Goal: Information Seeking & Learning: Check status

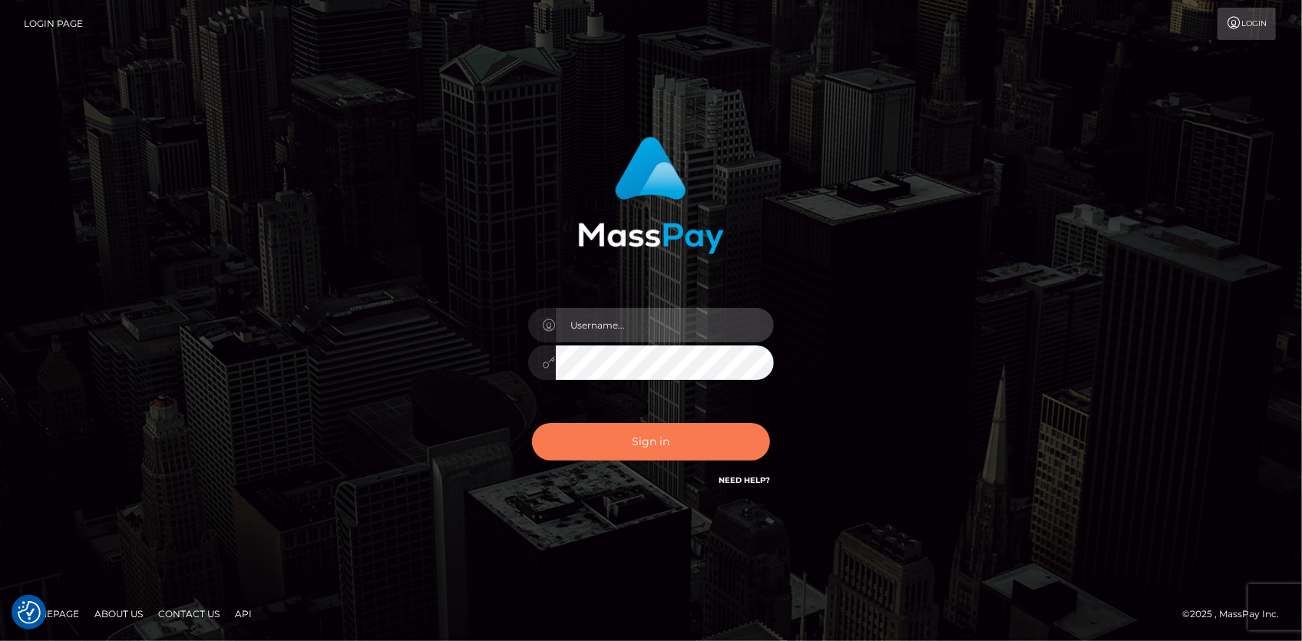
type input "[PERSON_NAME]"
click at [643, 451] on button "Sign in" at bounding box center [651, 442] width 238 height 38
type input "[PERSON_NAME]"
click at [643, 451] on button "Sign in" at bounding box center [651, 442] width 238 height 38
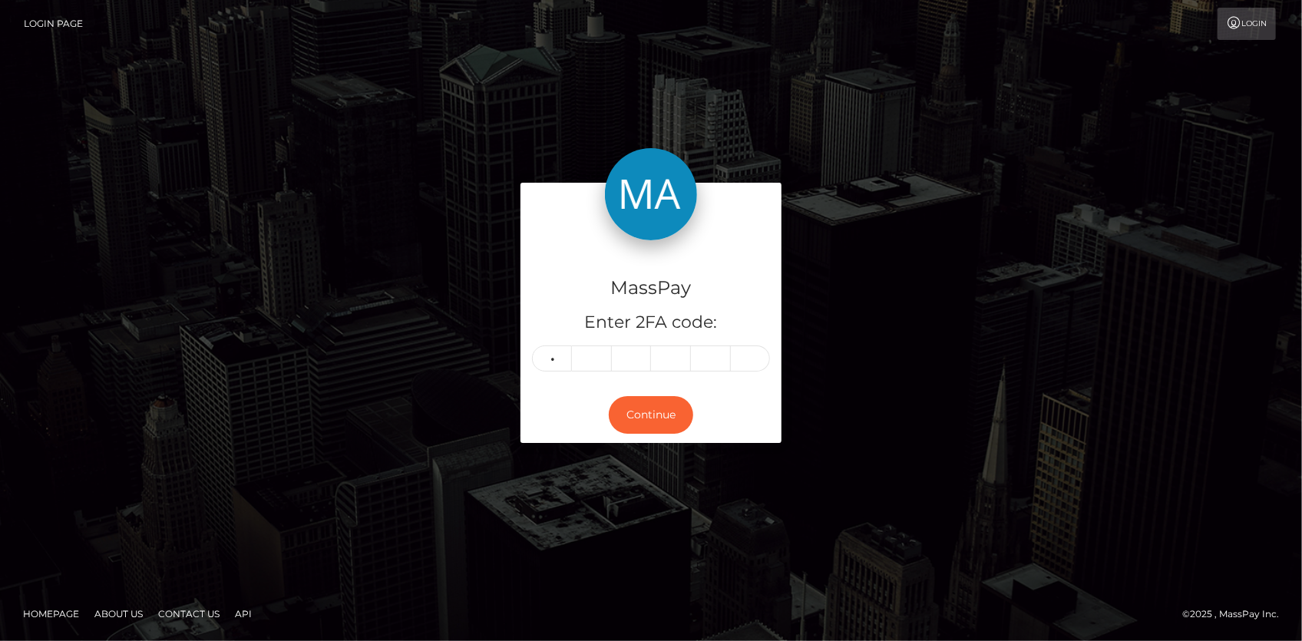
type input "4"
type input "9"
type input "6"
type input "7"
type input "5"
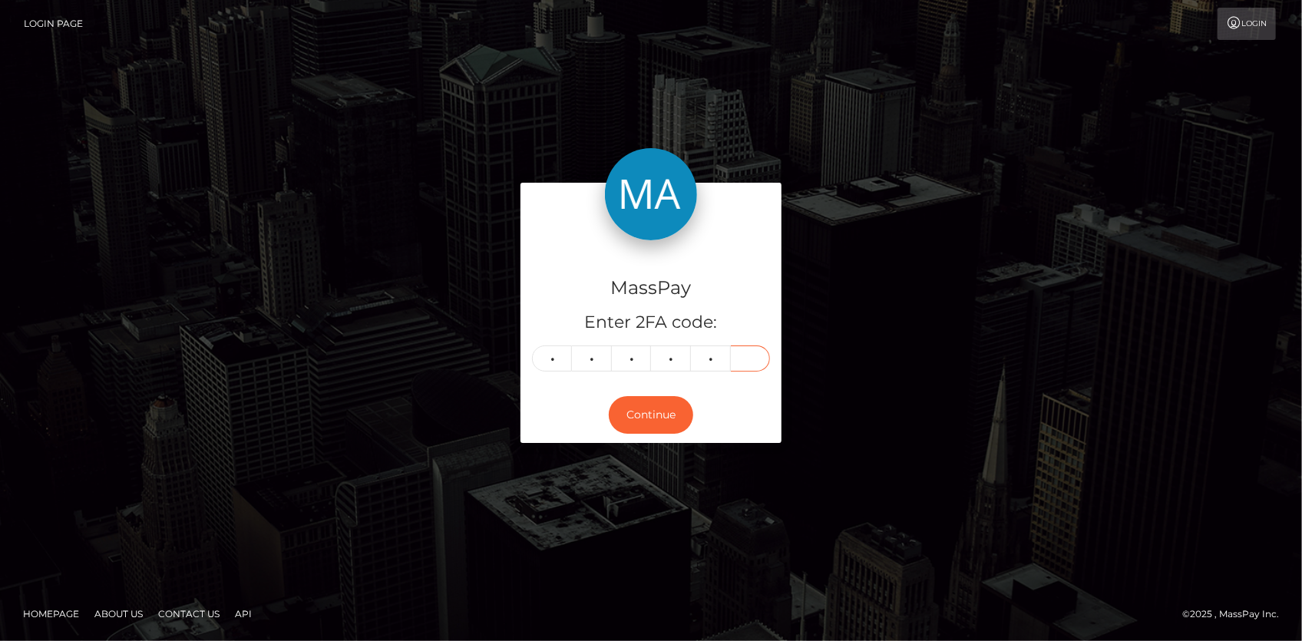
type input "0"
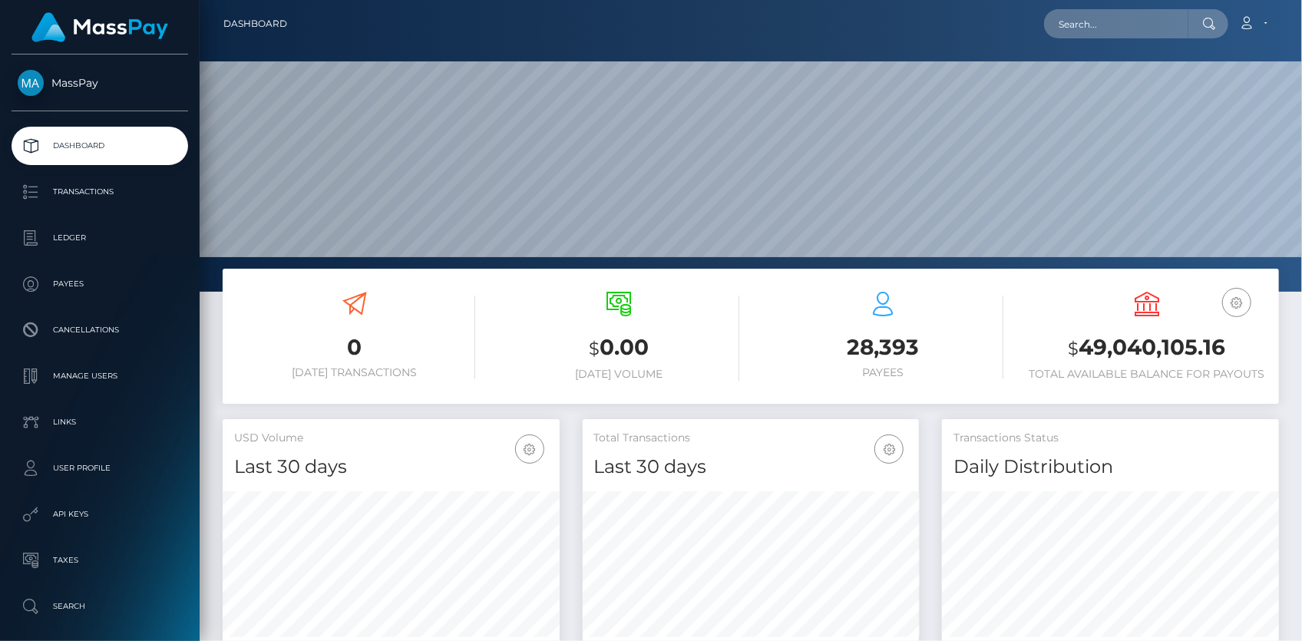
scroll to position [272, 336]
click at [1052, 23] on input "text" at bounding box center [1116, 23] width 144 height 29
paste input "shanyu99@yahoo.com"
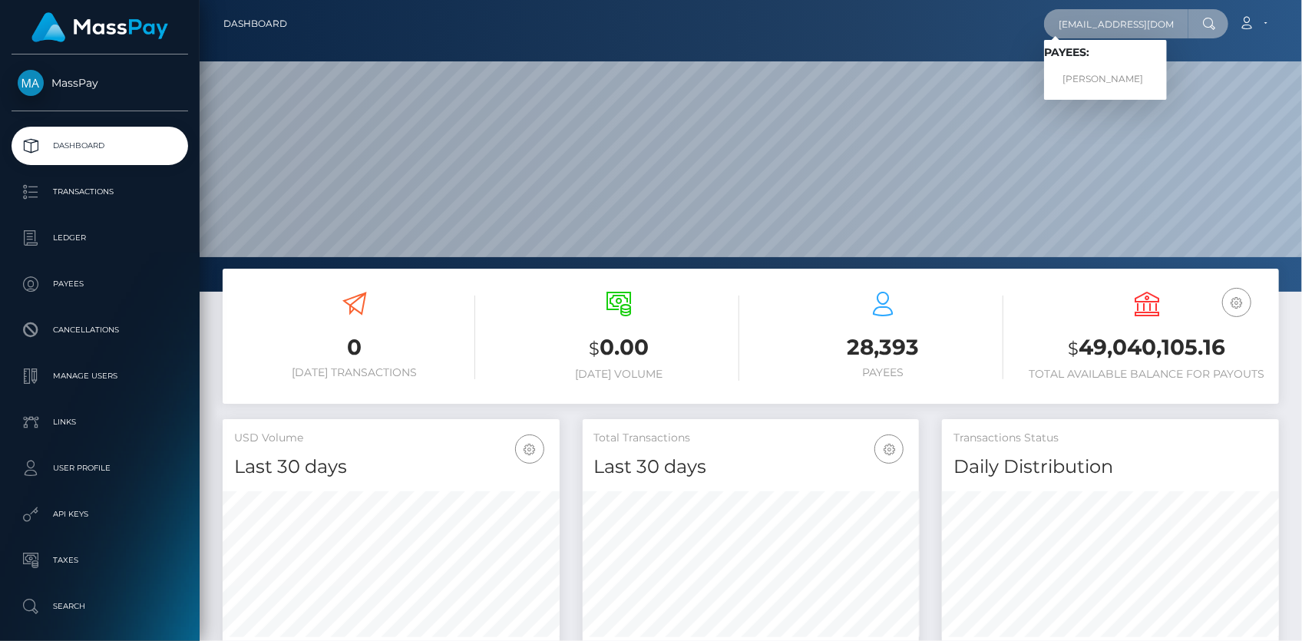
type input "shanyu99@yahoo.com"
click at [1103, 74] on link "DI WU" at bounding box center [1105, 79] width 123 height 28
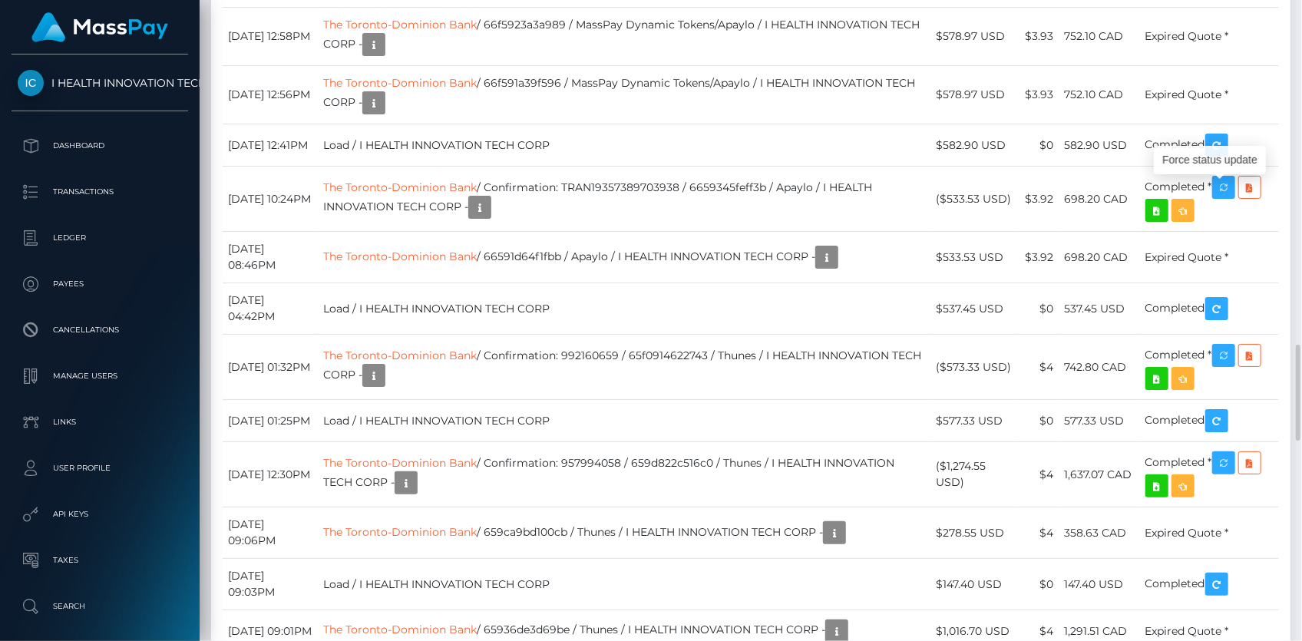
scroll to position [184, 336]
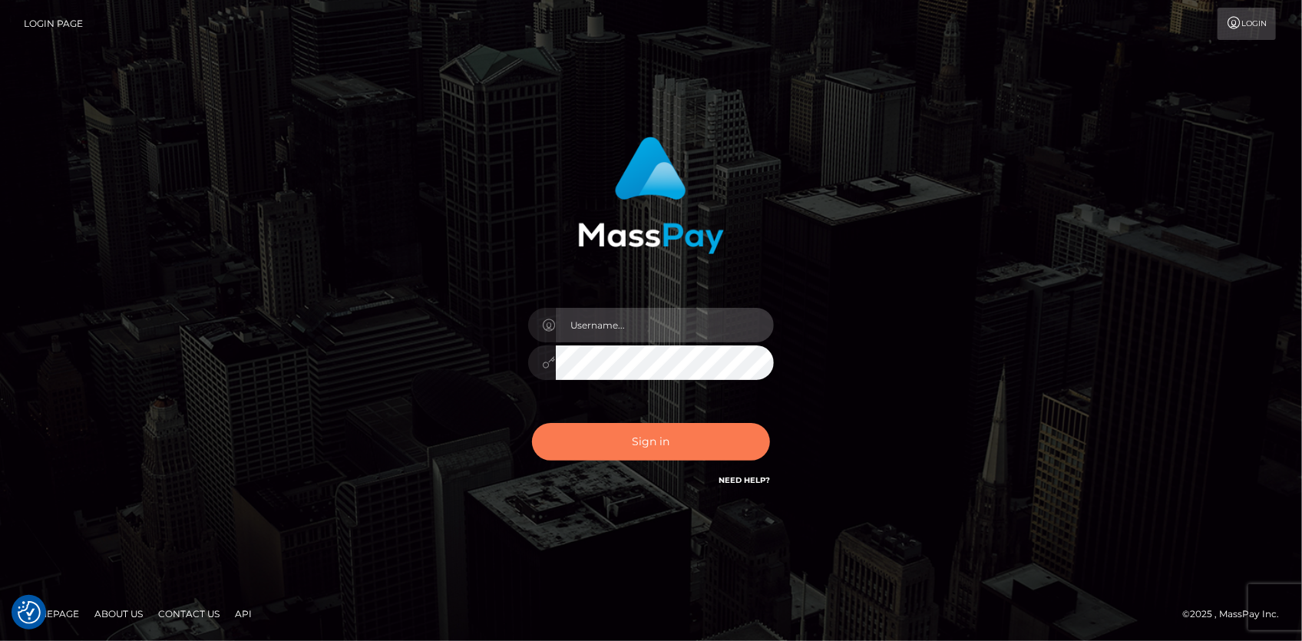
type input "Eduard Gavrilescu"
click at [652, 445] on button "Sign in" at bounding box center [651, 442] width 238 height 38
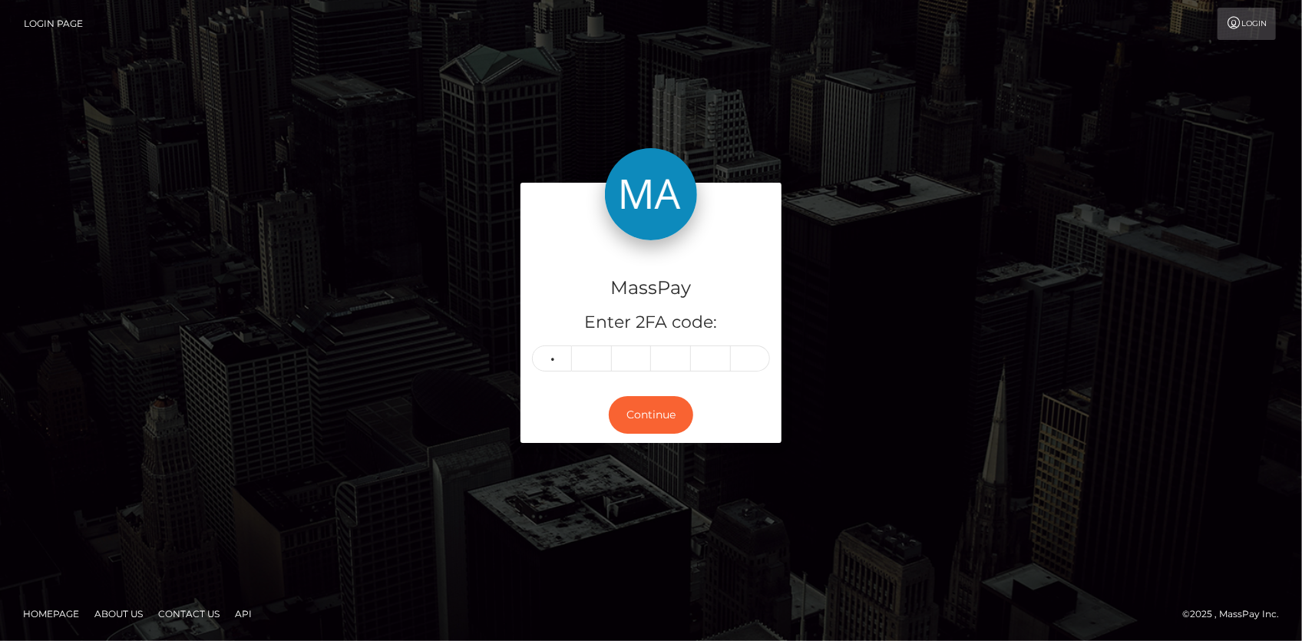
type input "2"
type input "3"
type input "2"
type input "9"
type input "4"
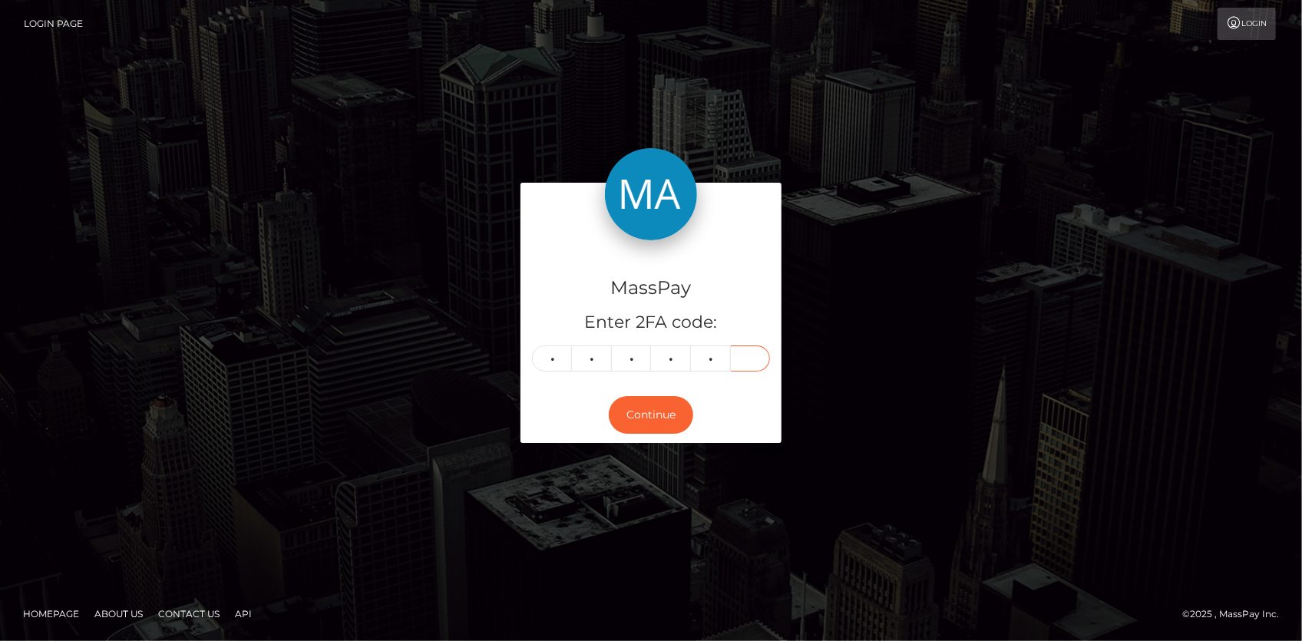
type input "3"
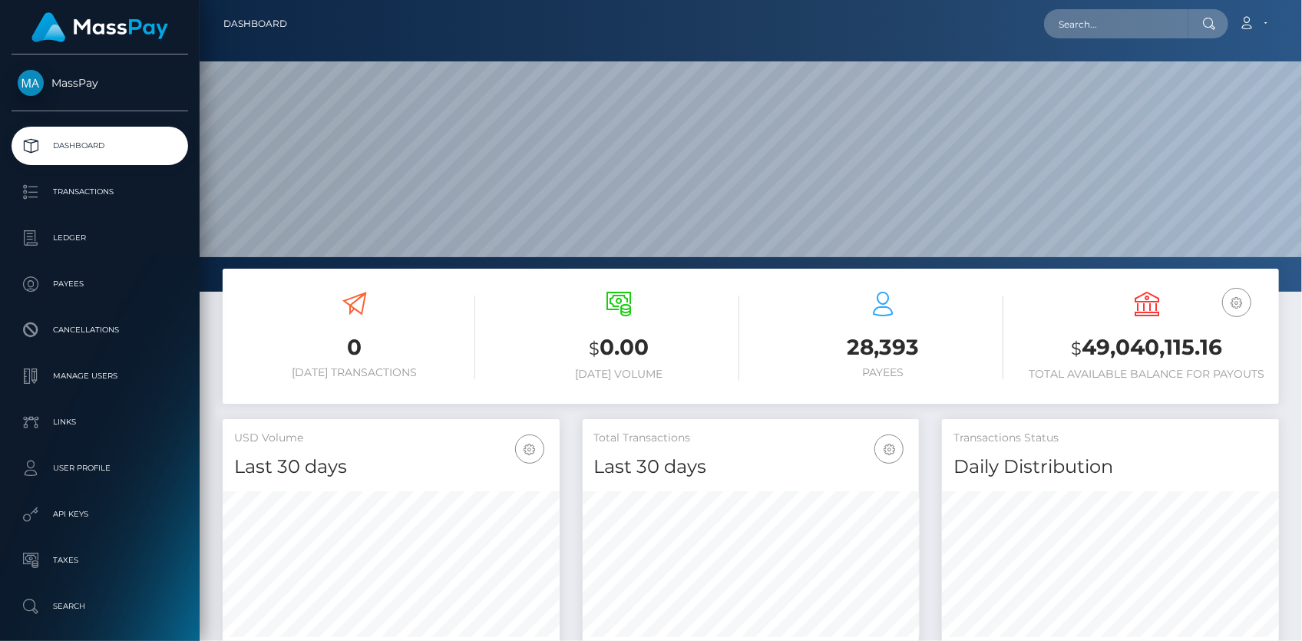
scroll to position [272, 336]
click at [1113, 18] on input "text" at bounding box center [1116, 23] width 144 height 29
paste input "TRAN142877303936486"
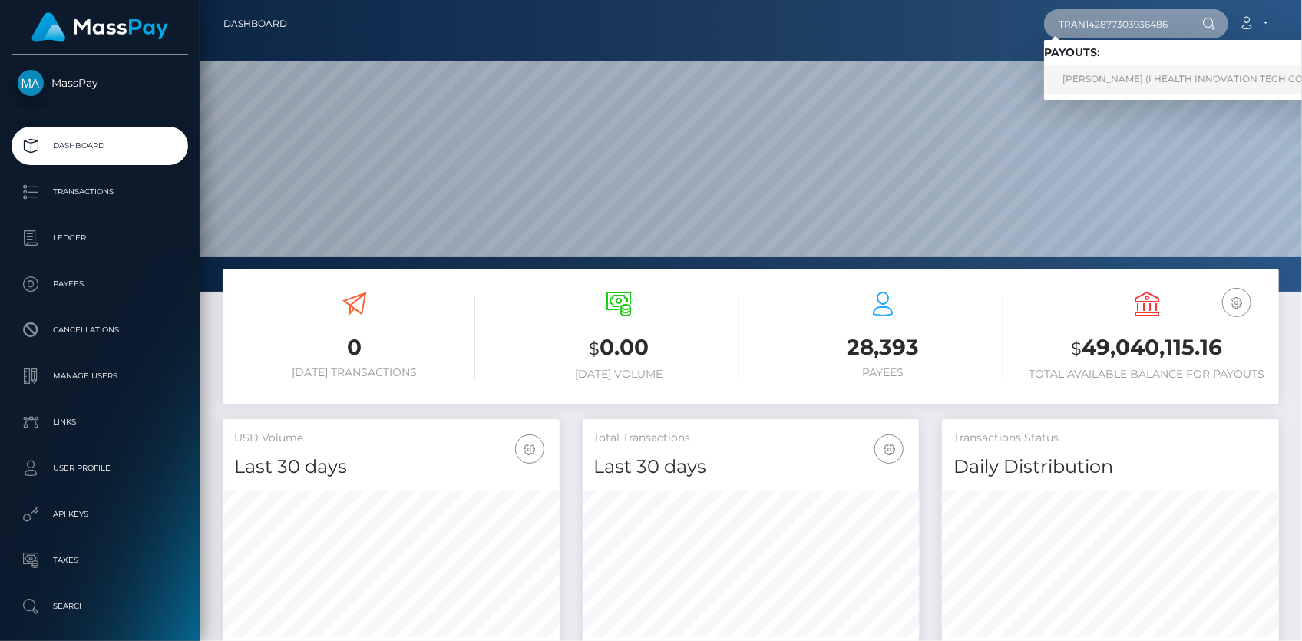
type input "TRAN142877303936486"
click at [1120, 77] on link "DI WU (I HEALTH INNOVATION TECH CORP - )" at bounding box center [1195, 79] width 303 height 28
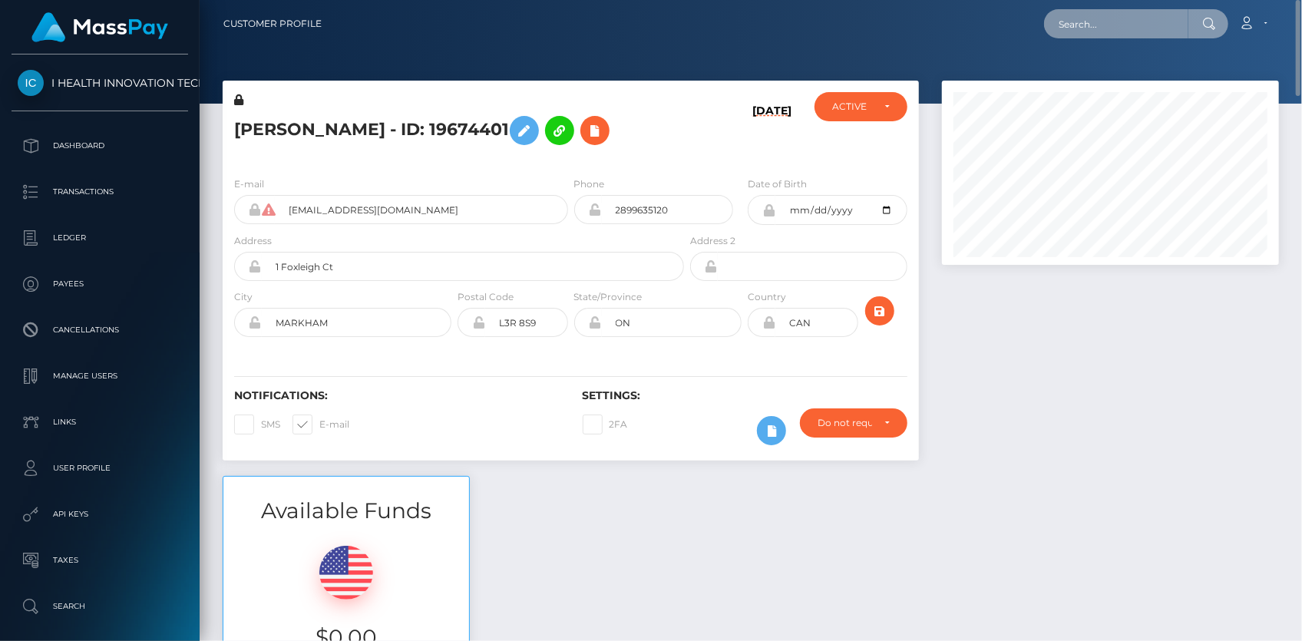
click at [1072, 29] on input "text" at bounding box center [1116, 23] width 144 height 29
paste input "[PERSON_NAME][EMAIL_ADDRESS][DOMAIN_NAME]"
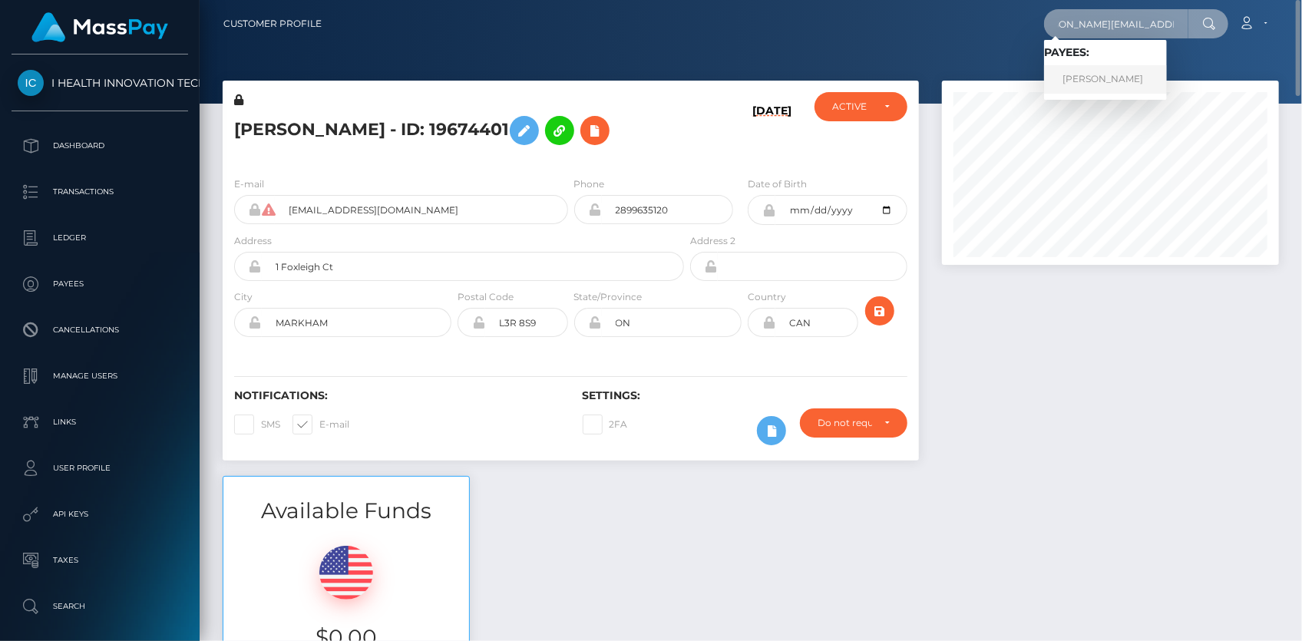
type input "[PERSON_NAME][EMAIL_ADDRESS][DOMAIN_NAME]"
click at [1086, 71] on link "[PERSON_NAME]" at bounding box center [1105, 79] width 123 height 28
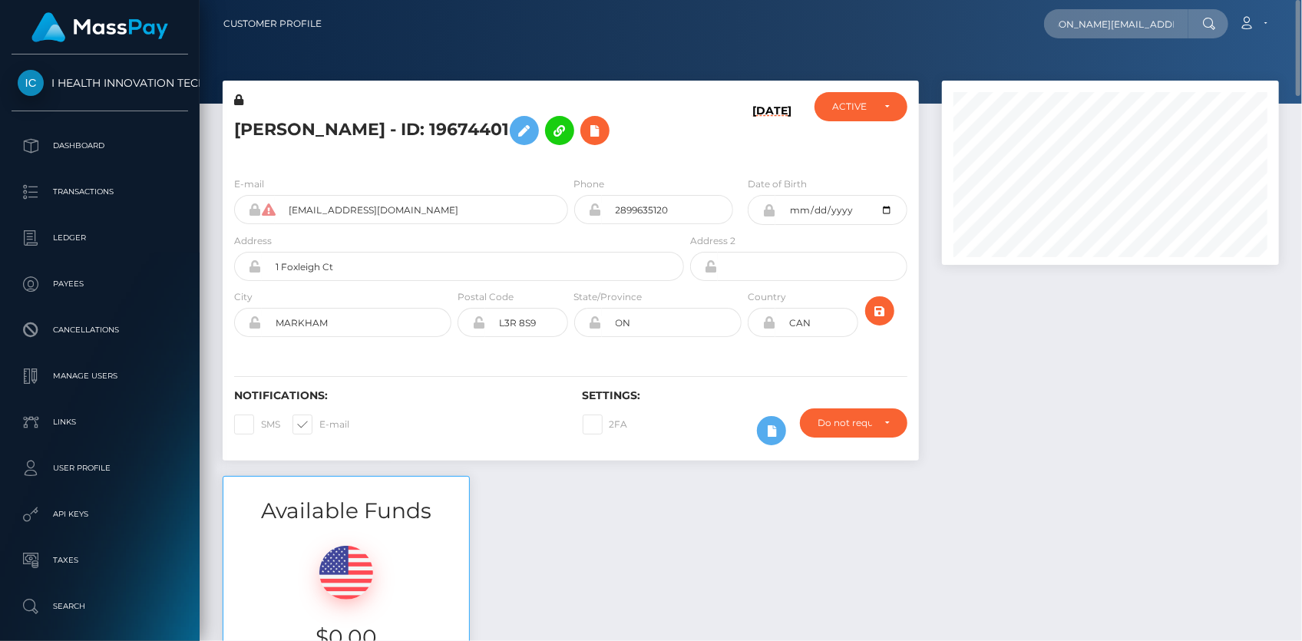
scroll to position [0, 0]
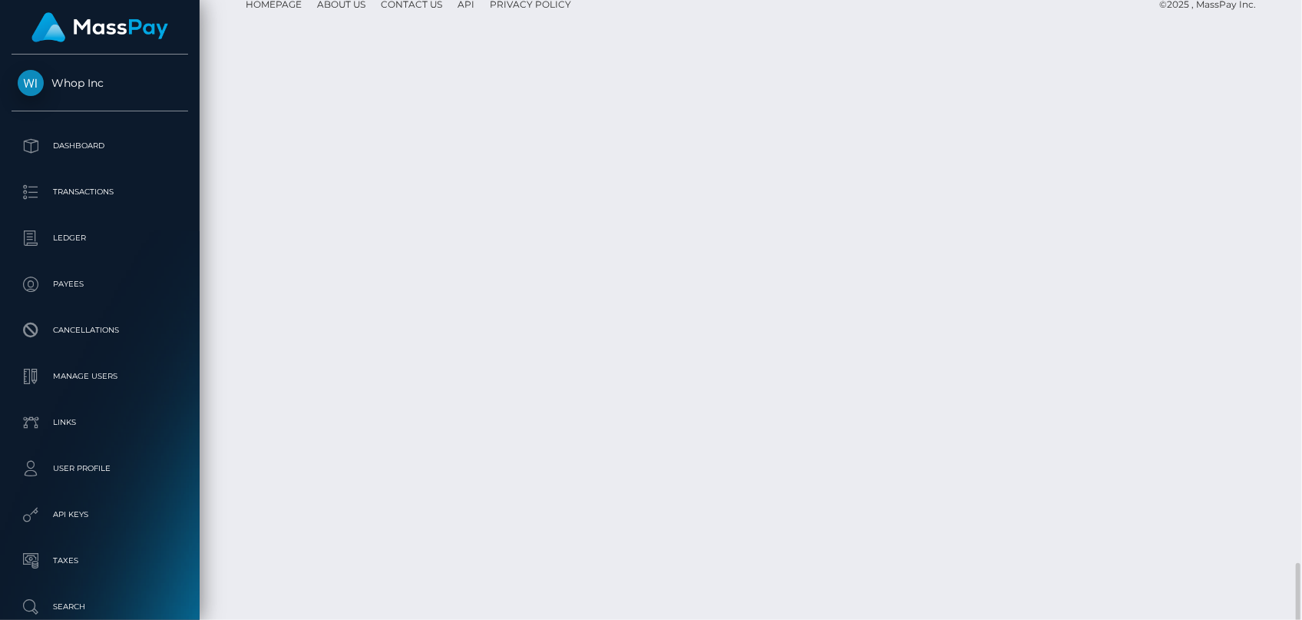
scroll to position [184, 336]
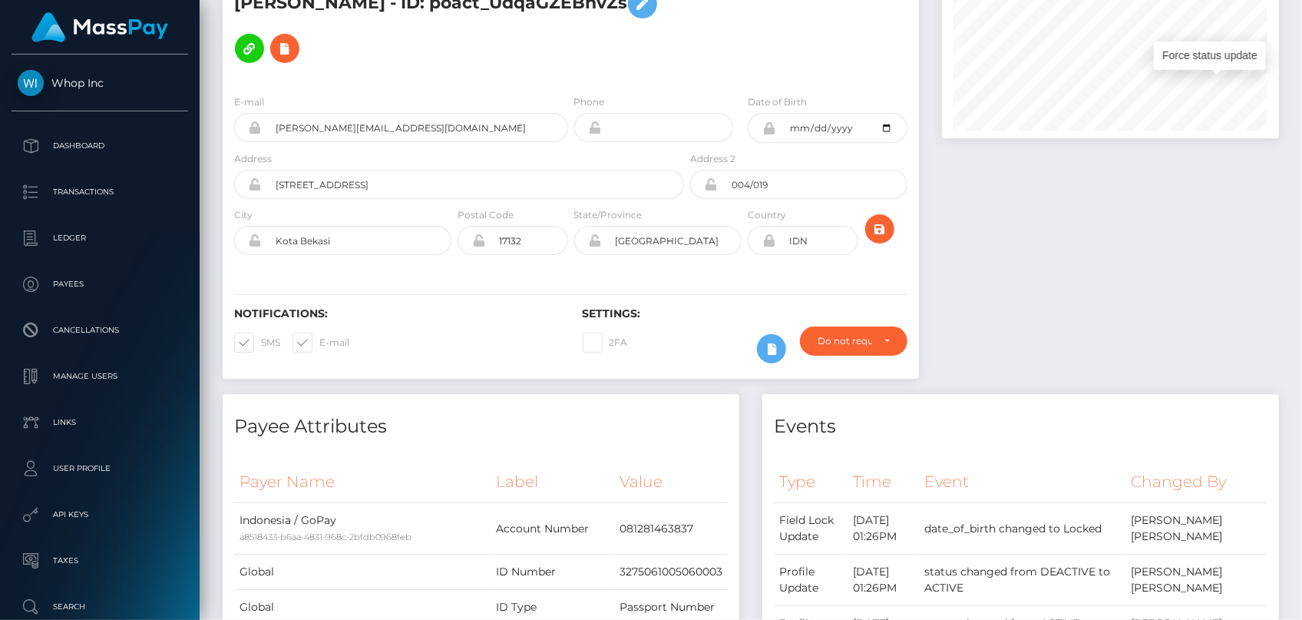
scroll to position [0, 0]
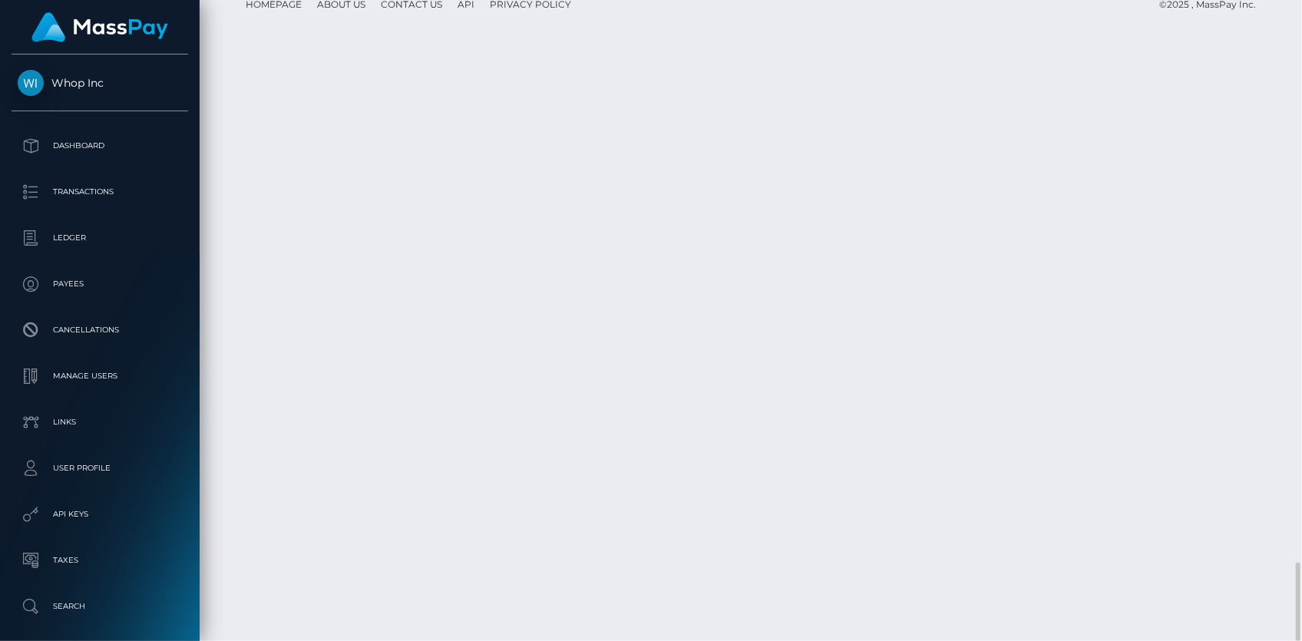
scroll to position [4245, 0]
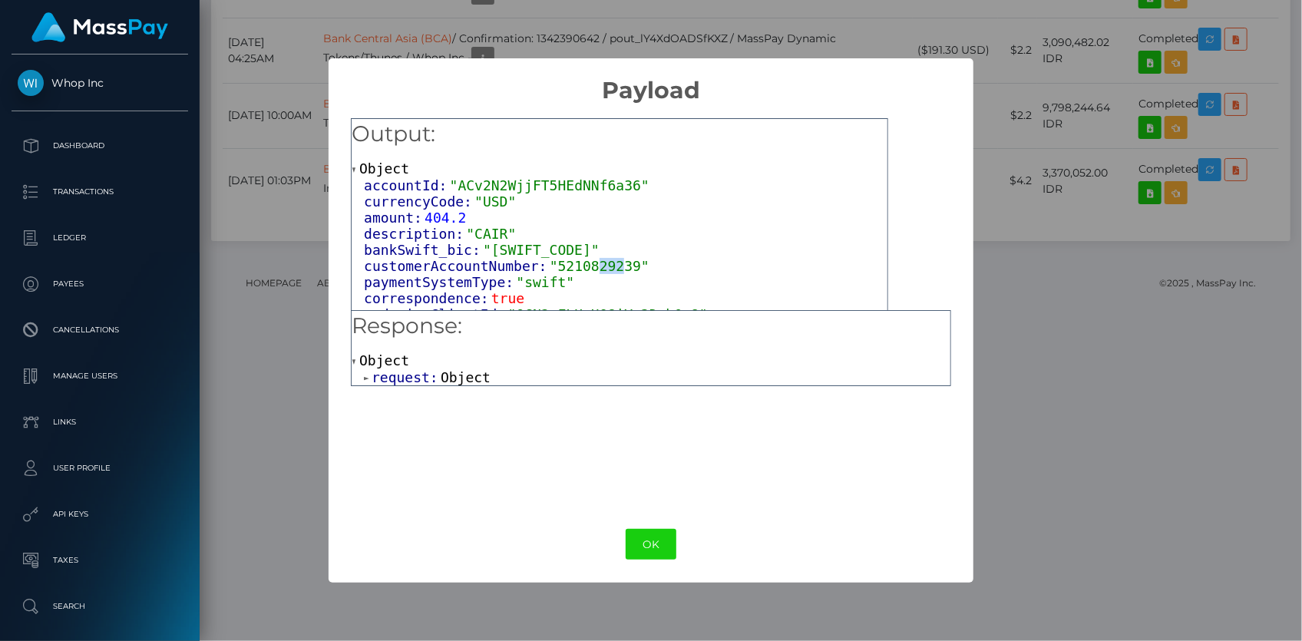
drag, startPoint x: 581, startPoint y: 269, endPoint x: 604, endPoint y: 266, distance: 23.2
click at [604, 266] on span ""5210829239"" at bounding box center [600, 266] width 100 height 16
drag, startPoint x: 639, startPoint y: 530, endPoint x: 636, endPoint y: 507, distance: 23.2
click at [639, 530] on button "OK" at bounding box center [651, 544] width 51 height 31
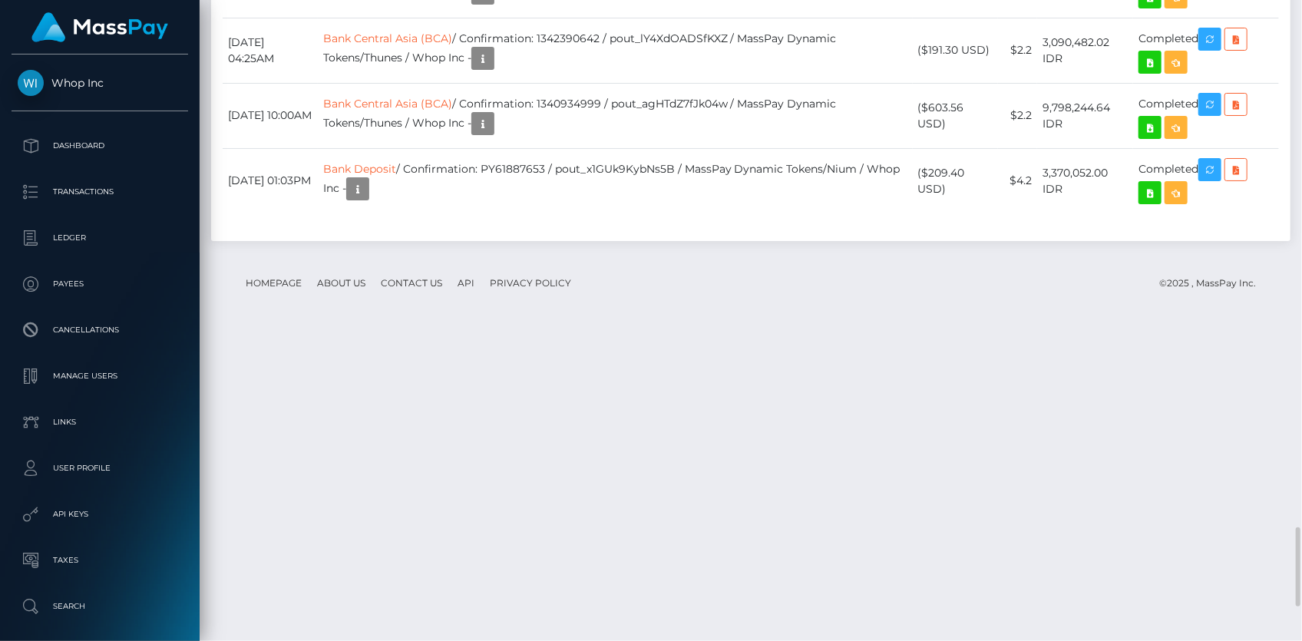
copy td "RQwFQwuiQ8KxeVwQJ525f2"
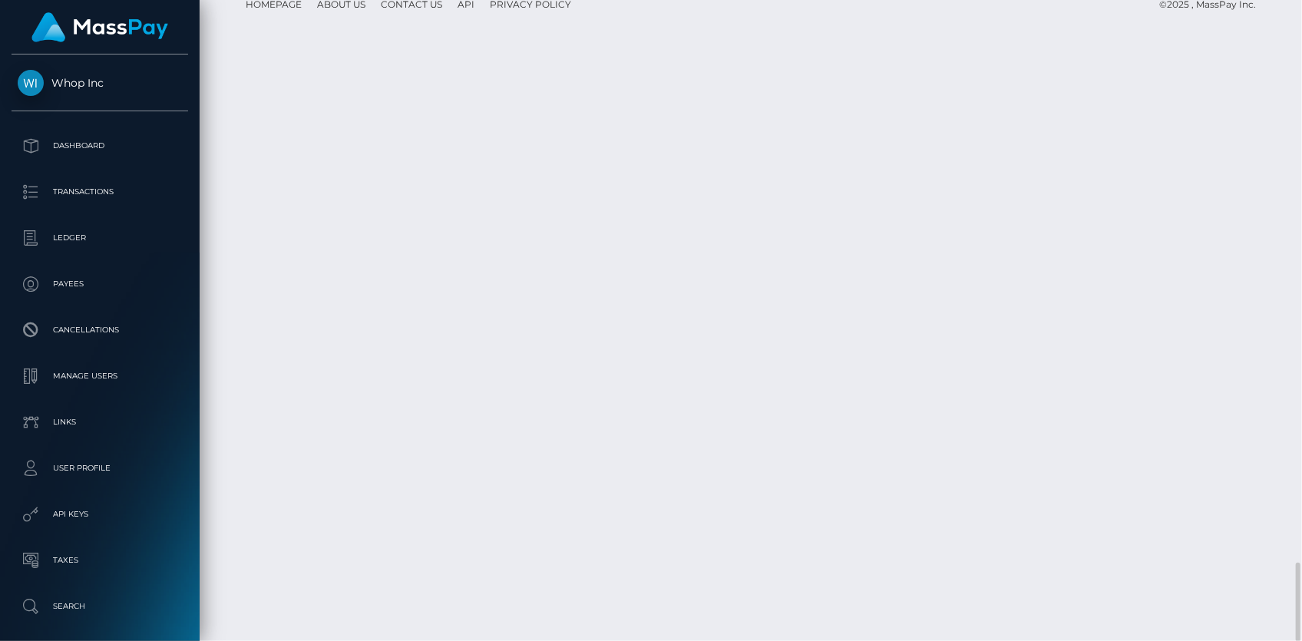
scroll to position [184, 336]
copy td "RQwFQwuiQ8KxeVwQJ525f2"
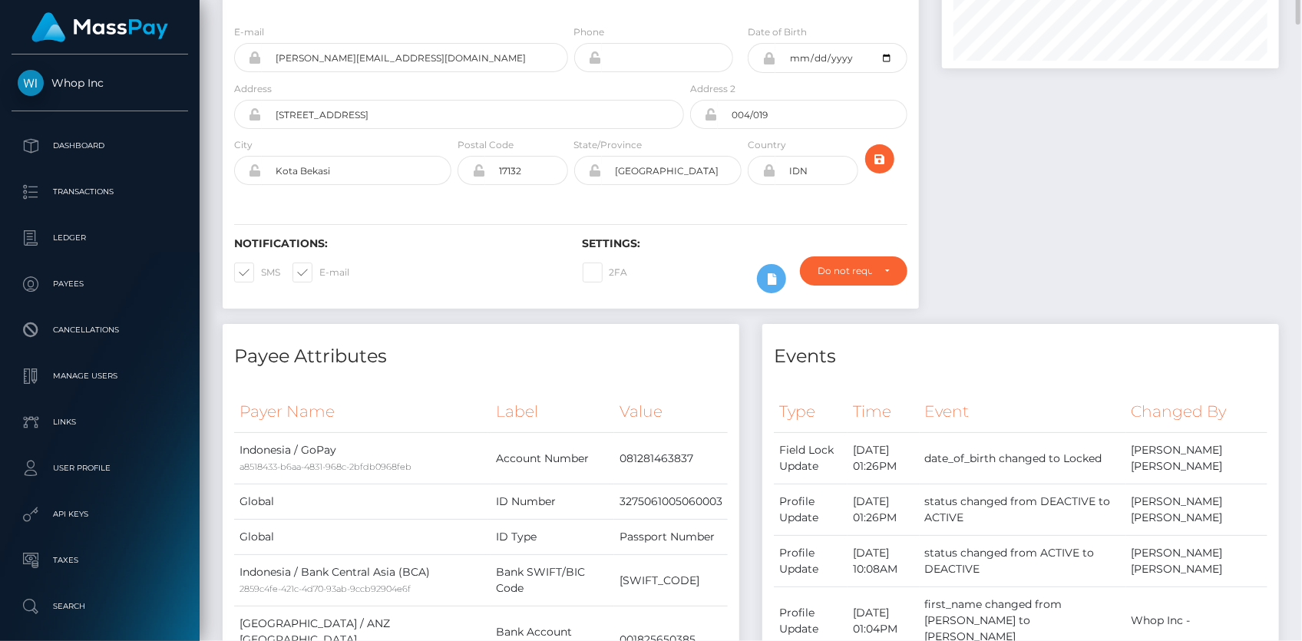
scroll to position [0, 0]
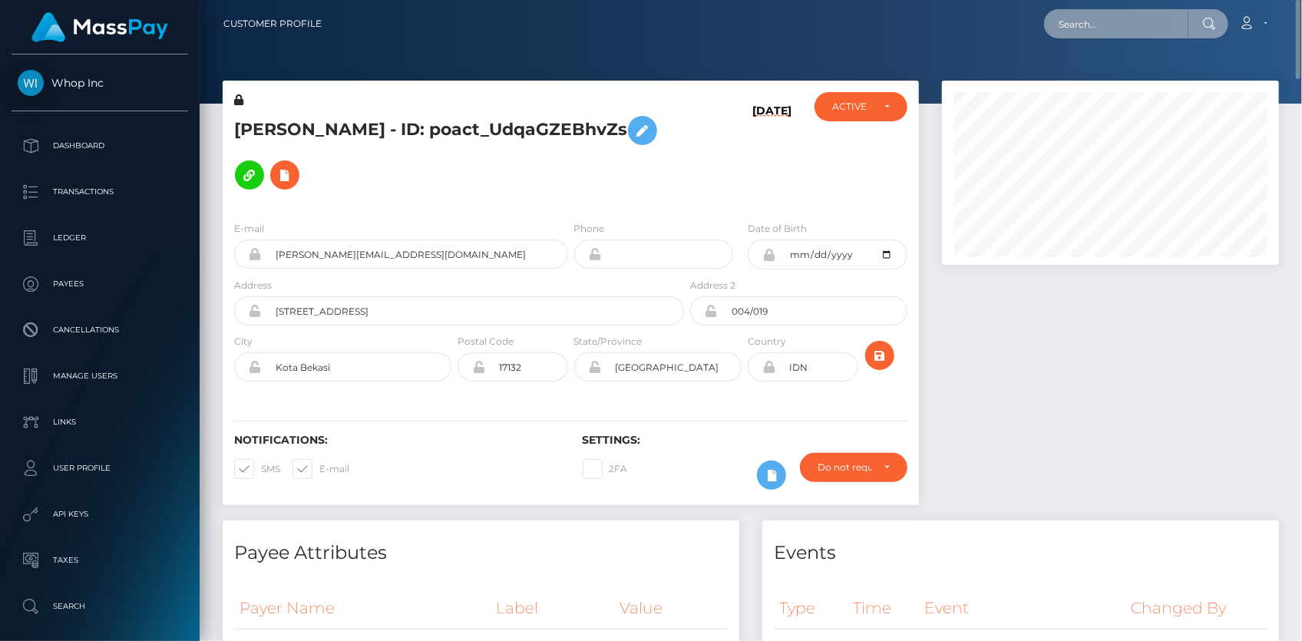
click at [1096, 26] on input "text" at bounding box center [1116, 23] width 144 height 29
paste input "elH0KQw"
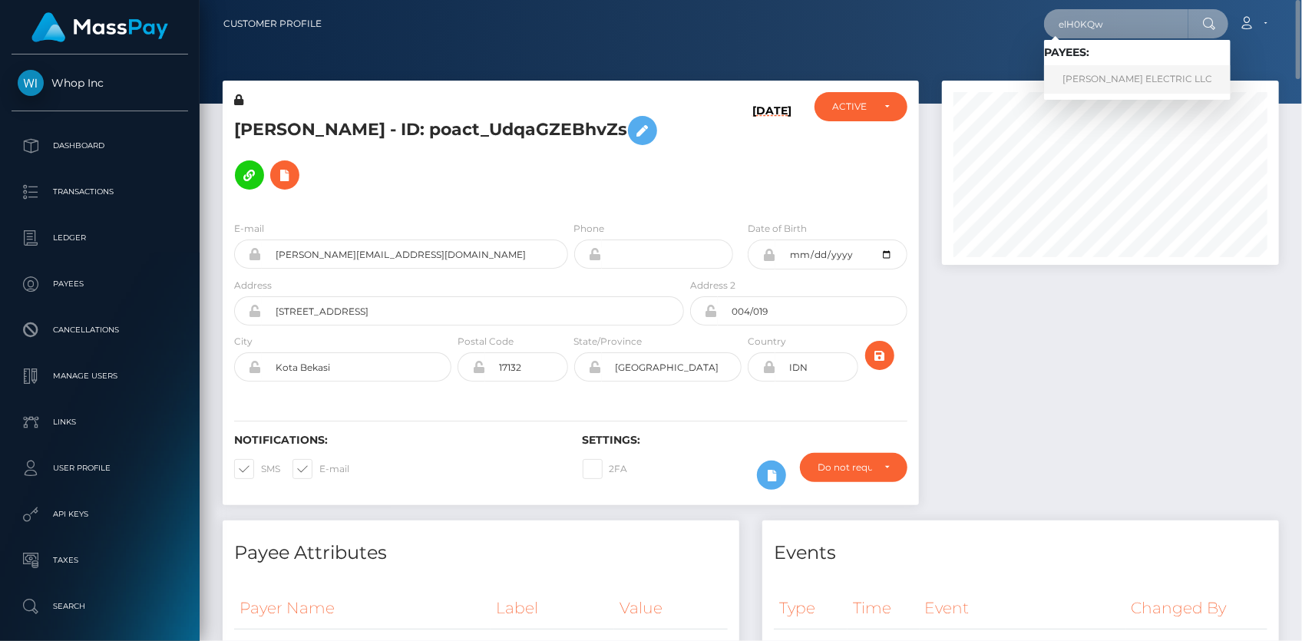
type input "elH0KQw"
click at [1102, 76] on link "ODEN ELECTRIC LLC" at bounding box center [1137, 79] width 187 height 28
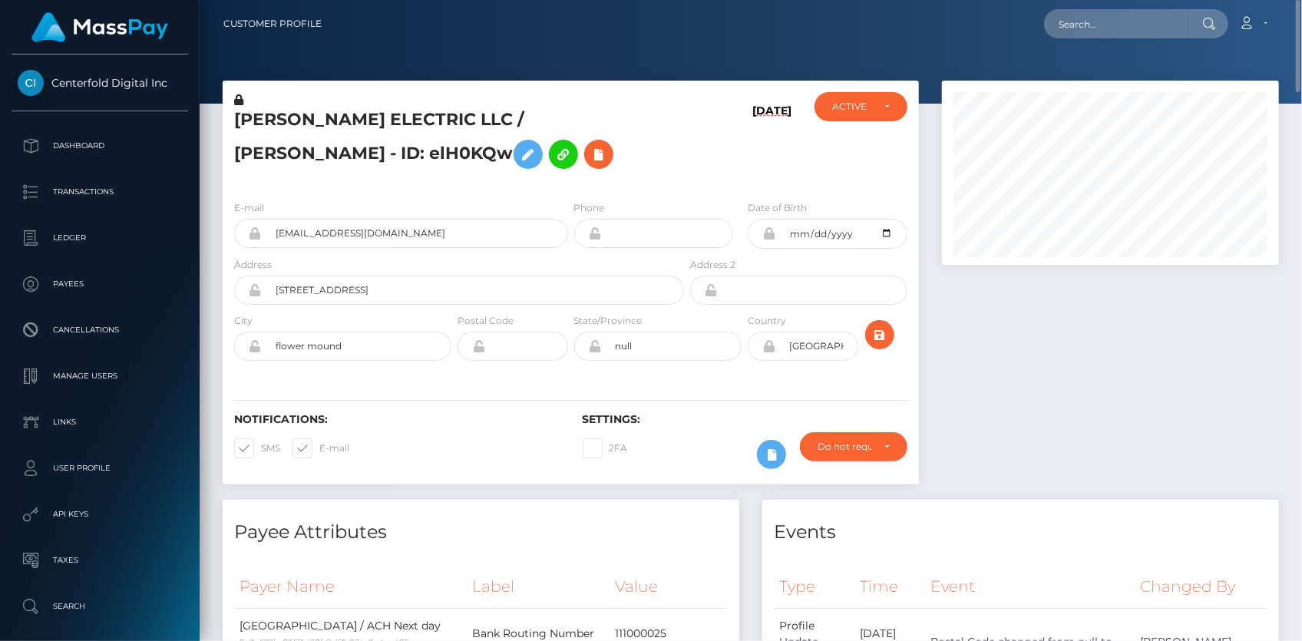
click at [433, 82] on div "[PERSON_NAME] ELECTRIC LLC / [PERSON_NAME] - ID: elH0KQw [DATE] CLOSED ACTIVE" at bounding box center [571, 134] width 696 height 107
click at [426, 106] on div "[PERSON_NAME] ELECTRIC LLC / [PERSON_NAME] - ID: elH0KQw" at bounding box center [455, 140] width 465 height 96
click at [426, 106] on div "ODEN ELECTRIC LLC / ALYCIA NICOLE ODONNELL - ID: elH0KQw" at bounding box center [455, 140] width 465 height 96
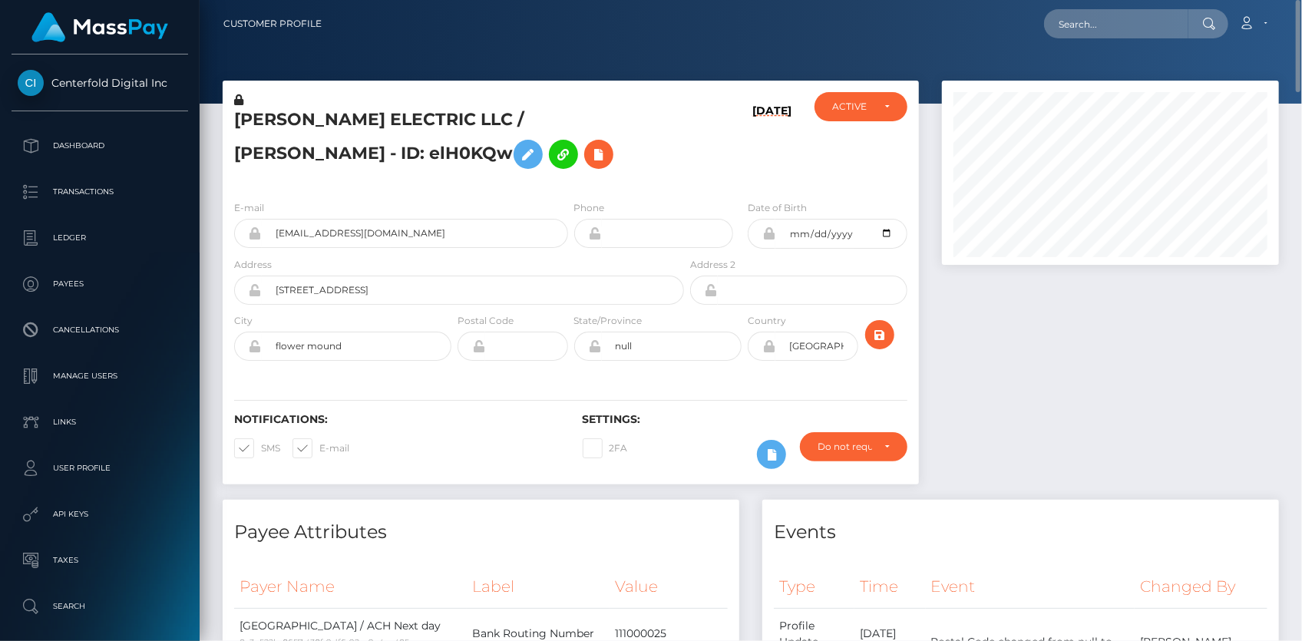
click at [425, 109] on h5 "ODEN ELECTRIC LLC / ALYCIA NICOLE ODONNELL - ID: elH0KQw" at bounding box center [455, 142] width 442 height 68
copy h5 "ODEN ELECTRIC LLC / ALYCIA NICOLE ODONNELL - ID: elH0KQw"
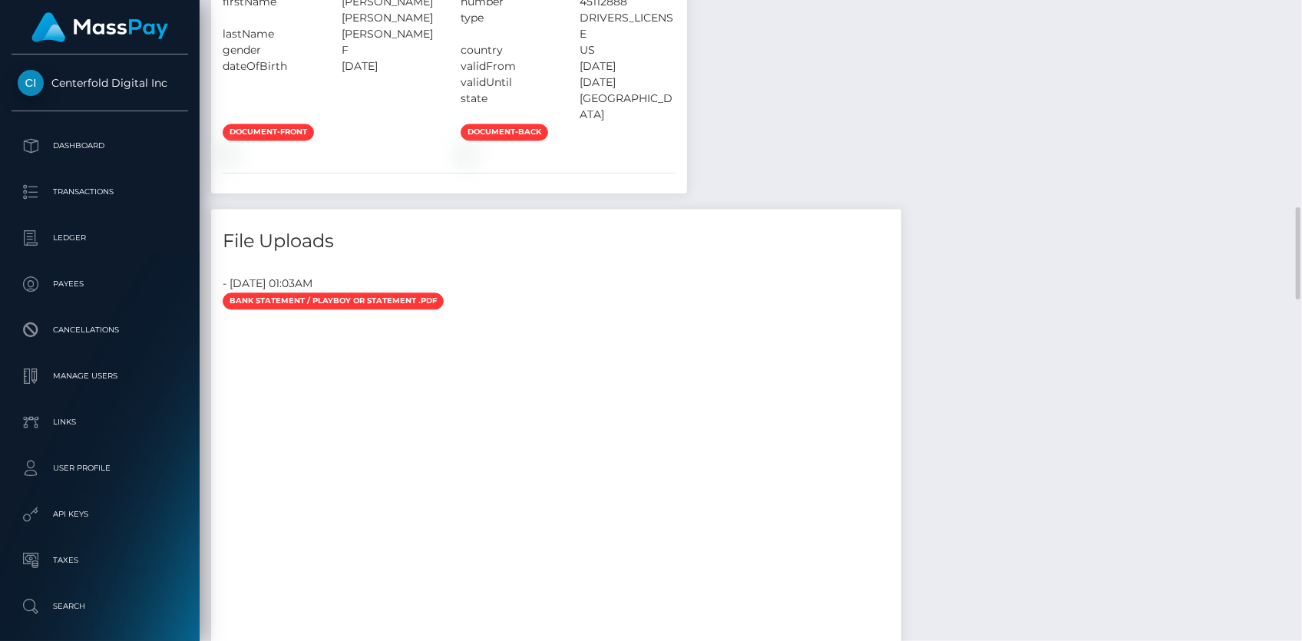
scroll to position [1921, 0]
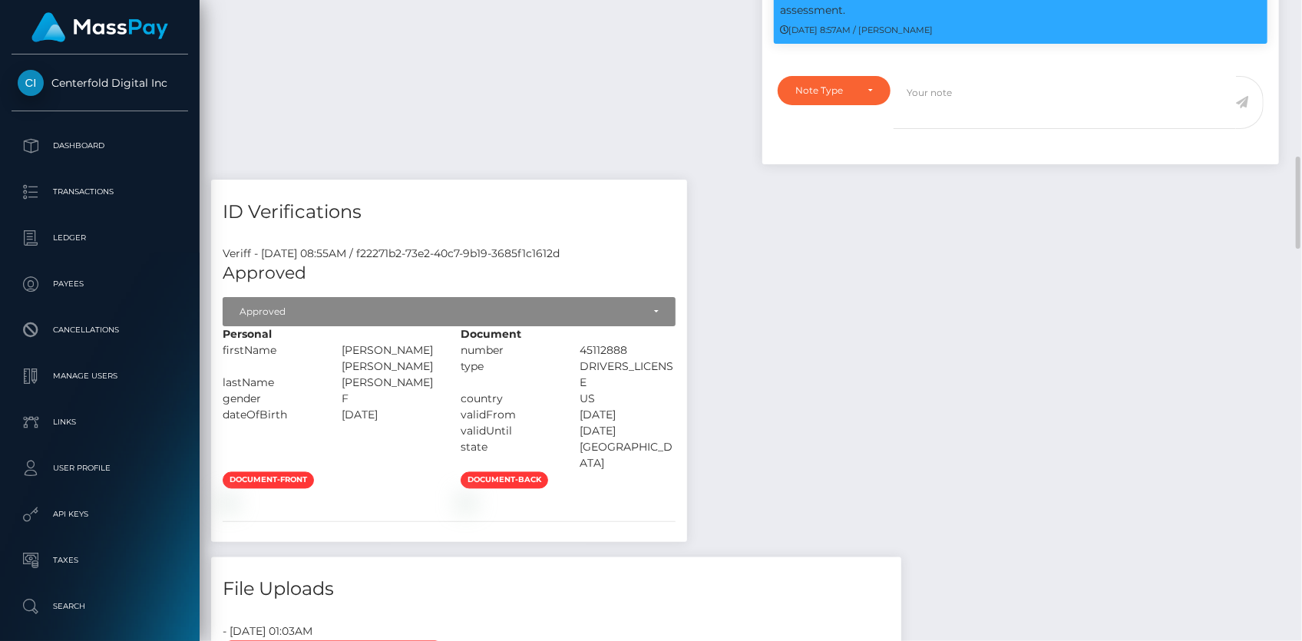
scroll to position [1573, 0]
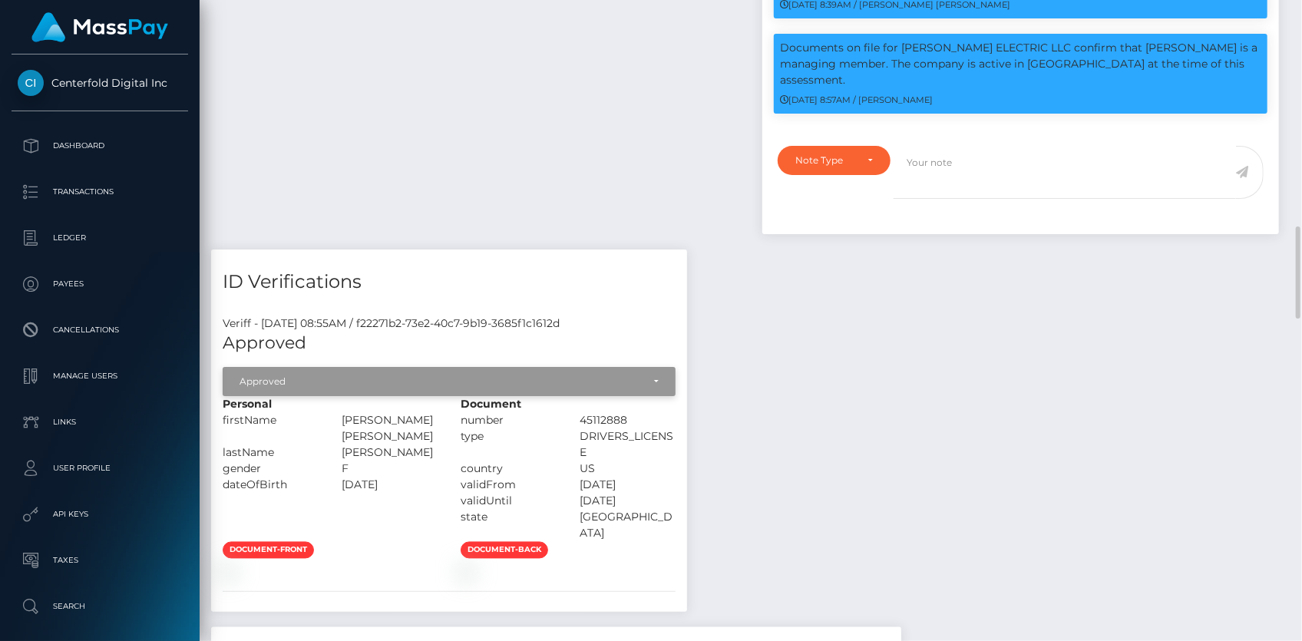
click at [676, 367] on div "Approved" at bounding box center [449, 381] width 453 height 29
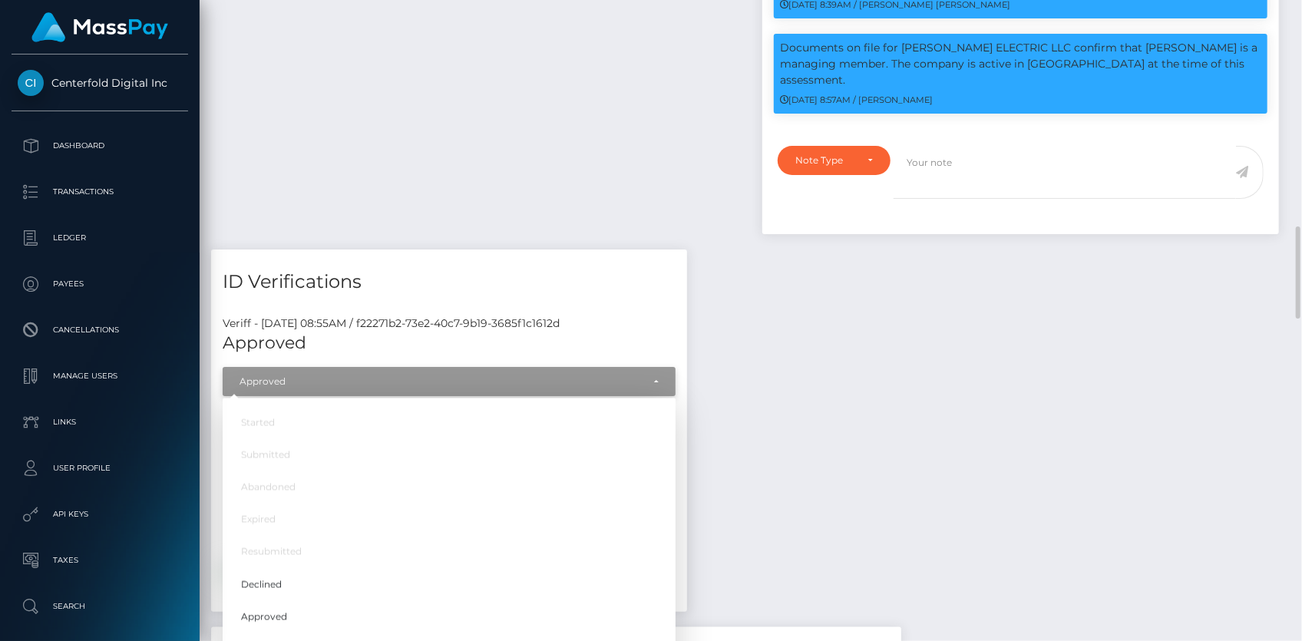
scroll to position [184, 336]
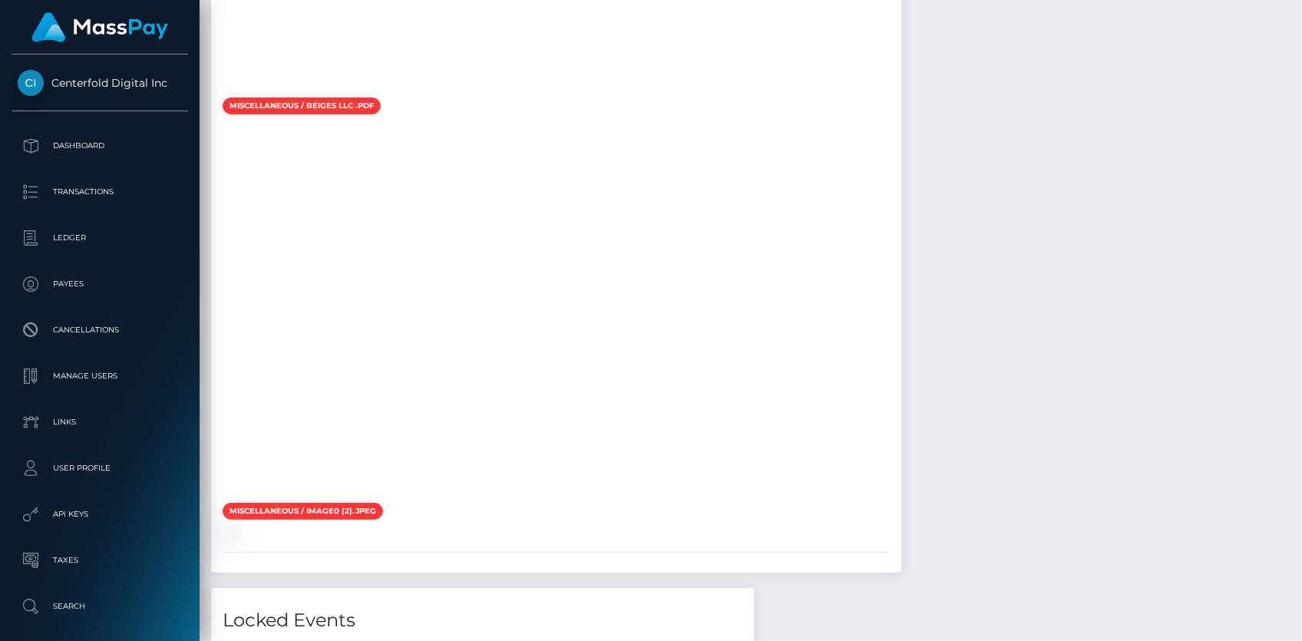
scroll to position [3387, 0]
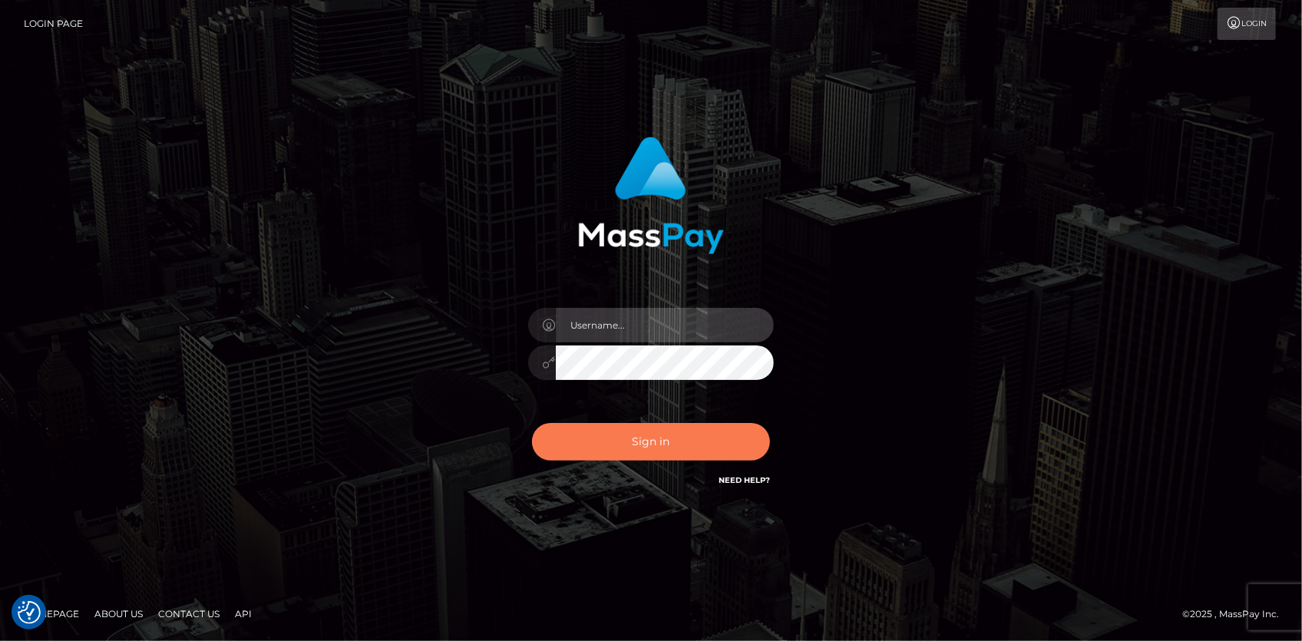
type input "[PERSON_NAME]"
click at [654, 448] on button "Sign in" at bounding box center [651, 442] width 238 height 38
type input "[PERSON_NAME]"
click at [653, 439] on button "Sign in" at bounding box center [651, 442] width 238 height 38
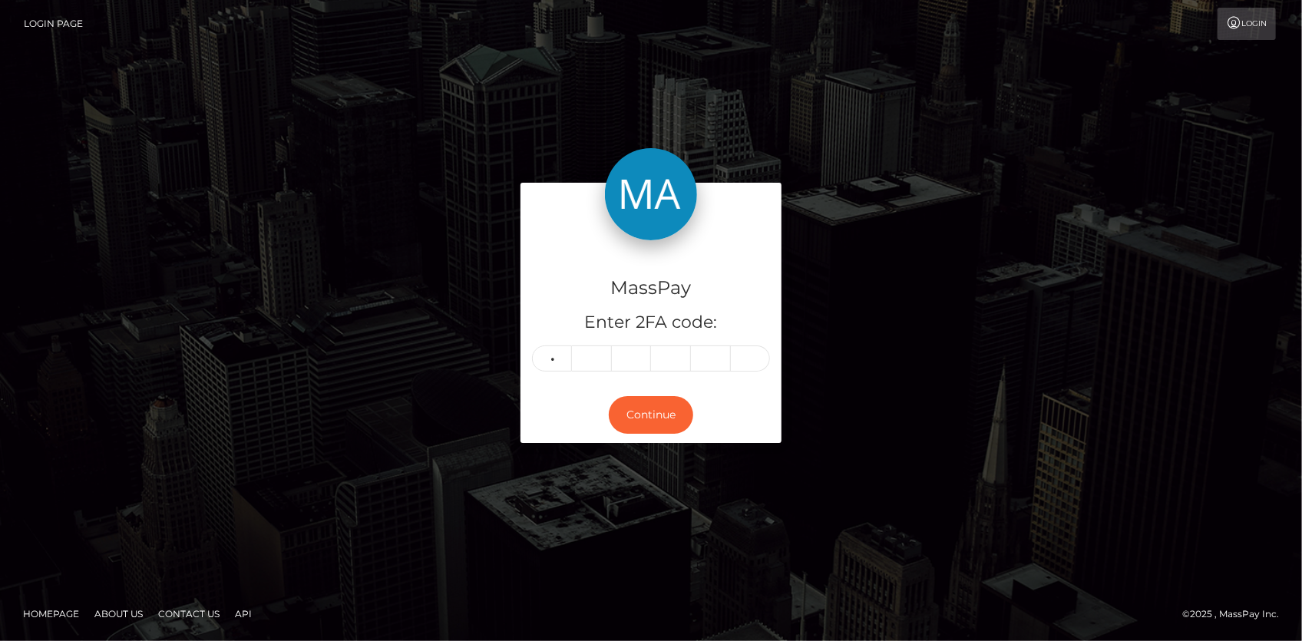
type input "5"
type input "0"
type input "7"
type input "3"
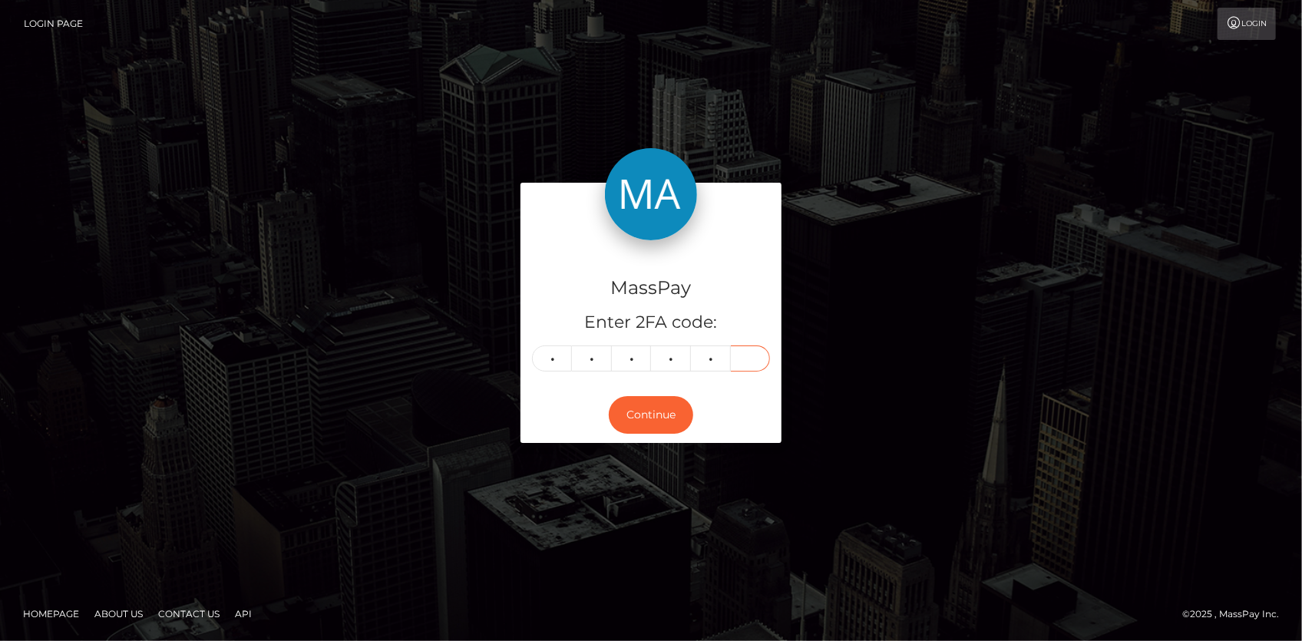
type input "3"
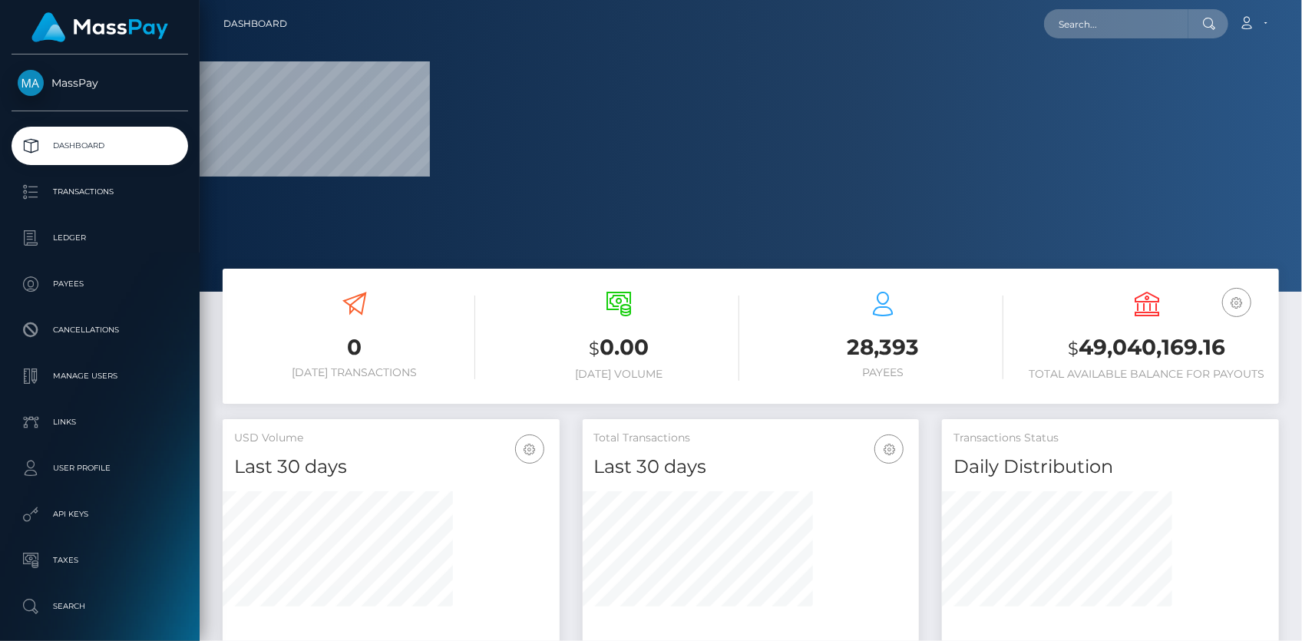
scroll to position [272, 336]
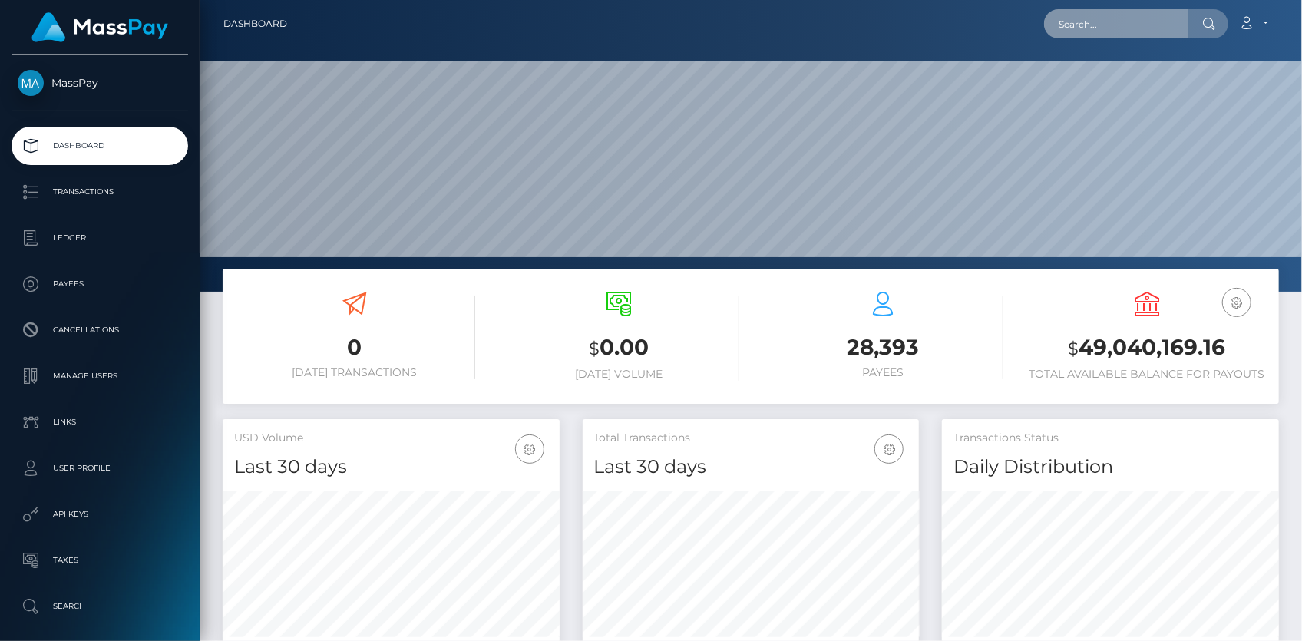
click at [1067, 26] on input "text" at bounding box center [1116, 23] width 144 height 29
paste input "132140"
type input "132140"
paste input "nikkirey21@icloud.com"
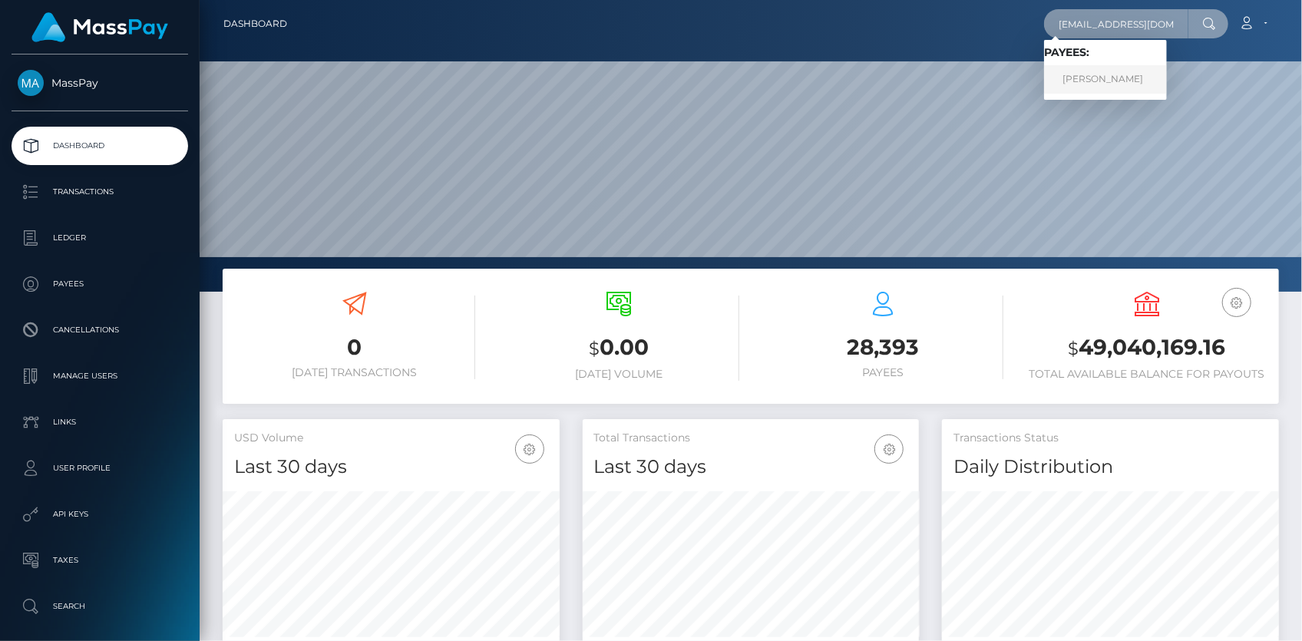
type input "nikkirey21@icloud.com"
click at [1141, 78] on link "NICOLETTE TAYLOR REY" at bounding box center [1105, 79] width 123 height 28
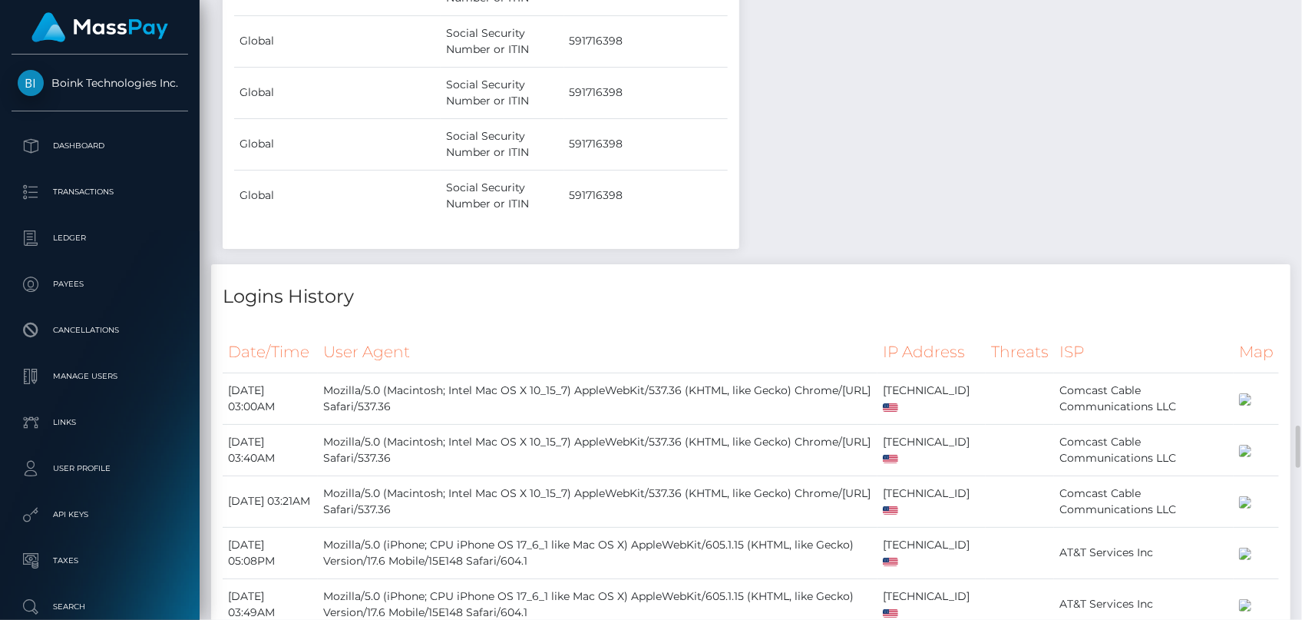
scroll to position [184, 336]
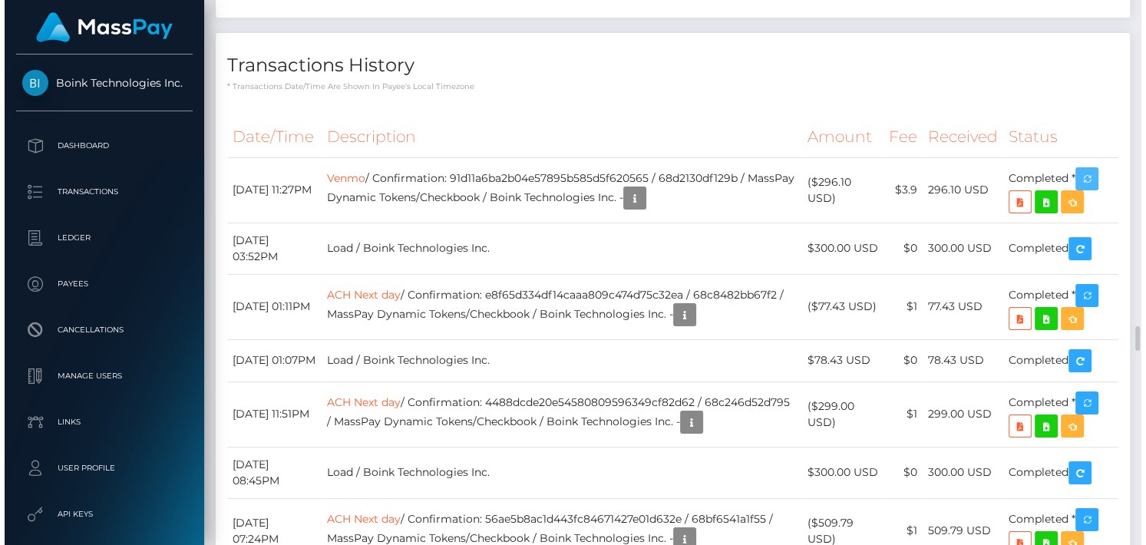
scroll to position [8240, 0]
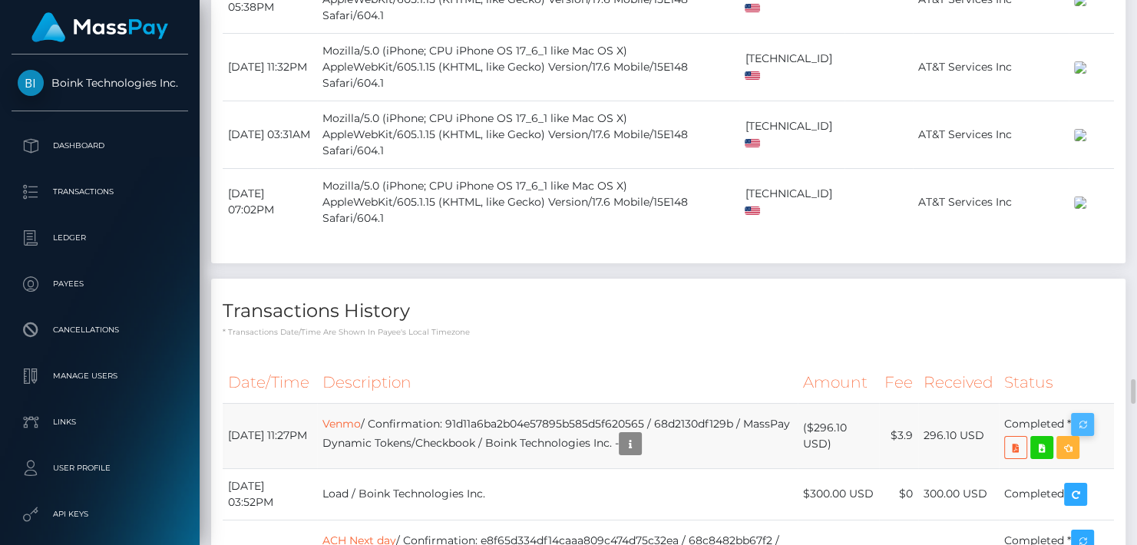
click at [1083, 415] on icon "button" at bounding box center [1082, 424] width 18 height 19
click at [636, 403] on td "Venmo / Confirmation: 91d11a6ba2b04e57895b585d5f620565 / 68d2130df129b / MassPa…" at bounding box center [557, 435] width 481 height 65
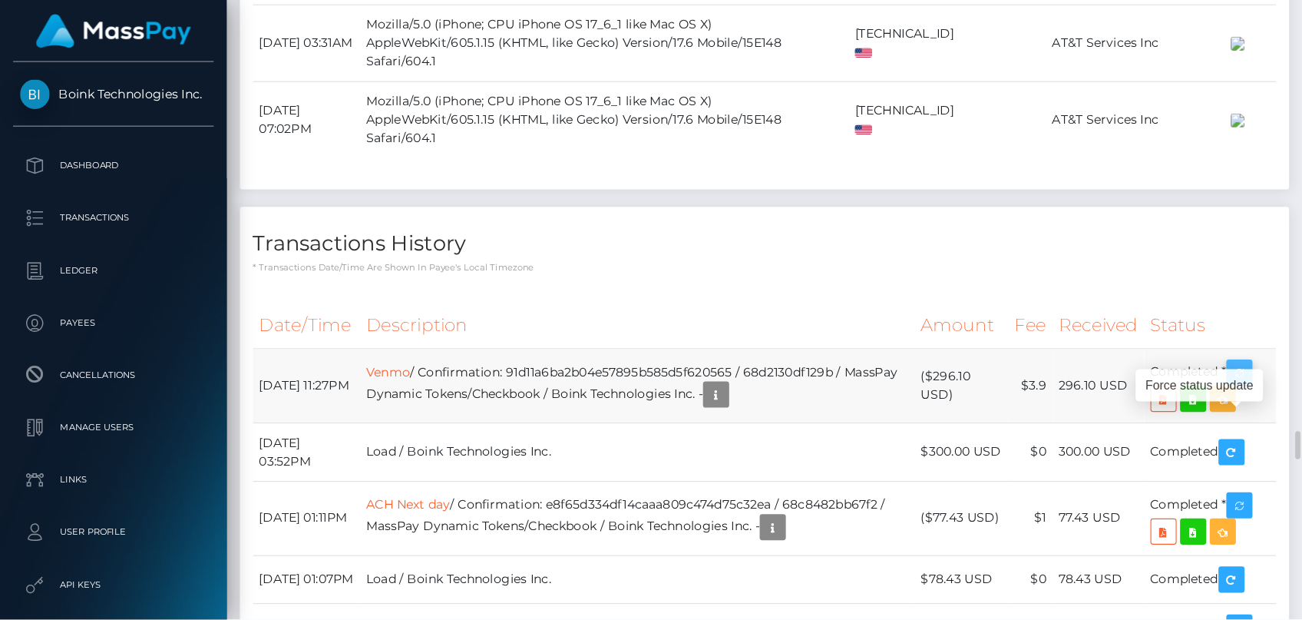
scroll to position [184, 284]
click at [1095, 338] on icon "button" at bounding box center [1091, 328] width 18 height 19
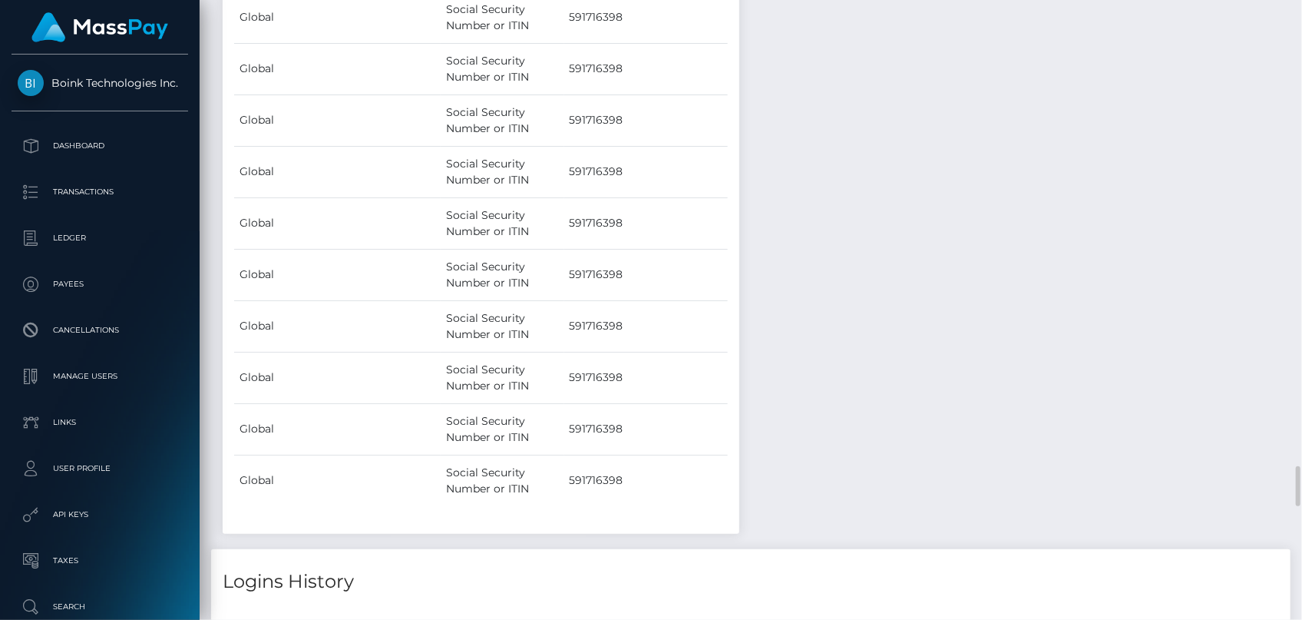
scroll to position [6206, 0]
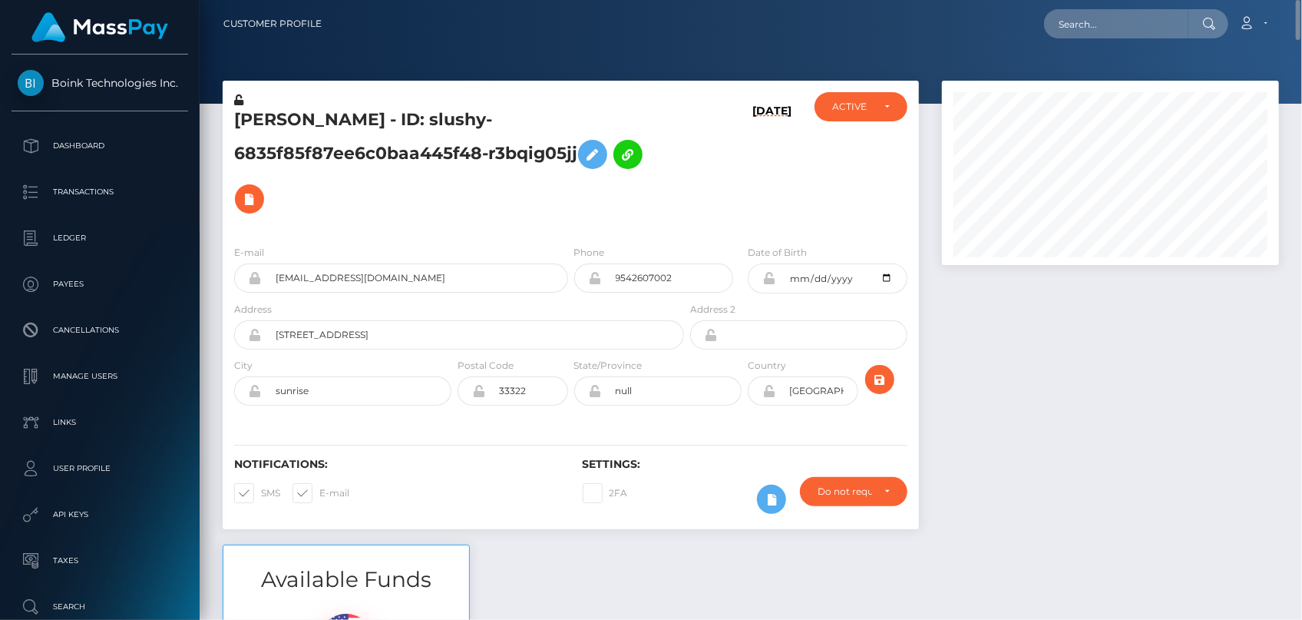
click at [370, 129] on h5 "NICOLETTE TAYLOR REY - ID: slushy-6835f85f87ee6c0baa445f48-r3bqig05jj" at bounding box center [455, 164] width 442 height 113
copy h5 "NICOLETTE TAYLOR REY - ID: slushy-6835f85f87ee6c0baa445f48-r3bqig05jj"
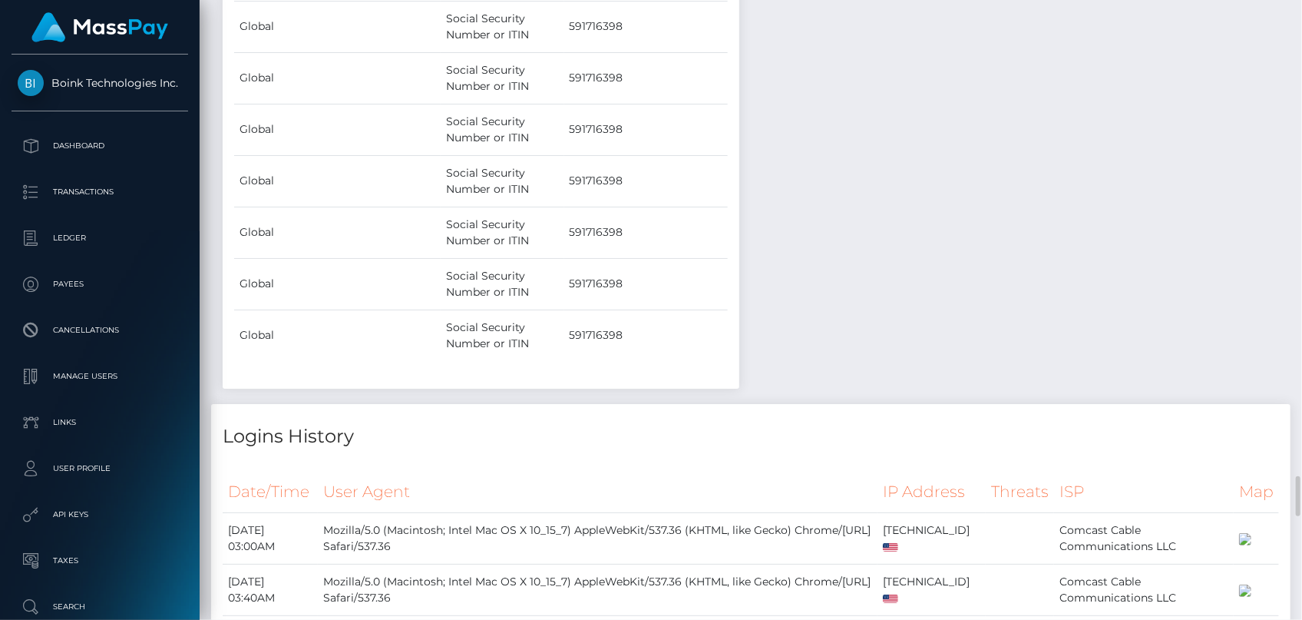
scroll to position [6421, 0]
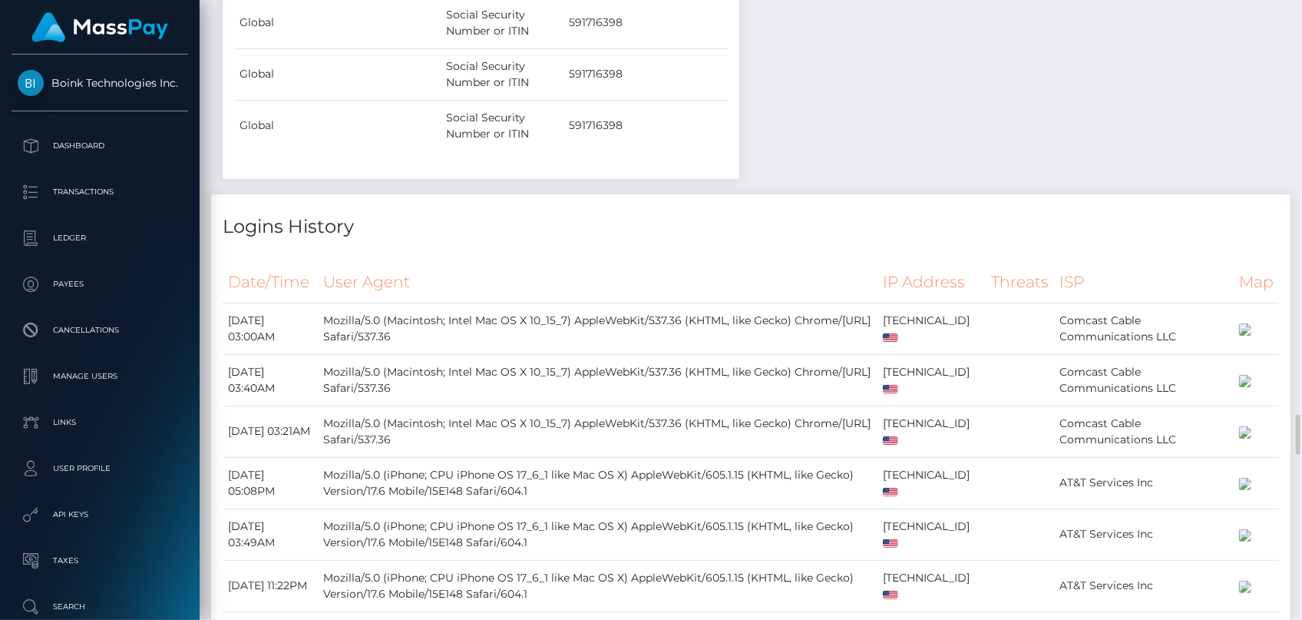
copy td "91d11a6ba2b04e57895b585d5f620565"
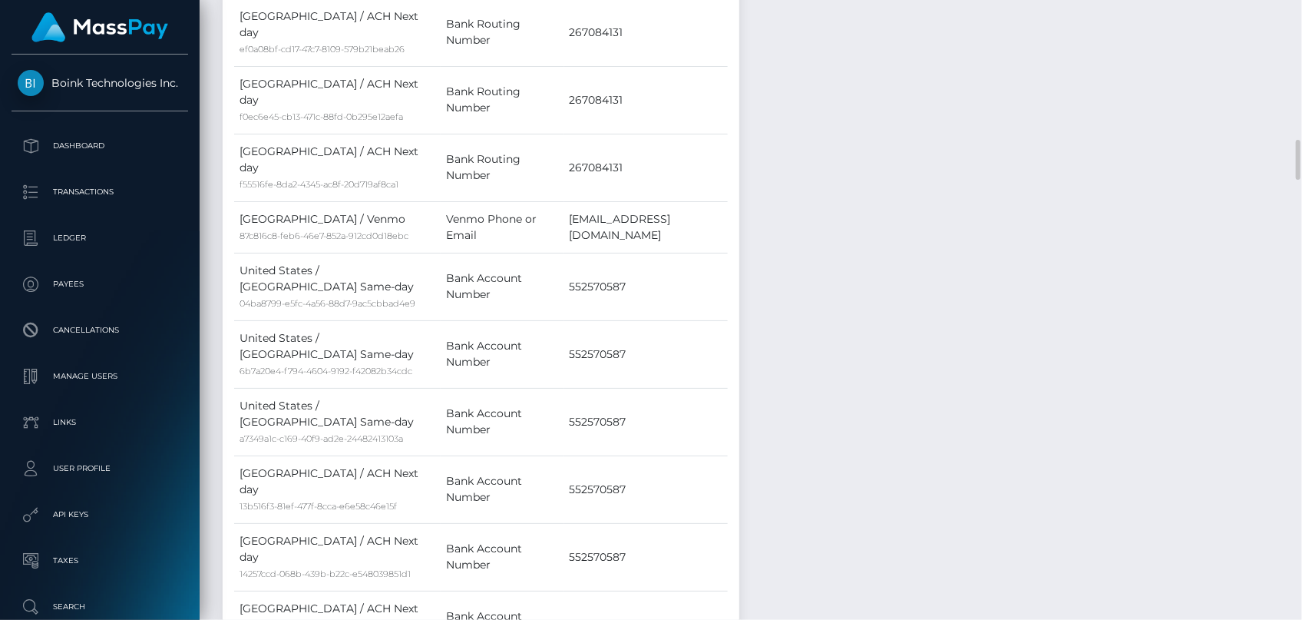
scroll to position [1745, 0]
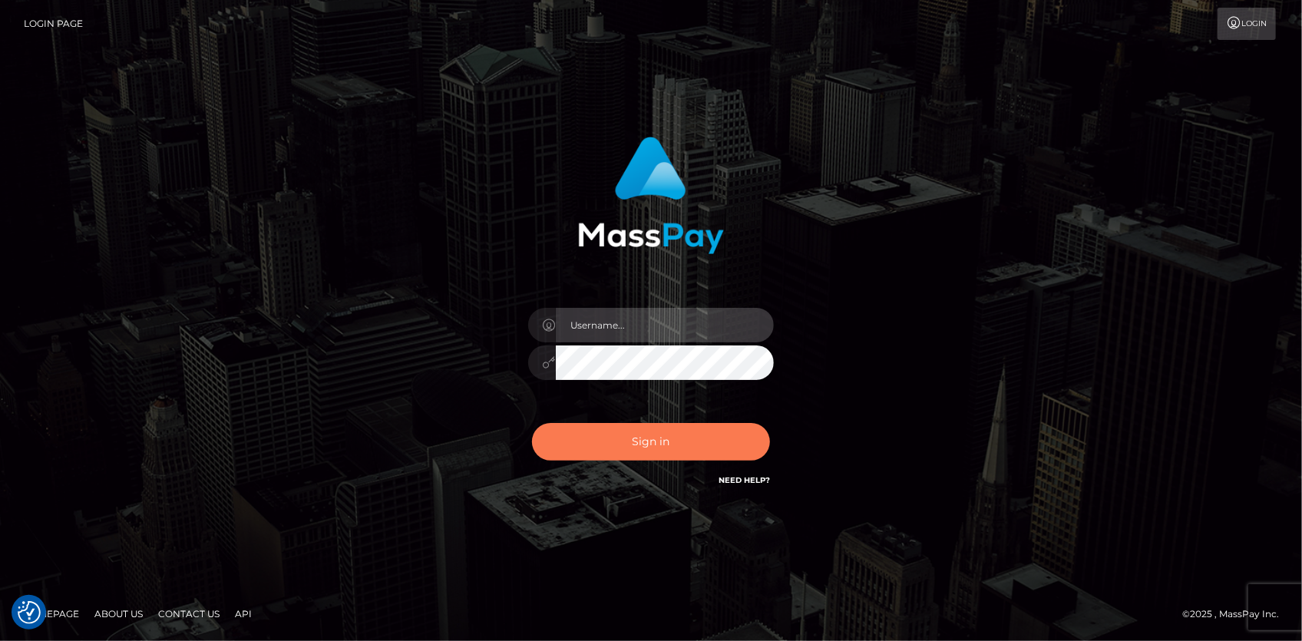
type input "[PERSON_NAME]"
click at [697, 447] on button "Sign in" at bounding box center [651, 442] width 238 height 38
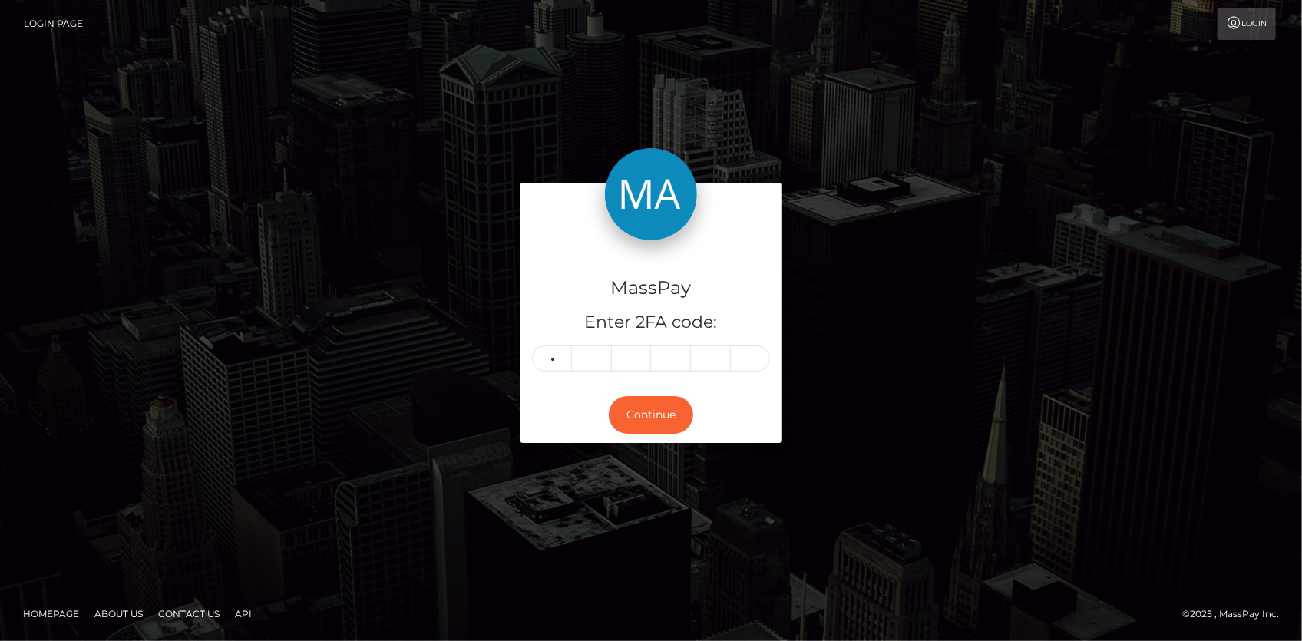
type input "3"
type input "4"
type input "1"
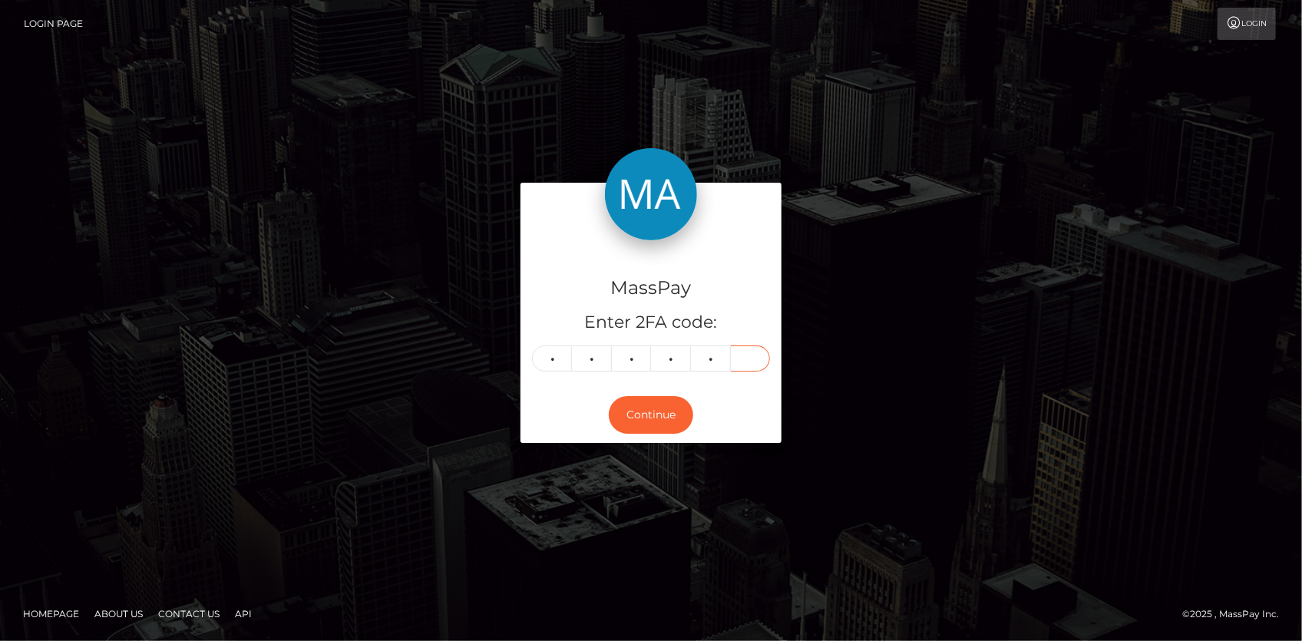
type input "9"
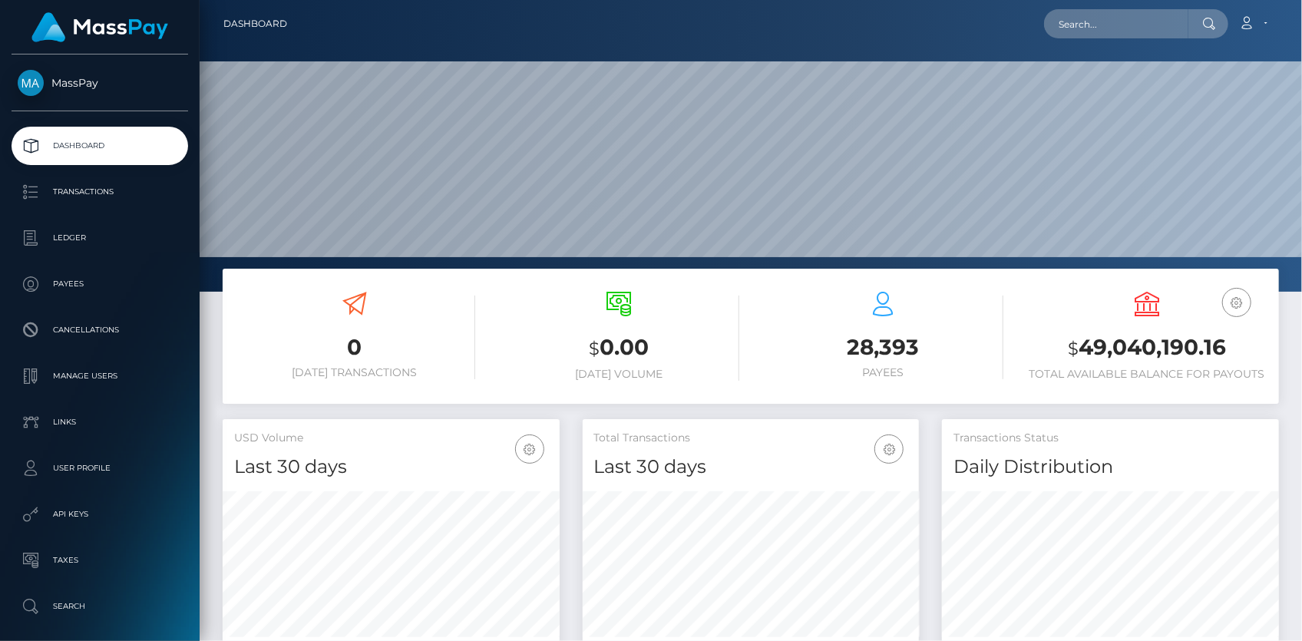
scroll to position [272, 336]
click at [1075, 15] on input "text" at bounding box center [1116, 23] width 144 height 29
paste input "[EMAIL_ADDRESS][DOMAIN_NAME]"
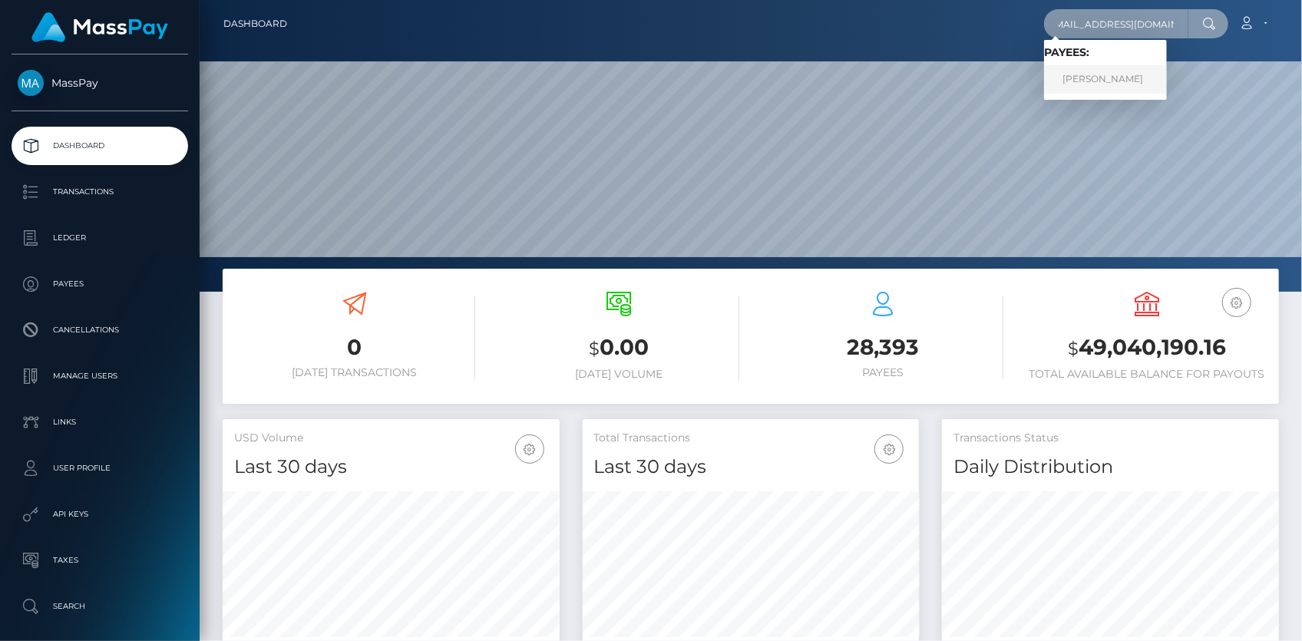
type input "[EMAIL_ADDRESS][DOMAIN_NAME]"
click at [1096, 71] on link "[PERSON_NAME]" at bounding box center [1105, 79] width 123 height 28
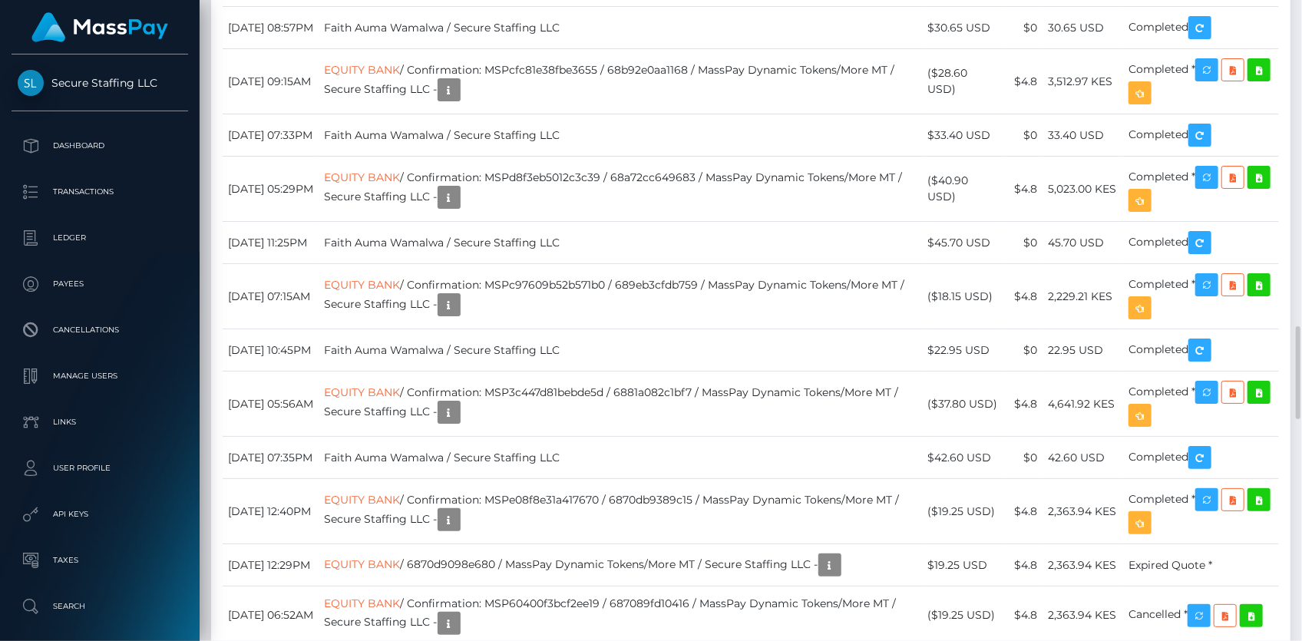
scroll to position [2652, 0]
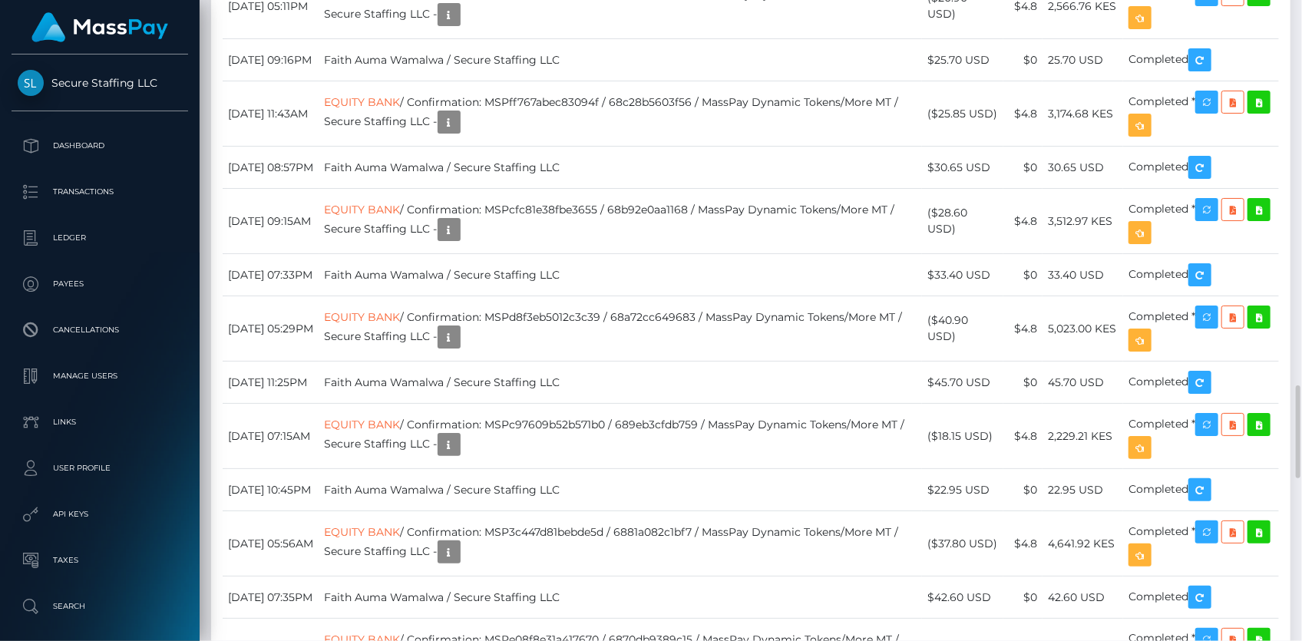
copy td "MSPafbdad29954a055"
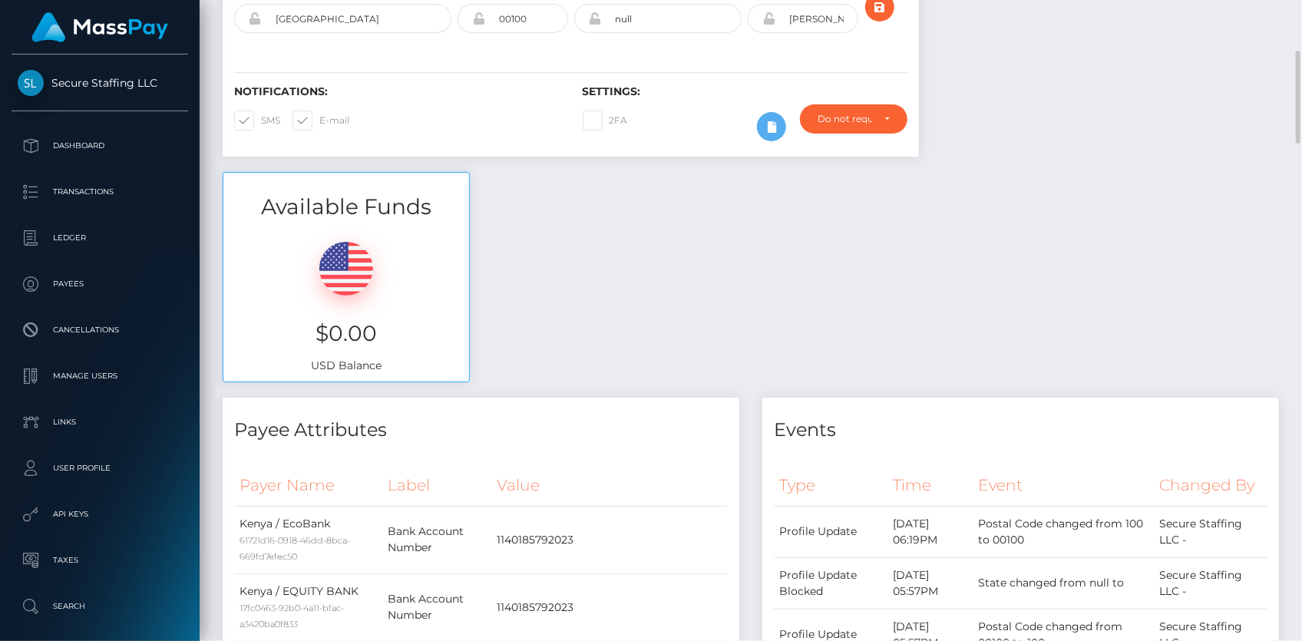
scroll to position [0, 0]
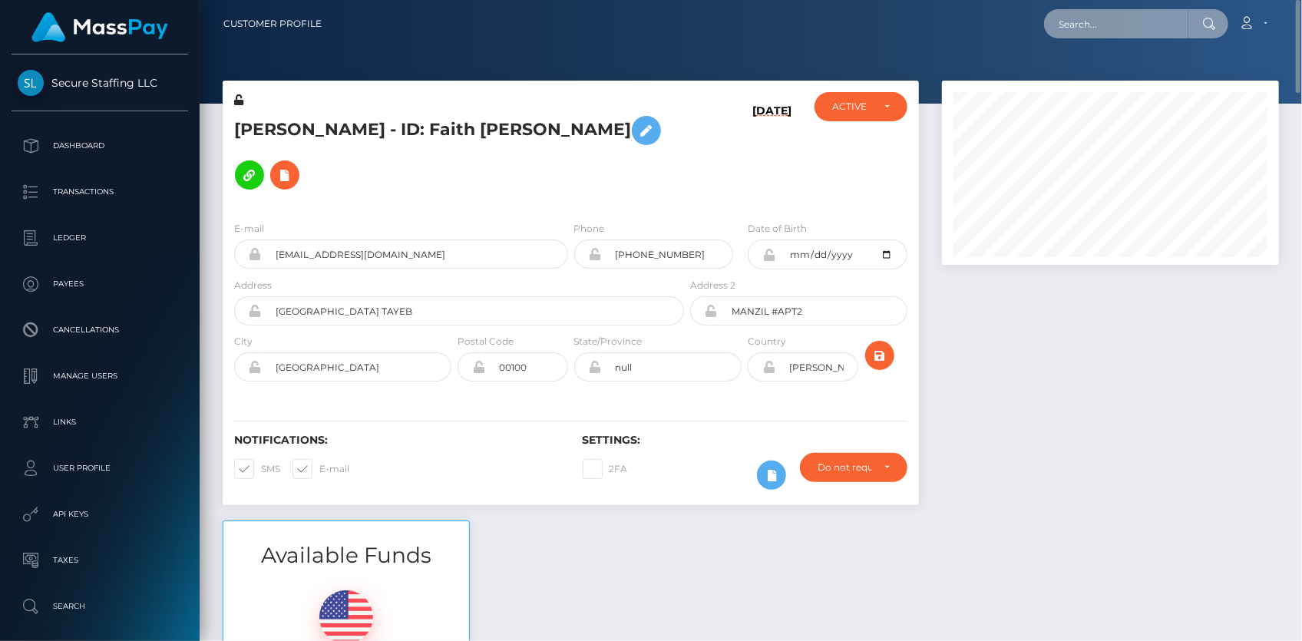
click at [1068, 33] on input "text" at bounding box center [1116, 23] width 144 height 29
paste input "bfcc8d36-ef54-11ef-a28c-06b8f39c6781"
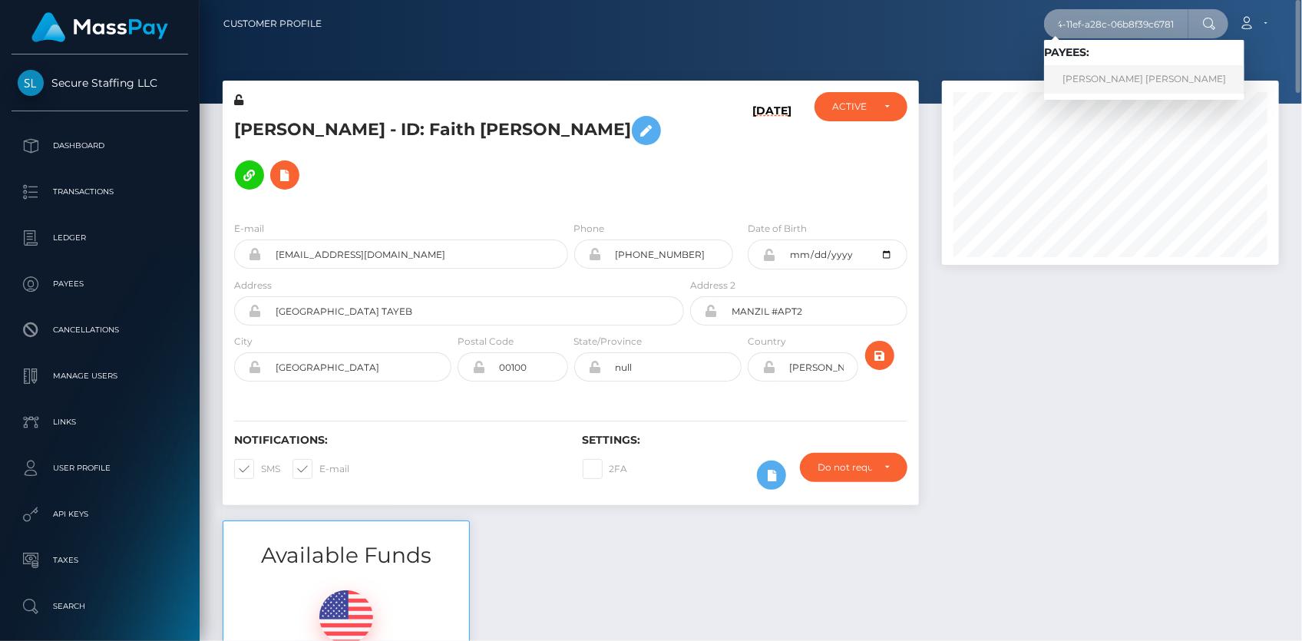
type input "bfcc8d36-ef54-11ef-a28c-06b8f39c6781"
click at [1102, 78] on link "ANA KAREN CARRIZALES VAZQUEZ" at bounding box center [1144, 79] width 200 height 28
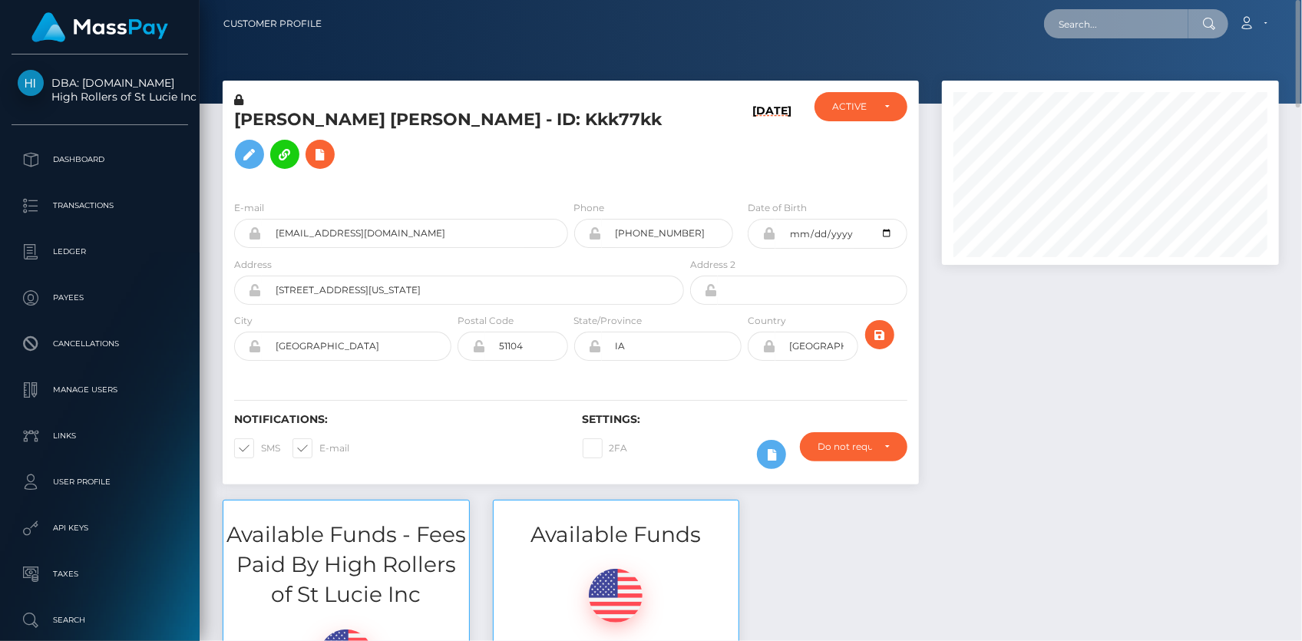
click at [1070, 21] on input "text" at bounding box center [1116, 23] width 144 height 29
paste input "RQIdnDN78cSpMzMIax8e4c"
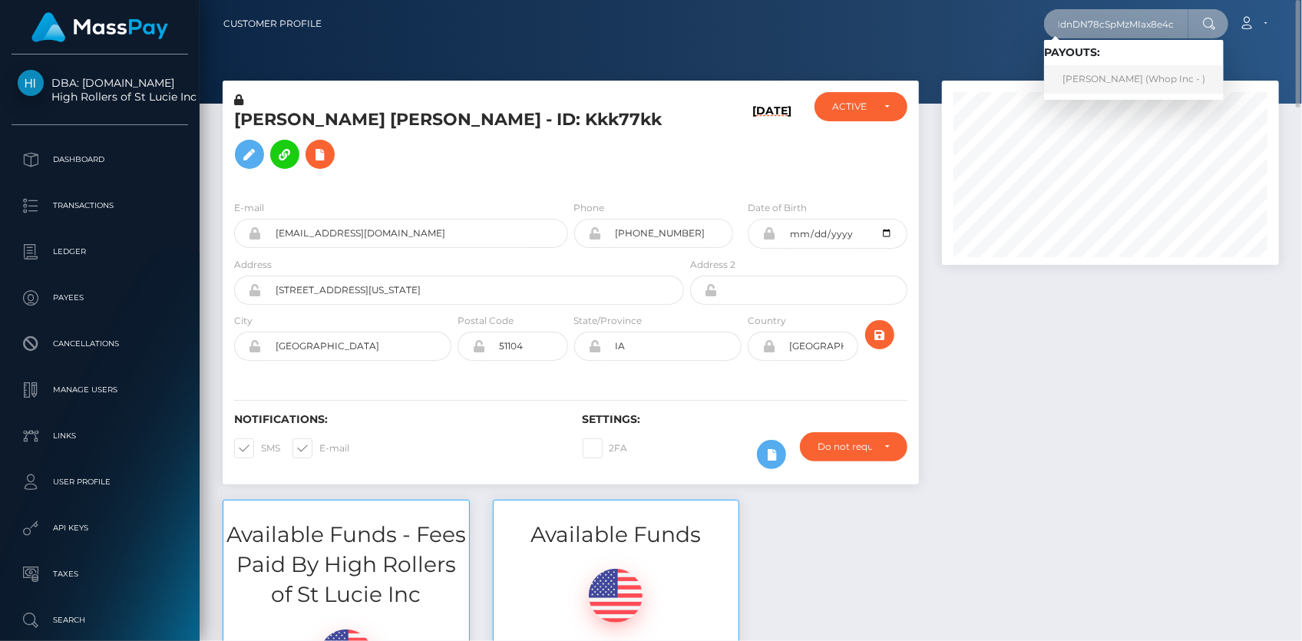
type input "RQIdnDN78cSpMzMIax8e4c"
click at [1136, 75] on link "JUNHOE KIM (Whop Inc - )" at bounding box center [1134, 79] width 180 height 28
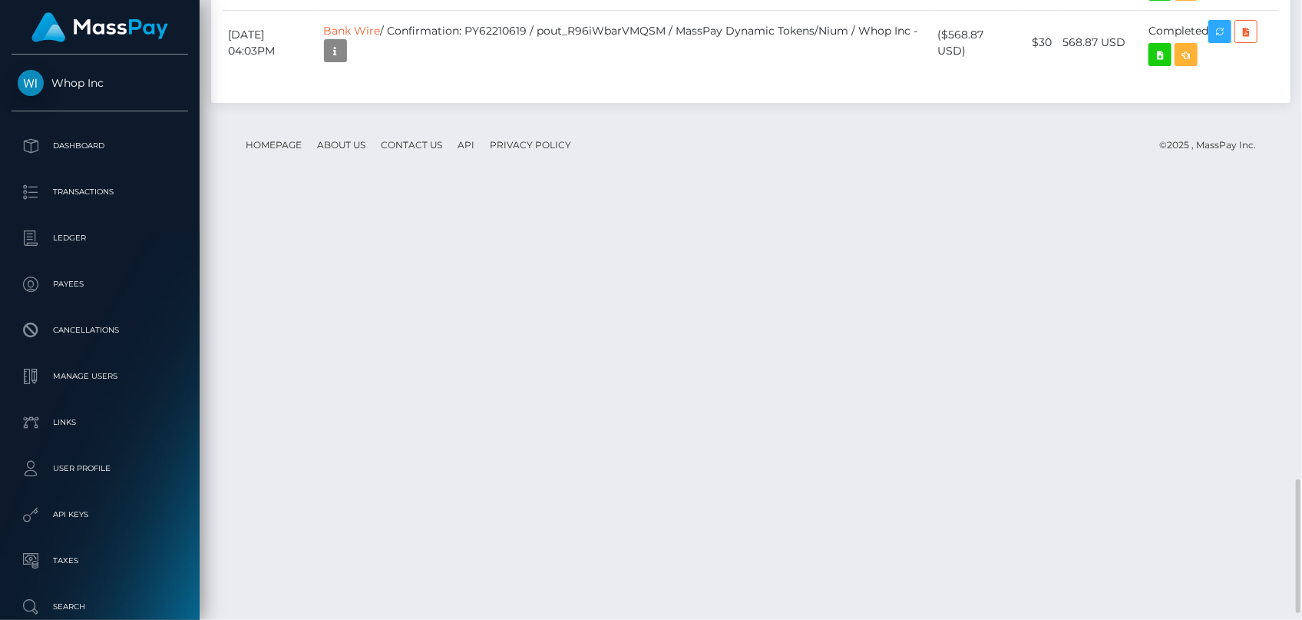
scroll to position [2367, 0]
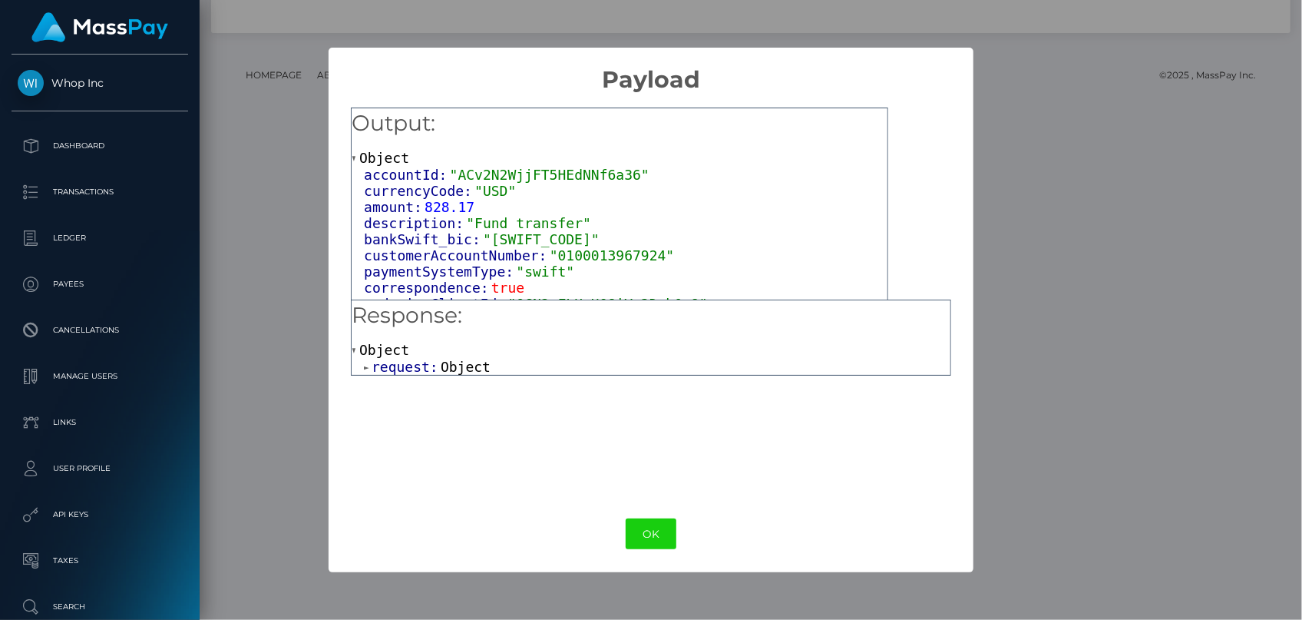
click at [429, 366] on span "request:" at bounding box center [406, 367] width 69 height 16
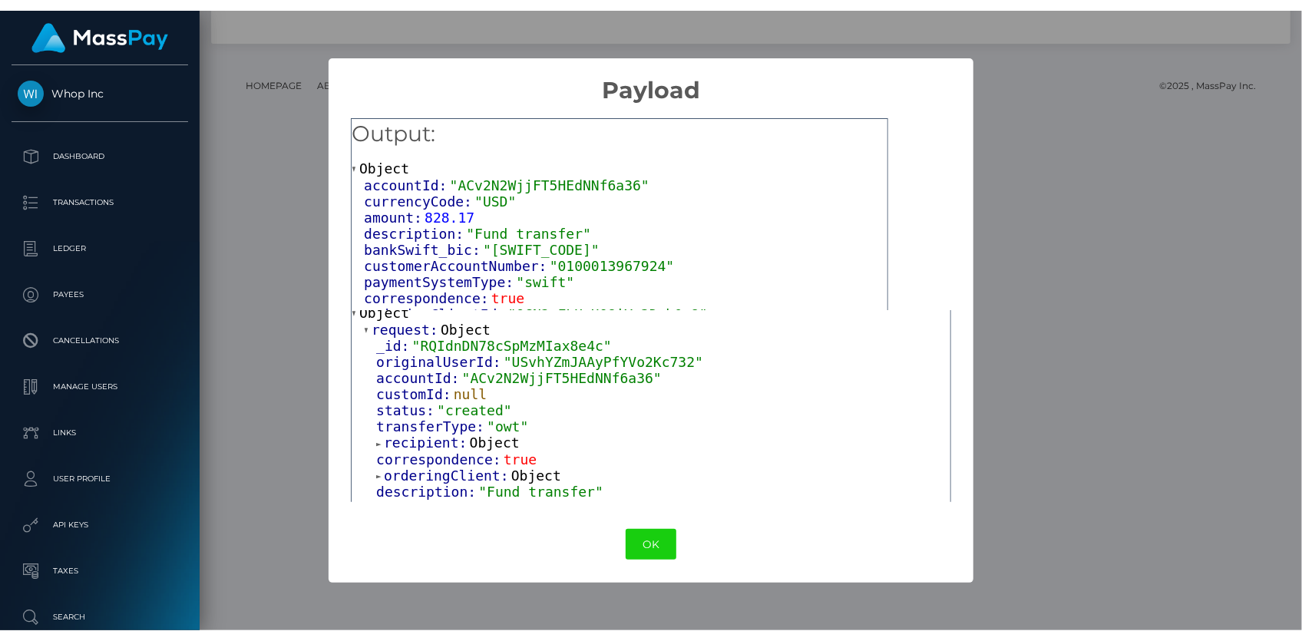
scroll to position [69, 0]
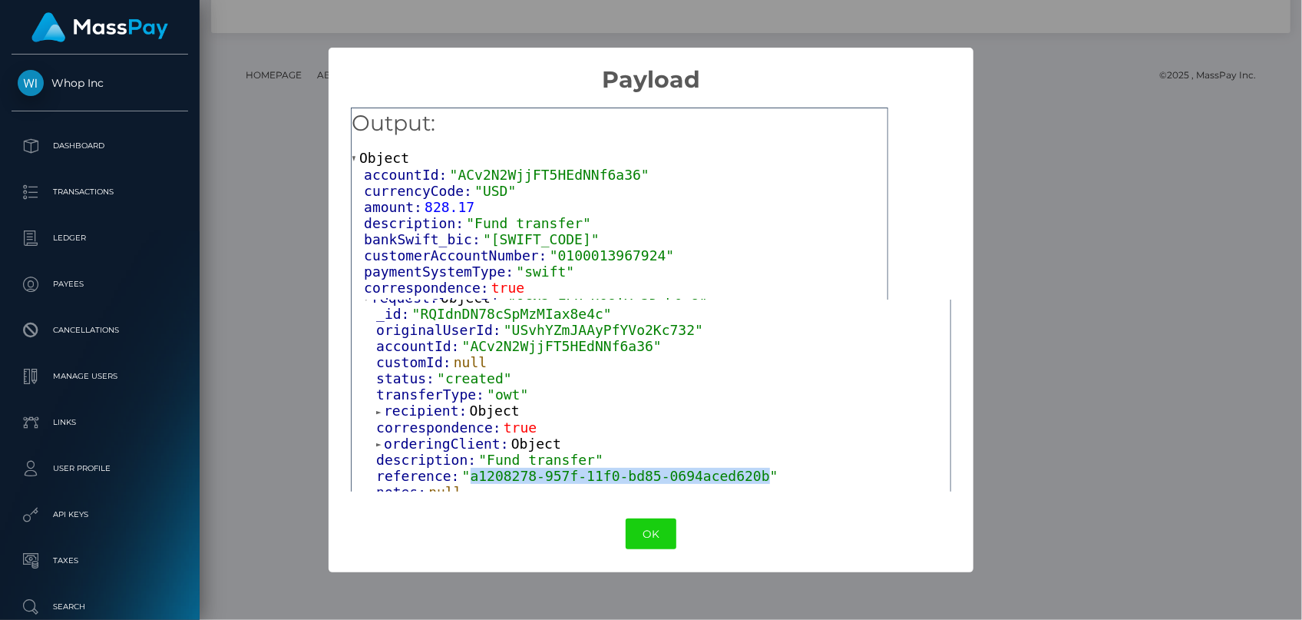
drag, startPoint x: 465, startPoint y: 476, endPoint x: 732, endPoint y: 475, distance: 267.2
click at [732, 475] on span ""a1208278-957f-11f0-bd85-0694aced620b"" at bounding box center [620, 476] width 316 height 16
copy span "a1208278-957f-11f0-bd85-0694aced620b"
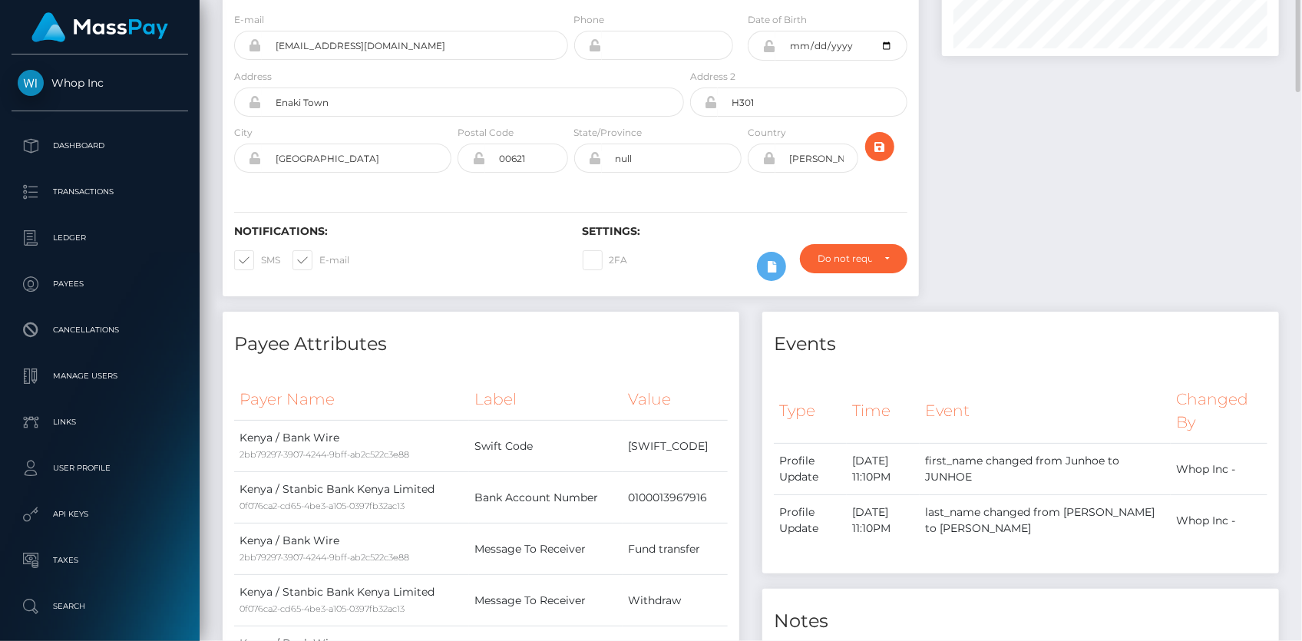
scroll to position [0, 0]
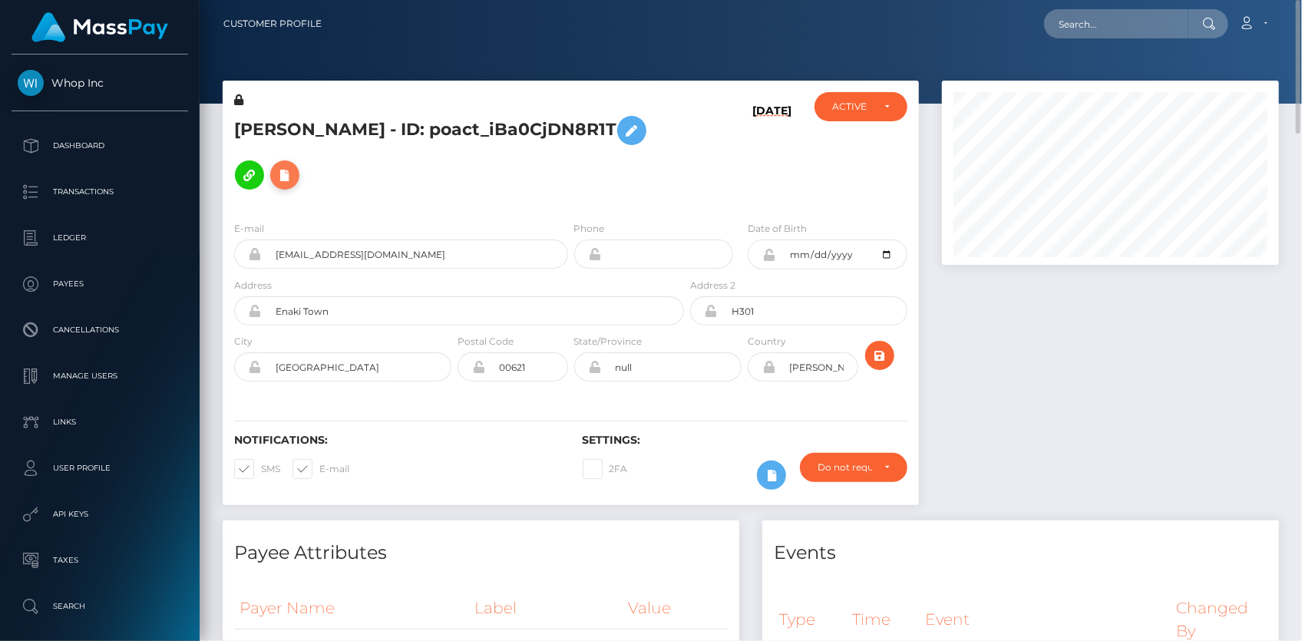
click at [276, 175] on icon at bounding box center [285, 175] width 18 height 19
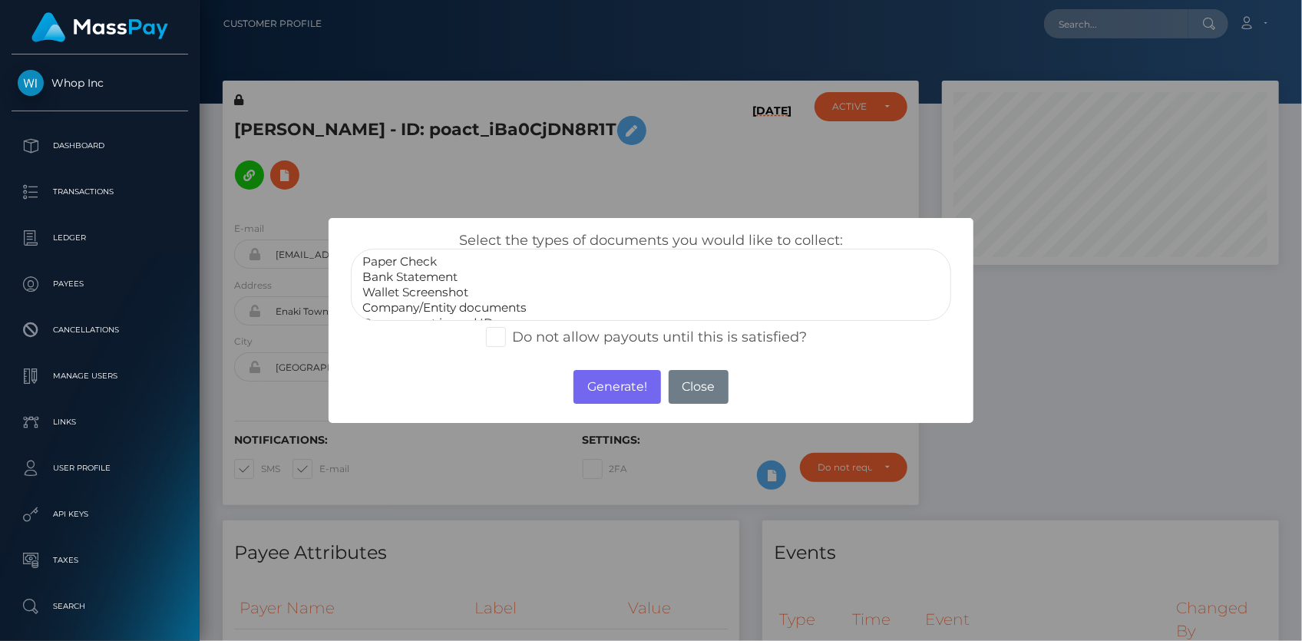
select select "Bank Statement"
click at [438, 277] on option "Bank Statement" at bounding box center [651, 277] width 580 height 15
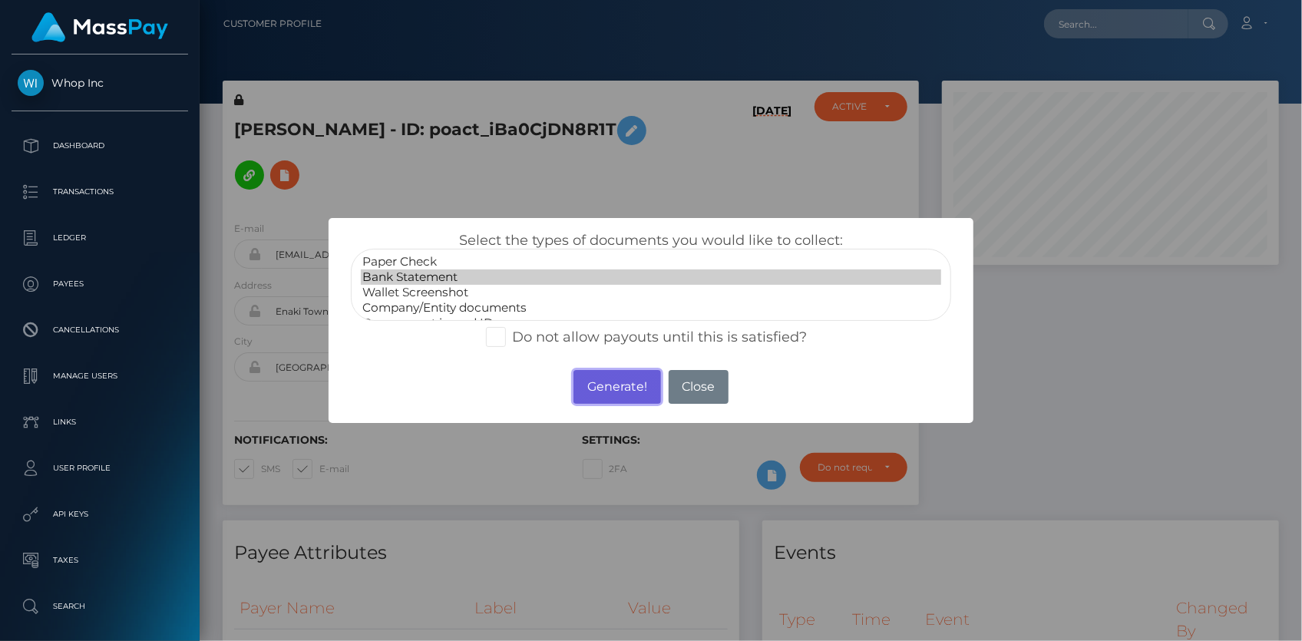
click at [617, 382] on button "Generate!" at bounding box center [617, 387] width 87 height 34
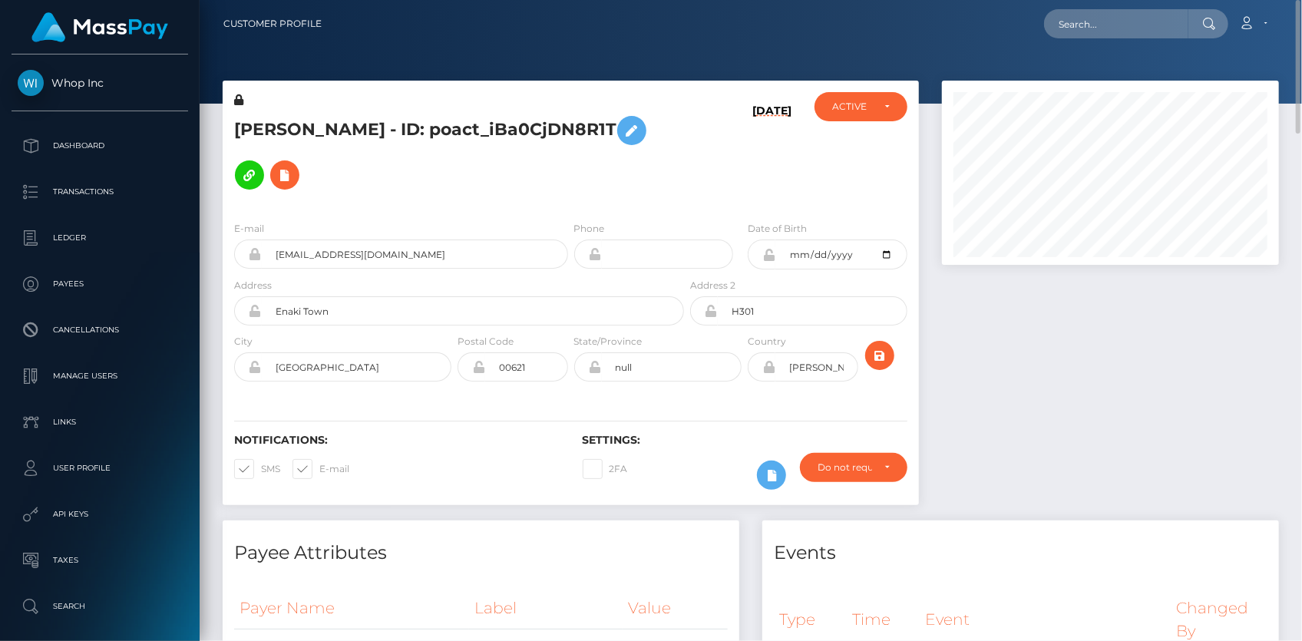
click at [1063, 8] on div "Loading... Loading... Account Edit Profile Logout" at bounding box center [806, 24] width 944 height 32
click at [1078, 14] on input "text" at bounding box center [1116, 23] width 144 height 29
paste input "36248223-96ab-11f0-bd85-0694aced620b"
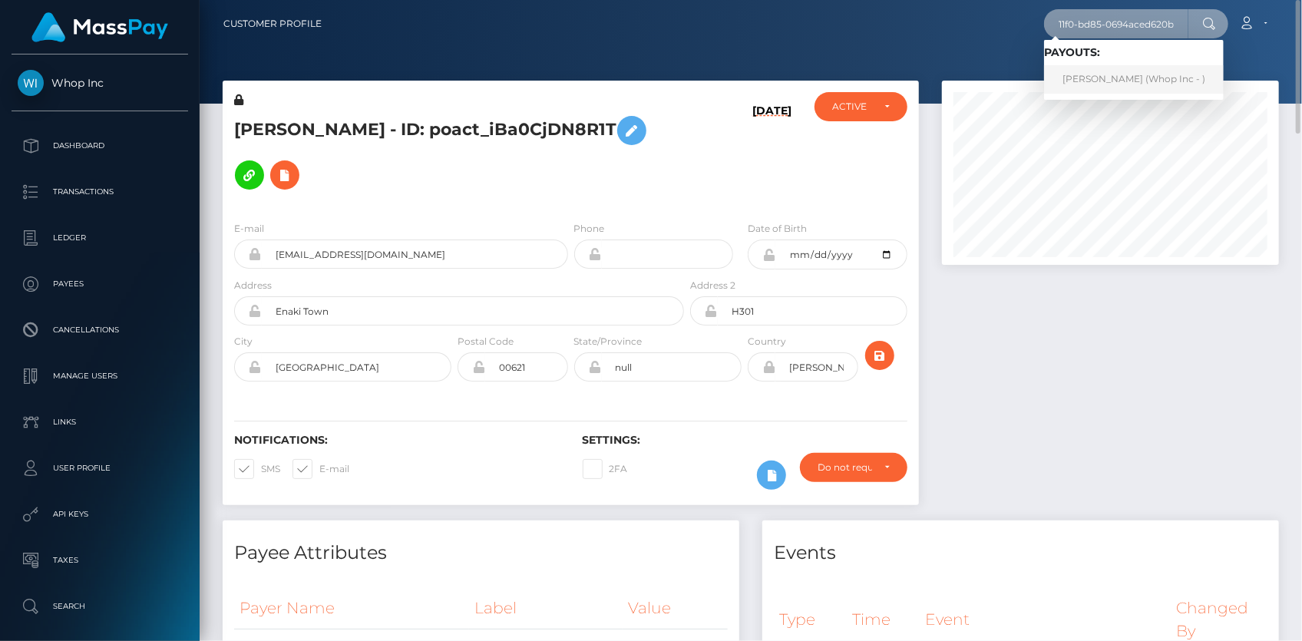
type input "36248223-96ab-11f0-bd85-0694aced620b"
click at [1096, 83] on link "[PERSON_NAME] (Whop Inc - )" at bounding box center [1134, 79] width 180 height 28
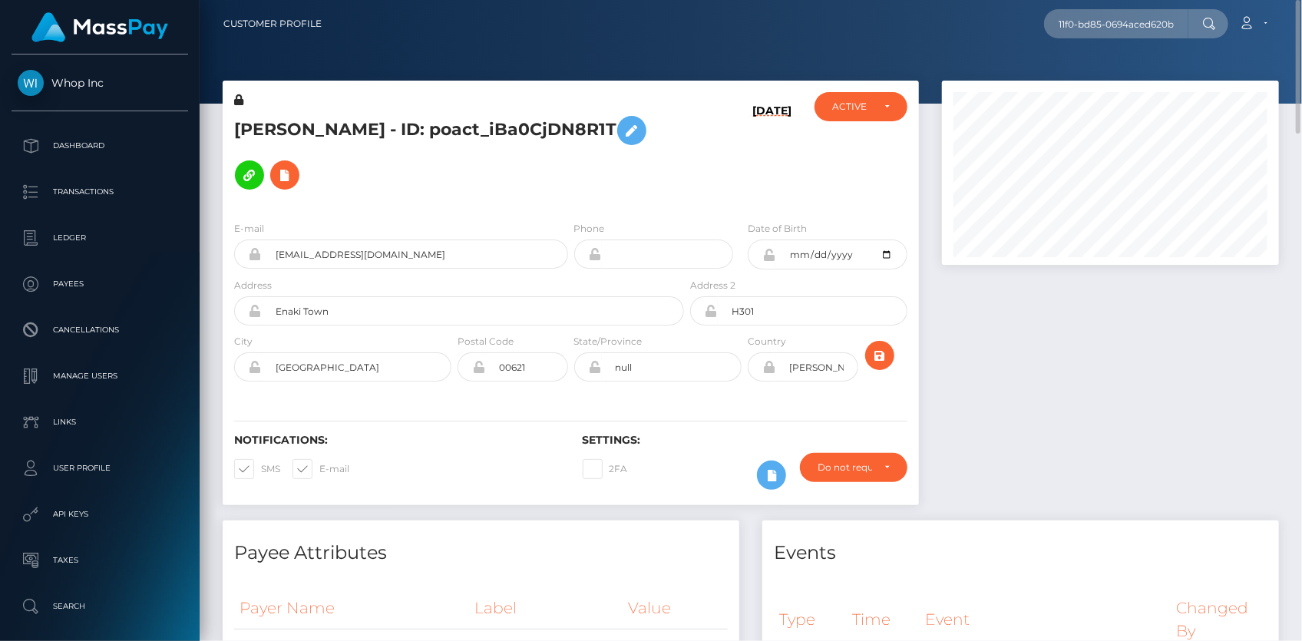
scroll to position [0, 0]
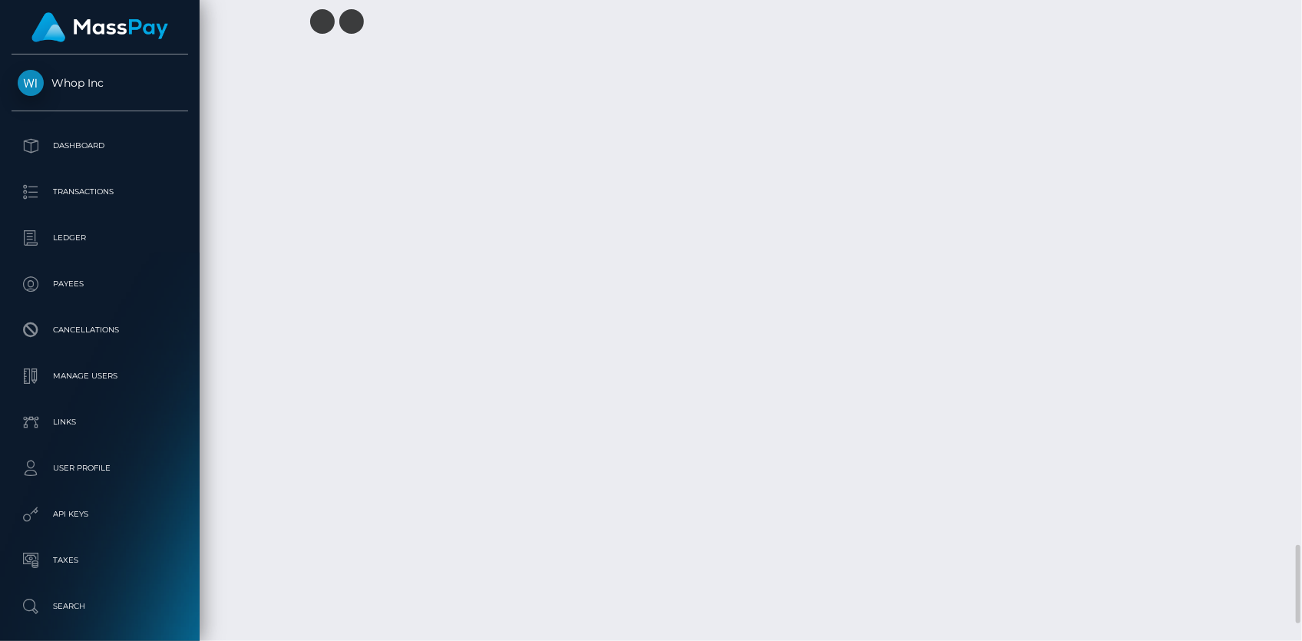
scroll to position [4479, 0]
copy td "RQElvxQDEaVzeOStBa259b"
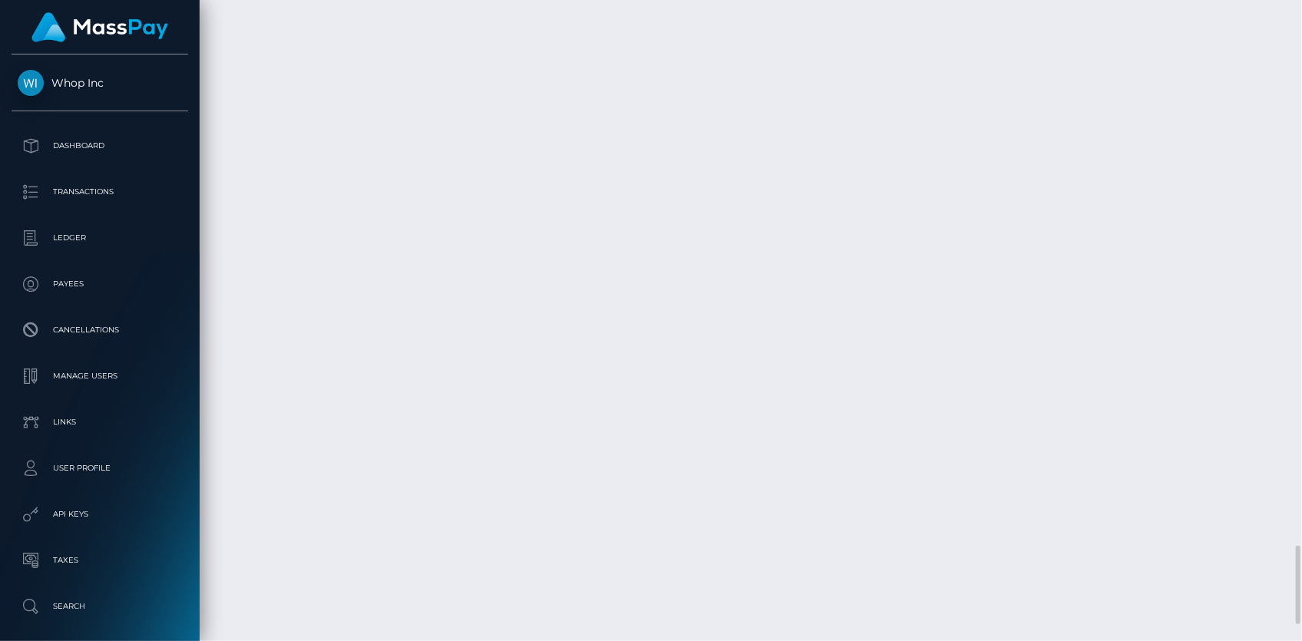
copy td "RQDptVEazcJv2mdvO9d71d"
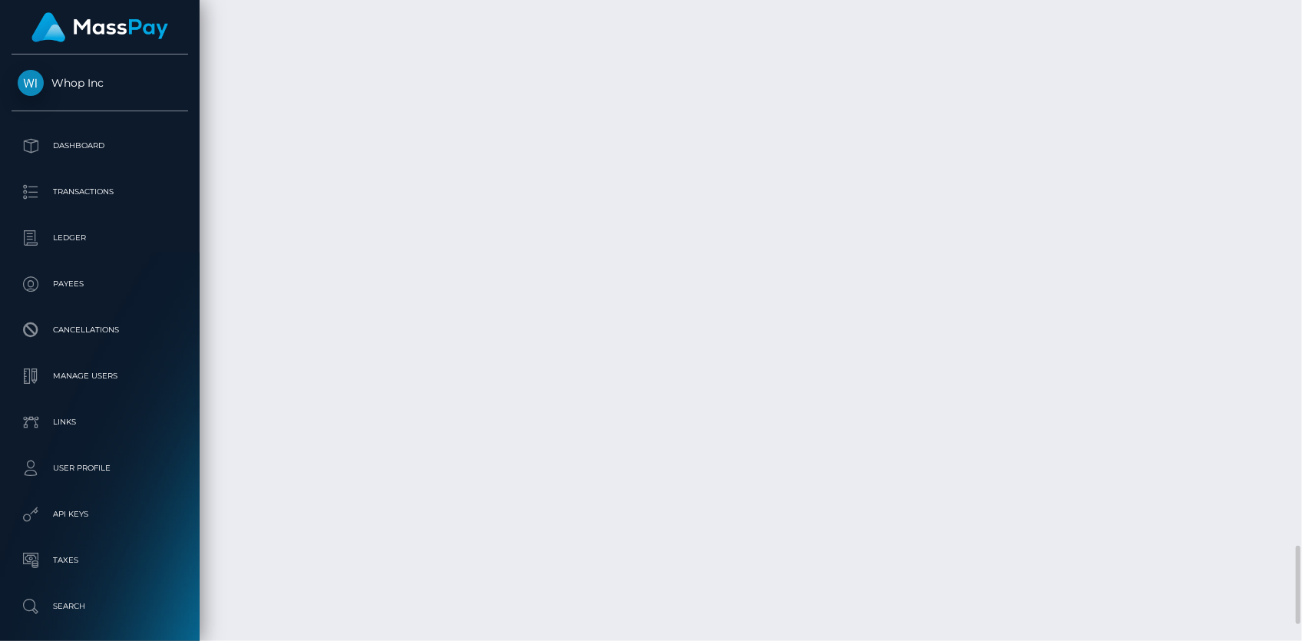
scroll to position [184, 336]
copy td "RQElvxQDEaVzeOStBa259b"
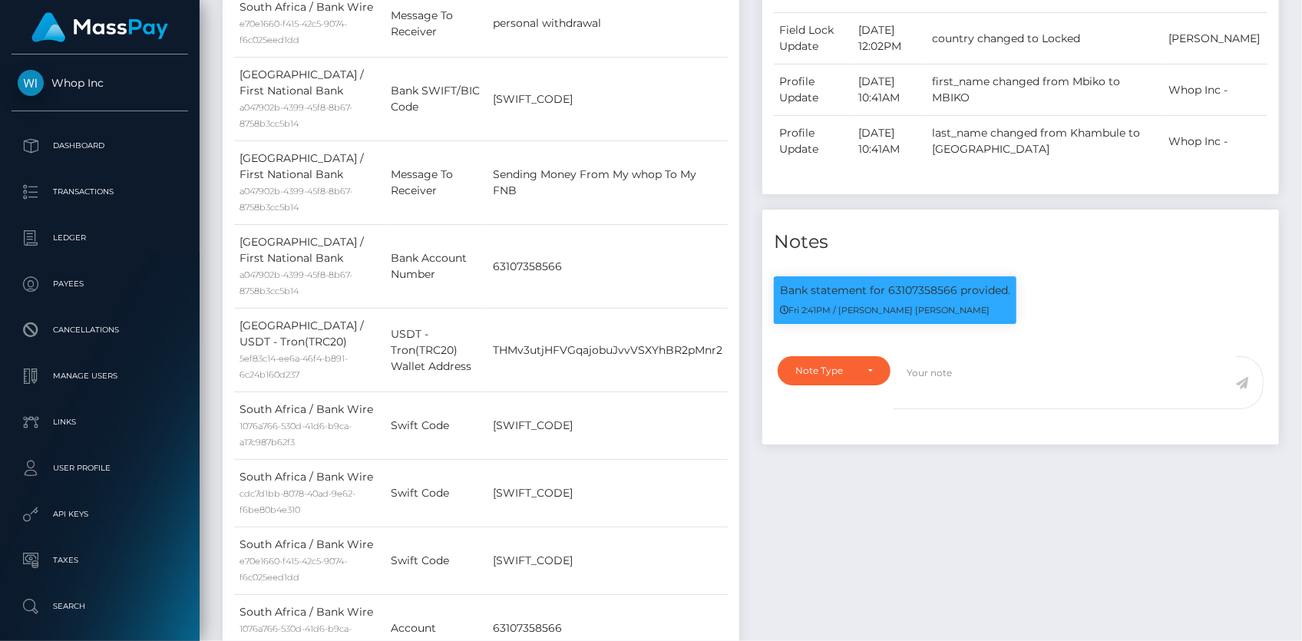
scroll to position [12, 0]
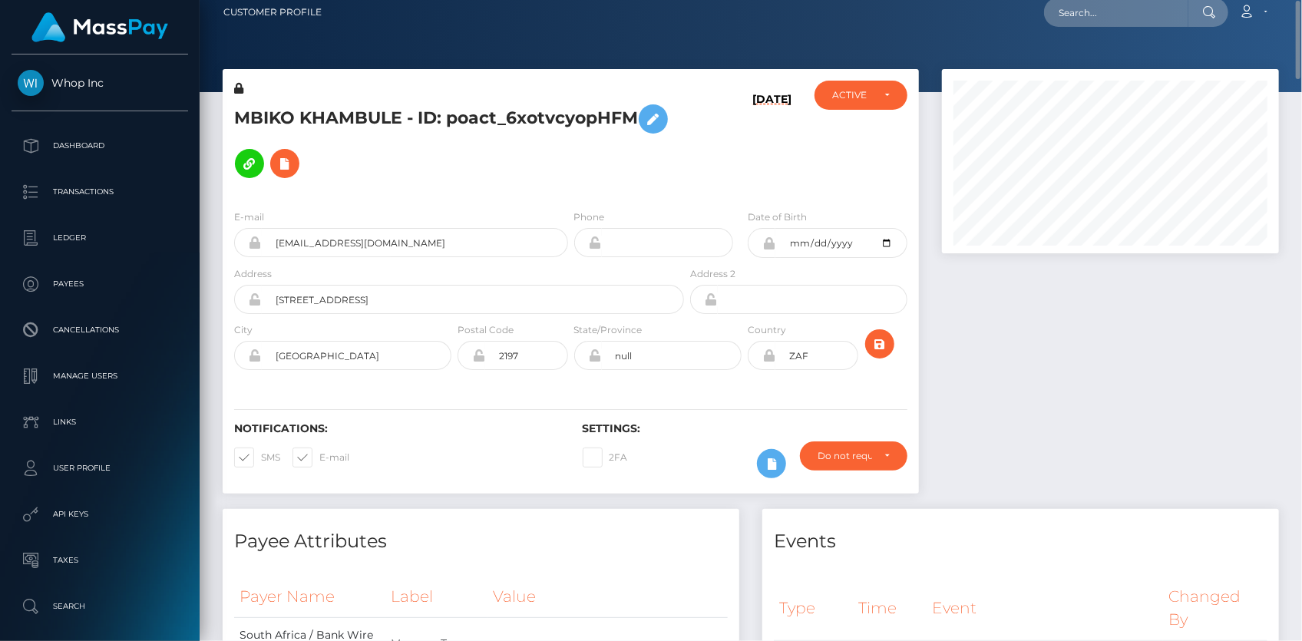
click at [1037, 21] on div "Loading... Loading... Account Edit Profile Logout" at bounding box center [806, 12] width 944 height 32
click at [1060, 16] on input "text" at bounding box center [1116, 12] width 144 height 29
paste input "fb141e6b-9d7d-11f0-bd85-0694aced620b"
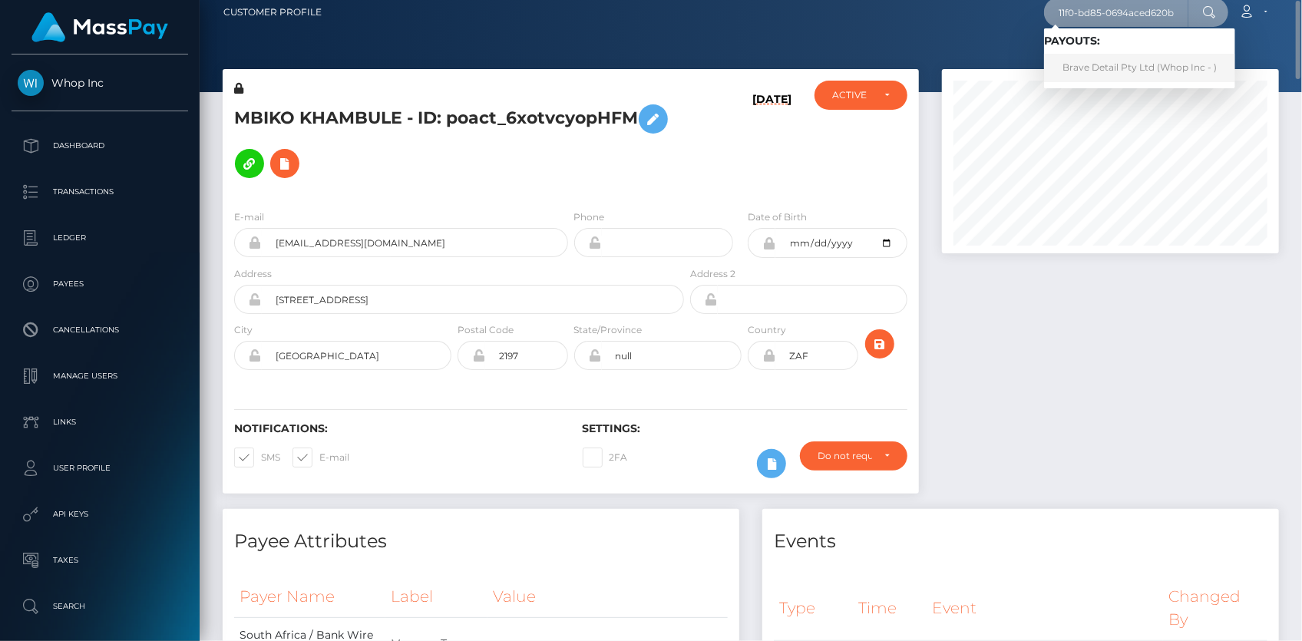
type input "fb141e6b-9d7d-11f0-bd85-0694aced620b"
click at [1105, 71] on link "Brave Detail Pty Ltd (Whop Inc - )" at bounding box center [1139, 68] width 191 height 28
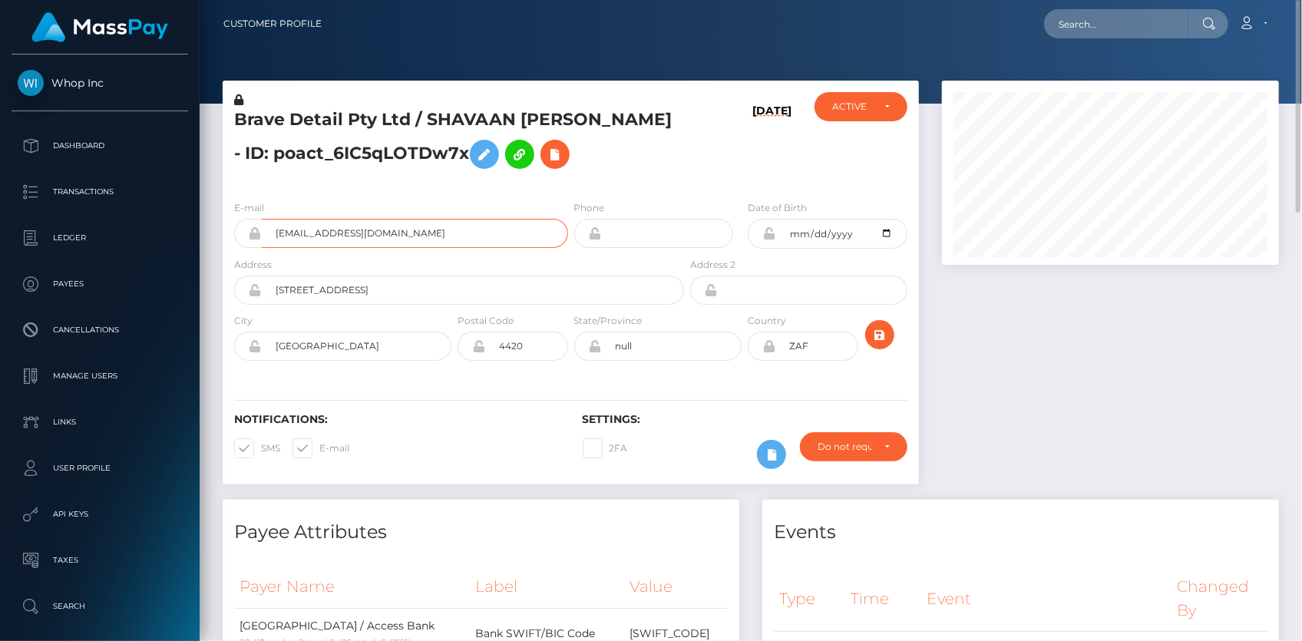
click at [310, 240] on input "[EMAIL_ADDRESS][DOMAIN_NAME]" at bounding box center [415, 233] width 306 height 29
click at [310, 240] on input "shavaan@mainstreammediaco.com" at bounding box center [415, 233] width 306 height 29
click at [1067, 44] on nav "Customer Profile Loading... Loading... Account" at bounding box center [751, 24] width 1103 height 48
click at [1072, 34] on input "text" at bounding box center [1116, 23] width 144 height 29
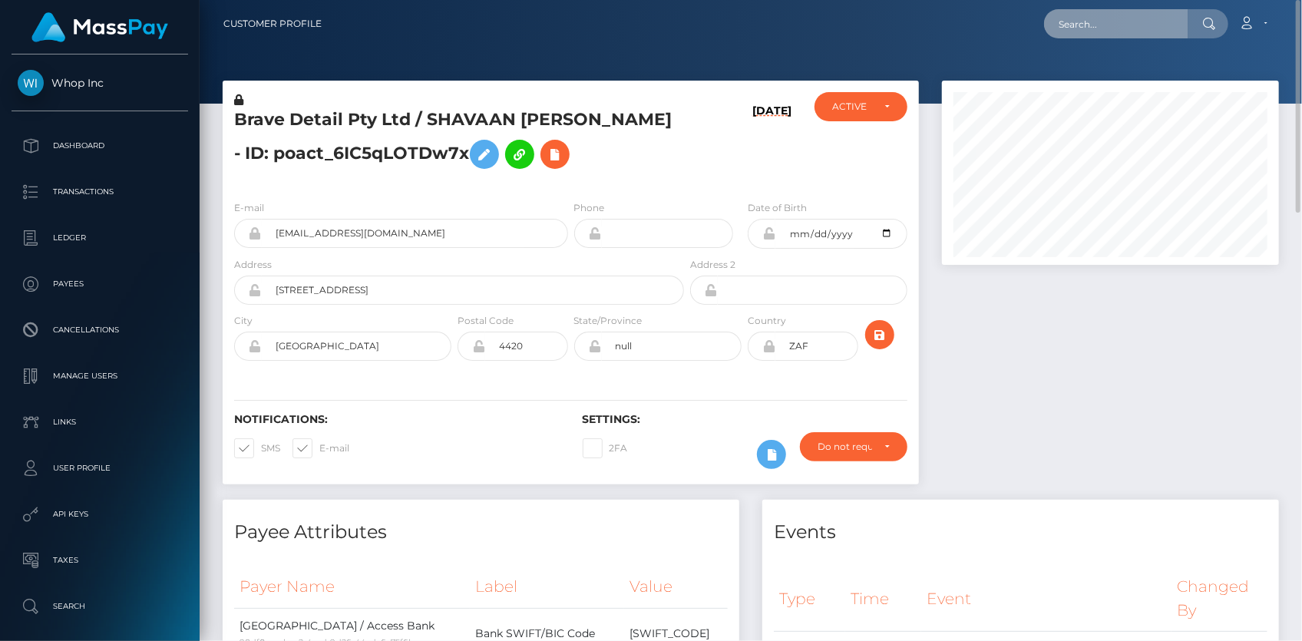
paste input "c6adf42a-9d95-11f0-bd85-0694aced620b"
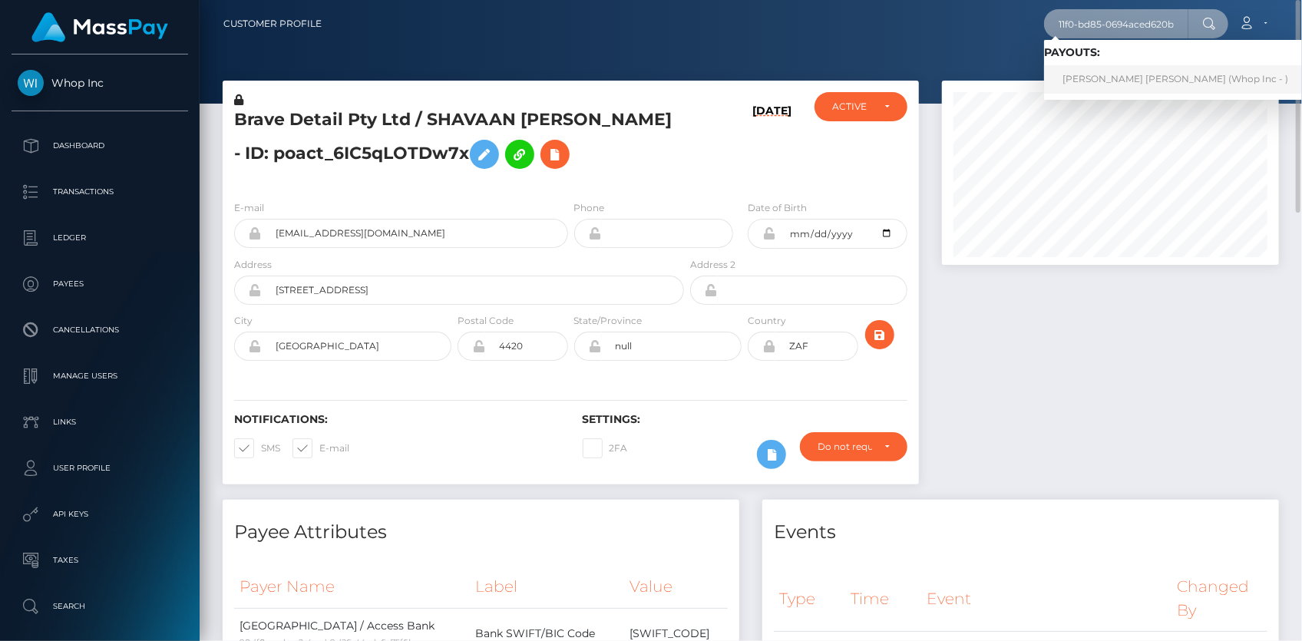
type input "c6adf42a-9d95-11f0-bd85-0694aced620b"
click at [1097, 77] on link "BRIAN MUTINDA NZIOKA Mutinda (Whop Inc - )" at bounding box center [1175, 79] width 263 height 28
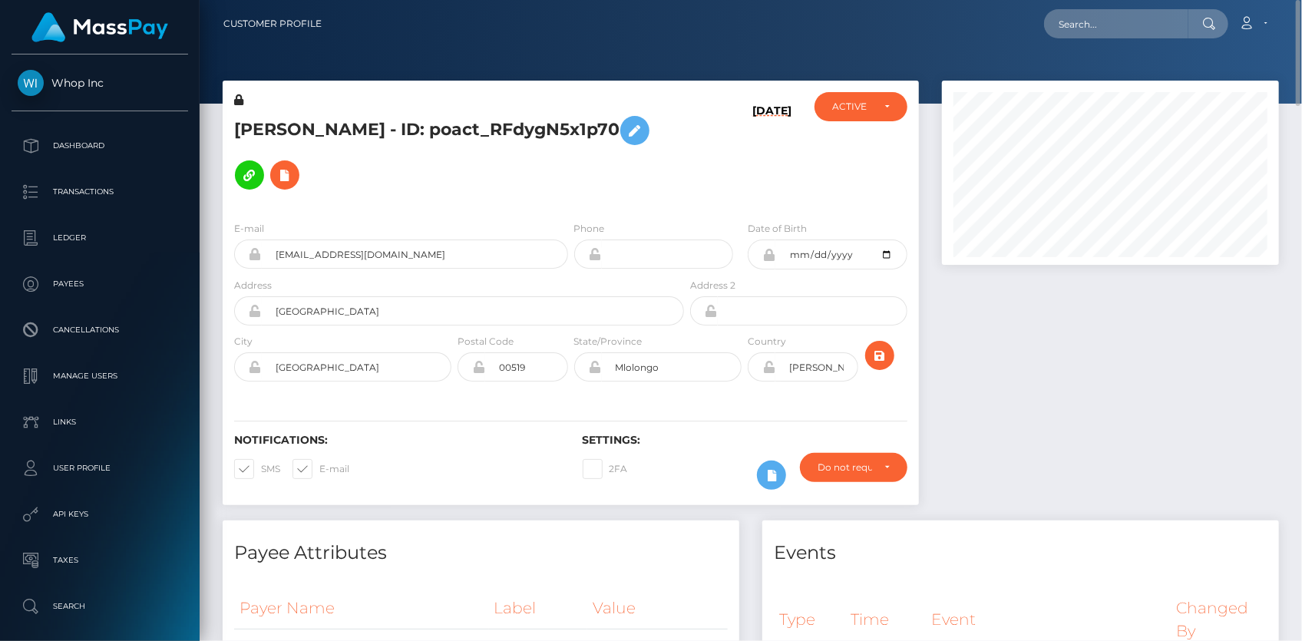
click at [295, 118] on h5 "[PERSON_NAME] - ID: poact_RFdygN5x1p70" at bounding box center [455, 152] width 442 height 89
click at [327, 240] on input "[EMAIL_ADDRESS][DOMAIN_NAME]" at bounding box center [415, 254] width 306 height 29
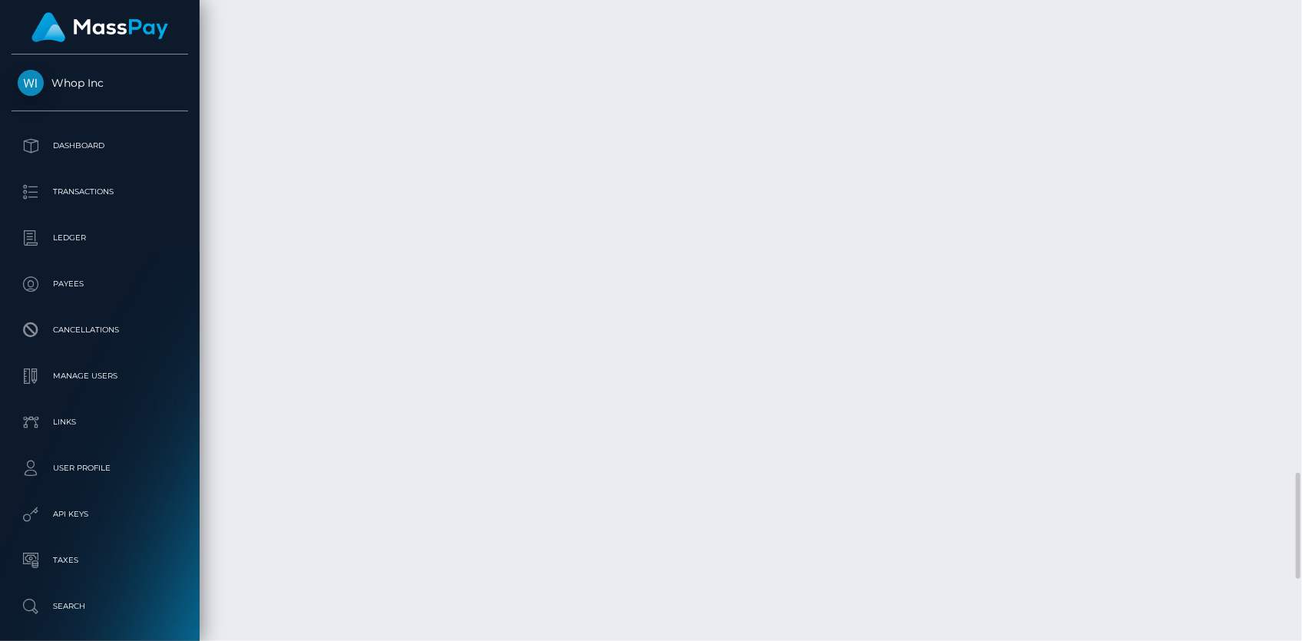
scroll to position [3242, 0]
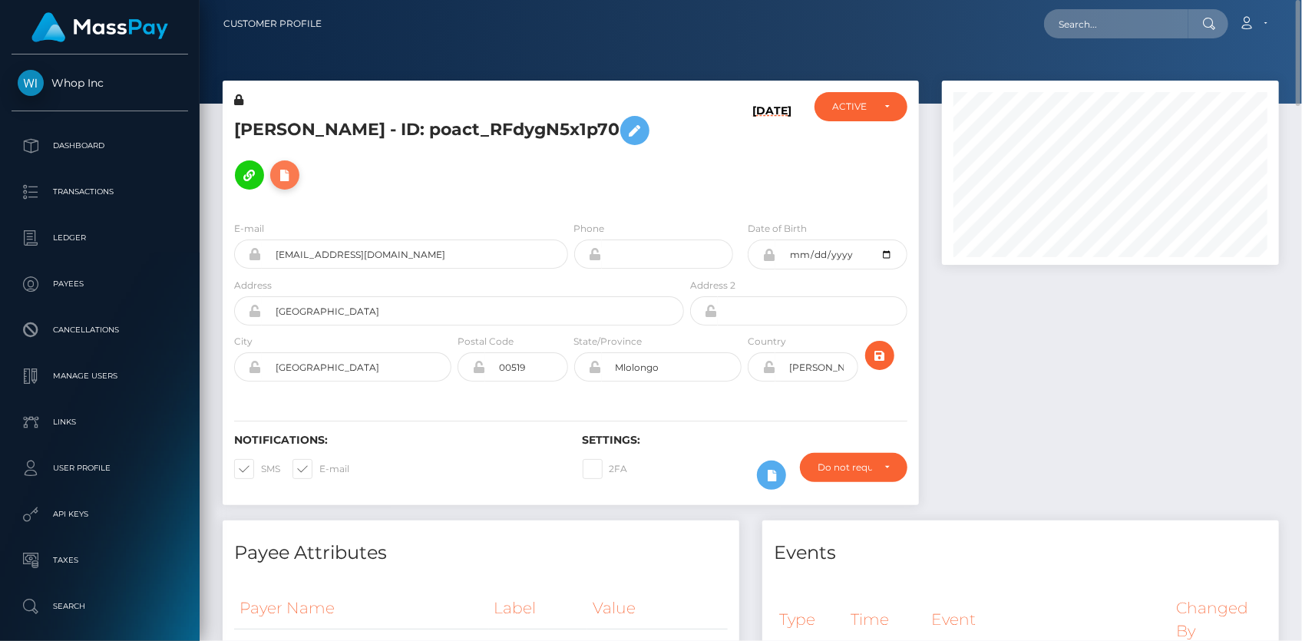
click at [294, 166] on icon at bounding box center [285, 175] width 18 height 19
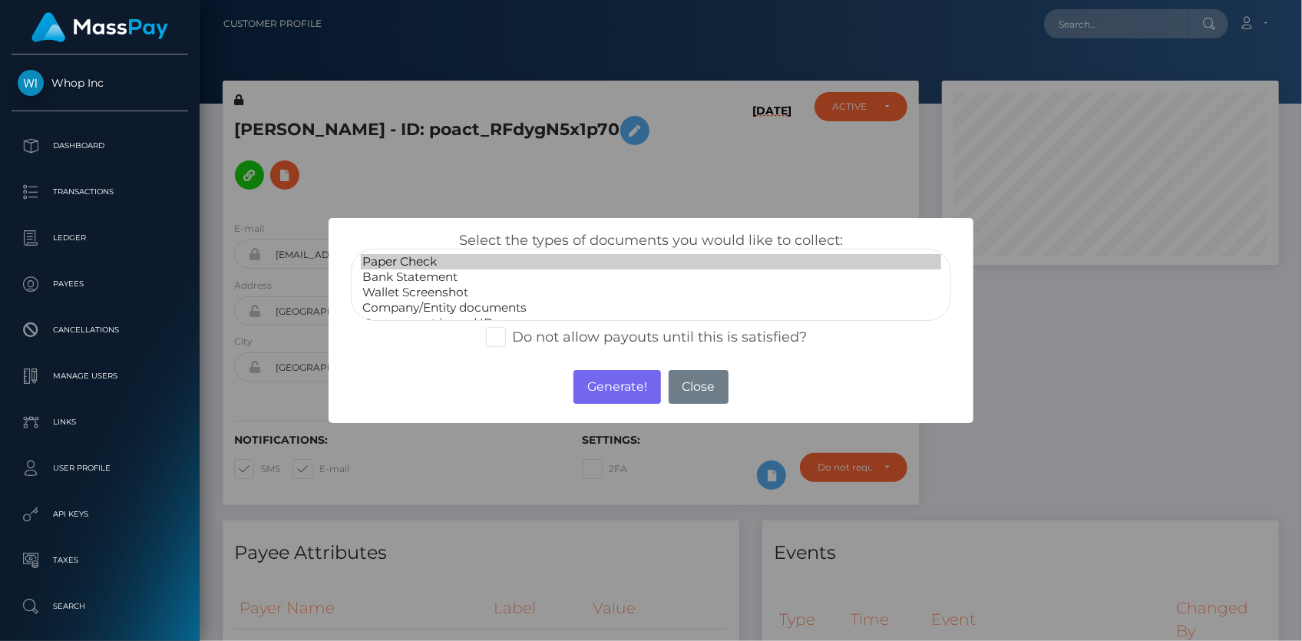
click at [478, 267] on option "Paper Check" at bounding box center [651, 261] width 580 height 15
select select "Bank Statement"
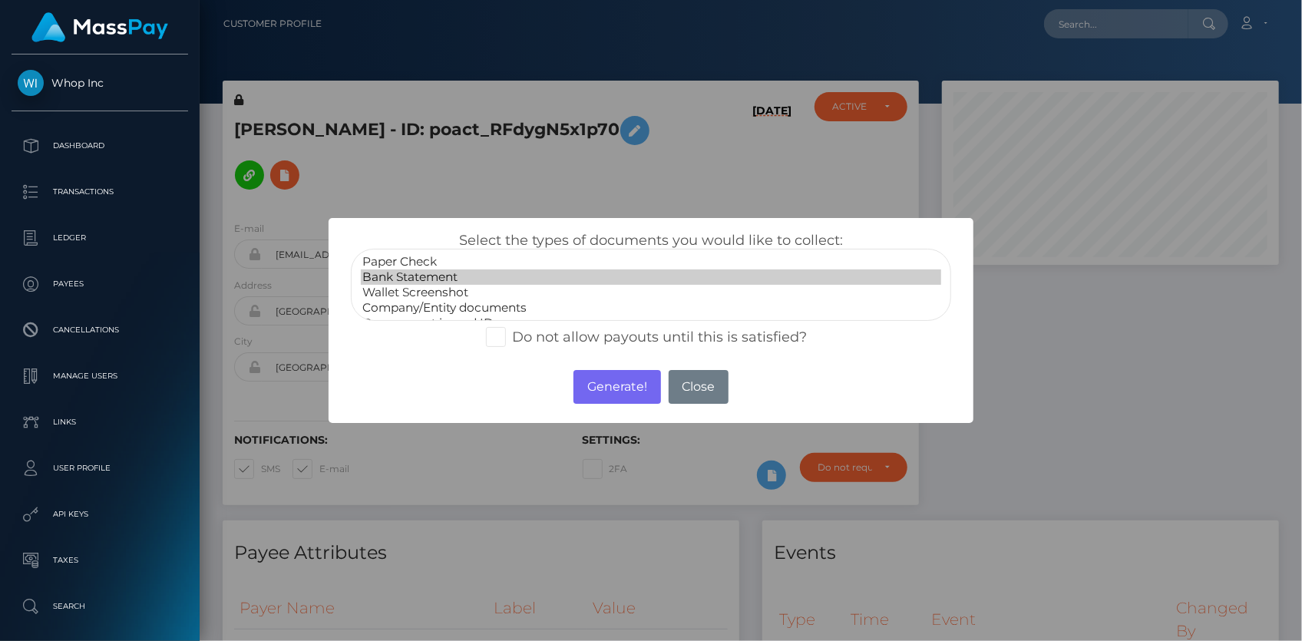
click at [489, 283] on option "Bank Statement" at bounding box center [651, 277] width 580 height 15
click at [604, 382] on button "Generate!" at bounding box center [617, 387] width 87 height 34
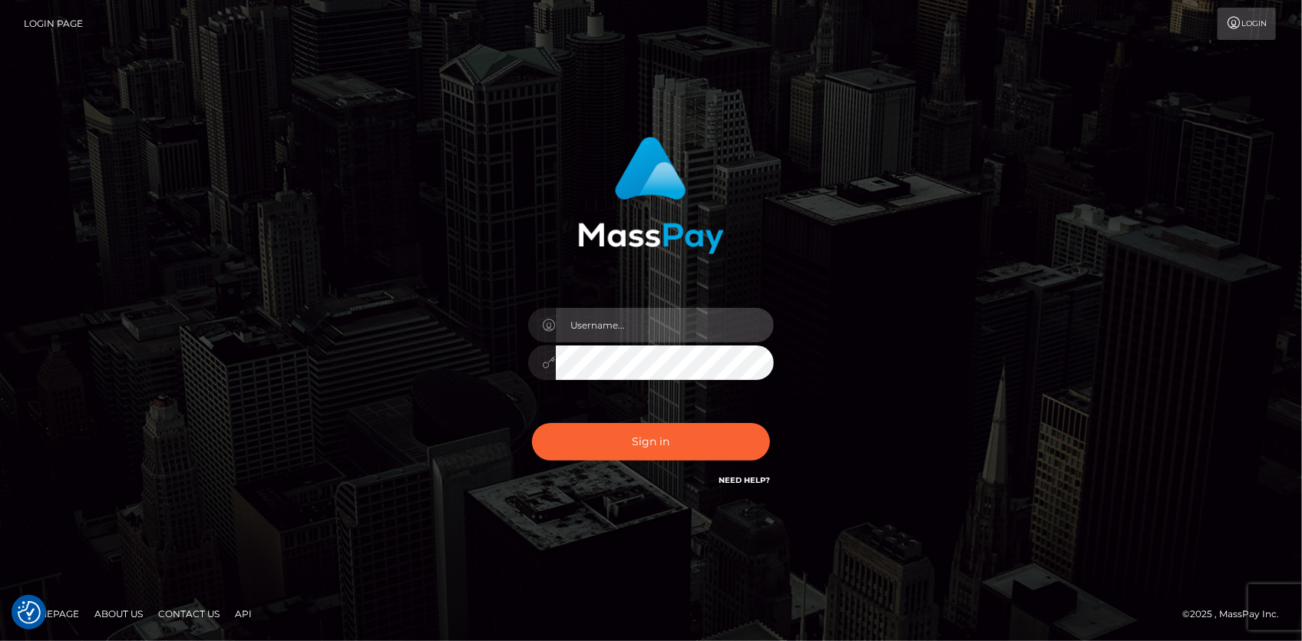
type input "[PERSON_NAME]"
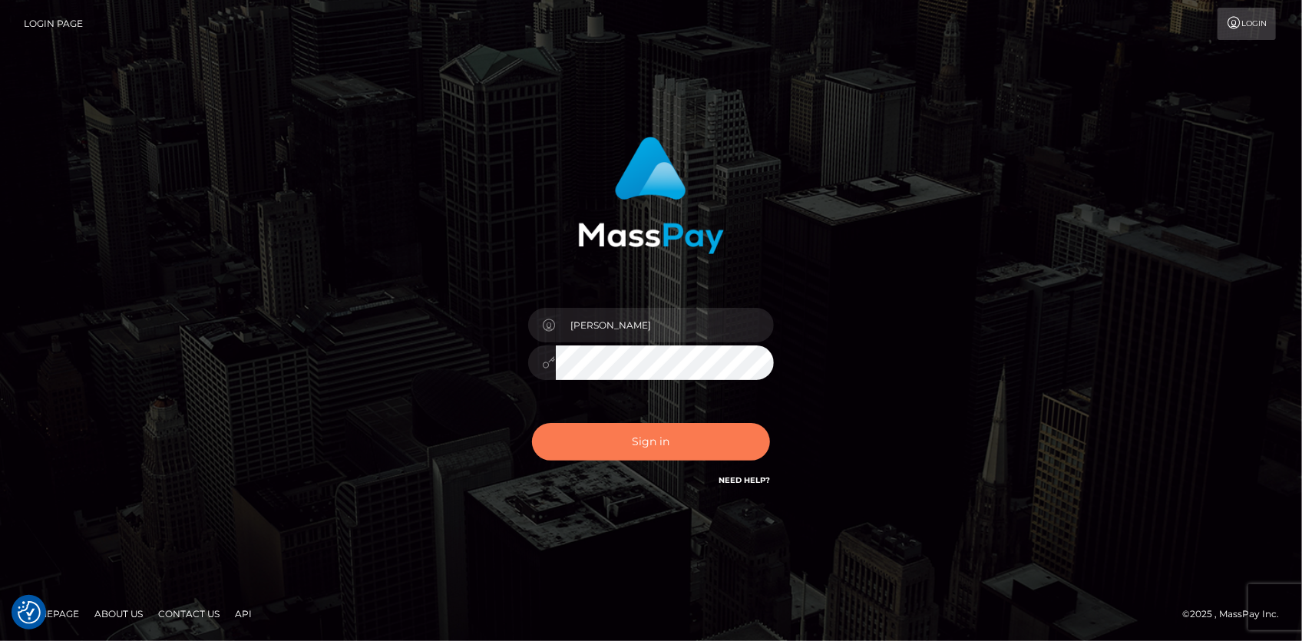
click at [633, 425] on button "Sign in" at bounding box center [651, 442] width 238 height 38
type input "[PERSON_NAME]"
click at [616, 438] on button "Sign in" at bounding box center [651, 442] width 238 height 38
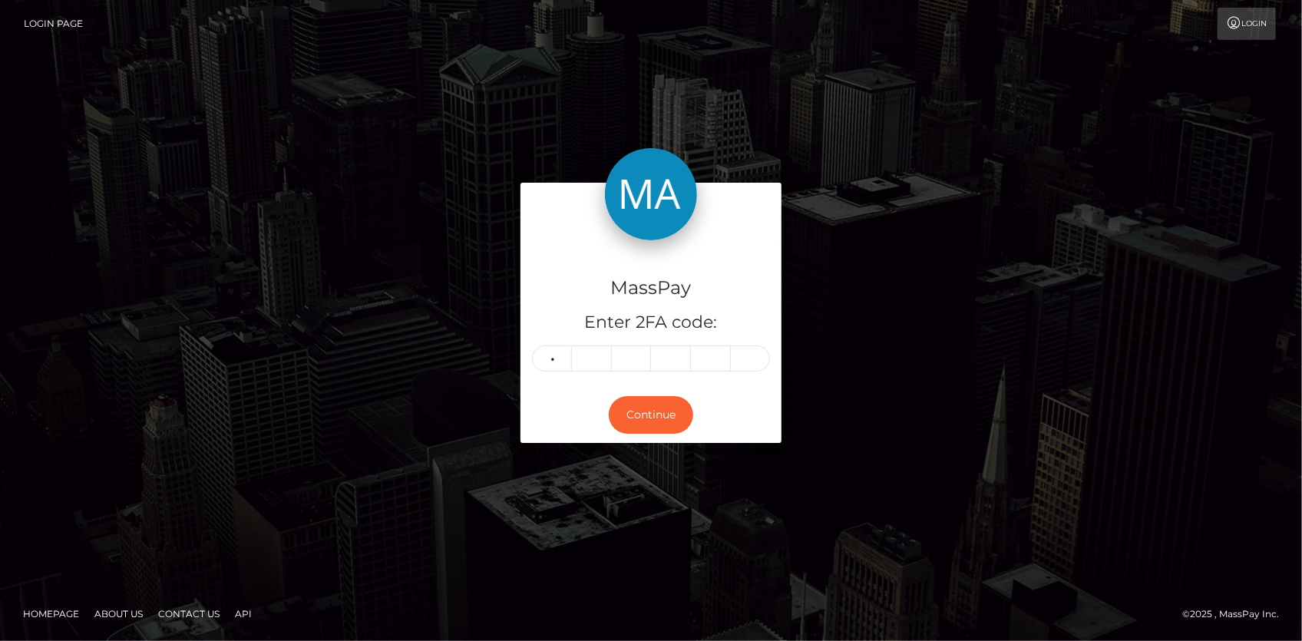
type input "4"
type input "7"
type input "8"
type input "4"
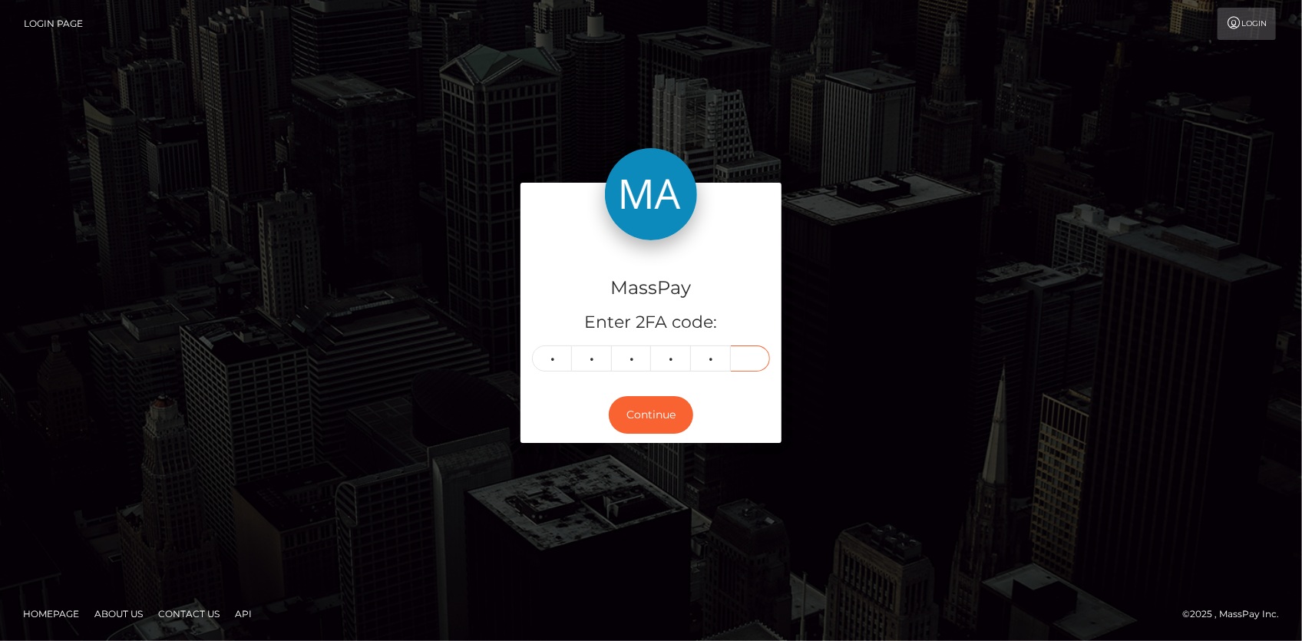
type input "4"
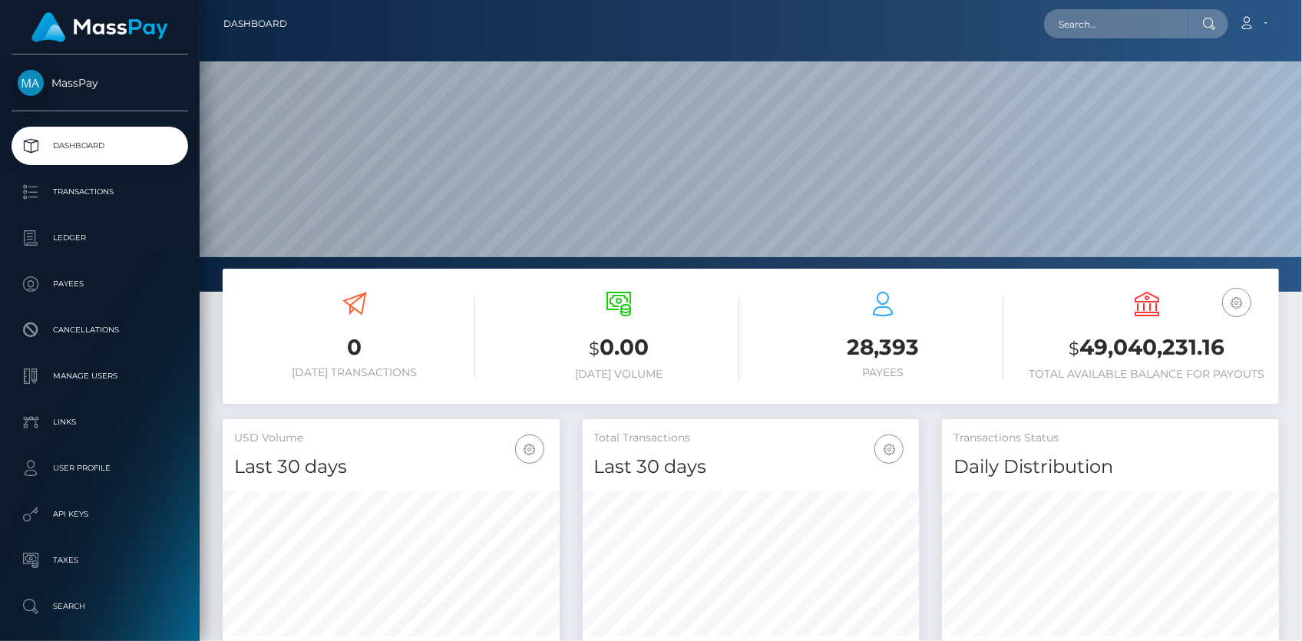
scroll to position [272, 336]
click at [1075, 24] on input "text" at bounding box center [1116, 23] width 144 height 29
paste input "51d9f2c2-2019-4cd9-917b-b7aca900c6de"
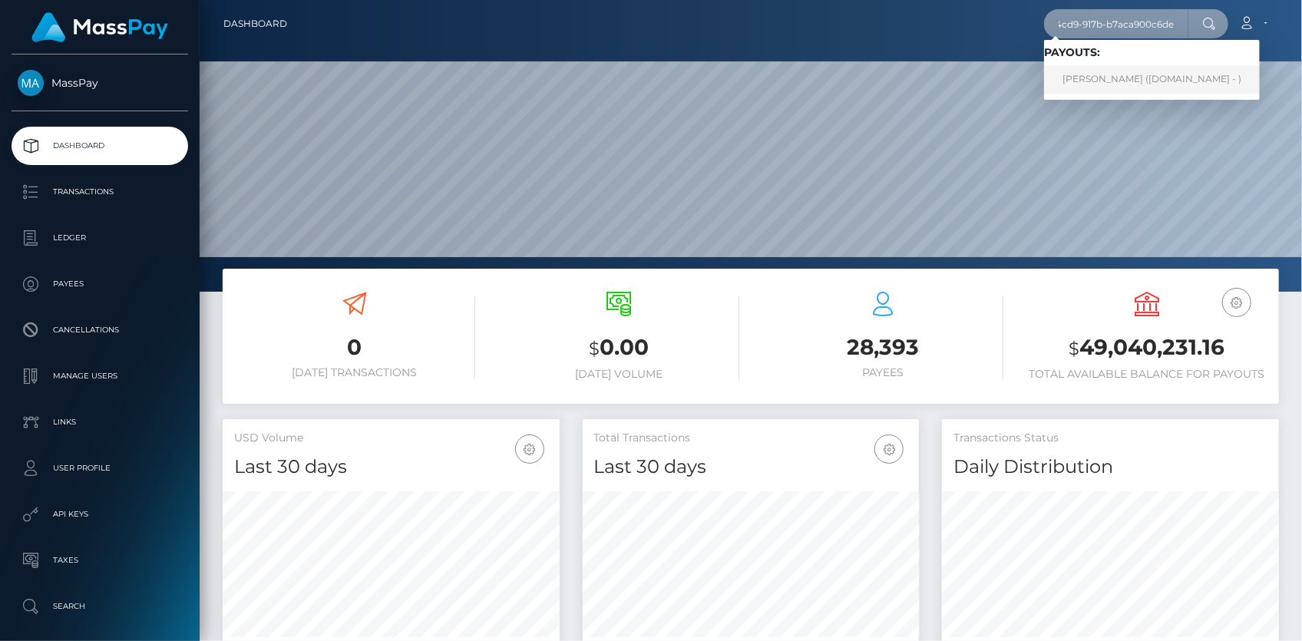
type input "51d9f2c2-2019-4cd9-917b-b7aca900c6de"
click at [1083, 74] on link "[PERSON_NAME] ([DOMAIN_NAME] - )" at bounding box center [1152, 79] width 216 height 28
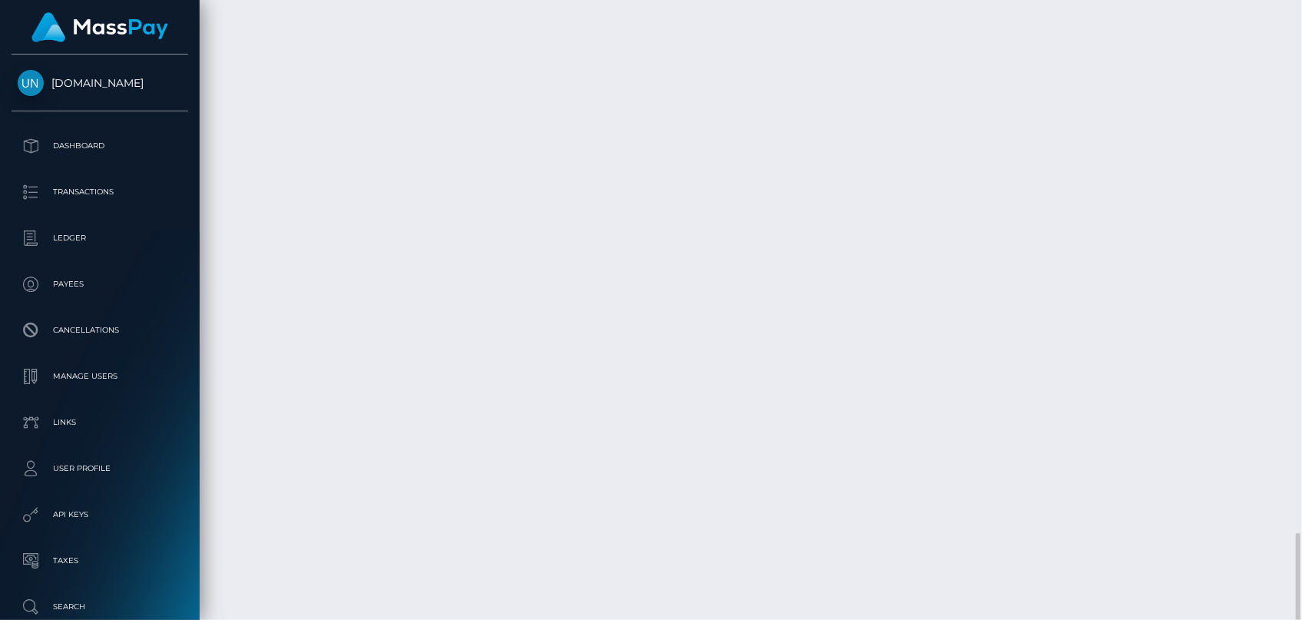
scroll to position [184, 336]
drag, startPoint x: 603, startPoint y: 442, endPoint x: 815, endPoint y: 437, distance: 212.7
copy td "51d9f2c2-2019-4cd9-917b-b7aca900c6de"
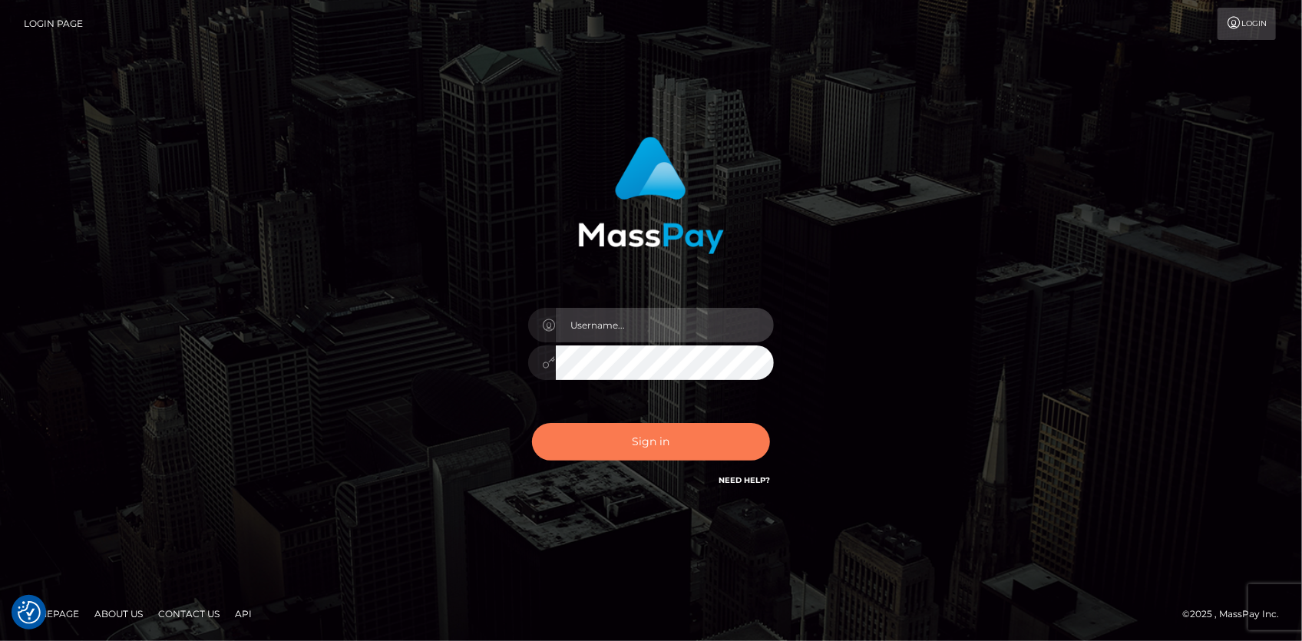
type input "[PERSON_NAME]"
click at [657, 428] on button "Sign in" at bounding box center [651, 442] width 238 height 38
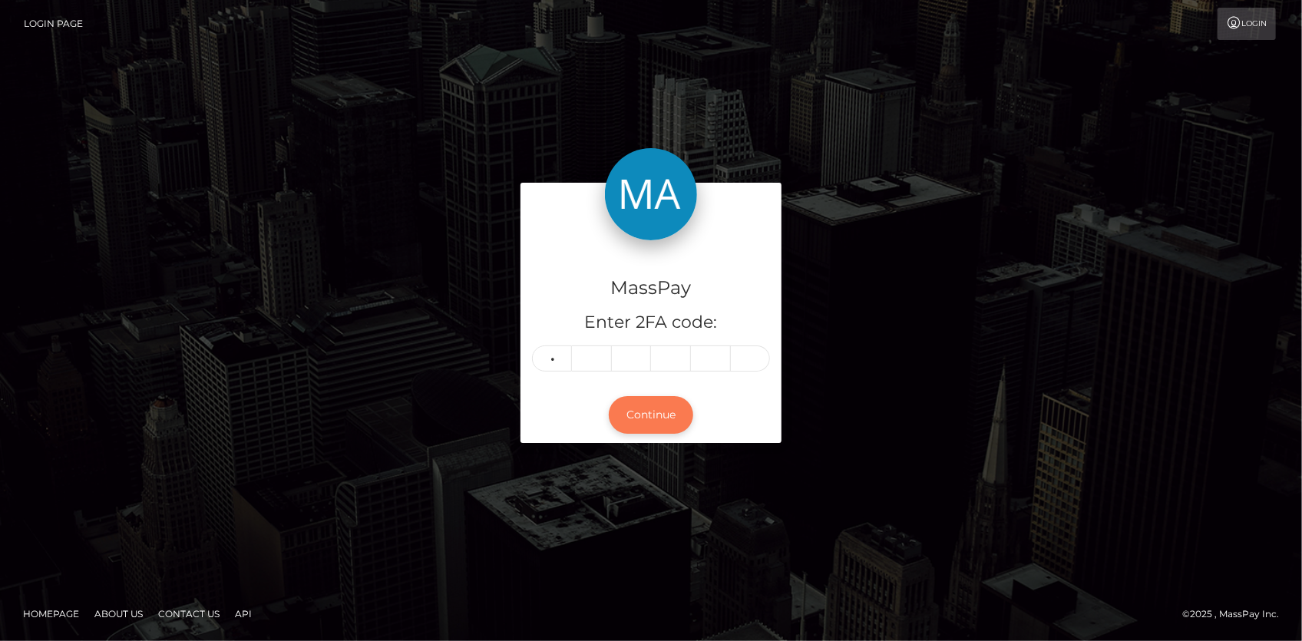
type input "0"
type input "3"
type input "8"
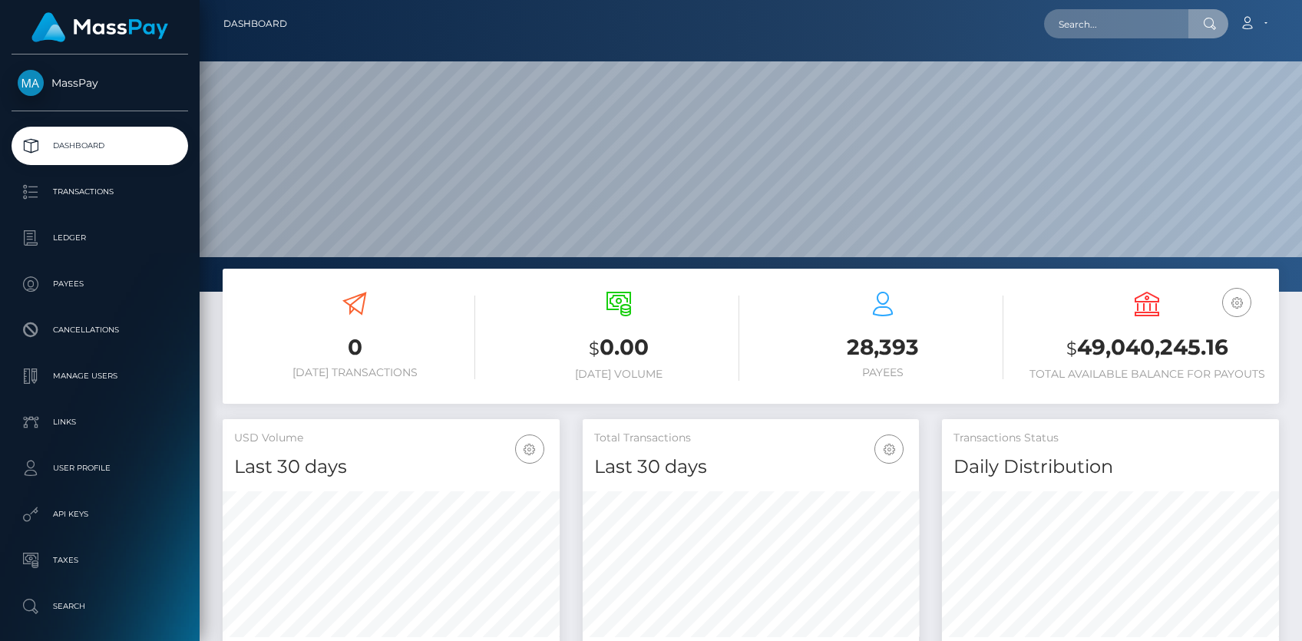
click at [1080, 36] on input "text" at bounding box center [1116, 23] width 144 height 29
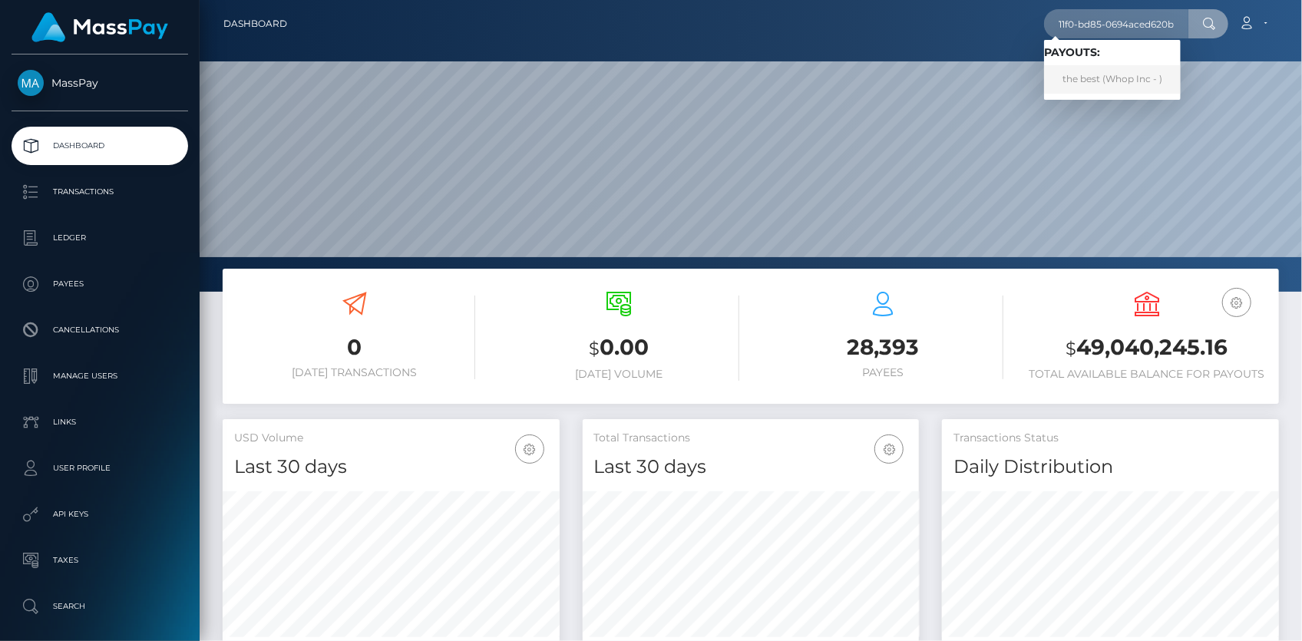
type input "a5ea8c6b-994c-11f0-bd85-0694aced620b"
click at [1129, 75] on link "the best (Whop Inc - )" at bounding box center [1112, 79] width 137 height 28
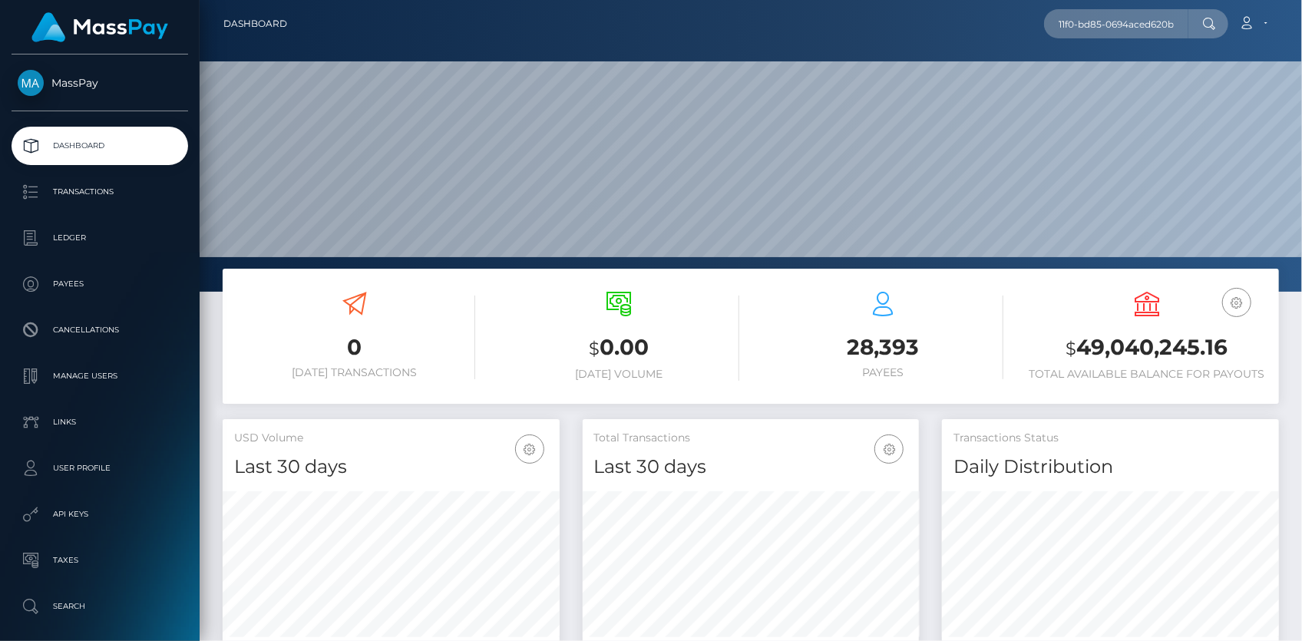
scroll to position [0, 0]
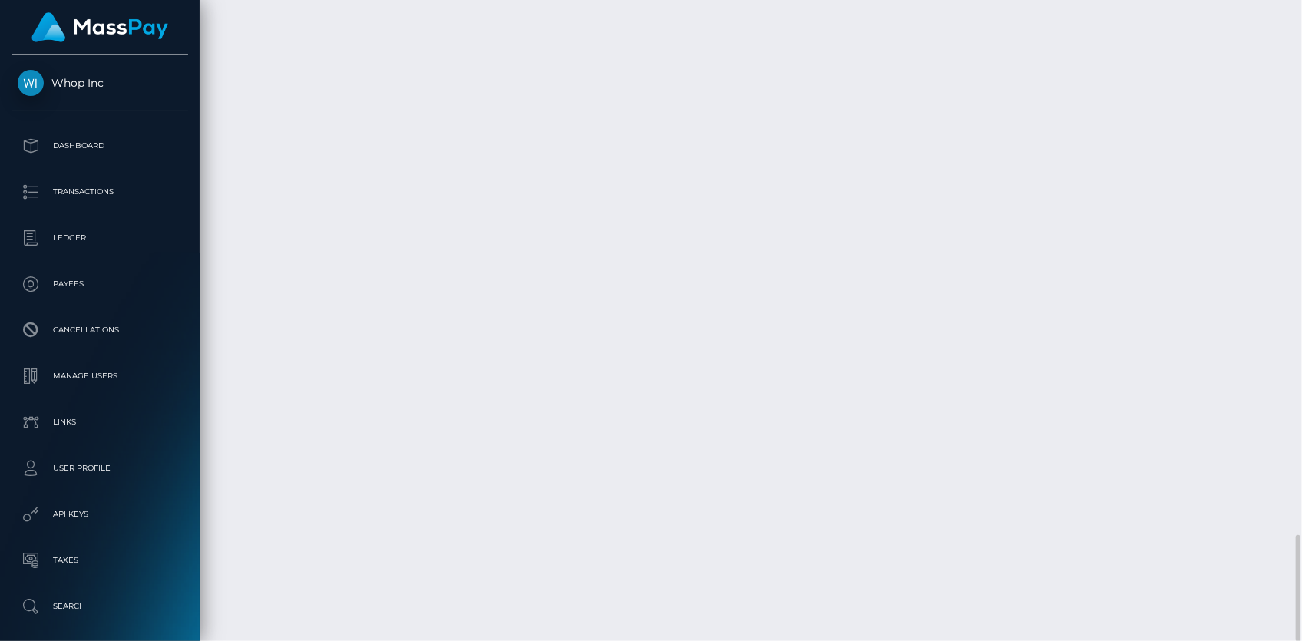
scroll to position [184, 336]
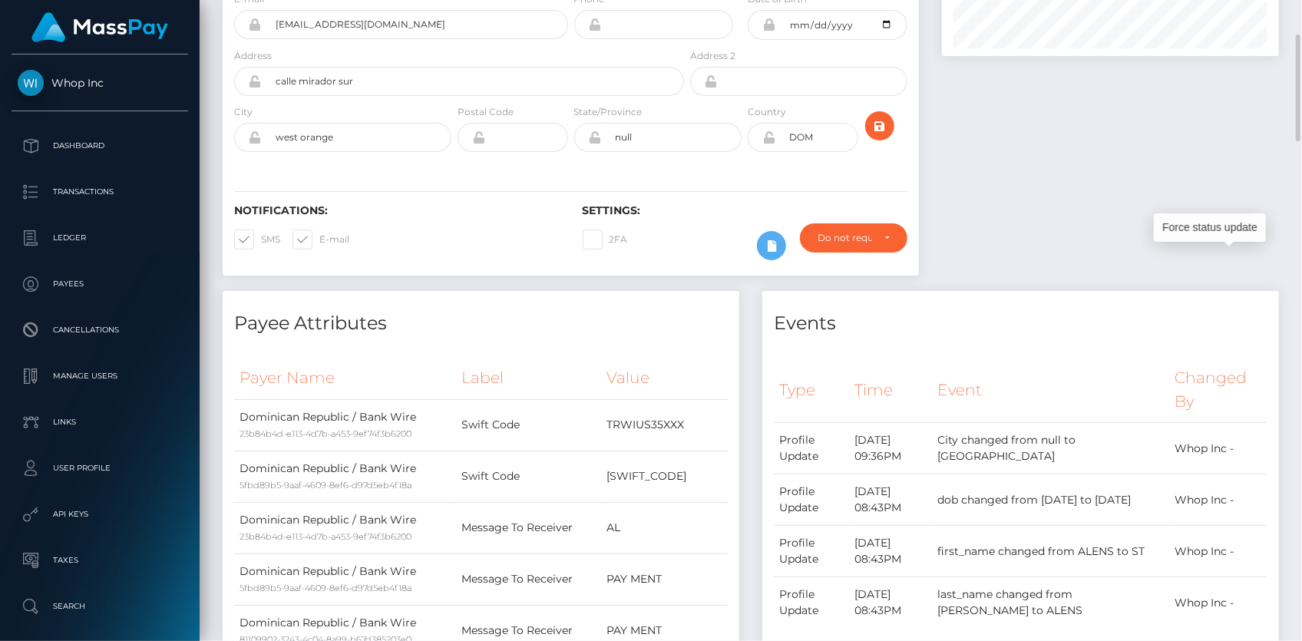
scroll to position [0, 0]
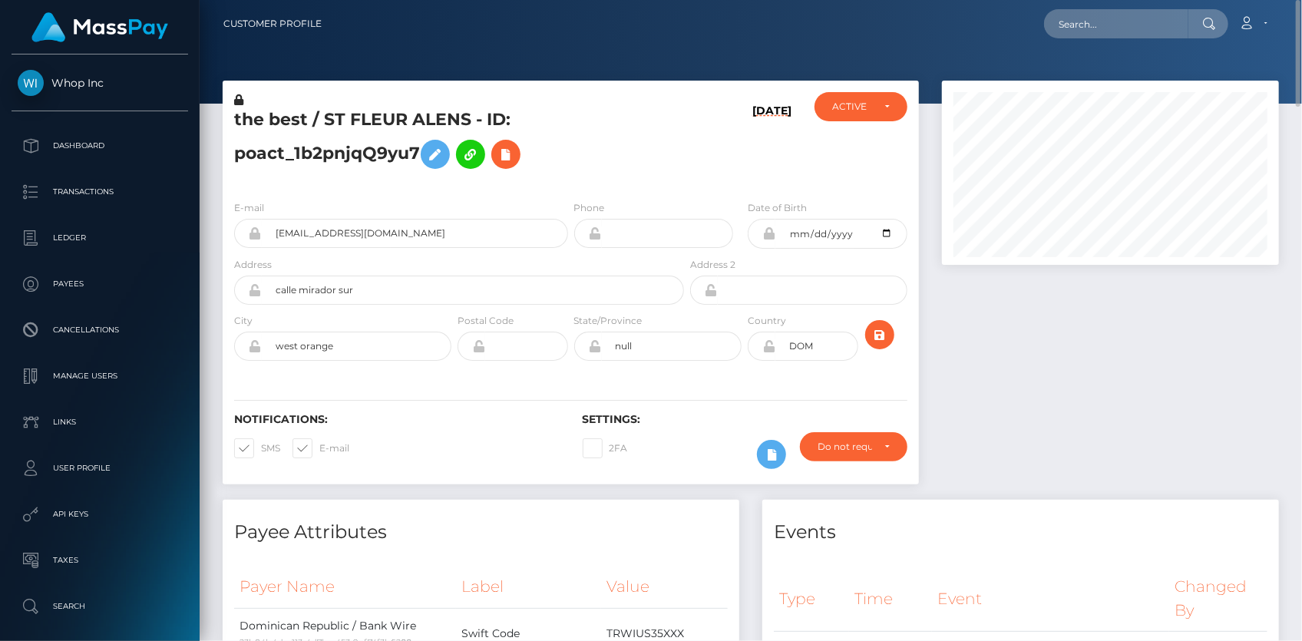
click at [348, 116] on h5 "the best / ST FLEUR ALENS - ID: poact_1b2pnjqQ9yu7" at bounding box center [455, 142] width 442 height 68
copy h5 "the best / ST FLEUR ALENS - ID: poact_1b2pnjqQ9yu7"
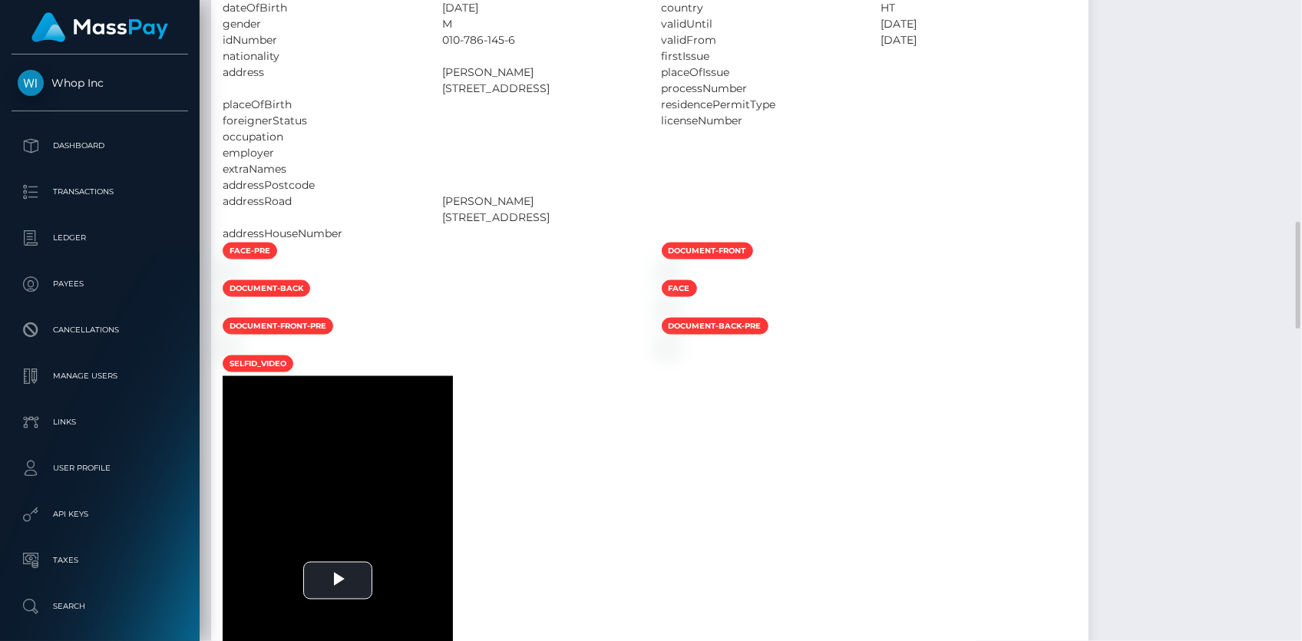
scroll to position [1675, 0]
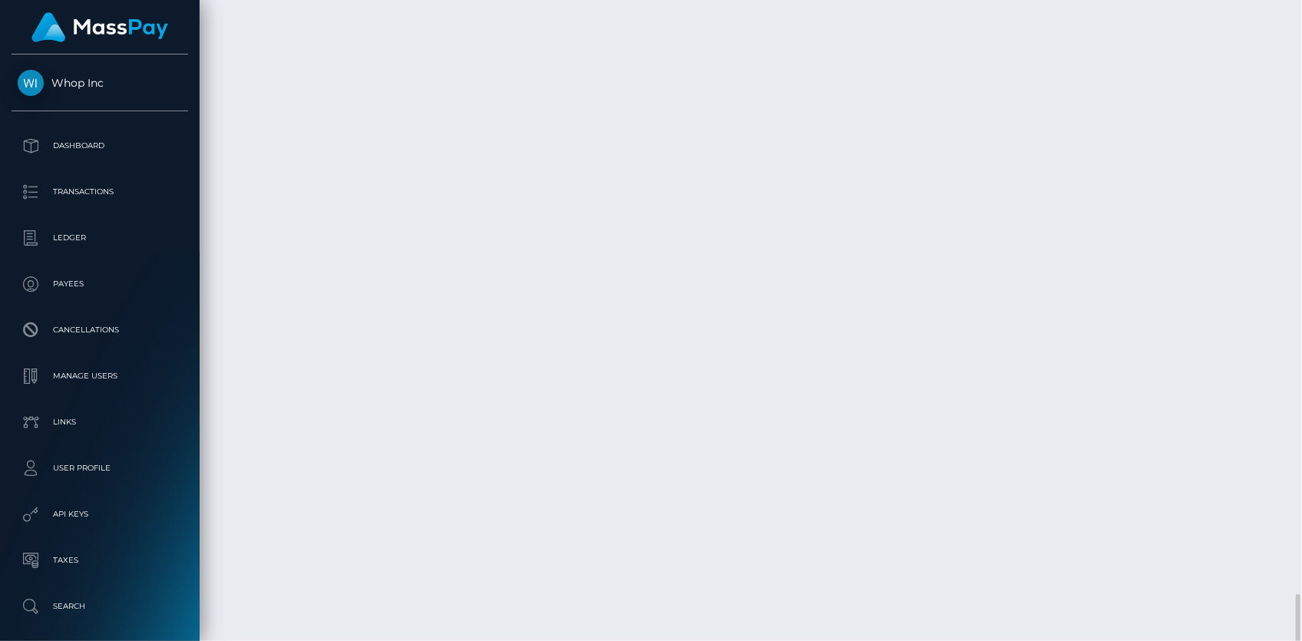
scroll to position [3196, 0]
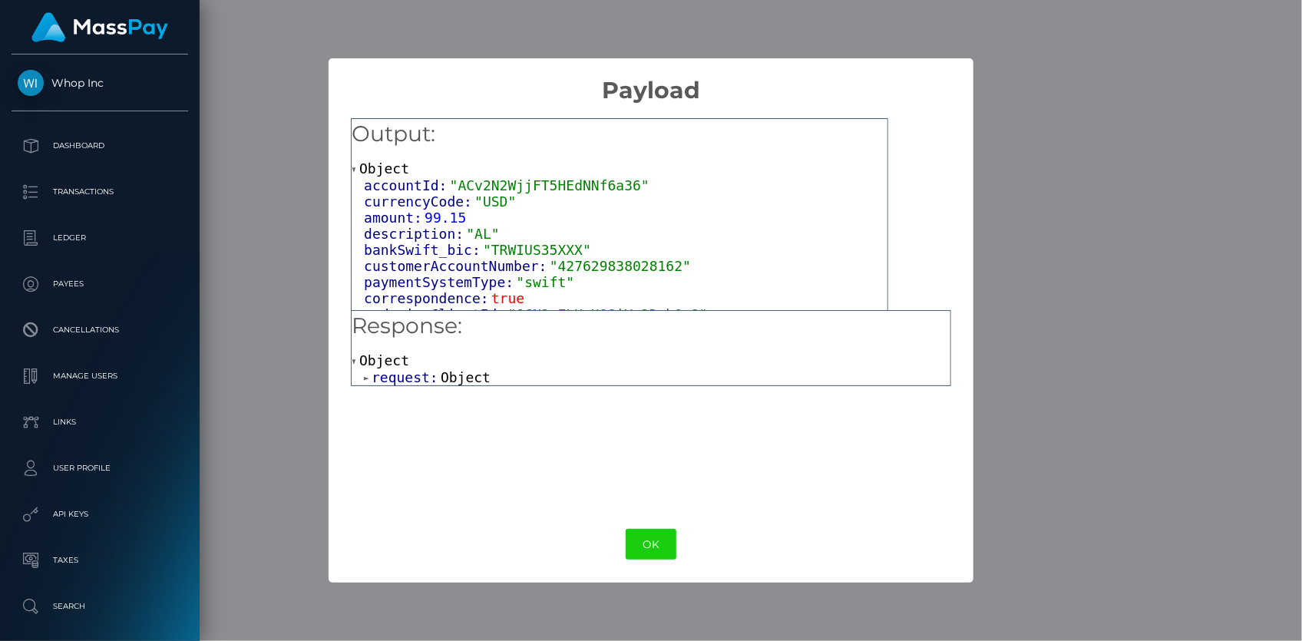
click at [394, 379] on span "request:" at bounding box center [406, 377] width 69 height 16
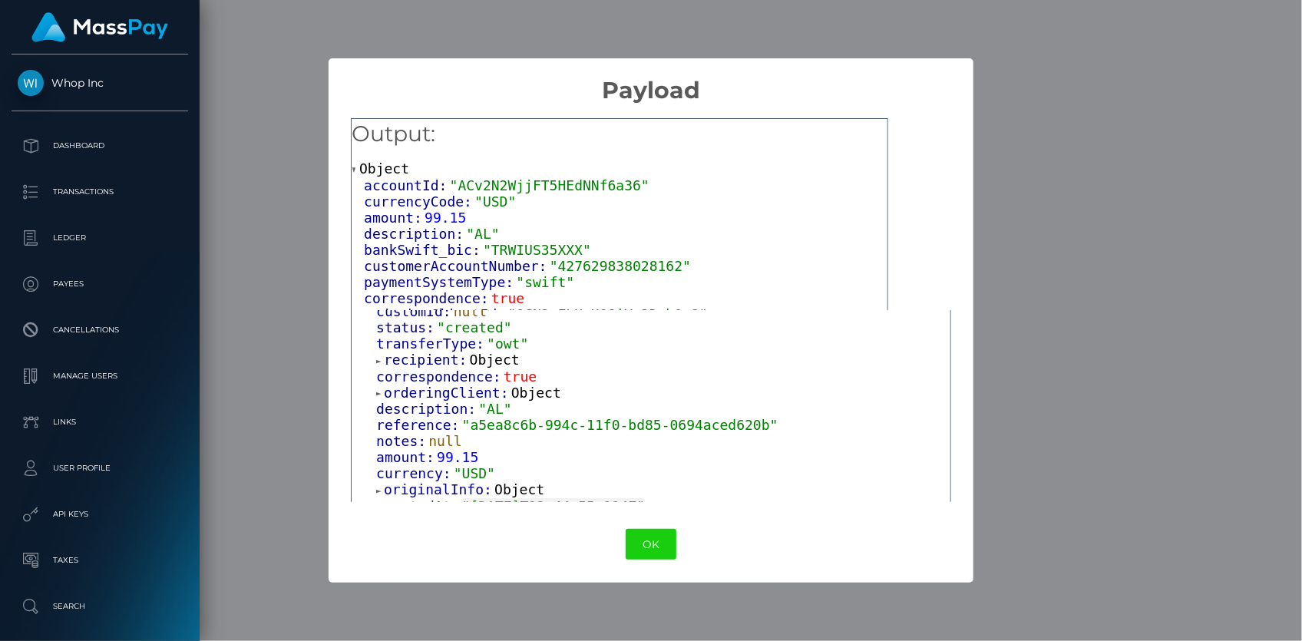
scroll to position [105, 0]
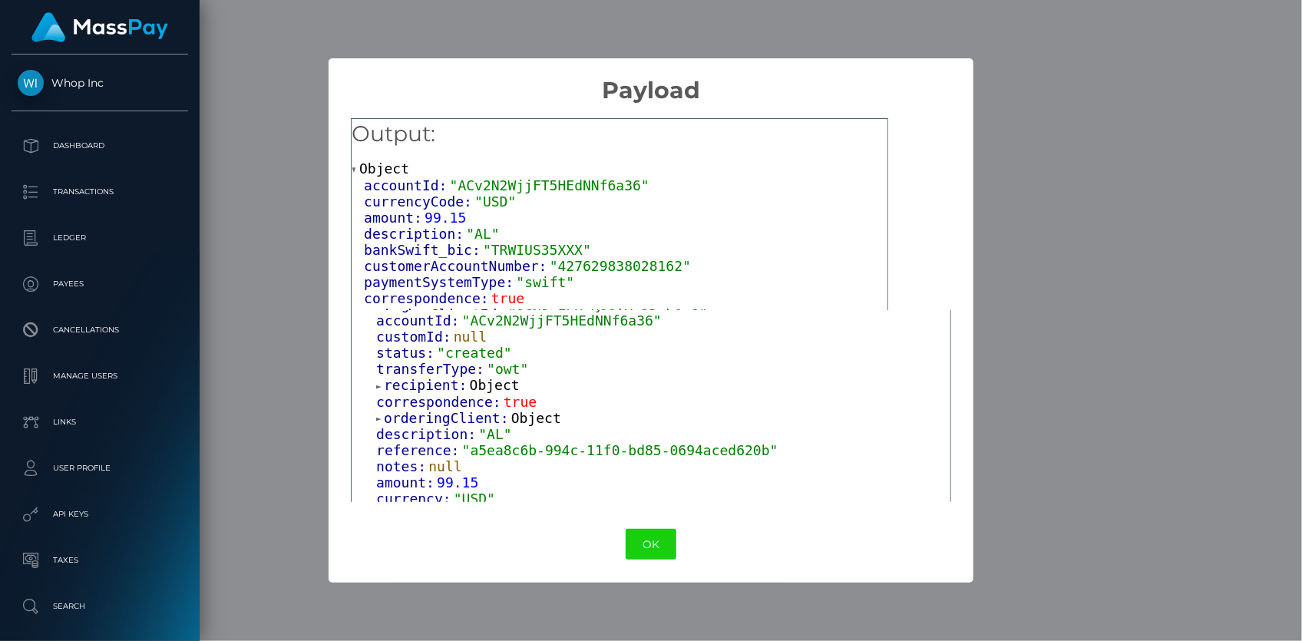
click at [431, 382] on span "recipient:" at bounding box center [427, 385] width 86 height 16
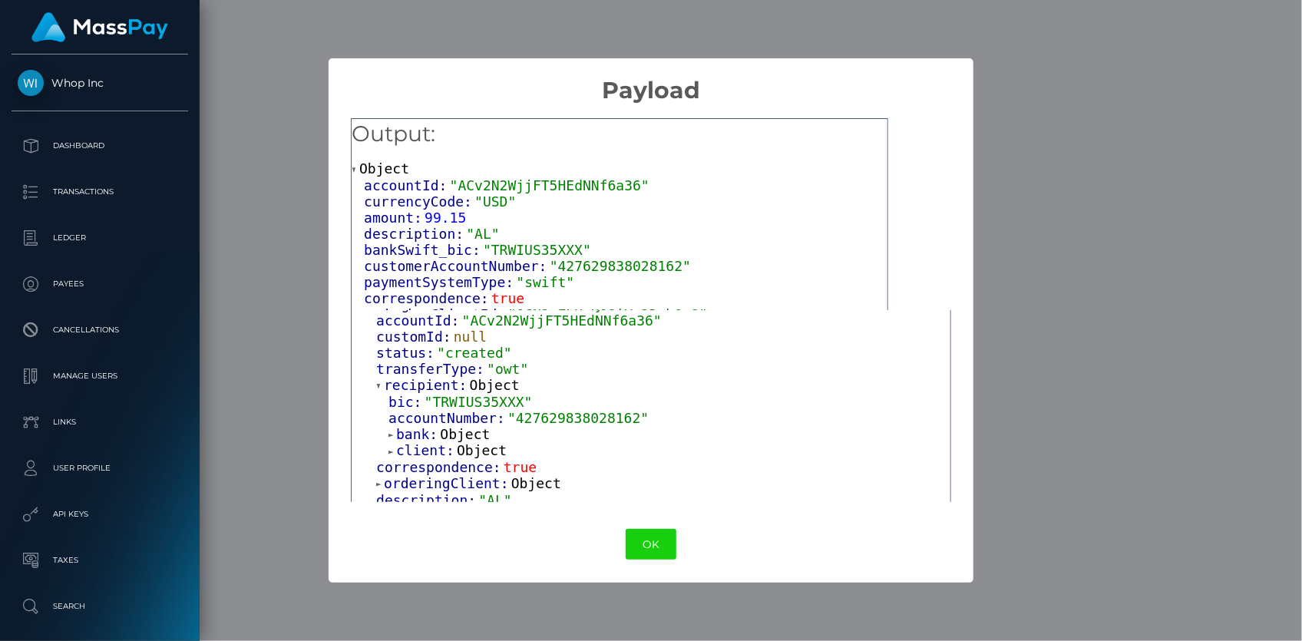
click at [428, 440] on span "bank:" at bounding box center [418, 434] width 44 height 16
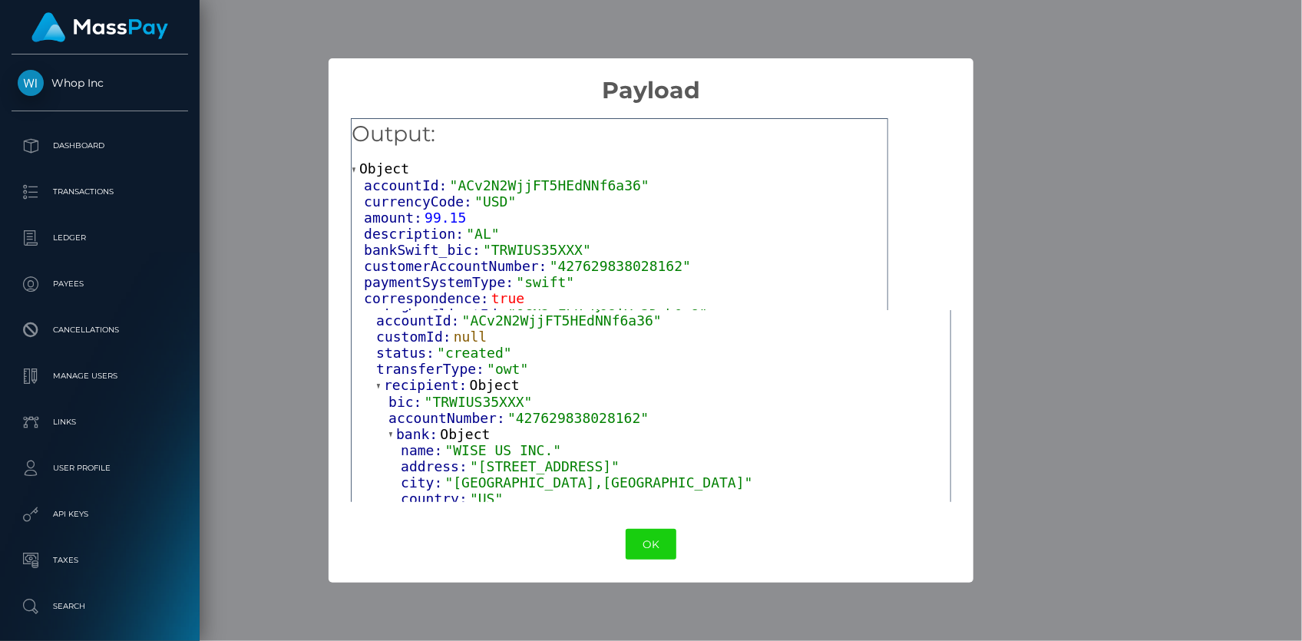
click at [427, 430] on span "bank:" at bounding box center [418, 434] width 44 height 16
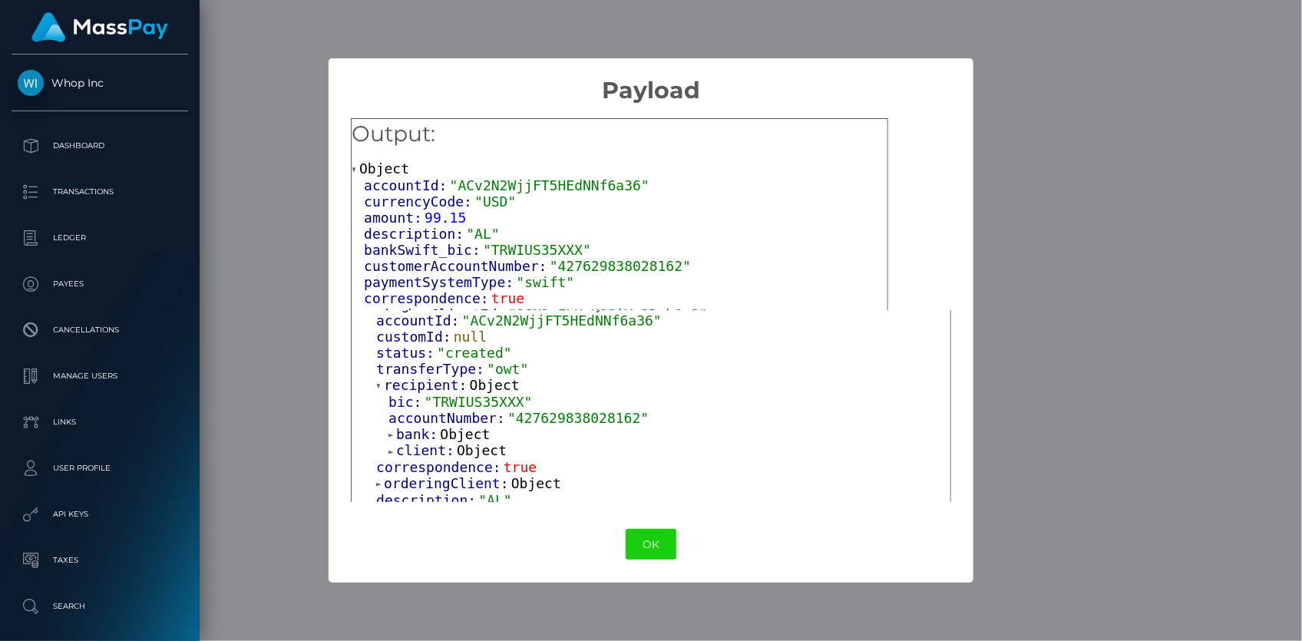
click at [425, 430] on span "bank:" at bounding box center [418, 434] width 44 height 16
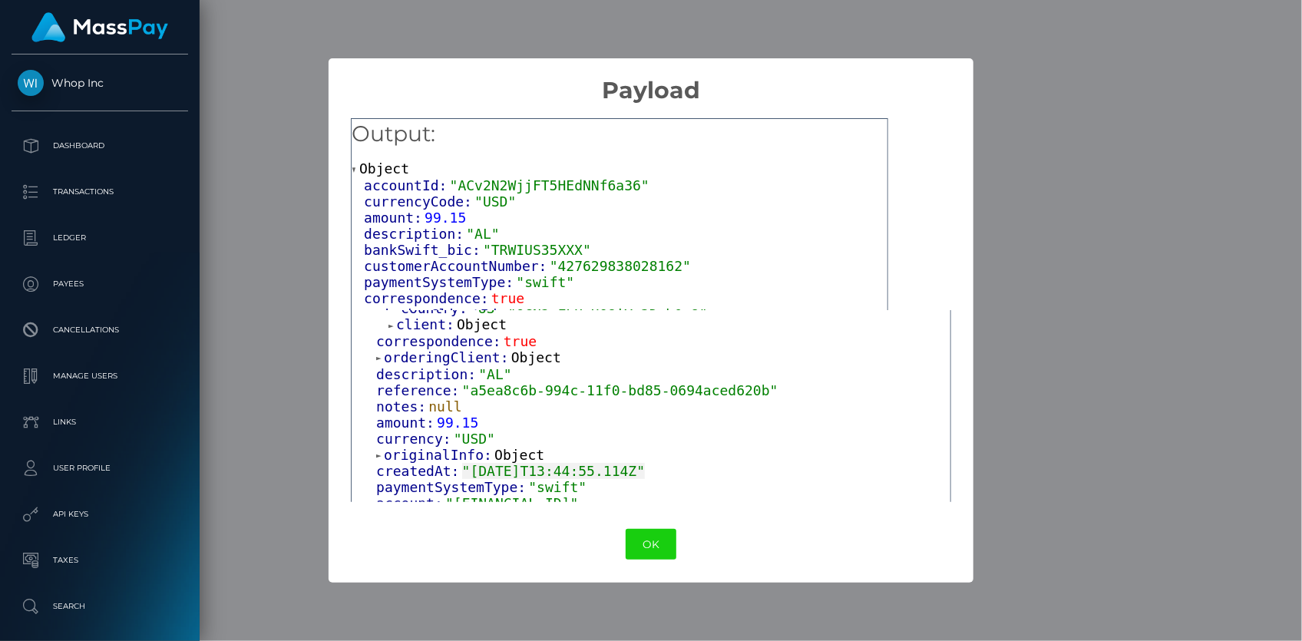
scroll to position [304, 0]
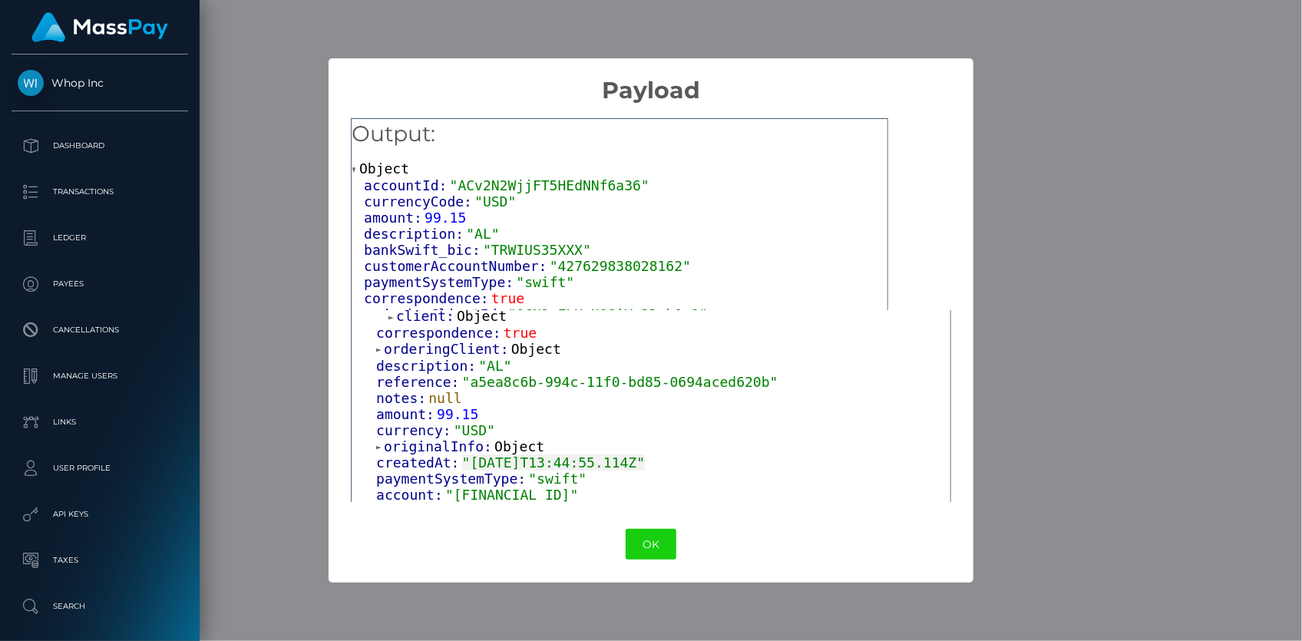
click at [434, 442] on span "originalInfo:" at bounding box center [439, 446] width 111 height 16
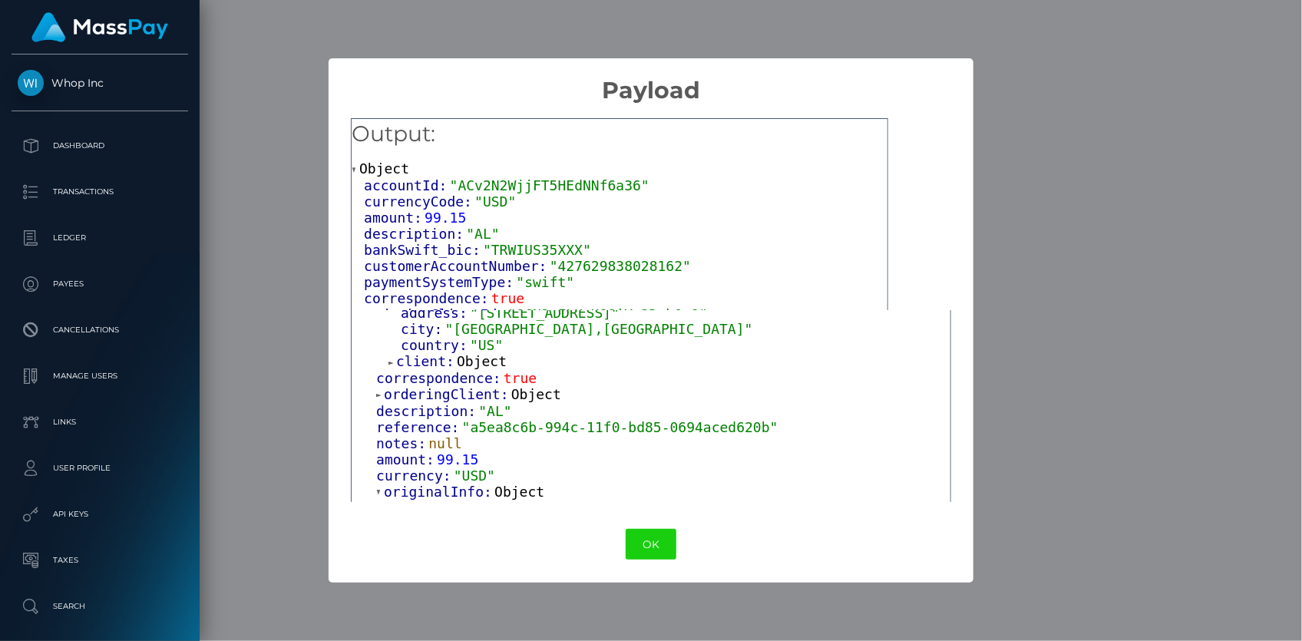
scroll to position [234, 0]
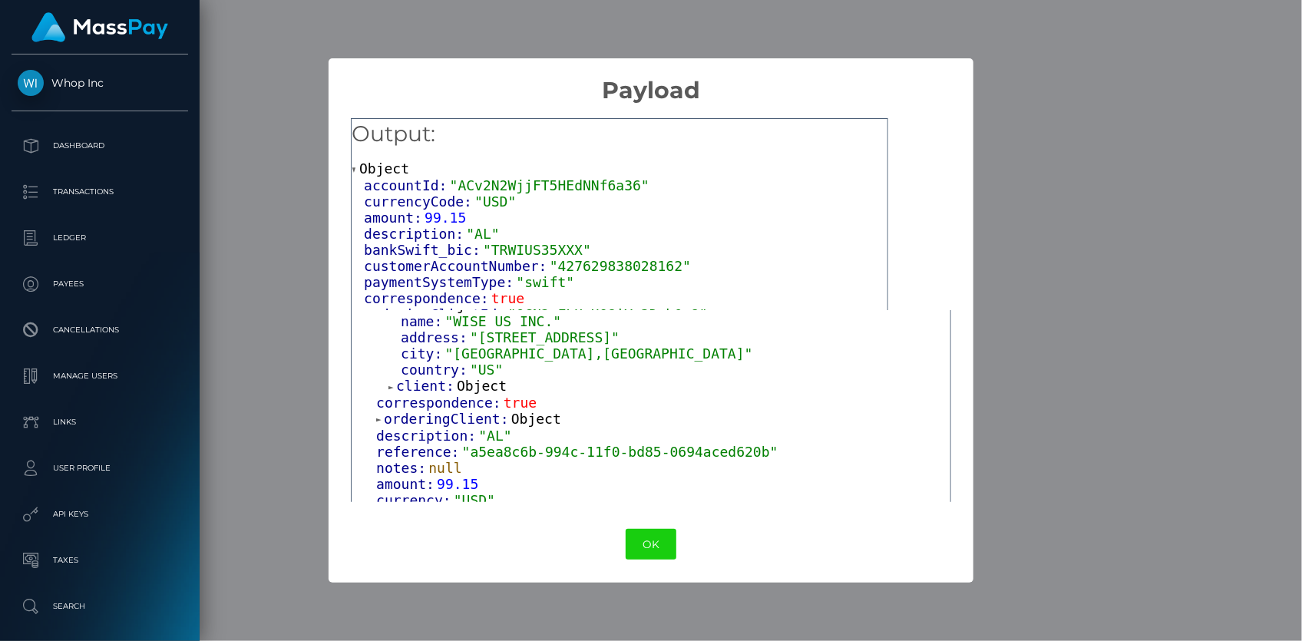
click at [431, 419] on span "orderingClient:" at bounding box center [447, 419] width 127 height 16
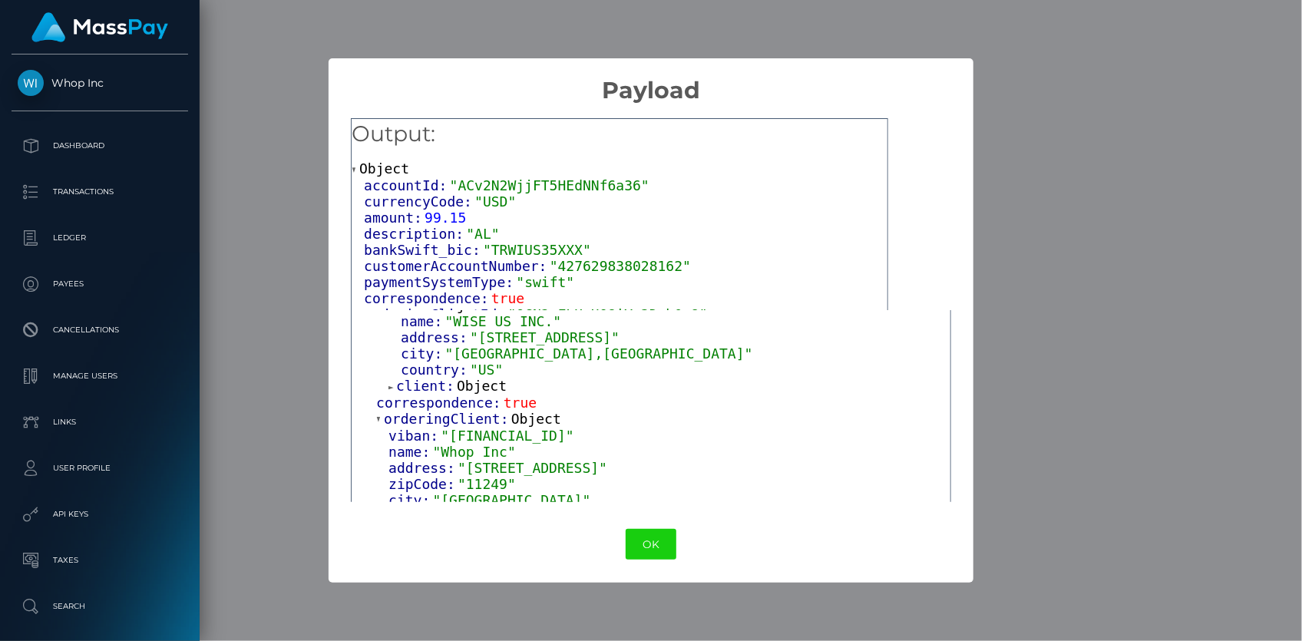
click at [434, 385] on span "client:" at bounding box center [426, 386] width 61 height 16
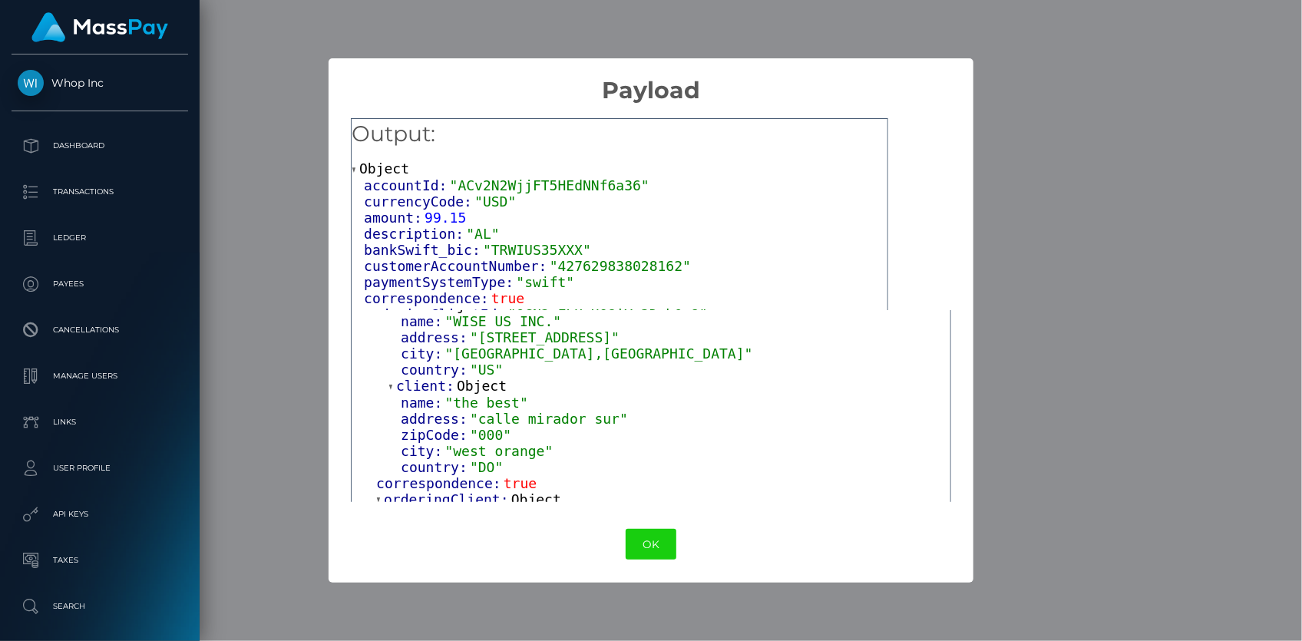
scroll to position [304, 0]
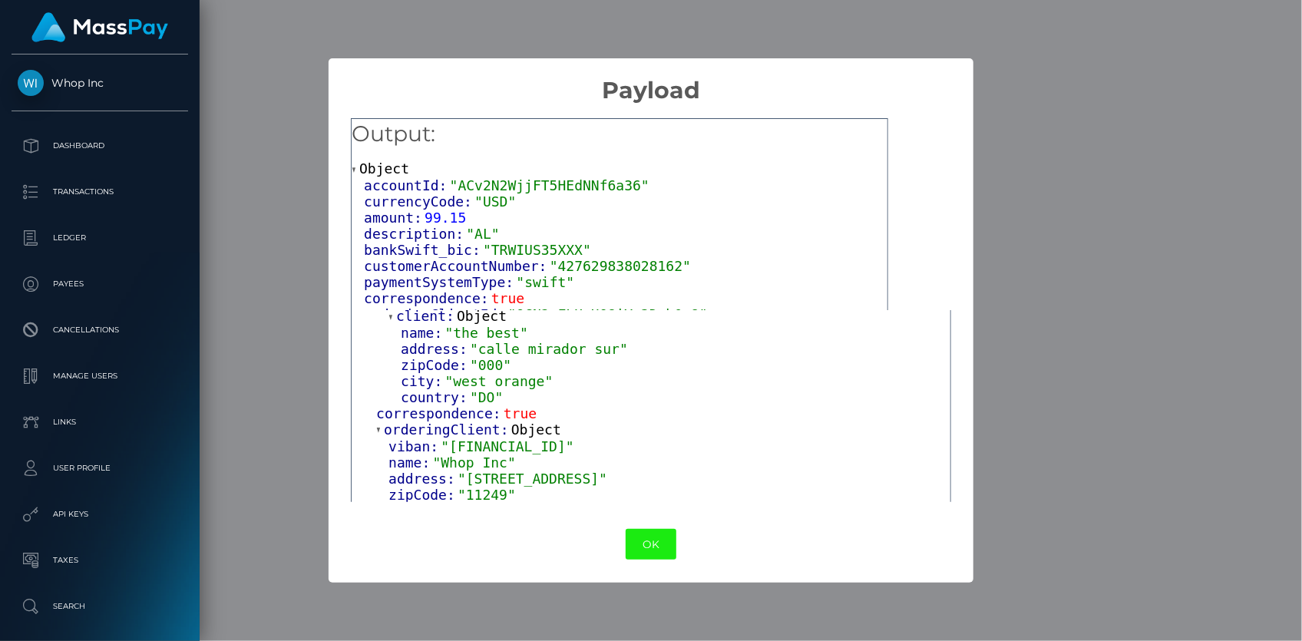
click at [639, 538] on button "OK" at bounding box center [651, 544] width 51 height 31
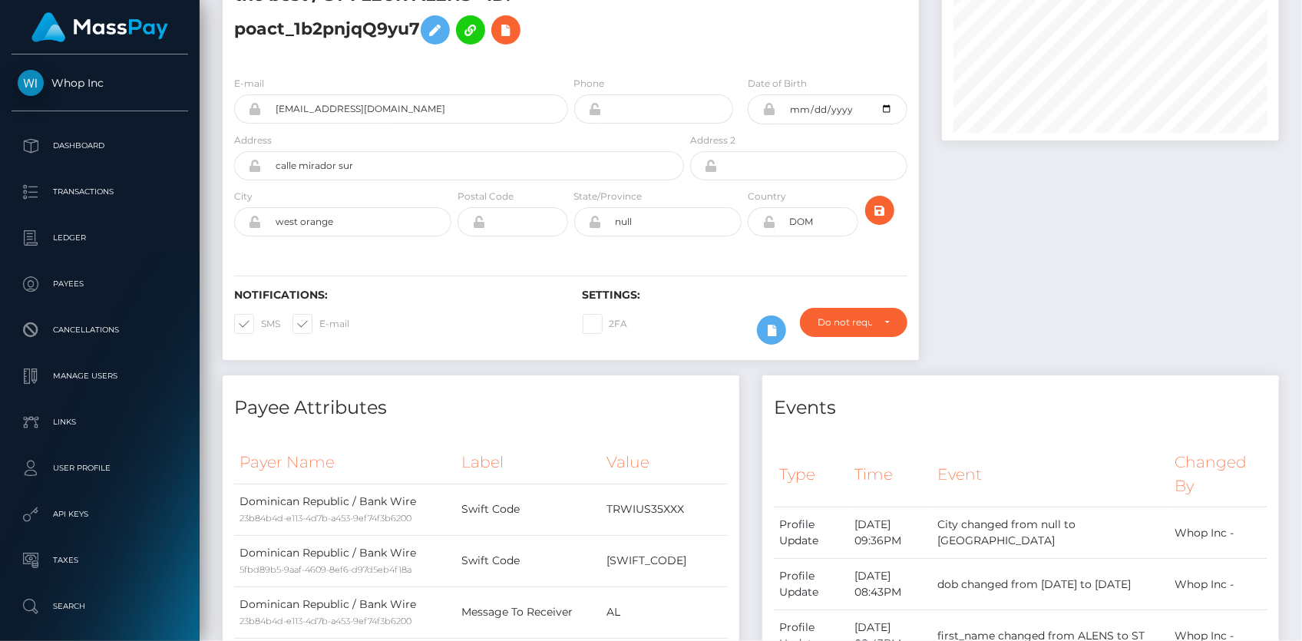
scroll to position [0, 0]
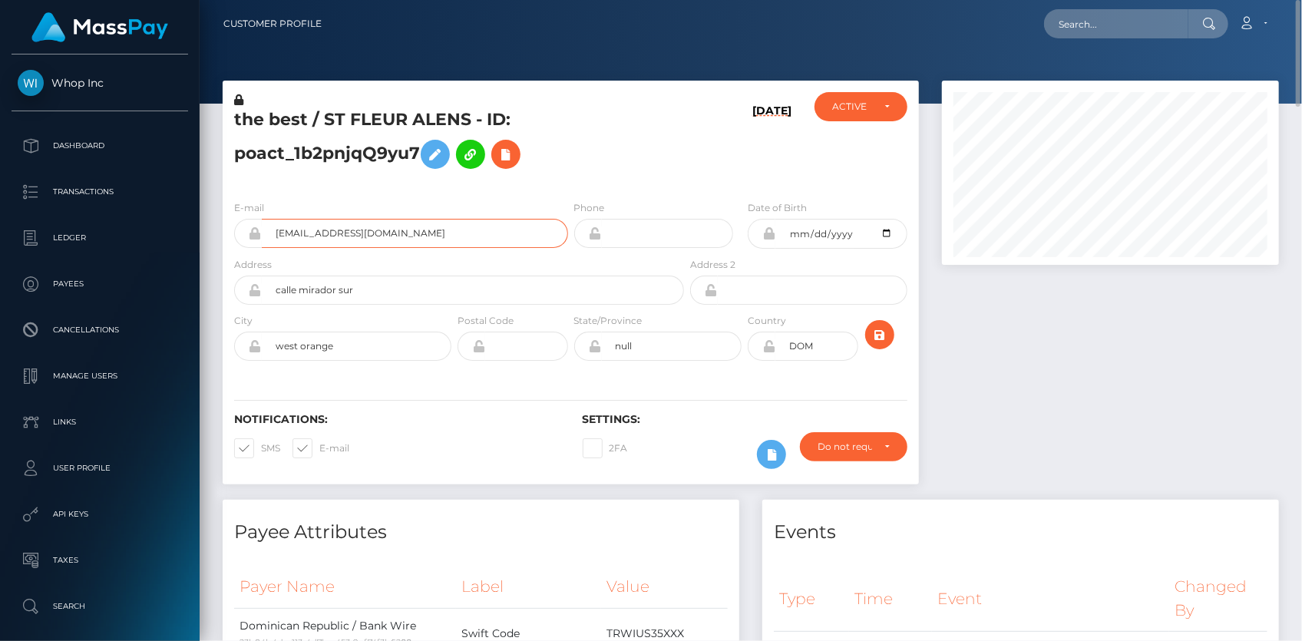
click at [376, 230] on input "[EMAIL_ADDRESS][DOMAIN_NAME]" at bounding box center [415, 233] width 306 height 29
click at [439, 159] on icon at bounding box center [435, 154] width 18 height 19
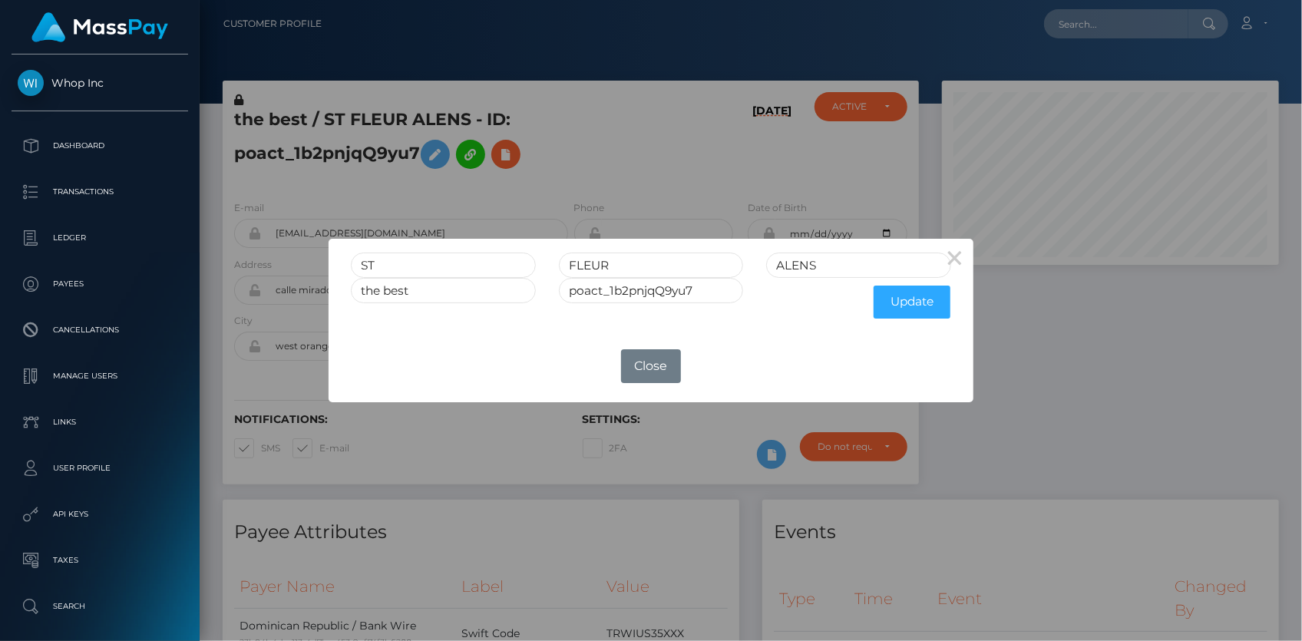
click at [561, 144] on div "× ST FLEUR ALENS the best poact_1b2pnjqQ9yu7 Update OK No Close" at bounding box center [651, 320] width 1302 height 641
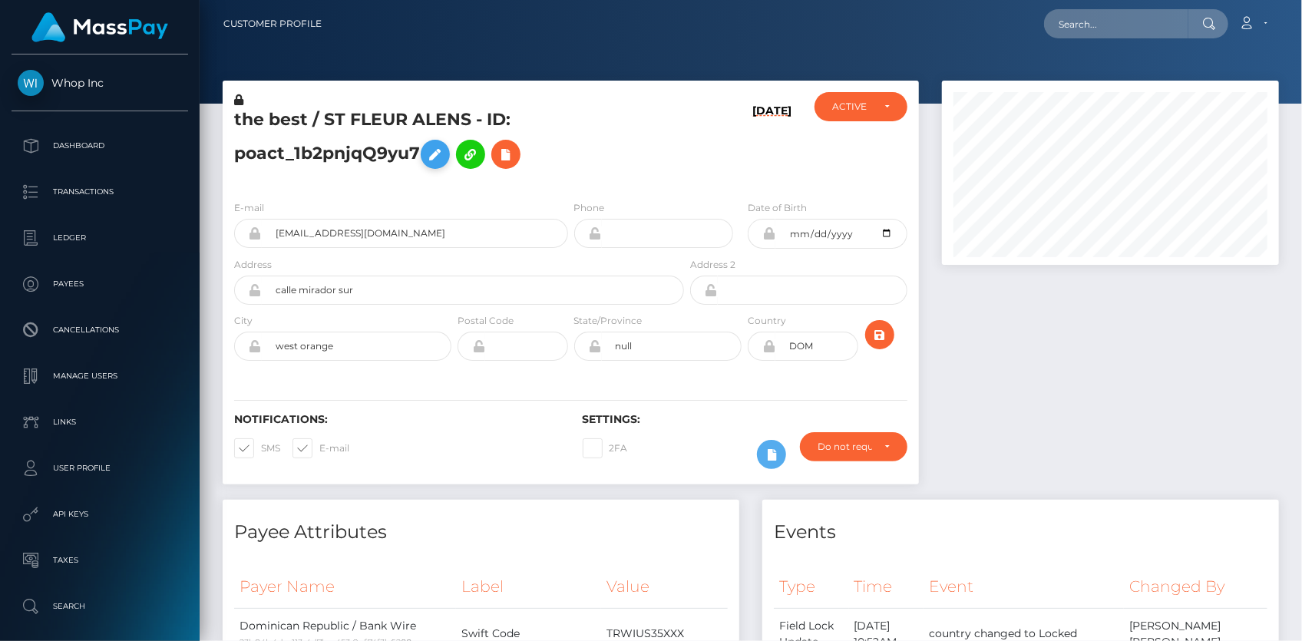
scroll to position [184, 336]
click at [438, 146] on icon at bounding box center [435, 154] width 18 height 19
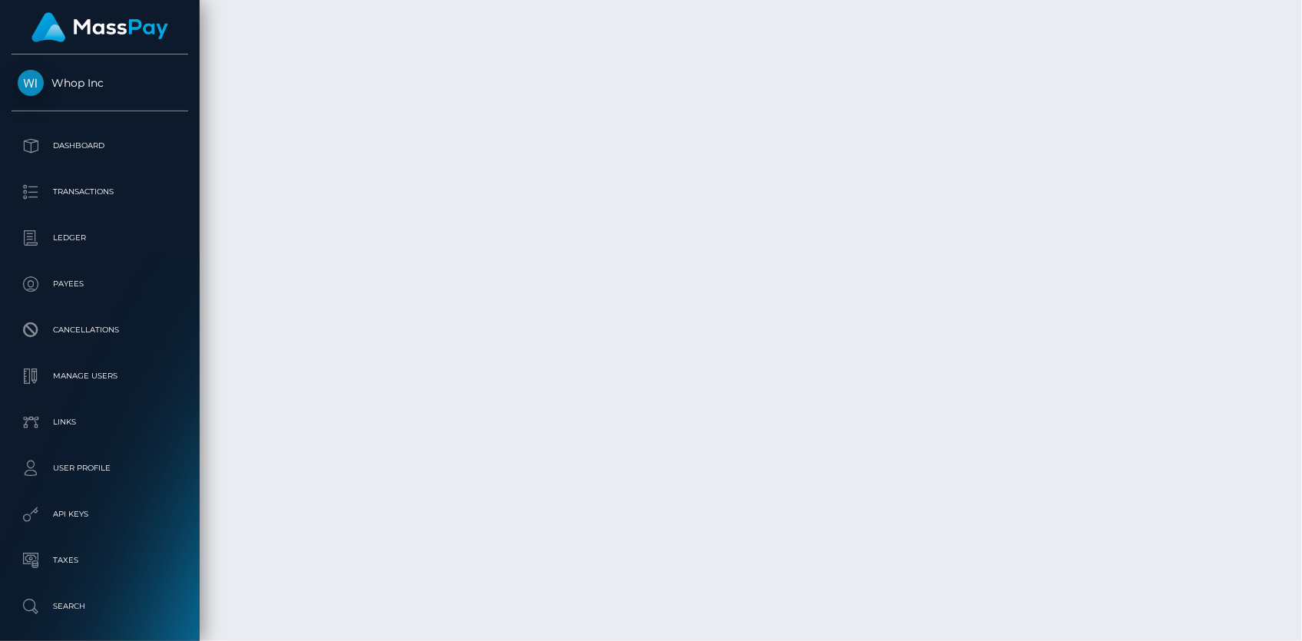
scroll to position [3247, 0]
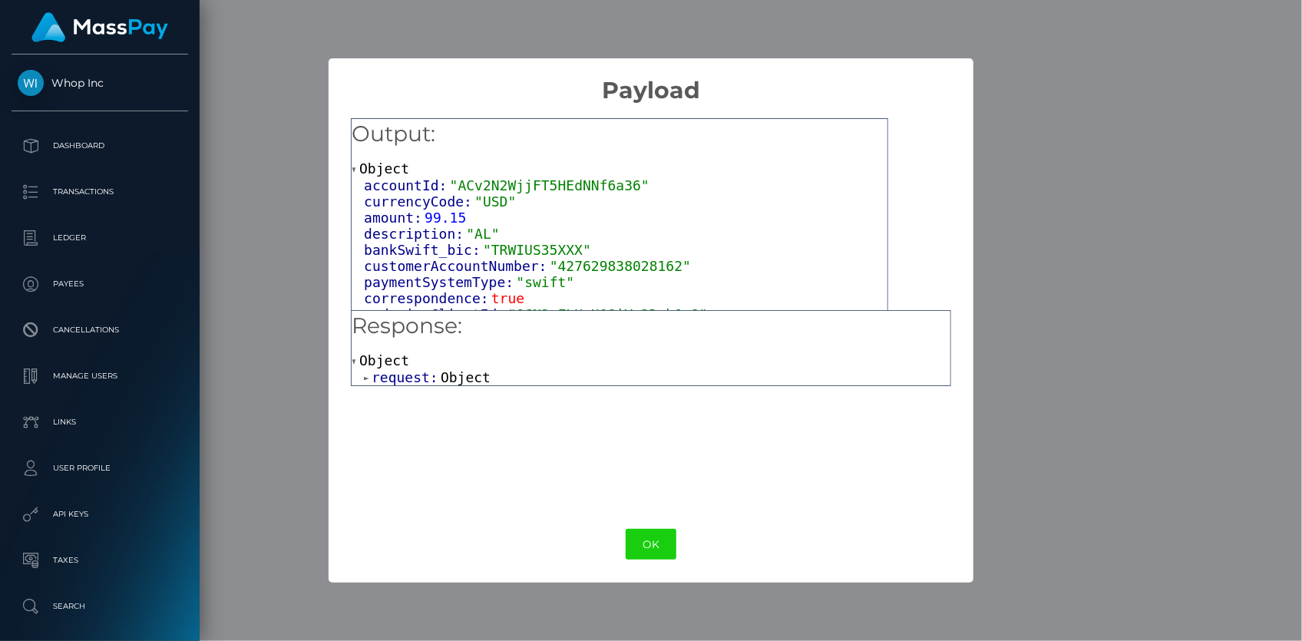
click at [432, 372] on span "request:" at bounding box center [406, 377] width 69 height 16
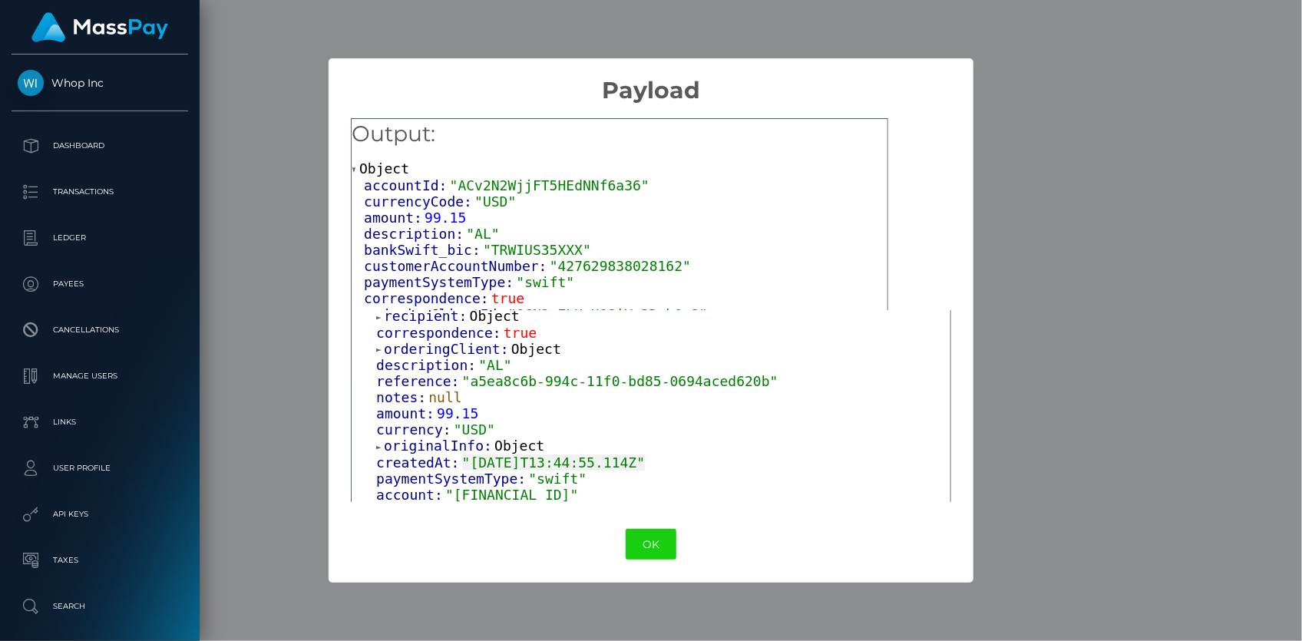
scroll to position [175, 0]
click at [426, 352] on span "orderingClient:" at bounding box center [447, 348] width 127 height 16
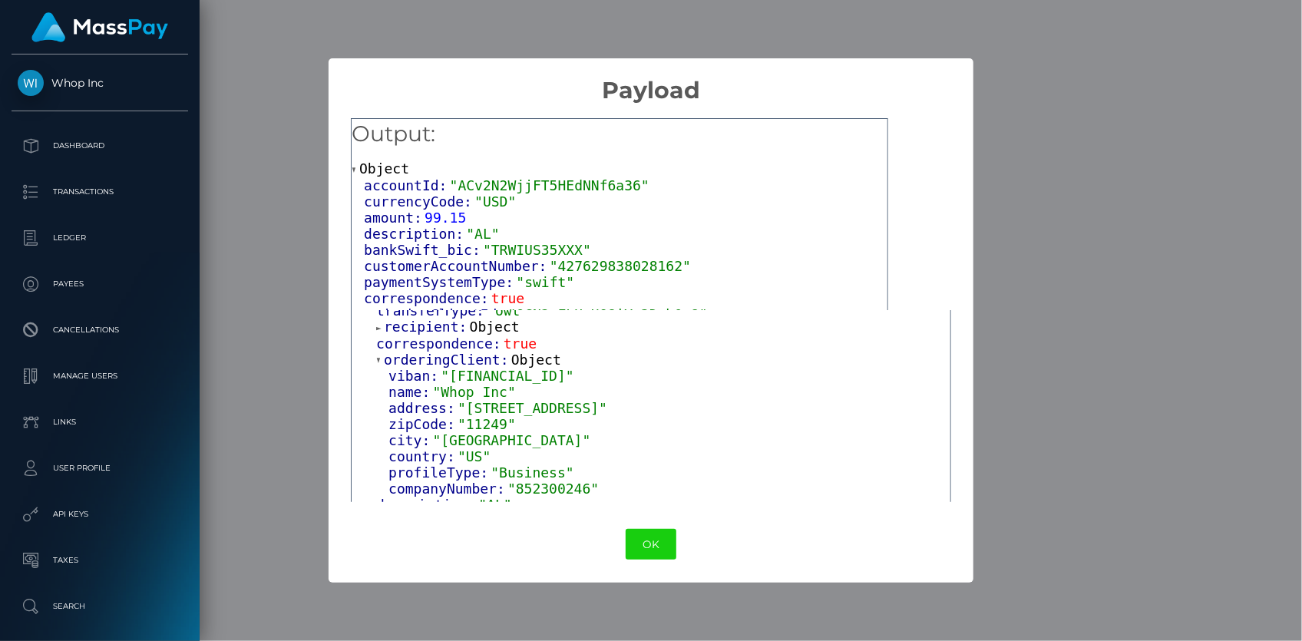
click at [432, 332] on span "recipient:" at bounding box center [427, 327] width 86 height 16
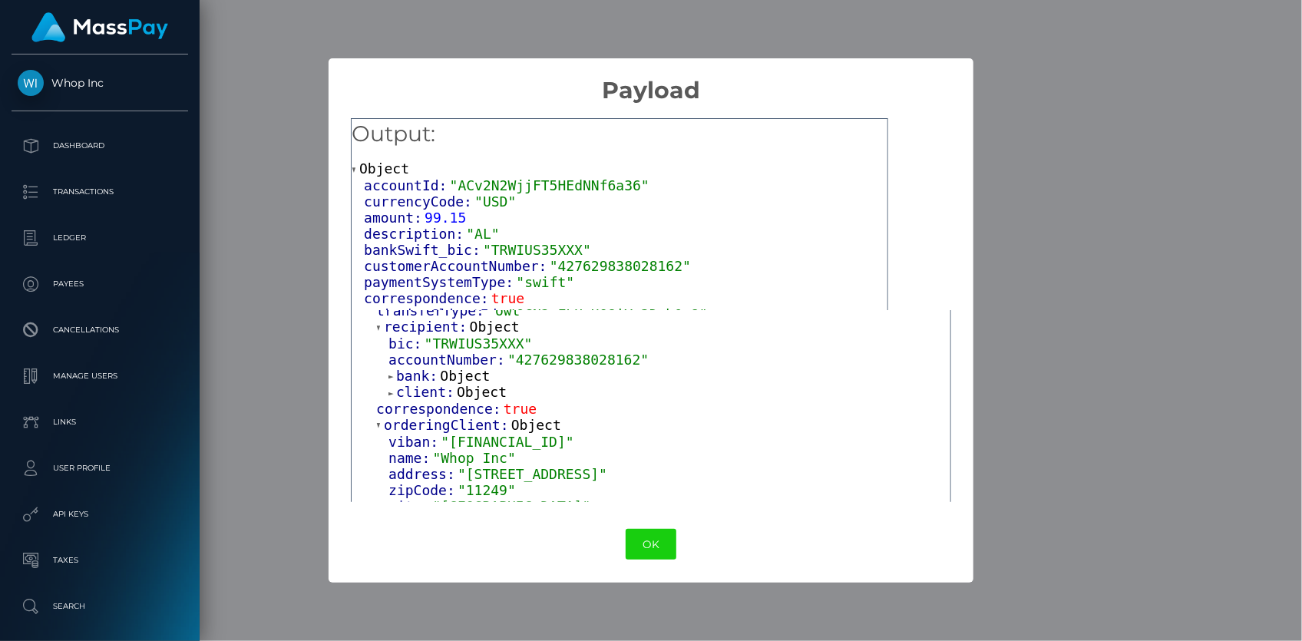
click at [407, 389] on span "client:" at bounding box center [426, 392] width 61 height 16
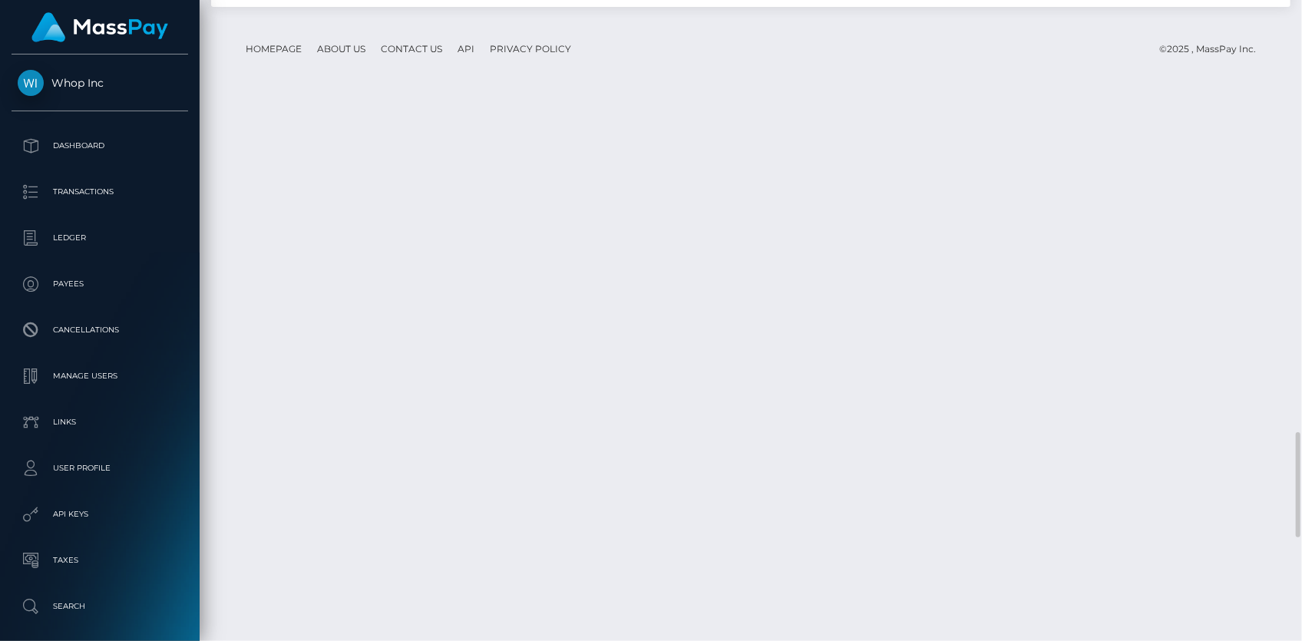
scroll to position [2200, 0]
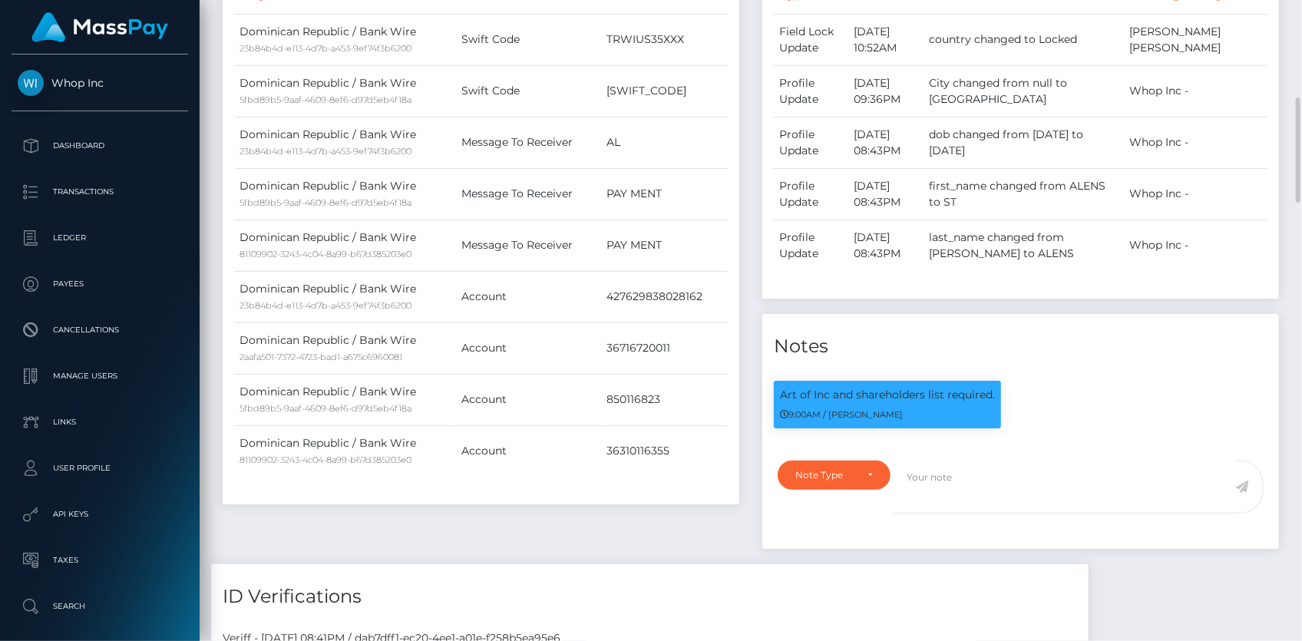
scroll to position [0, 0]
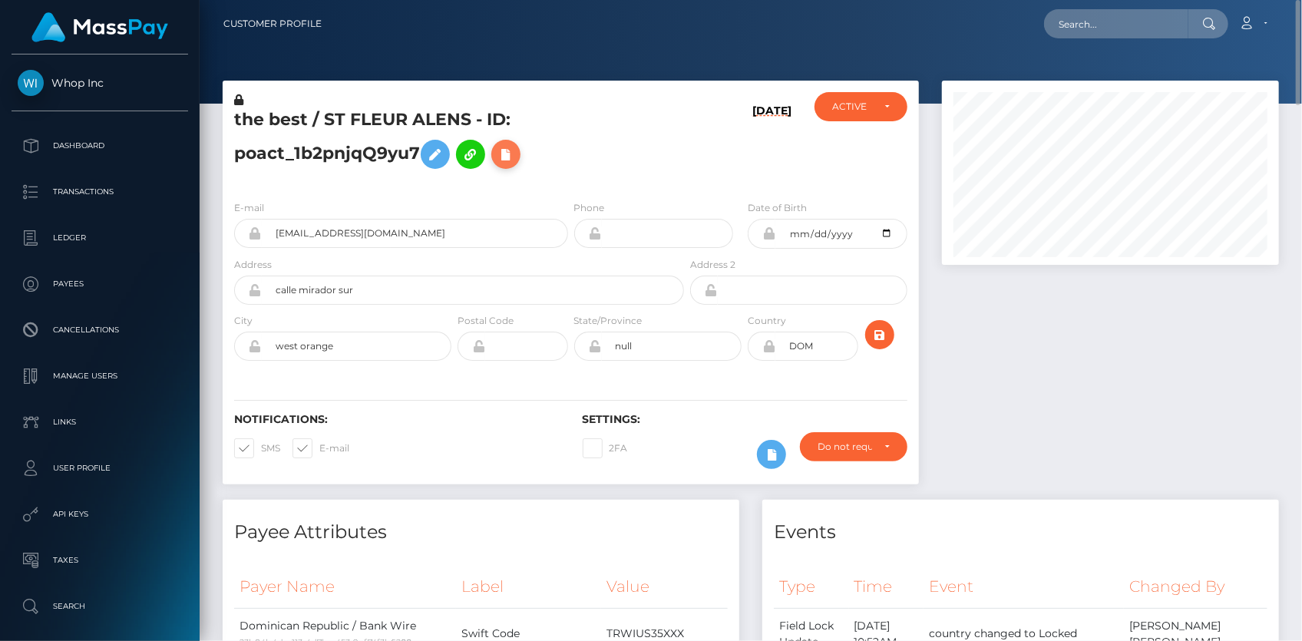
click at [510, 155] on icon at bounding box center [506, 154] width 18 height 19
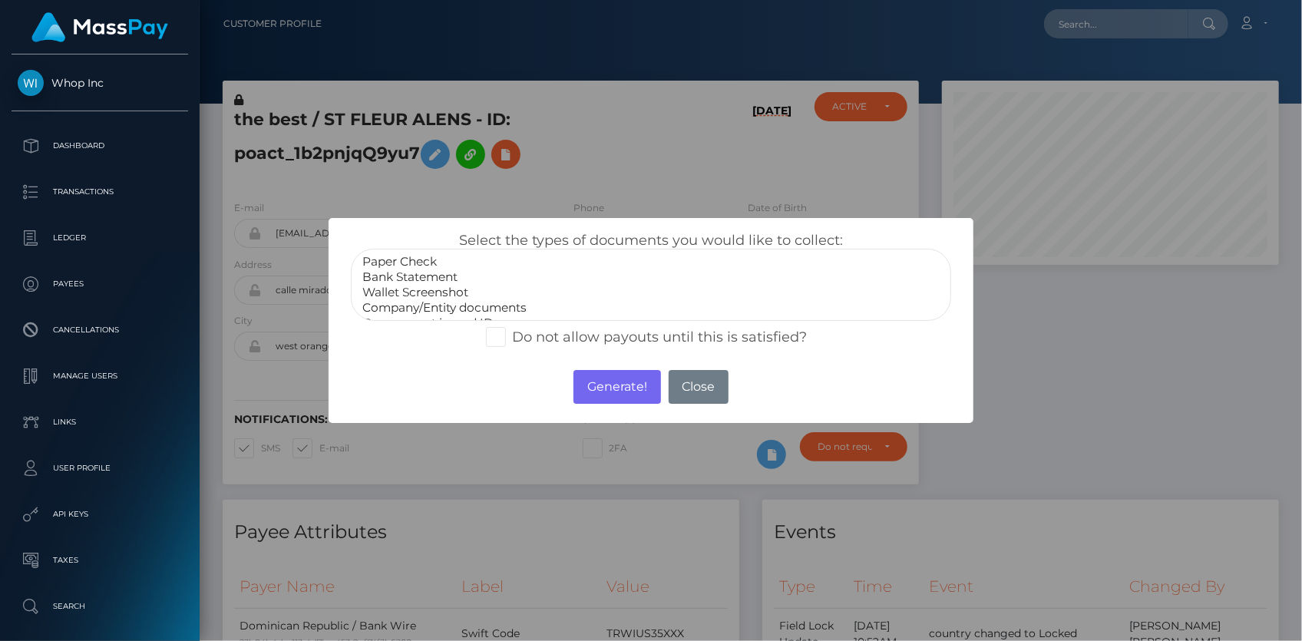
scroll to position [29, 0]
select select "Company/Entity documents"
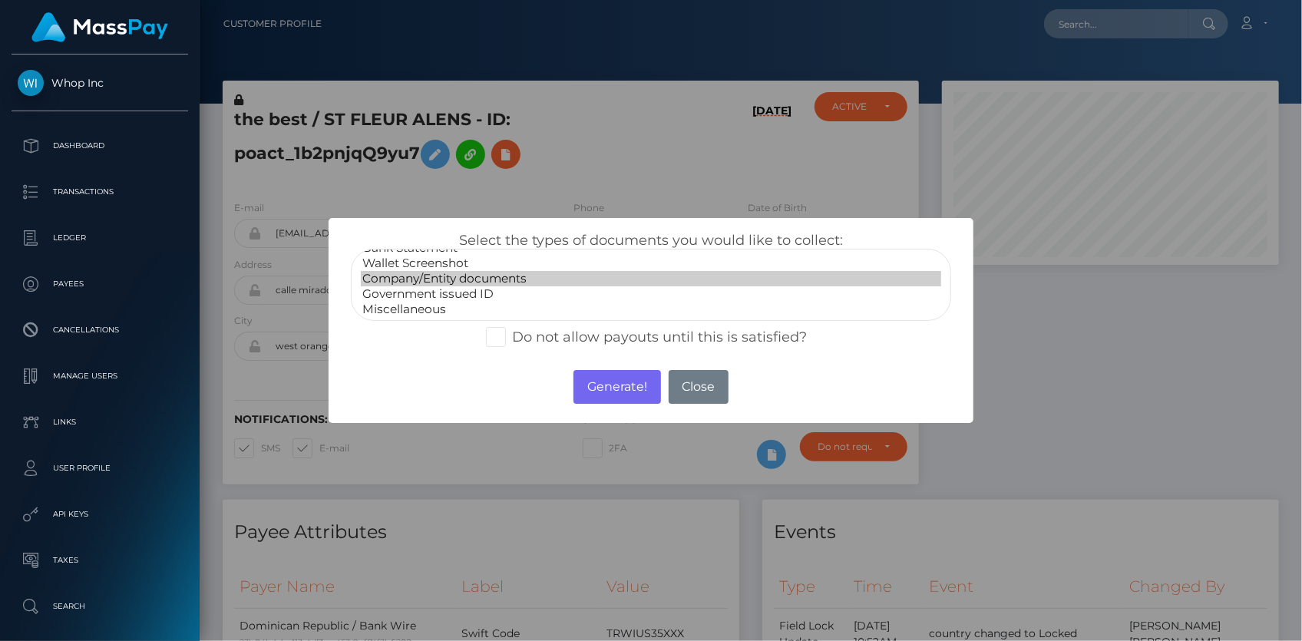
click at [463, 282] on option "Company/Entity documents" at bounding box center [651, 278] width 580 height 15
click at [607, 398] on button "Generate!" at bounding box center [617, 387] width 87 height 34
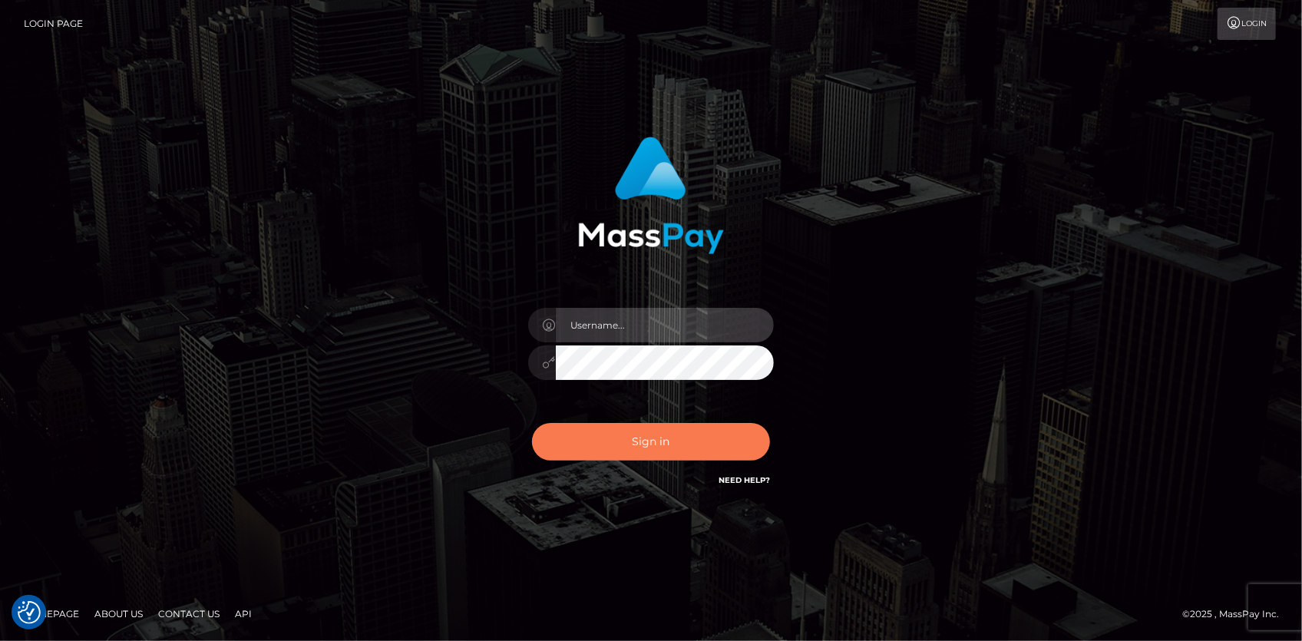
type input "[PERSON_NAME]"
click at [604, 445] on button "Sign in" at bounding box center [651, 442] width 238 height 38
type input "[PERSON_NAME]"
click at [643, 445] on button "Sign in" at bounding box center [651, 442] width 238 height 38
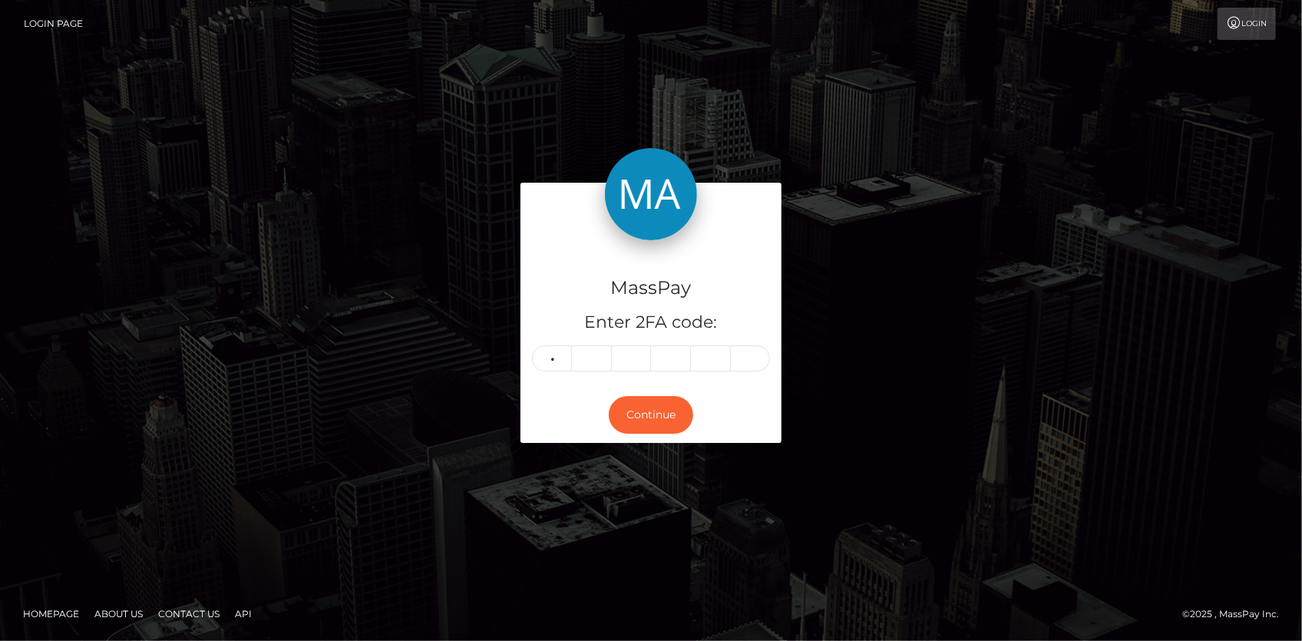
type input "0"
type input "7"
type input "5"
type input "0"
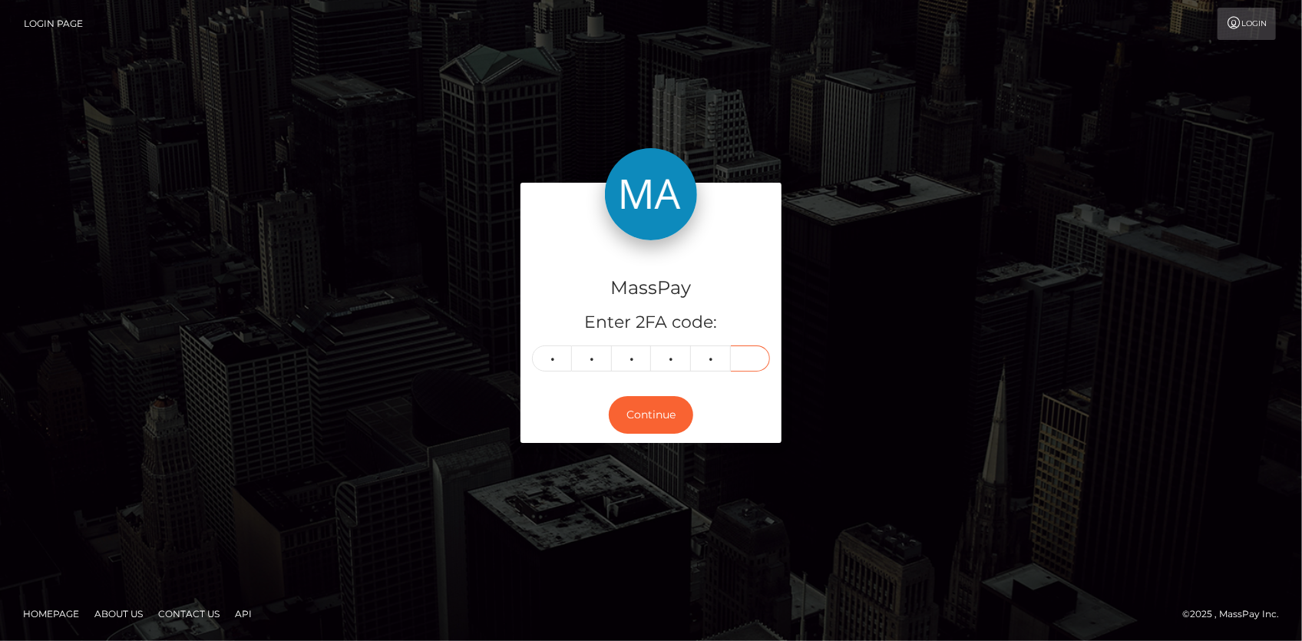
type input "5"
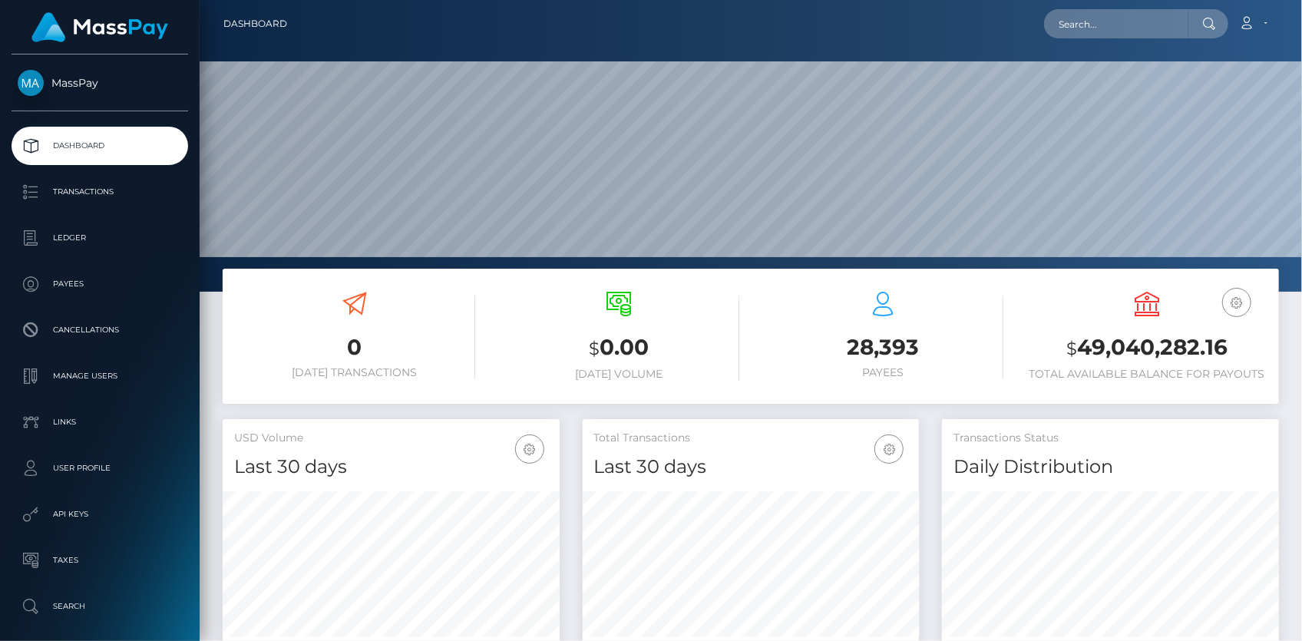
scroll to position [272, 336]
click at [1067, 31] on input "text" at bounding box center [1116, 23] width 144 height 29
paste input "a710548e-99cf-11f0-bd85-0694aced620b"
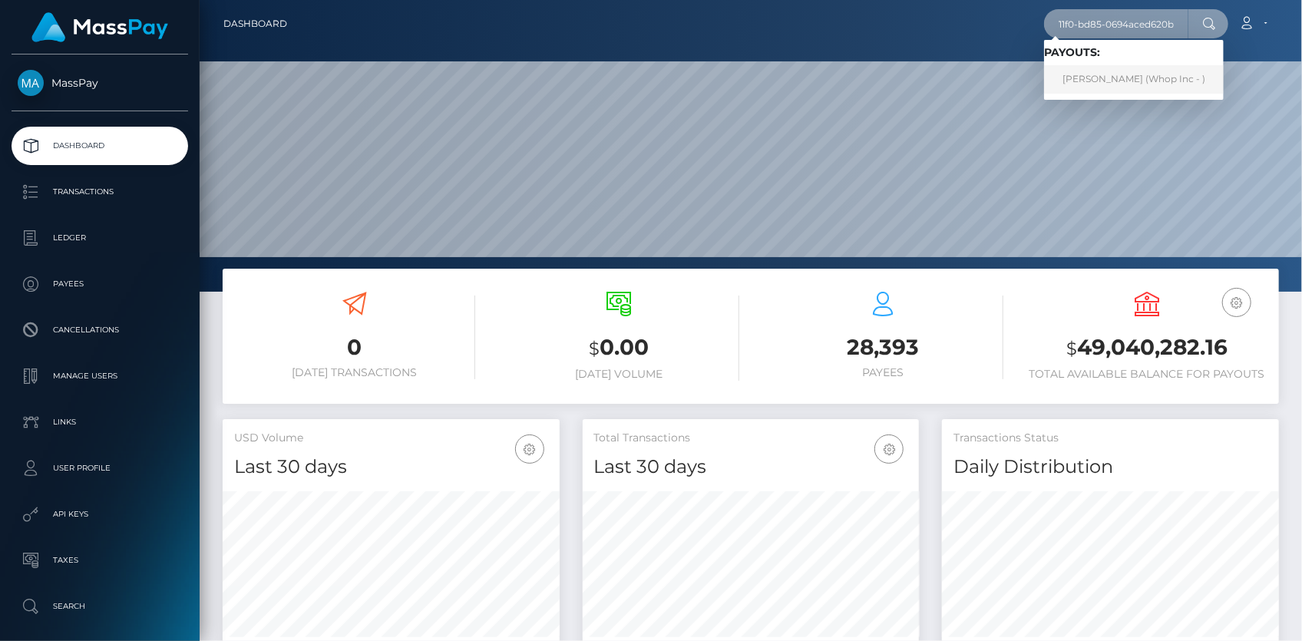
type input "a710548e-99cf-11f0-bd85-0694aced620b"
click at [1095, 78] on link "[PERSON_NAME] (Whop Inc - )" at bounding box center [1134, 79] width 180 height 28
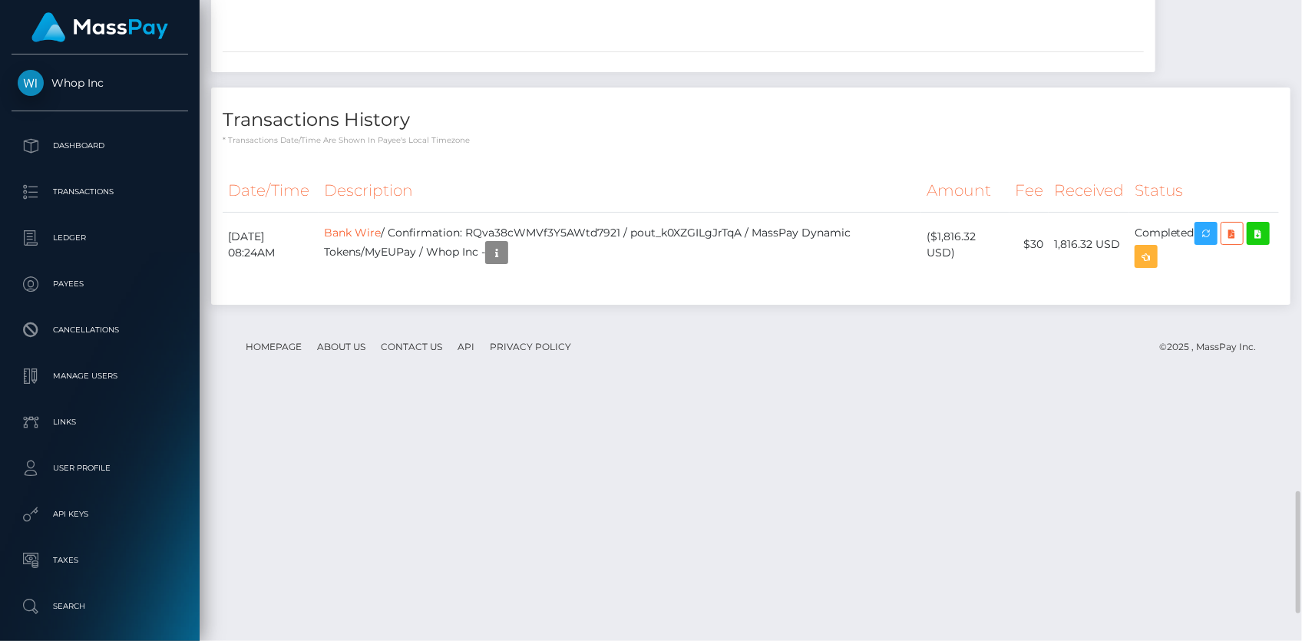
scroll to position [2729, 0]
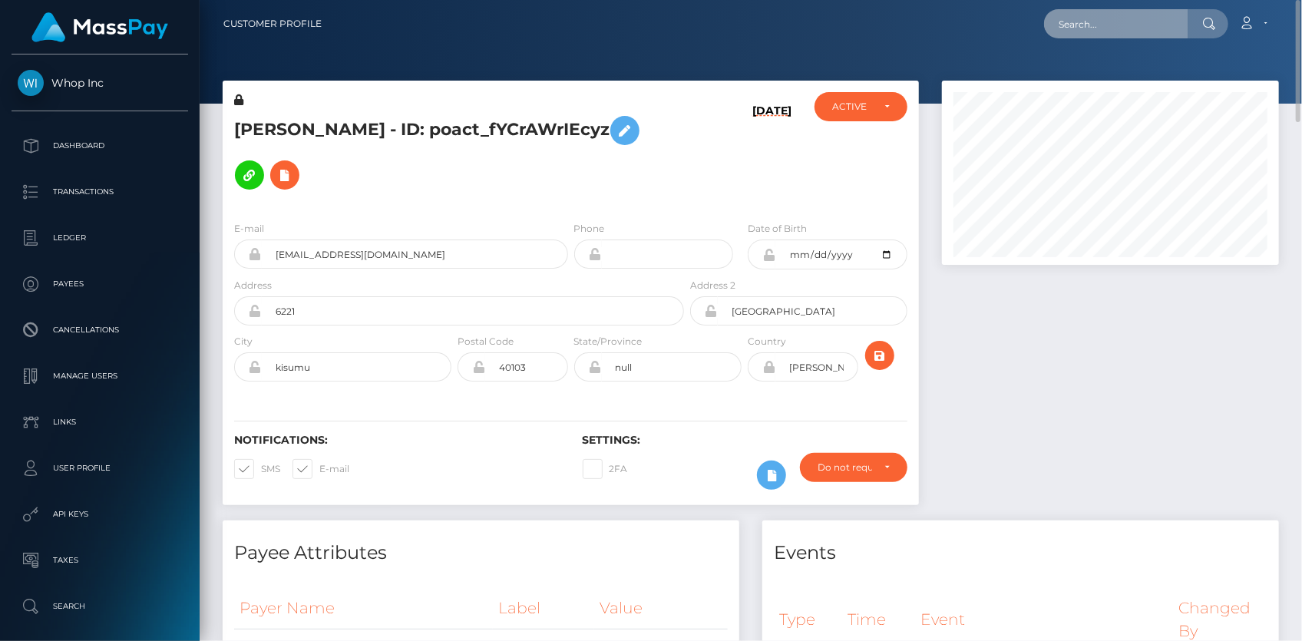
click at [1148, 21] on input "text" at bounding box center [1116, 23] width 144 height 29
paste input "1091084"
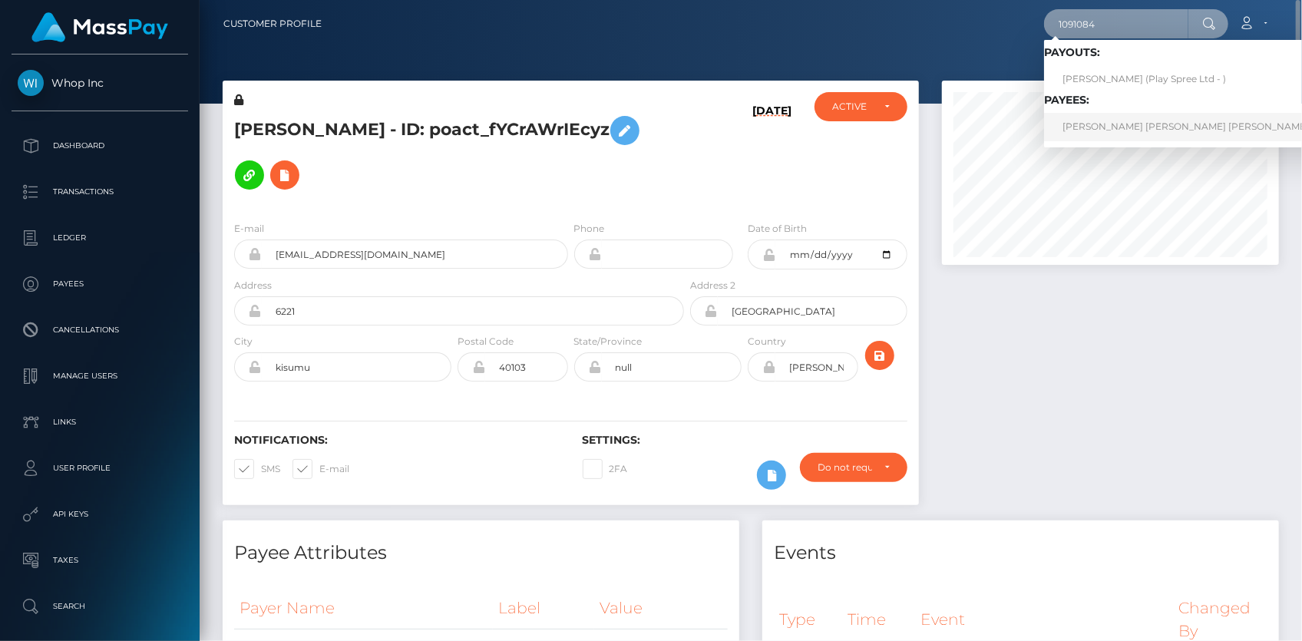
type input "1091084"
click at [1106, 123] on link "[PERSON_NAME] [PERSON_NAME] [PERSON_NAME] FORGET" at bounding box center [1206, 127] width 325 height 28
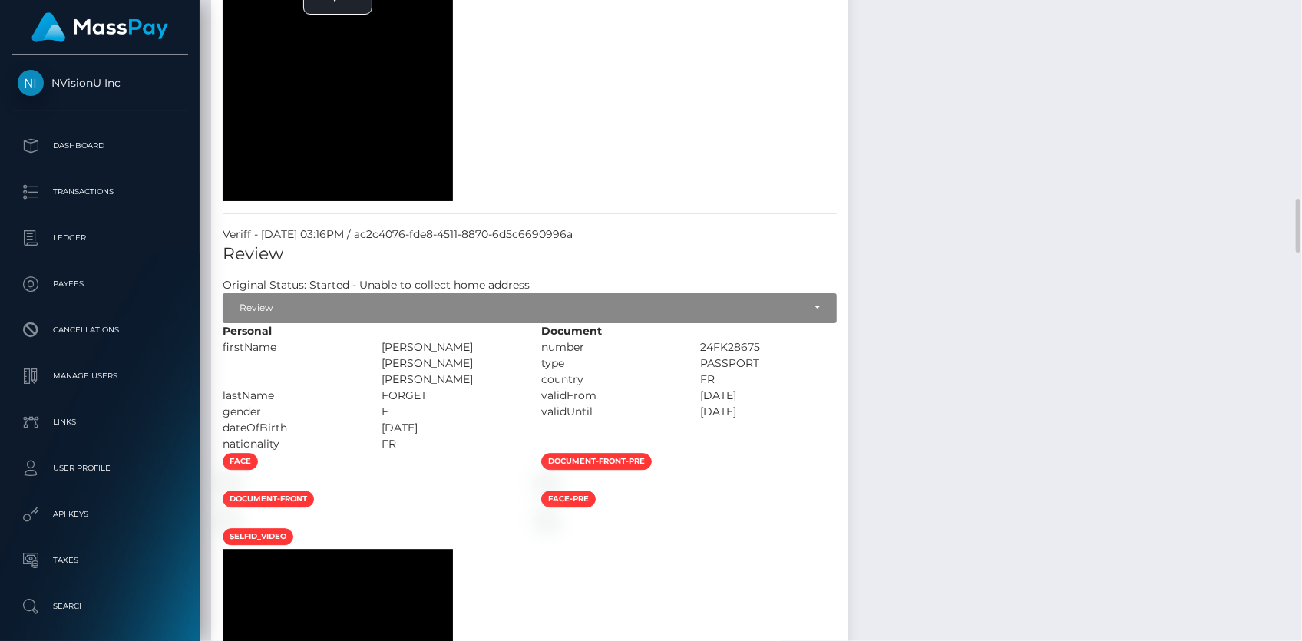
scroll to position [2582, 0]
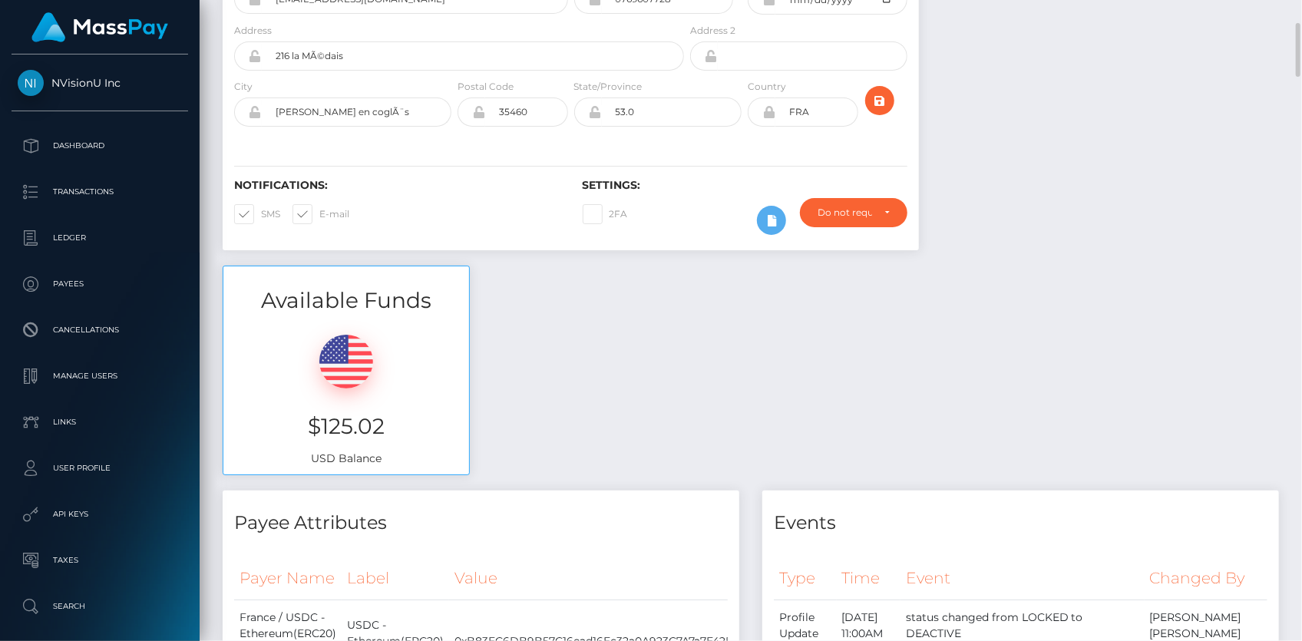
scroll to position [0, 0]
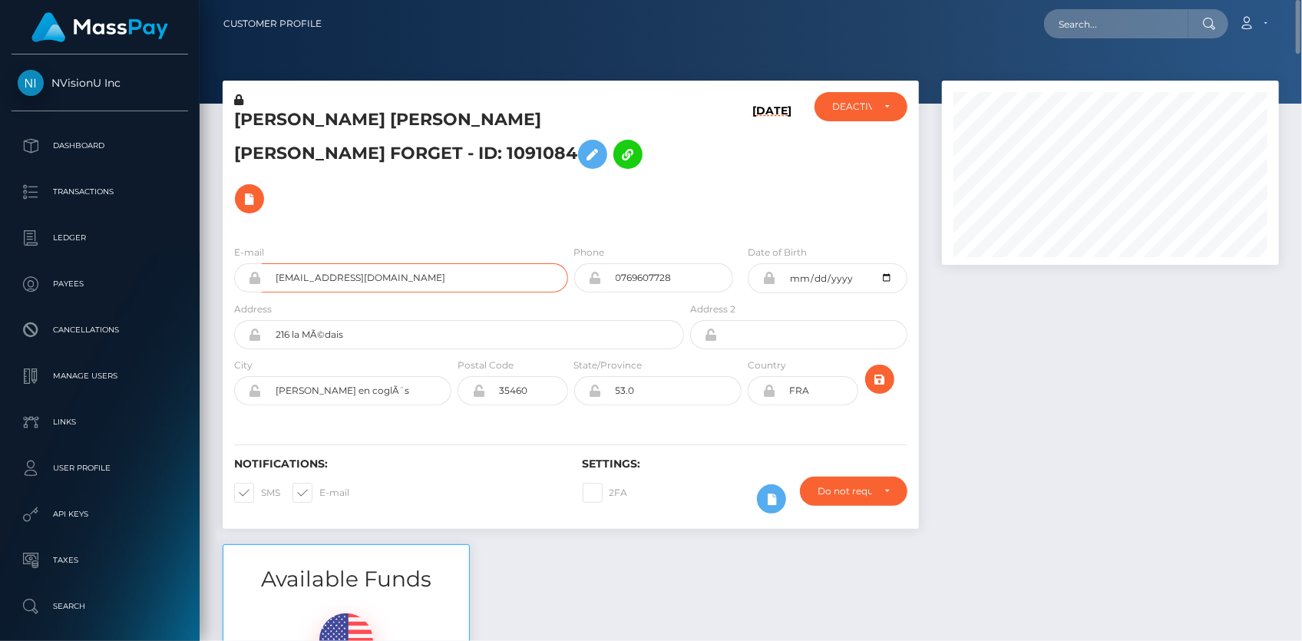
click at [308, 263] on input "[EMAIL_ADDRESS][DOMAIN_NAME]" at bounding box center [415, 277] width 306 height 29
click at [259, 190] on icon at bounding box center [249, 199] width 18 height 19
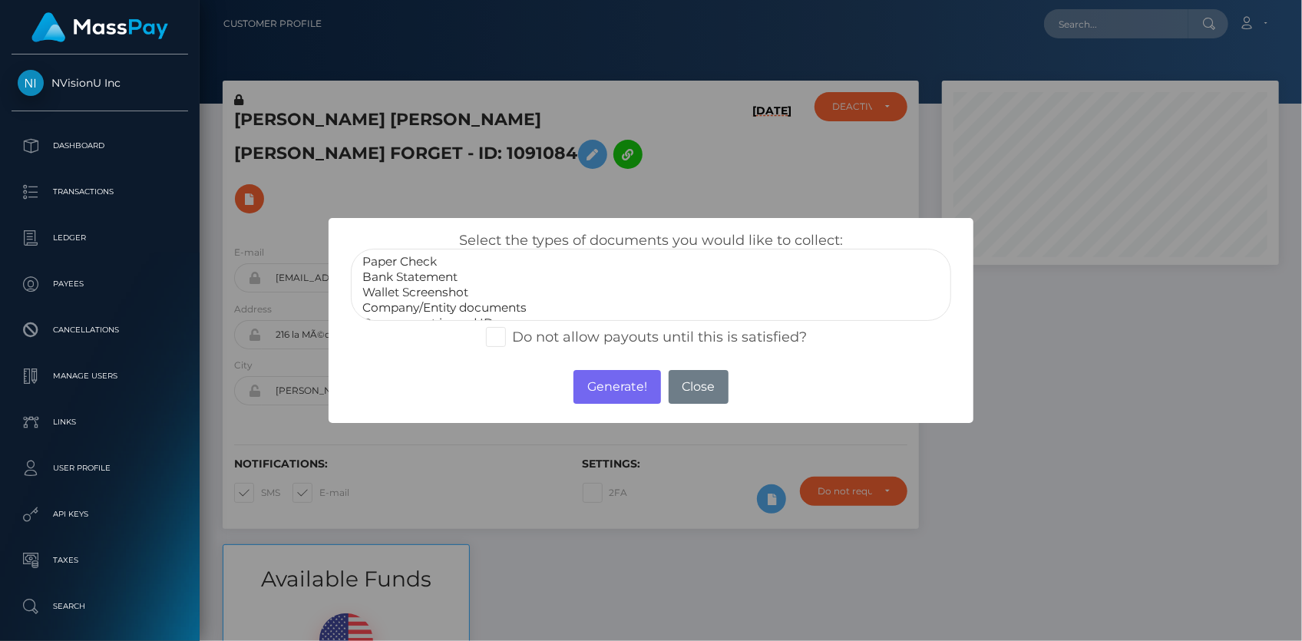
select select "Wallet Screenshot"
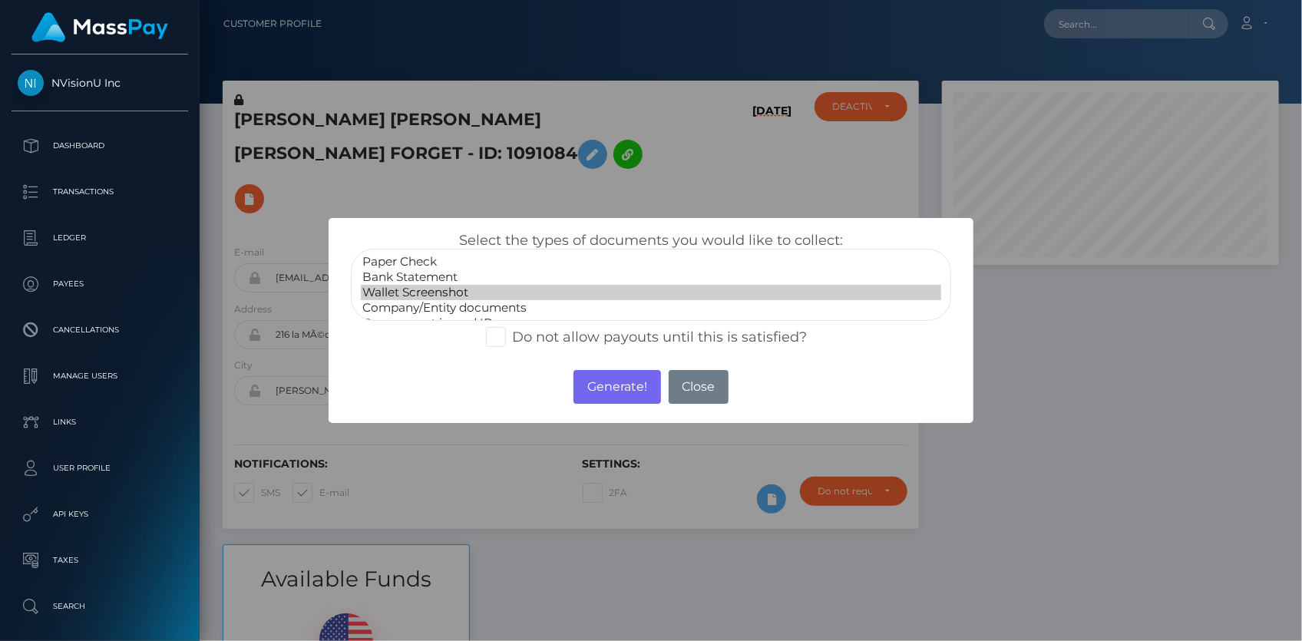
click at [453, 294] on option "Wallet Screenshot" at bounding box center [651, 292] width 580 height 15
click at [594, 376] on button "Generate!" at bounding box center [617, 387] width 87 height 34
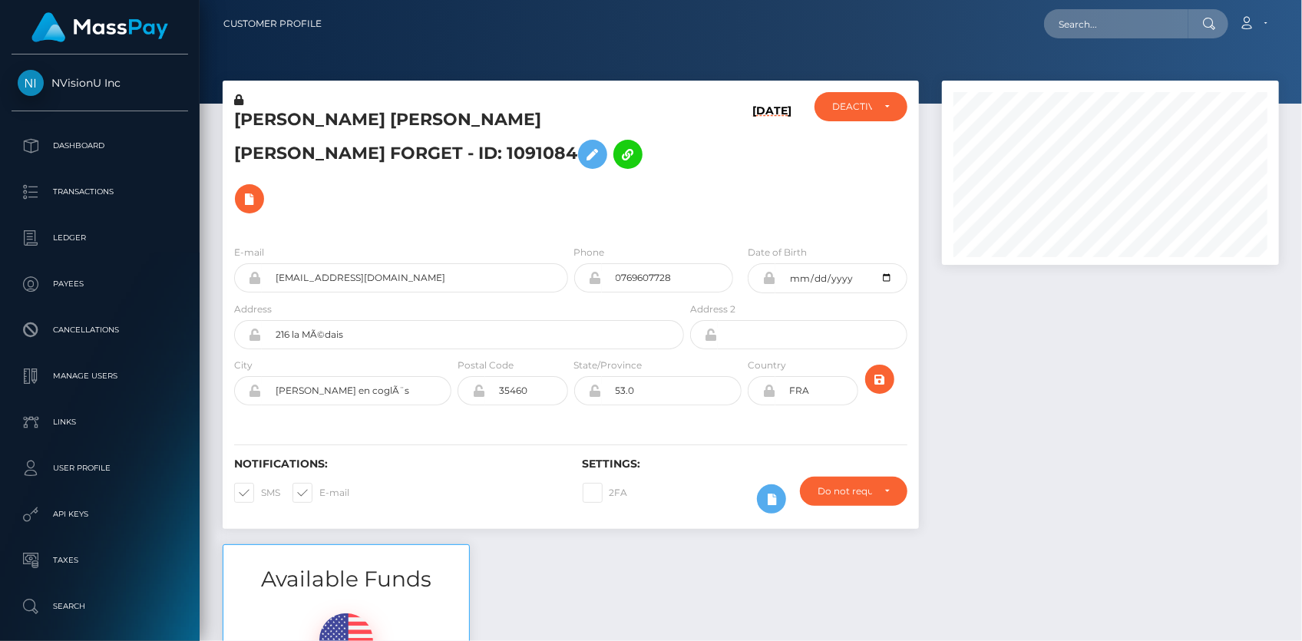
scroll to position [184, 336]
drag, startPoint x: 1050, startPoint y: 11, endPoint x: 1067, endPoint y: 18, distance: 18.6
click at [1051, 12] on div "Loading... Loading... Account Edit Profile Logout" at bounding box center [806, 24] width 944 height 32
click at [1067, 18] on input "text" at bounding box center [1116, 23] width 144 height 29
paste input "poact_cDPJegIiN4aV"
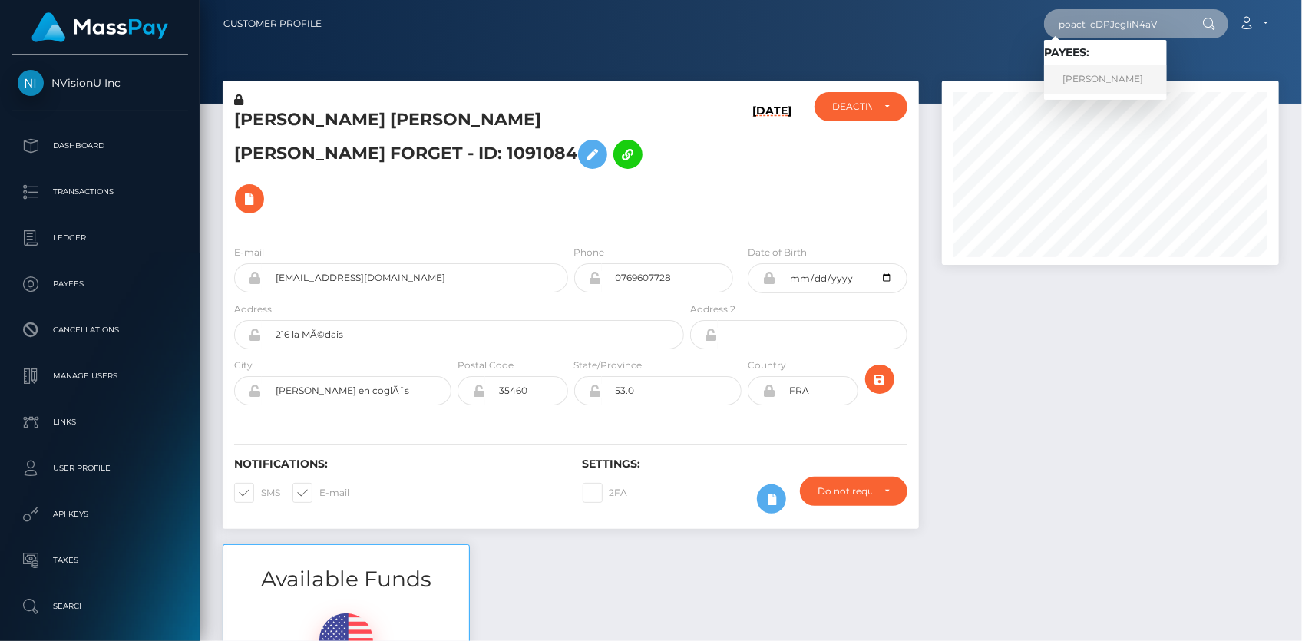
type input "poact_cDPJegIiN4aV"
click at [1096, 82] on link "[PERSON_NAME]" at bounding box center [1105, 79] width 123 height 28
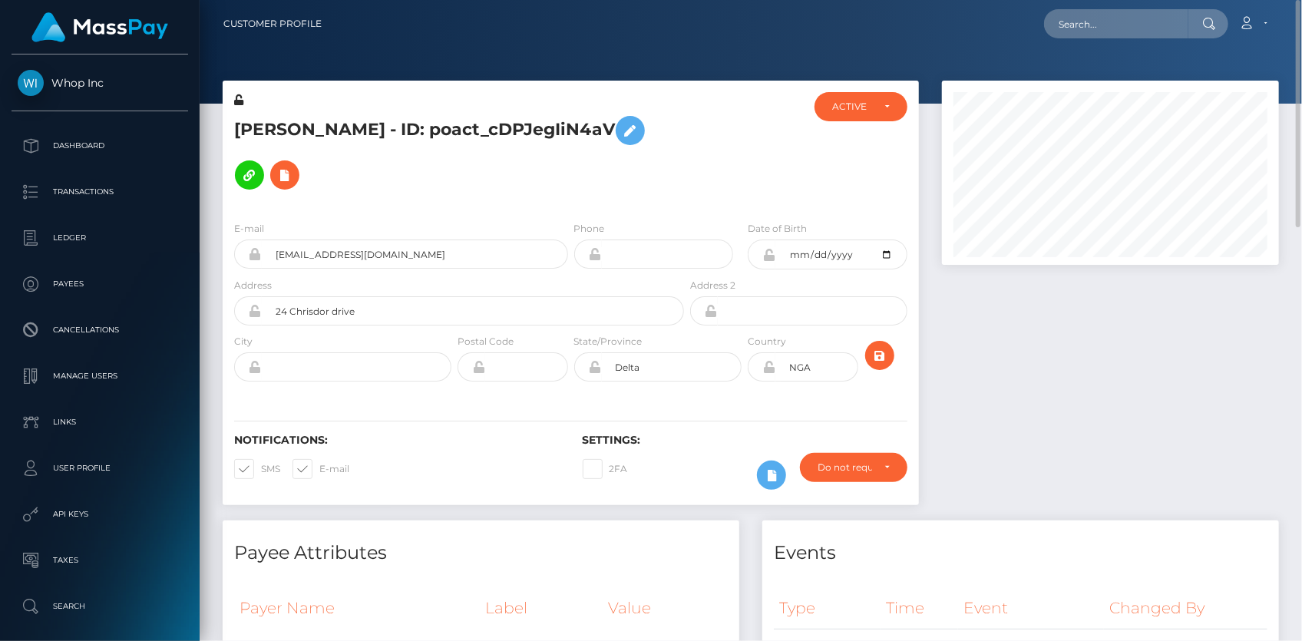
click at [378, 128] on h5 "[PERSON_NAME] - ID: poact_cDPJegIiN4aV" at bounding box center [455, 152] width 442 height 89
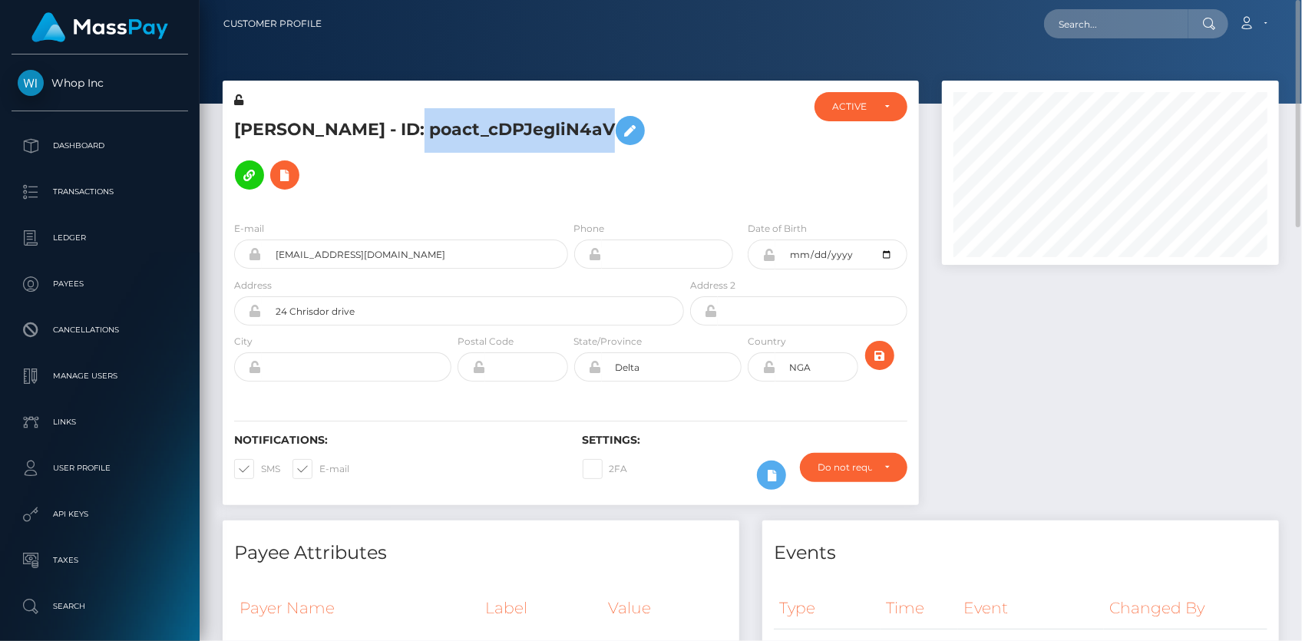
click at [378, 128] on h5 "[PERSON_NAME] - ID: poact_cDPJegIiN4aV" at bounding box center [455, 152] width 442 height 89
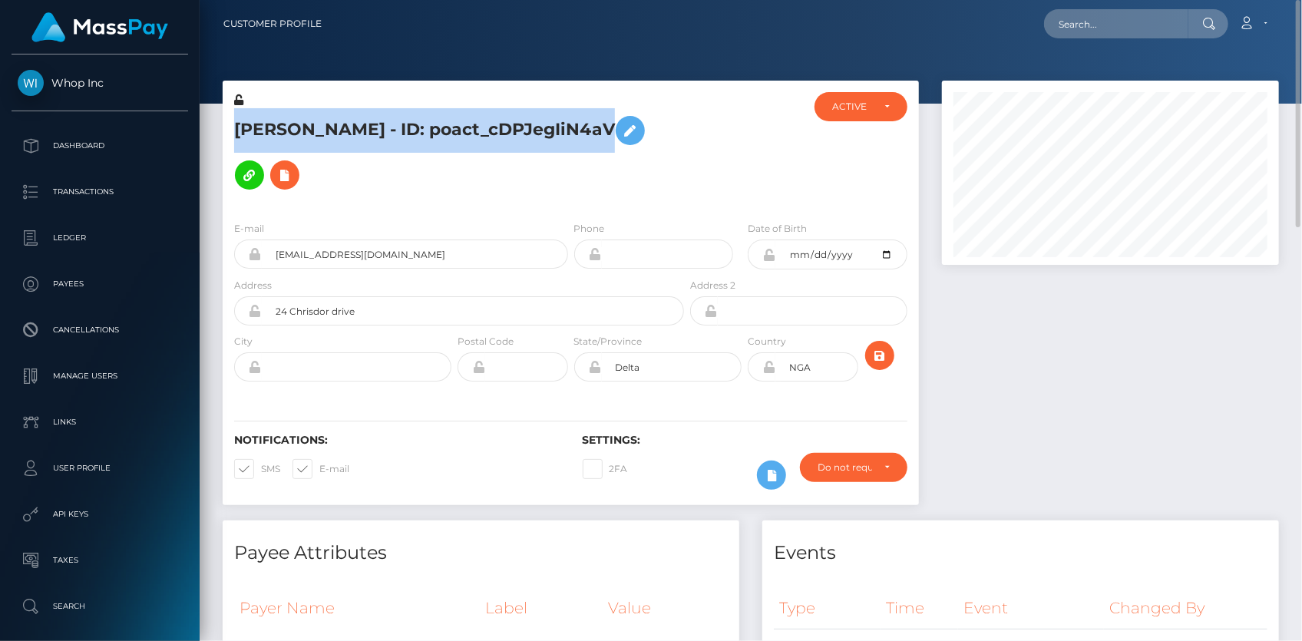
click at [378, 128] on h5 "[PERSON_NAME] - ID: poact_cDPJegIiN4aV" at bounding box center [455, 152] width 442 height 89
copy h5 "[PERSON_NAME] - ID: poact_cDPJegIiN4aV"
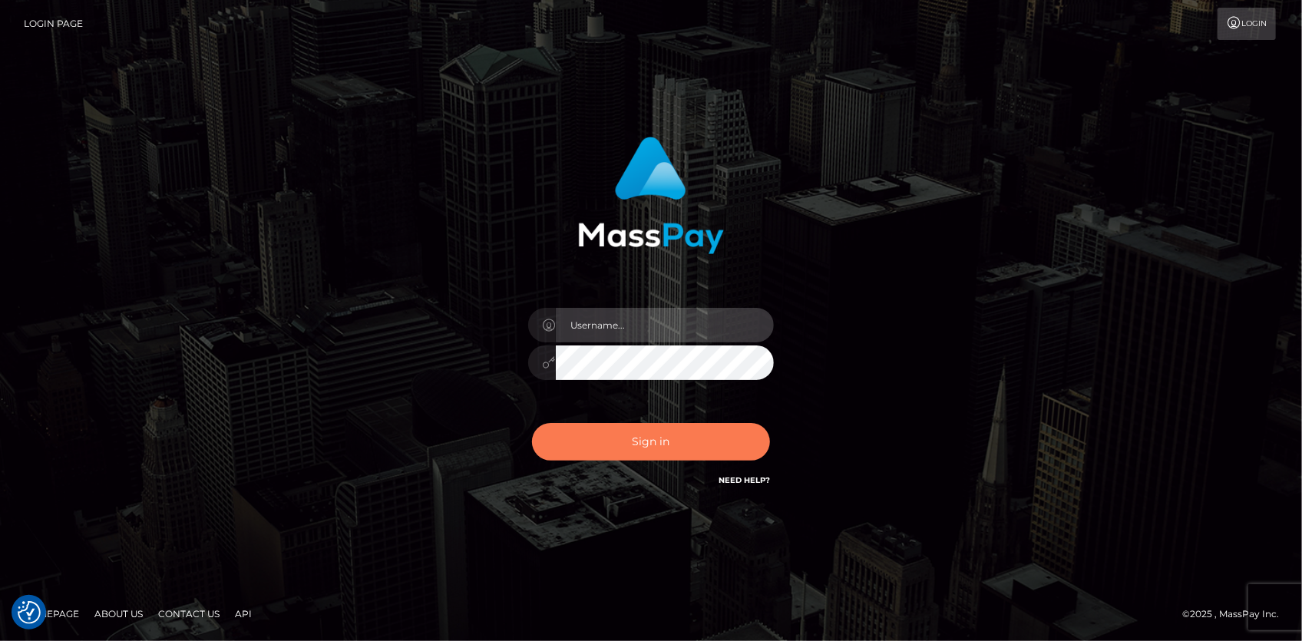
type input "[PERSON_NAME]"
click at [667, 435] on button "Sign in" at bounding box center [651, 442] width 238 height 38
type input "[PERSON_NAME]"
click at [657, 440] on button "Sign in" at bounding box center [651, 442] width 238 height 38
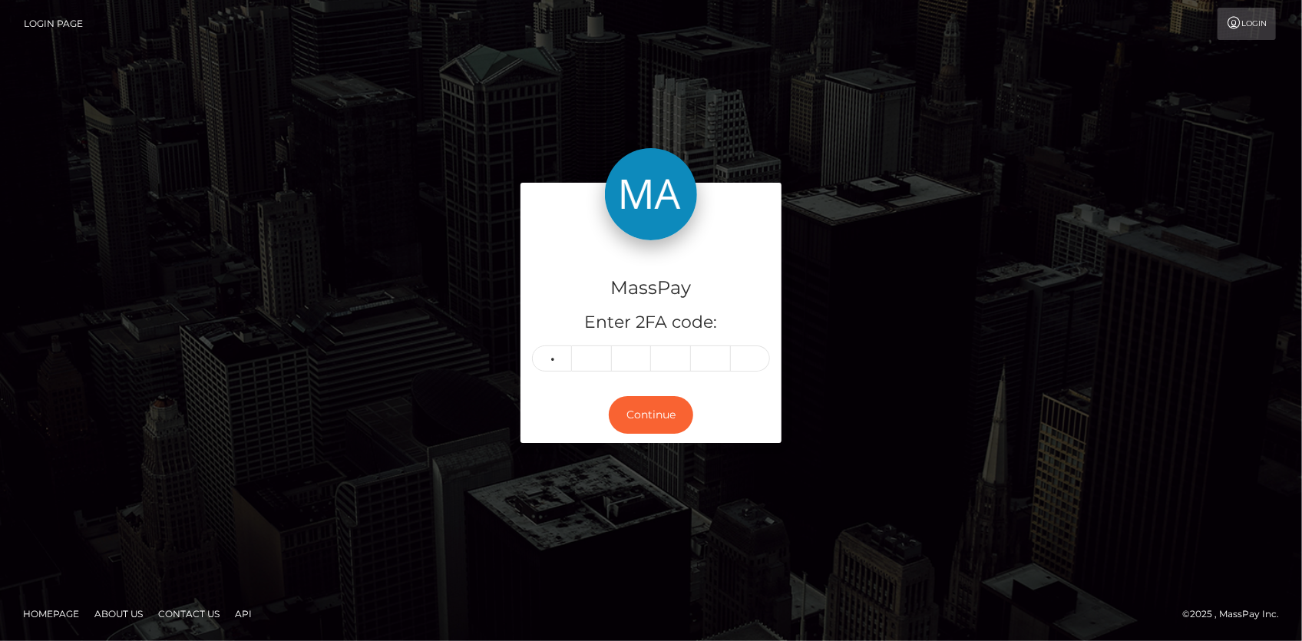
type input "6"
type input "3"
type input "1"
type input "3"
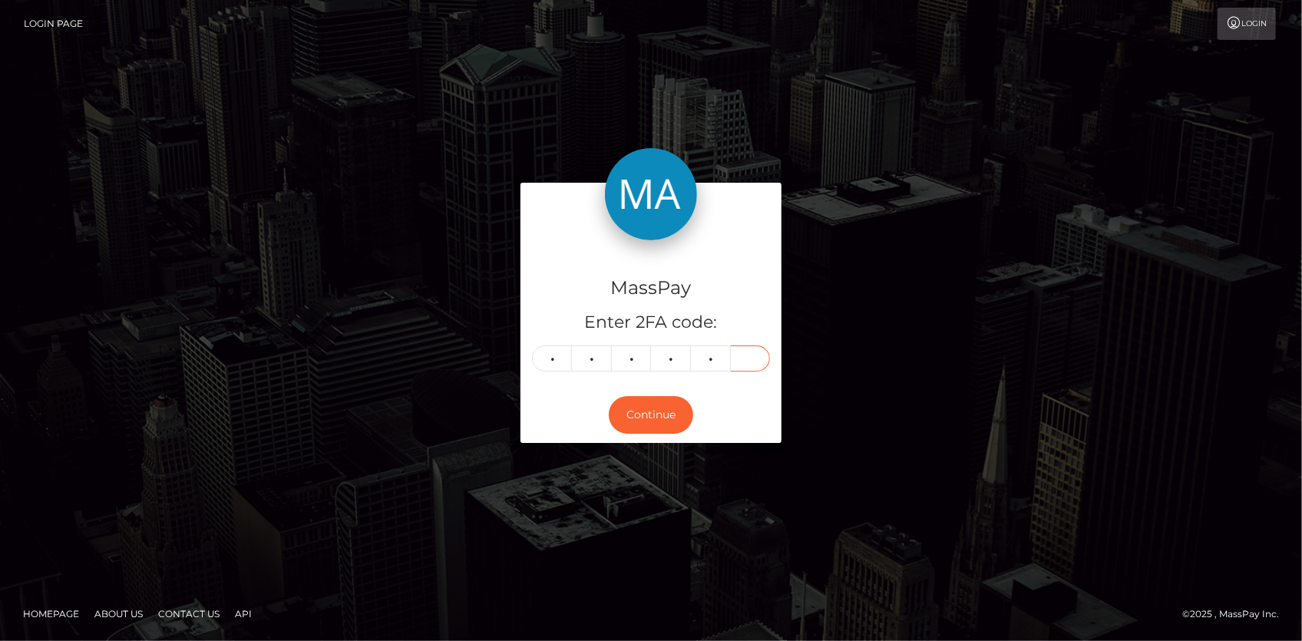
type input "9"
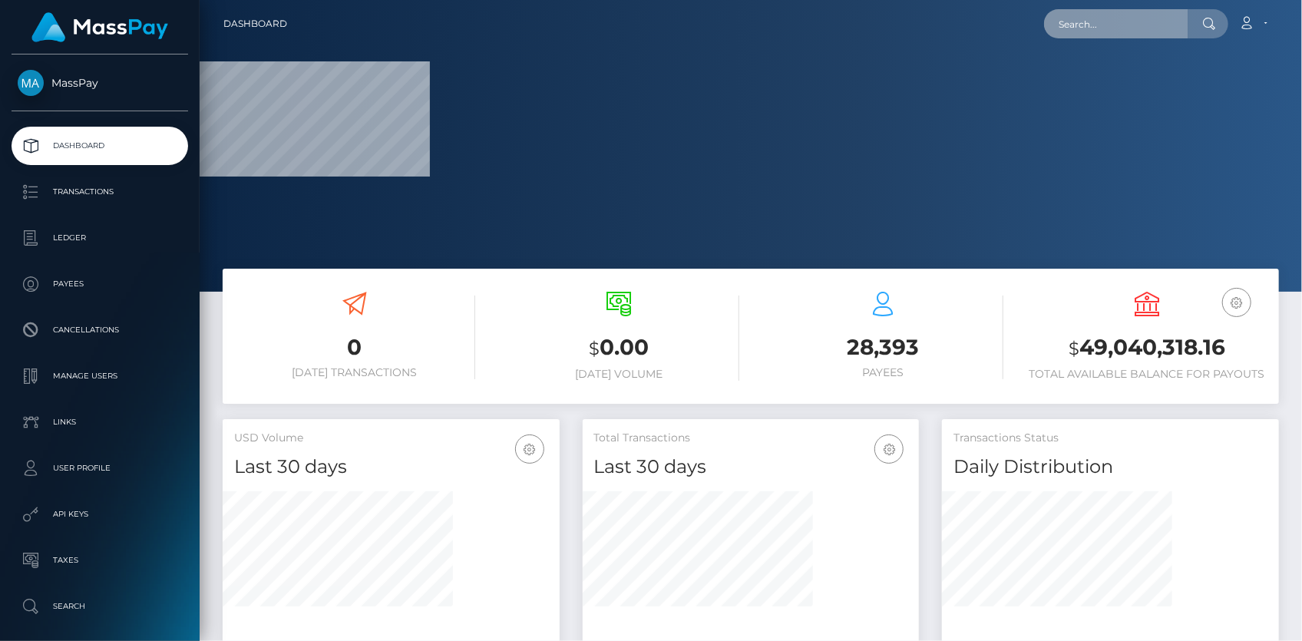
click at [1079, 18] on input "text" at bounding box center [1116, 23] width 144 height 29
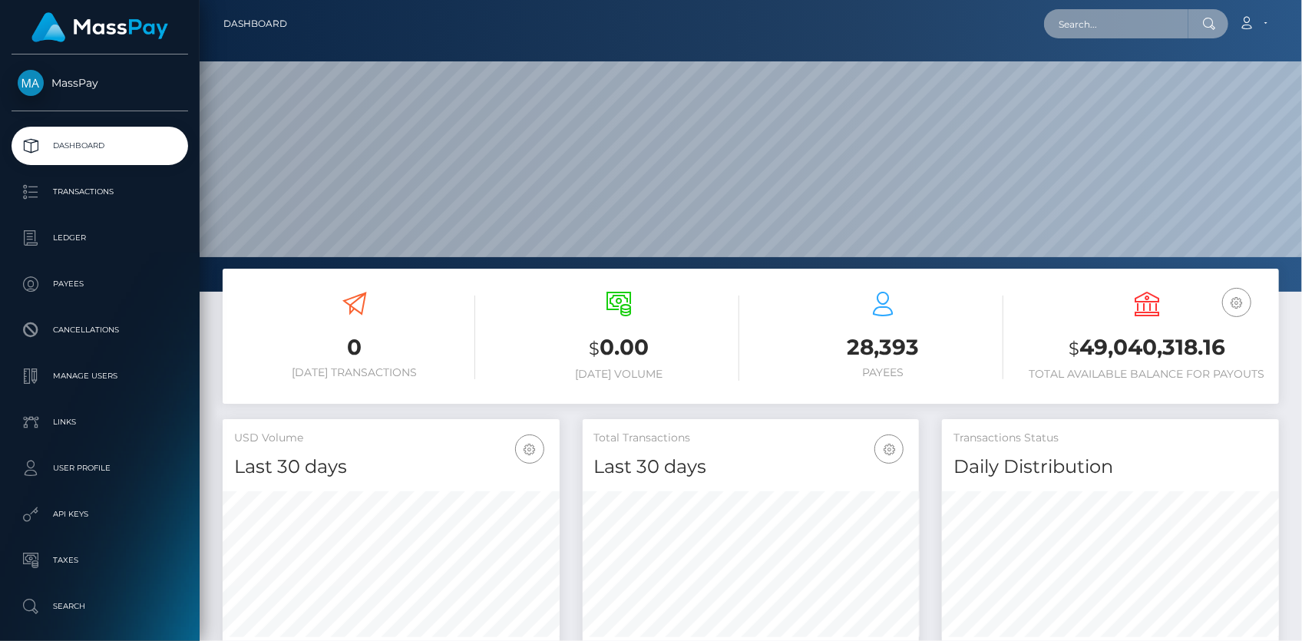
scroll to position [272, 336]
paste input "poact_fj1TntZ9SaWp"
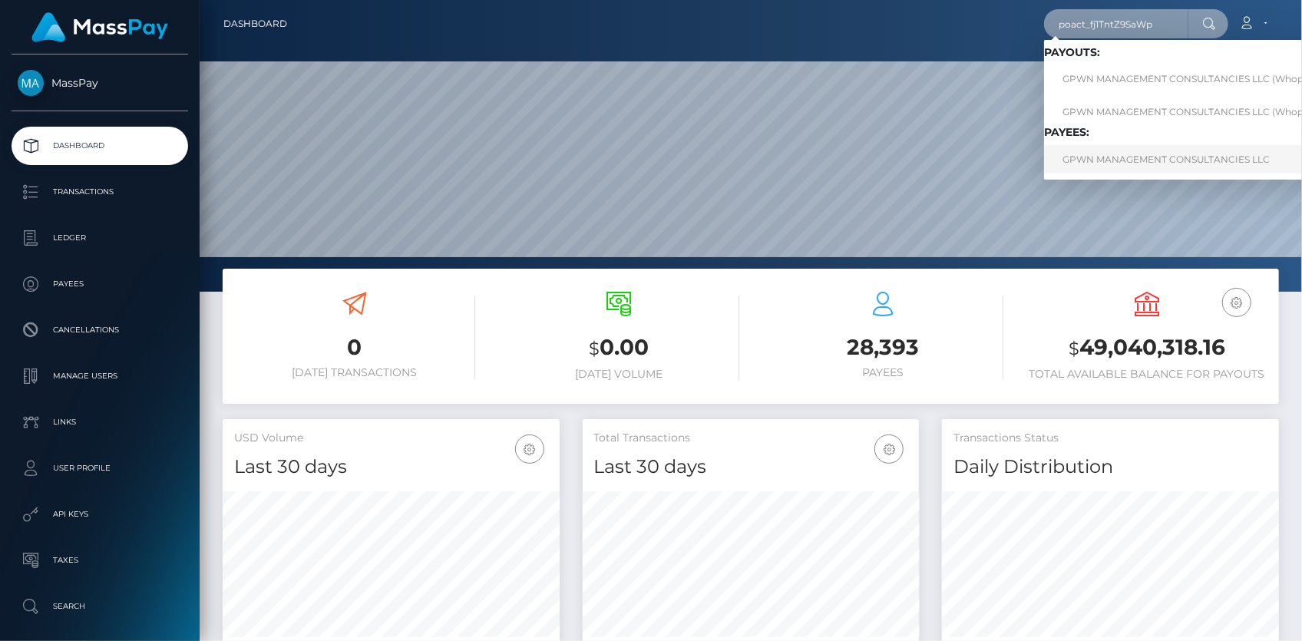
type input "poact_fj1TntZ9SaWp"
click at [1084, 158] on link "GPWN MANAGEMENT CONSULTANCIES LLC" at bounding box center [1197, 159] width 306 height 28
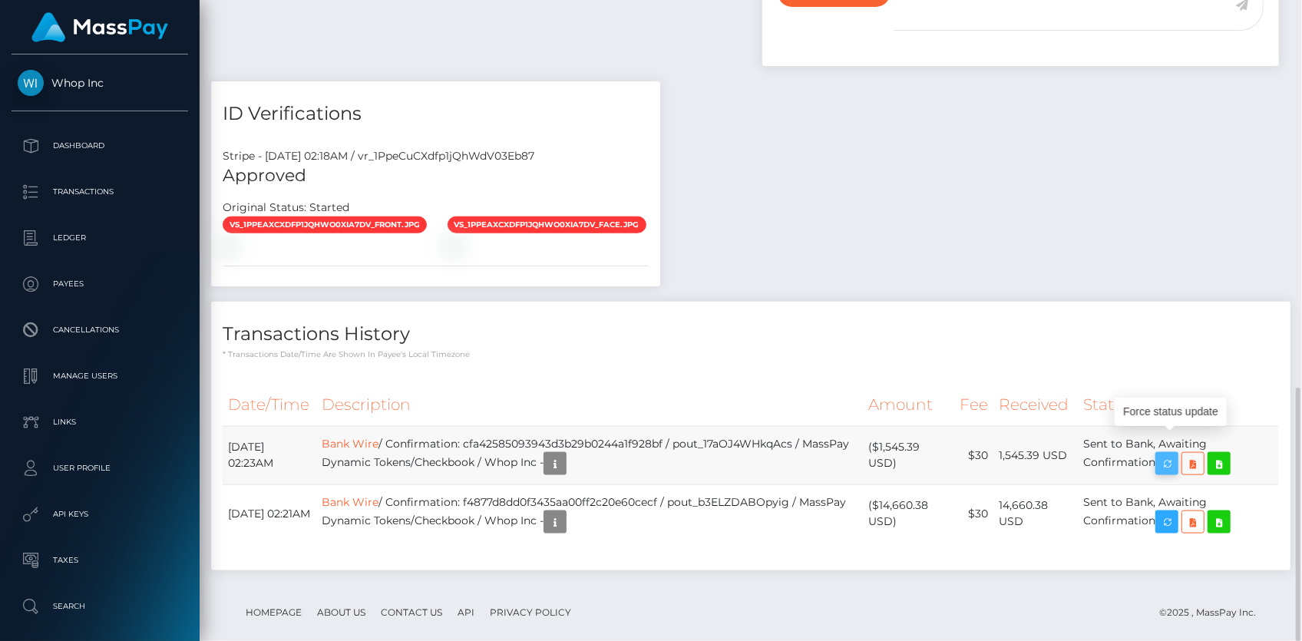
scroll to position [184, 336]
click at [1176, 455] on icon "button" at bounding box center [1167, 464] width 18 height 19
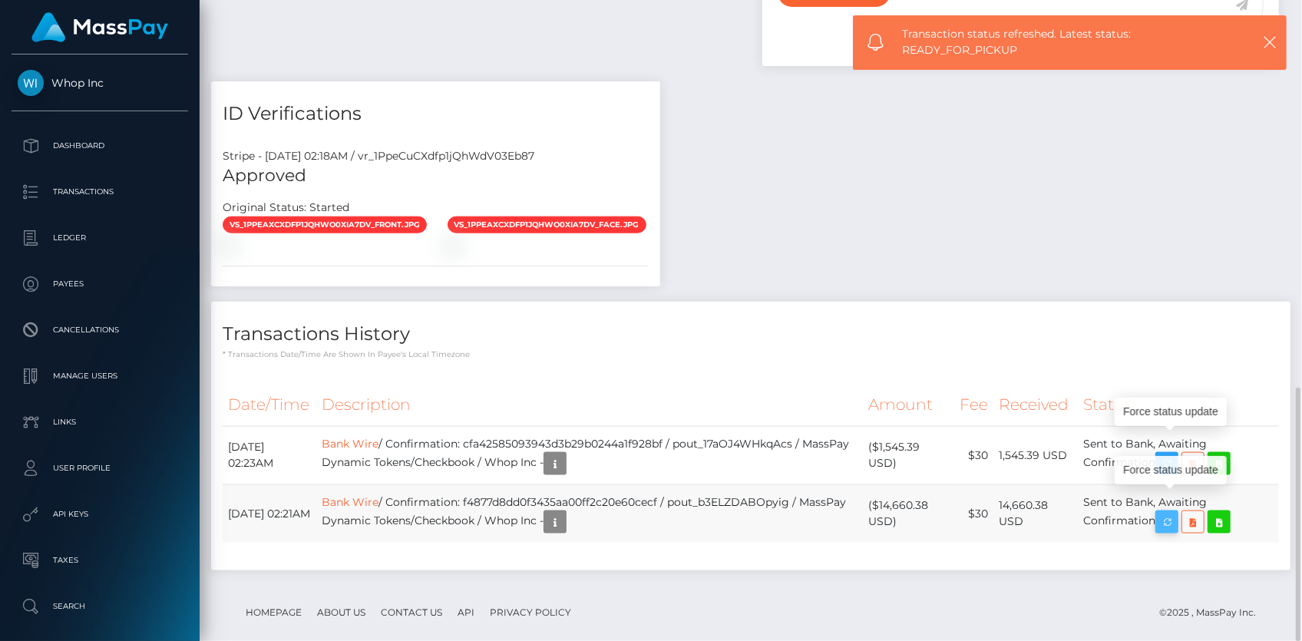
click at [1169, 513] on icon "button" at bounding box center [1167, 522] width 18 height 19
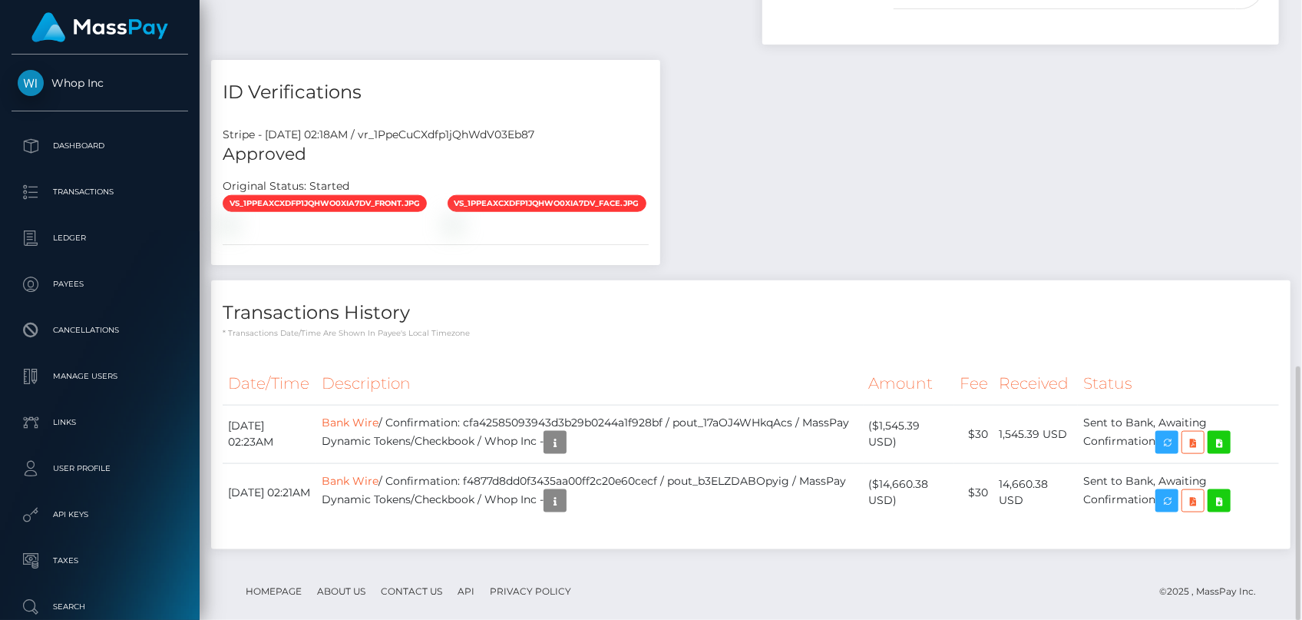
scroll to position [979, 0]
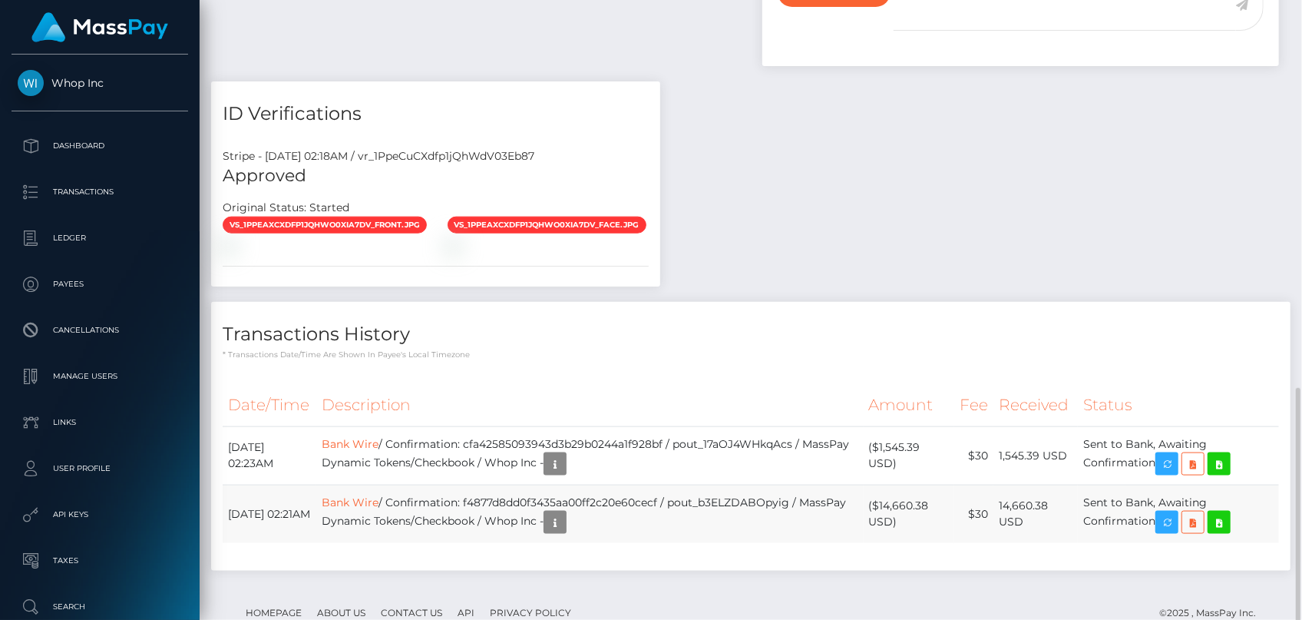
drag, startPoint x: 224, startPoint y: 420, endPoint x: 1165, endPoint y: 504, distance: 944.3
click at [1165, 504] on tbody "[DATE] 02:23AM Bank Wire / Confirmation: cfa42585093943d3b29b0244a1f928bf / pou…" at bounding box center [751, 484] width 1057 height 117
copy tbody "[DATE] 02:23AM Bank Wire / Confirmation: cfa42585093943d3b29b0244a1f928bf / pou…"
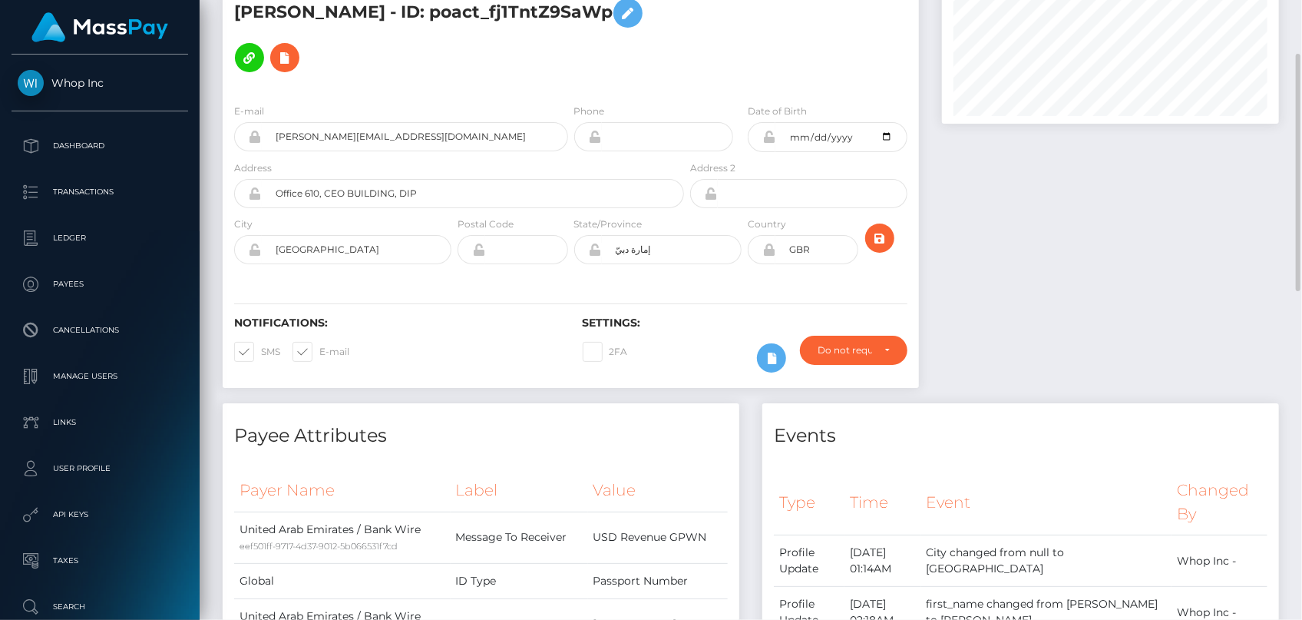
scroll to position [0, 0]
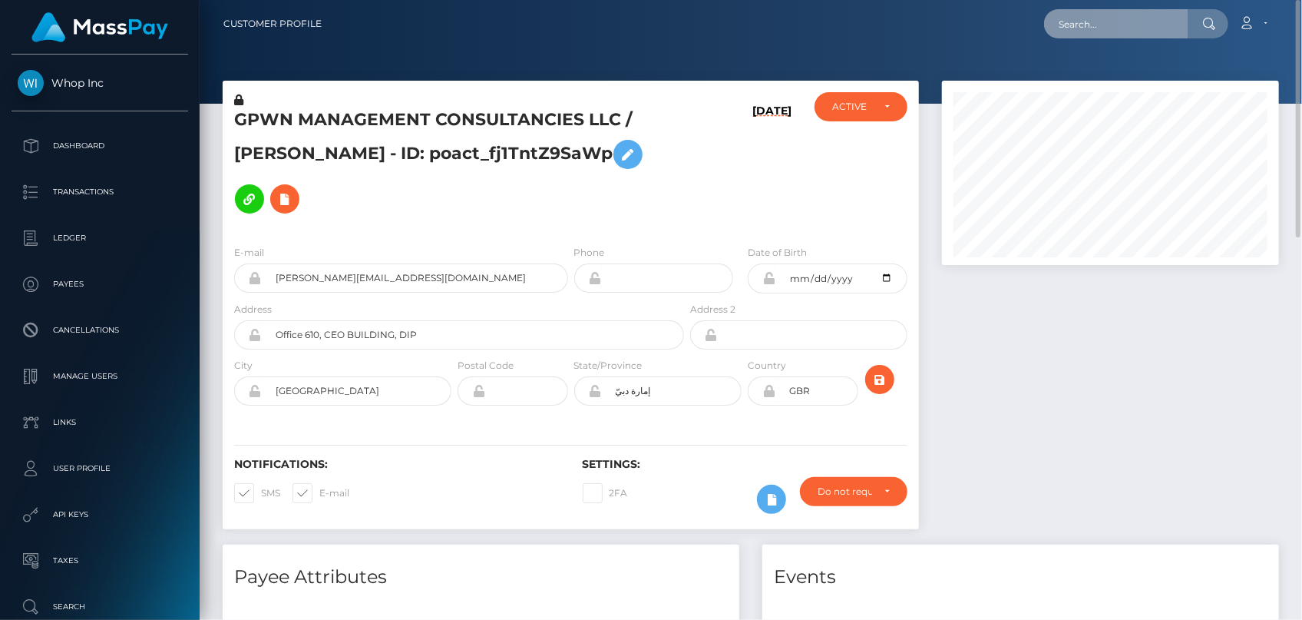
click at [1066, 13] on input "text" at bounding box center [1116, 23] width 144 height 29
paste input "c7e1ec48-9bca-11f0-bd85-0694aced620b"
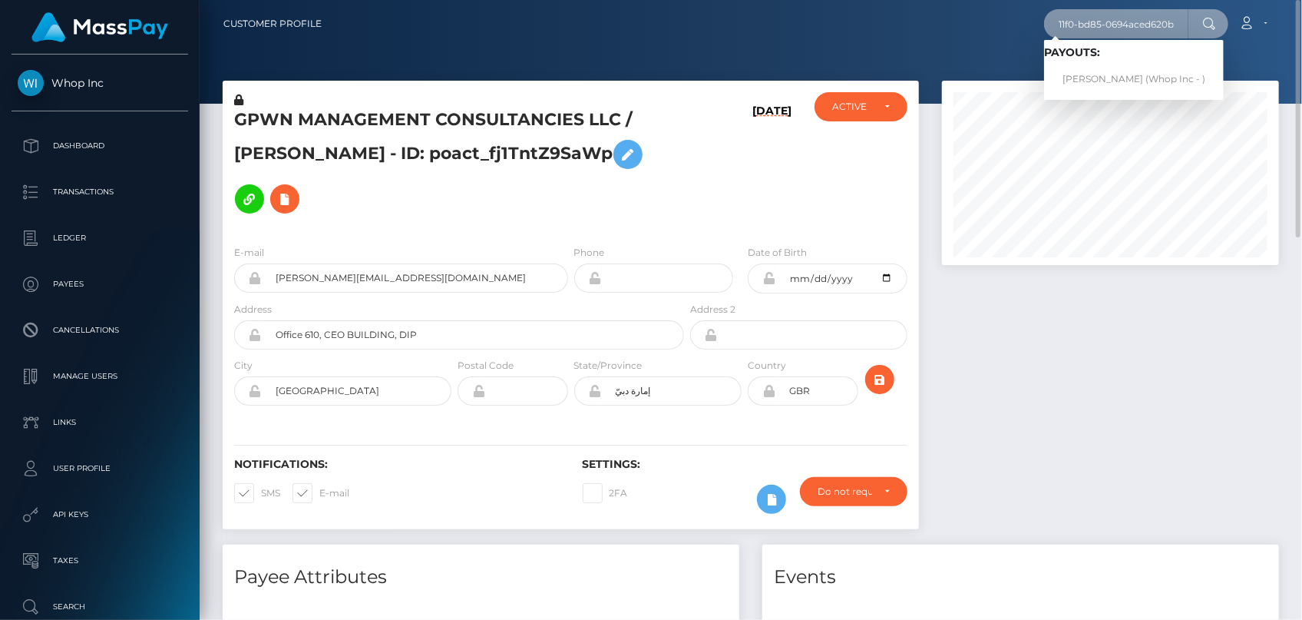
type input "c7e1ec48-9bca-11f0-bd85-0694aced620b"
click at [1090, 74] on link "[PERSON_NAME] (Whop Inc - )" at bounding box center [1134, 79] width 180 height 28
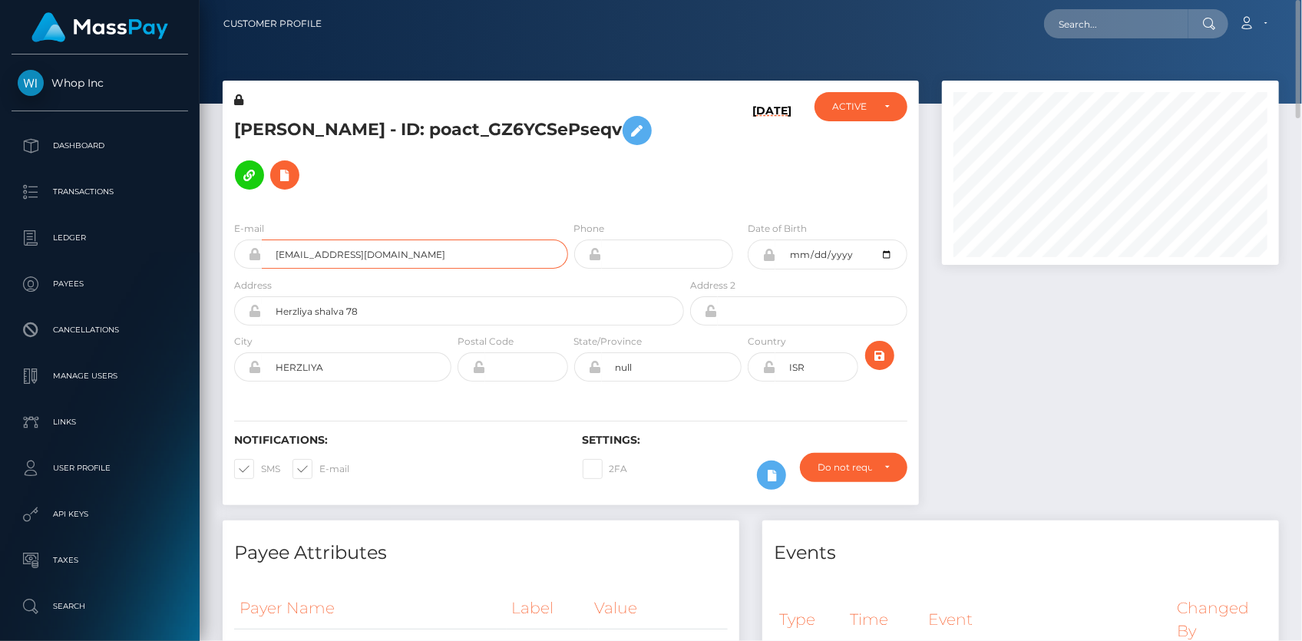
click at [329, 240] on input "[EMAIL_ADDRESS][DOMAIN_NAME]" at bounding box center [415, 254] width 306 height 29
click at [1078, 31] on input "text" at bounding box center [1116, 23] width 144 height 29
paste input "37ee130c-9d8b-11f0-bd85-0694aced620b"
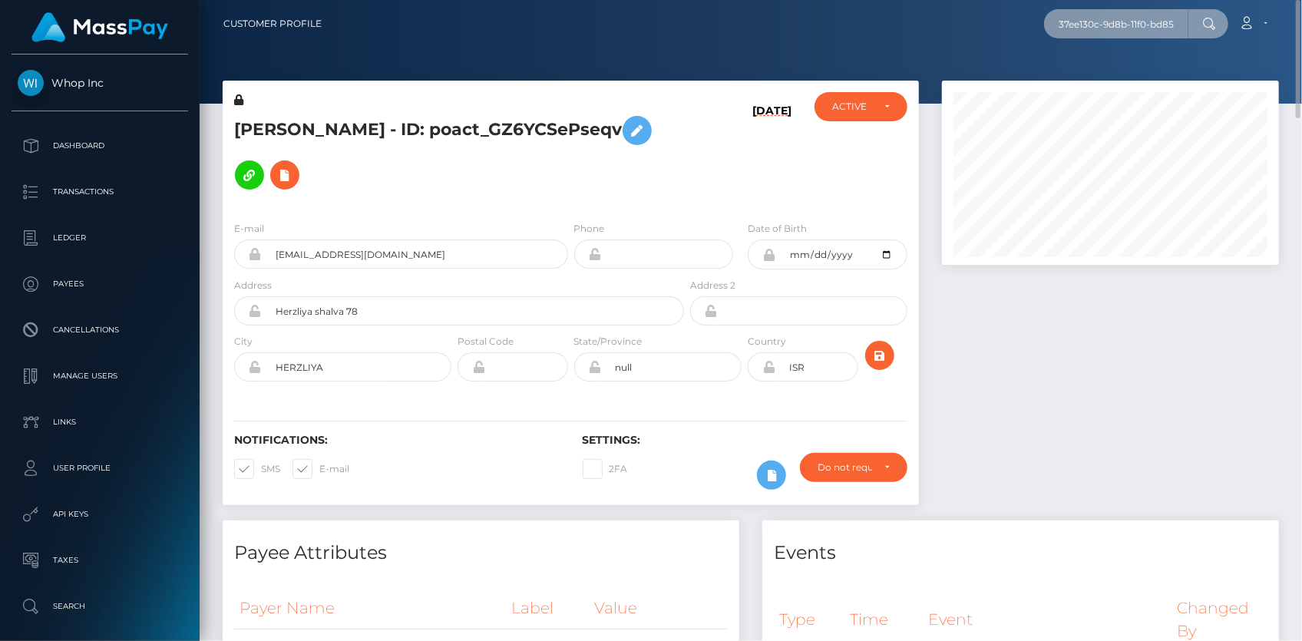
scroll to position [0, 80]
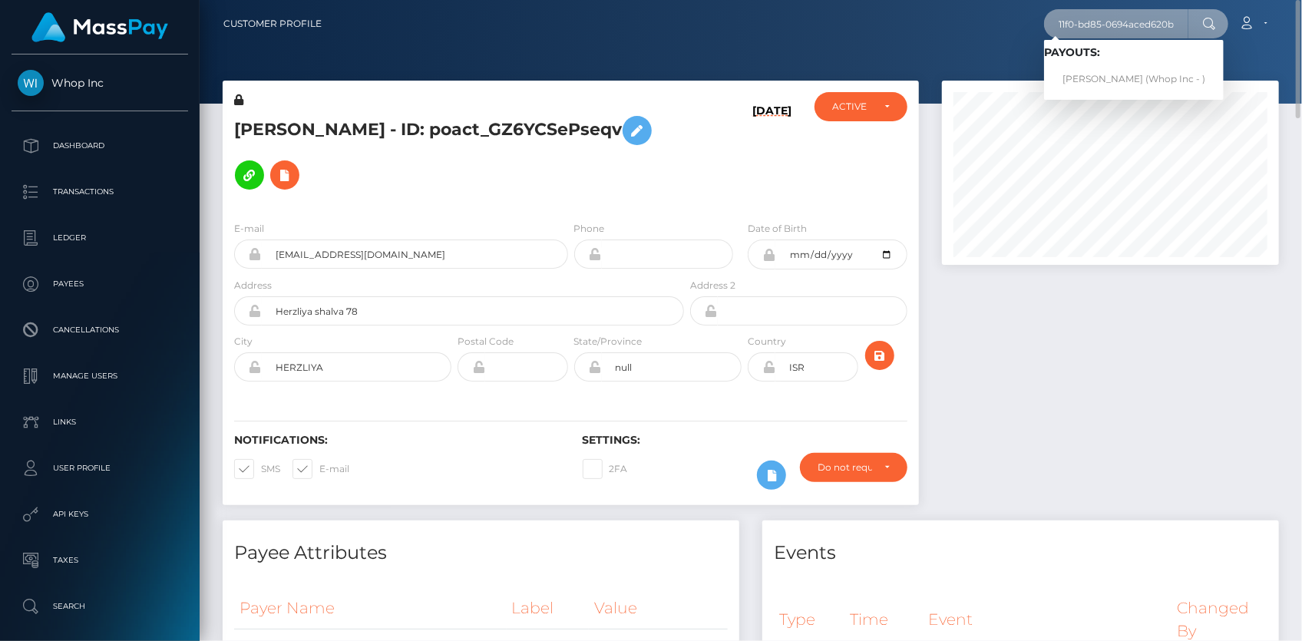
type input "37ee130c-9d8b-11f0-bd85-0694aced620b"
click at [1119, 75] on link "[PERSON_NAME] (Whop Inc - )" at bounding box center [1134, 79] width 180 height 28
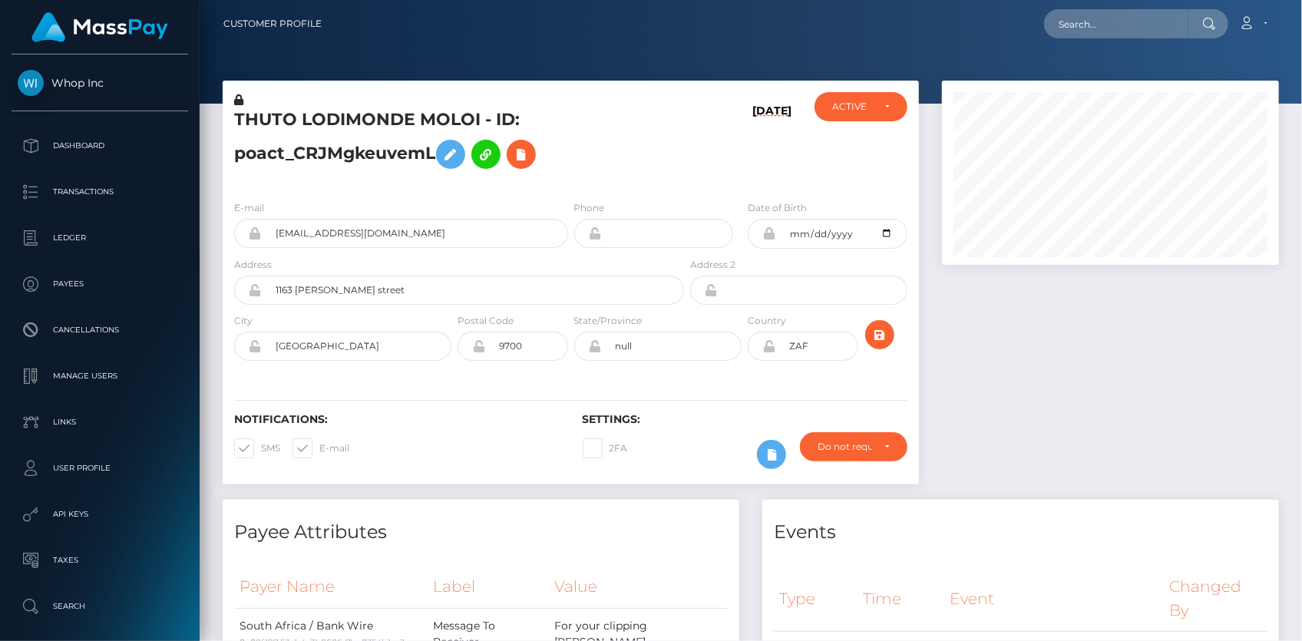
scroll to position [184, 336]
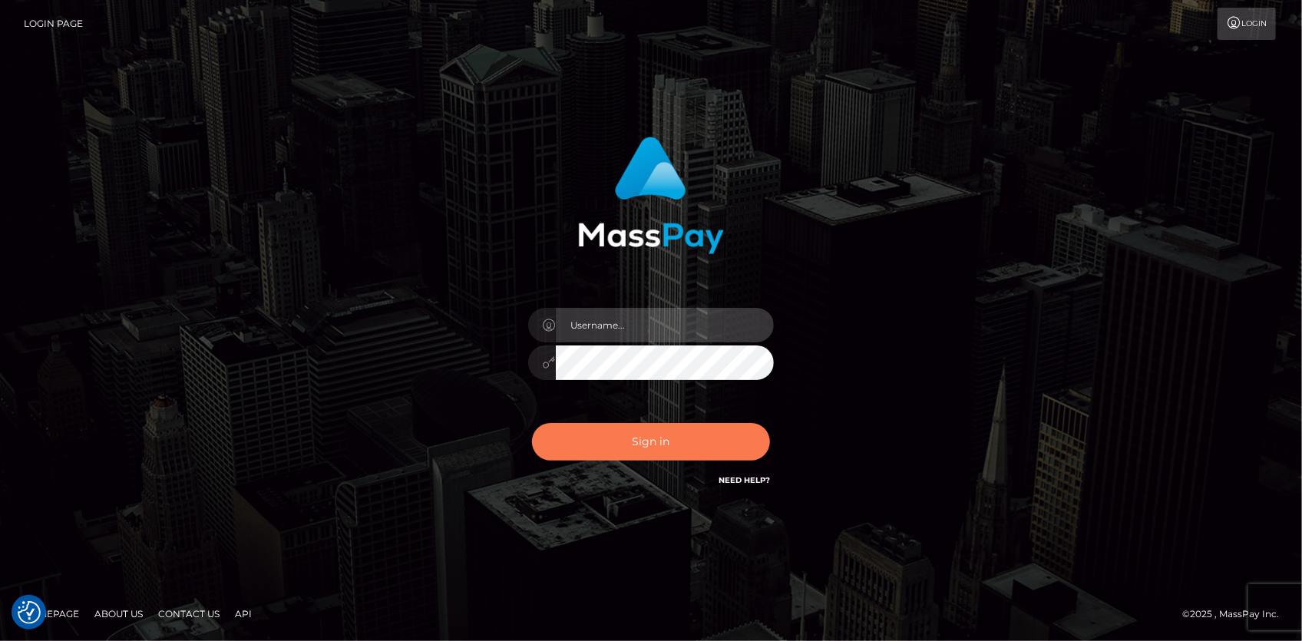
type input "[PERSON_NAME]"
click at [697, 434] on button "Sign in" at bounding box center [651, 442] width 238 height 38
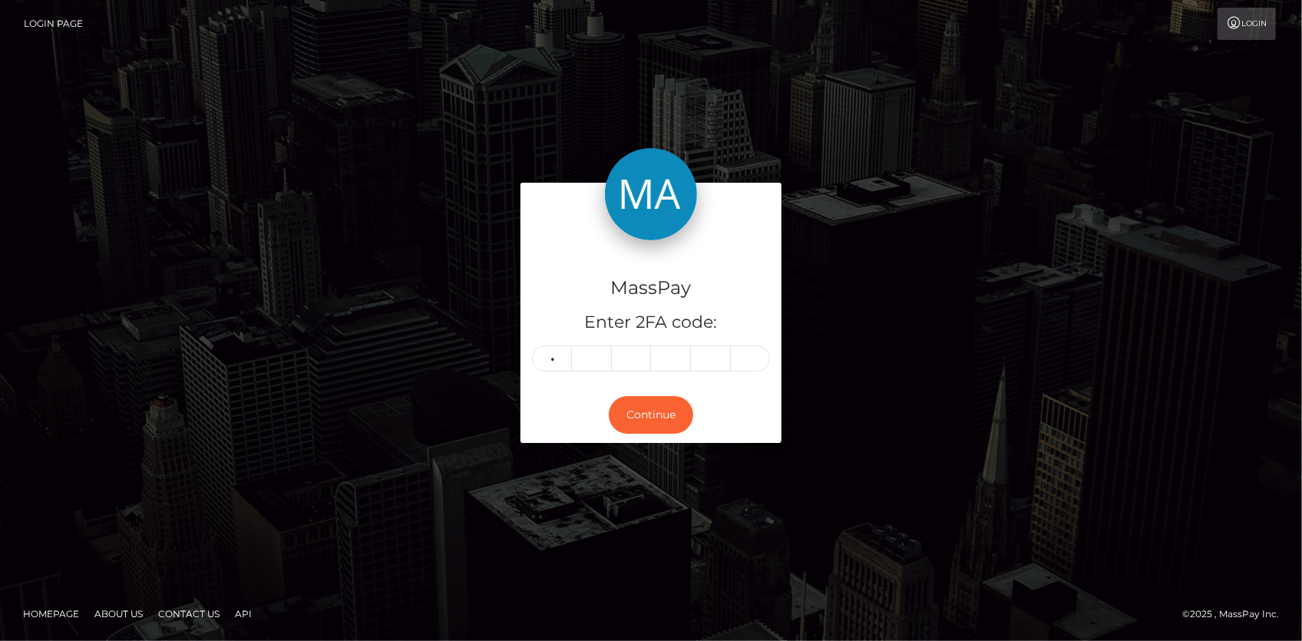
type input "9"
type input "6"
type input "4"
type input "7"
type input "6"
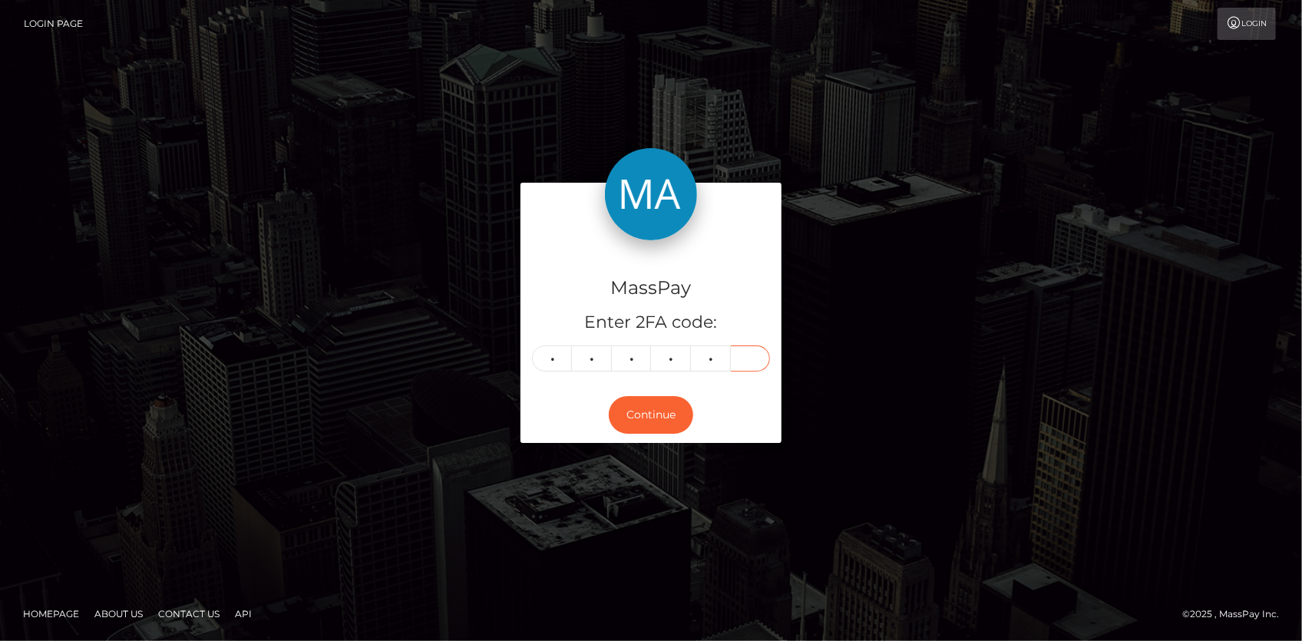
type input "4"
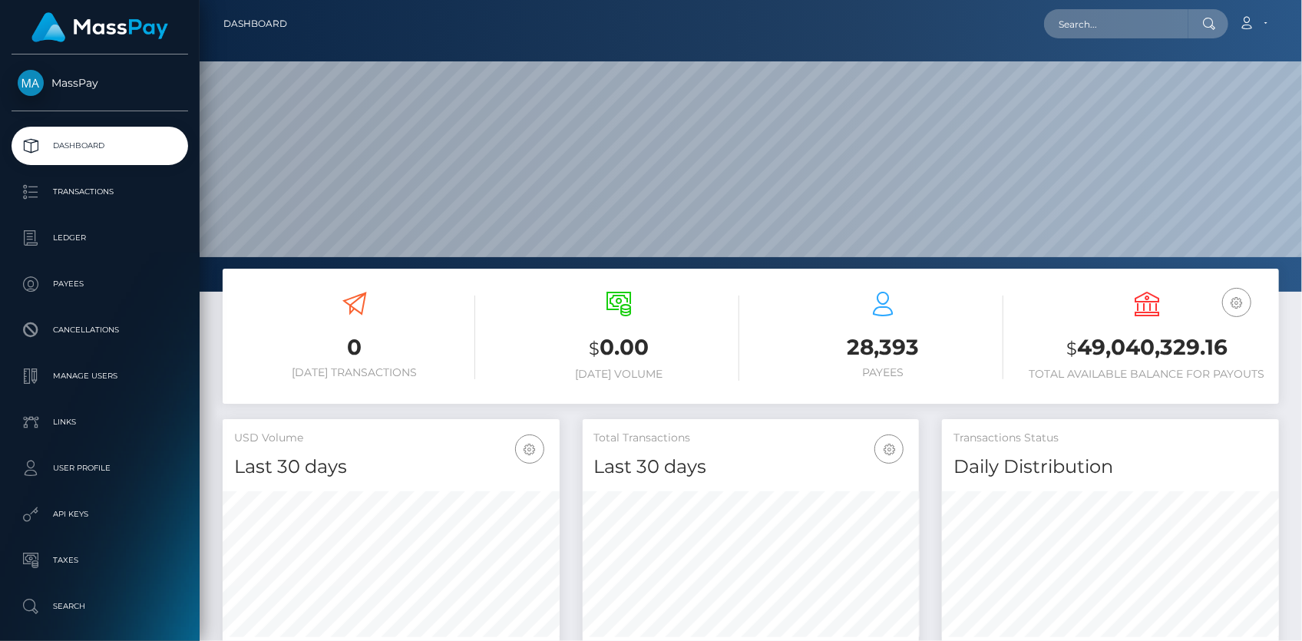
scroll to position [272, 336]
click at [1100, 27] on input "text" at bounding box center [1116, 23] width 144 height 29
paste input "37ee130c-9d8b-11f0-bd85-0694aced620b"
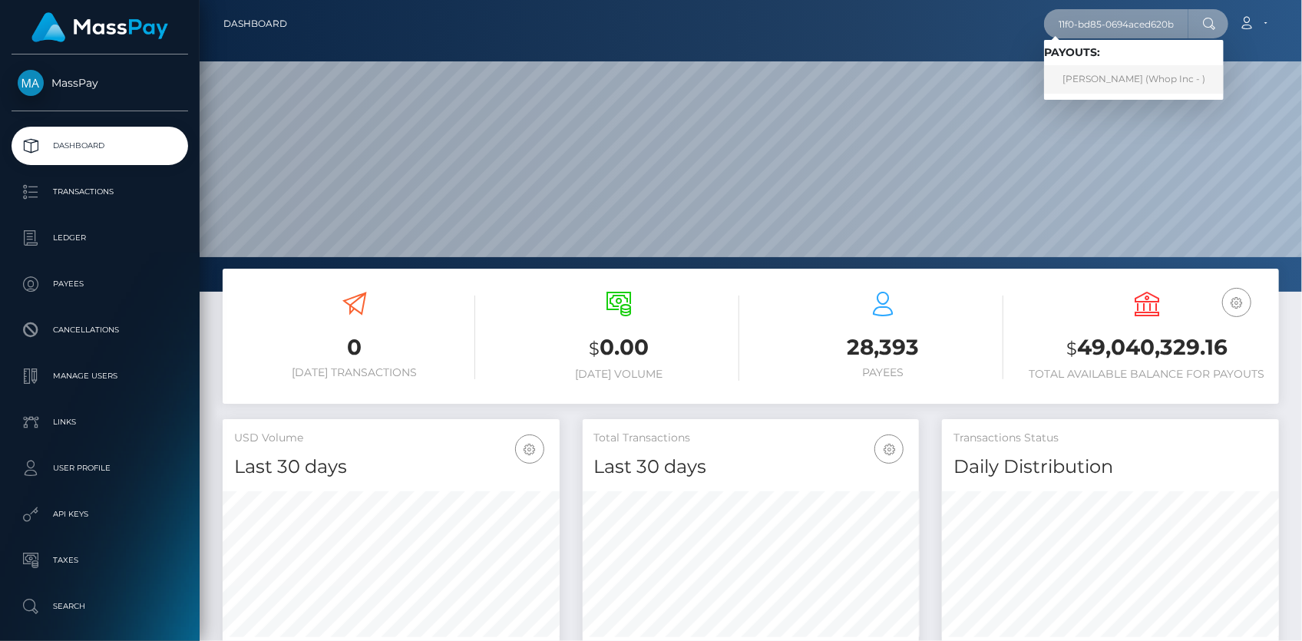
type input "37ee130c-9d8b-11f0-bd85-0694aced620b"
click at [1092, 78] on link "[PERSON_NAME] (Whop Inc - )" at bounding box center [1134, 79] width 180 height 28
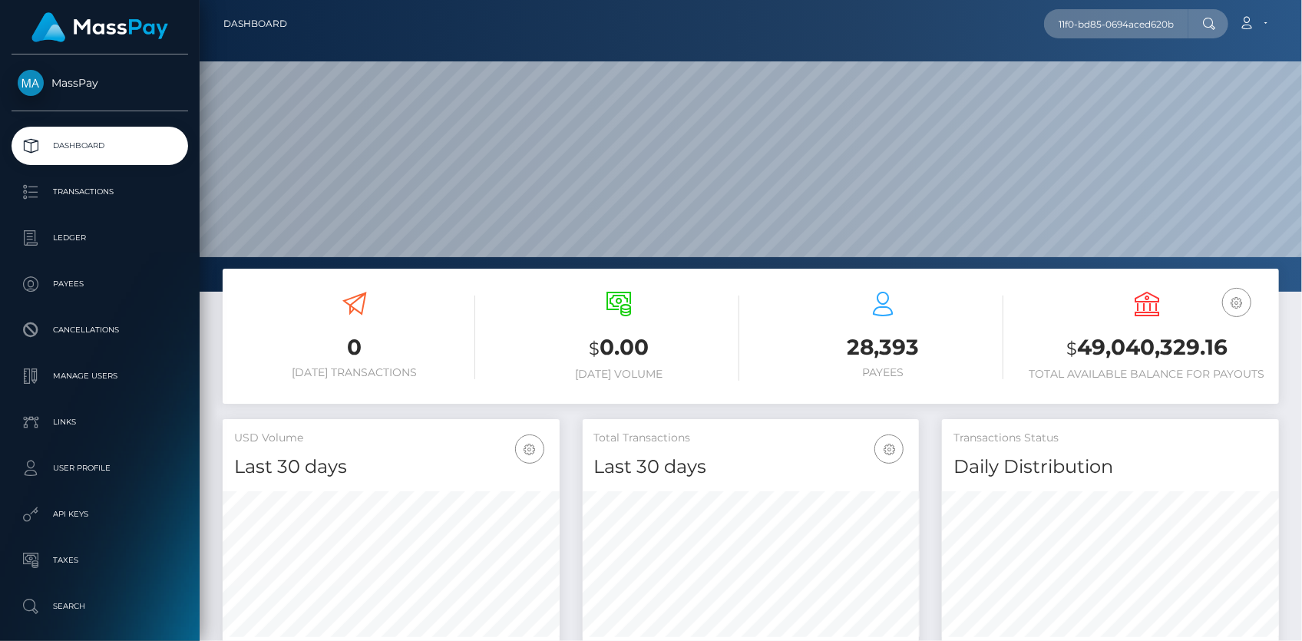
scroll to position [0, 0]
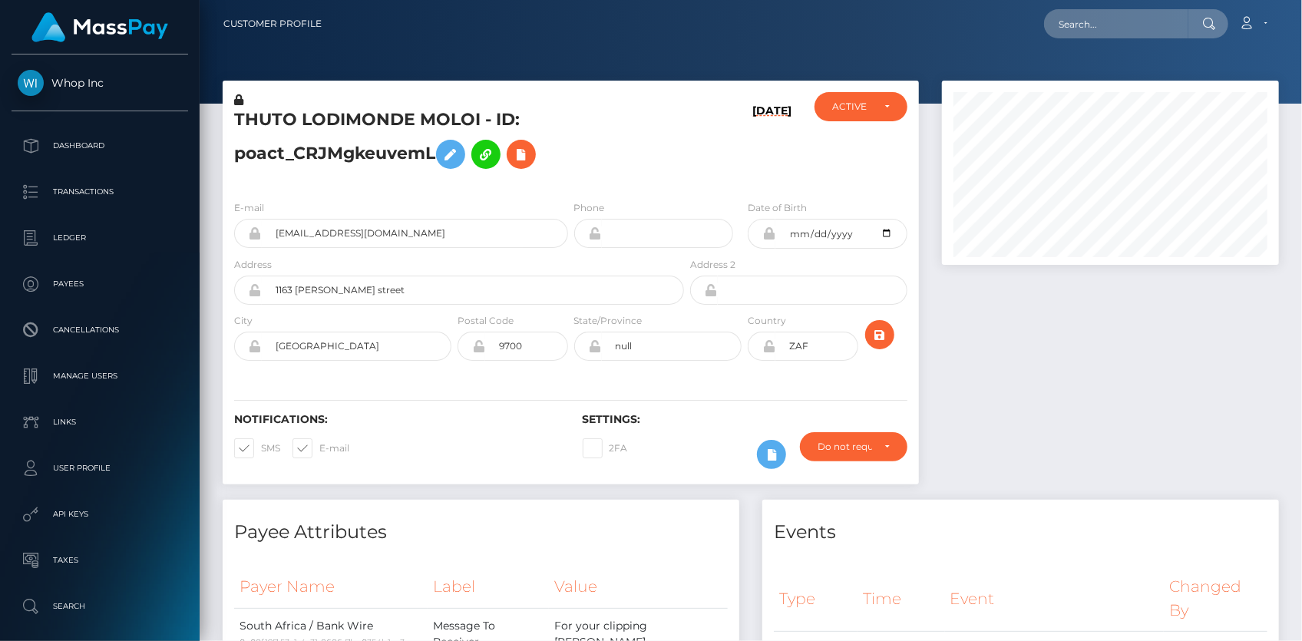
scroll to position [184, 336]
click at [338, 221] on input "[EMAIL_ADDRESS][DOMAIN_NAME]" at bounding box center [415, 233] width 306 height 29
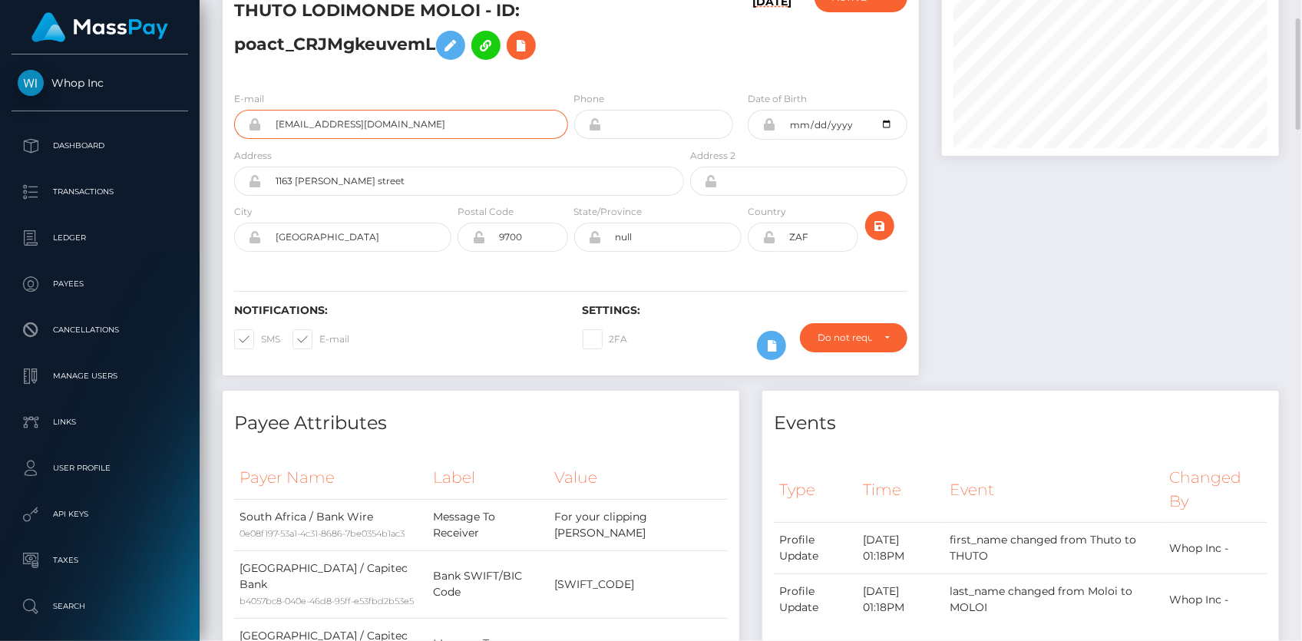
scroll to position [0, 0]
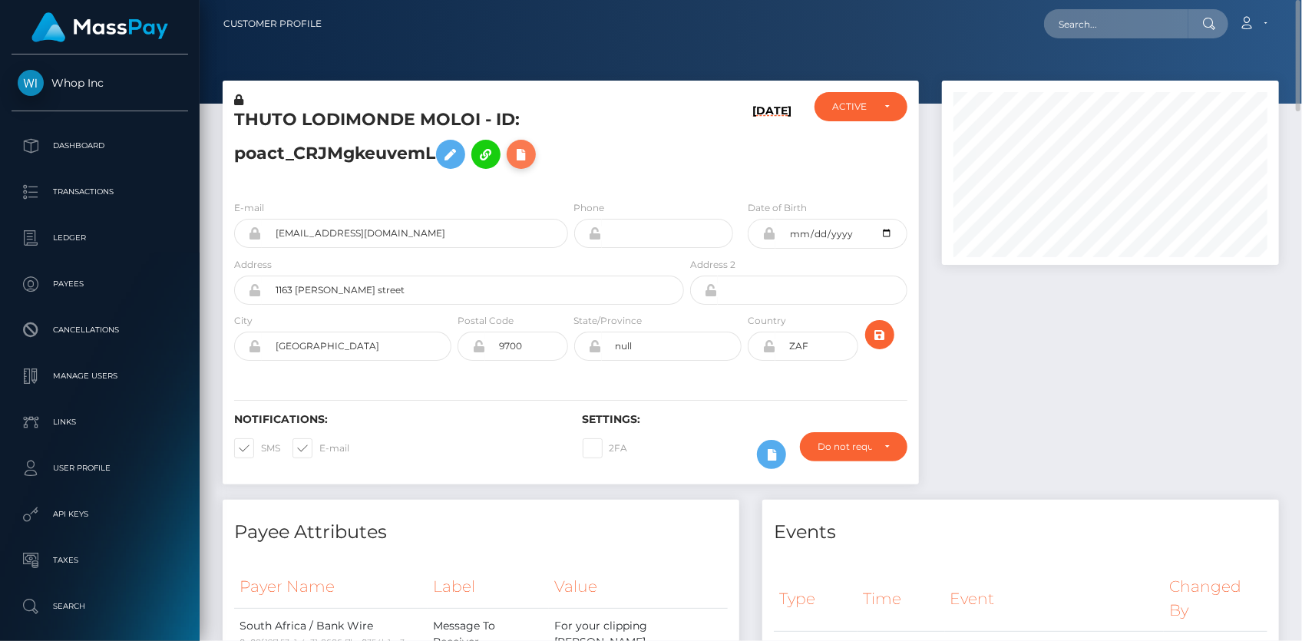
click at [525, 154] on icon at bounding box center [521, 154] width 18 height 19
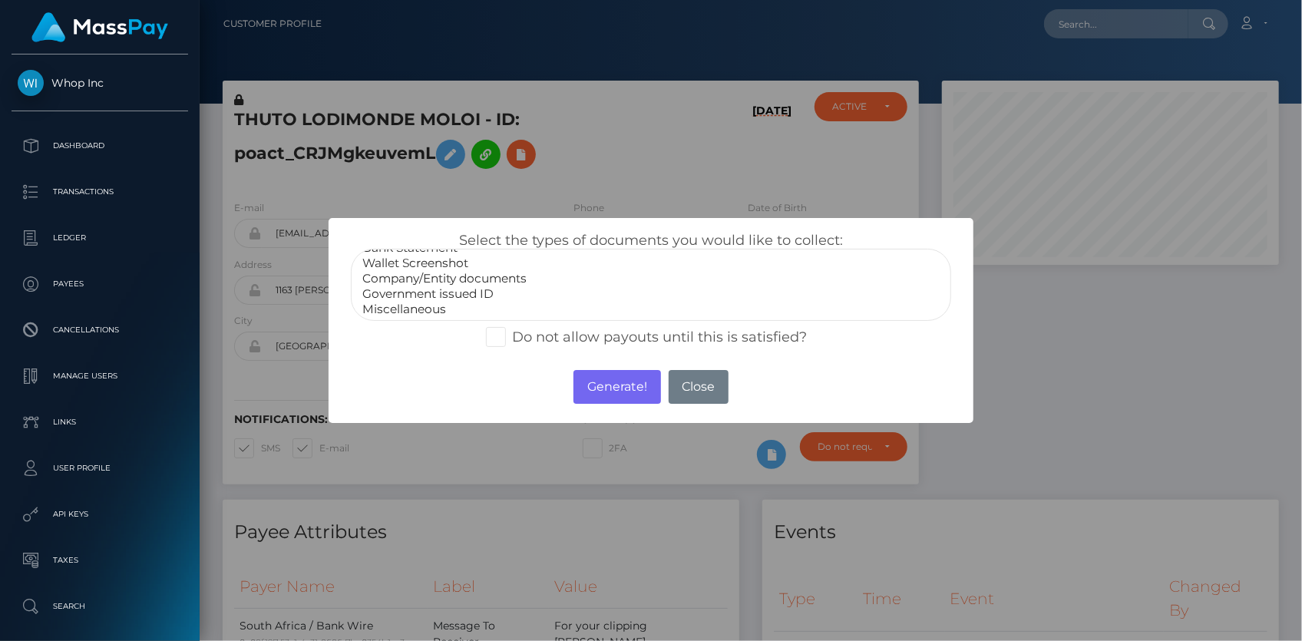
click at [436, 261] on option "Wallet Screenshot" at bounding box center [651, 263] width 580 height 15
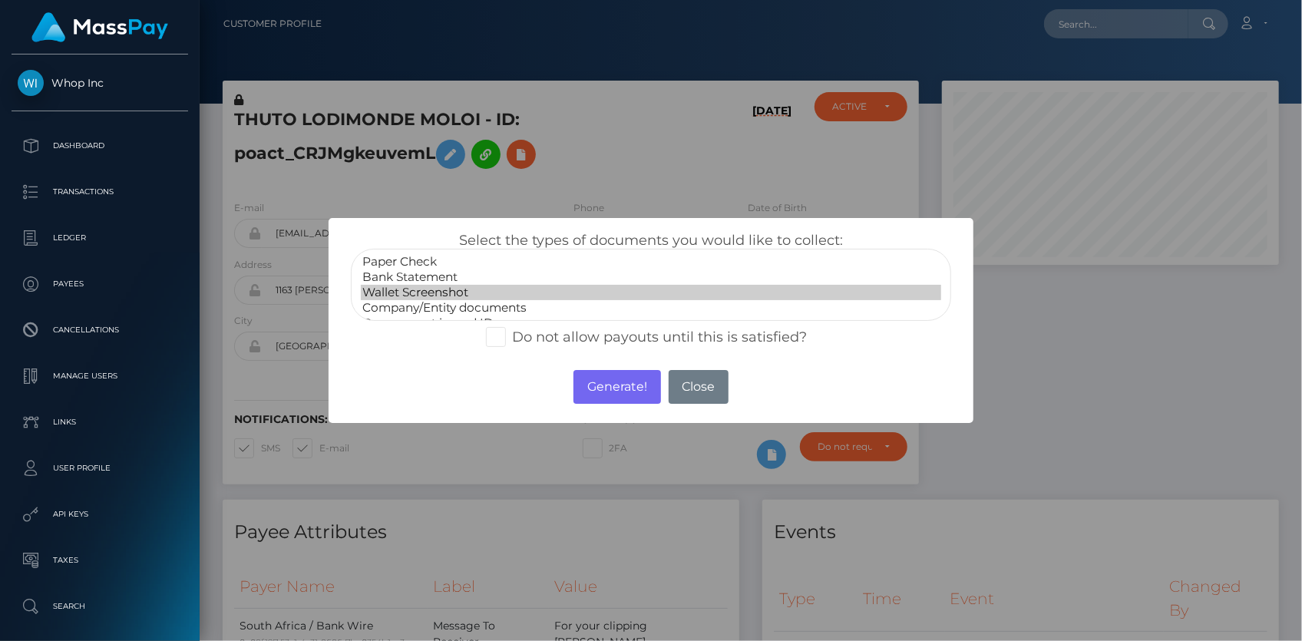
select select "Bank Statement"
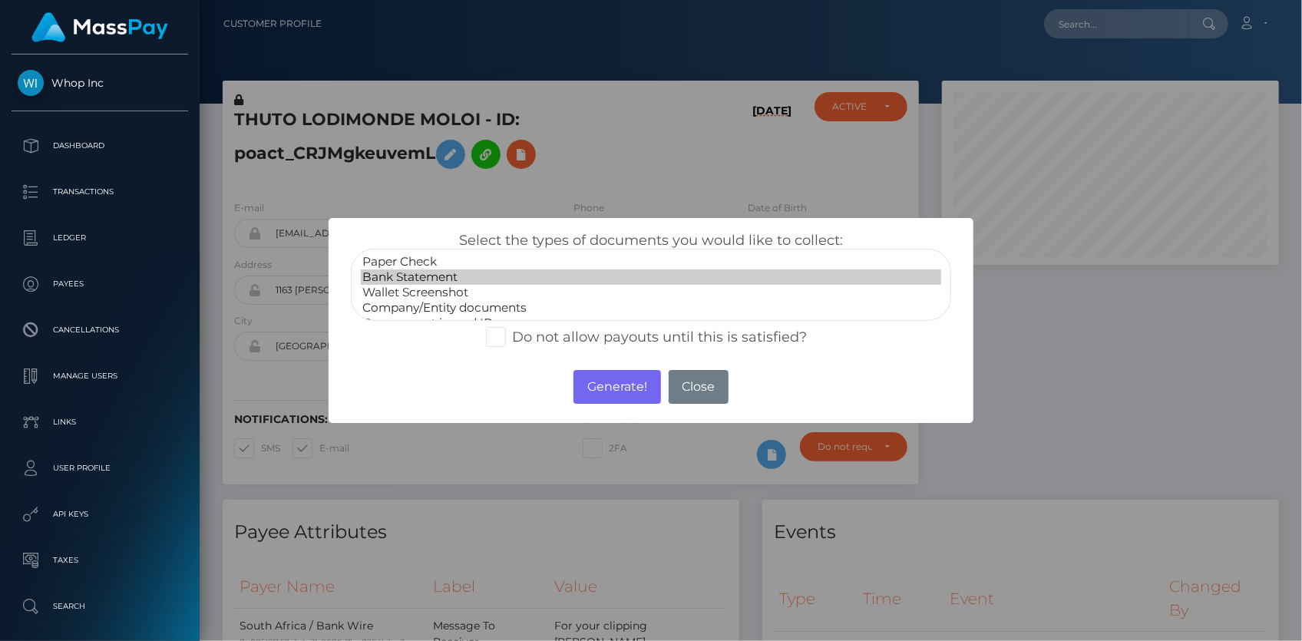
click at [439, 274] on option "Bank Statement" at bounding box center [651, 277] width 580 height 15
click at [611, 392] on button "Generate!" at bounding box center [617, 387] width 87 height 34
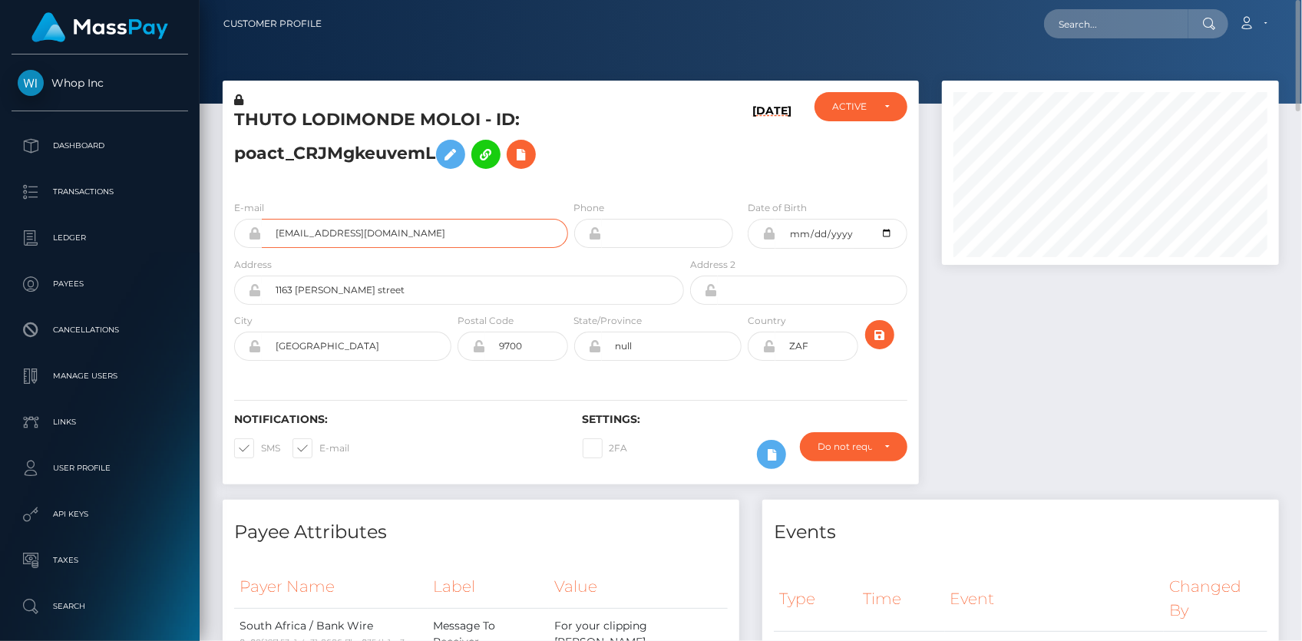
click at [315, 236] on input "[EMAIL_ADDRESS][DOMAIN_NAME]" at bounding box center [415, 233] width 306 height 29
click at [315, 236] on input "thutomoloi93+92d2465485@gmail.com" at bounding box center [415, 233] width 306 height 29
click at [1091, 43] on nav "Customer Profile Loading... Loading... Account" at bounding box center [751, 24] width 1103 height 48
click at [1090, 29] on input "text" at bounding box center [1116, 23] width 144 height 29
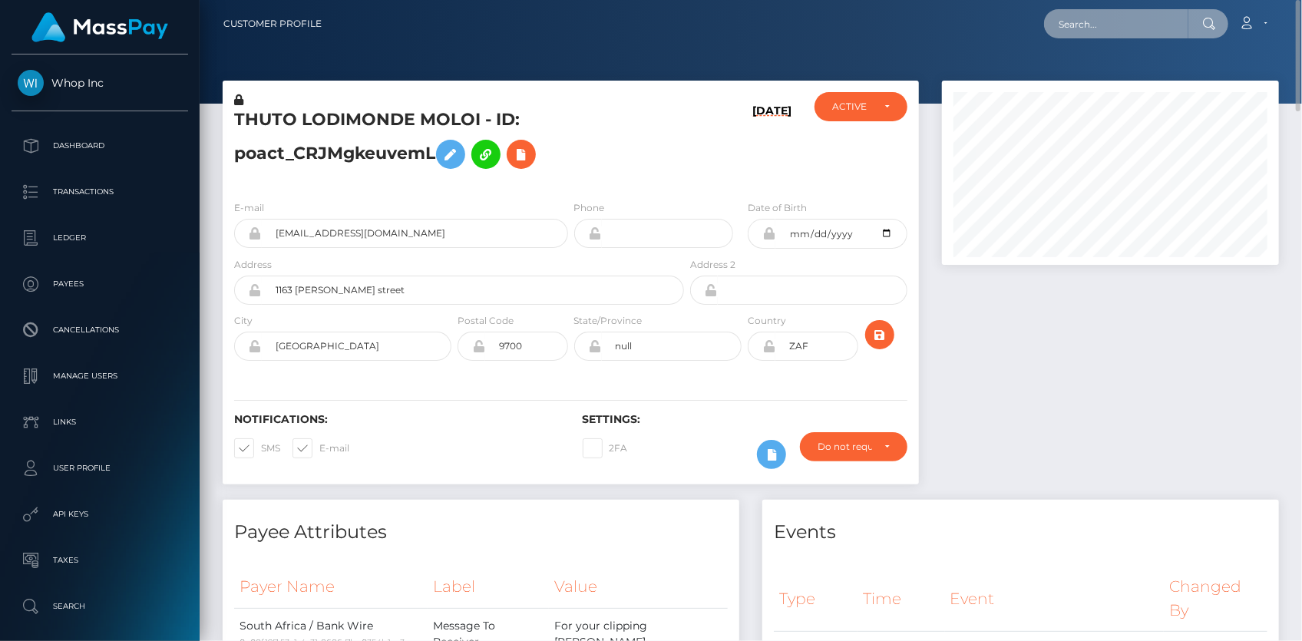
paste input "8a860d37-9a24-11f0-bd85-0694aced620b"
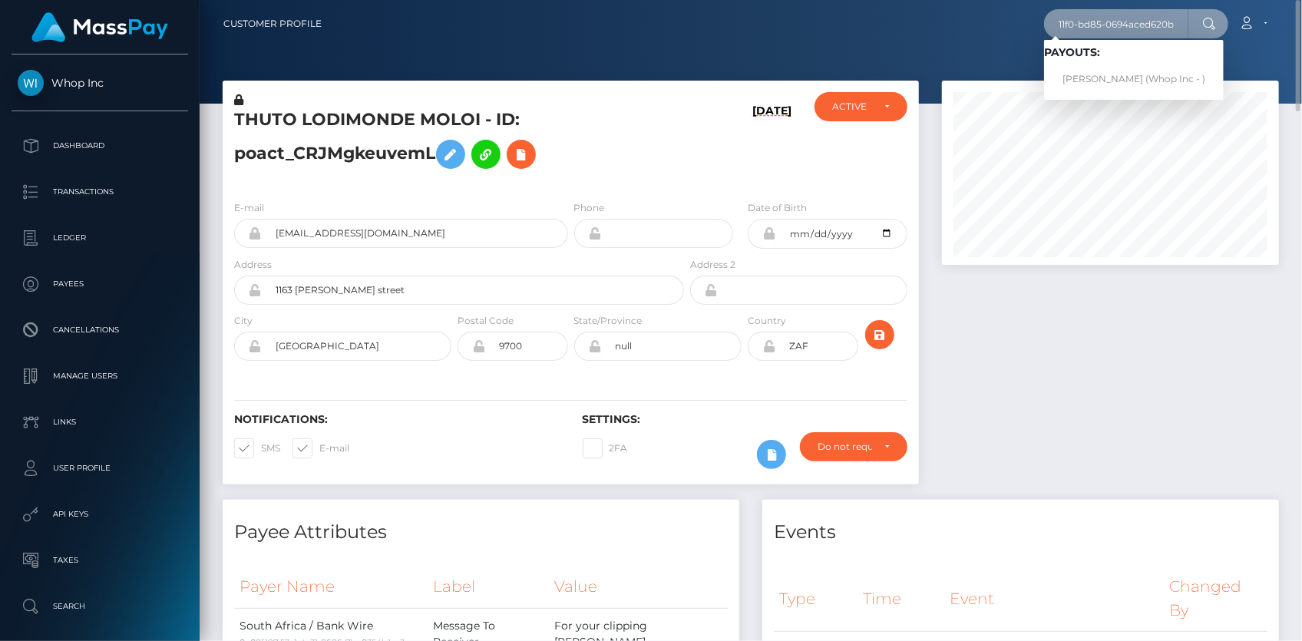
type input "8a860d37-9a24-11f0-bd85-0694aced620b"
click at [1112, 76] on link "IBRAHIMA BANN (Whop Inc - )" at bounding box center [1134, 79] width 180 height 28
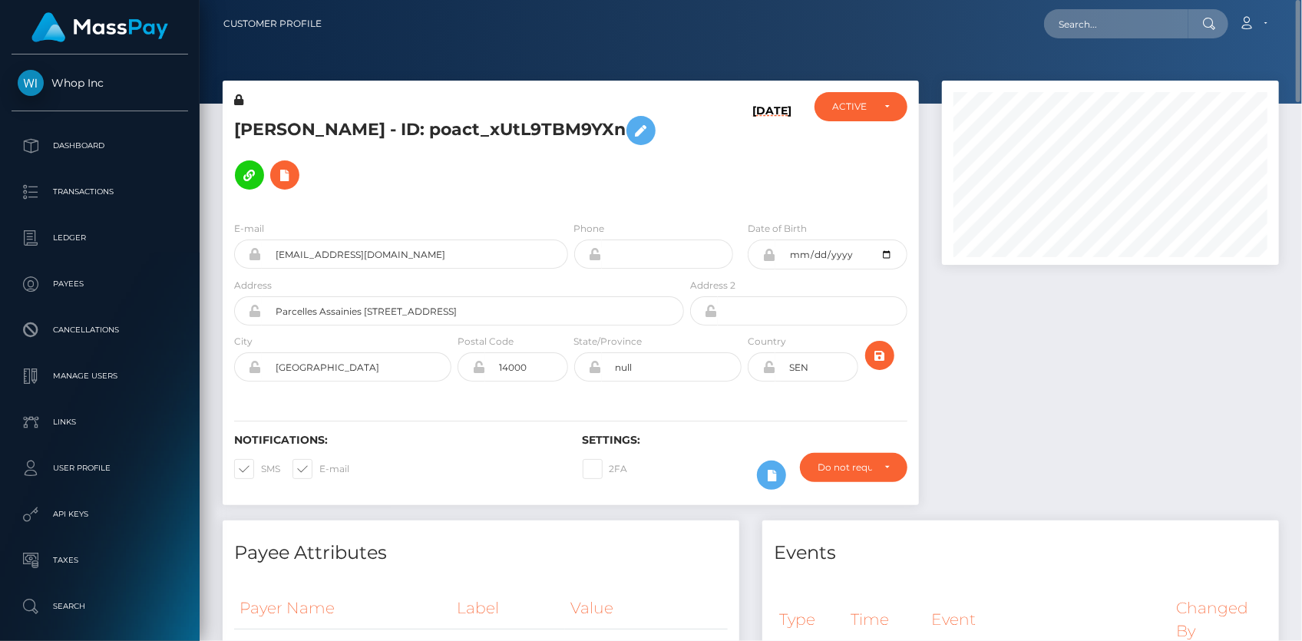
click at [362, 127] on h5 "[PERSON_NAME] - ID: poact_xUtL9TBM9YXn" at bounding box center [455, 152] width 442 height 89
copy h5 "[PERSON_NAME] - ID: poact_xUtL9TBM9YXn"
click at [303, 177] on h5 "IBRAHIMA BANN - ID: poact_xUtL9TBM9YXn" at bounding box center [455, 152] width 442 height 89
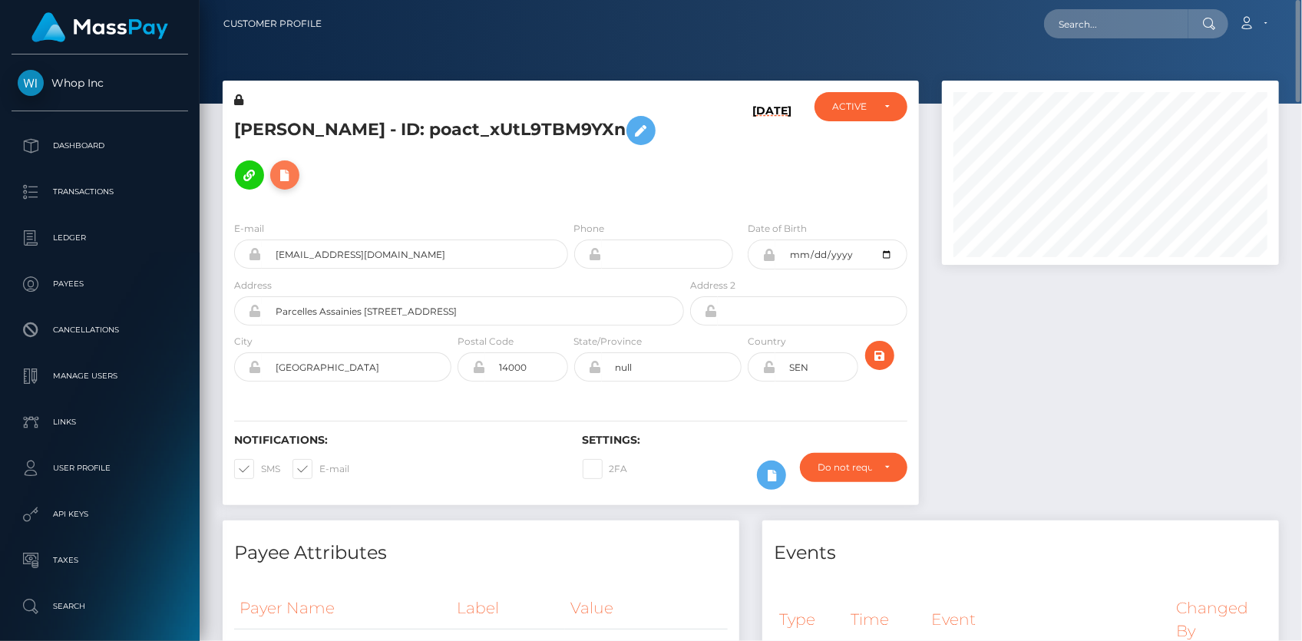
click at [298, 177] on button at bounding box center [284, 174] width 29 height 29
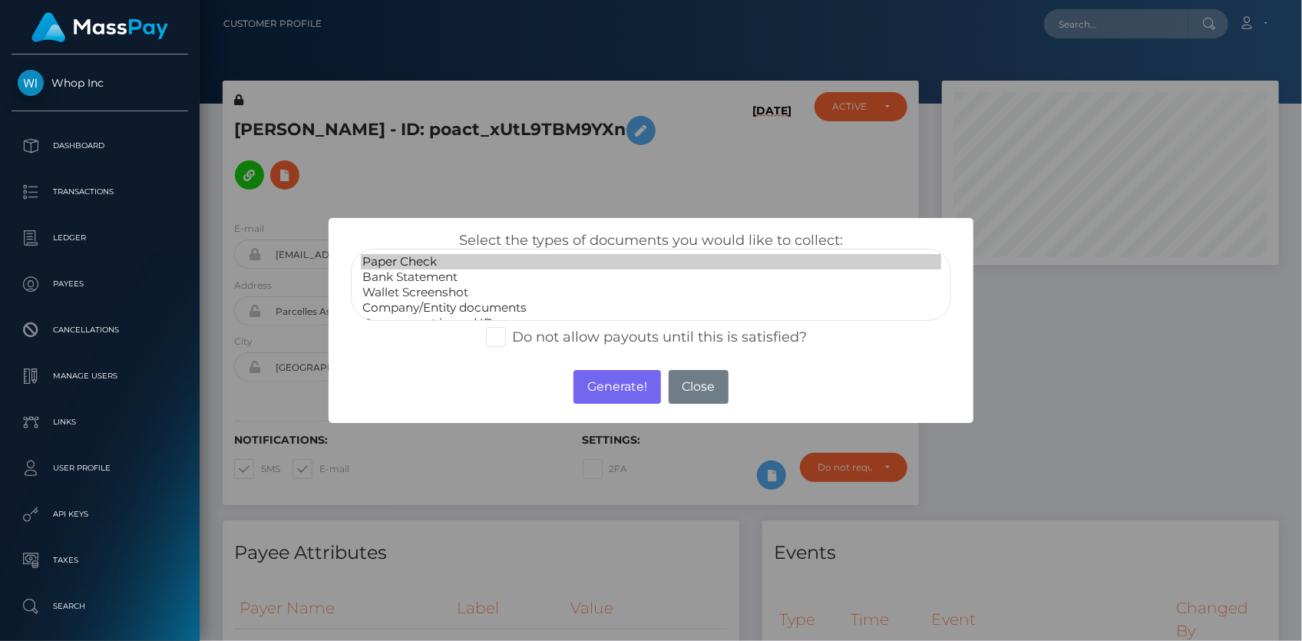
click at [390, 265] on option "Paper Check" at bounding box center [651, 261] width 580 height 15
select select "Bank Statement"
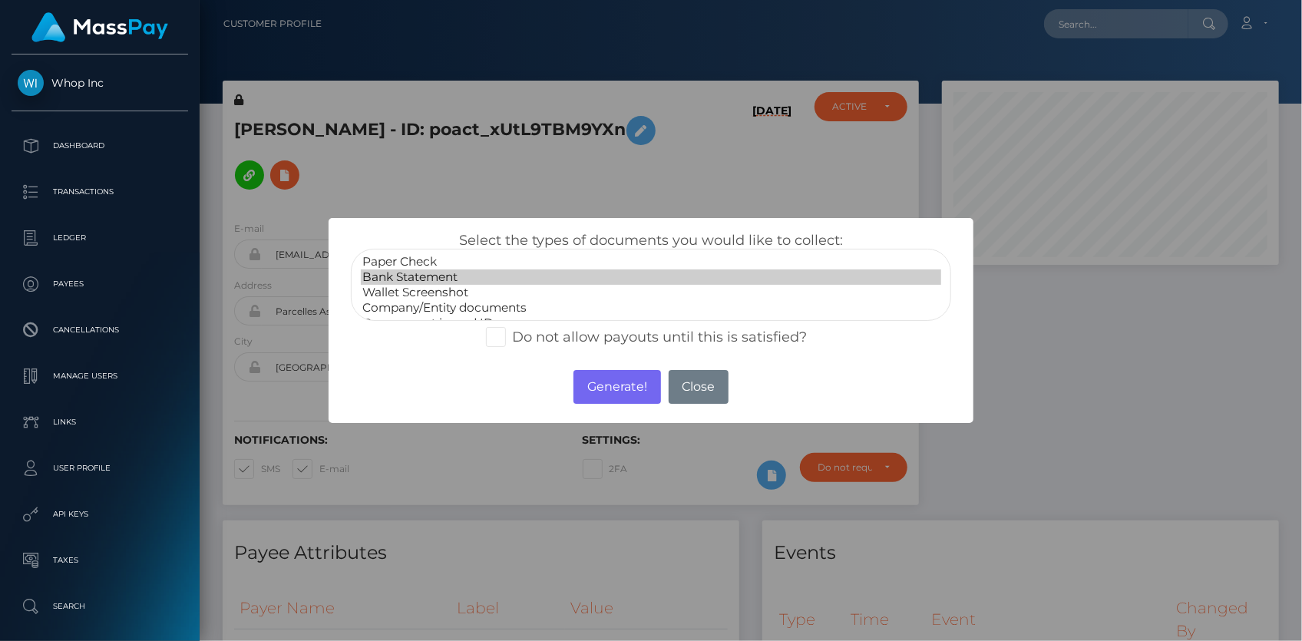
click at [411, 277] on option "Bank Statement" at bounding box center [651, 277] width 580 height 15
click at [616, 378] on button "Generate!" at bounding box center [617, 387] width 87 height 34
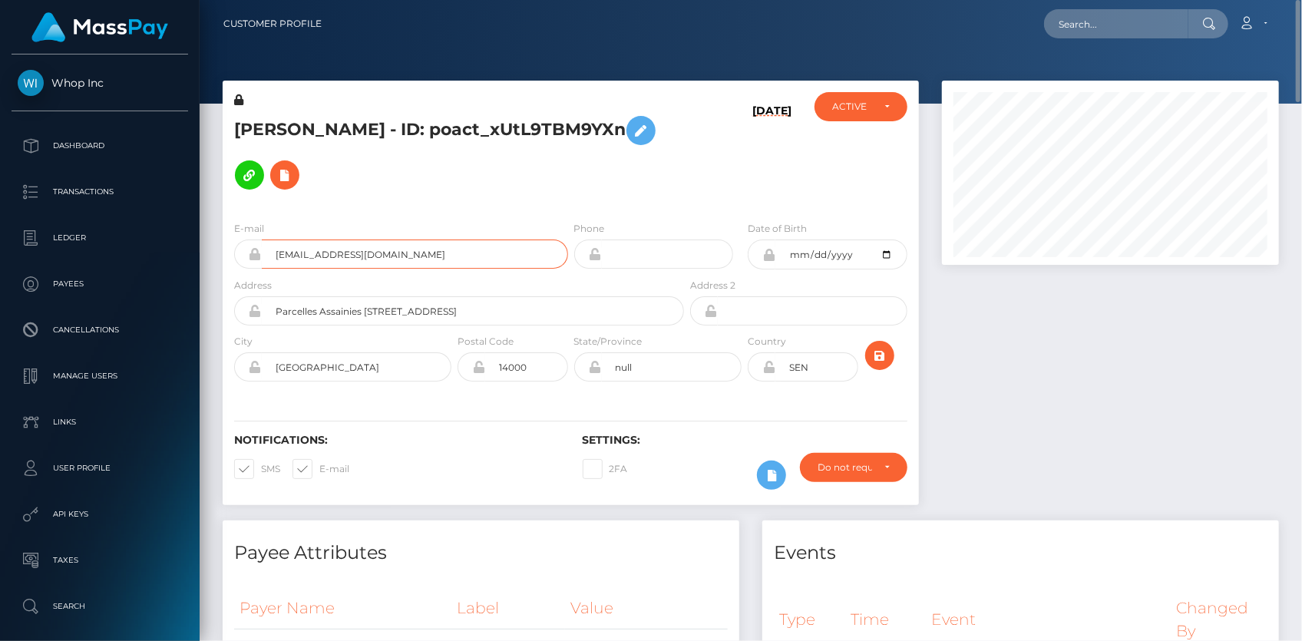
click at [299, 244] on input "farata266+b73333970f@gmail.com" at bounding box center [415, 254] width 306 height 29
click at [1118, 33] on input "text" at bounding box center [1116, 23] width 144 height 29
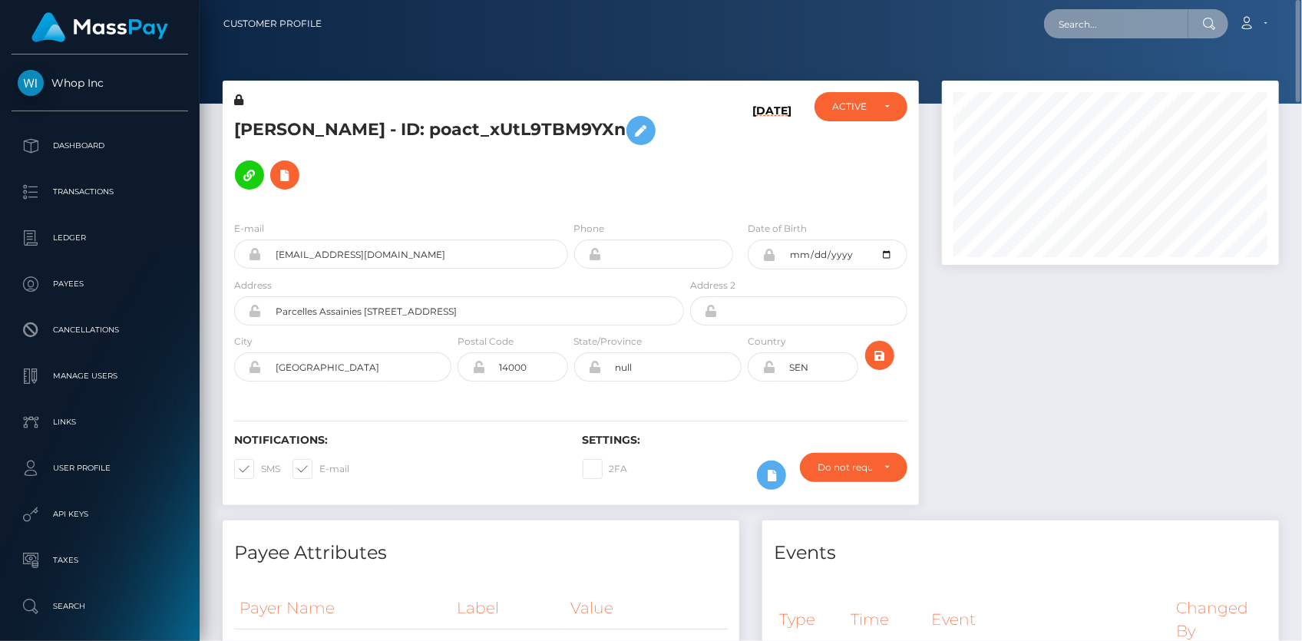
paste input "naitlibat63@gmail.com"
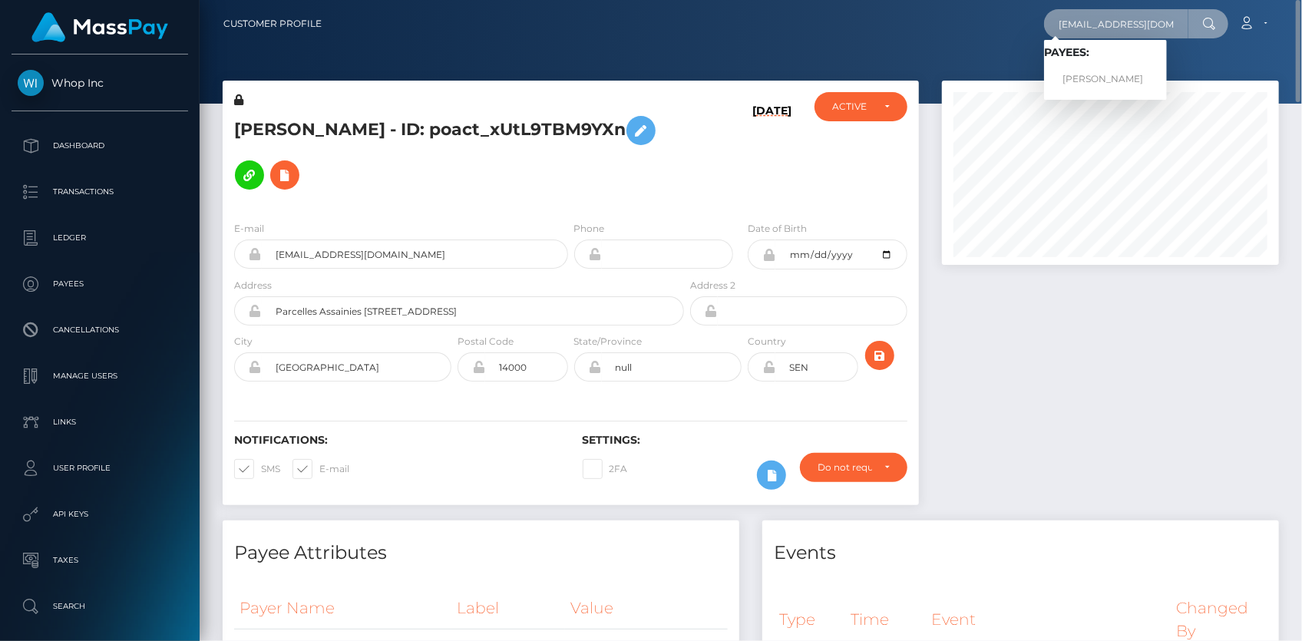
type input "naitlibat63@gmail.com"
click at [1096, 71] on link "NATALIIA BATURINA" at bounding box center [1105, 79] width 123 height 28
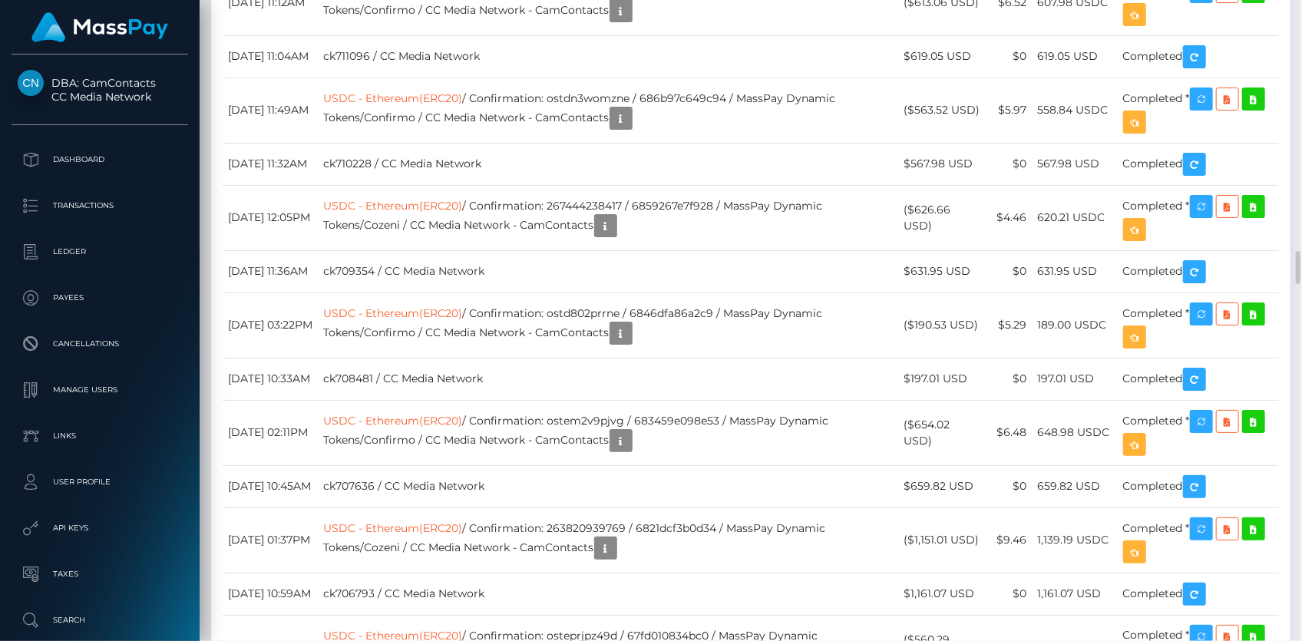
scroll to position [4886, 0]
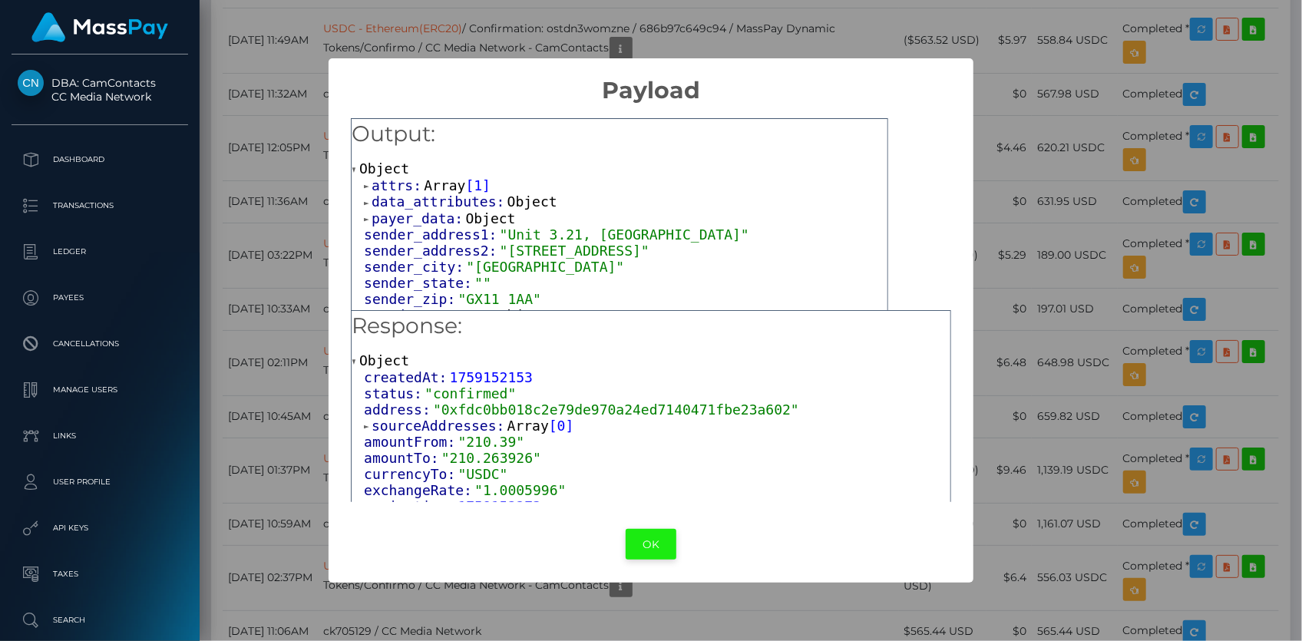
click at [661, 553] on button "OK" at bounding box center [651, 544] width 51 height 31
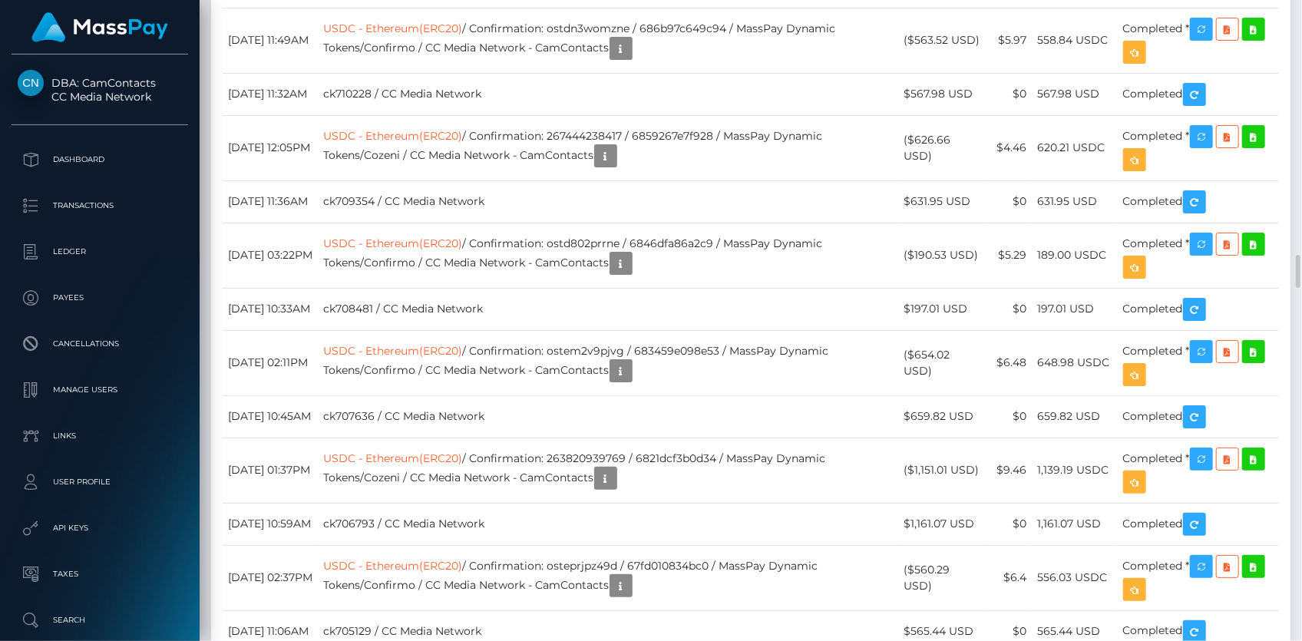
scroll to position [184, 336]
copy td "ostg02y4jl7e"
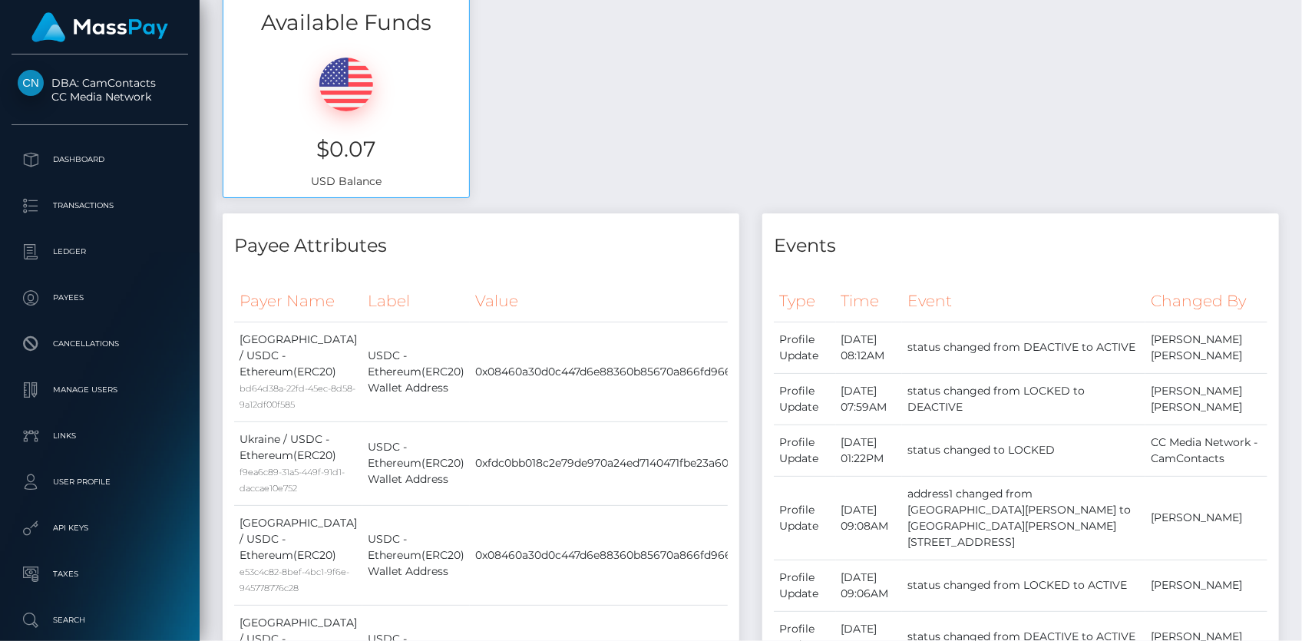
scroll to position [0, 0]
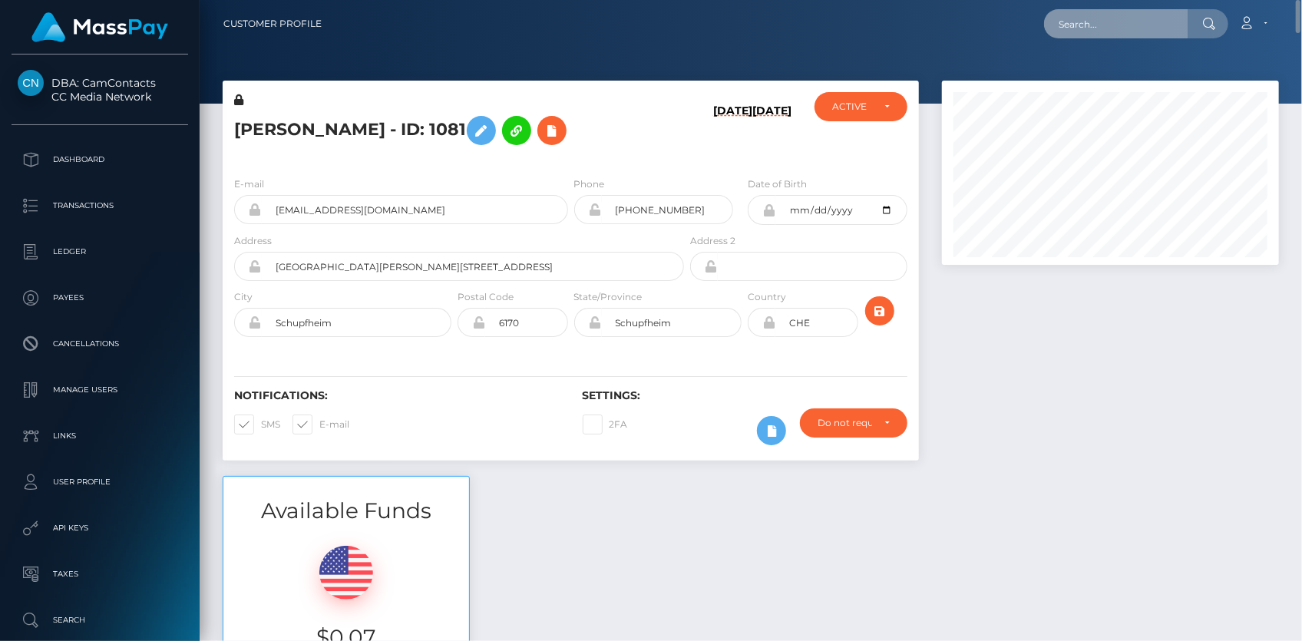
click at [1093, 16] on input "text" at bounding box center [1116, 23] width 144 height 29
paste input "poact_LnSwH3S3ujKp"
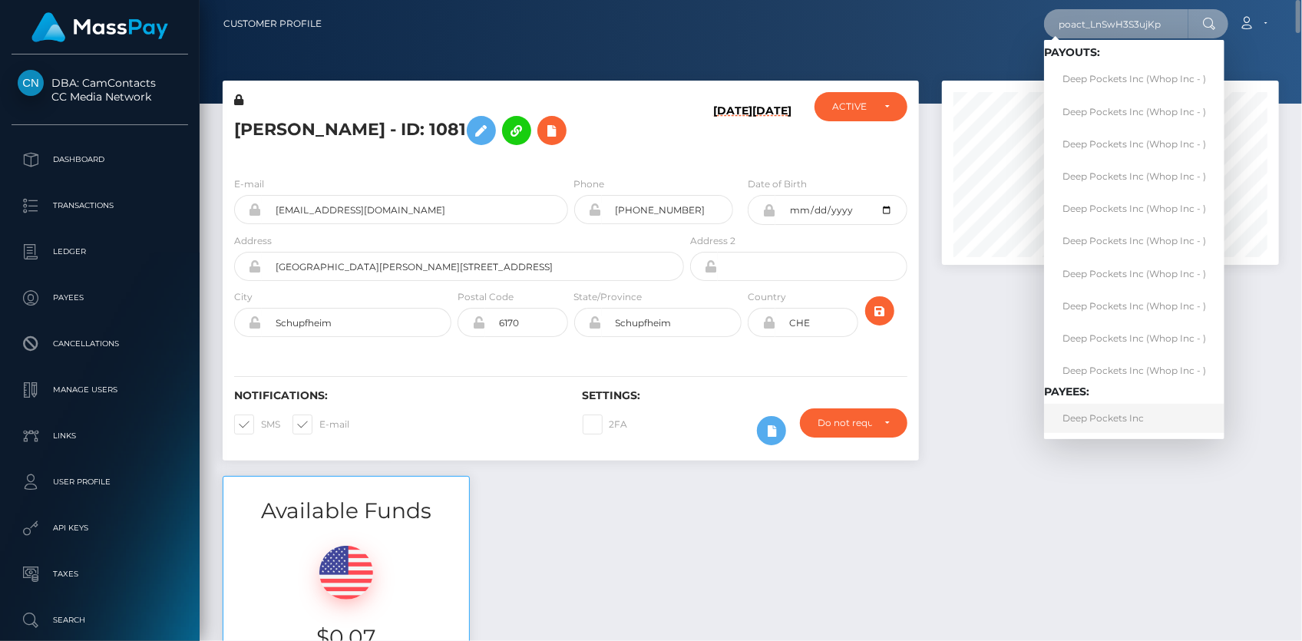
type input "poact_LnSwH3S3ujKp"
click at [1116, 418] on link "Deep Pockets Inc" at bounding box center [1134, 418] width 180 height 28
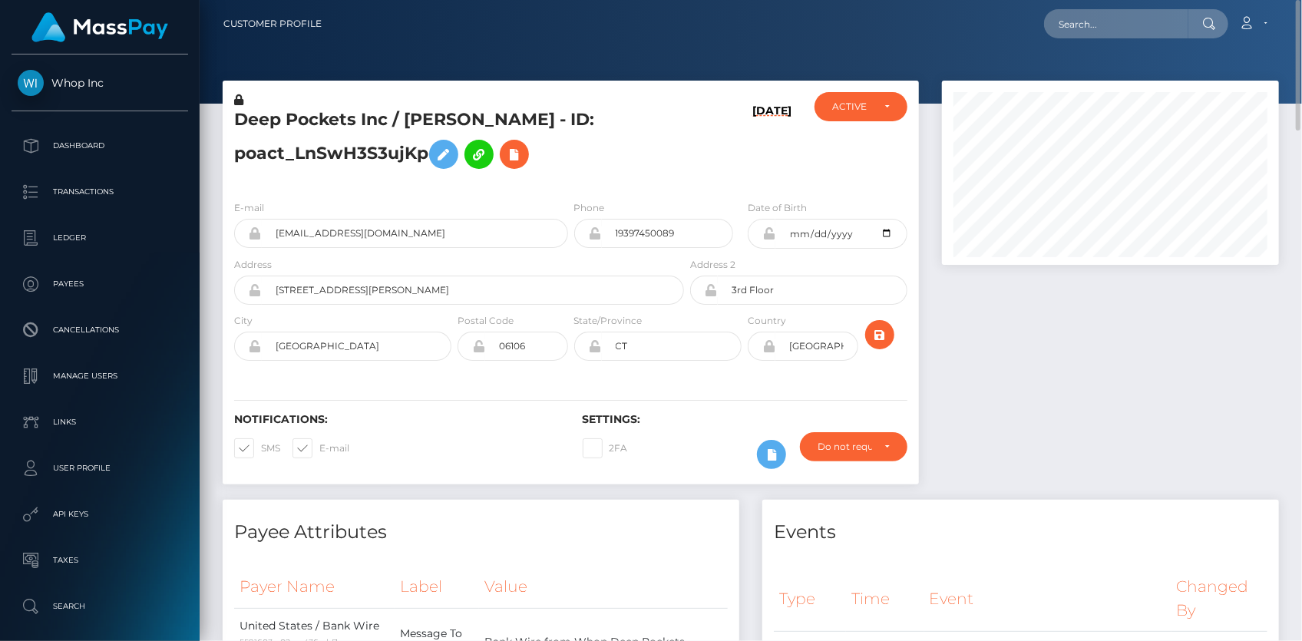
click at [440, 103] on div "Deep Pockets Inc / [PERSON_NAME] - ID: poact_LnSwH3S3ujKp" at bounding box center [455, 140] width 465 height 96
click at [438, 107] on div "Deep Pockets Inc / [PERSON_NAME] - ID: poact_LnSwH3S3ujKp" at bounding box center [455, 140] width 465 height 96
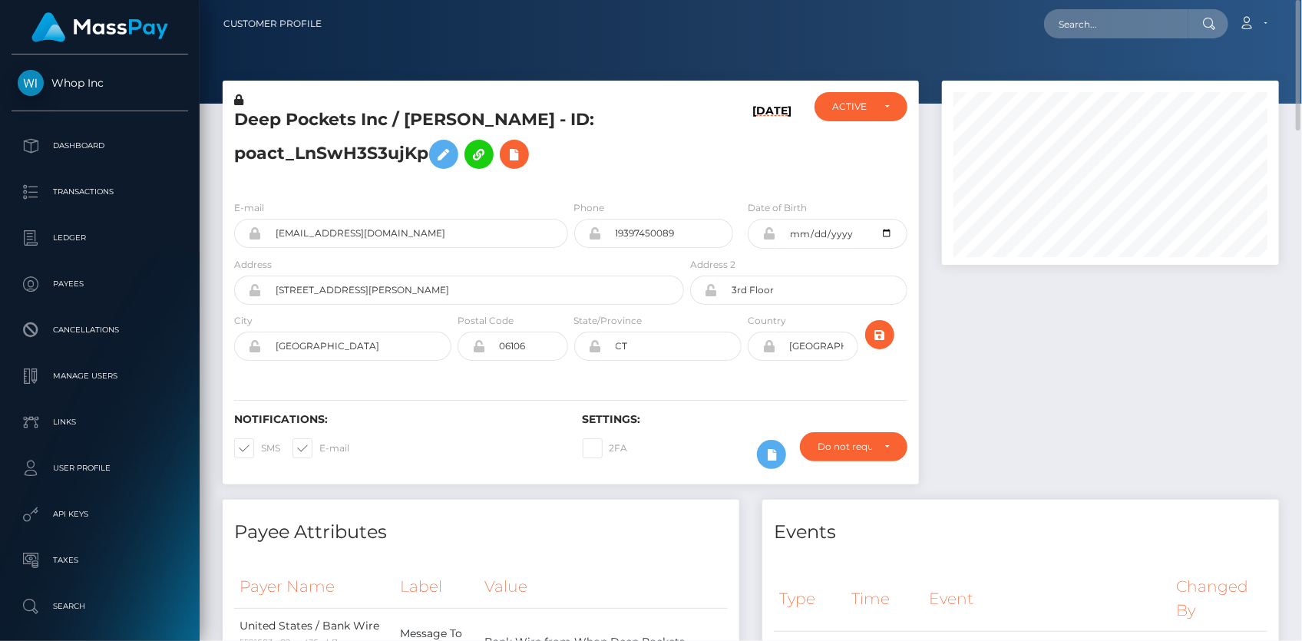
click at [437, 109] on h5 "Deep Pockets Inc / [PERSON_NAME] - ID: poact_LnSwH3S3ujKp" at bounding box center [455, 142] width 442 height 68
click at [435, 112] on h5 "Deep Pockets Inc / [PERSON_NAME] - ID: poact_LnSwH3S3ujKp" at bounding box center [455, 142] width 442 height 68
copy h5 "Deep Pockets Inc / [PERSON_NAME] - ID: poact_LnSwH3S3ujKp"
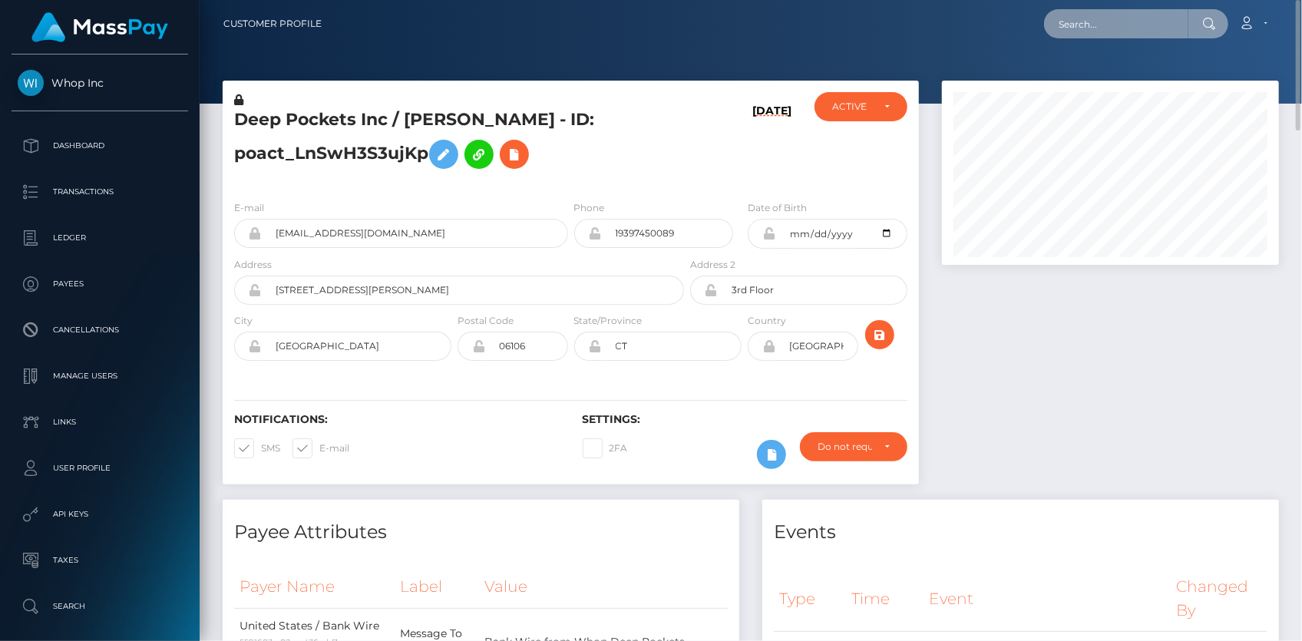
click at [1107, 31] on input "text" at bounding box center [1116, 23] width 144 height 29
paste input "pout_lzR9N4wLupiAV"
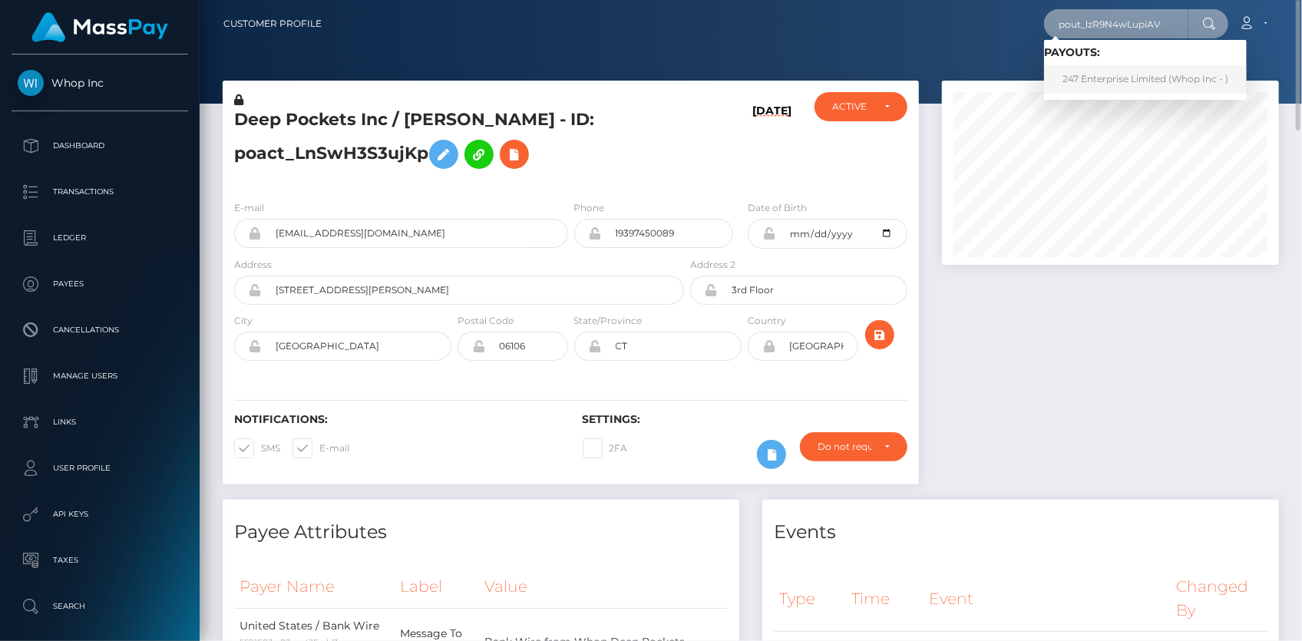
type input "pout_lzR9N4wLupiAV"
click at [1109, 74] on link "247 Enterprise Limited (Whop Inc - )" at bounding box center [1145, 79] width 203 height 28
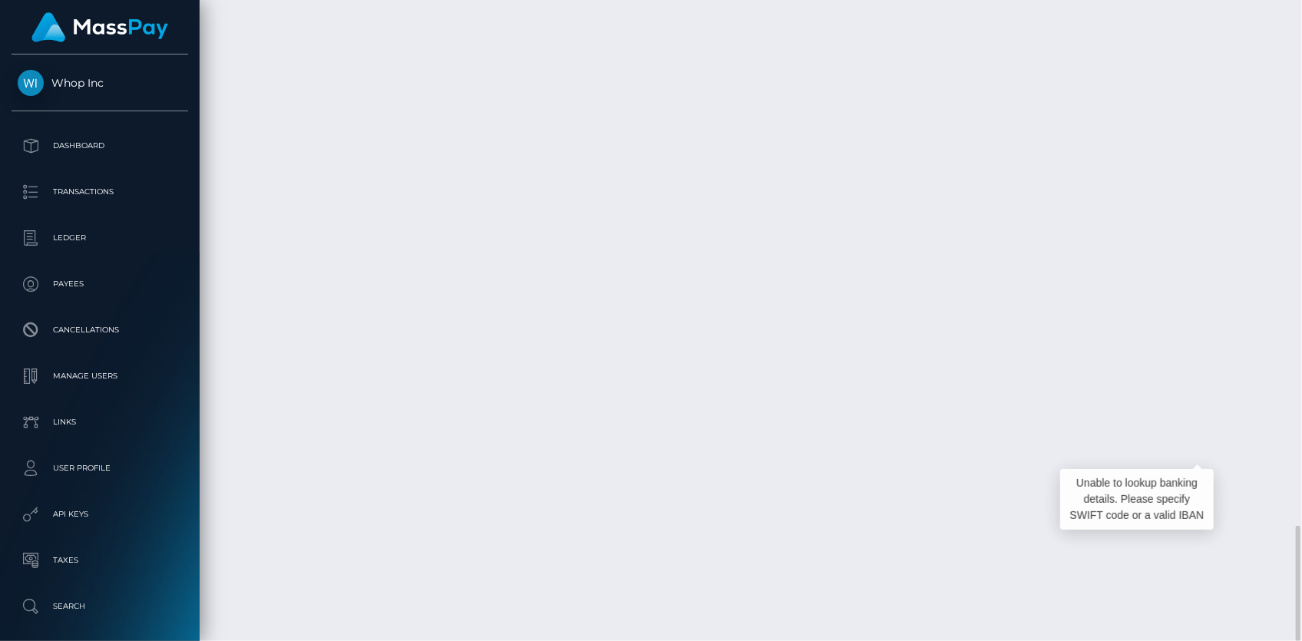
scroll to position [184, 336]
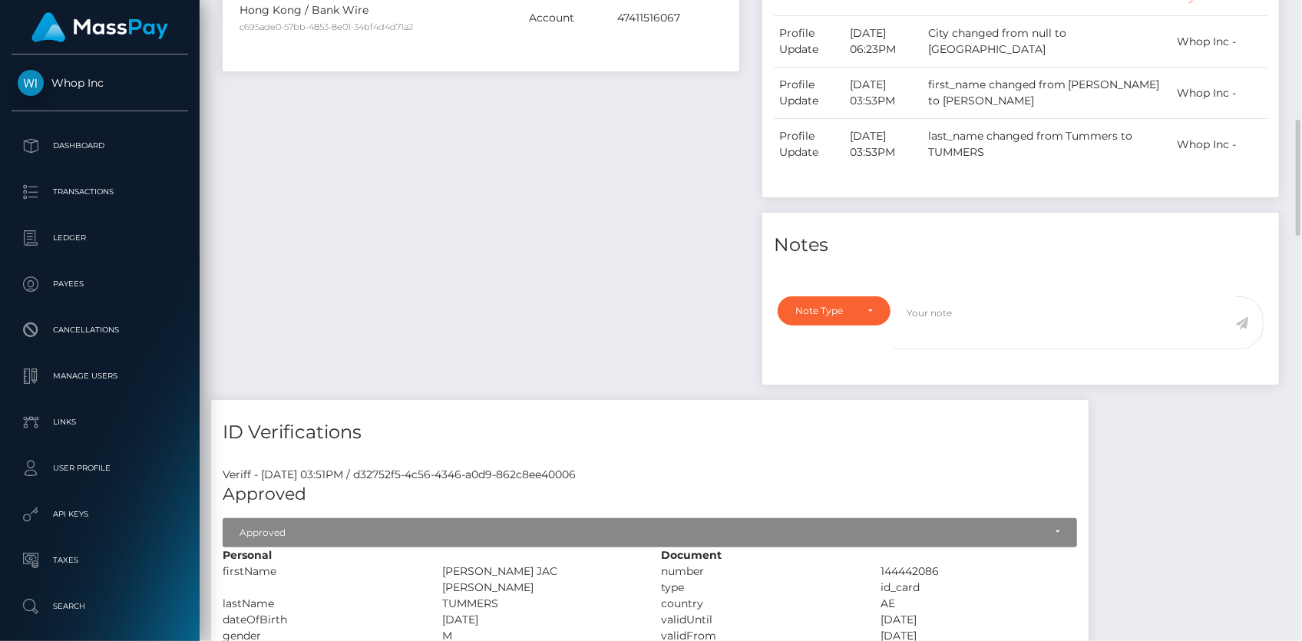
scroll to position [31, 0]
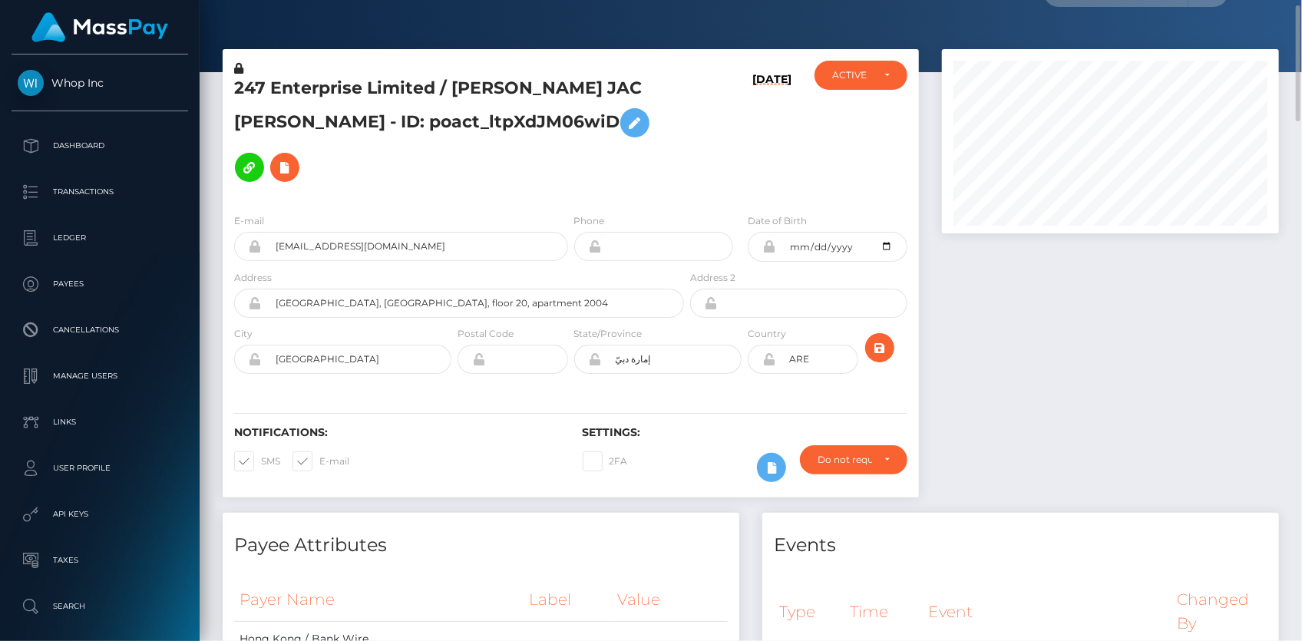
click at [276, 90] on h5 "247 Enterprise Limited / [PERSON_NAME] JAC [PERSON_NAME] - ID: poact_ltpXdJM06w…" at bounding box center [455, 133] width 442 height 113
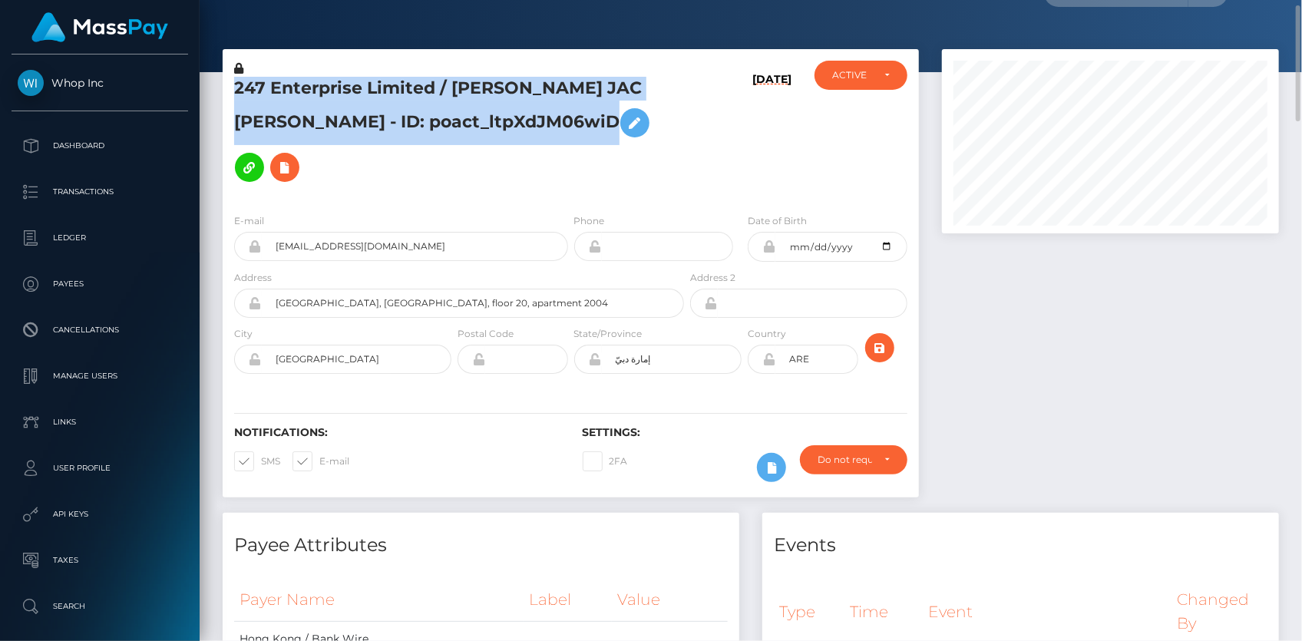
click at [276, 90] on h5 "247 Enterprise Limited / [PERSON_NAME] JAC [PERSON_NAME] - ID: poact_ltpXdJM06w…" at bounding box center [455, 133] width 442 height 113
copy h5 "247 Enterprise Limited / [PERSON_NAME] JAC [PERSON_NAME] - ID: poact_ltpXdJM06w…"
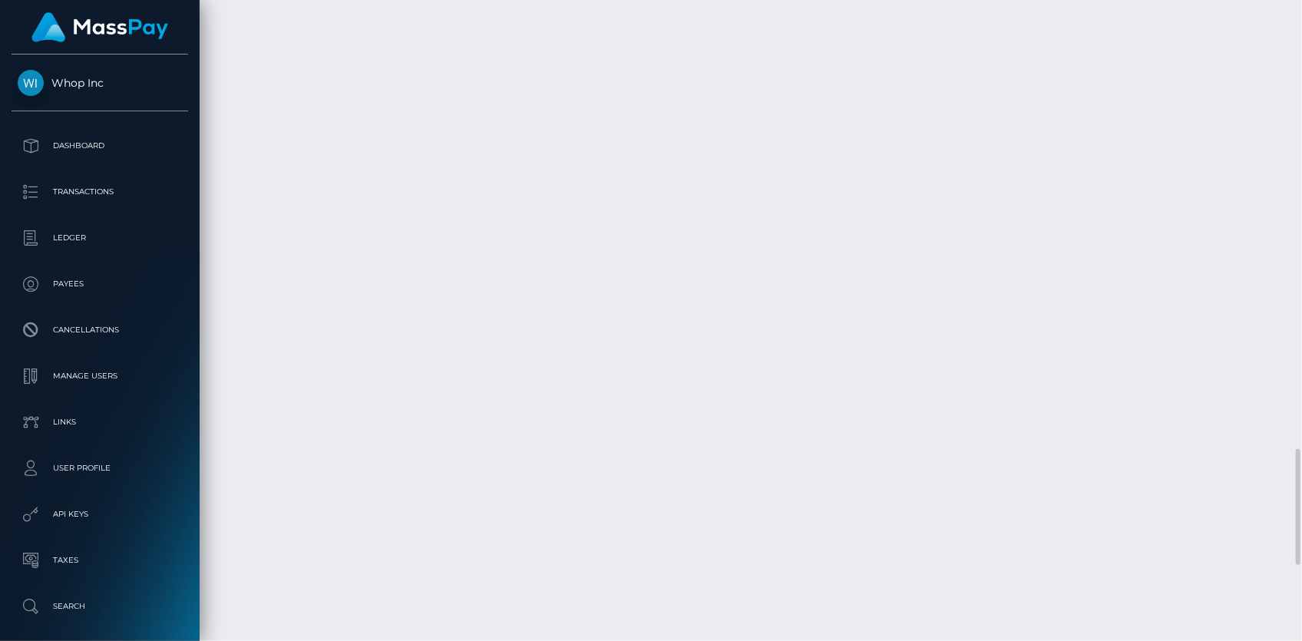
scroll to position [2894, 0]
copy h5 "247 Enterprise Limited / [PERSON_NAME] JAC [PERSON_NAME] - ID: poact_ltpXdJM06w…"
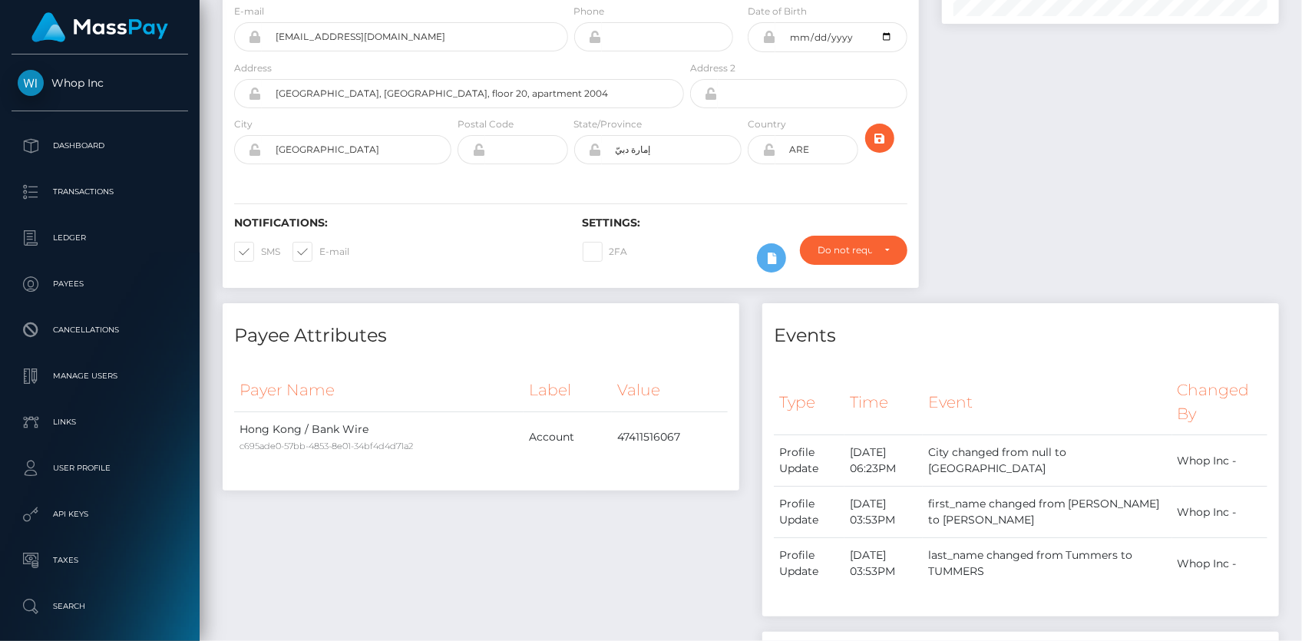
scroll to position [0, 0]
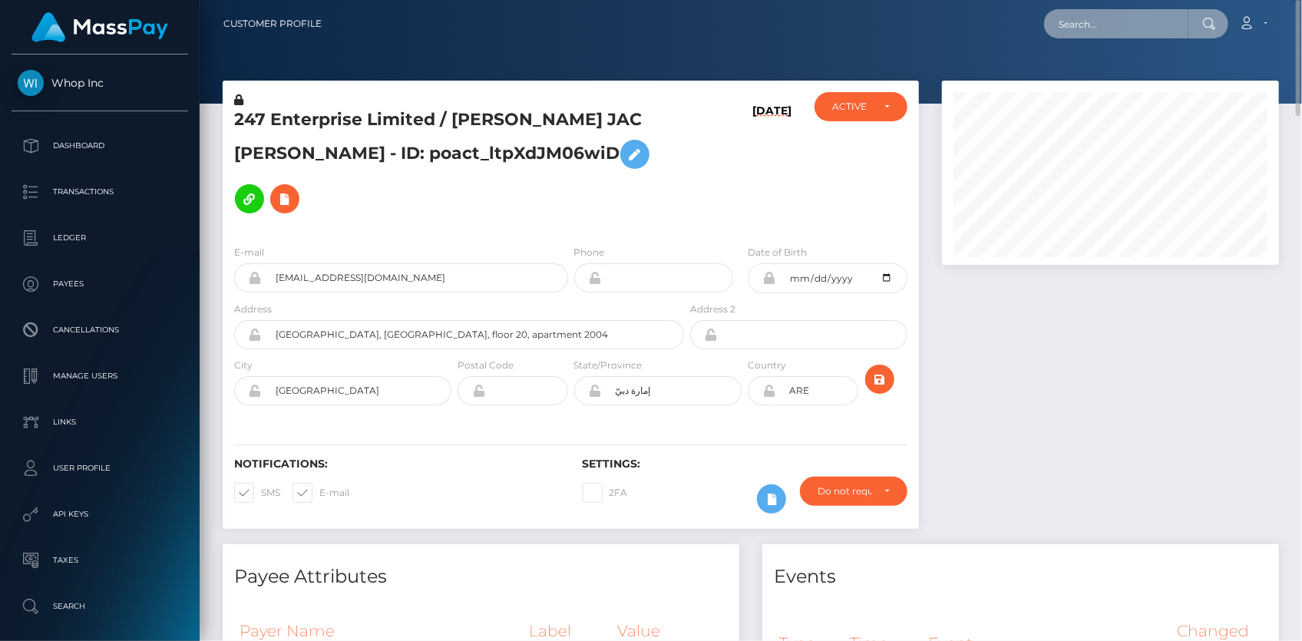
click at [1082, 28] on input "text" at bounding box center [1116, 23] width 144 height 29
paste input "4bdead7c-9d8a-11f0-bd85-0694aced620b"
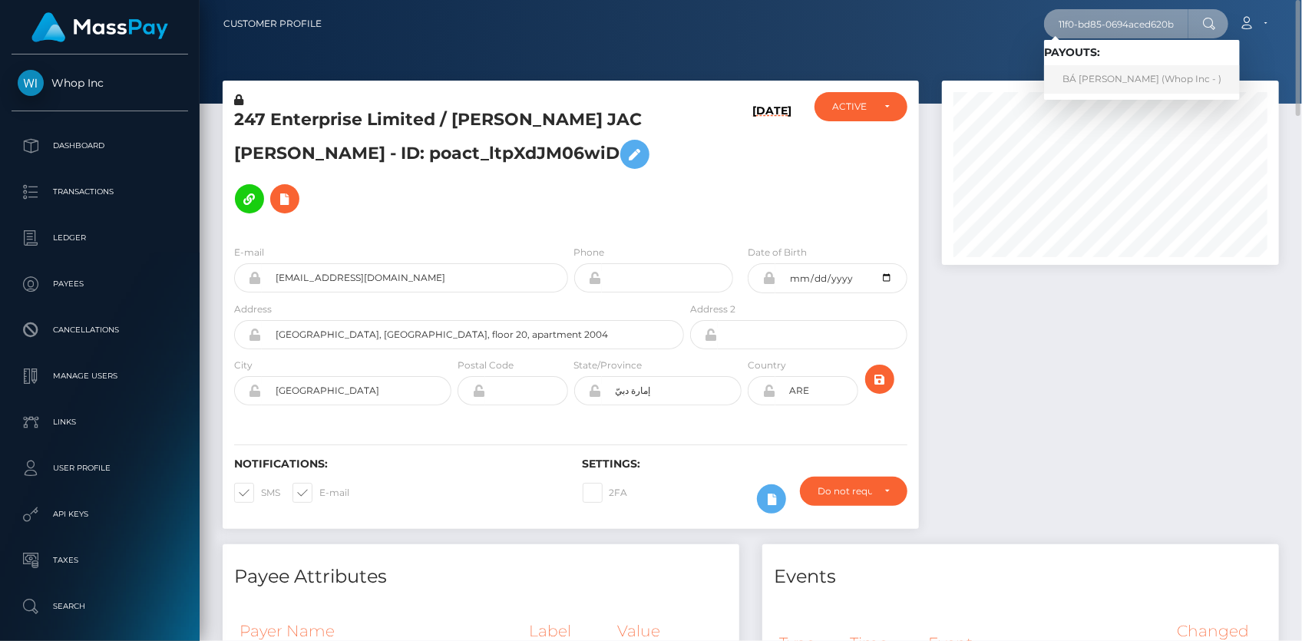
type input "4bdead7c-9d8a-11f0-bd85-0694aced620b"
click at [1113, 83] on link "BÁ [PERSON_NAME] (Whop Inc - )" at bounding box center [1142, 79] width 196 height 28
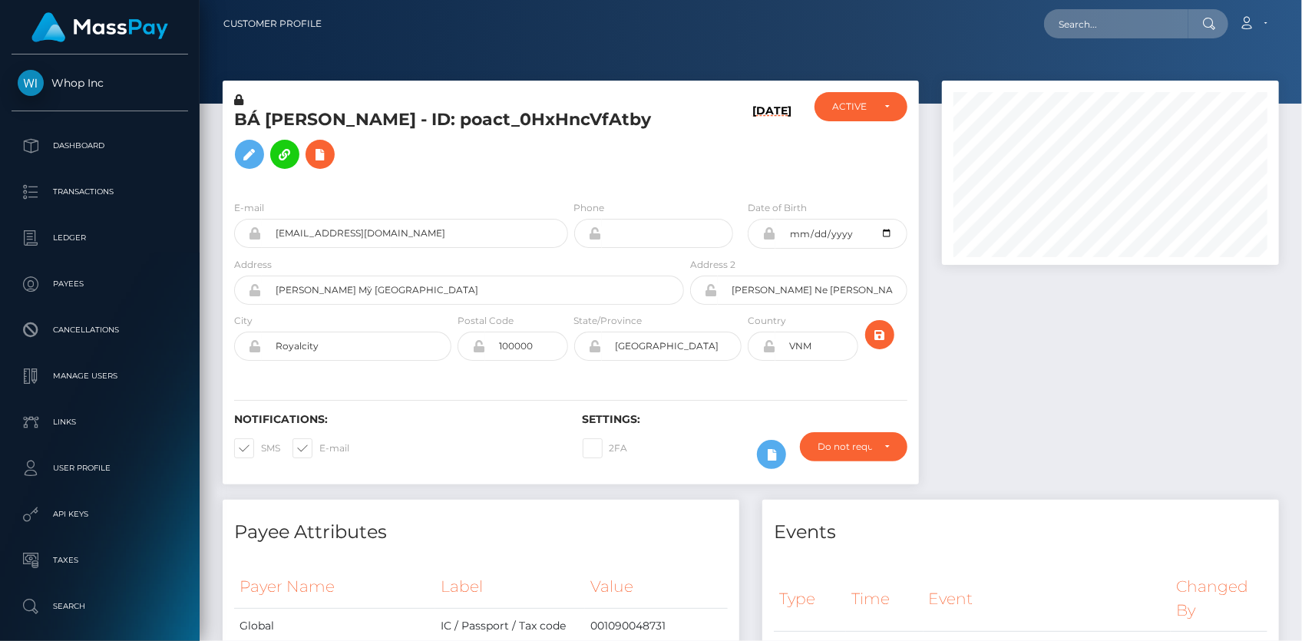
scroll to position [184, 336]
click at [883, 631] on th "Time" at bounding box center [884, 598] width 77 height 65
click at [342, 248] on input "flonagarden2020+d5cb1df6c0@gmail.com" at bounding box center [415, 233] width 306 height 29
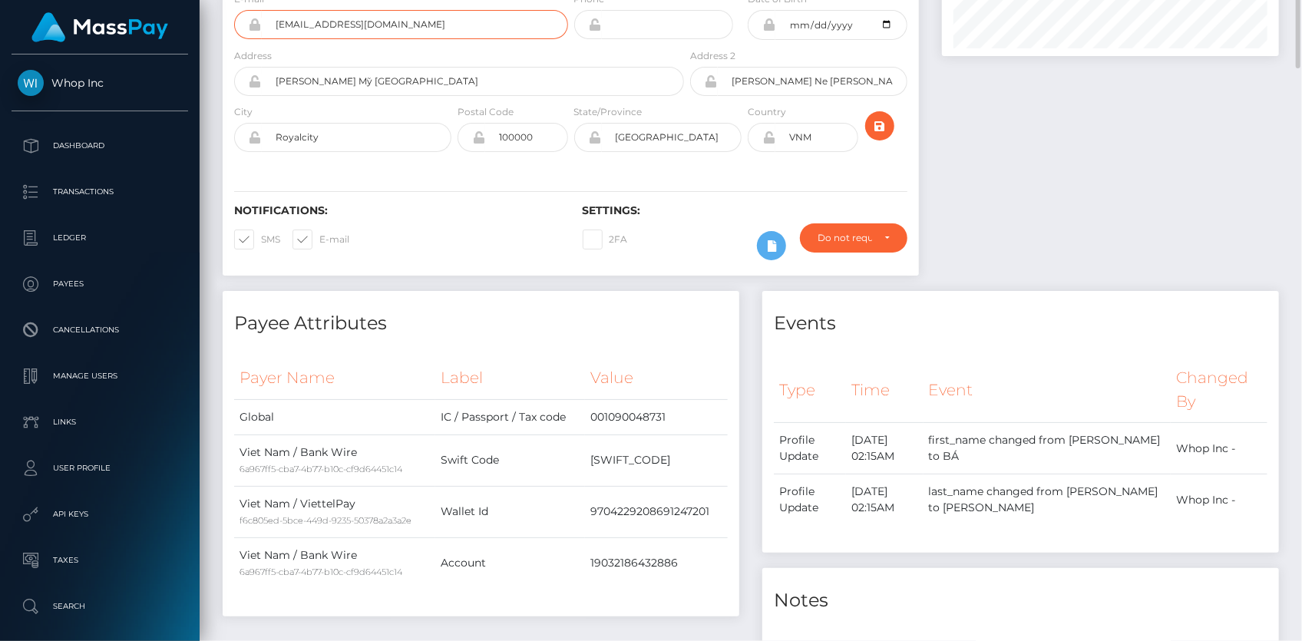
scroll to position [0, 0]
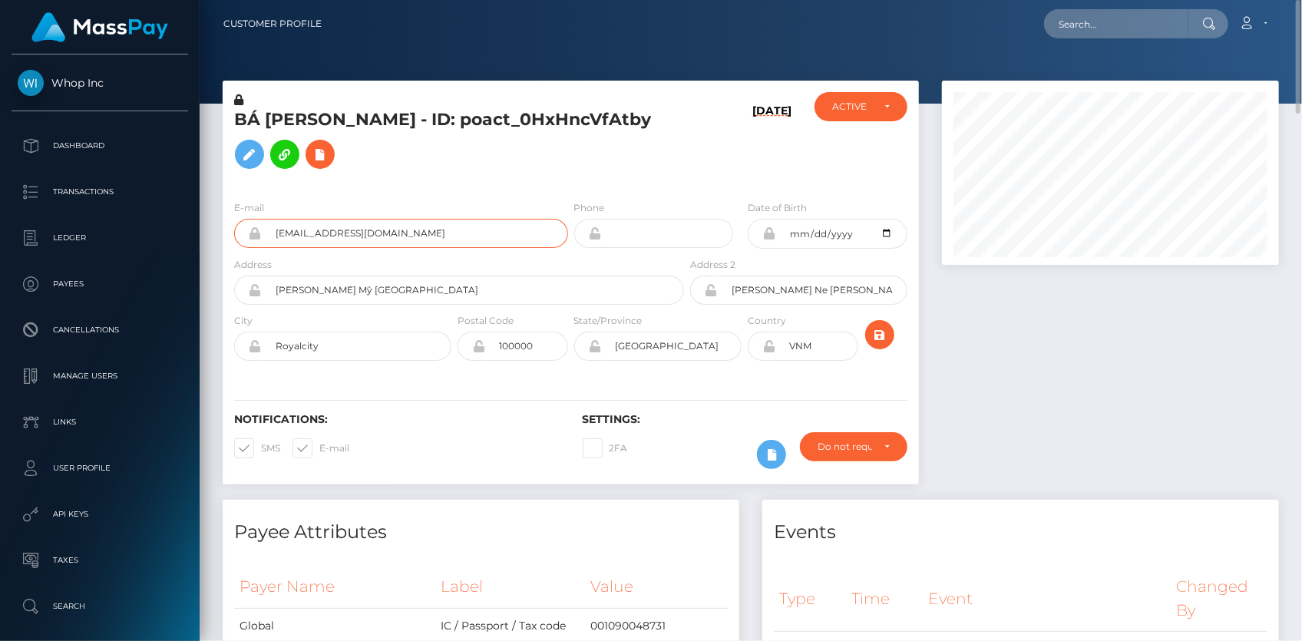
click at [450, 248] on input "flonagarden2020+d5cb1df6c0@gmail.com" at bounding box center [415, 233] width 306 height 29
click at [475, 248] on input "flonagarden2020+d5cb1df6c0@gmail.com" at bounding box center [415, 233] width 306 height 29
click at [453, 305] on input "Thanh Bình Chương Mỹ Hà Nội" at bounding box center [473, 290] width 422 height 29
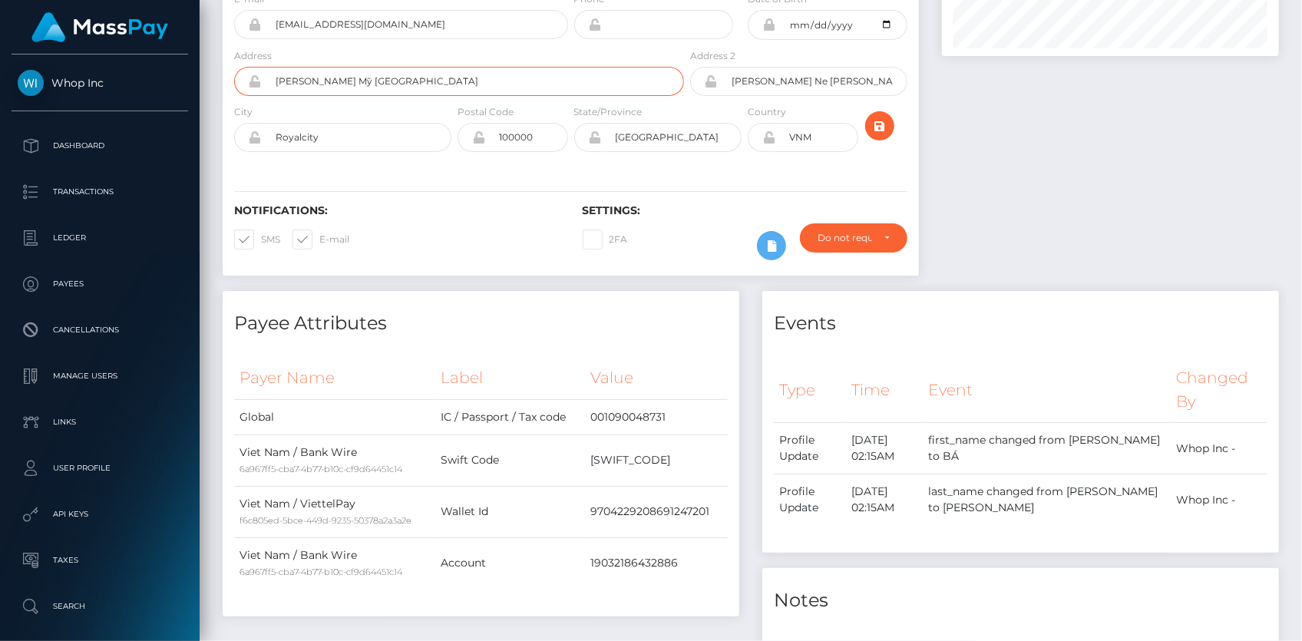
scroll to position [69, 0]
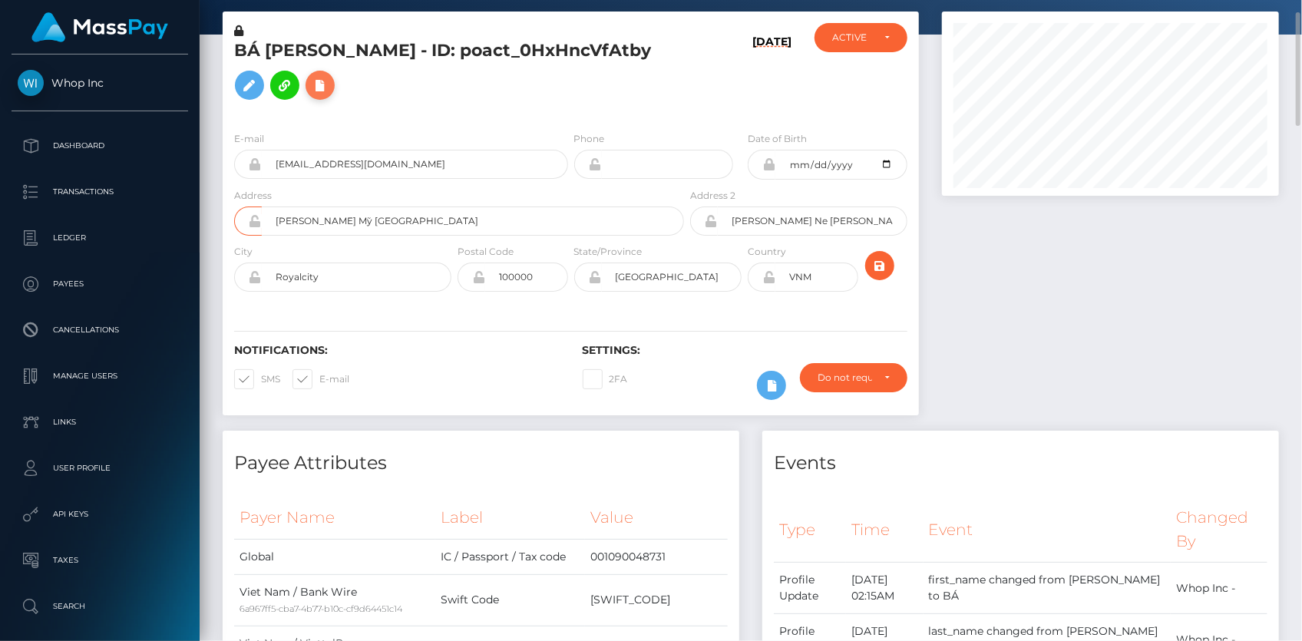
click at [311, 95] on icon at bounding box center [320, 85] width 18 height 19
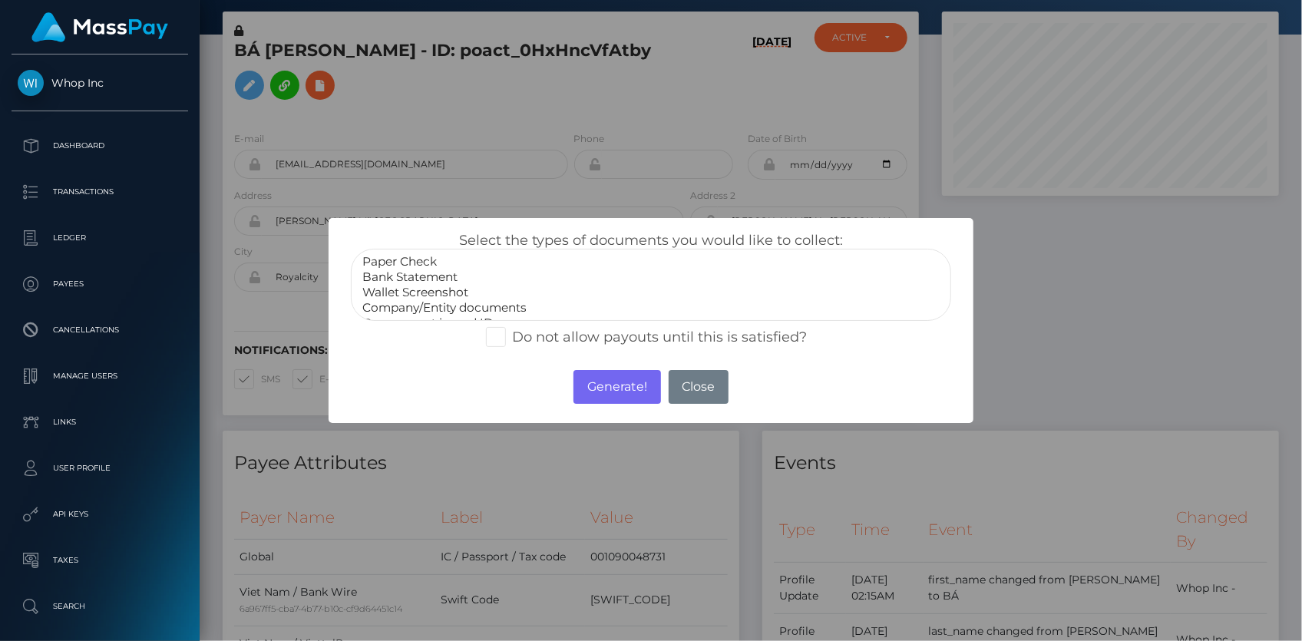
select select "Bank Statement"
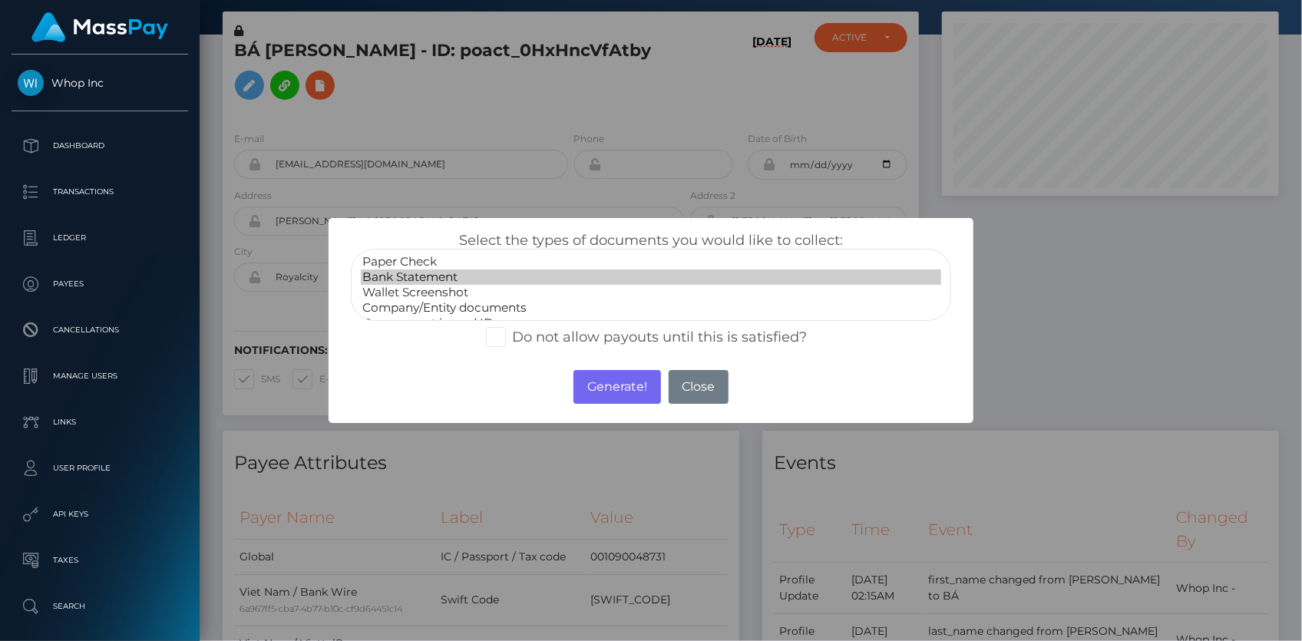
click at [401, 272] on option "Bank Statement" at bounding box center [651, 277] width 580 height 15
click at [604, 379] on button "Generate!" at bounding box center [617, 387] width 87 height 34
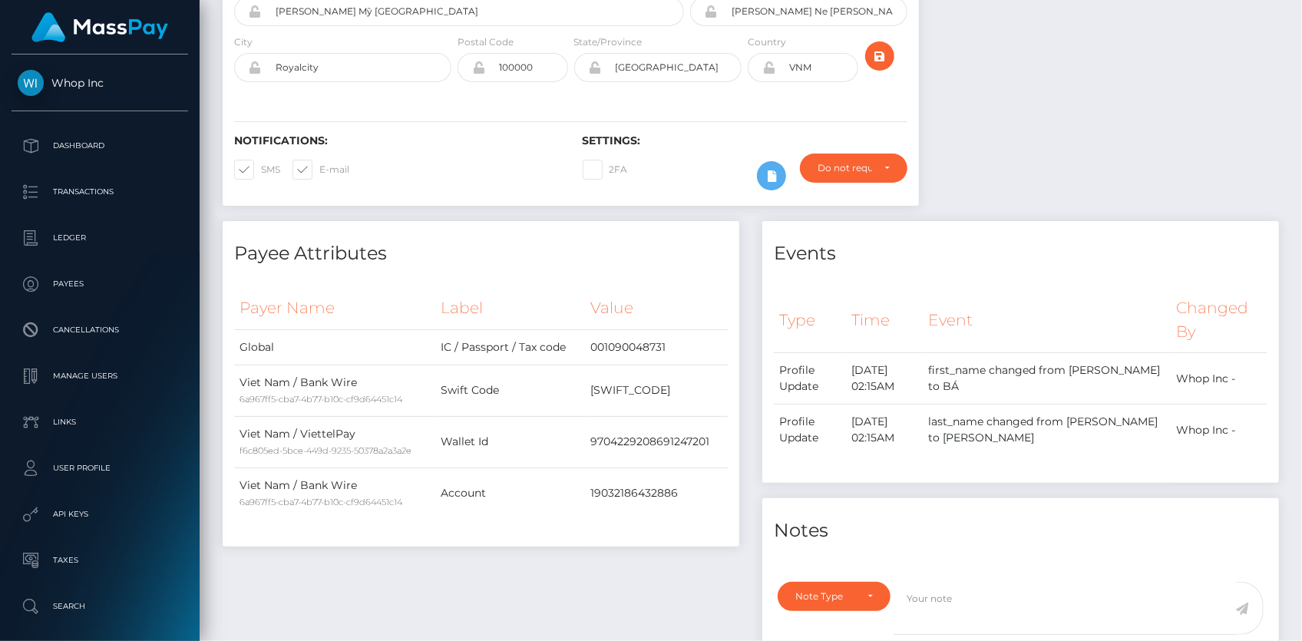
scroll to position [0, 0]
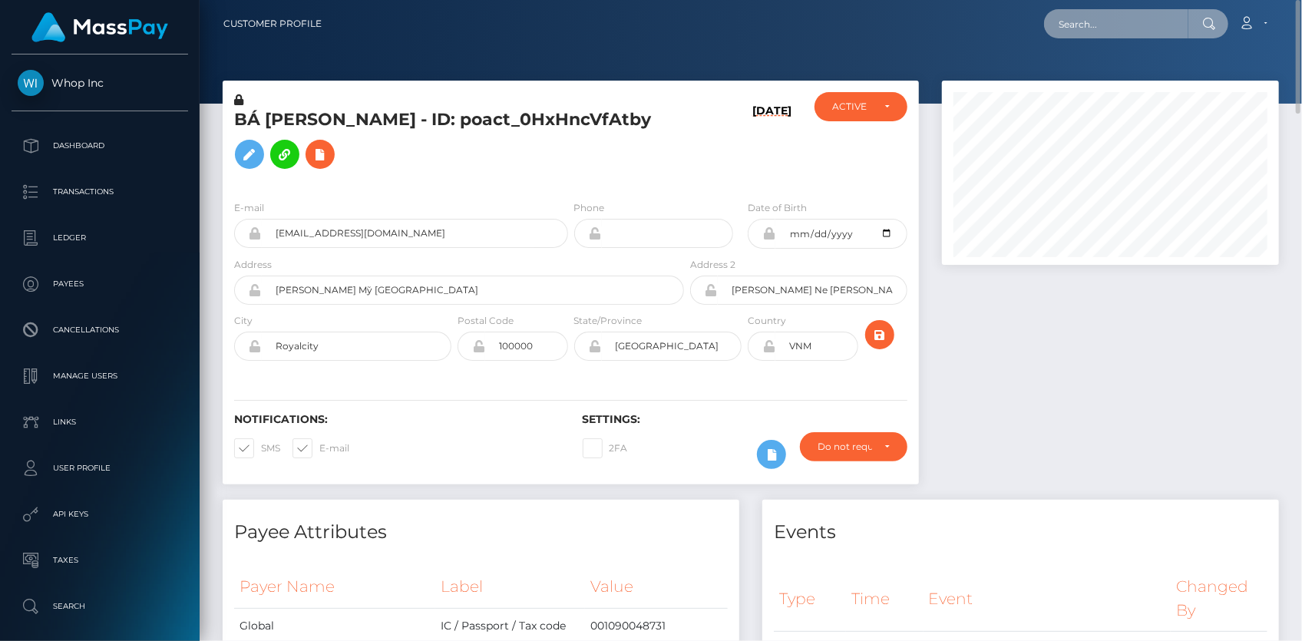
click at [1113, 31] on input "text" at bounding box center [1116, 23] width 144 height 29
paste input "4bdead7c-9d8a-11f0-bd85-0694aced620b"
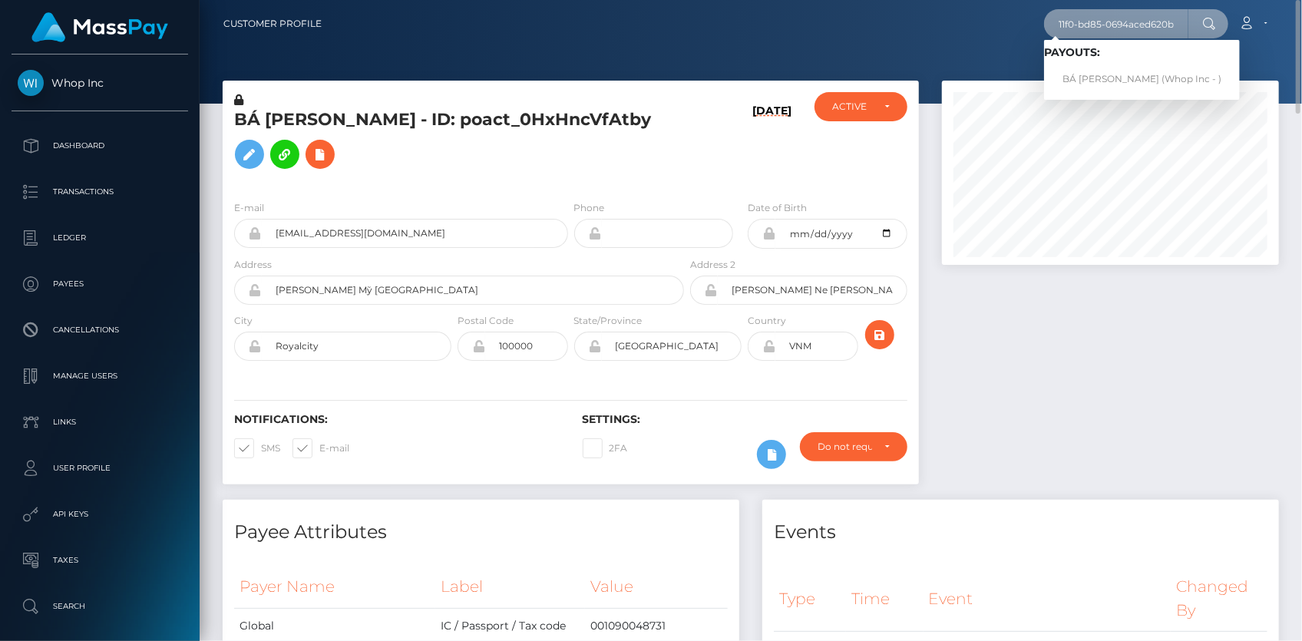
type input "4bdead7c-9d8a-11f0-bd85-0694aced620b"
click at [1103, 83] on link "BÁ LUYỆN TRẦN (Whop Inc - )" at bounding box center [1142, 79] width 196 height 28
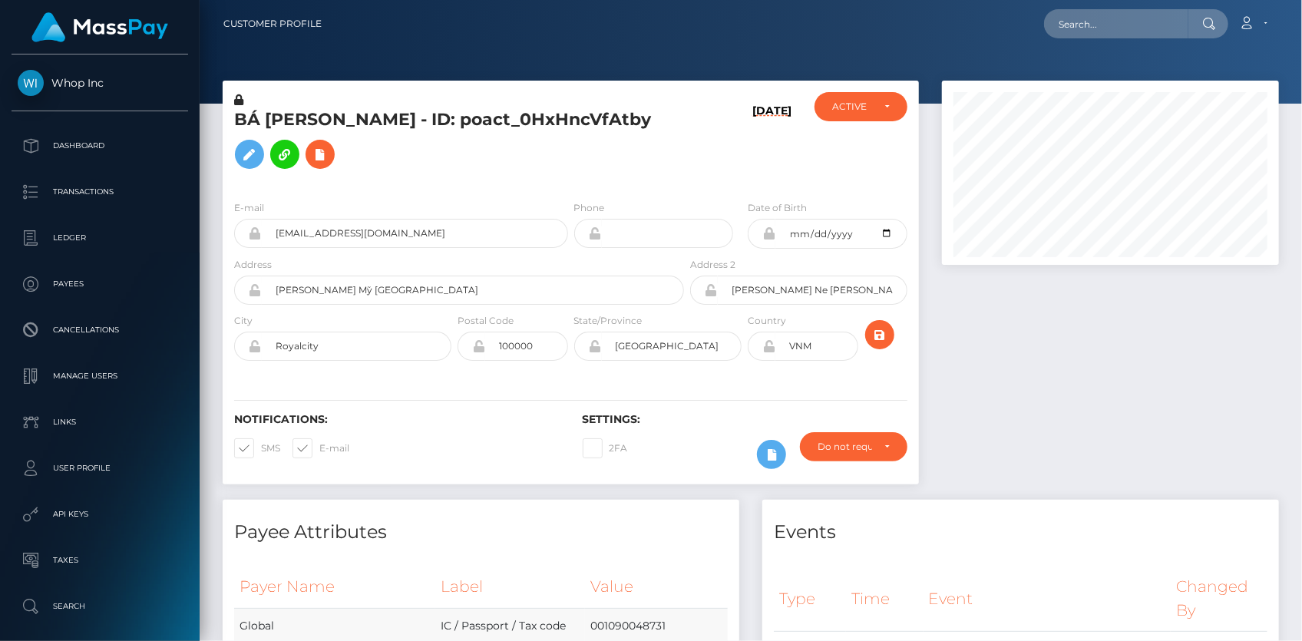
scroll to position [184, 336]
click at [370, 248] on input "[EMAIL_ADDRESS][DOMAIN_NAME]" at bounding box center [415, 233] width 306 height 29
click at [1074, 40] on nav "Customer Profile Loading... Loading... Account" at bounding box center [751, 24] width 1103 height 48
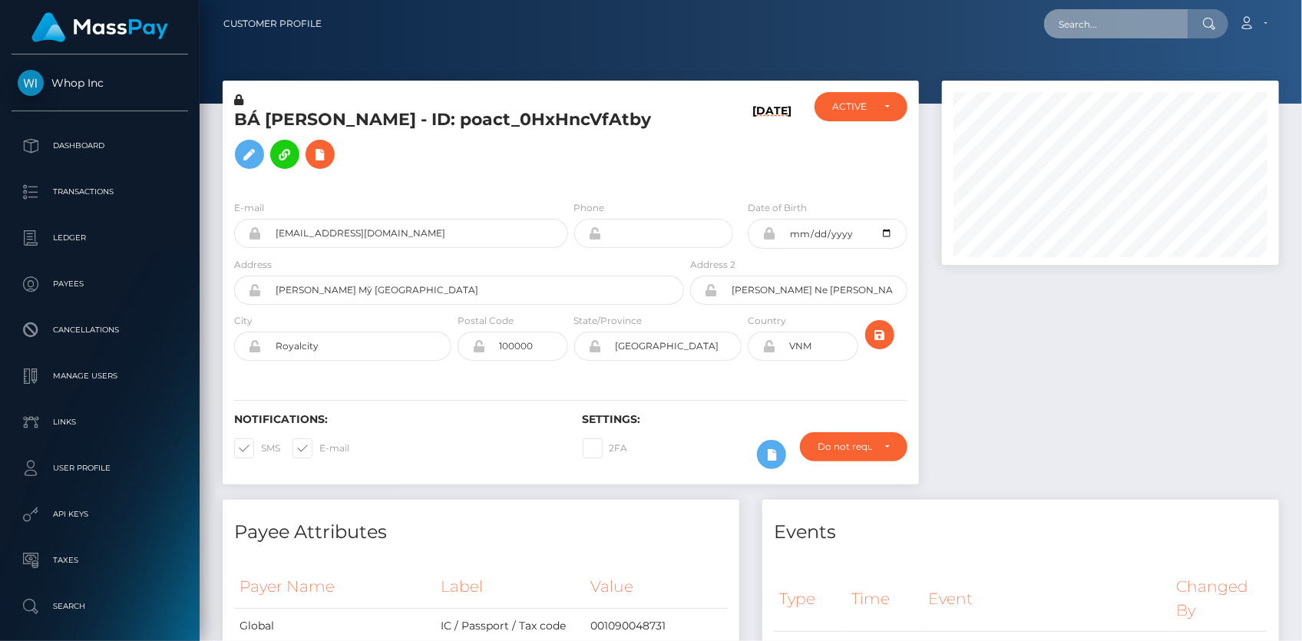
click at [1076, 23] on input "text" at bounding box center [1116, 23] width 144 height 29
paste input "4bdead7c-9d8a-11f0-bd85-0694aced620b"
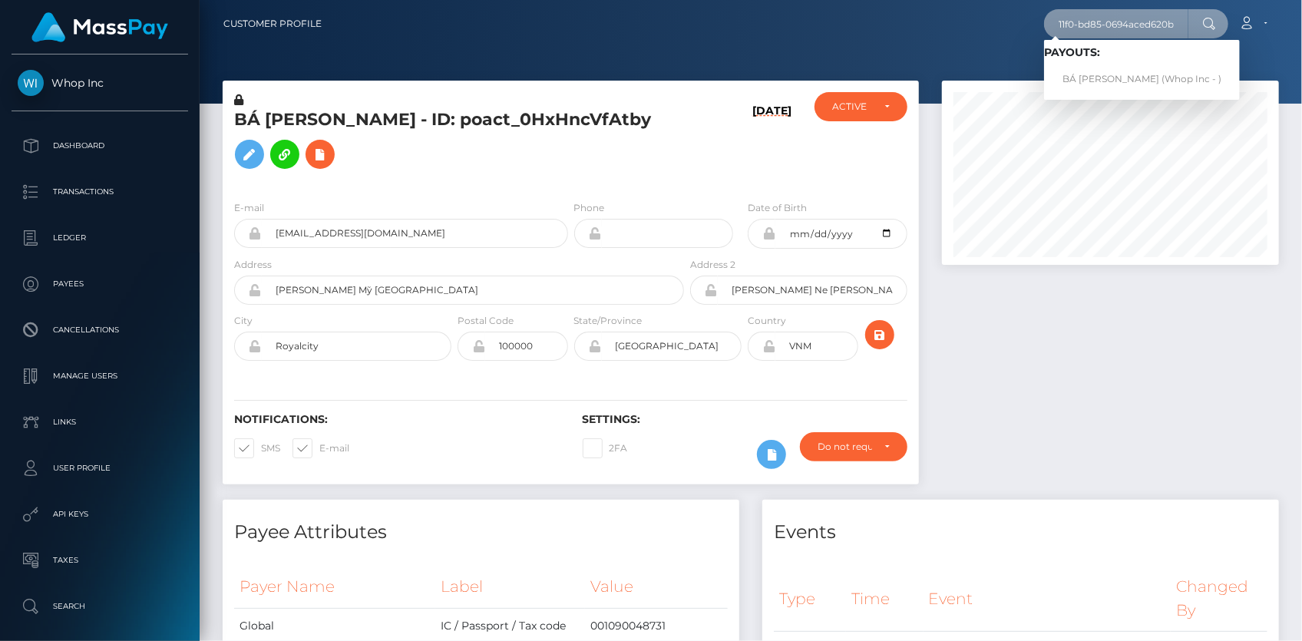
type input "4bdead7c-9d8a-11f0-bd85-0694aced620b"
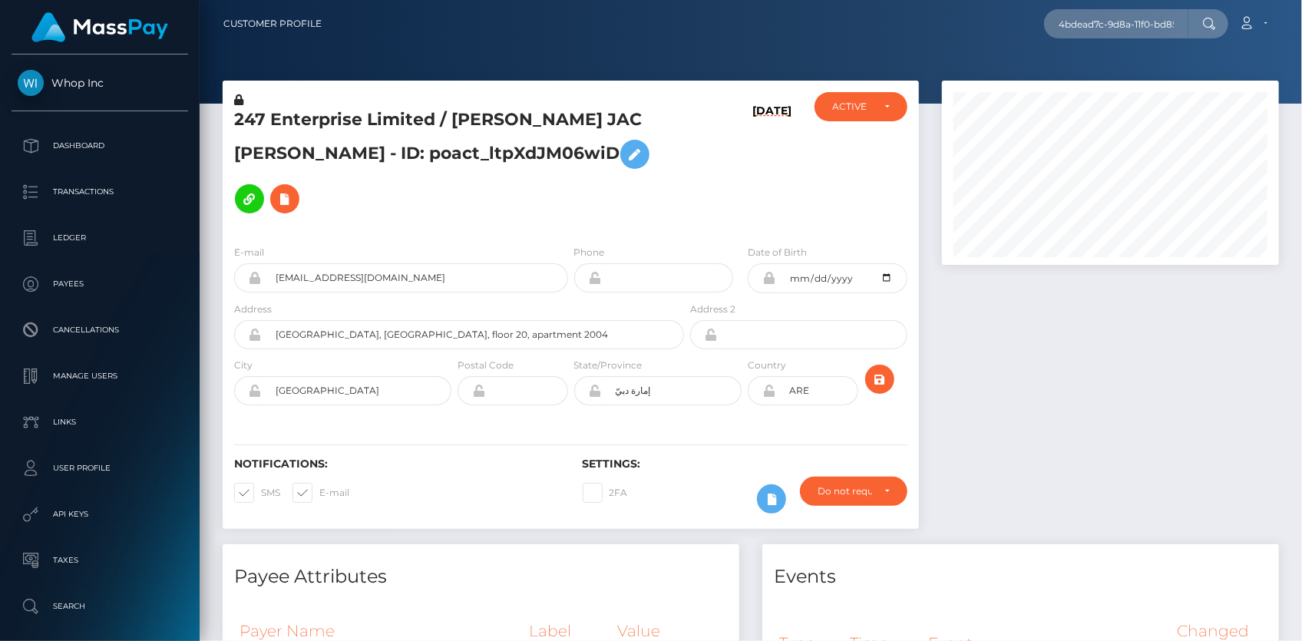
scroll to position [184, 336]
click at [1083, 22] on input "4bdead7c-9d8a-11f0-bd85-0694aced620b" at bounding box center [1116, 23] width 144 height 29
paste input "9d12b363-9aa3"
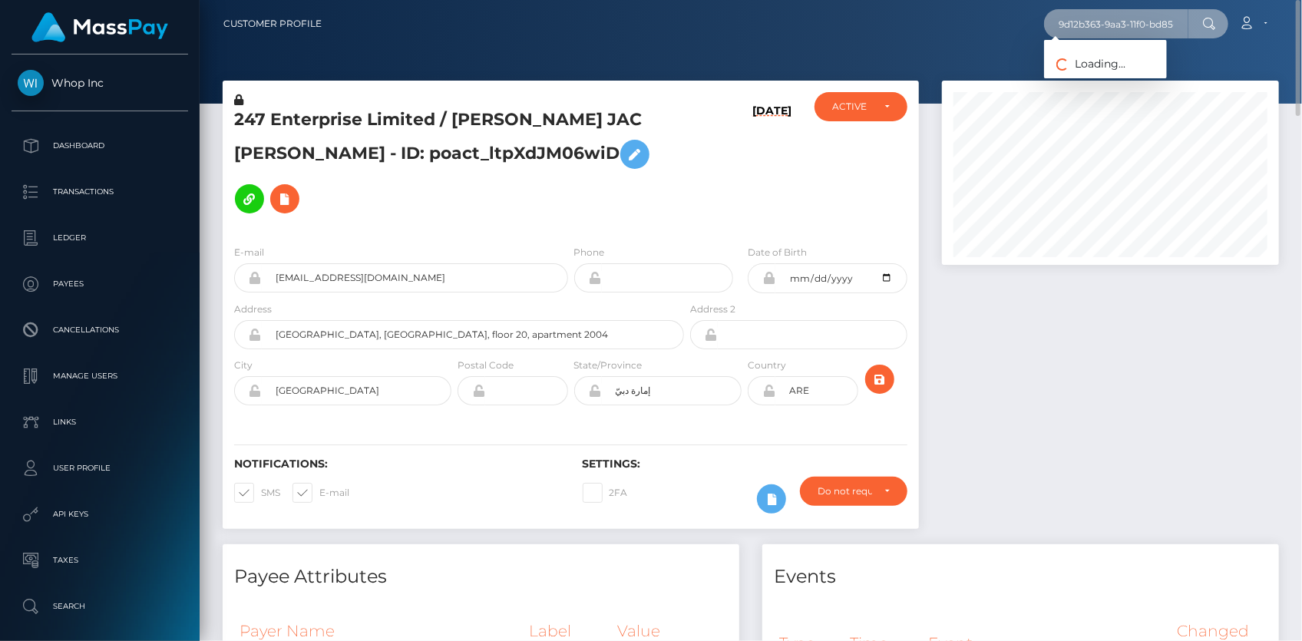
scroll to position [0, 79]
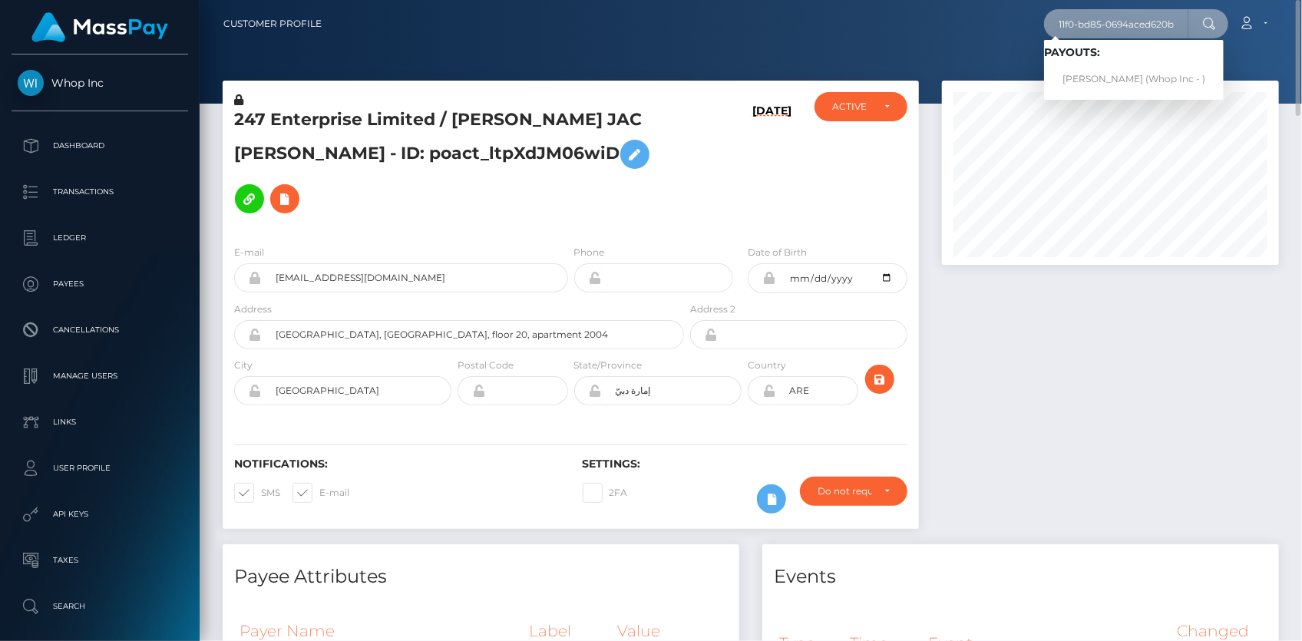
type input "9d12b363-9aa3-11f0-bd85-0694aced620b"
click at [1098, 78] on link "[PERSON_NAME] (Whop Inc - )" at bounding box center [1134, 79] width 180 height 28
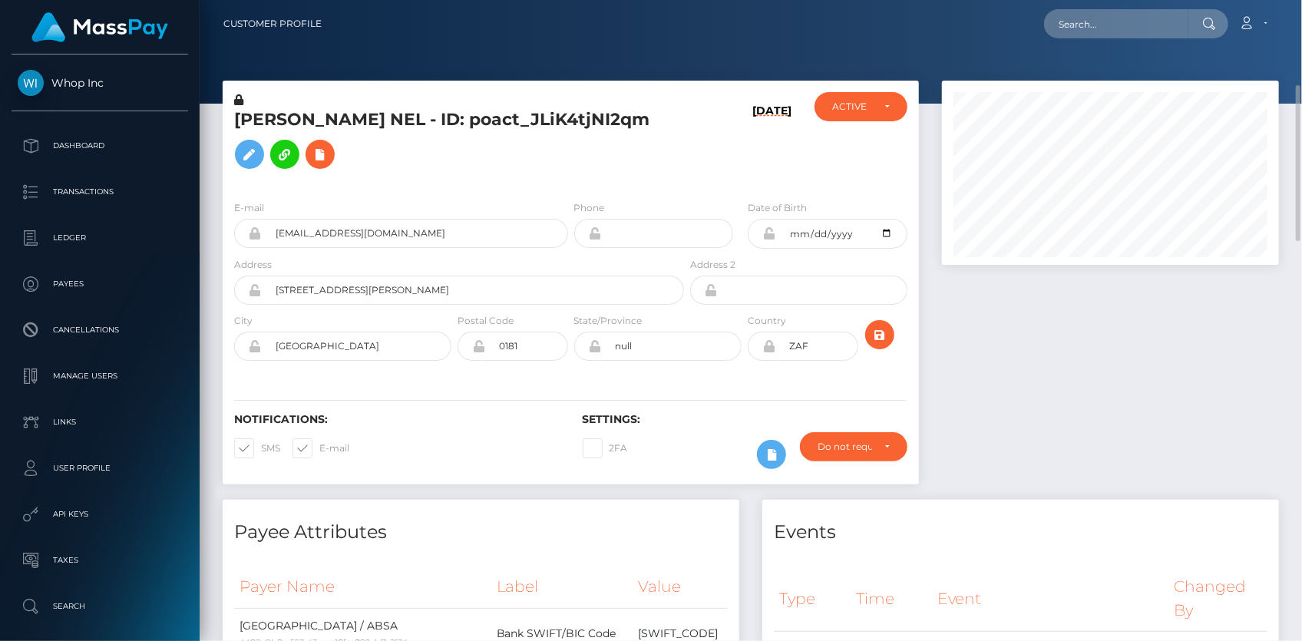
scroll to position [139, 0]
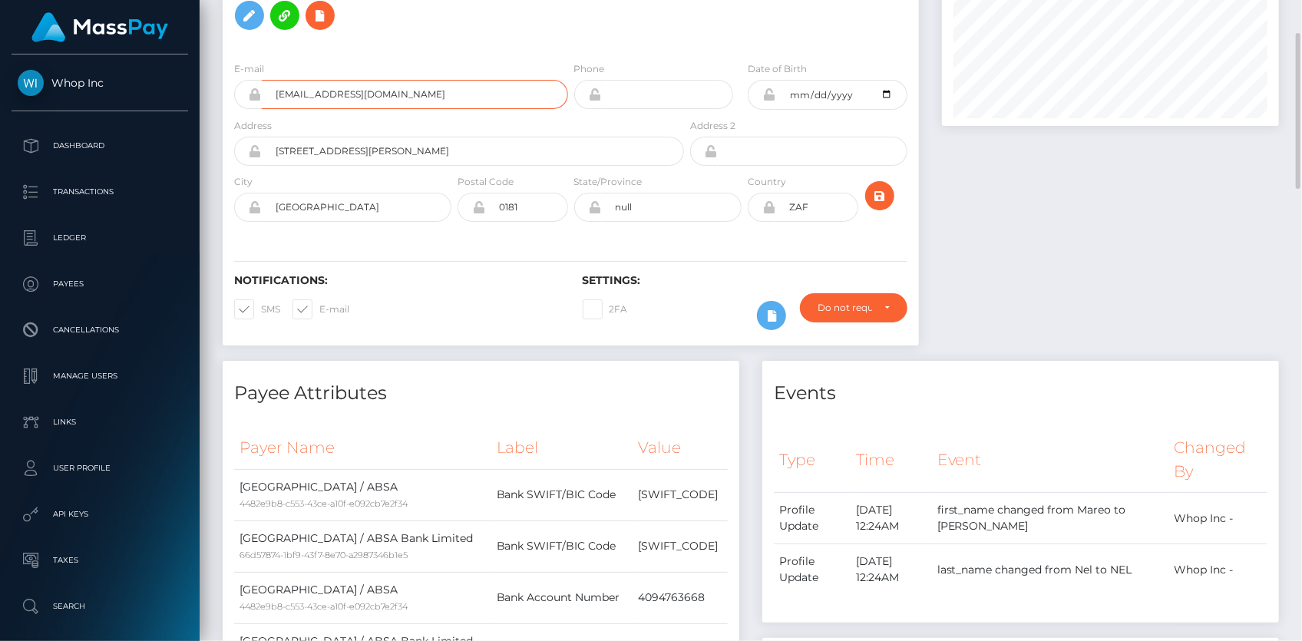
click at [316, 109] on input "[EMAIL_ADDRESS][DOMAIN_NAME]" at bounding box center [415, 94] width 306 height 29
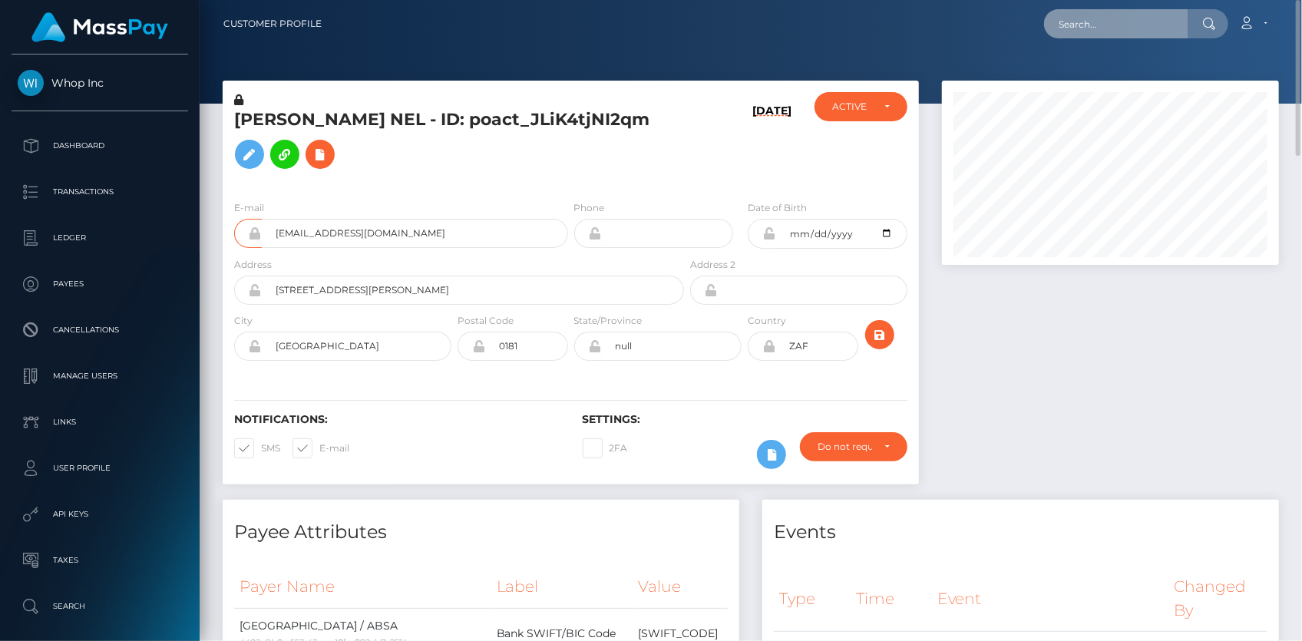
drag, startPoint x: 1052, startPoint y: 24, endPoint x: 1067, endPoint y: 23, distance: 15.4
click at [1052, 24] on input "text" at bounding box center [1116, 23] width 144 height 29
click at [1075, 23] on input "text" at bounding box center [1116, 23] width 144 height 29
paste input "04d32503-99cd-11f0-bd85-0694aced620b"
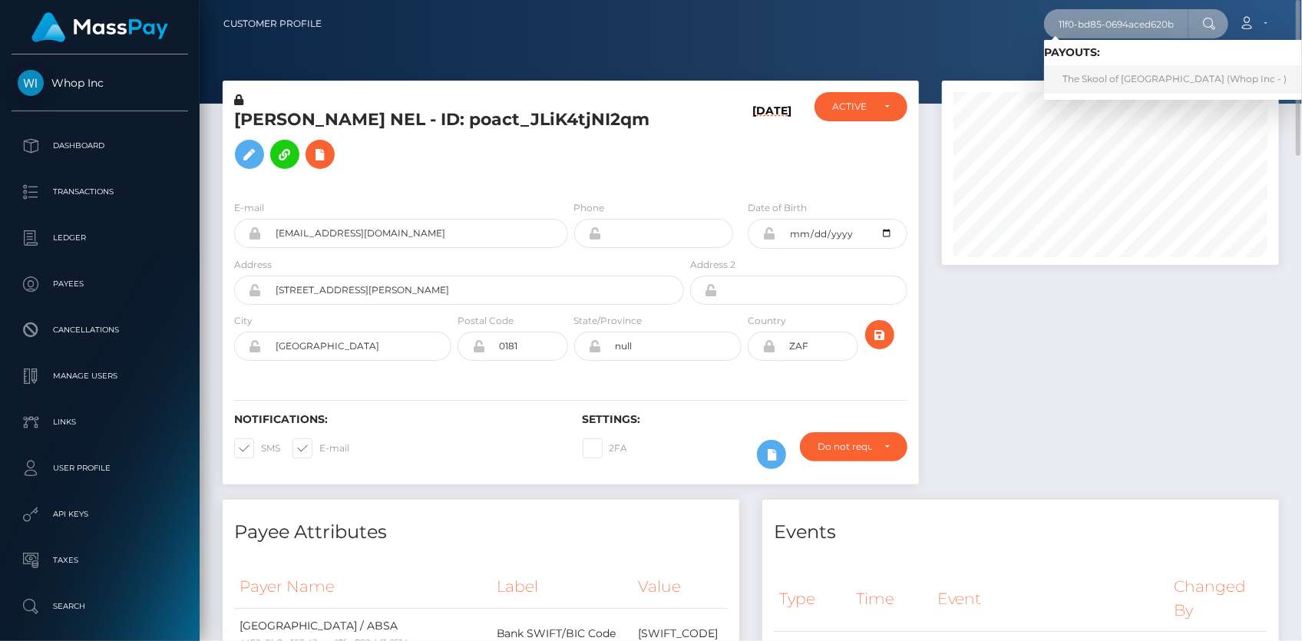
type input "04d32503-99cd-11f0-bd85-0694aced620b"
click at [1102, 81] on link "The Skool of [GEOGRAPHIC_DATA] (Whop Inc - )" at bounding box center [1174, 79] width 261 height 28
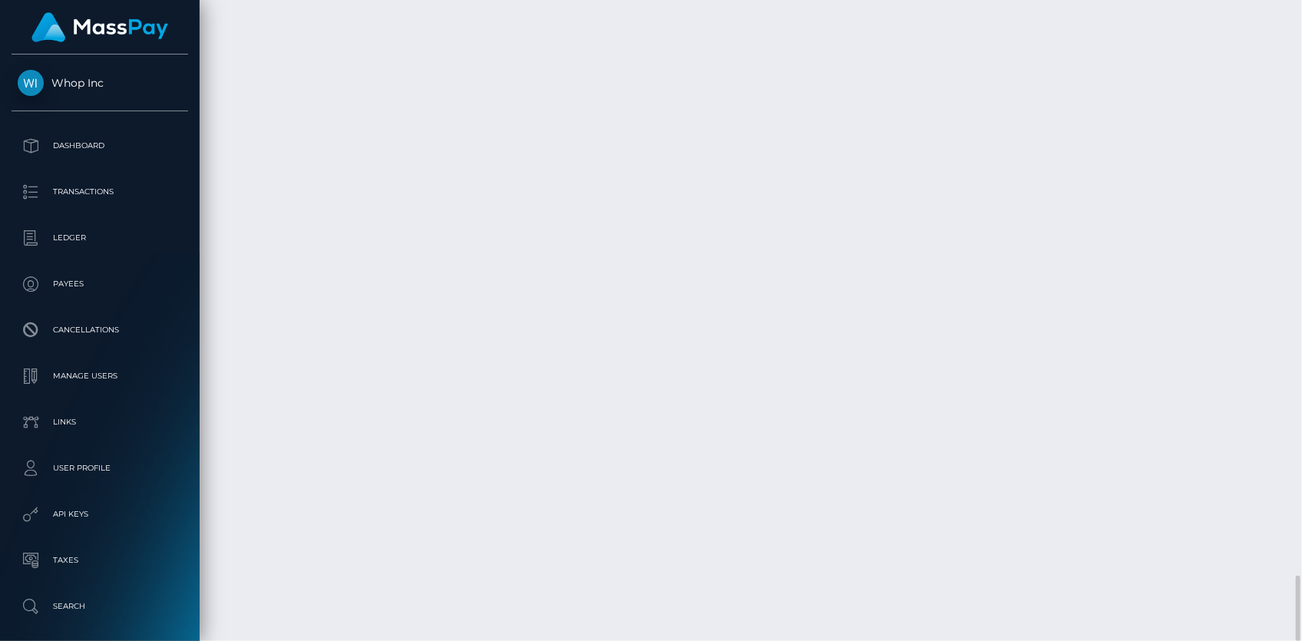
scroll to position [5215, 0]
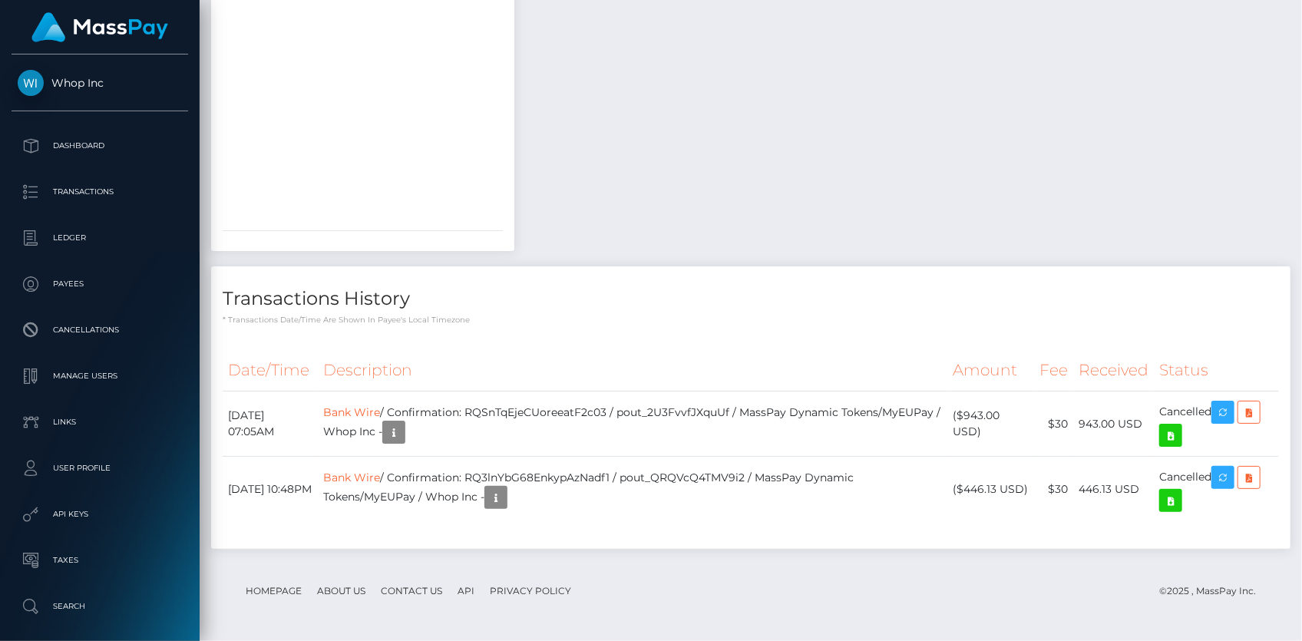
scroll to position [0, 0]
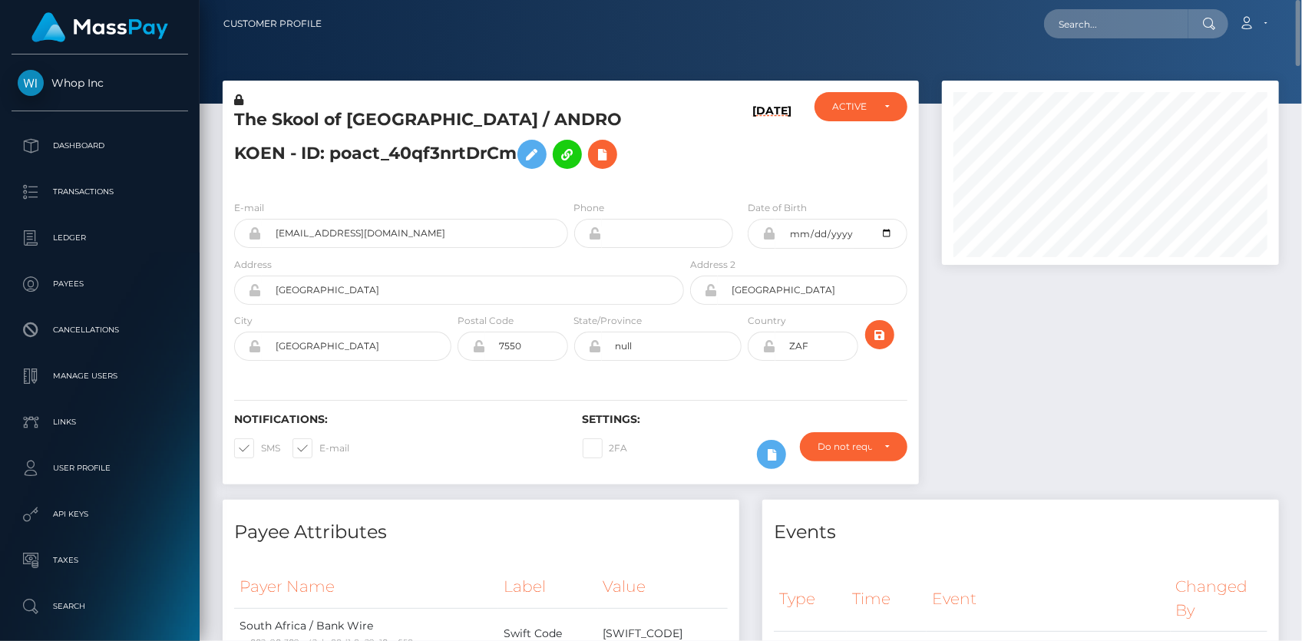
click at [351, 122] on h5 "The Skool of [GEOGRAPHIC_DATA] / ANDRO KOEN - ID: poact_40qf3nrtDrCm" at bounding box center [455, 142] width 442 height 68
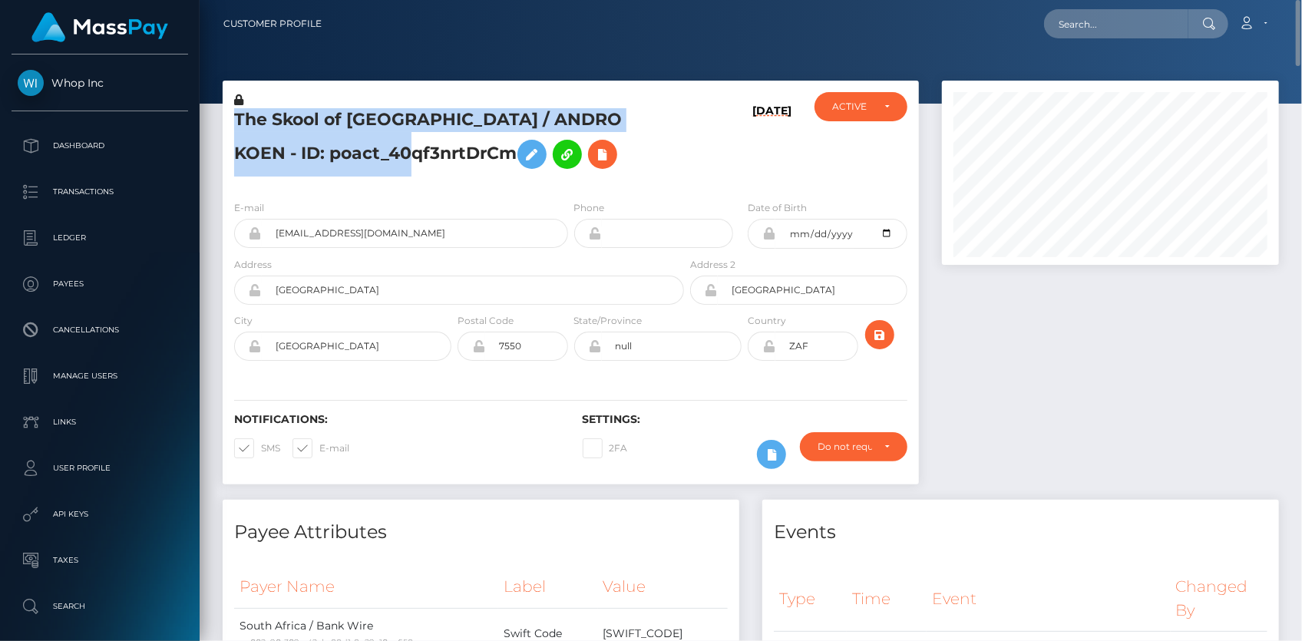
click at [351, 122] on h5 "The Skool of [GEOGRAPHIC_DATA] / ANDRO KOEN - ID: poact_40qf3nrtDrCm" at bounding box center [455, 142] width 442 height 68
copy h5 "The Skool of [GEOGRAPHIC_DATA] / ANDRO KOEN - ID: poact_40qf3nrtDrCm"
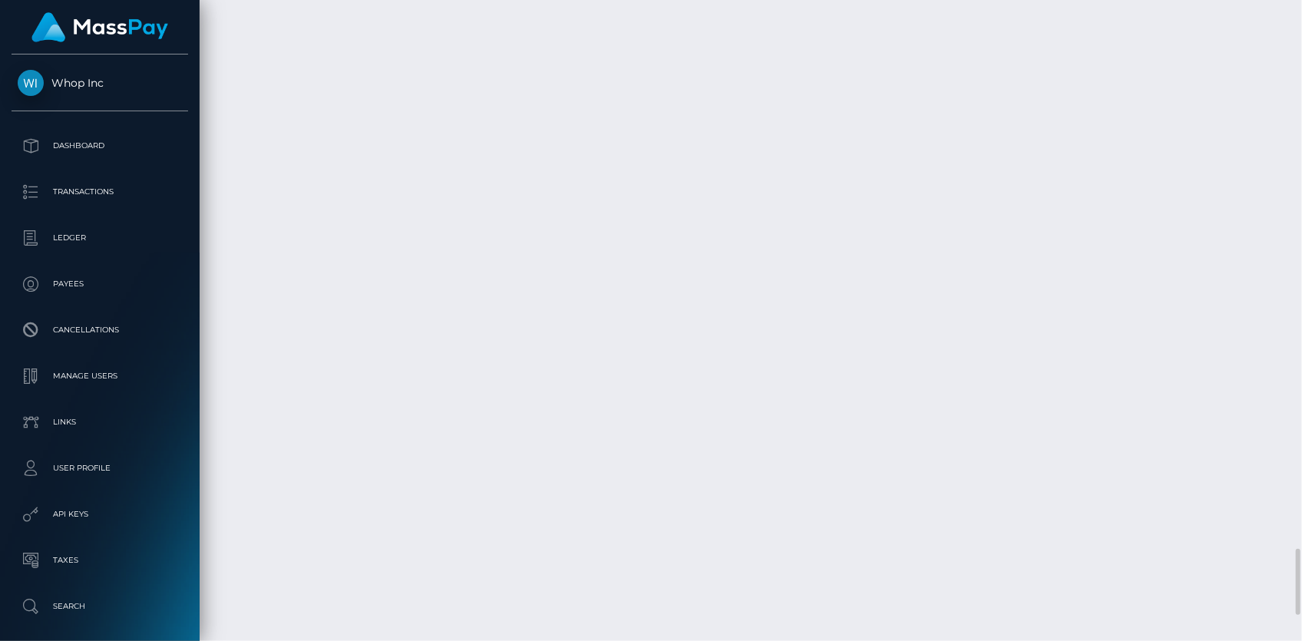
scroll to position [5565, 0]
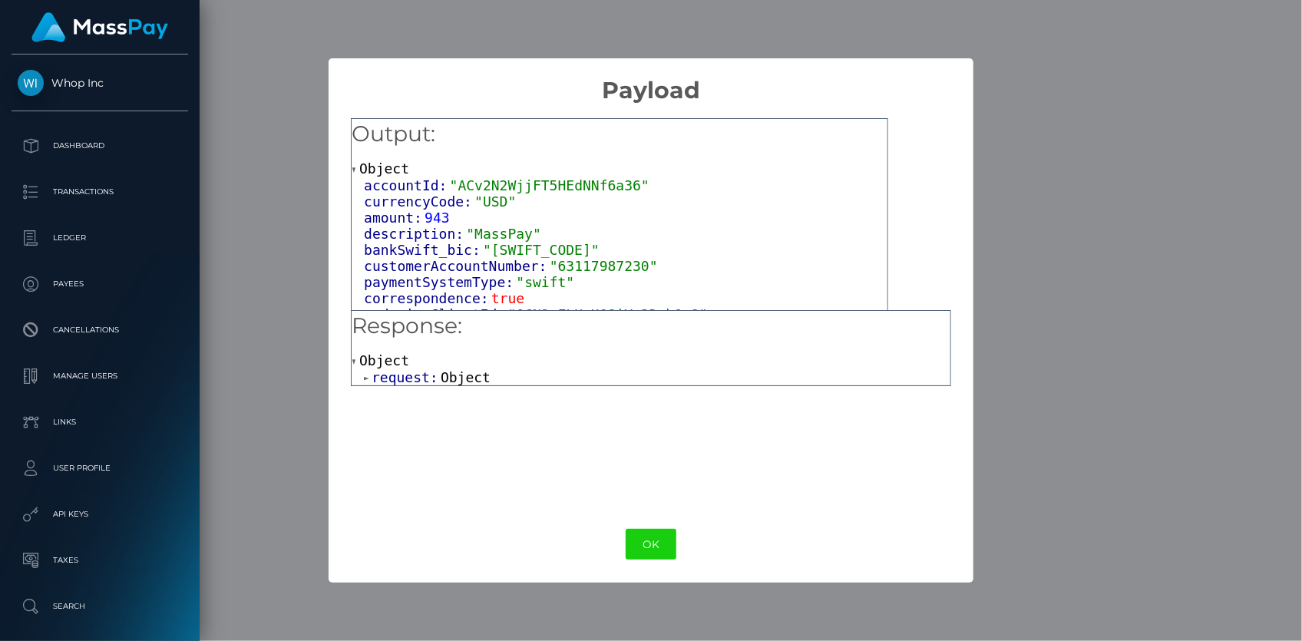
click at [568, 269] on span ""63117987230"" at bounding box center [604, 266] width 108 height 16
click at [599, 267] on span ""63117987230"" at bounding box center [604, 266] width 108 height 16
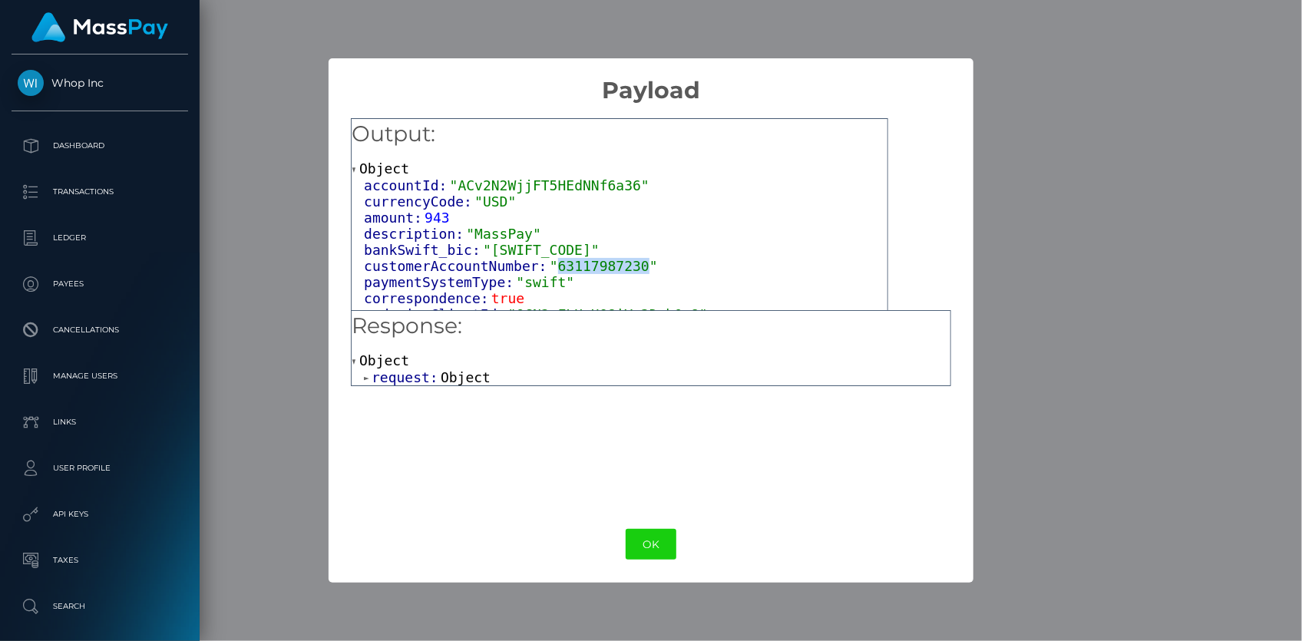
copy span "63117987230"
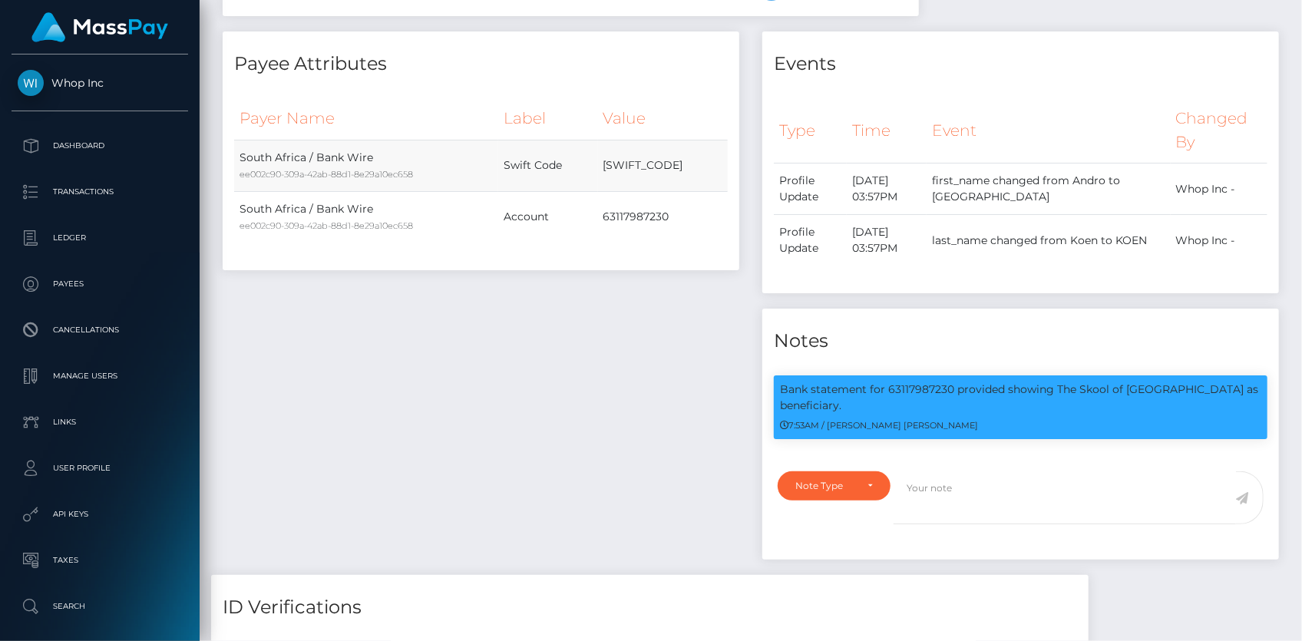
scroll to position [0, 0]
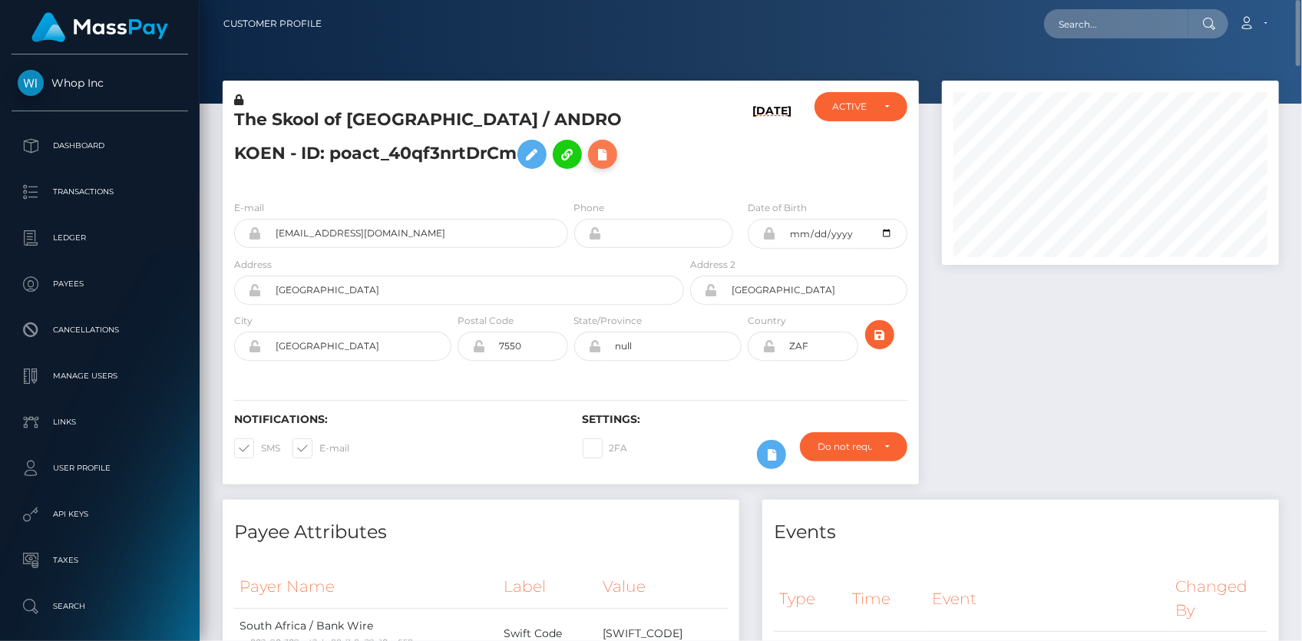
click at [594, 156] on icon at bounding box center [603, 154] width 18 height 19
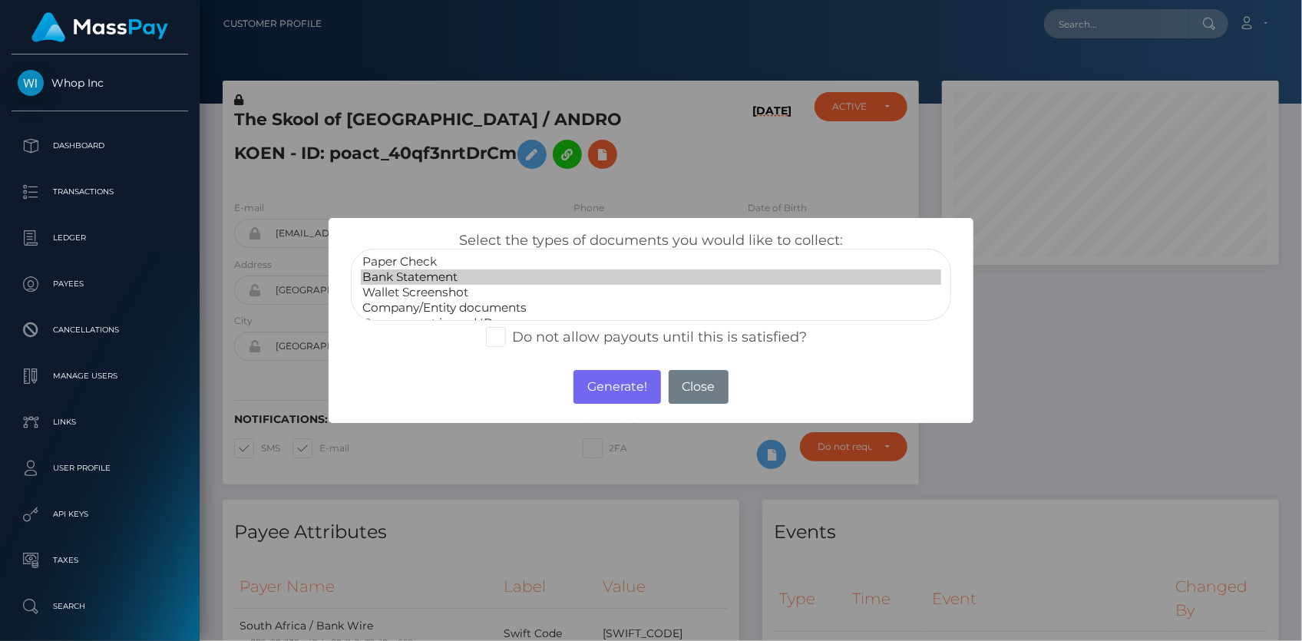
click at [491, 276] on option "Bank Statement" at bounding box center [651, 277] width 580 height 15
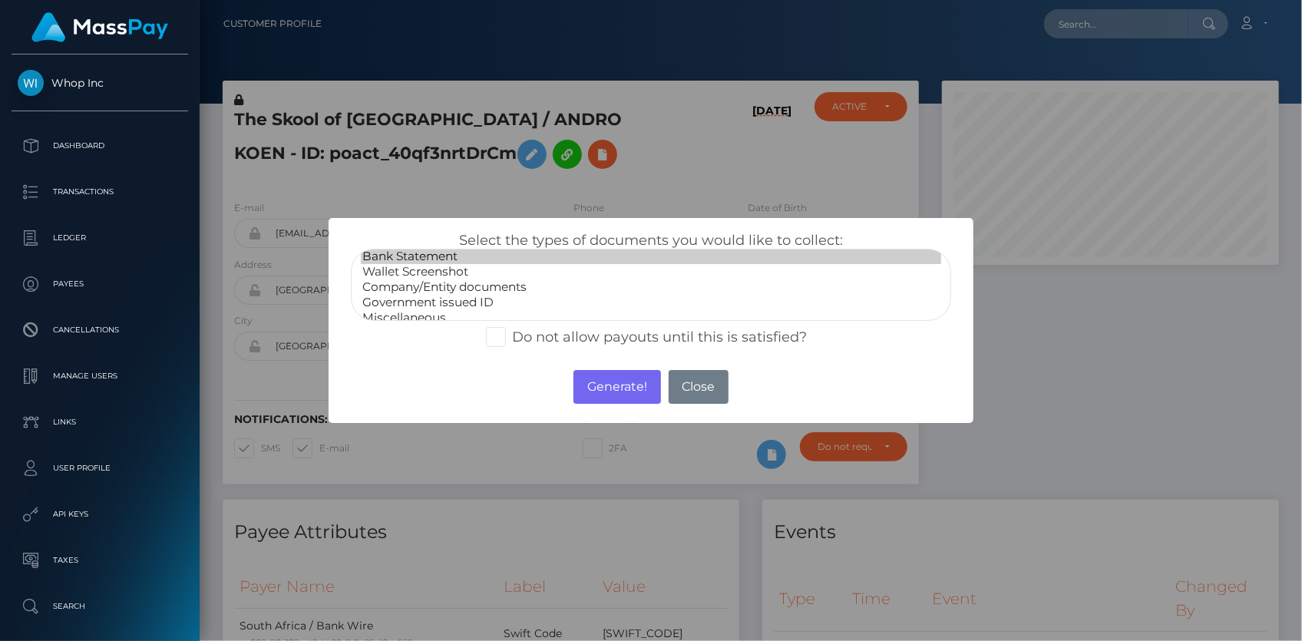
scroll to position [29, 0]
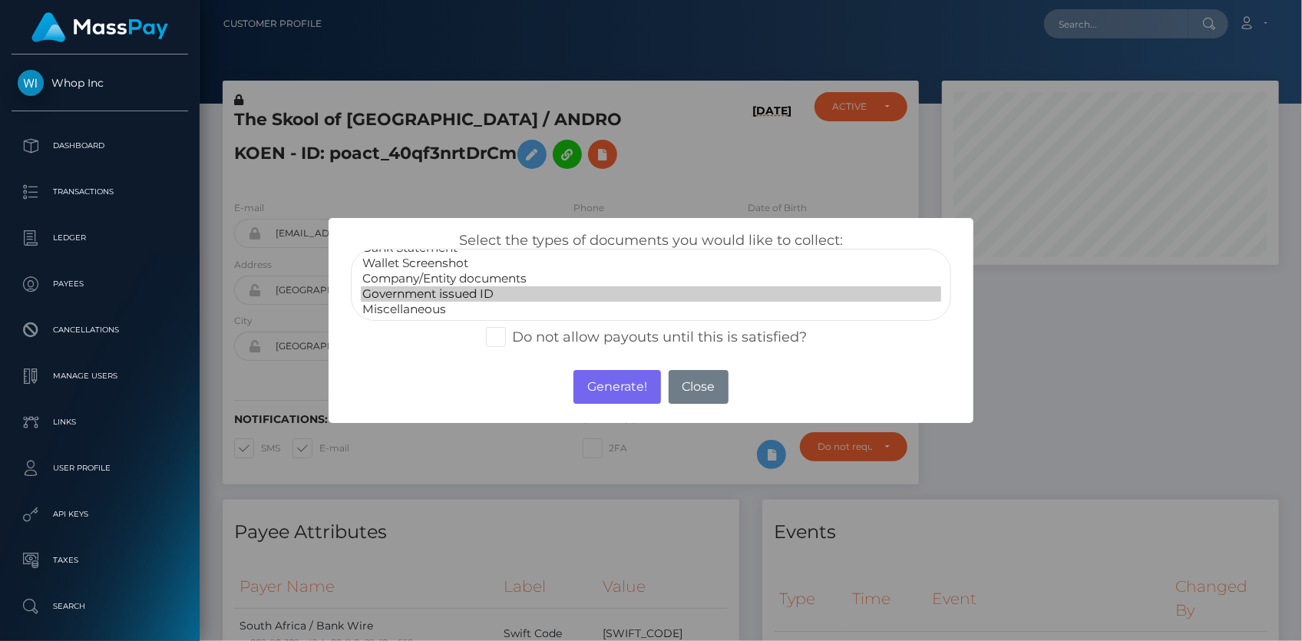
click at [471, 292] on option "Government issued ID" at bounding box center [651, 293] width 580 height 15
select select "Company/Entity documents"
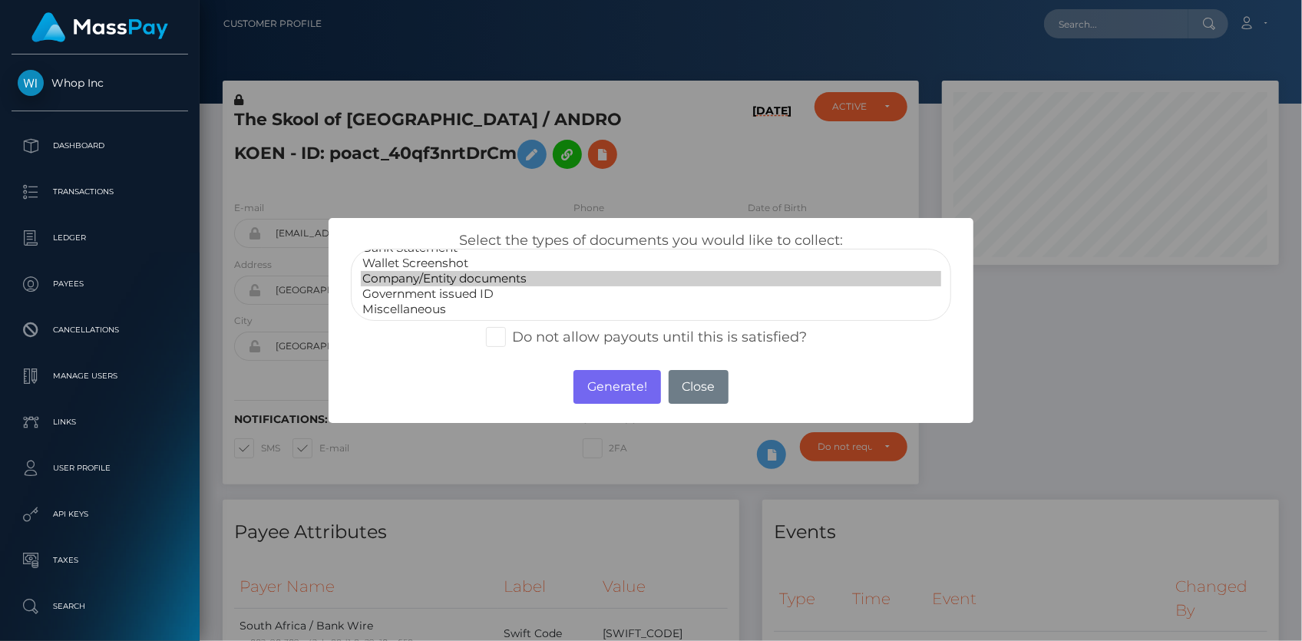
click at [461, 282] on option "Company/Entity documents" at bounding box center [651, 278] width 580 height 15
click at [597, 383] on button "Generate!" at bounding box center [617, 387] width 87 height 34
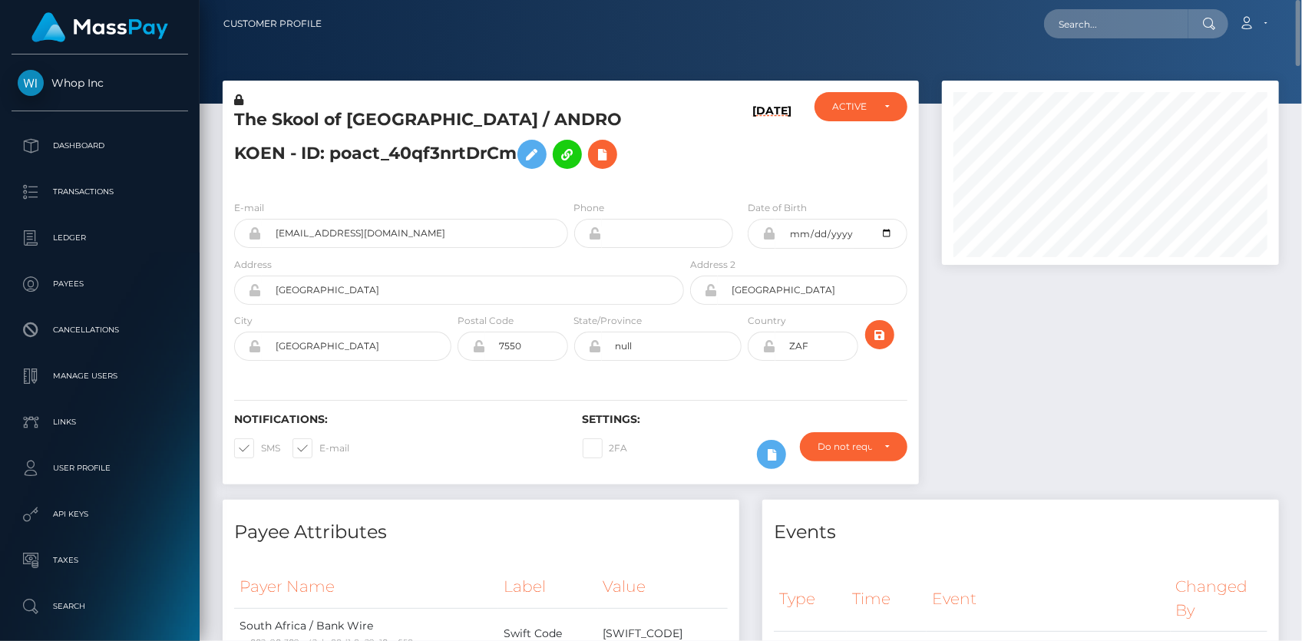
click at [1032, 61] on div at bounding box center [751, 52] width 1103 height 104
click at [1055, 45] on nav "Customer Profile Loading... Loading... Account" at bounding box center [751, 24] width 1103 height 48
click at [1068, 38] on div "Loading... Loading... Account Edit Profile Logout" at bounding box center [806, 24] width 944 height 32
click at [1070, 36] on input "text" at bounding box center [1116, 23] width 144 height 29
paste input "poact_sV6GfZAXDzvv"
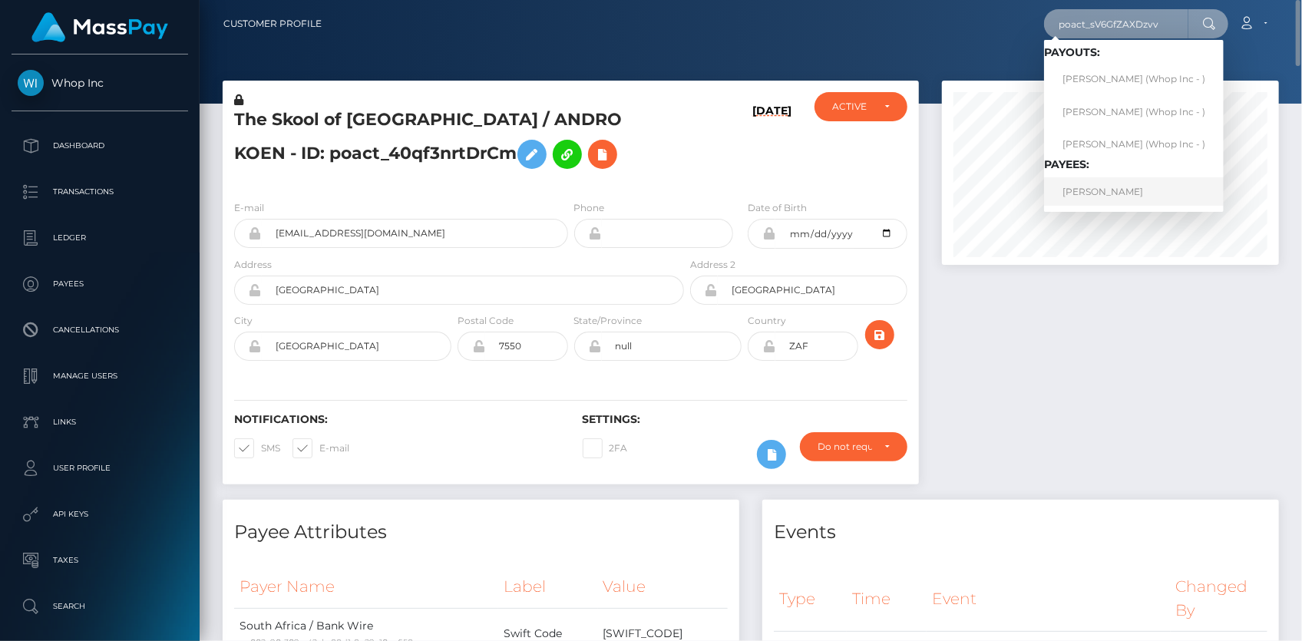
type input "poact_sV6GfZAXDzvv"
click at [1087, 196] on link "[PERSON_NAME]" at bounding box center [1134, 191] width 180 height 28
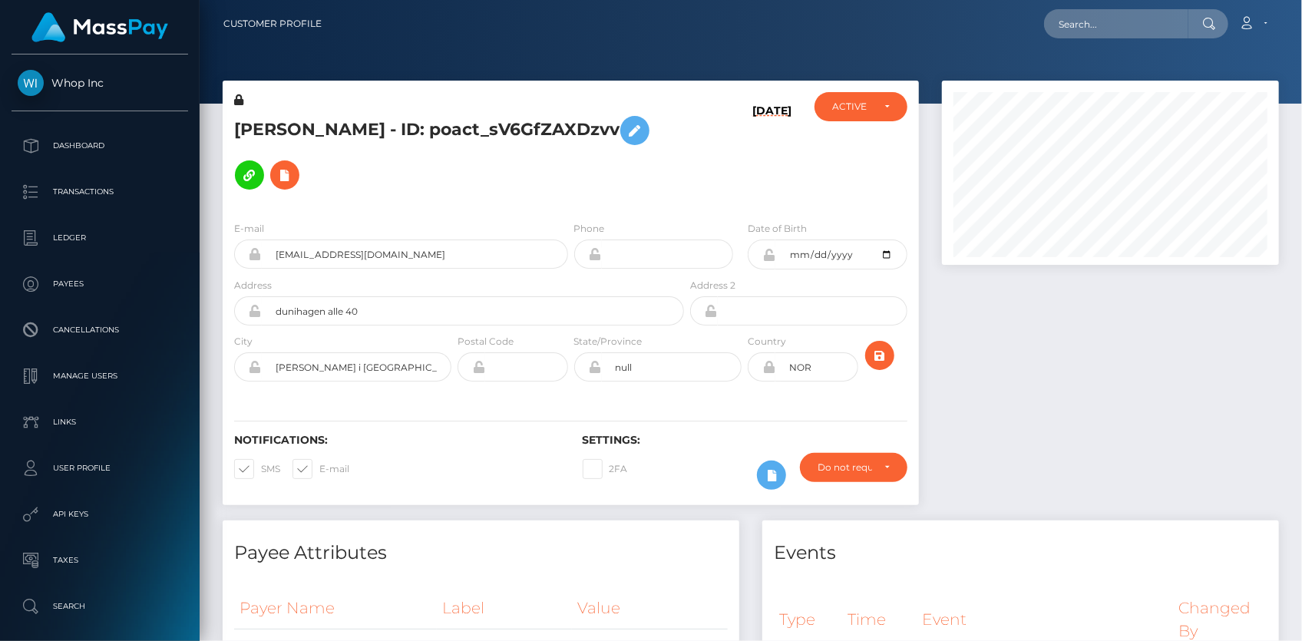
scroll to position [184, 336]
drag, startPoint x: 417, startPoint y: 153, endPoint x: 233, endPoint y: 154, distance: 184.3
click at [233, 154] on div "[PERSON_NAME] - ID: poact_sV6GfZAXDzvv" at bounding box center [455, 150] width 465 height 117
drag, startPoint x: 419, startPoint y: 157, endPoint x: 232, endPoint y: 157, distance: 187.4
click at [232, 157] on div "[PERSON_NAME] - ID: poact_sV6GfZAXDzvv" at bounding box center [455, 150] width 465 height 117
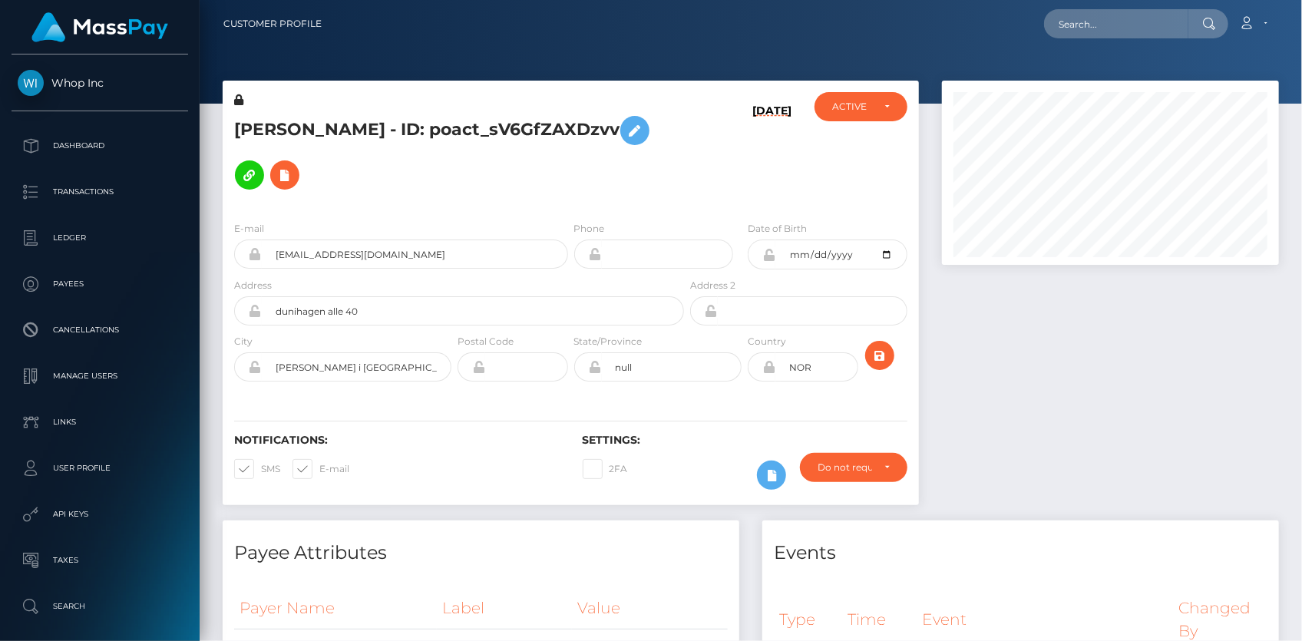
copy h5 "poact_sV6GfZAXDzvv"
click at [292, 220] on div "E-mail [EMAIL_ADDRESS][DOMAIN_NAME]" at bounding box center [401, 244] width 334 height 48
click at [293, 240] on input "[EMAIL_ADDRESS][DOMAIN_NAME]" at bounding box center [415, 254] width 306 height 29
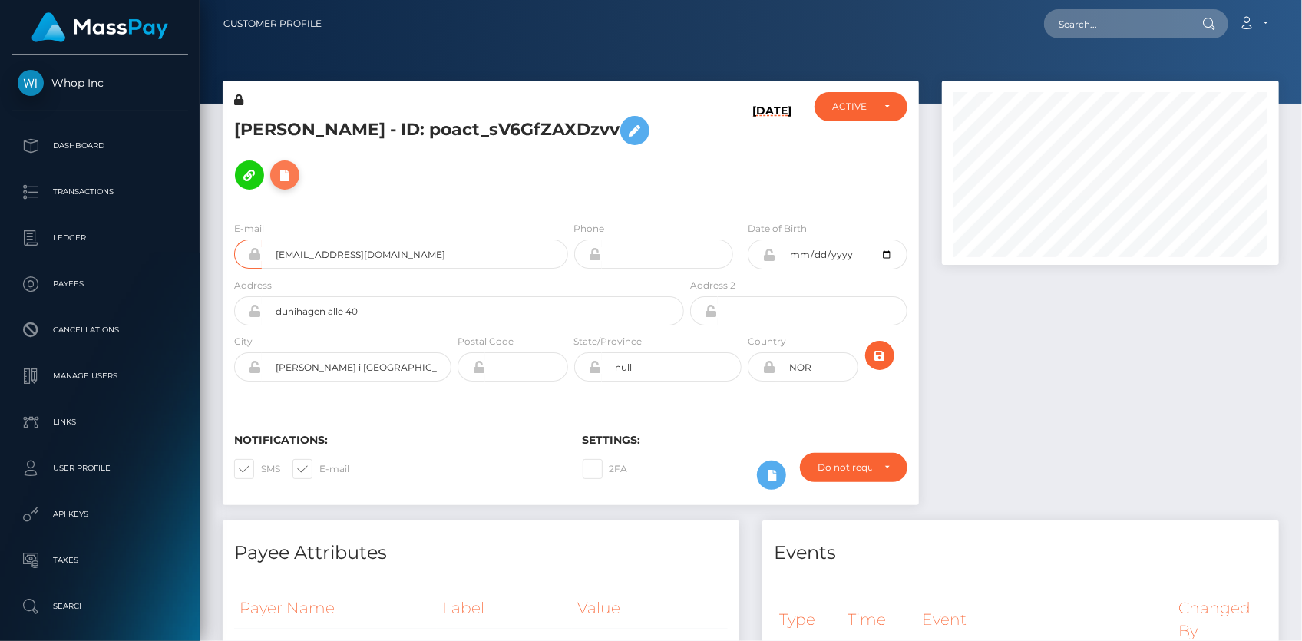
click at [294, 166] on icon at bounding box center [285, 175] width 18 height 19
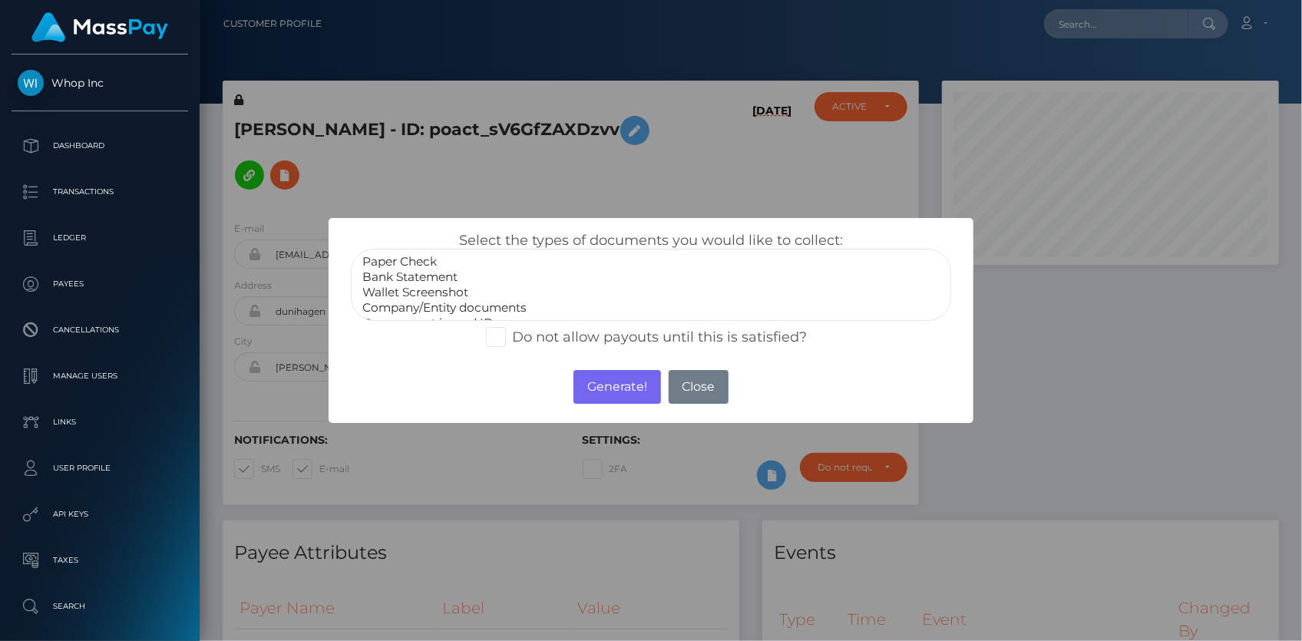
click at [522, 286] on option "Wallet Screenshot" at bounding box center [651, 292] width 580 height 15
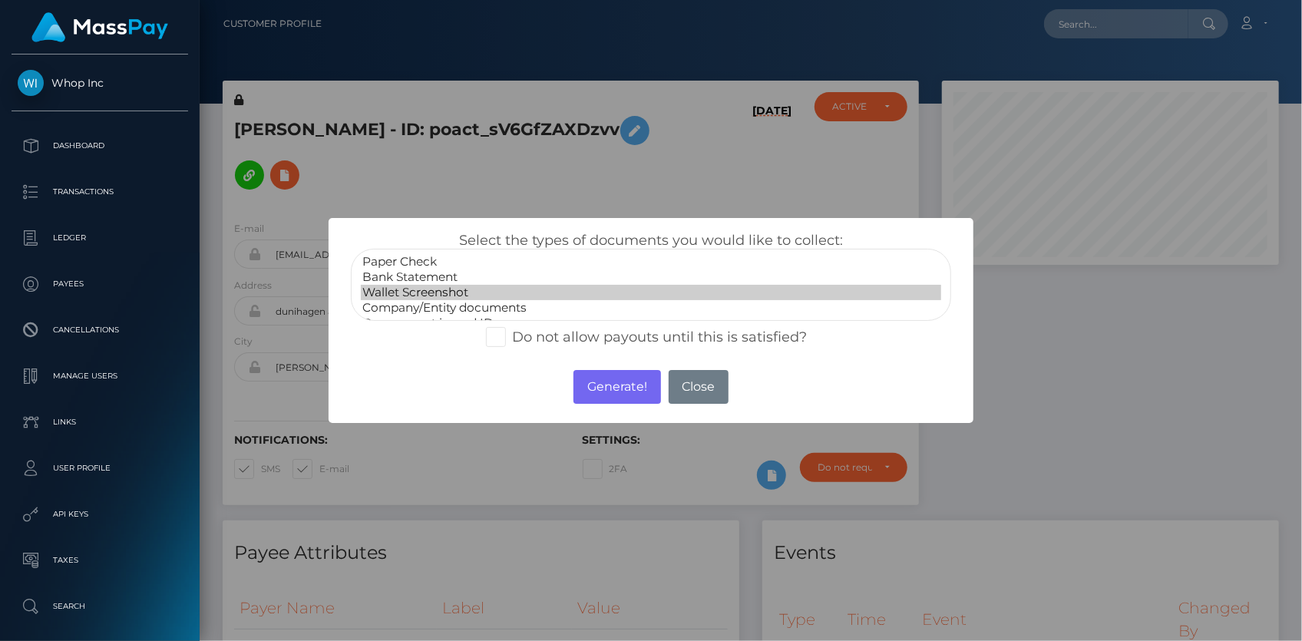
select select "Bank Statement"
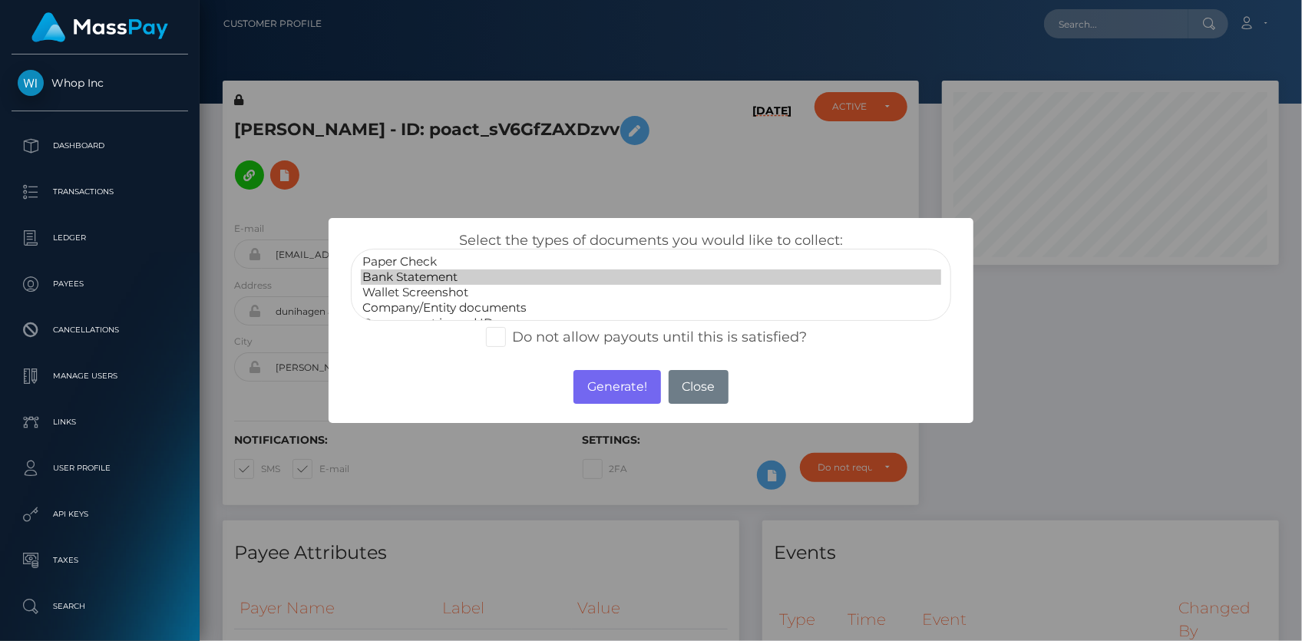
click at [514, 277] on option "Bank Statement" at bounding box center [651, 277] width 580 height 15
click at [610, 386] on button "Generate!" at bounding box center [617, 387] width 87 height 34
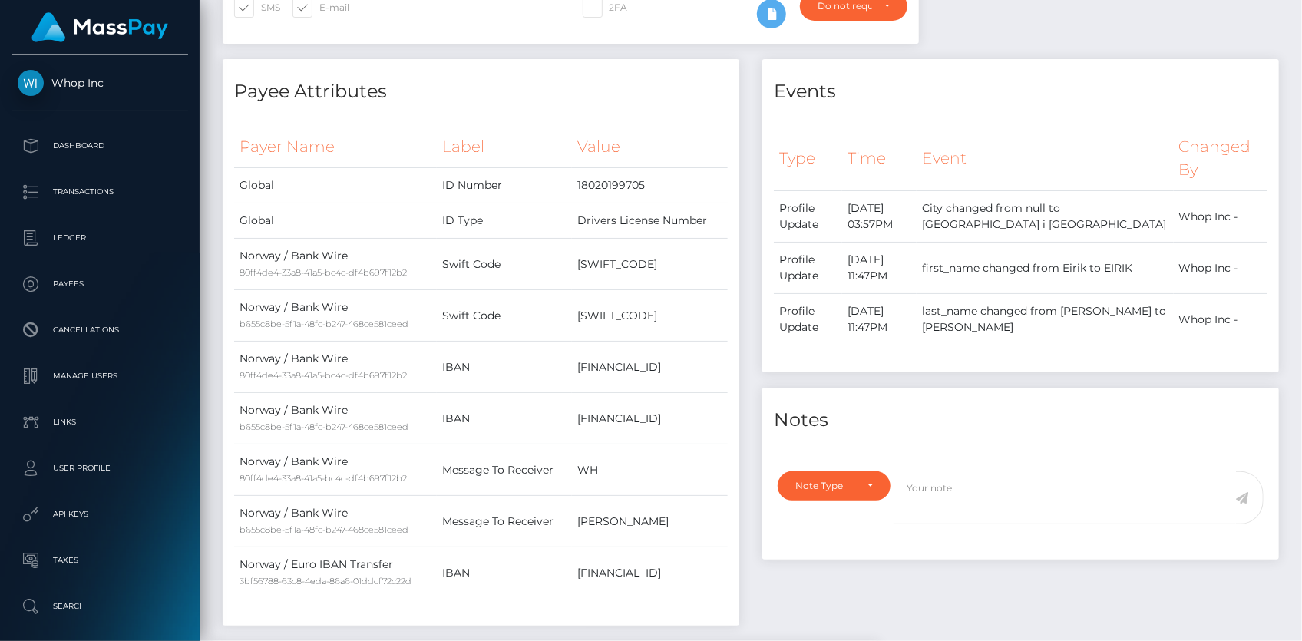
scroll to position [0, 0]
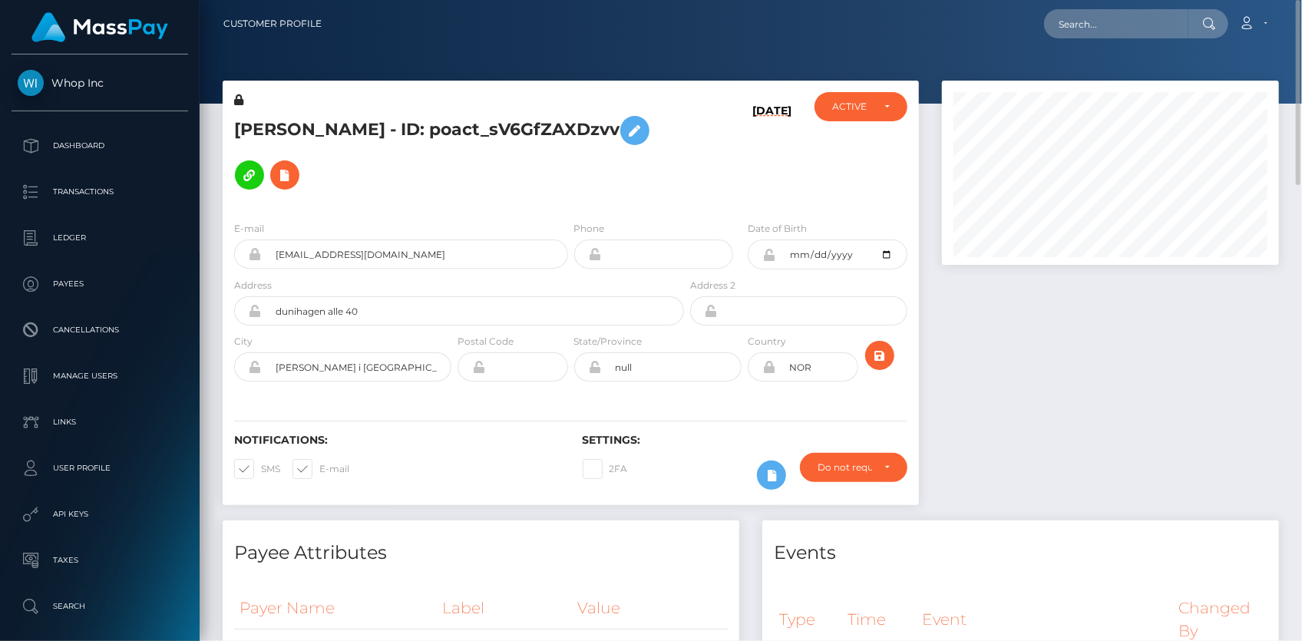
drag, startPoint x: 238, startPoint y: 155, endPoint x: 422, endPoint y: 155, distance: 183.5
click at [422, 155] on h5 "EIRIK EKELAND SYVERTSEN - ID: poact_sV6GfZAXDzvv" at bounding box center [455, 152] width 442 height 89
copy h5 "poact_sV6GfZAXDzvv"
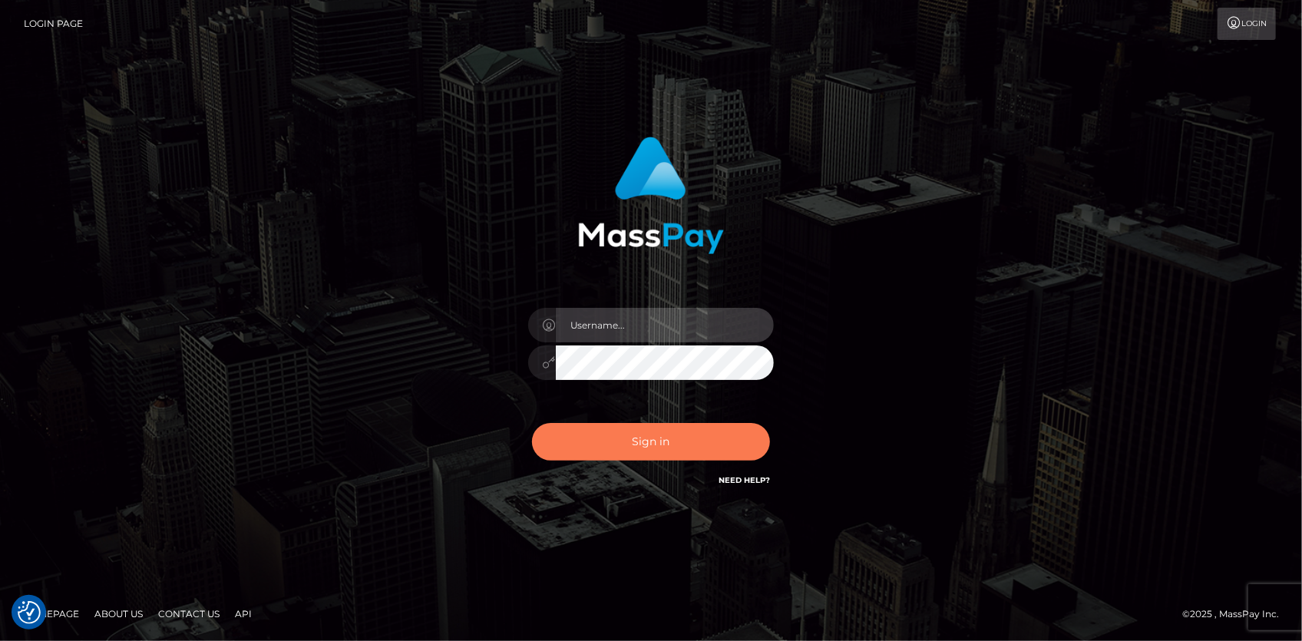
type input "[PERSON_NAME]"
click at [716, 443] on button "Sign in" at bounding box center [651, 442] width 238 height 38
type input "Eduard Gavrilescu"
click at [689, 427] on button "Sign in" at bounding box center [651, 442] width 238 height 38
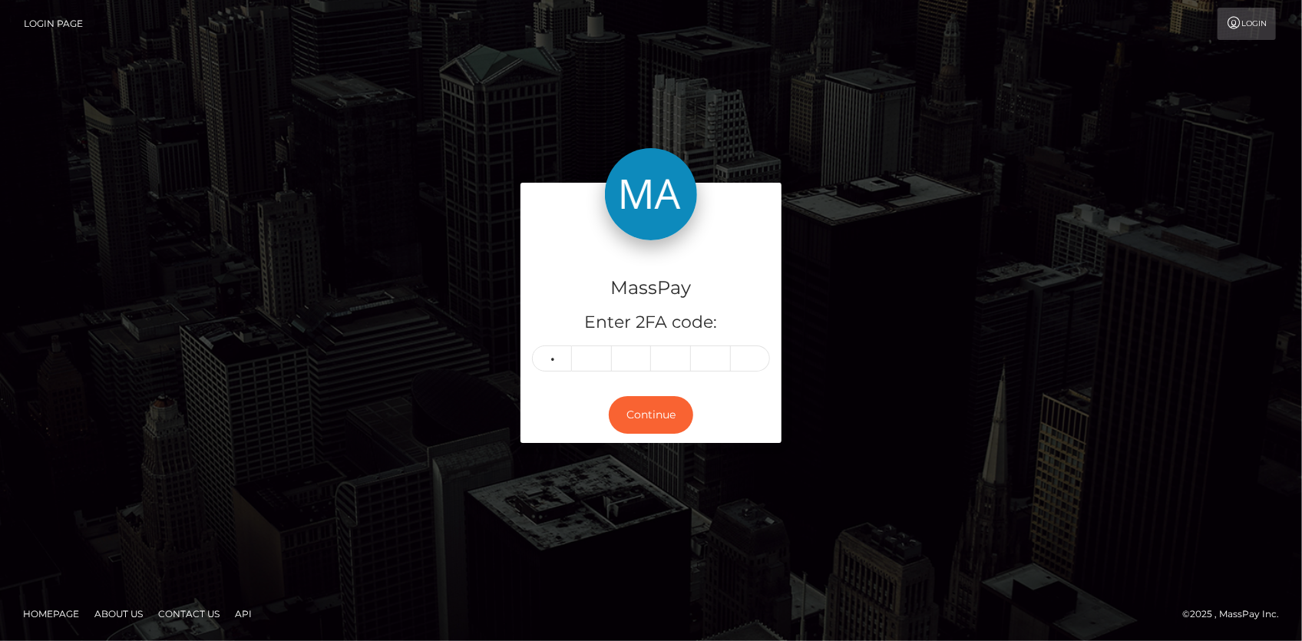
type input "2"
type input "3"
type input "2"
type input "7"
type input "1"
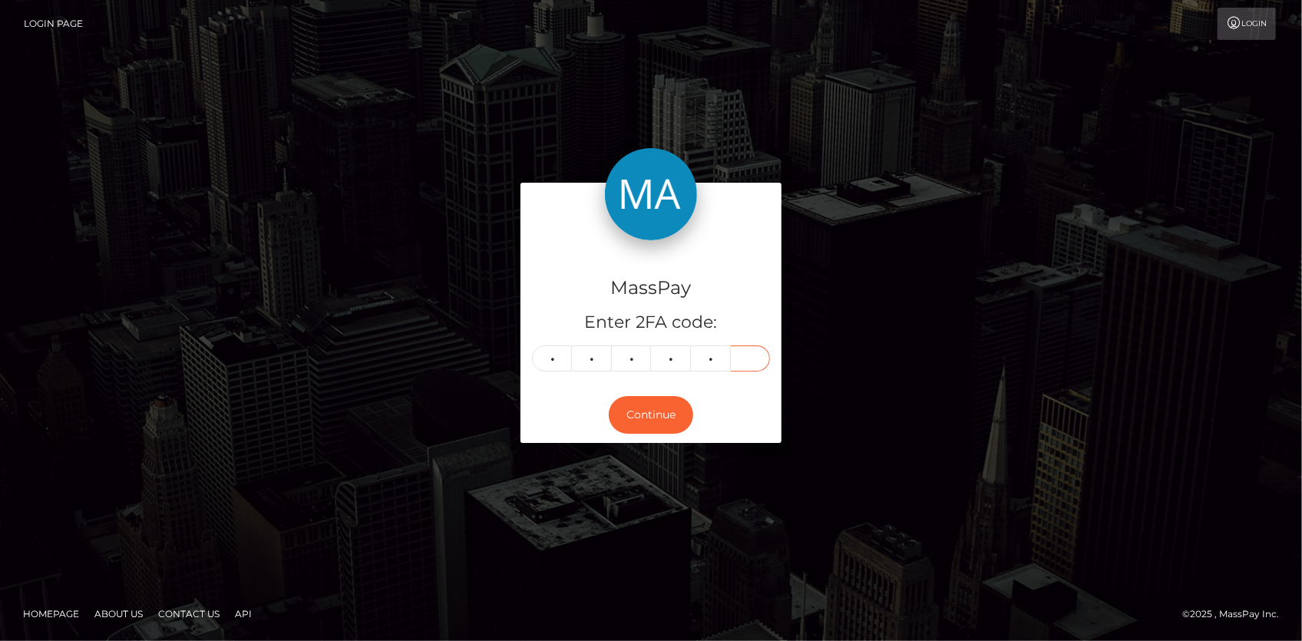
type input "9"
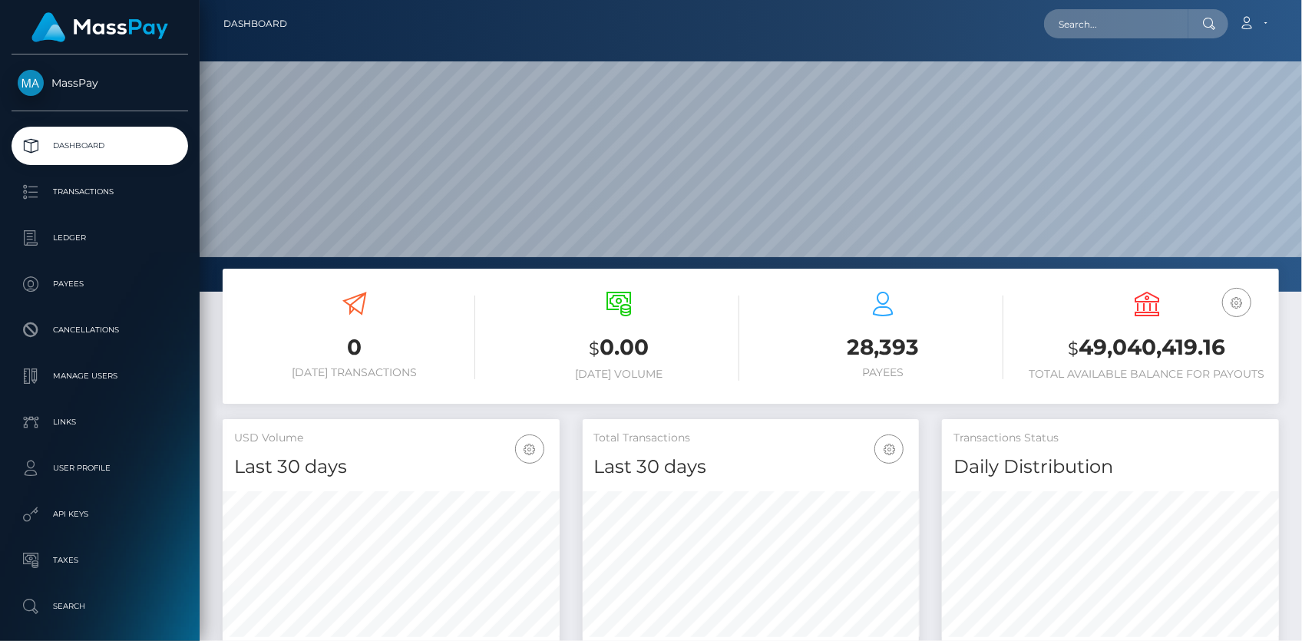
scroll to position [272, 336]
click at [1045, 33] on div "Loading... Loading... Account Edit Profile Logout" at bounding box center [788, 24] width 979 height 32
click at [1071, 31] on input "text" at bounding box center [1116, 23] width 144 height 29
paste input "28f92479-97e9-11f0-bd85-0694aced620b"
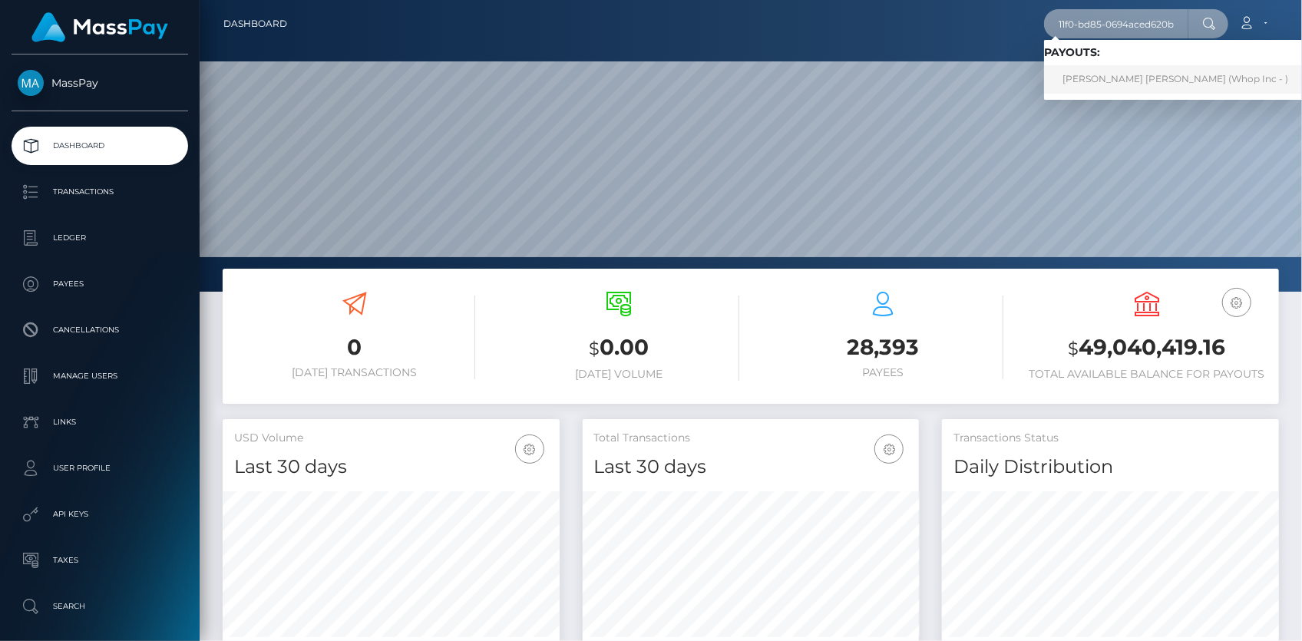
type input "28f92479-97e9-11f0-bd85-0694aced620b"
click at [1098, 69] on link "TAAHA MAKSUD USMANI (Whop Inc - )" at bounding box center [1175, 79] width 263 height 28
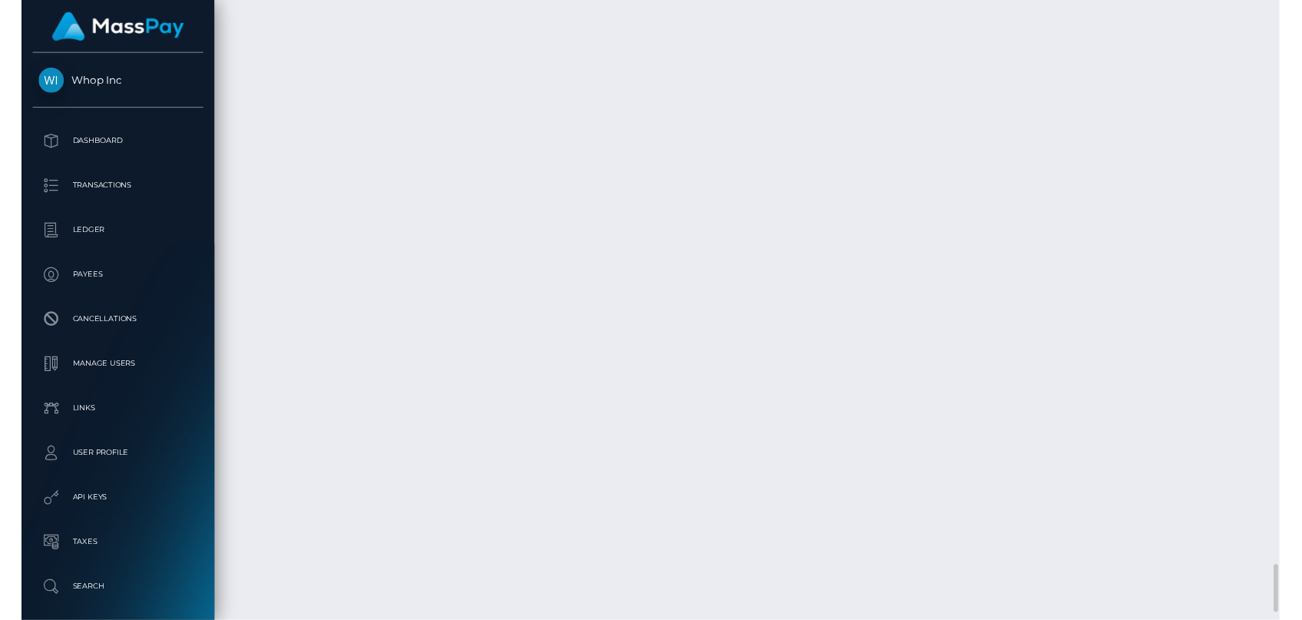
scroll to position [7539, 0]
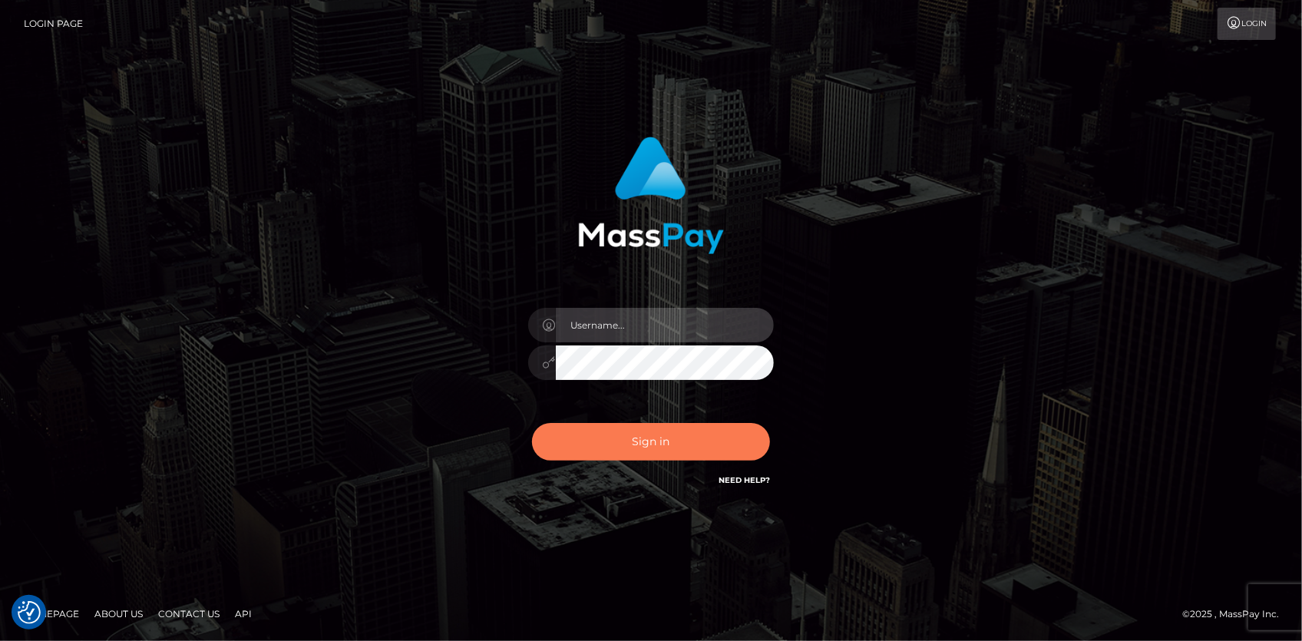
type input "[PERSON_NAME]"
click at [634, 453] on button "Sign in" at bounding box center [651, 442] width 238 height 38
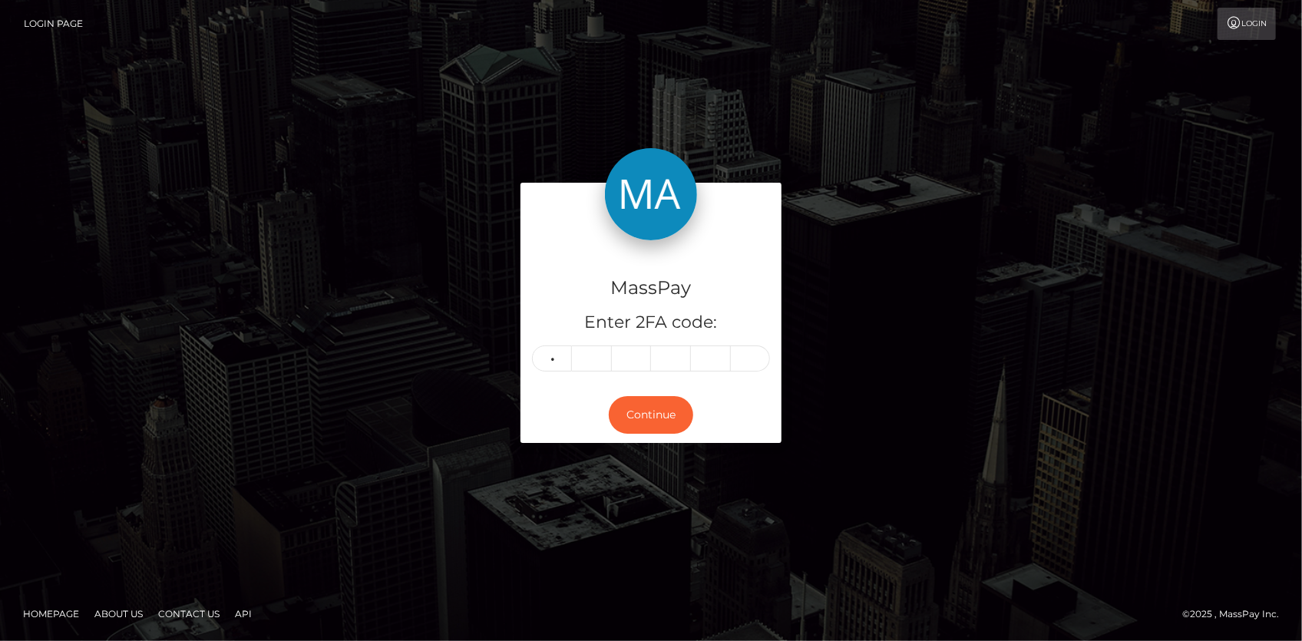
type input "3"
type input "1"
type input "8"
type input "0"
type input "7"
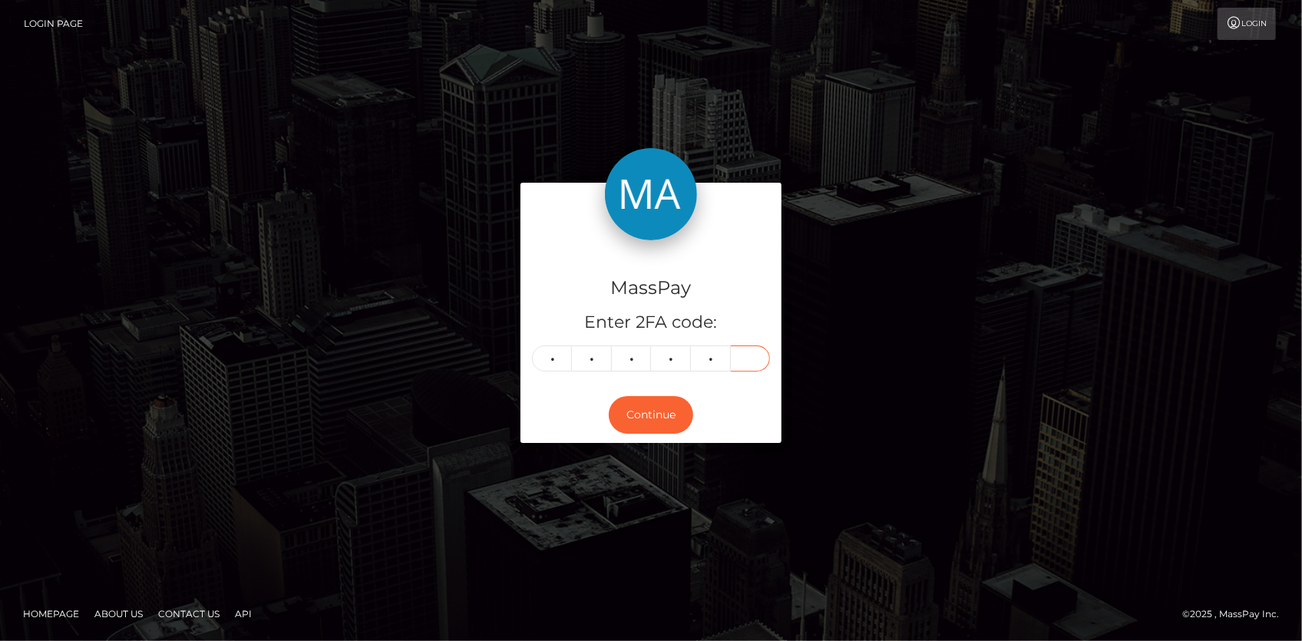
type input "5"
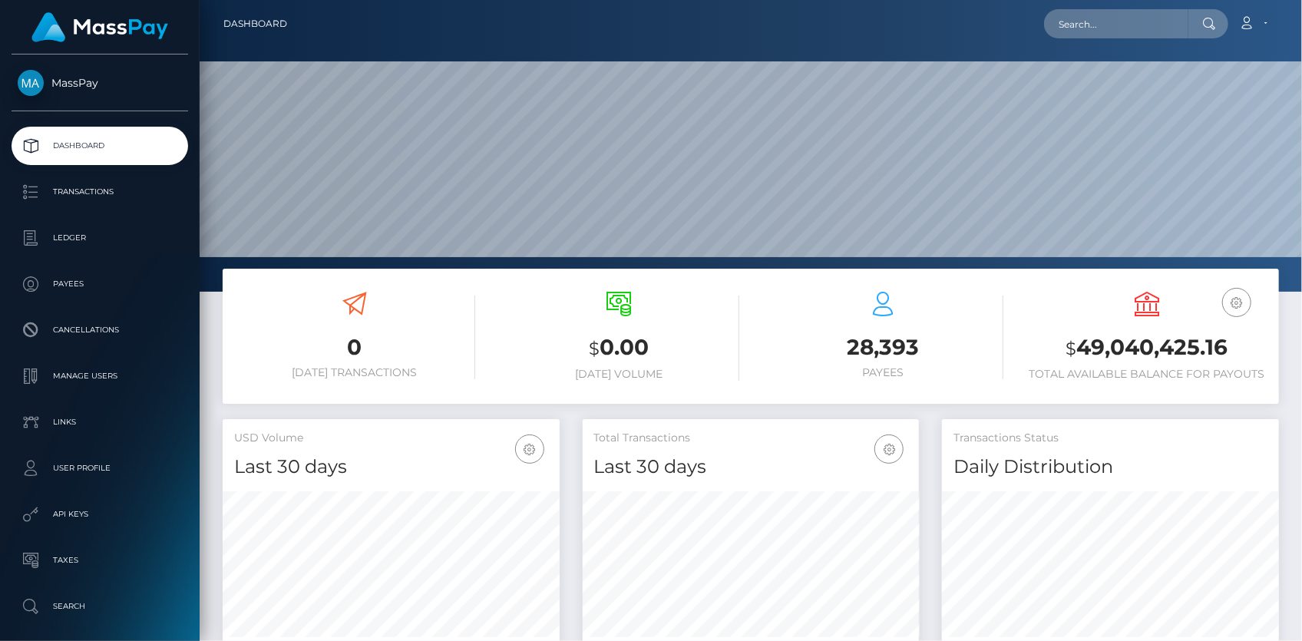
scroll to position [272, 336]
click at [1099, 30] on input "text" at bounding box center [1116, 23] width 144 height 29
paste input "[EMAIL_ADDRESS][DOMAIN_NAME]"
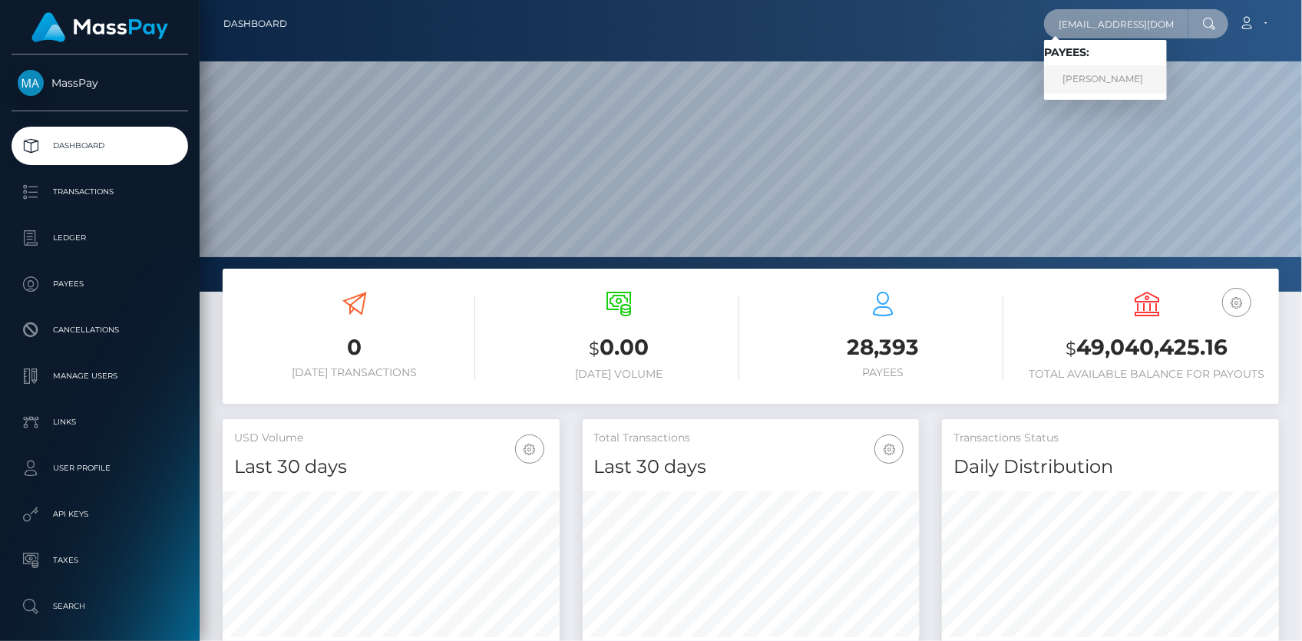
type input "[EMAIL_ADDRESS][DOMAIN_NAME]"
click at [1093, 72] on link "[PERSON_NAME]" at bounding box center [1105, 79] width 123 height 28
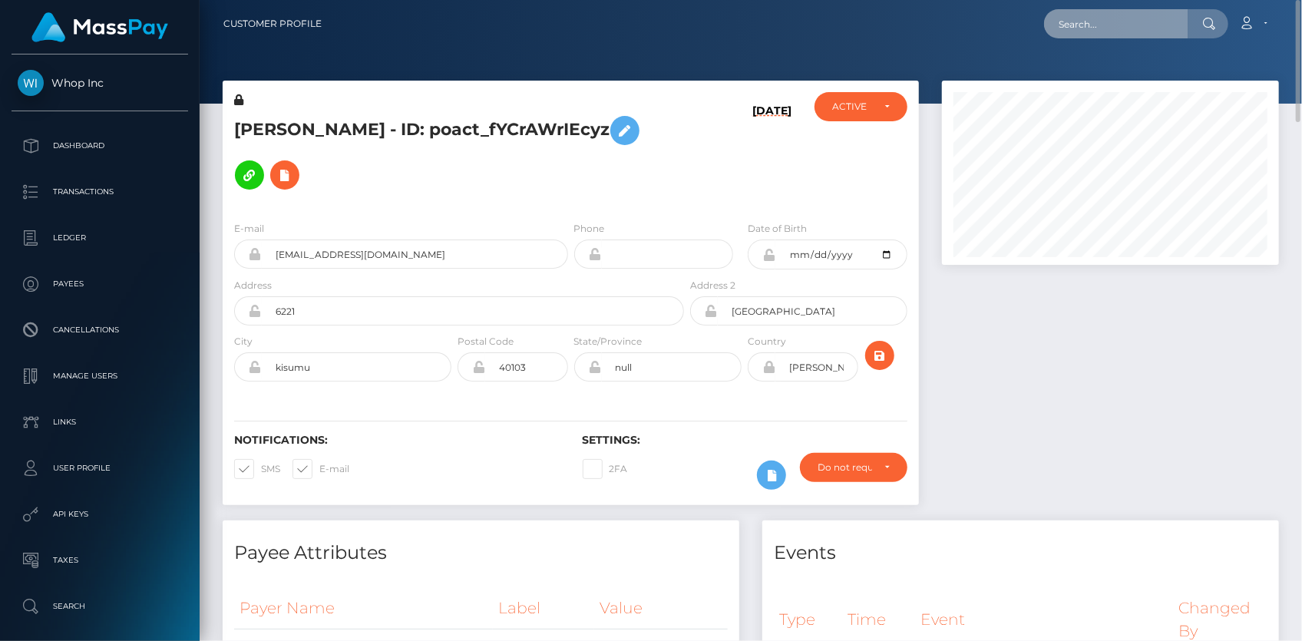
click at [1116, 28] on input "text" at bounding box center [1116, 23] width 144 height 29
paste input "kolweya02@gmail.com"
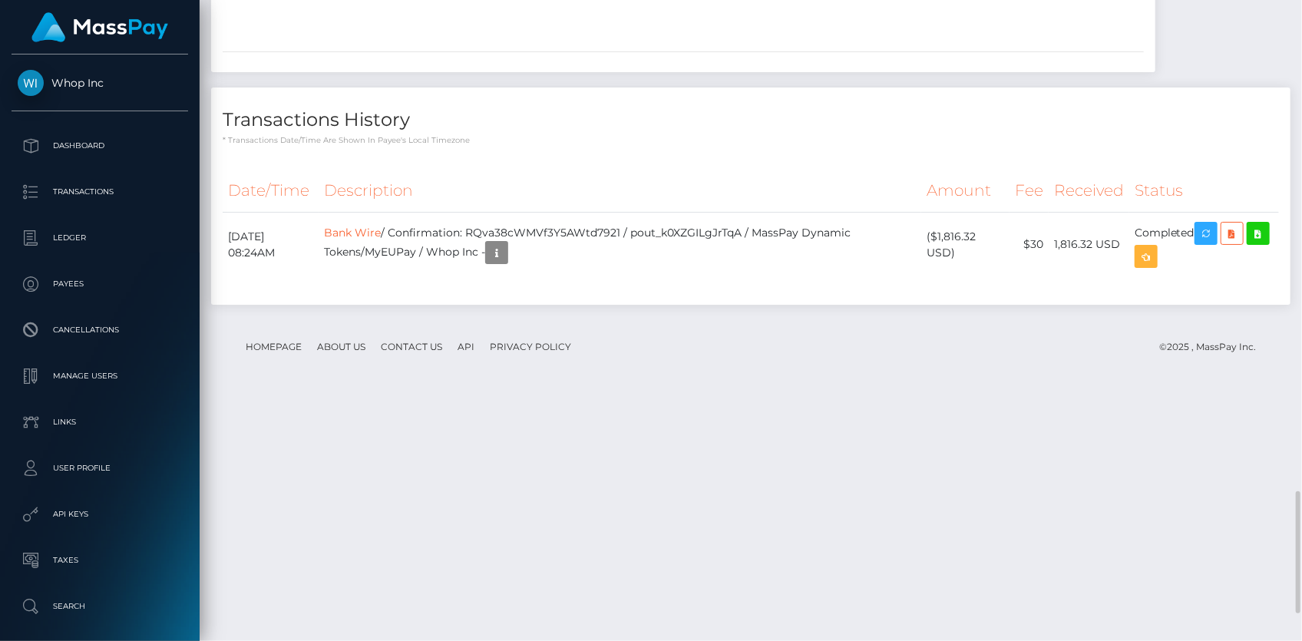
scroll to position [2729, 0]
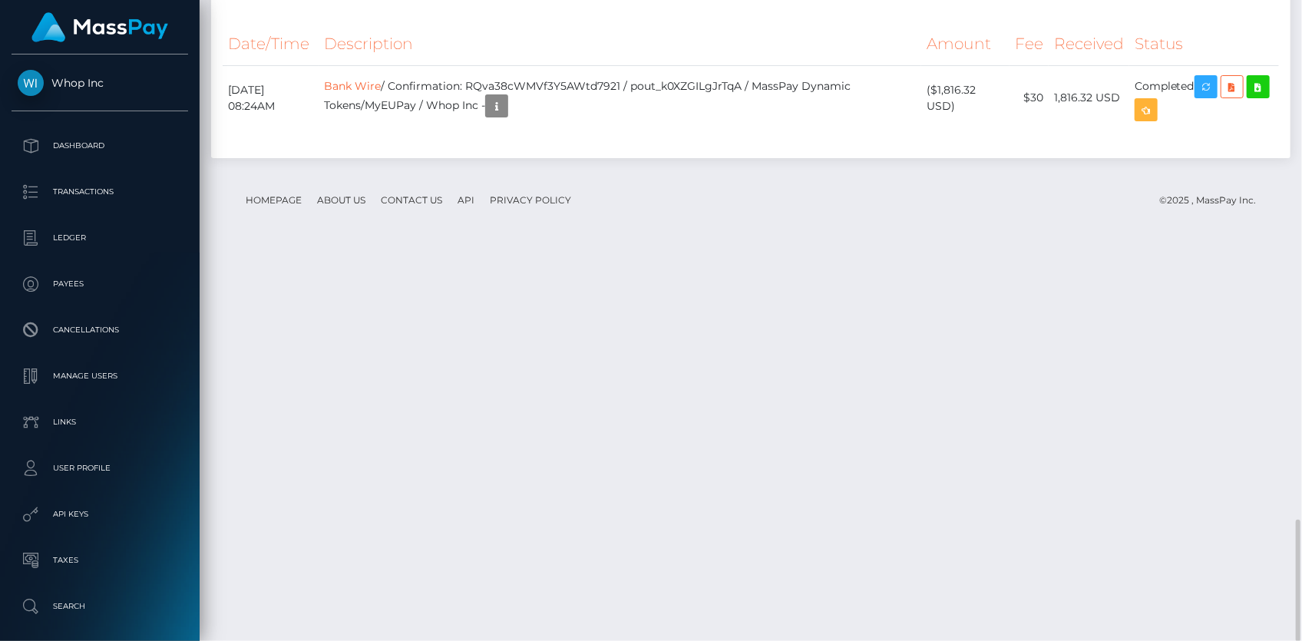
type input "kolweya02@gmail.com"
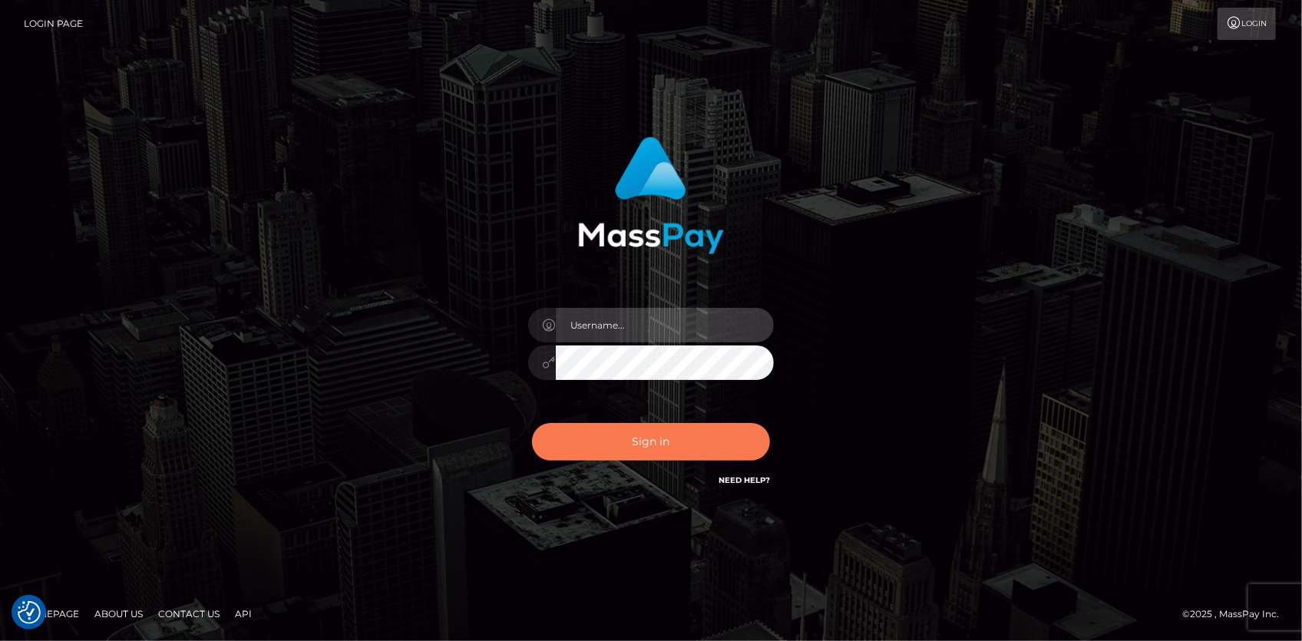
type input "[PERSON_NAME]"
click at [635, 441] on button "Sign in" at bounding box center [651, 442] width 238 height 38
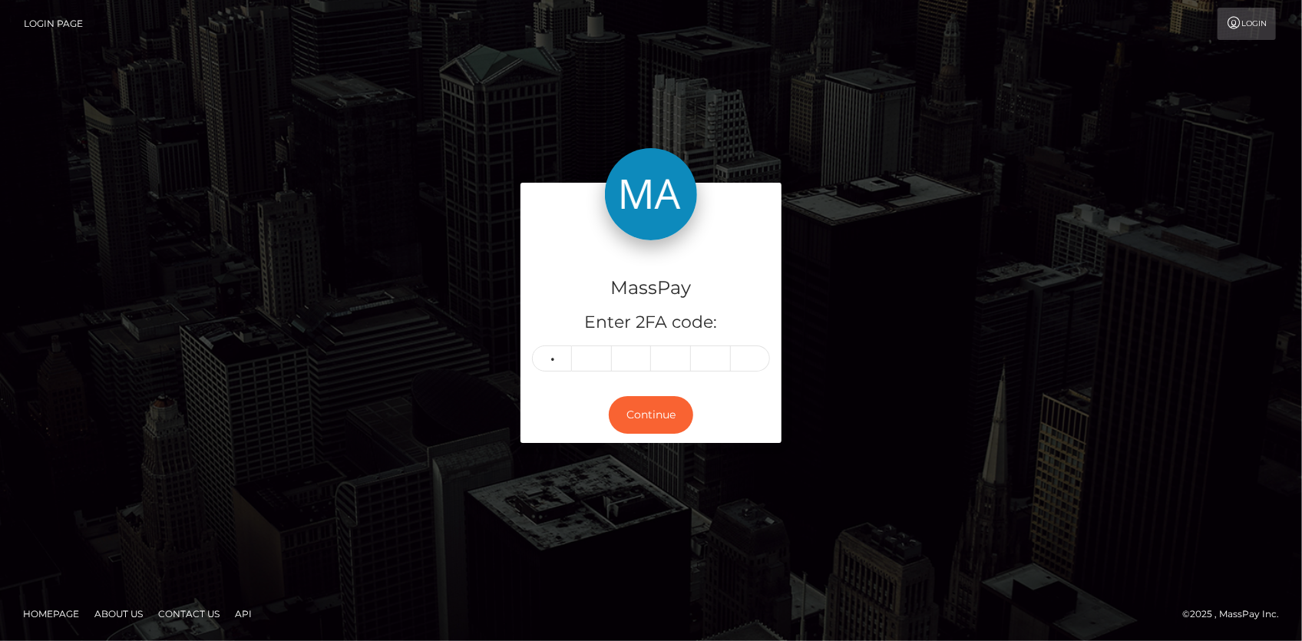
type input "4"
type input "8"
type input "6"
type input "4"
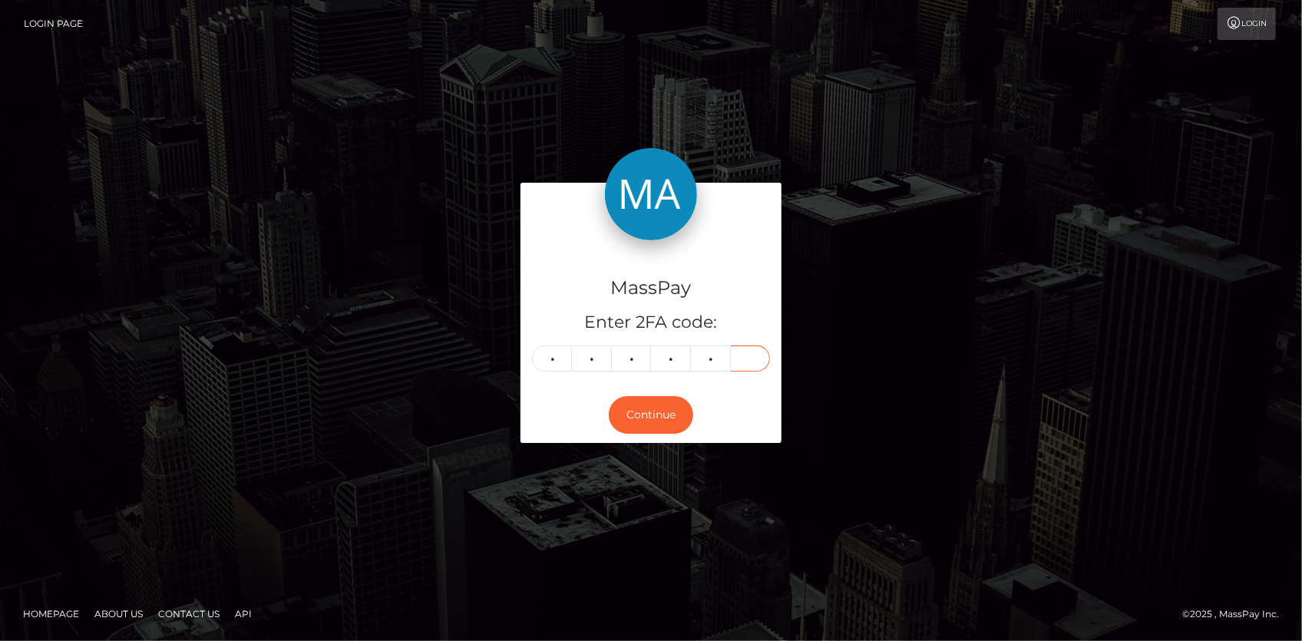
type input "8"
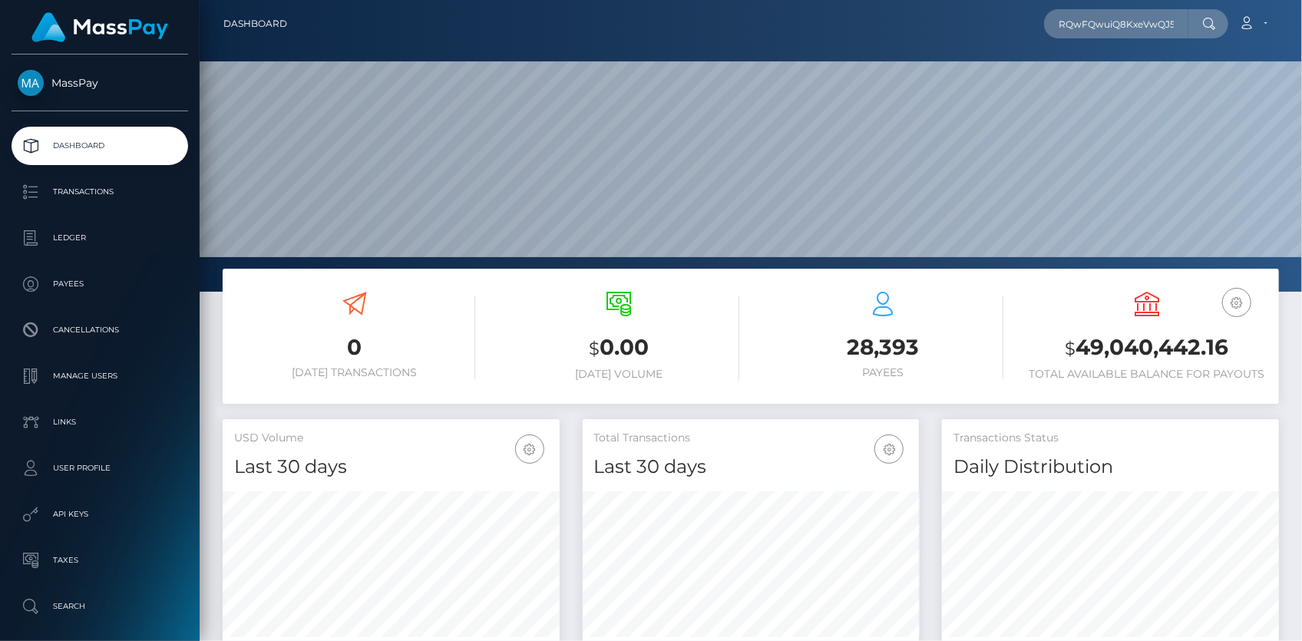
scroll to position [0, 28]
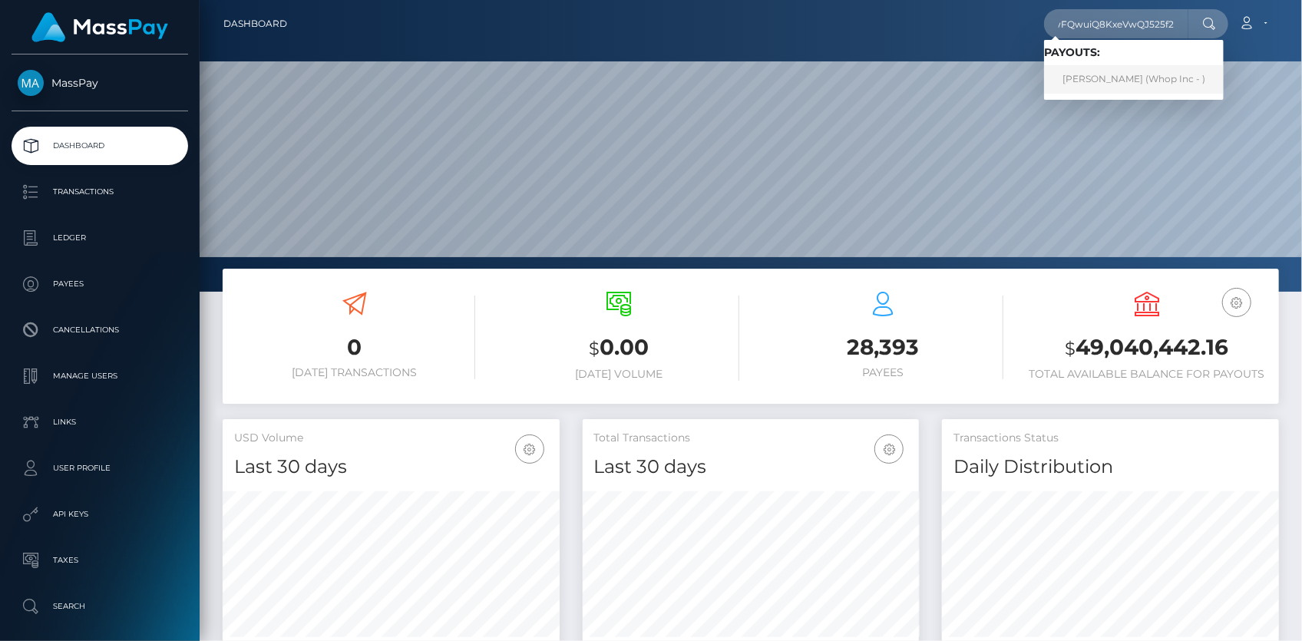
type input "RQwFQwuiQ8KxeVwQJ525f2"
click at [1080, 72] on link "[PERSON_NAME] (Whop Inc - )" at bounding box center [1134, 79] width 180 height 28
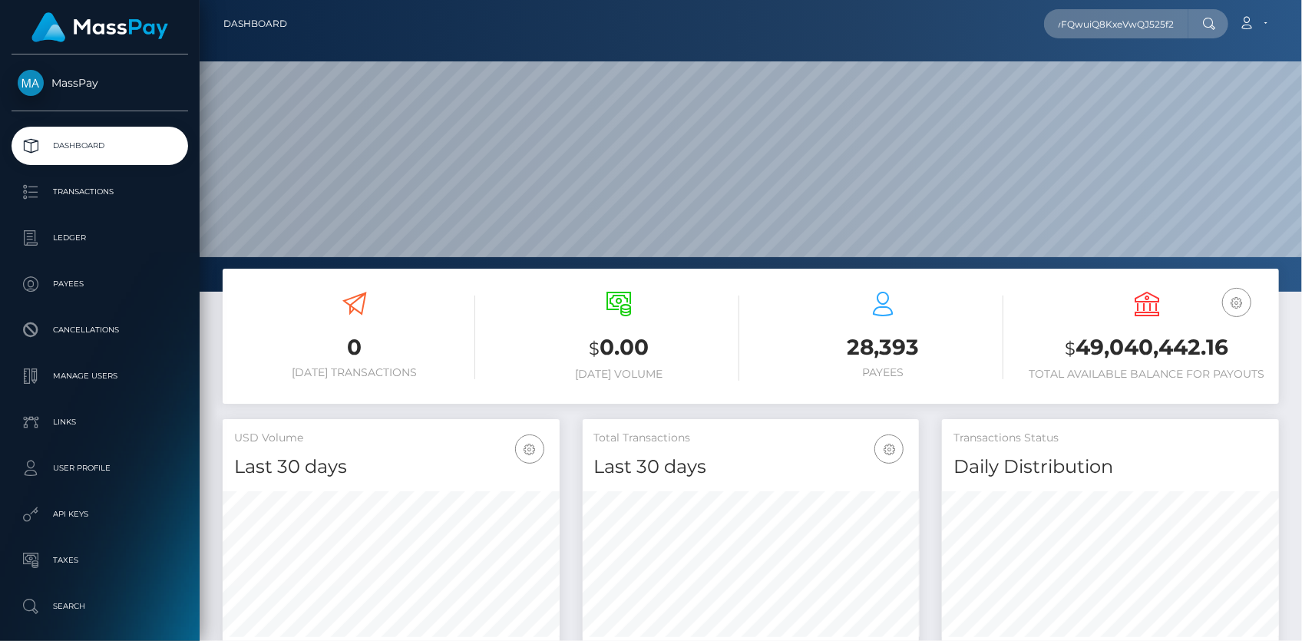
scroll to position [0, 0]
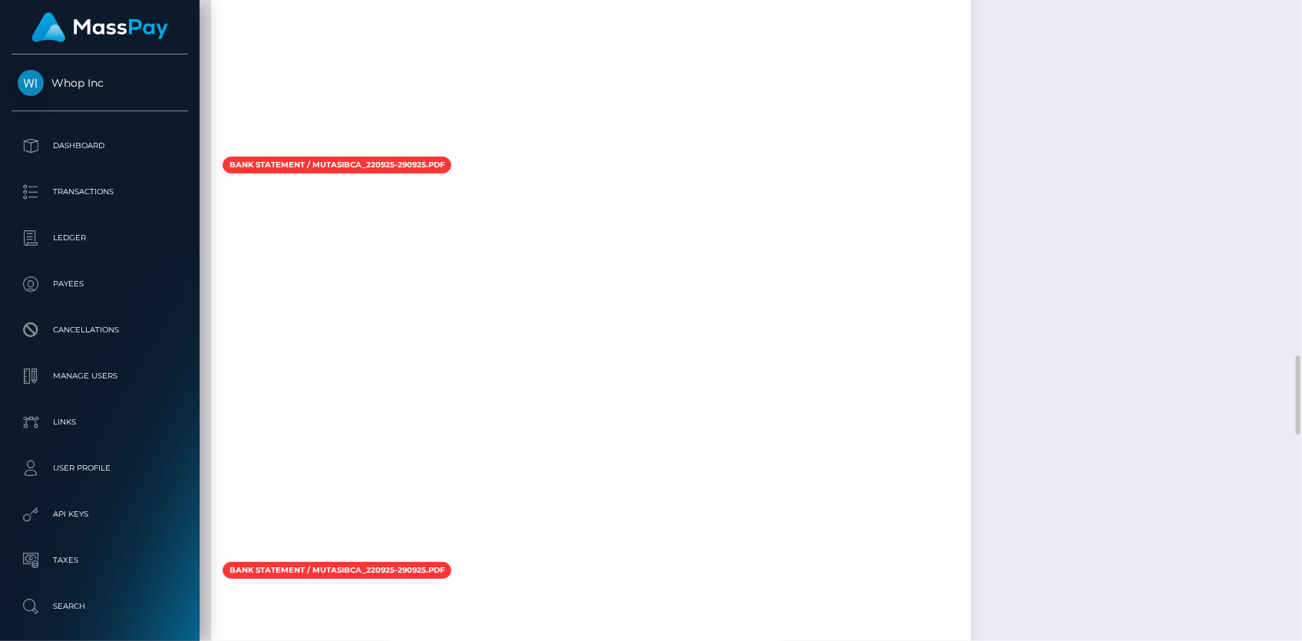
scroll to position [2932, 0]
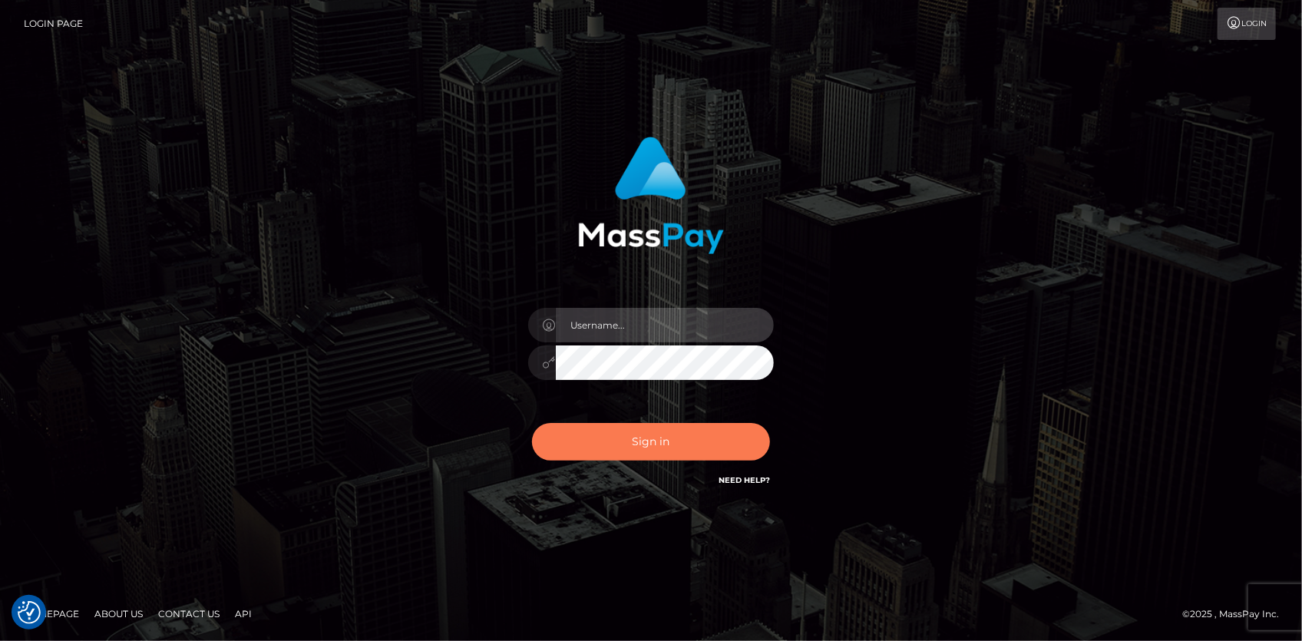
type input "[PERSON_NAME]"
click at [615, 429] on button "Sign in" at bounding box center [651, 442] width 238 height 38
type input "Eduard Gavrilescu"
click at [624, 425] on button "Sign in" at bounding box center [651, 442] width 238 height 38
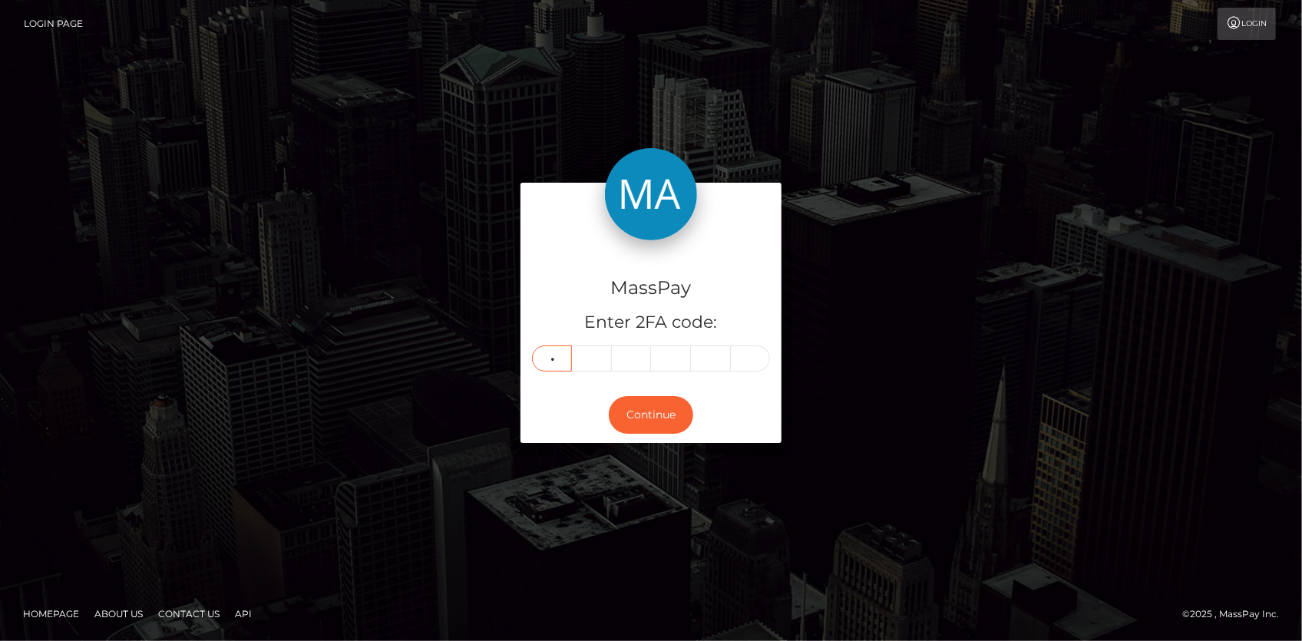
type input "6"
type input "1"
type input "2"
type input "9"
type input "2"
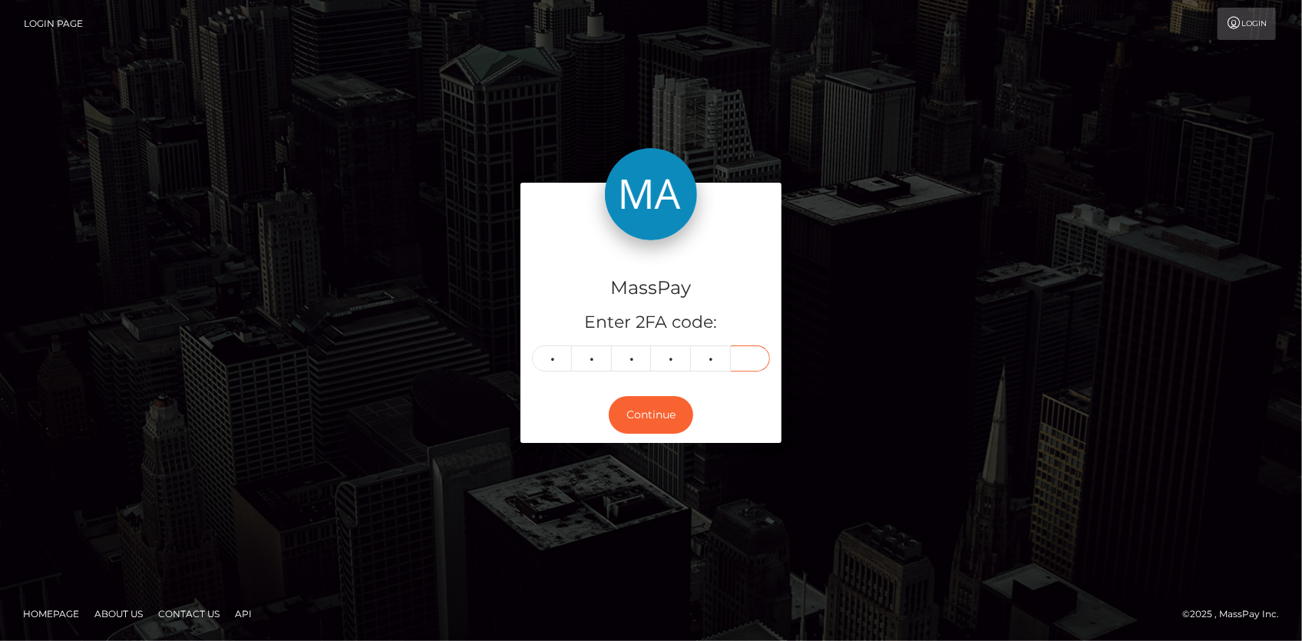
type input "4"
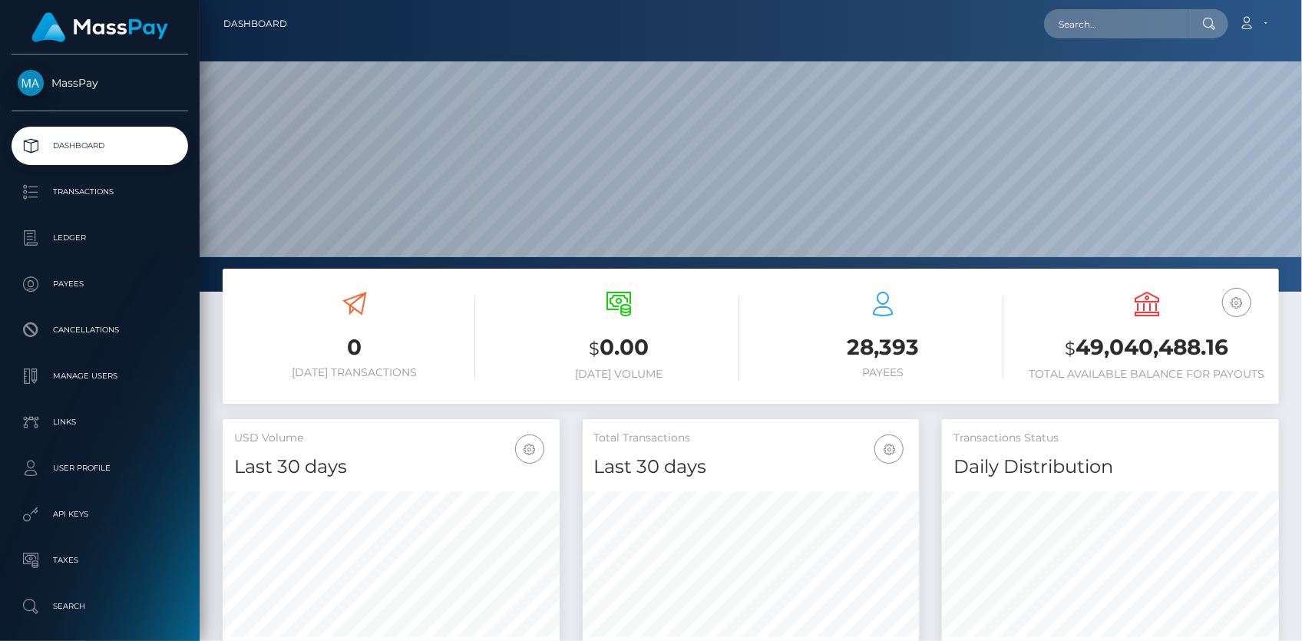
scroll to position [272, 336]
click at [1114, 28] on input "text" at bounding box center [1116, 23] width 144 height 29
paste input "pout_0kAYZjIwbgPVd"
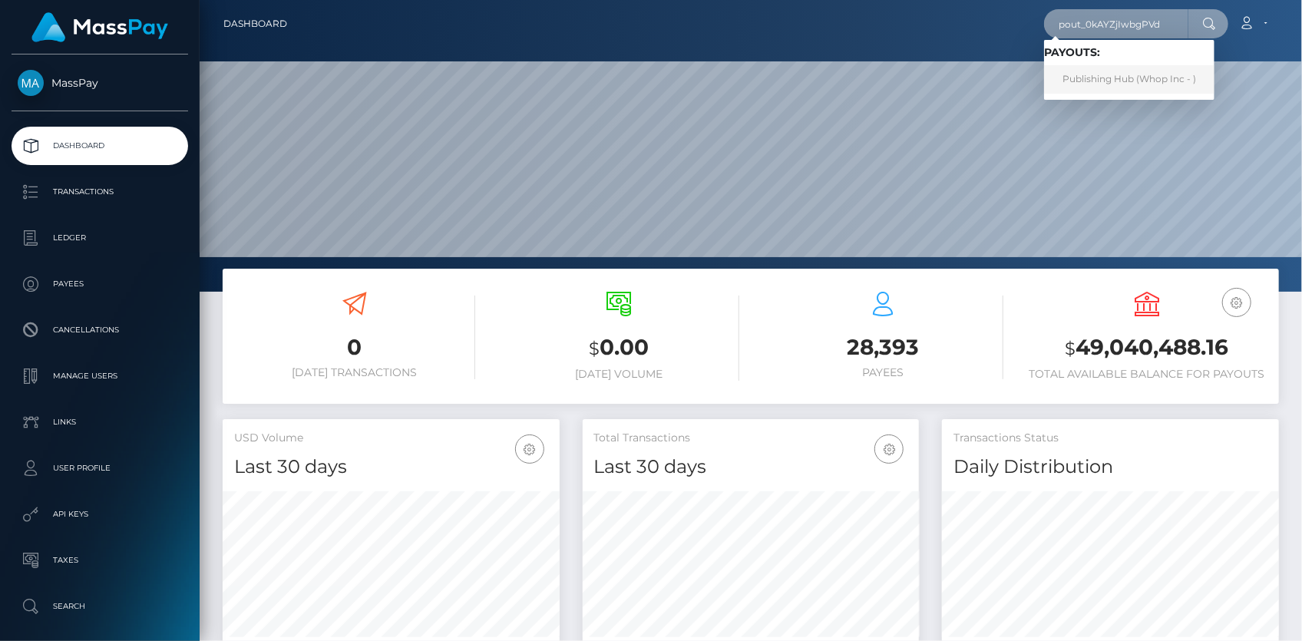
type input "pout_0kAYZjIwbgPVd"
click at [1101, 78] on link "Publishing Hub (Whop Inc - )" at bounding box center [1129, 79] width 170 height 28
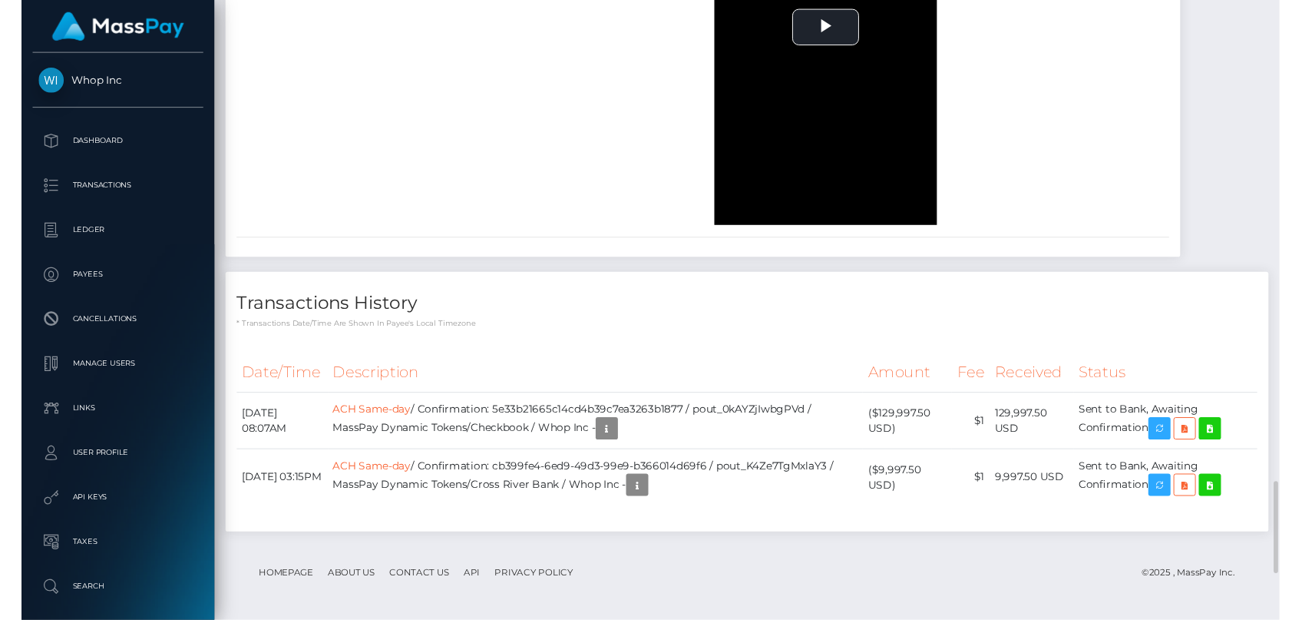
scroll to position [3679, 0]
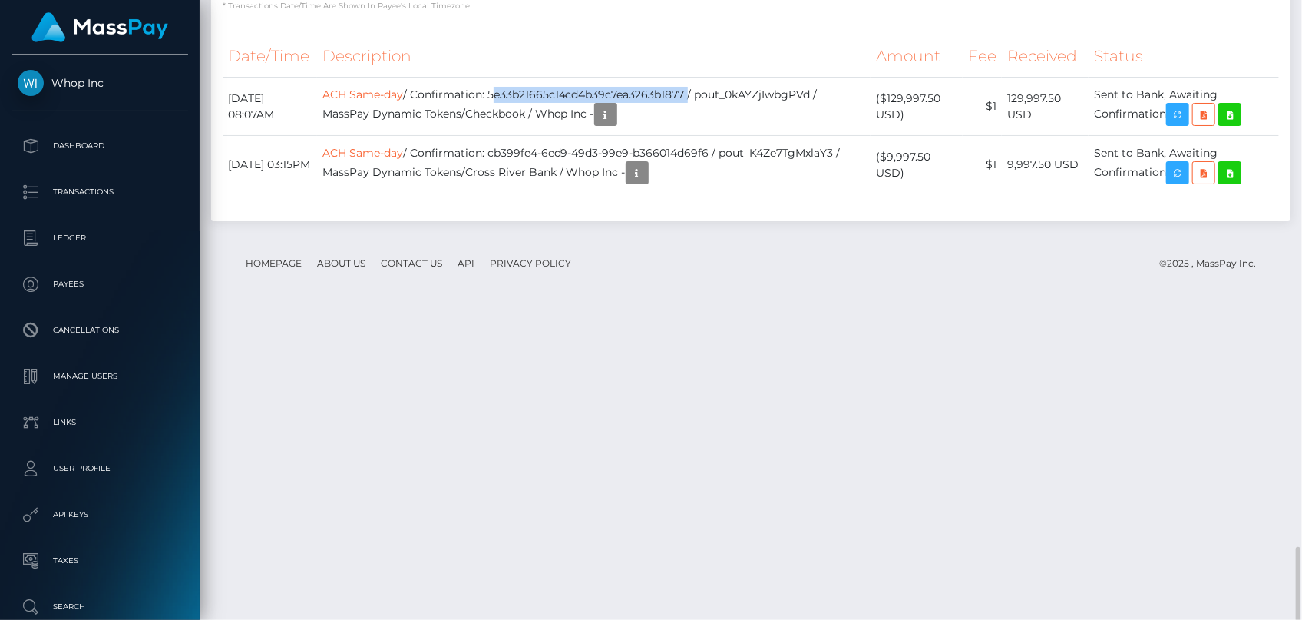
drag, startPoint x: 526, startPoint y: 420, endPoint x: 582, endPoint y: 315, distance: 119.2
click at [721, 136] on td "ACH Same-day / Confirmation: 5e33b21665c14cd4b39c7ea3263b1877 / pout_0kAYZjIwbg…" at bounding box center [594, 107] width 554 height 58
copy td "5e33b21665c14cd4b39c7ea3263b1877"
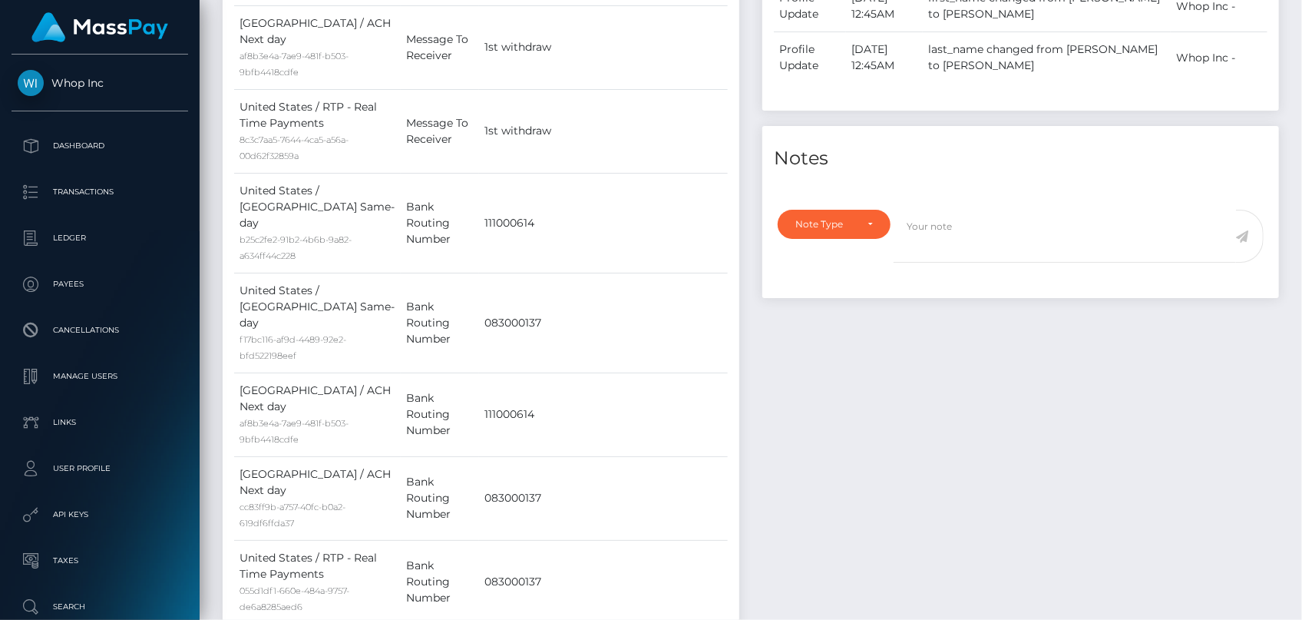
scroll to position [259, 0]
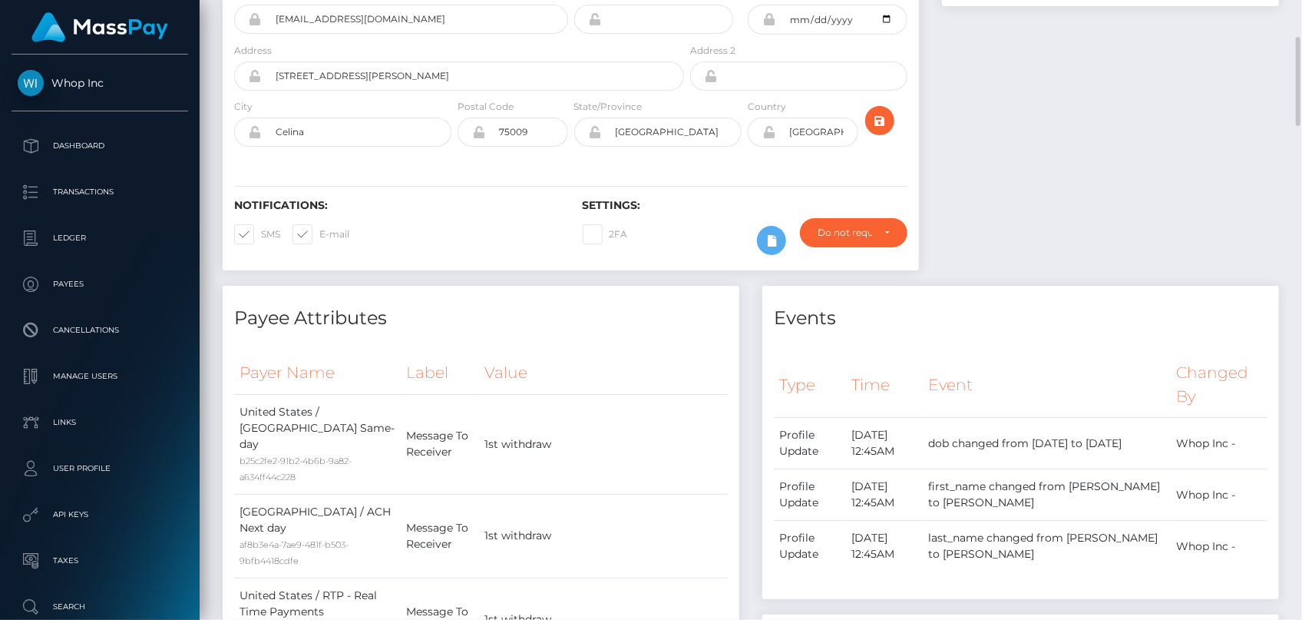
click at [1140, 9] on div at bounding box center [1111, 54] width 360 height 464
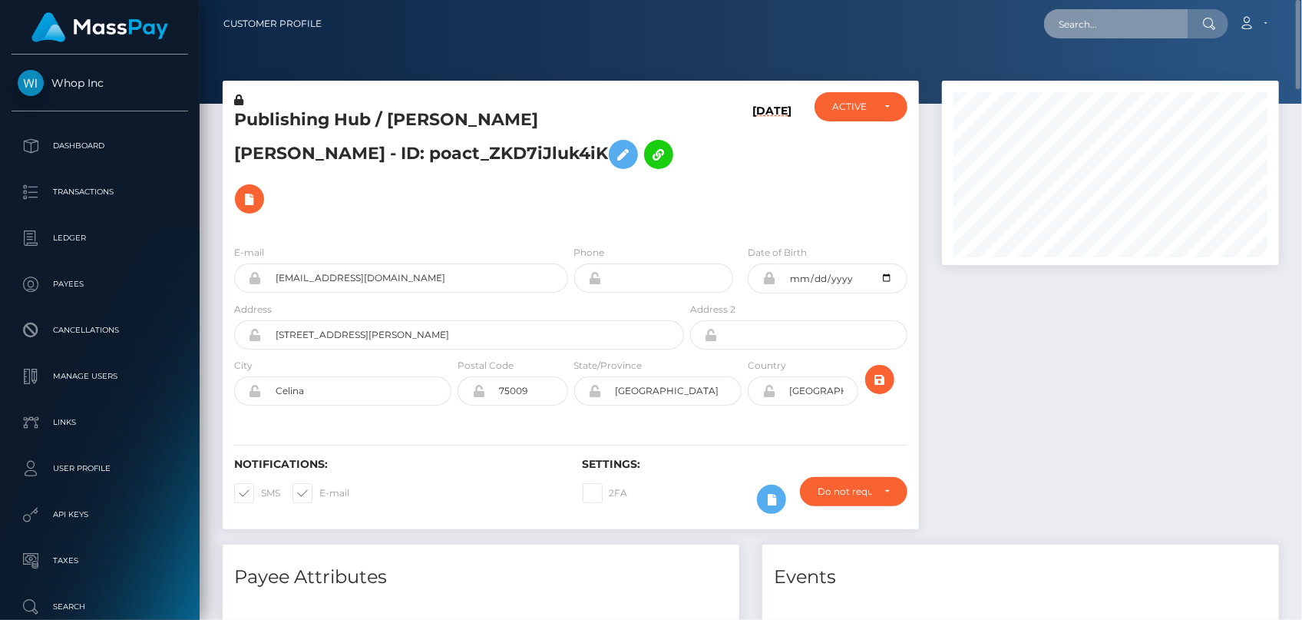
click at [1140, 9] on input "text" at bounding box center [1116, 23] width 144 height 29
paste input "MSPa428cc5f9efac17"
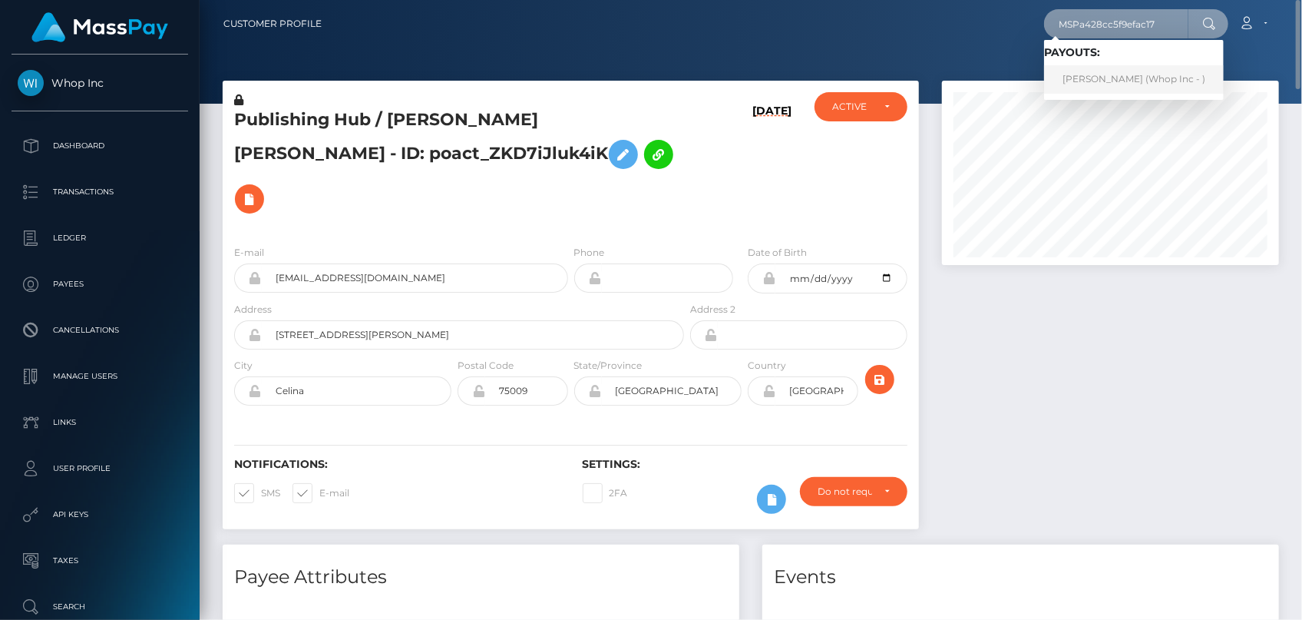
type input "MSPa428cc5f9efac17"
click at [1077, 81] on link "NAZIA baloch (Whop Inc - )" at bounding box center [1134, 79] width 180 height 28
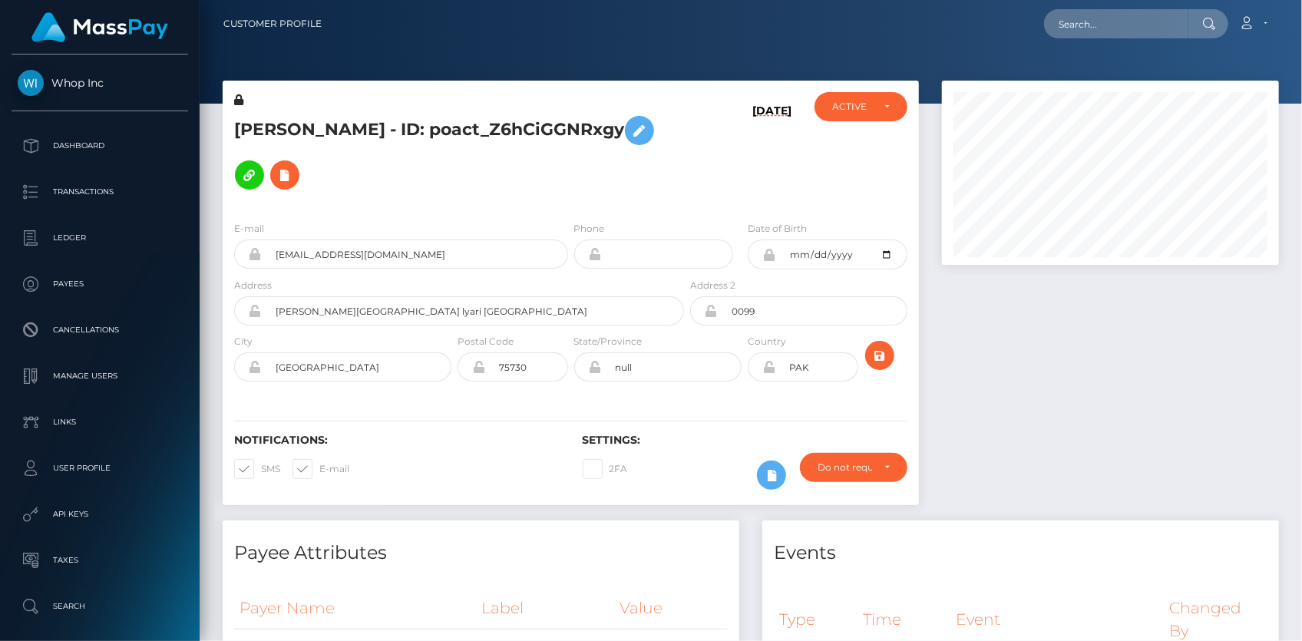
scroll to position [184, 336]
click at [325, 257] on input "[EMAIL_ADDRESS][DOMAIN_NAME]" at bounding box center [415, 254] width 306 height 29
click at [325, 257] on input "farazaskani766@gmail.com" at bounding box center [415, 254] width 306 height 29
click at [1060, 30] on input "text" at bounding box center [1116, 23] width 144 height 29
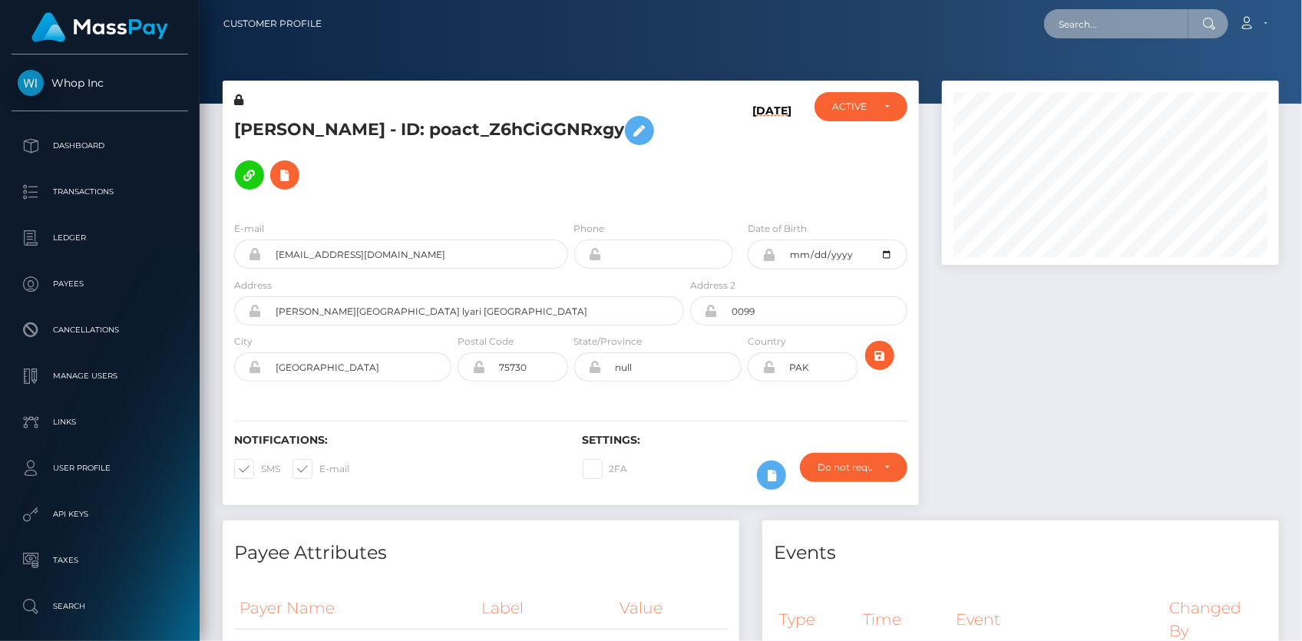
paste input "MSP13435b38819a027"
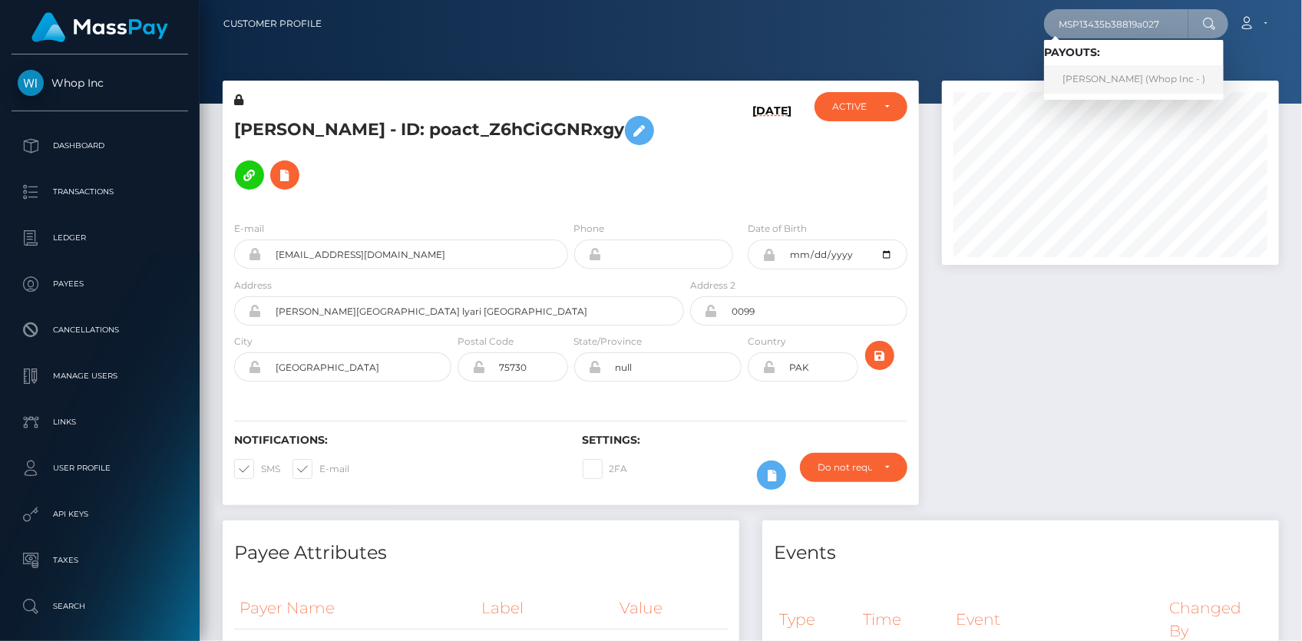
type input "MSP13435b38819a027"
click at [1108, 79] on link "SALEEM ABBAS Abbas (Whop Inc - )" at bounding box center [1134, 79] width 180 height 28
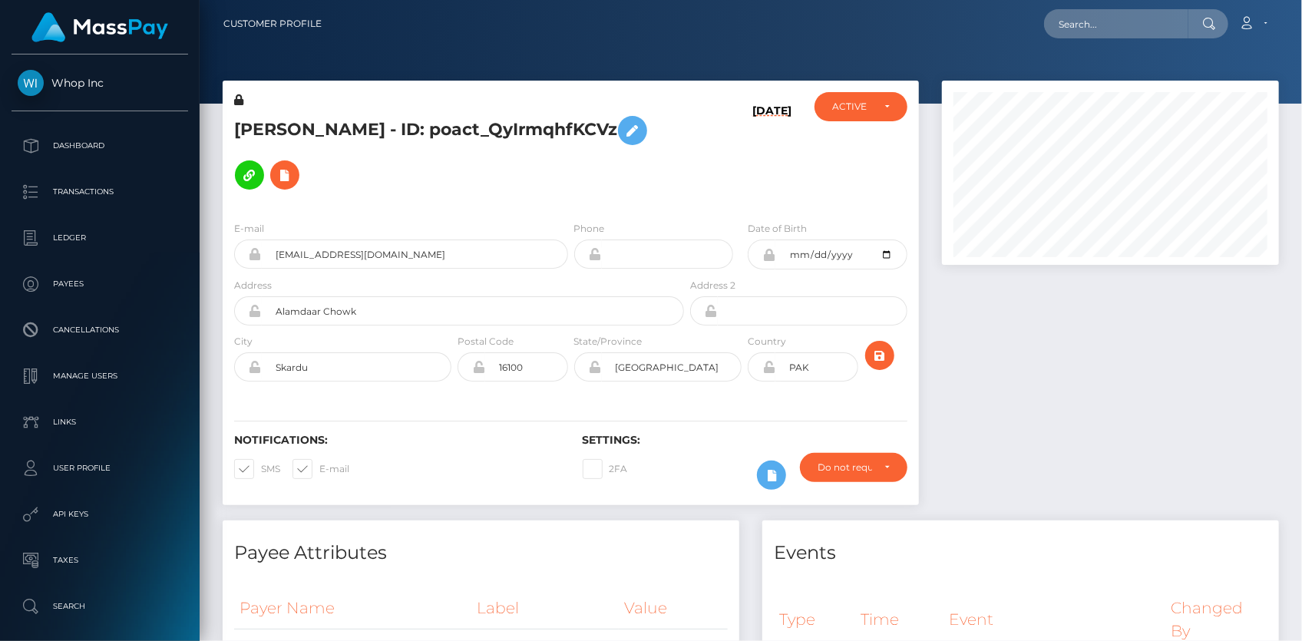
scroll to position [184, 336]
click at [365, 240] on input "kachomir3@gmail.com" at bounding box center [415, 254] width 306 height 29
click at [1088, 32] on input "text" at bounding box center [1116, 23] width 144 height 29
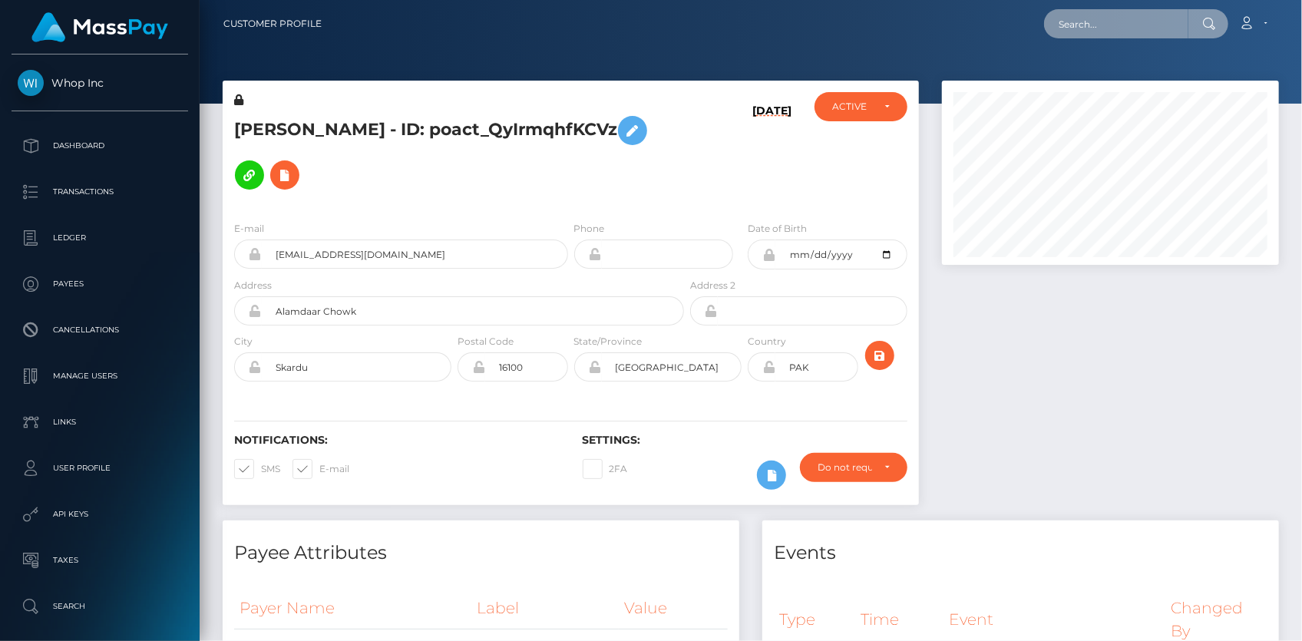
paste input "MSPbdb237d3bffeb2f"
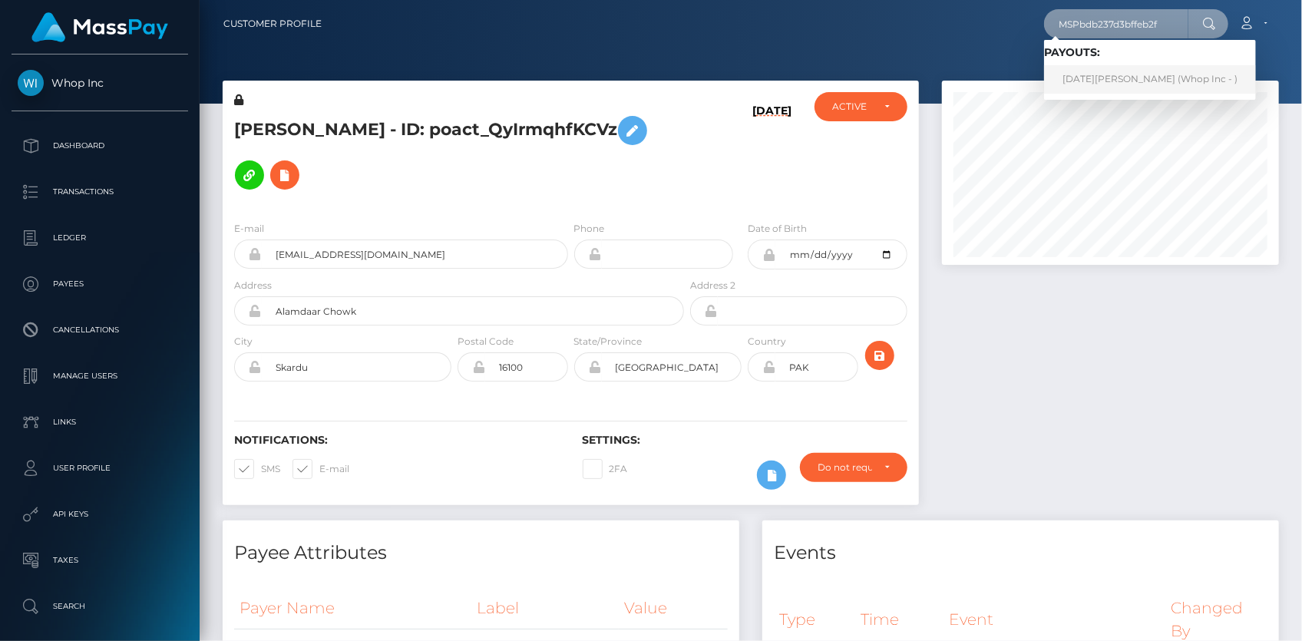
type input "MSPbdb237d3bffeb2f"
click at [1104, 77] on link "RAJA MAISAM ALI Ali (Whop Inc - )" at bounding box center [1150, 79] width 212 height 28
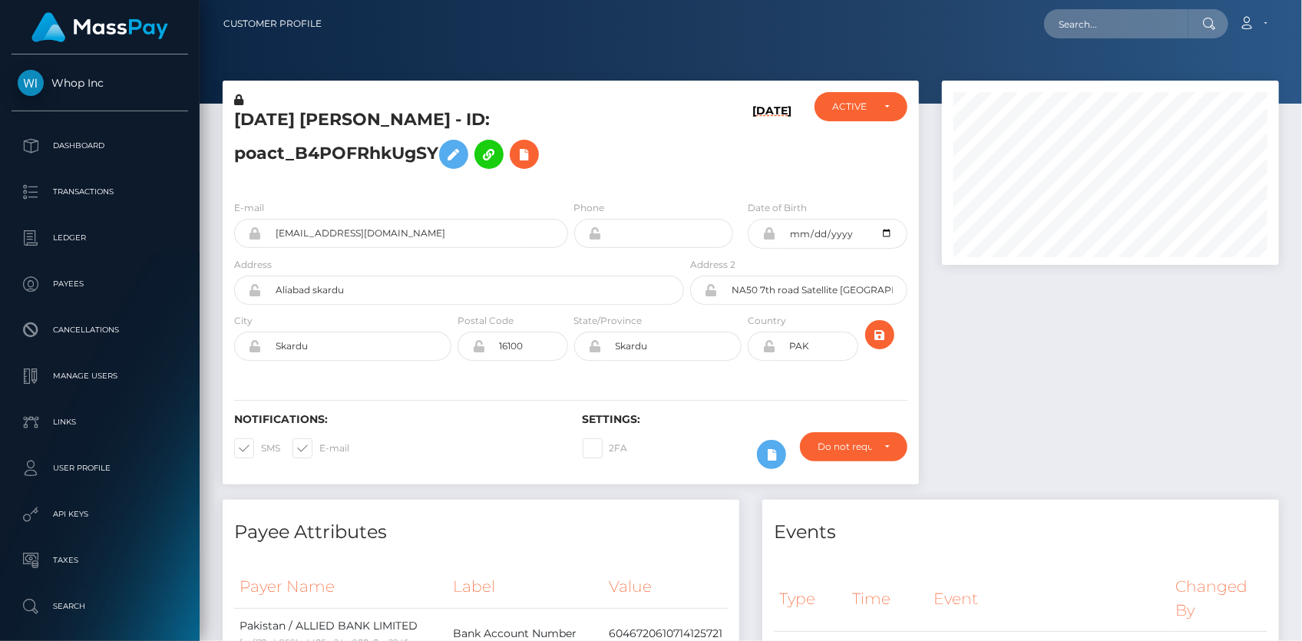
scroll to position [184, 336]
click at [322, 218] on div "E-mail chomaisam@gmail.com" at bounding box center [401, 224] width 334 height 48
click at [315, 237] on input "chomaisam@gmail.com" at bounding box center [415, 233] width 306 height 29
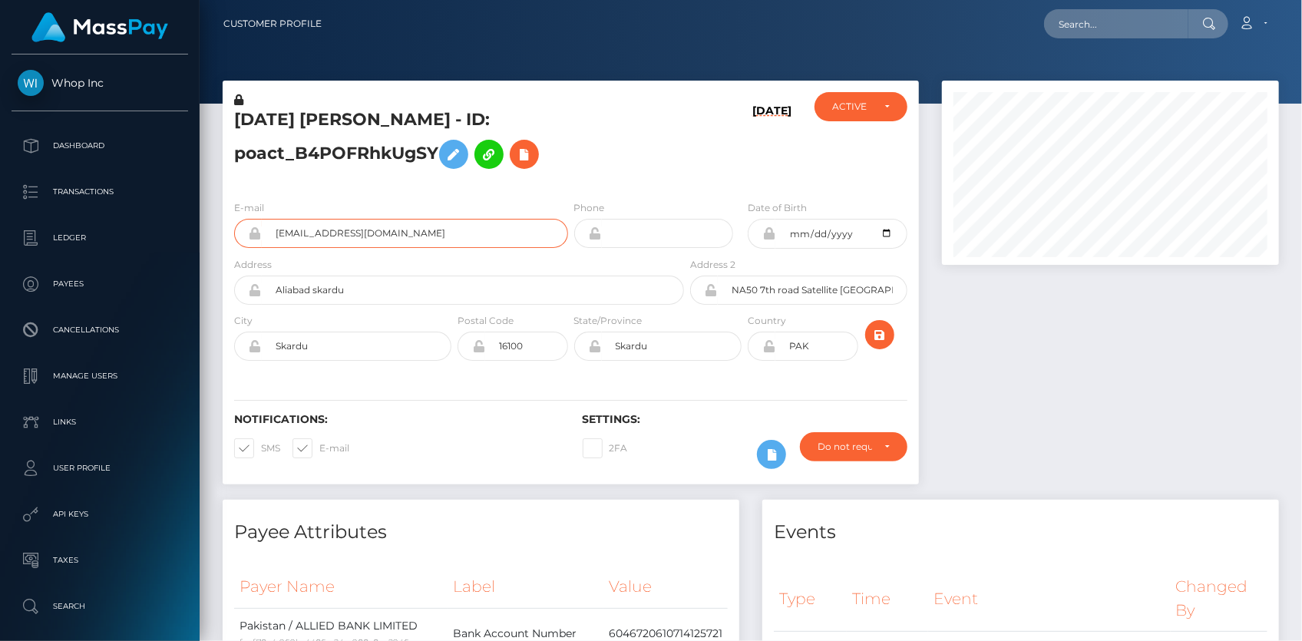
click at [315, 237] on input "chomaisam@gmail.com" at bounding box center [415, 233] width 306 height 29
click at [511, 117] on h5 "RAJA MAISAM ALI Ali - ID: poact_B4POFRhkUgSY" at bounding box center [455, 142] width 442 height 68
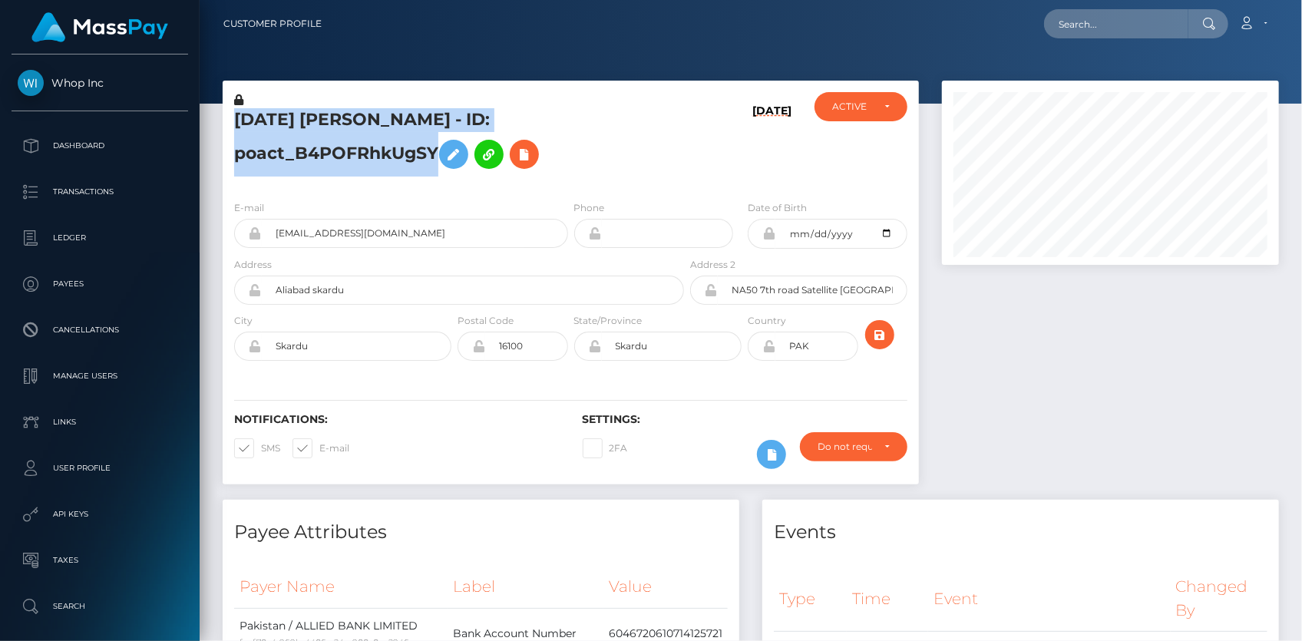
click at [511, 117] on h5 "RAJA MAISAM ALI Ali - ID: poact_B4POFRhkUgSY" at bounding box center [455, 142] width 442 height 68
copy h5 "RAJA MAISAM ALI Ali - ID: poact_B4POFRhkUgSY"
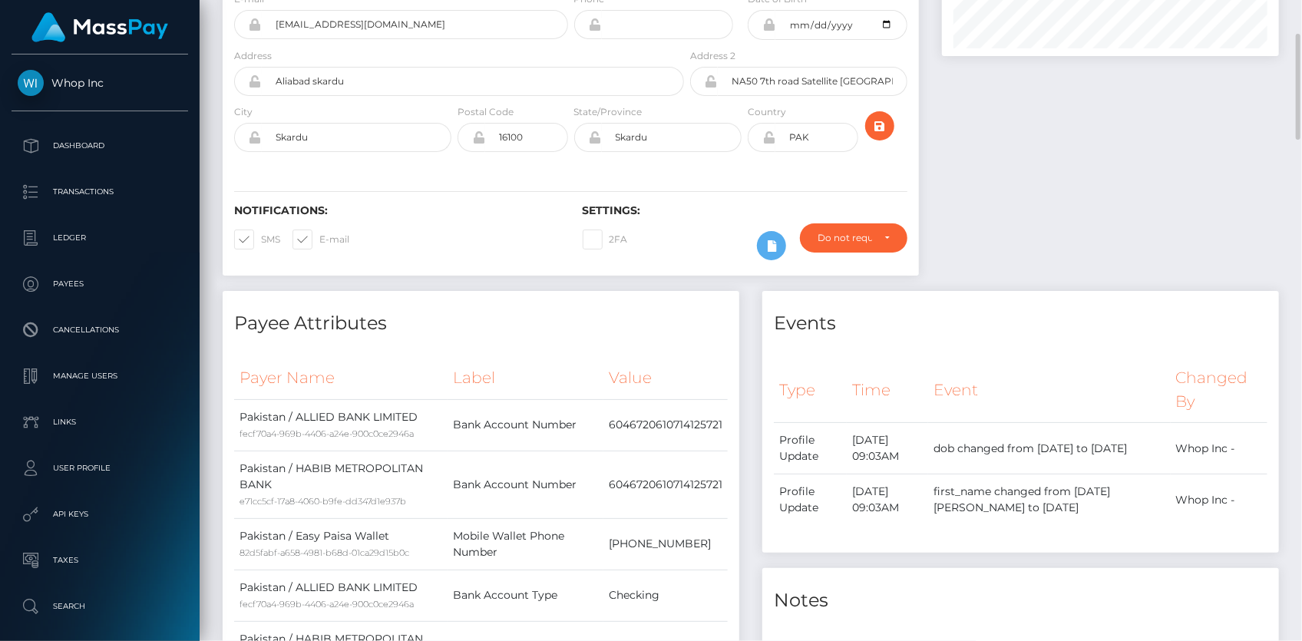
scroll to position [0, 0]
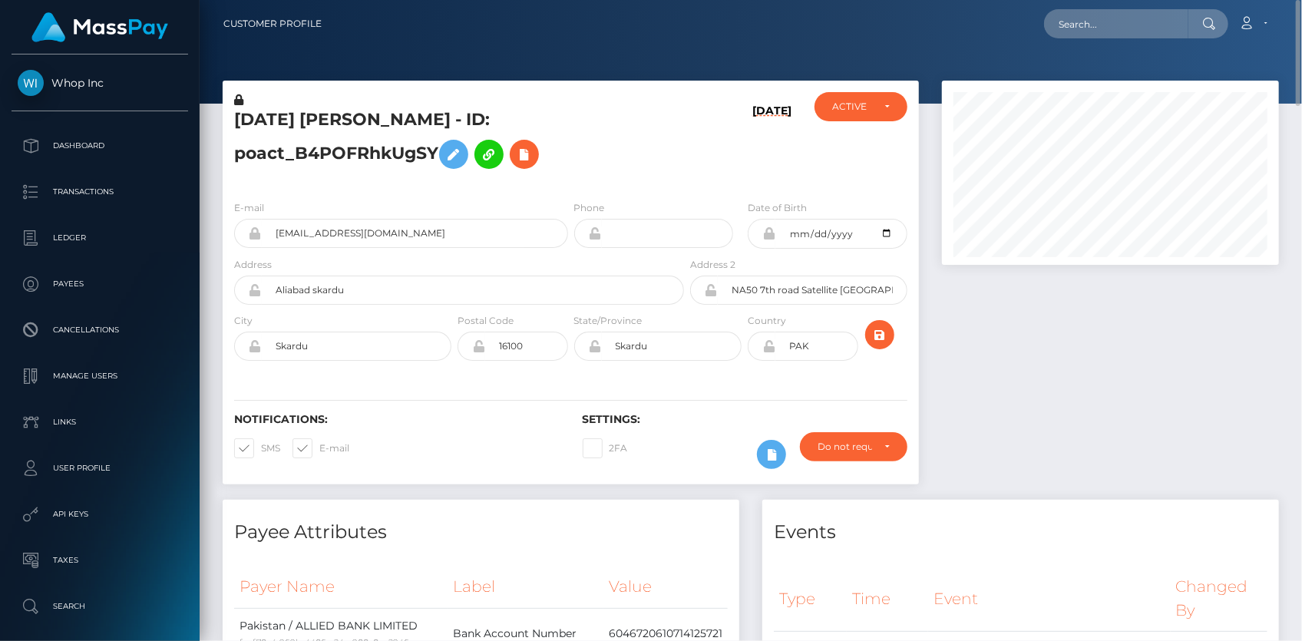
click at [1078, 55] on div at bounding box center [751, 52] width 1103 height 104
click at [1081, 38] on nav "Customer Profile Loading... Loading... Account" at bounding box center [751, 24] width 1103 height 48
click at [1082, 34] on input "text" at bounding box center [1116, 23] width 144 height 29
paste input "MSP5abf36c9542ba1b"
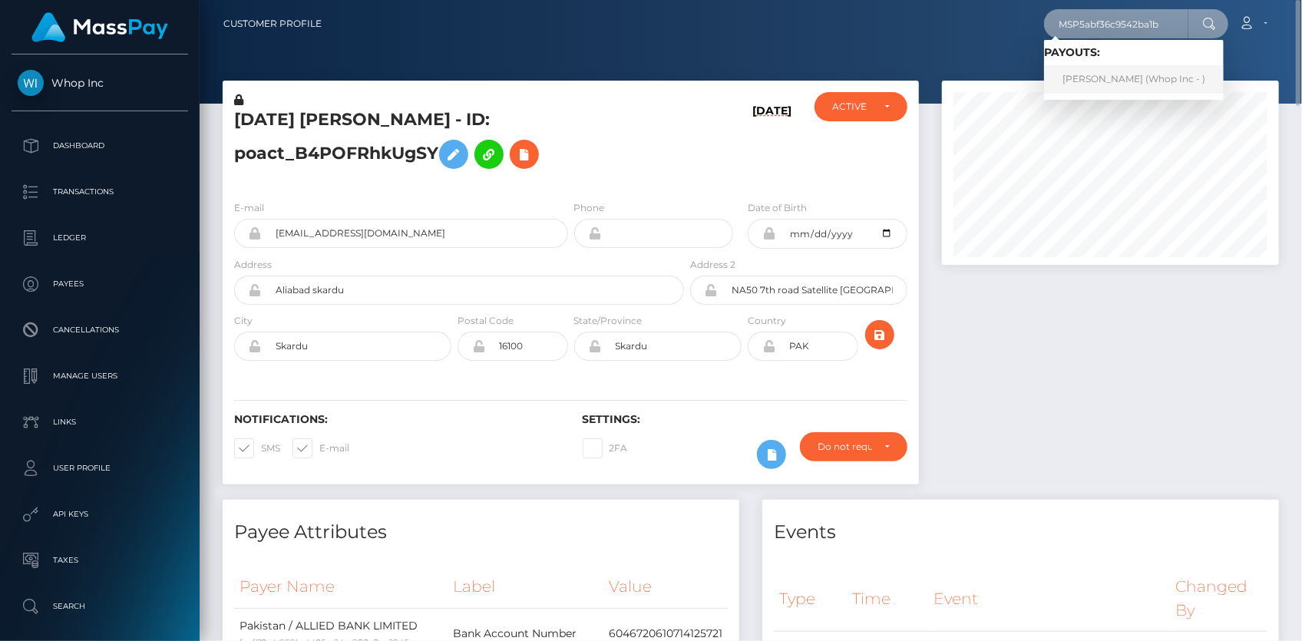
type input "MSP5abf36c9542ba1b"
click at [1096, 73] on link "MUHAMMAD AYYAN SHAHZAD shahzad (Whop Inc - )" at bounding box center [1134, 79] width 180 height 28
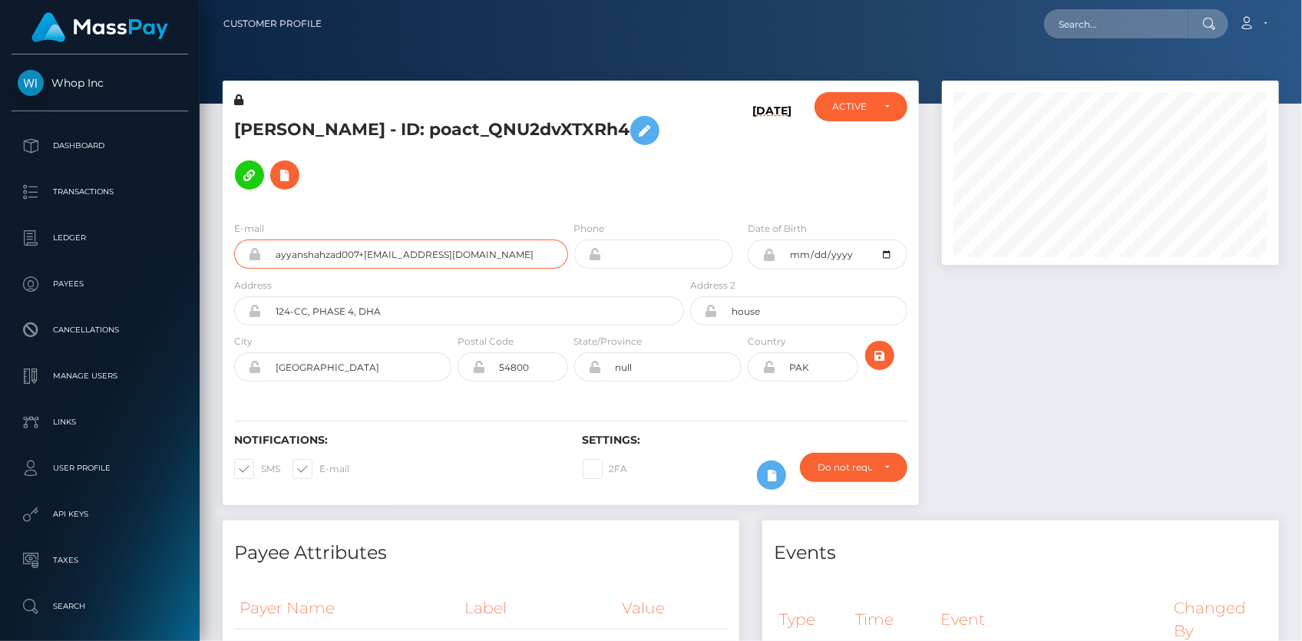
scroll to position [184, 336]
click at [332, 98] on div "[PERSON_NAME] - ID: poact_QNU2dvXTXRh4" at bounding box center [455, 150] width 465 height 117
click at [328, 113] on h5 "[PERSON_NAME] - ID: poact_QNU2dvXTXRh4" at bounding box center [455, 152] width 442 height 89
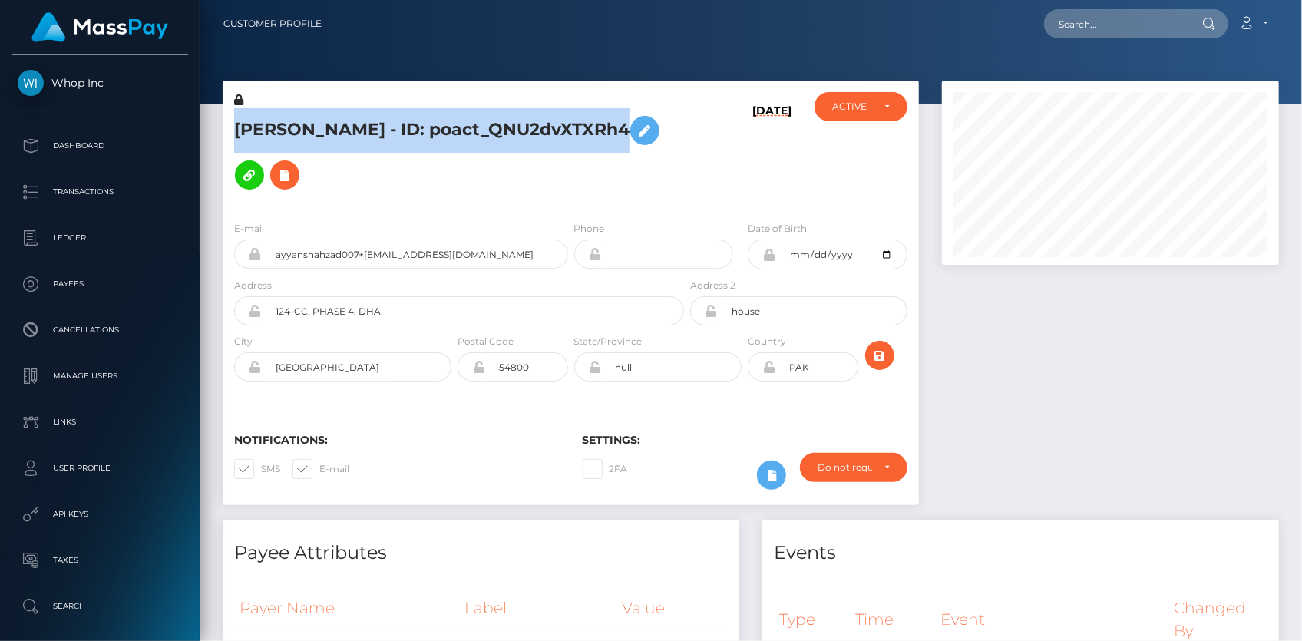
click at [328, 113] on h5 "[PERSON_NAME] - ID: poact_QNU2dvXTXRh4" at bounding box center [455, 152] width 442 height 89
copy h5 "[PERSON_NAME] - ID: poact_QNU2dvXTXRh4"
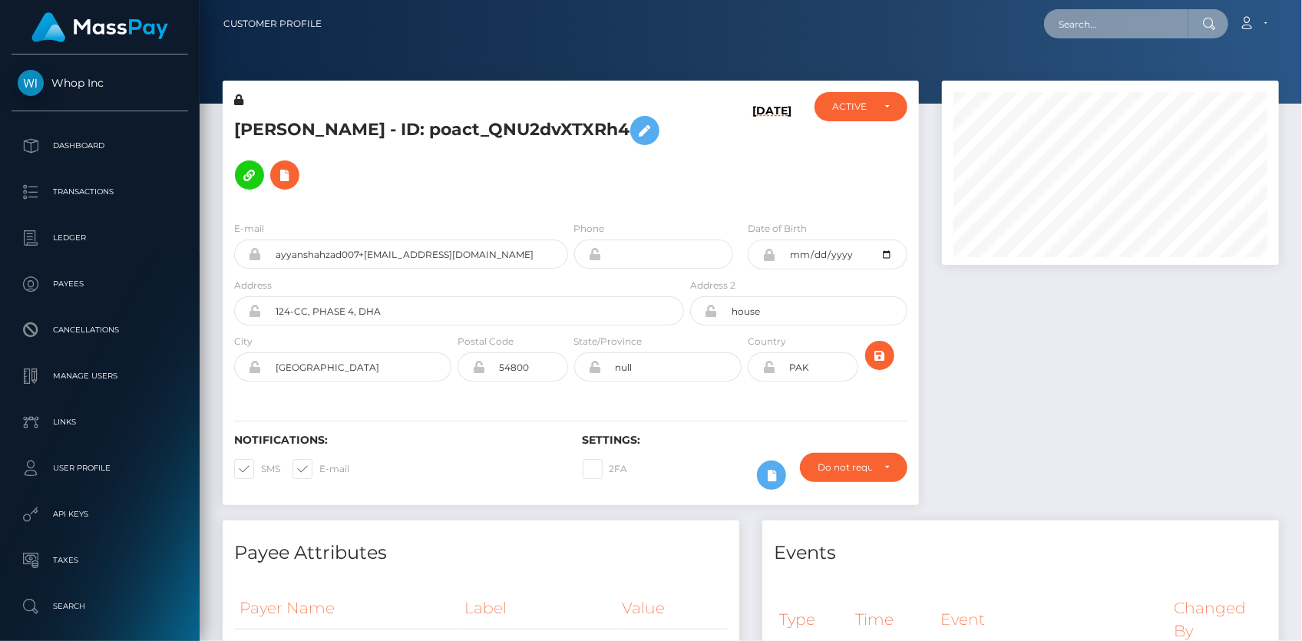
click at [1058, 28] on input "text" at bounding box center [1116, 23] width 144 height 29
paste input "MSPbb4715af6edf6bd"
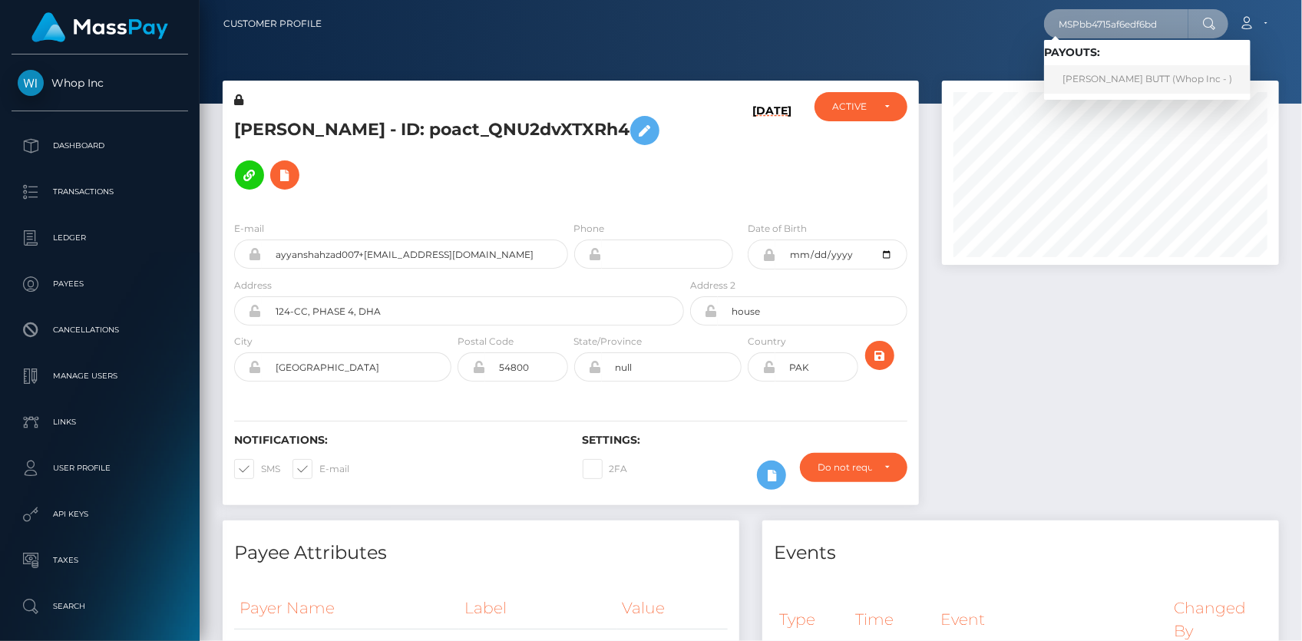
type input "MSPbb4715af6edf6bd"
click at [1093, 74] on link "HAMZA EHSAN BUTT (Whop Inc - )" at bounding box center [1147, 79] width 207 height 28
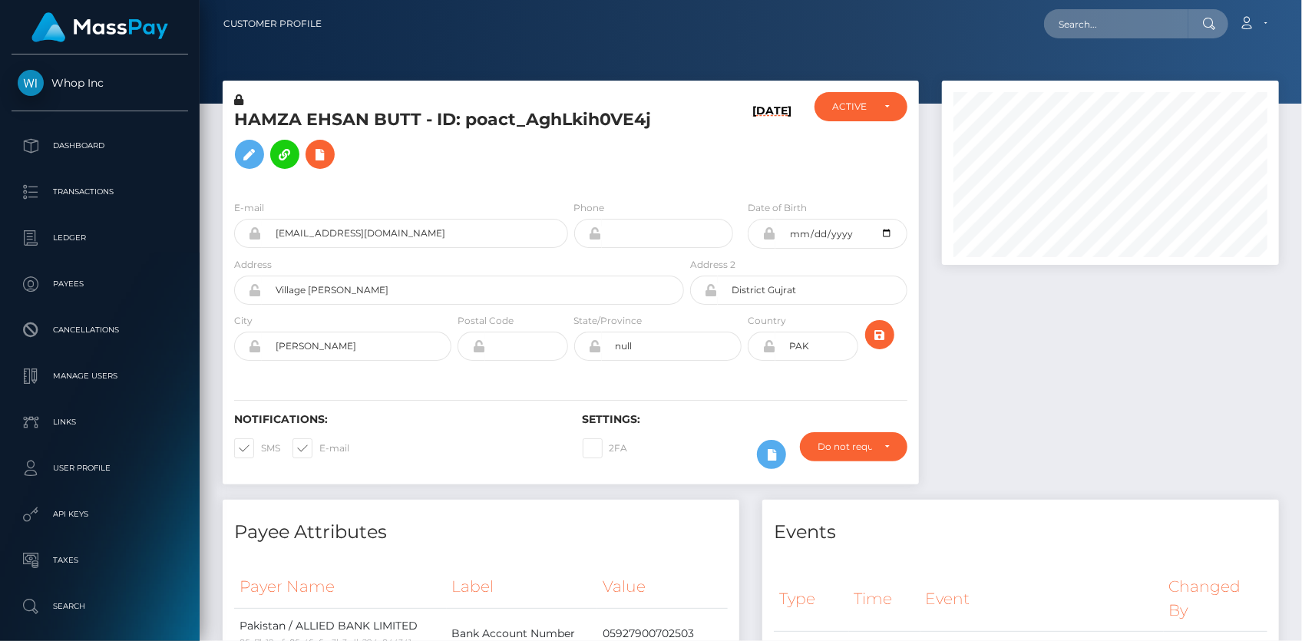
scroll to position [184, 336]
click at [431, 229] on input "[EMAIL_ADDRESS][DOMAIN_NAME]" at bounding box center [415, 233] width 306 height 29
click at [431, 229] on input "scaleoptimize+953d05d826@gmail.com" at bounding box center [415, 233] width 306 height 29
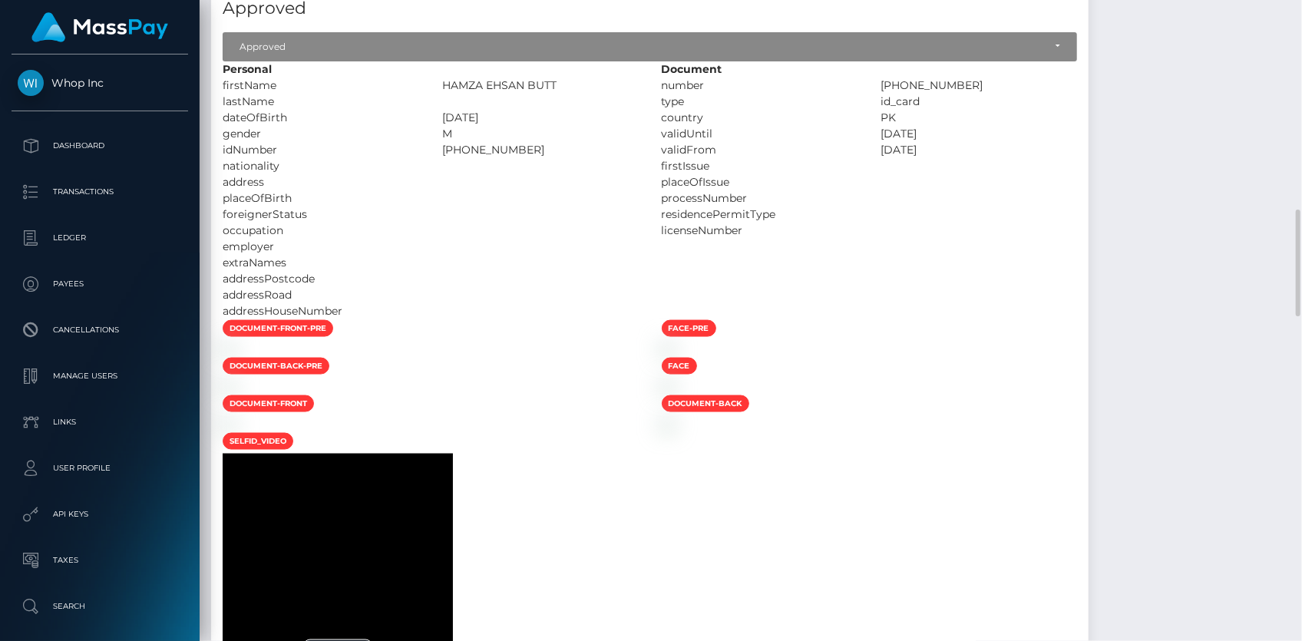
scroll to position [1536, 0]
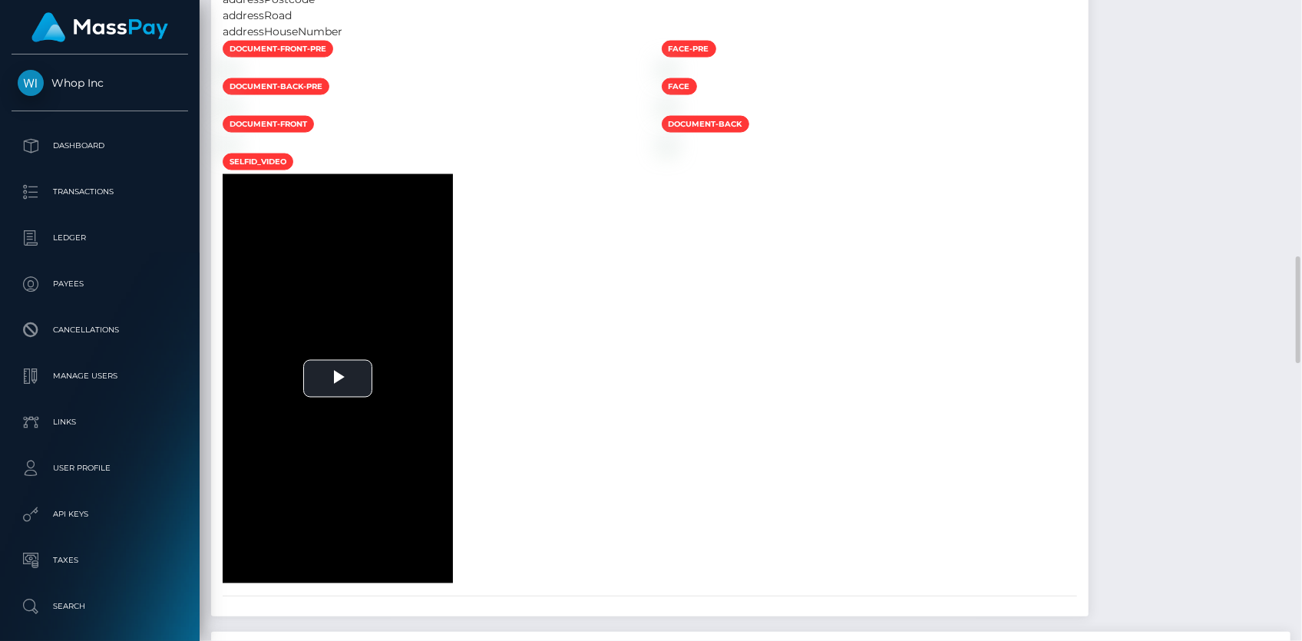
click at [235, 76] on img at bounding box center [229, 70] width 12 height 12
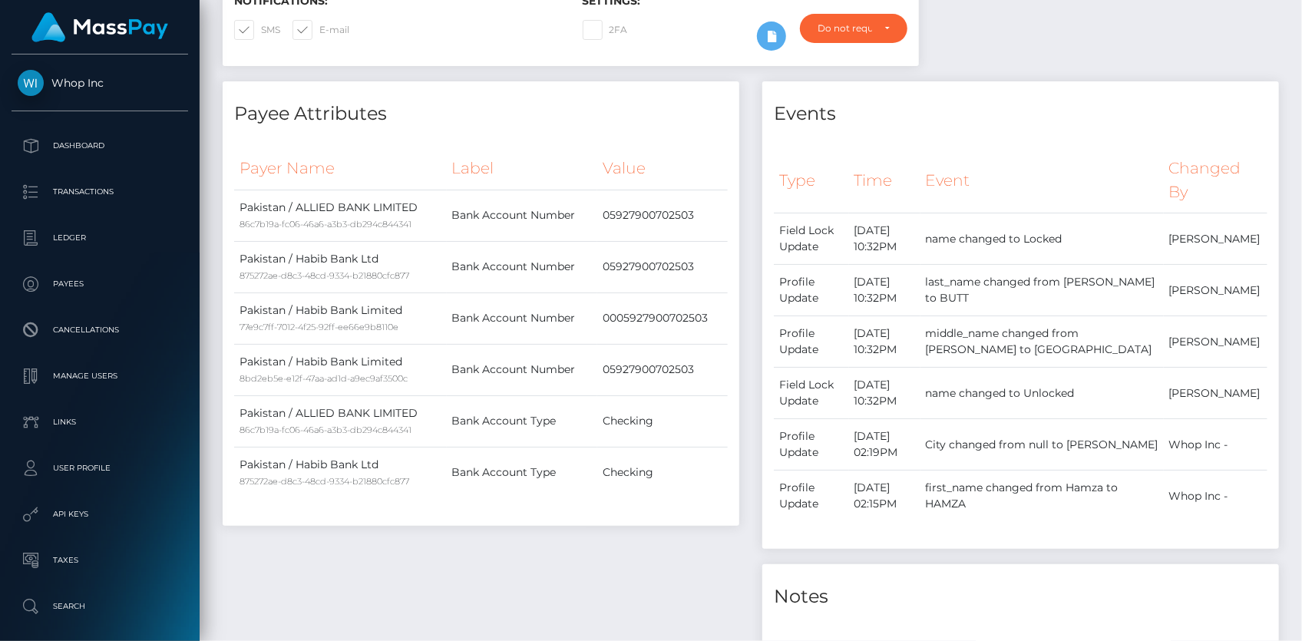
scroll to position [0, 0]
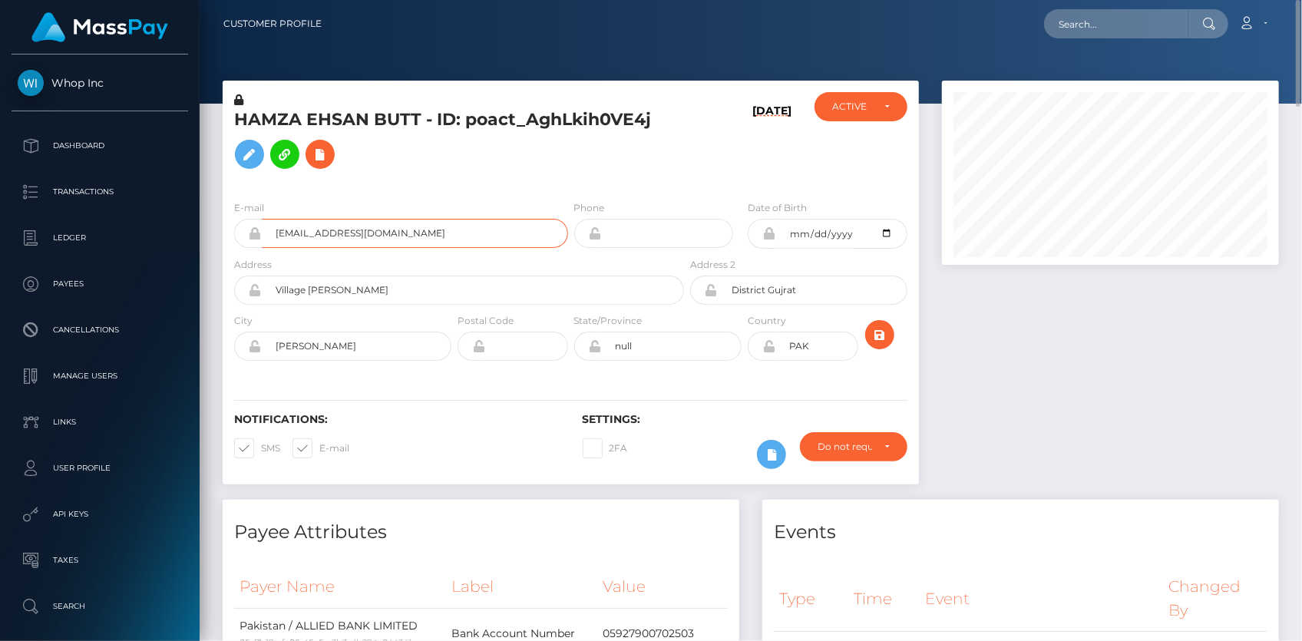
click at [312, 223] on input "scaleoptimize+953d05d826@gmail.com" at bounding box center [415, 233] width 306 height 29
click at [1100, 19] on input "text" at bounding box center [1116, 23] width 144 height 29
paste input "MSPb8c34c06a7b1b04"
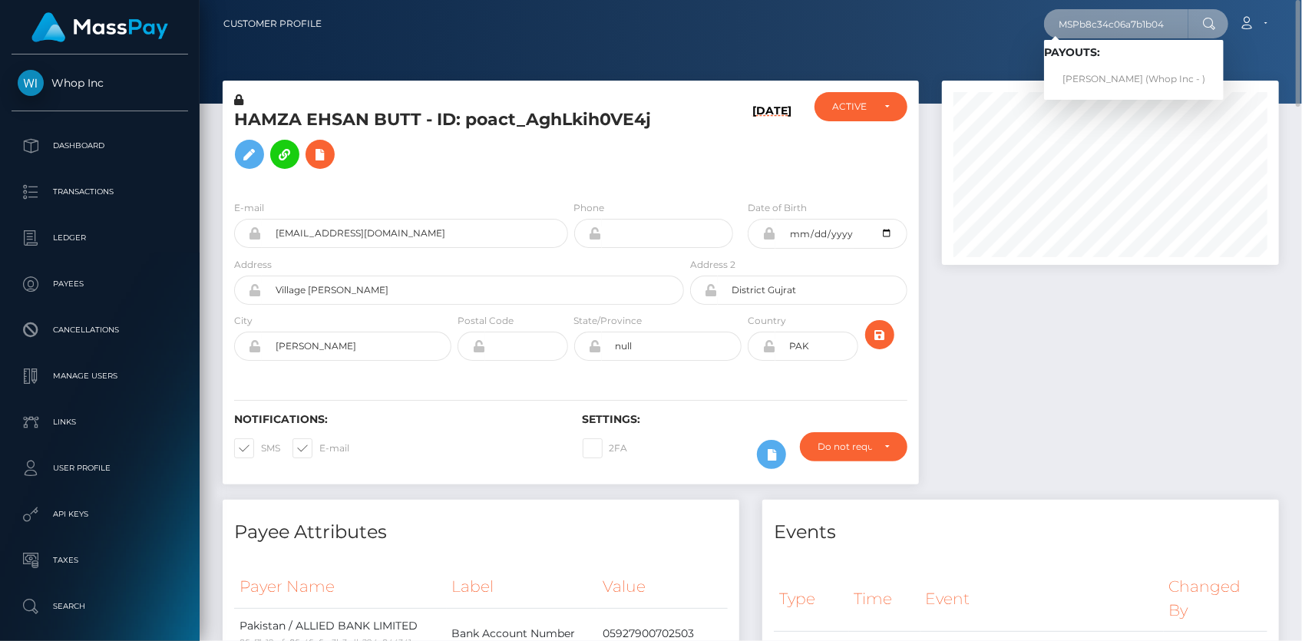
type input "MSPb8c34c06a7b1b04"
click at [1122, 74] on link "Lubina Kanwal (Whop Inc - )" at bounding box center [1134, 79] width 180 height 28
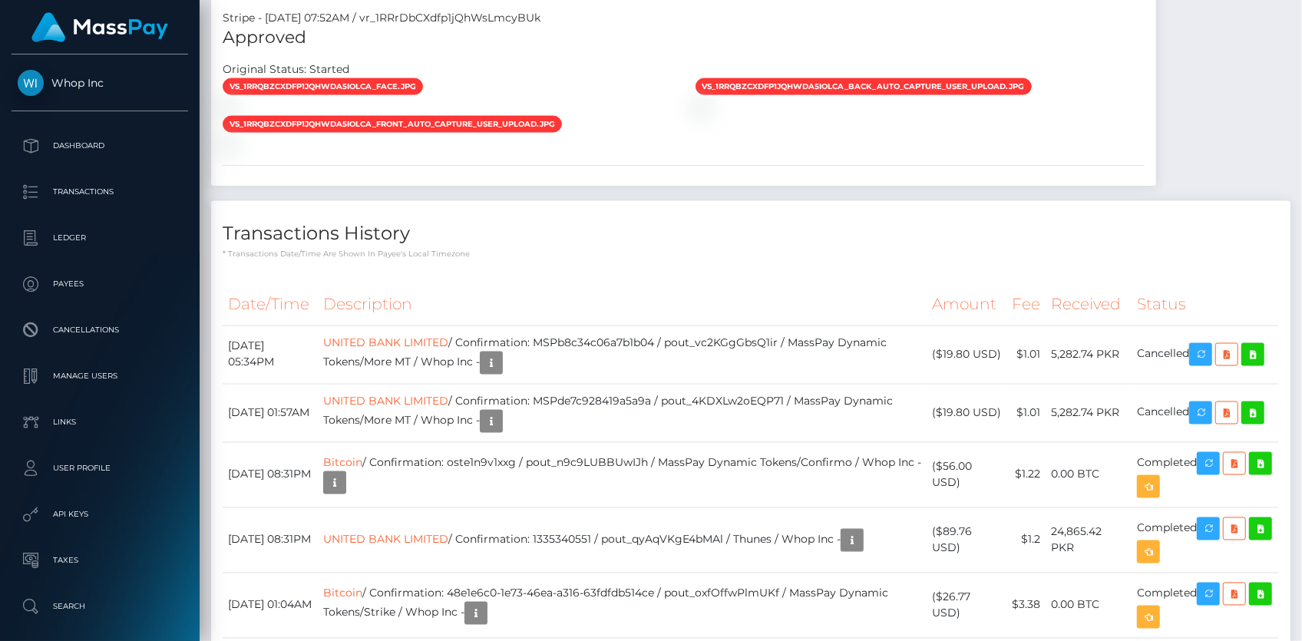
scroll to position [184, 336]
click at [235, 151] on img at bounding box center [229, 145] width 12 height 12
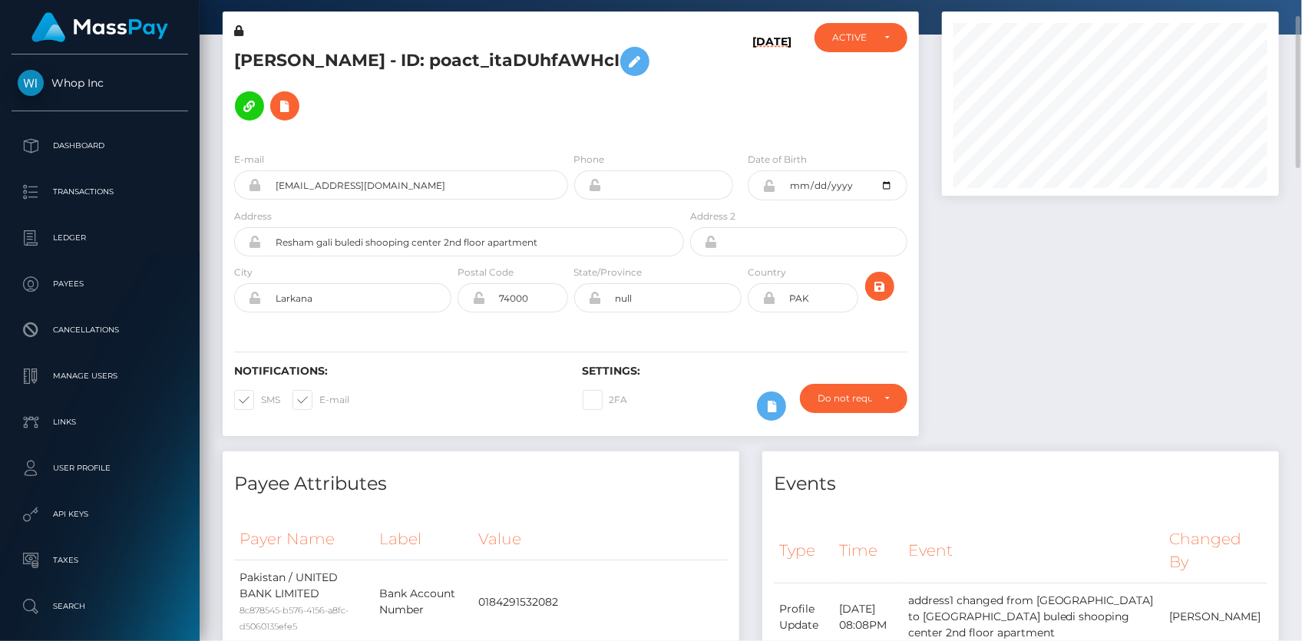
scroll to position [0, 0]
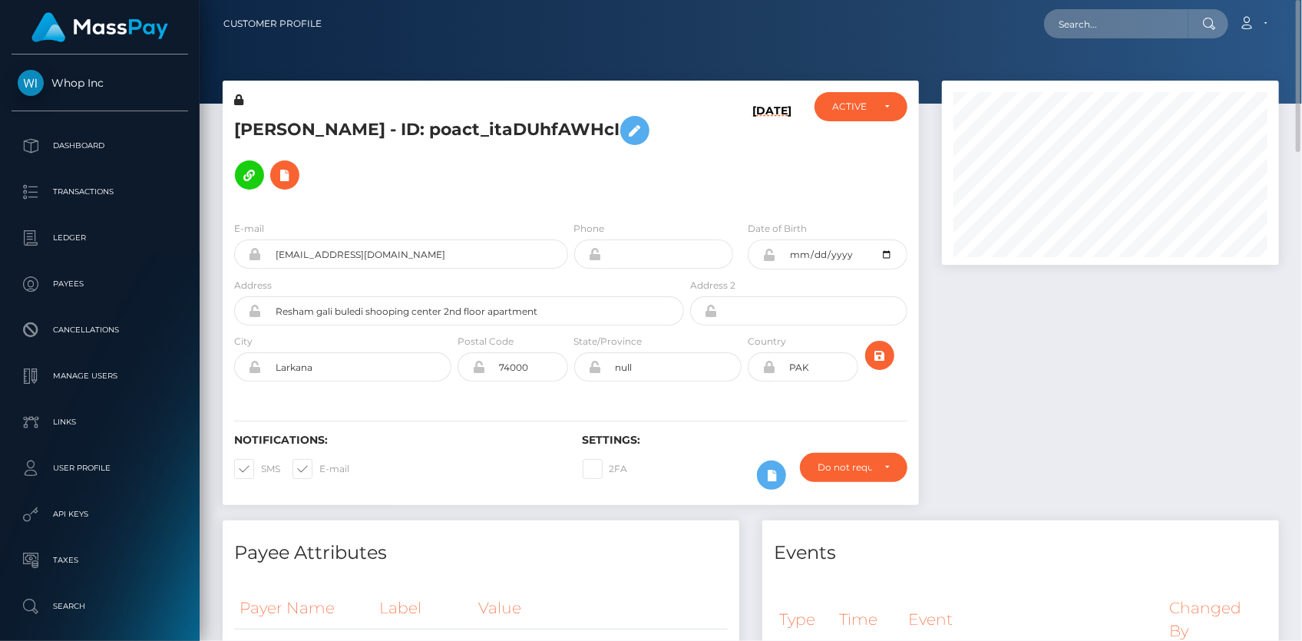
click at [326, 134] on h5 "Lubina Kanwal - ID: poact_itaDUhfAWHcI" at bounding box center [455, 152] width 442 height 89
click at [312, 256] on input "awaistt121@gmail.com" at bounding box center [415, 254] width 306 height 29
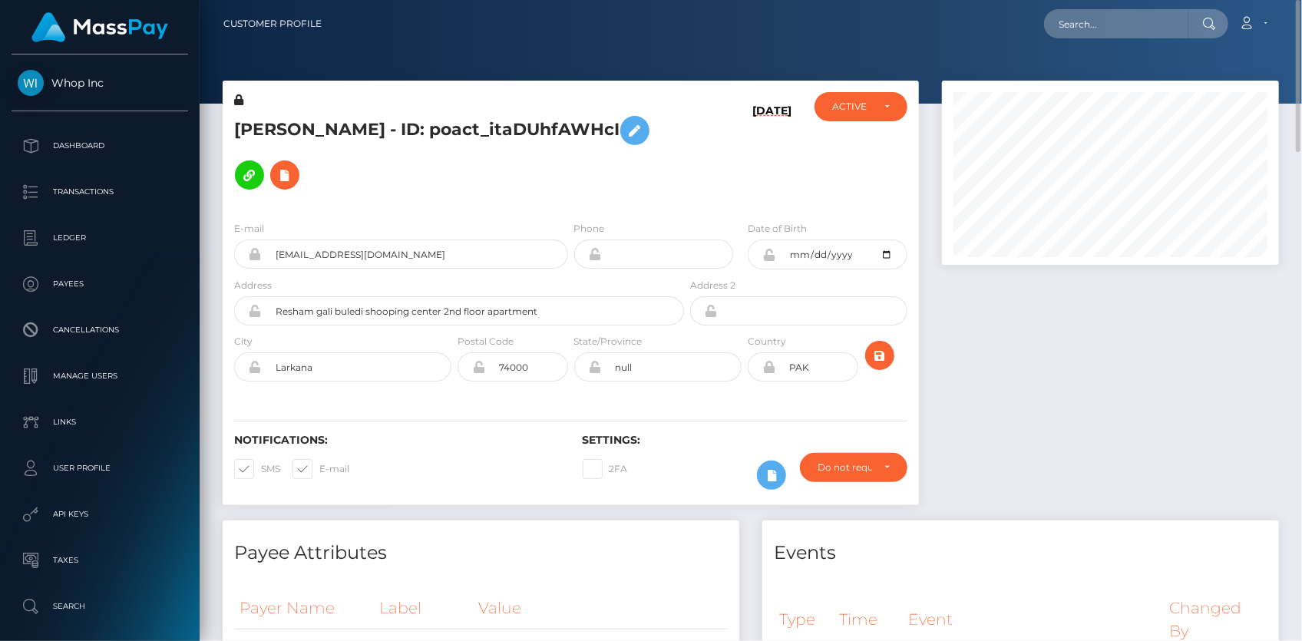
click at [1053, 34] on div "Loading... Loading..." at bounding box center [1136, 23] width 184 height 29
click at [1060, 30] on input "text" at bounding box center [1116, 23] width 144 height 29
paste input "MSPc2f35ae32a038d5"
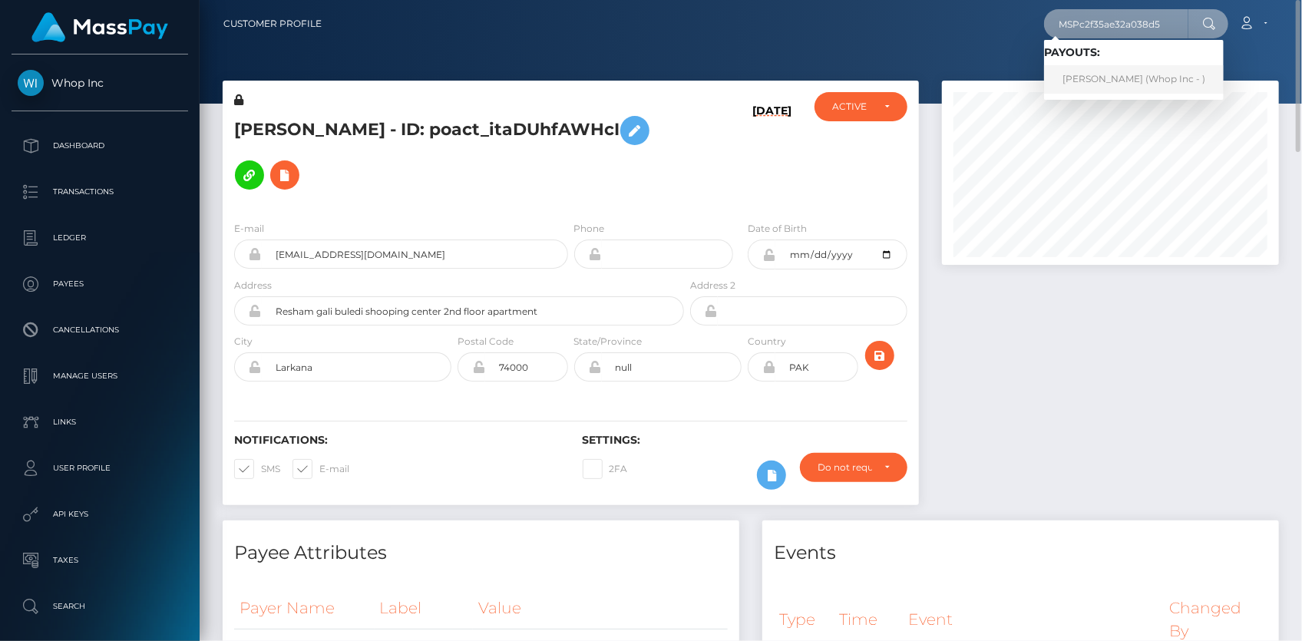
type input "MSPc2f35ae32a038d5"
click at [1091, 73] on link "Amar Hashir (Whop Inc - )" at bounding box center [1134, 79] width 180 height 28
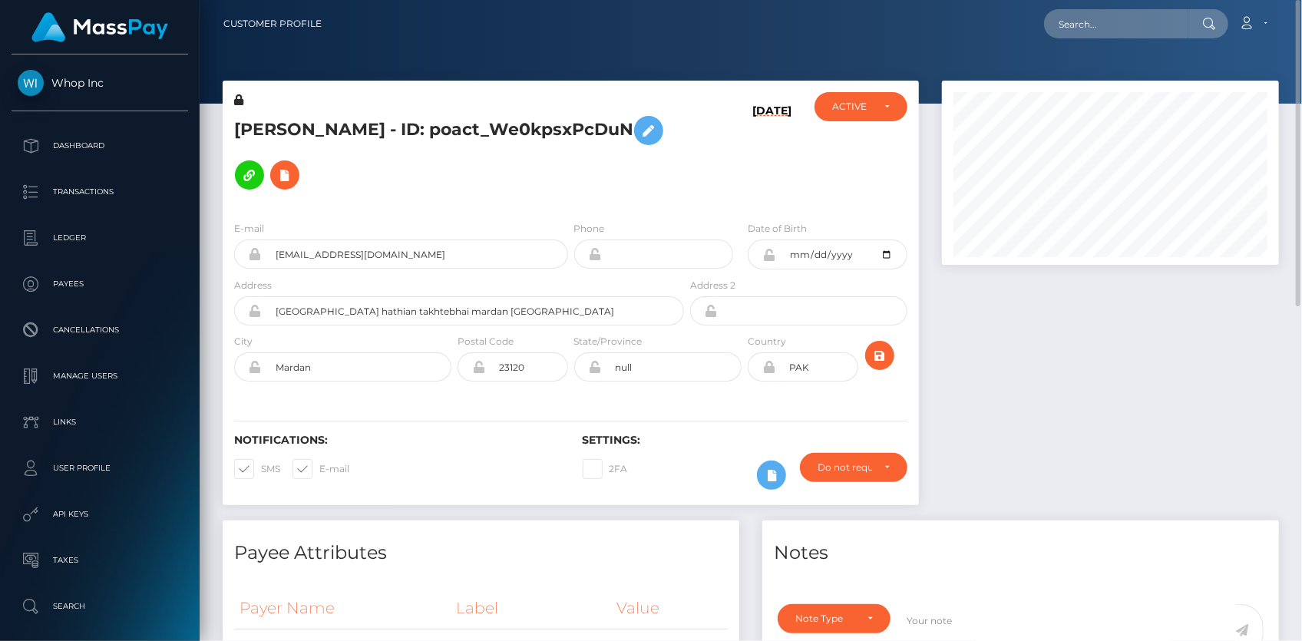
click at [370, 118] on h5 "[PERSON_NAME] - ID: poact_We0kpsxPcDuN" at bounding box center [455, 152] width 442 height 89
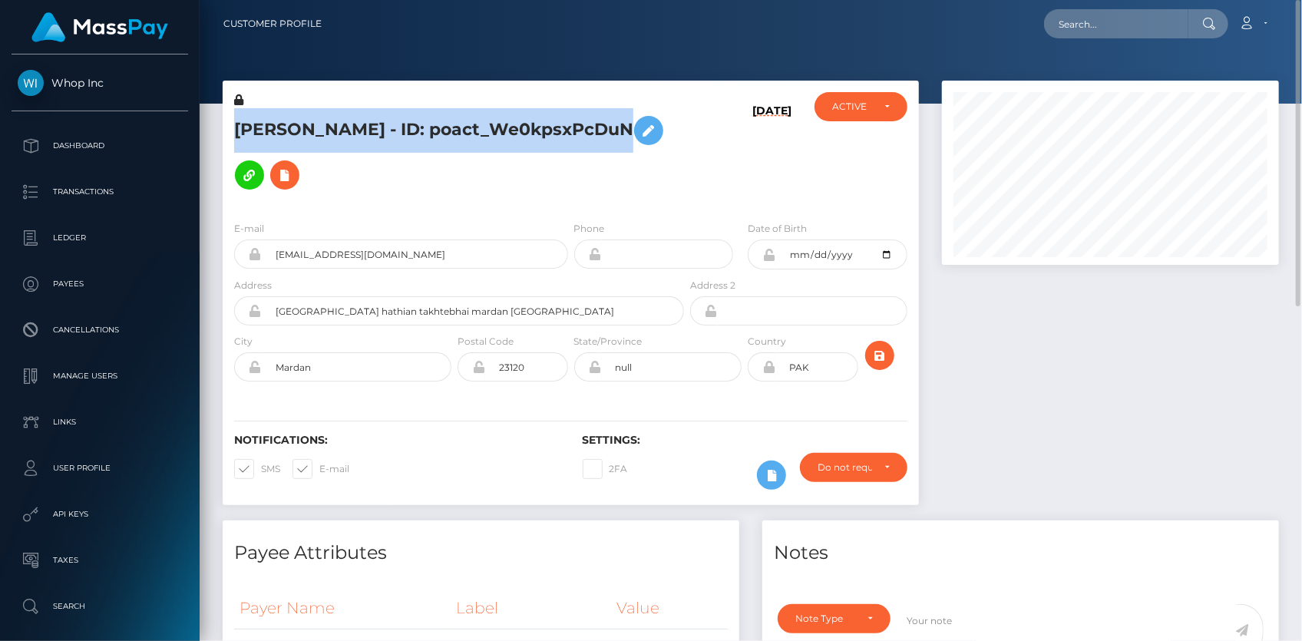
click at [370, 118] on h5 "[PERSON_NAME] - ID: poact_We0kpsxPcDuN" at bounding box center [455, 152] width 442 height 89
copy h5 "[PERSON_NAME] - ID: poact_We0kpsxPcDuN"
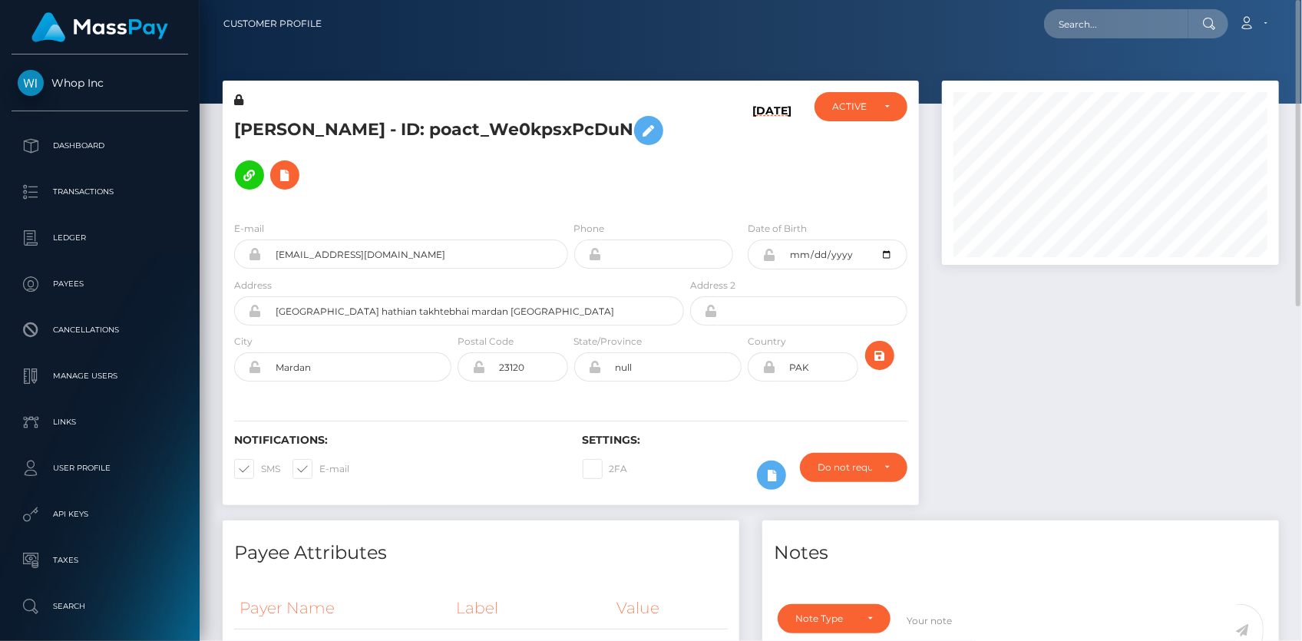
click at [303, 236] on div "E-mail [EMAIL_ADDRESS][DOMAIN_NAME]" at bounding box center [401, 244] width 334 height 48
click at [303, 246] on input "[EMAIL_ADDRESS][DOMAIN_NAME]" at bounding box center [415, 254] width 306 height 29
click at [270, 174] on button at bounding box center [284, 174] width 29 height 29
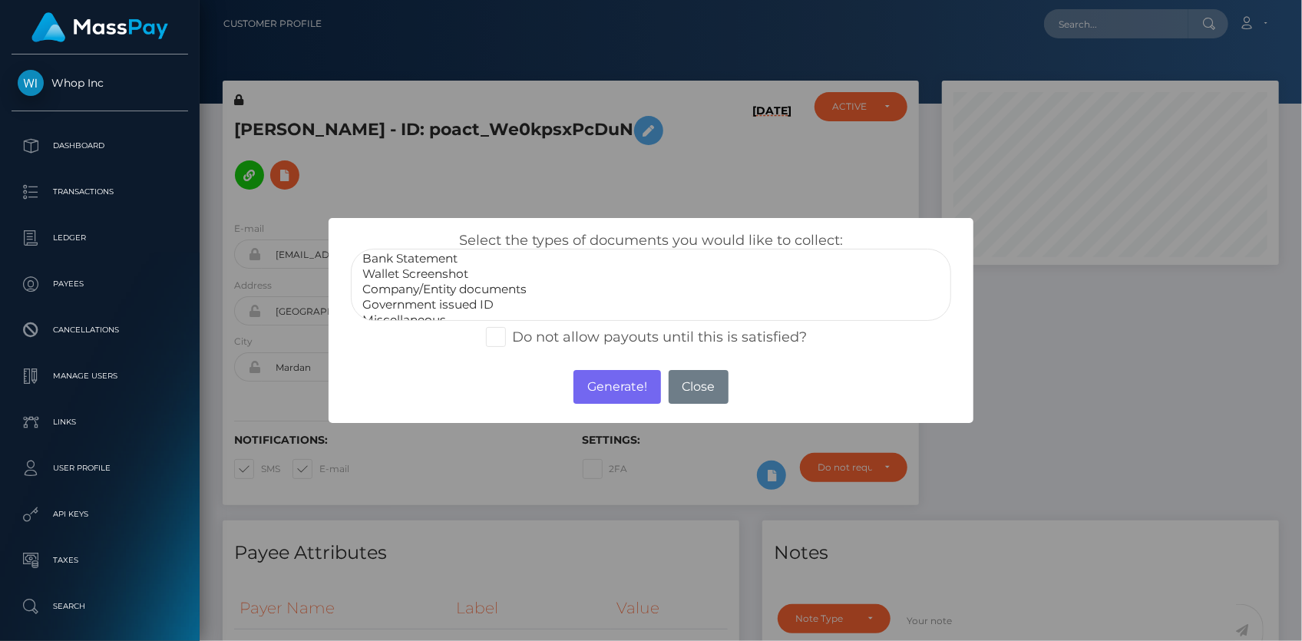
scroll to position [29, 0]
select select "Government issued ID"
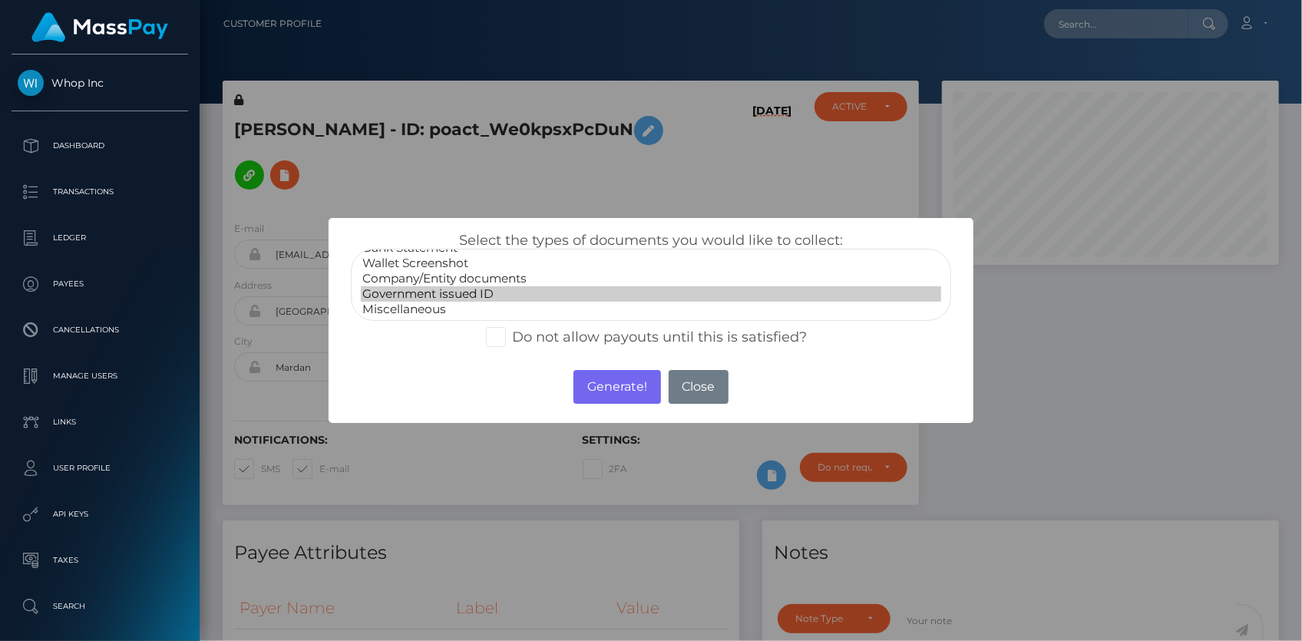
click at [395, 297] on option "Government issued ID" at bounding box center [651, 293] width 580 height 15
click at [594, 386] on button "Generate!" at bounding box center [617, 387] width 87 height 34
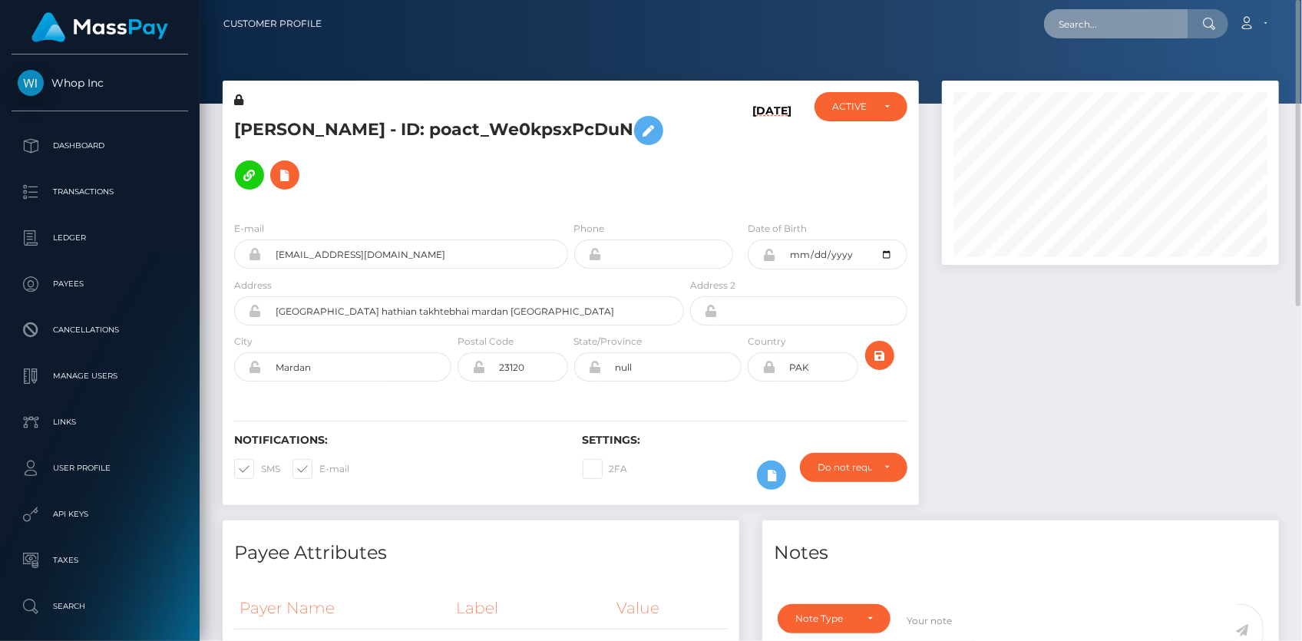
click at [1082, 22] on input "text" at bounding box center [1116, 23] width 144 height 29
paste input "iman@odinsezc.com"
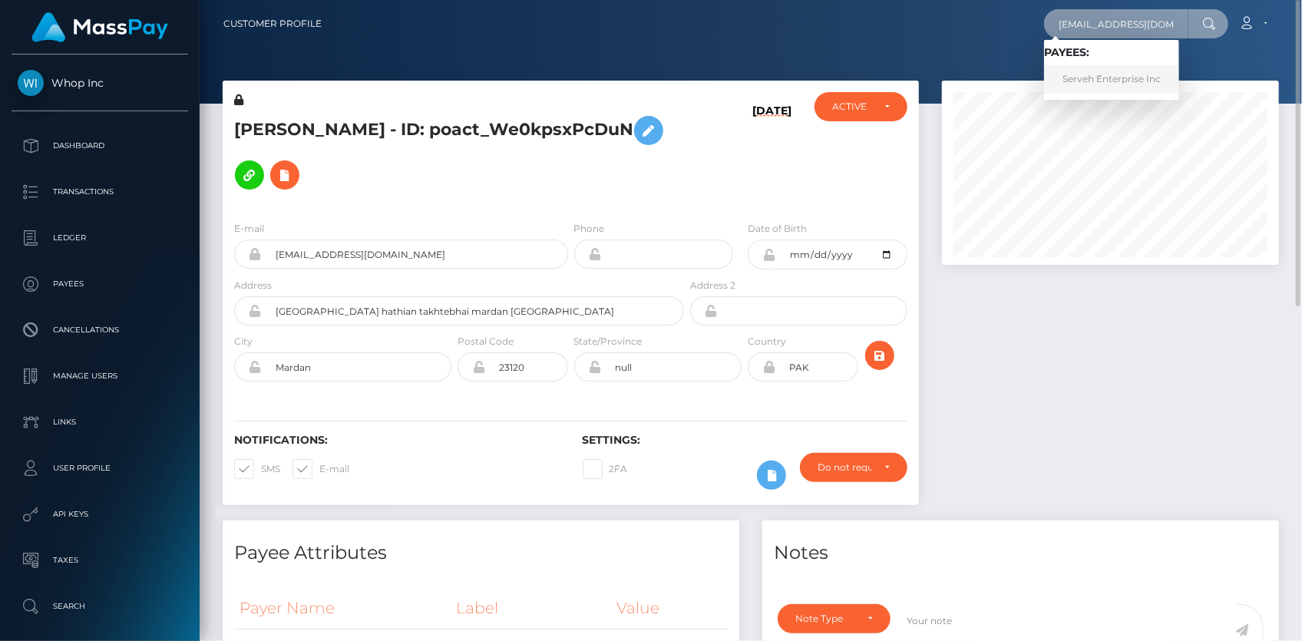
type input "iman@odinsezc.com"
click at [1113, 71] on link "Serveh Enterprise Inc" at bounding box center [1111, 79] width 135 height 28
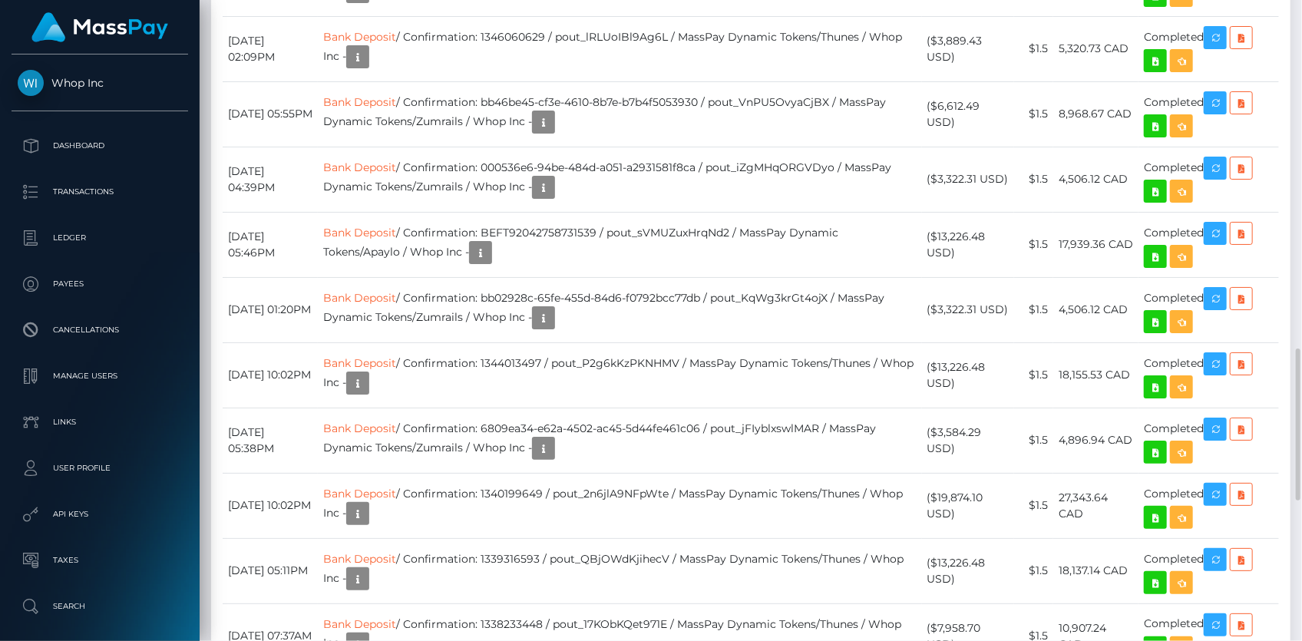
scroll to position [1396, 0]
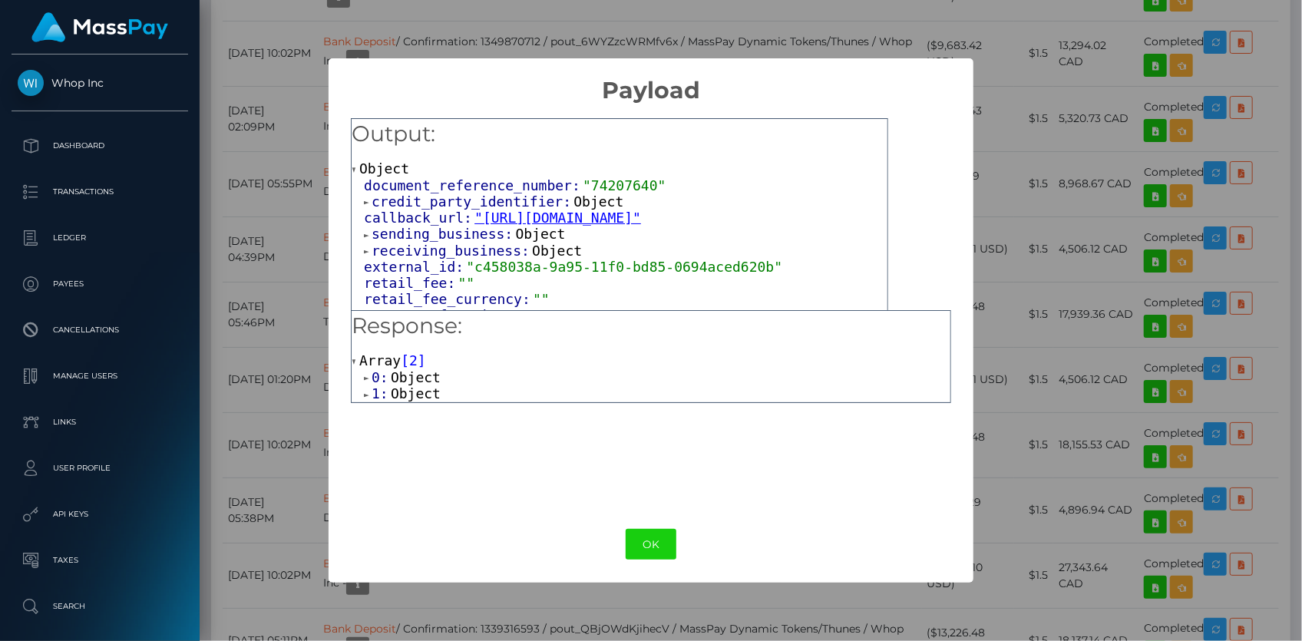
click at [1090, 137] on div "× Payload Output: Object document_reference_number: "74207640" credit_party_ide…" at bounding box center [651, 320] width 1302 height 641
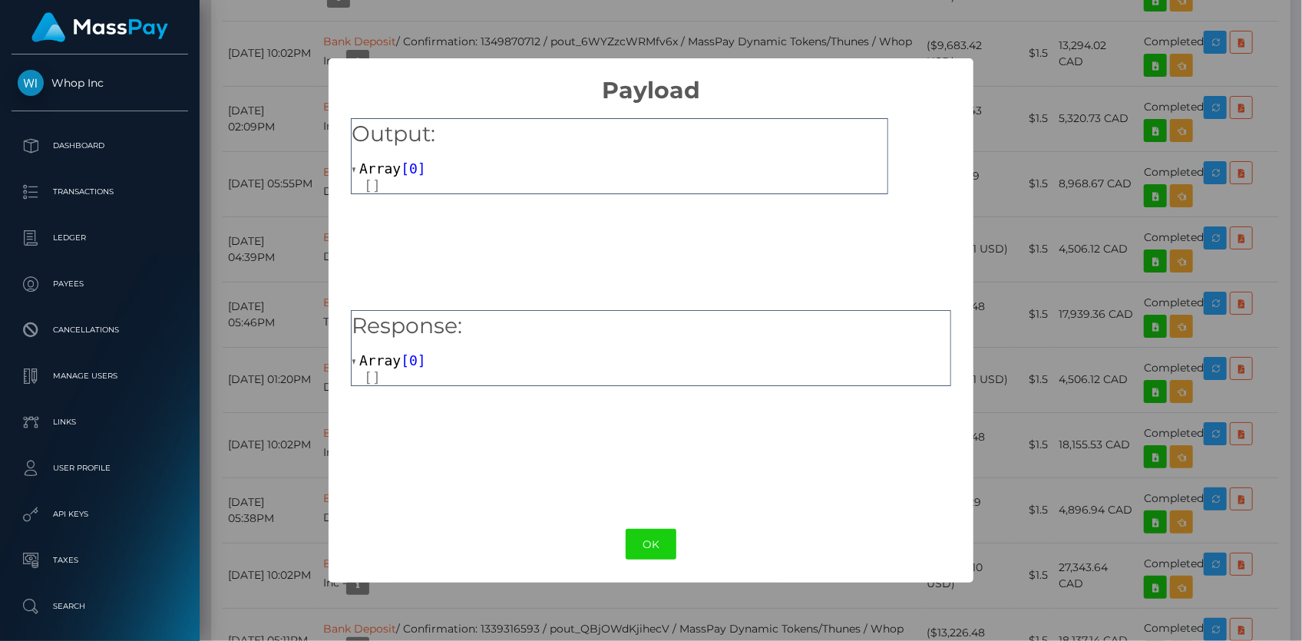
click at [381, 185] on div at bounding box center [626, 185] width 524 height 16
click at [375, 187] on div at bounding box center [626, 185] width 524 height 16
click at [288, 150] on div "× Payload Output: Array [ 0 ] Response: Array [ 0 ] OK No Cancel" at bounding box center [651, 320] width 1302 height 641
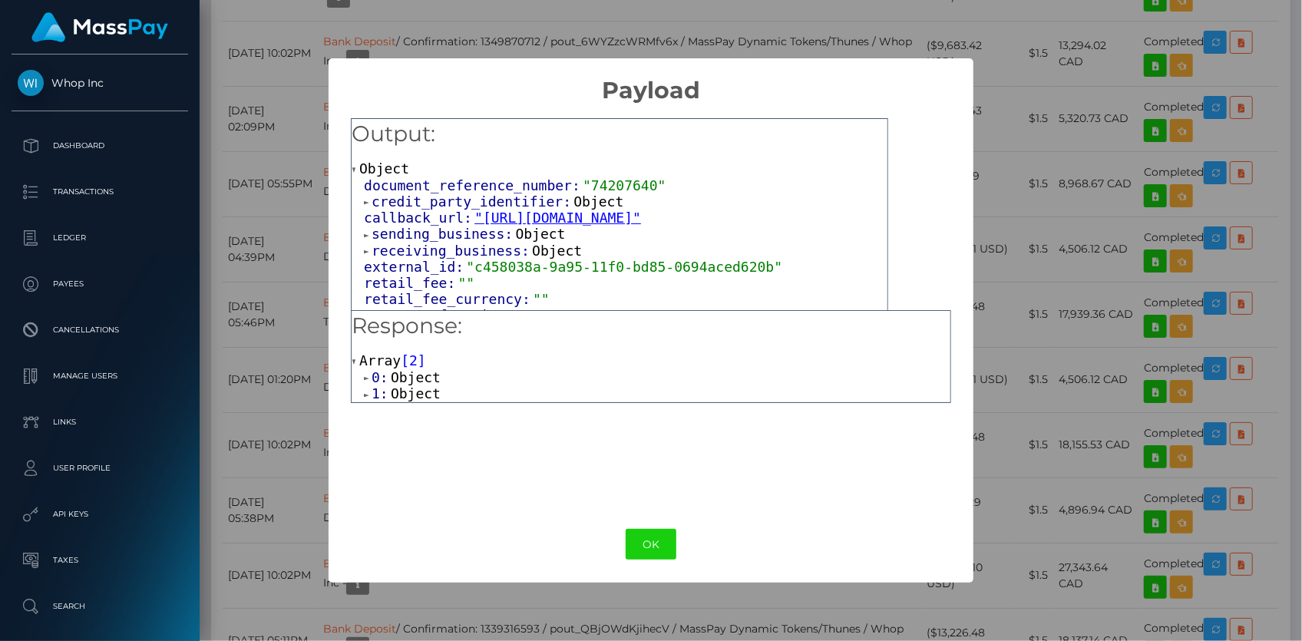
click at [432, 204] on span "credit_party_identifier:" at bounding box center [473, 201] width 202 height 16
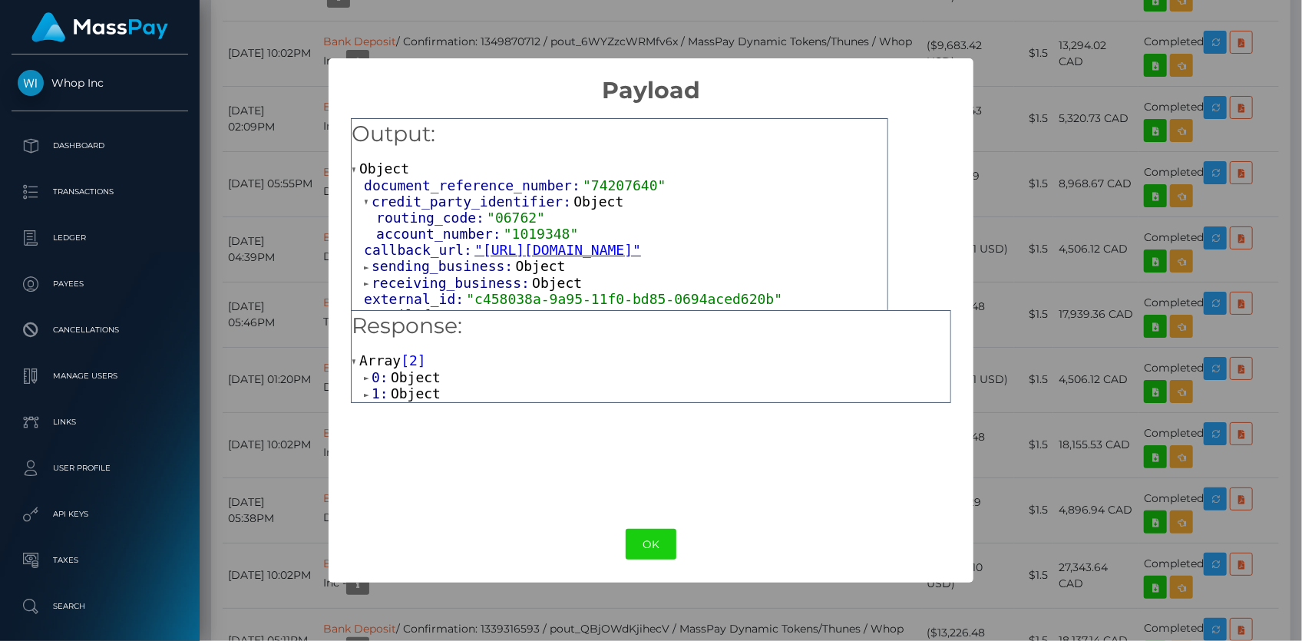
click at [502, 223] on span ""06762"" at bounding box center [516, 218] width 58 height 16
click at [518, 242] on link ""https://api.masspay.io/v1.0.0/payout/callback/thunes"" at bounding box center [558, 250] width 167 height 16
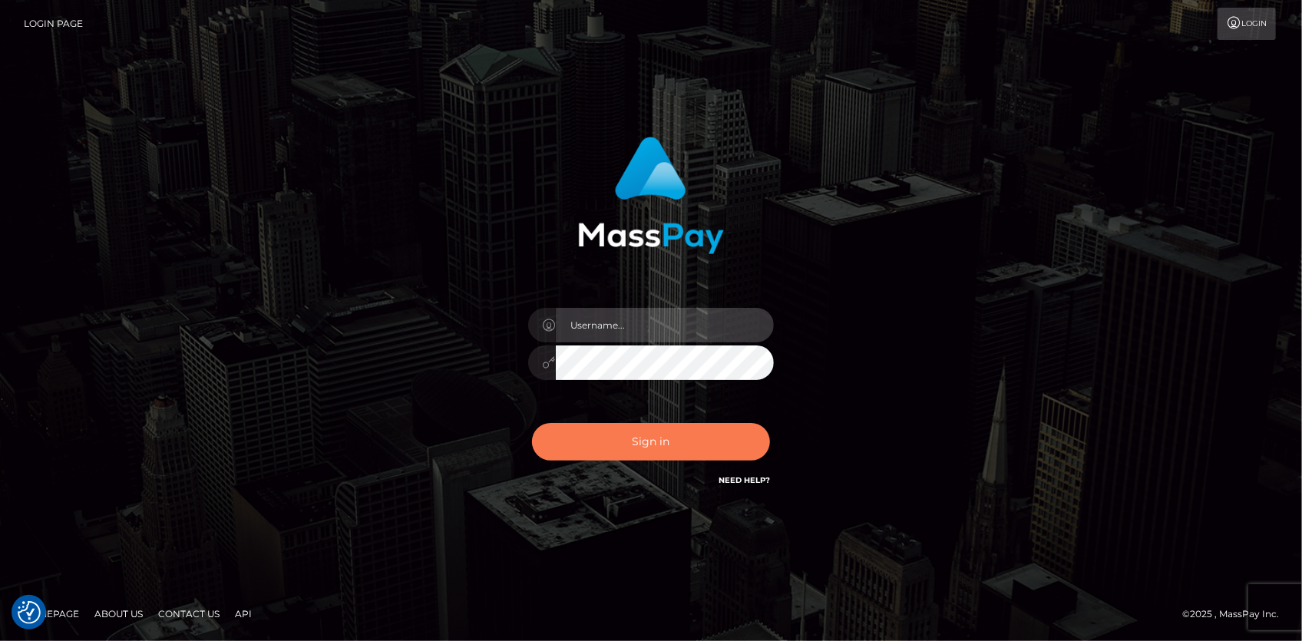
type input "Eduard Gavrilescu"
click at [647, 425] on button "Sign in" at bounding box center [651, 442] width 238 height 38
click at [627, 424] on button "Sign in" at bounding box center [651, 442] width 238 height 38
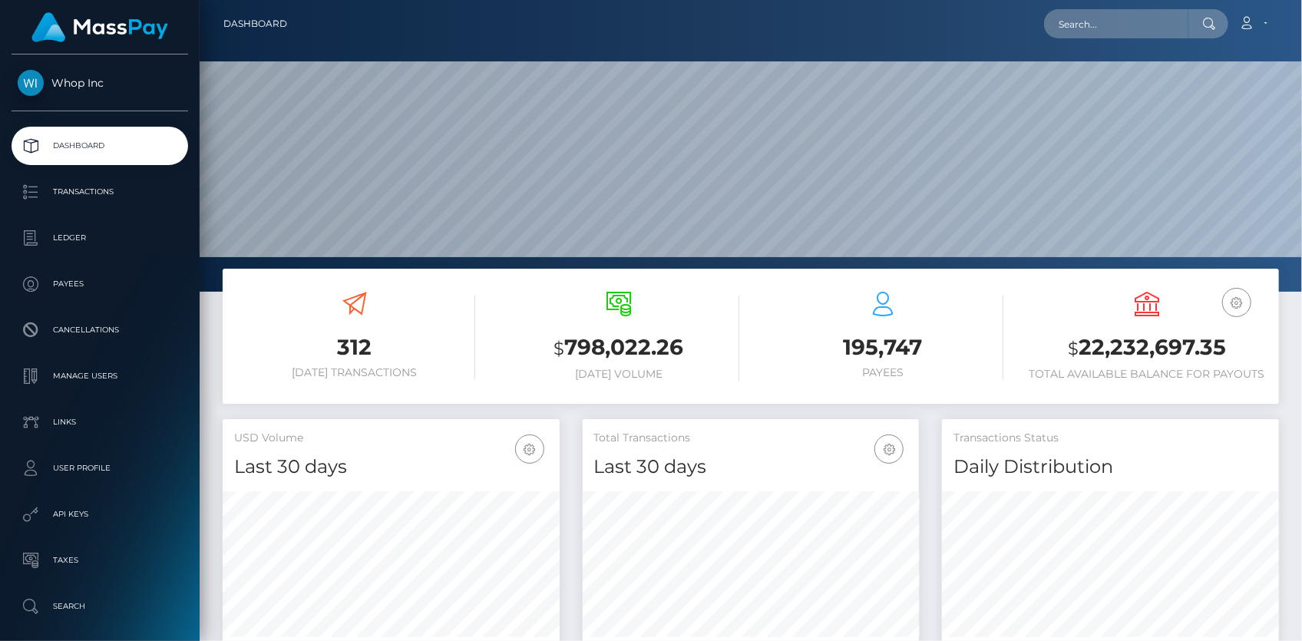
scroll to position [272, 336]
click at [1100, 31] on input "text" at bounding box center [1116, 23] width 144 height 29
paste input "66eb2260932fc80593451a07"
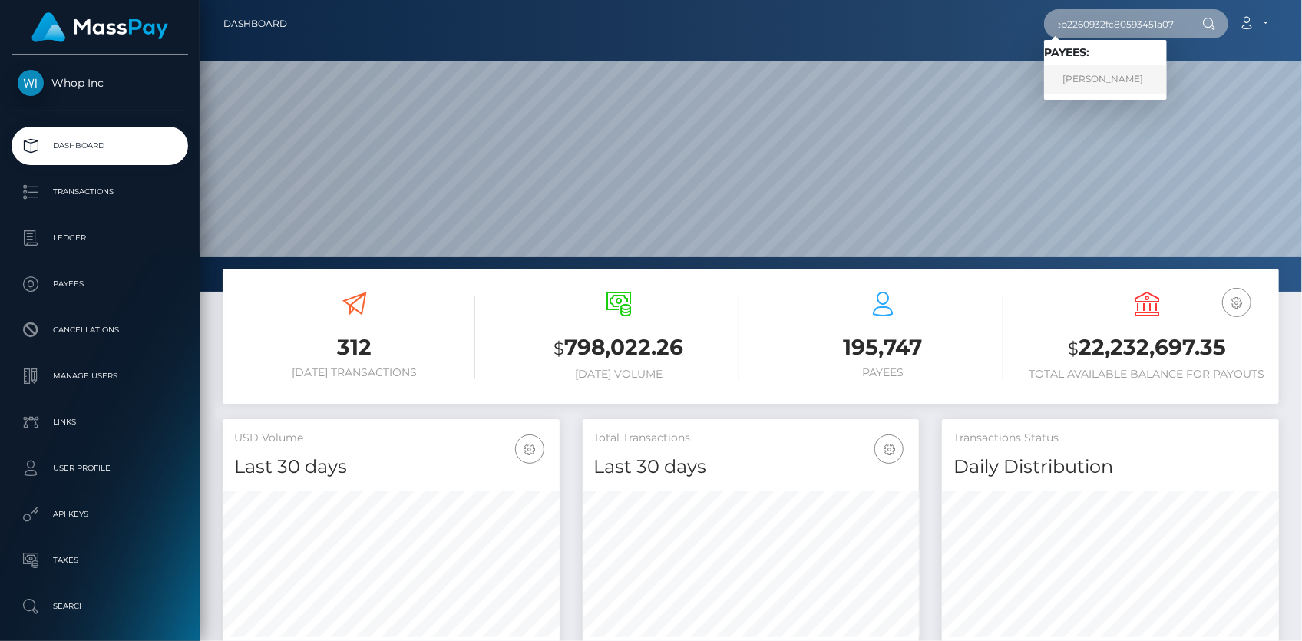
type input "66eb2260932fc80593451a07"
click at [1106, 74] on link "Kevin Jones" at bounding box center [1105, 79] width 123 height 28
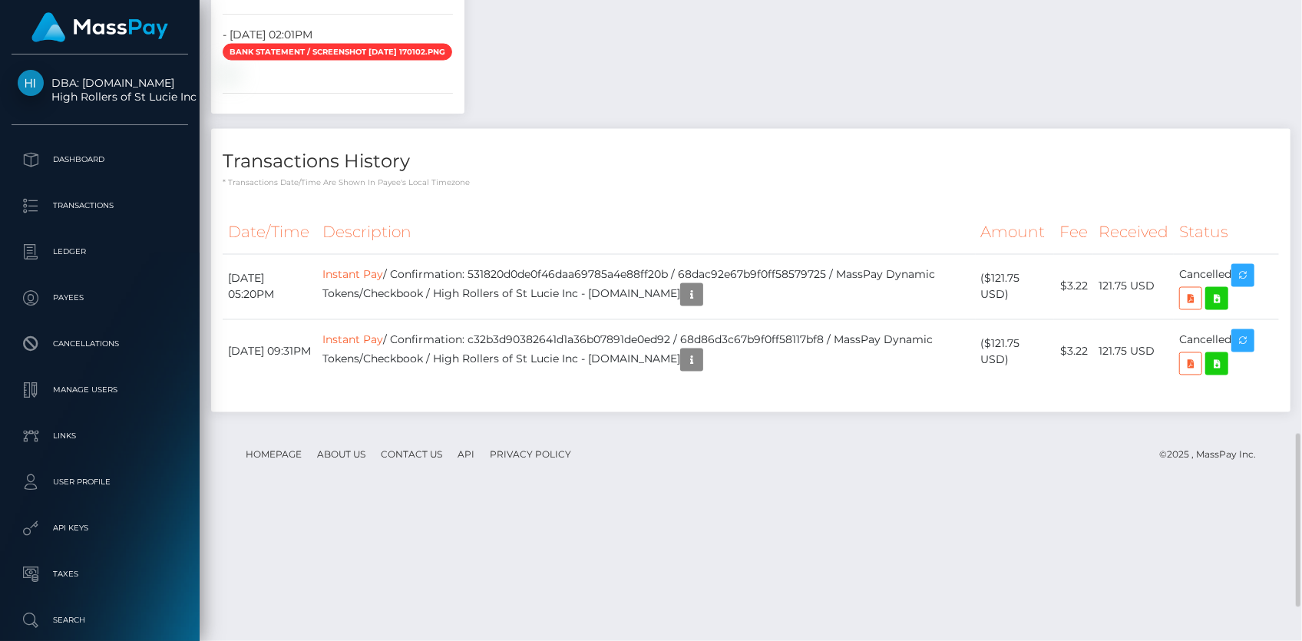
scroll to position [1731, 0]
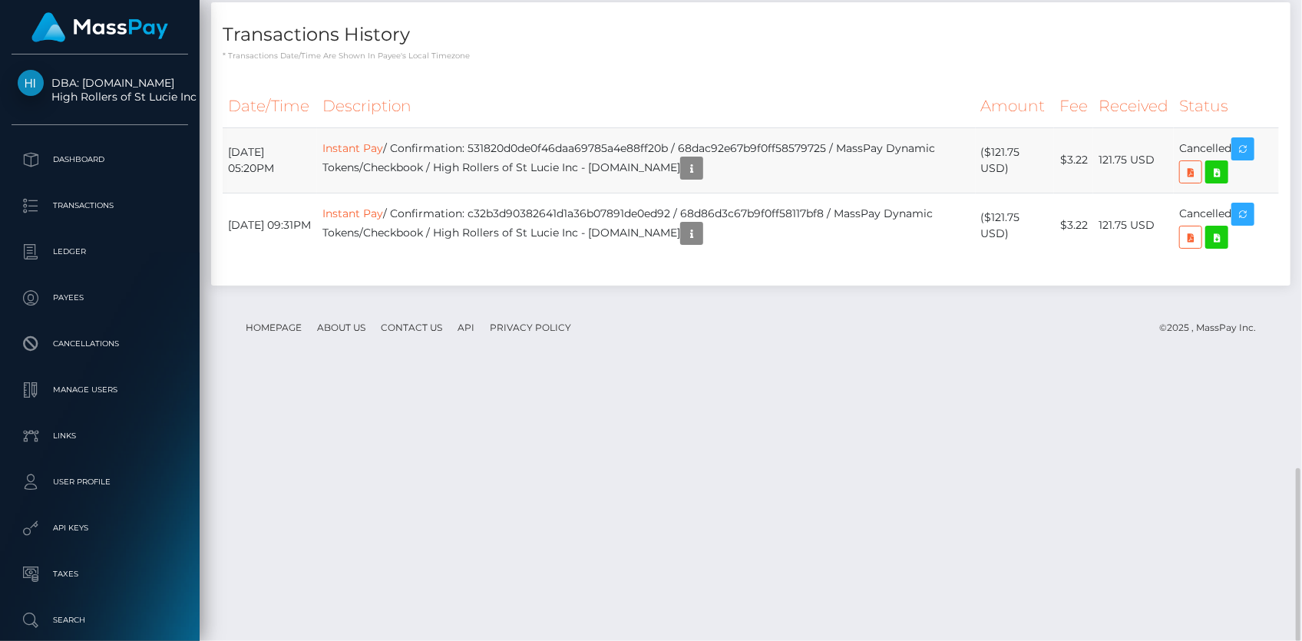
click at [558, 193] on td "Instant Pay / Confirmation: 531820d0de0f46daa69785a4e88ff20b / 68dac92e67b9f0ff…" at bounding box center [646, 159] width 659 height 65
copy td "531820d0de0f46daa69785a4e88ff20b"
click at [379, 155] on link "Instant Pay" at bounding box center [352, 148] width 61 height 14
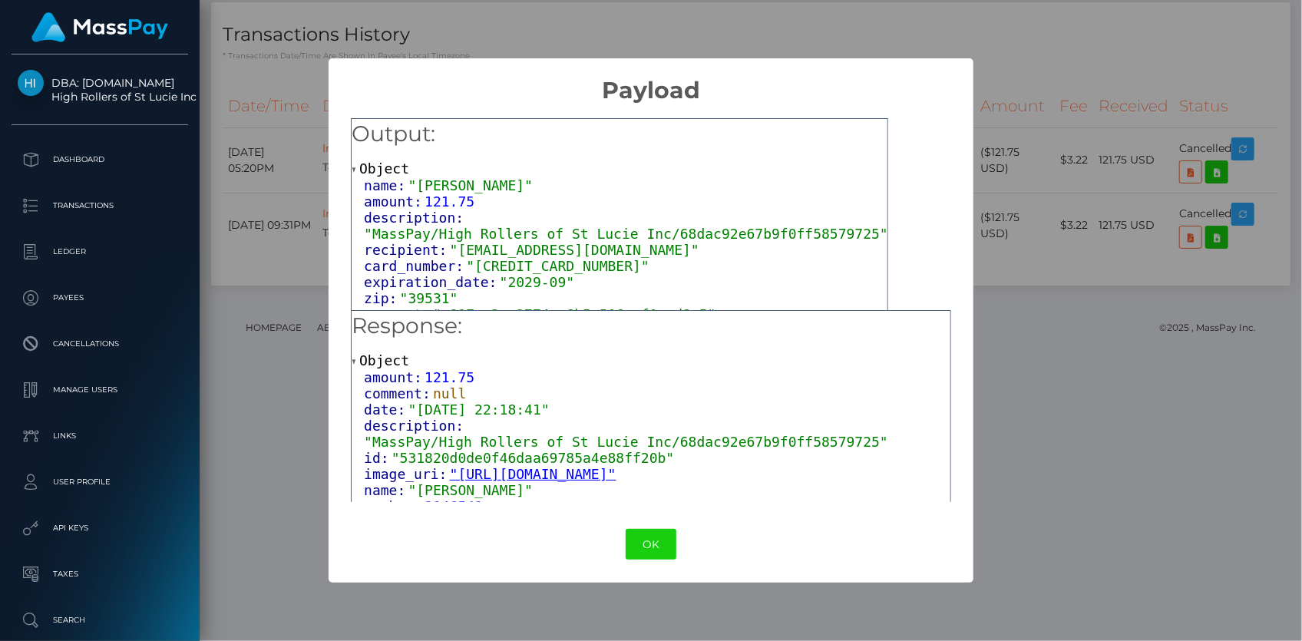
click at [511, 266] on span ""4472270094795291"" at bounding box center [557, 266] width 183 height 16
copy span "4472270094795291"
click at [249, 19] on div "× Payload Output: Object name: "Kevin Jones" amount: 121.75 description: "MassP…" at bounding box center [651, 320] width 1302 height 641
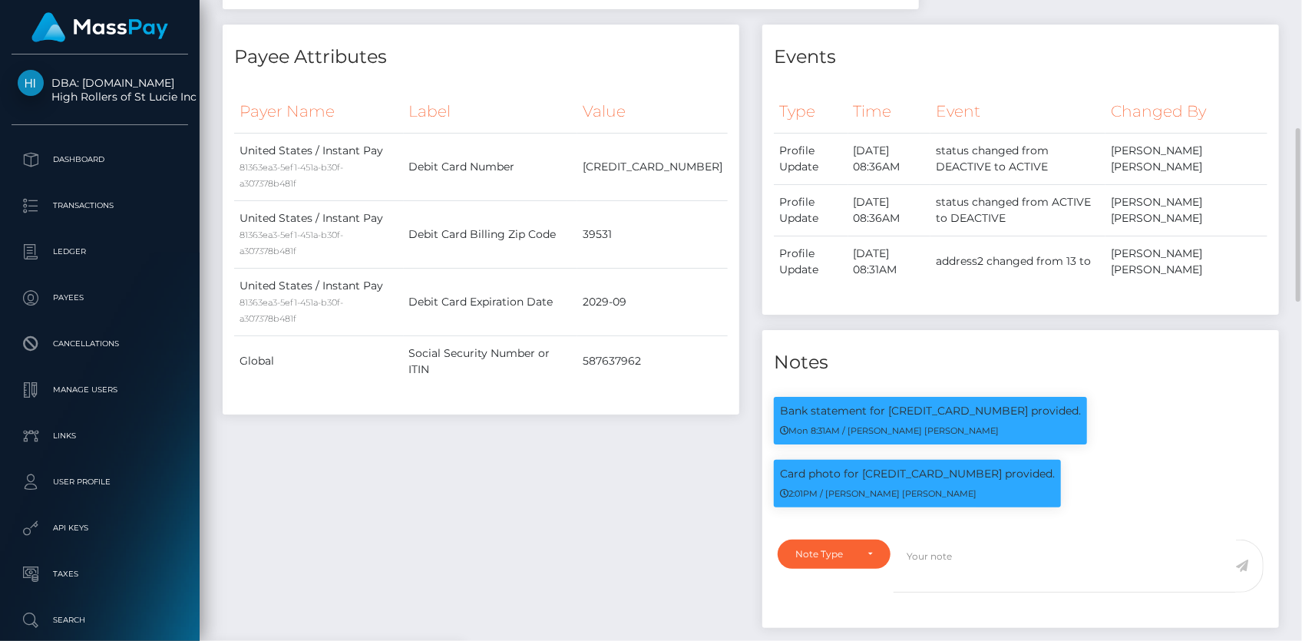
scroll to position [0, 0]
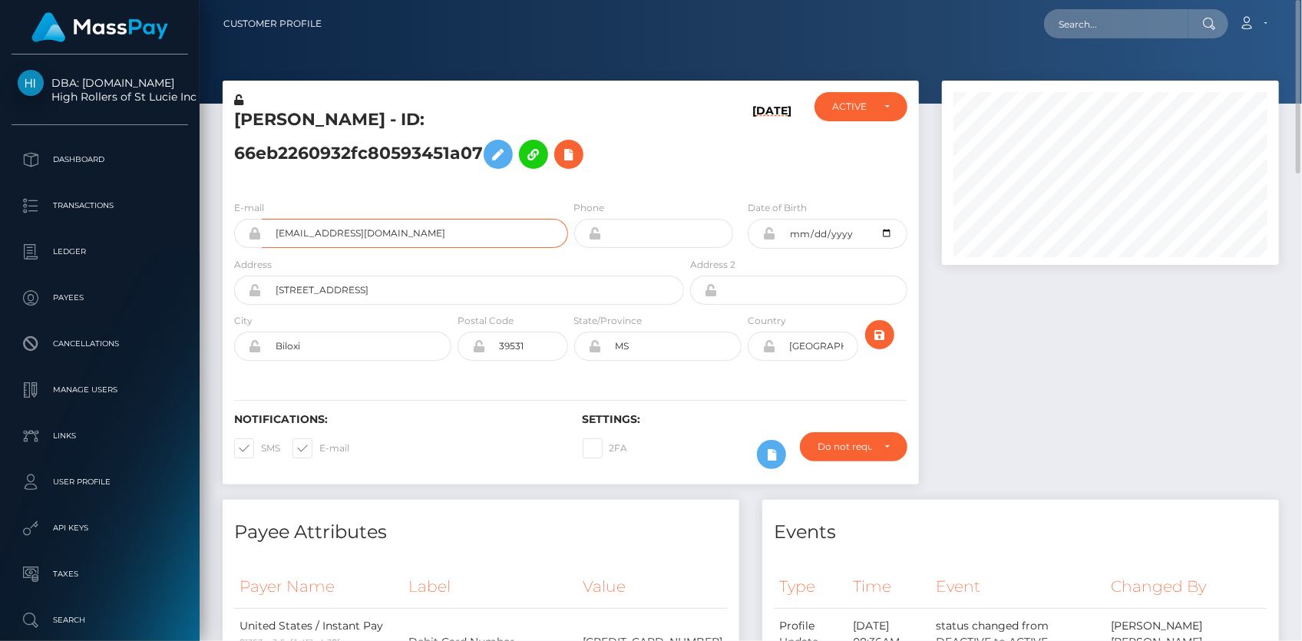
click at [326, 246] on input "kdzj087@gmail.com" at bounding box center [415, 233] width 306 height 29
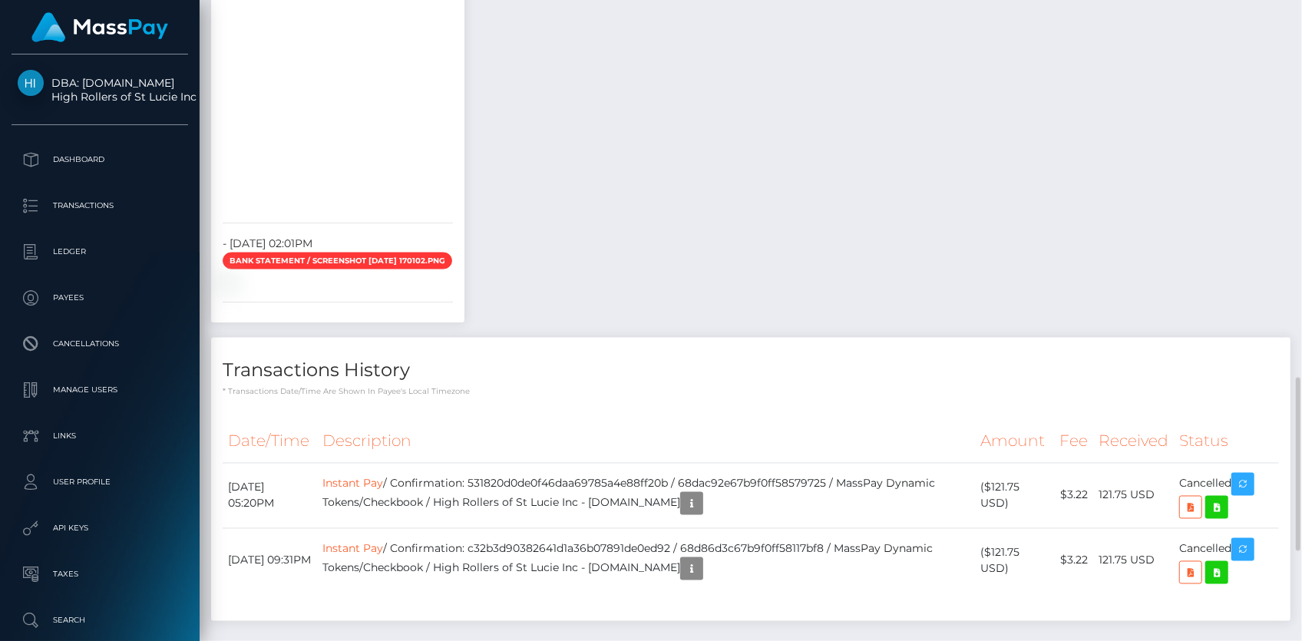
scroll to position [1731, 0]
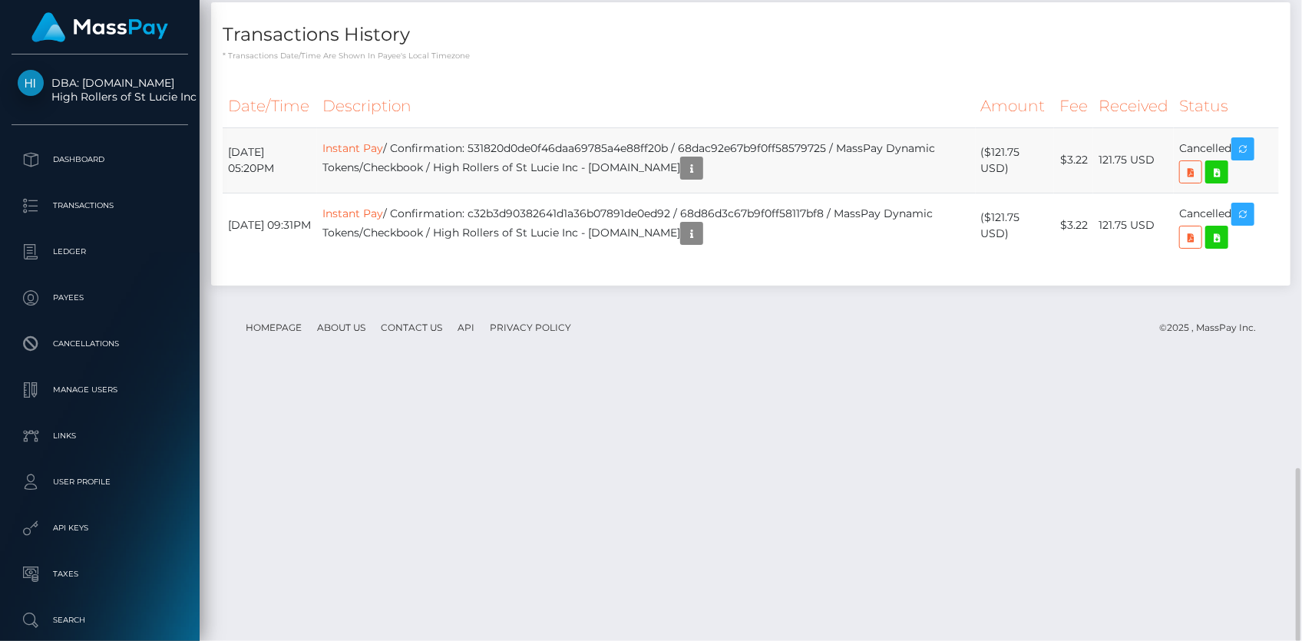
click at [533, 193] on td "Instant Pay / Confirmation: 531820d0de0f46daa69785a4e88ff20b / 68dac92e67b9f0ff…" at bounding box center [646, 159] width 659 height 65
copy td "531820d0de0f46daa69785a4e88ff20b"
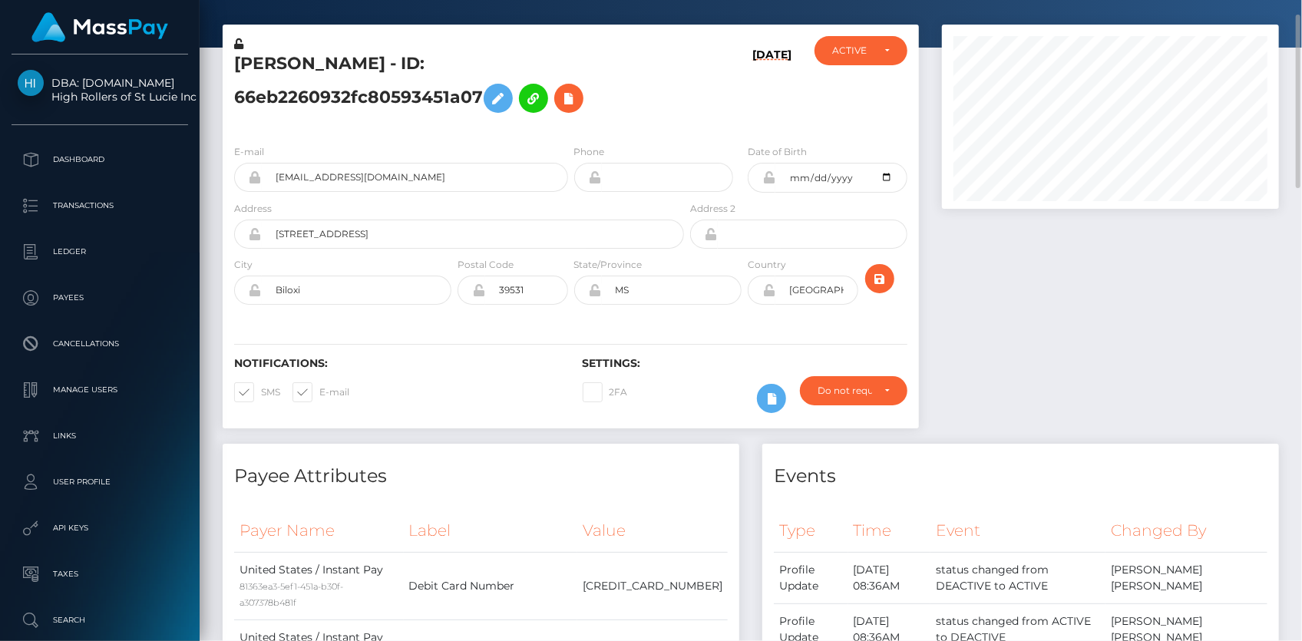
scroll to position [0, 0]
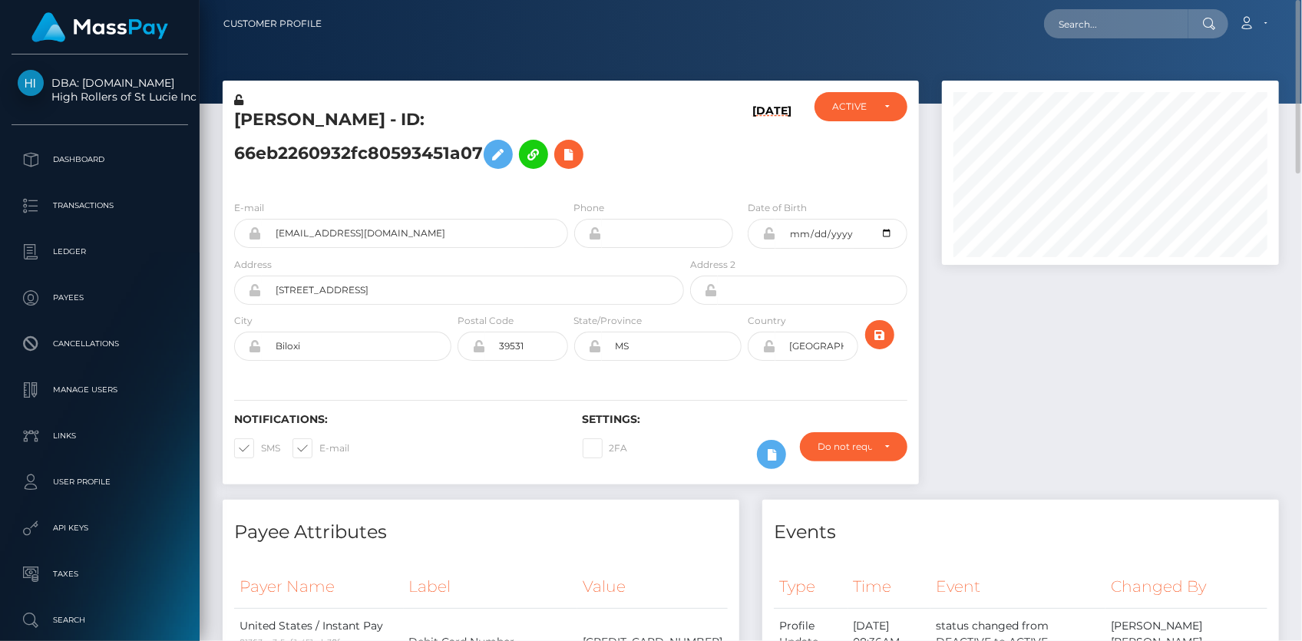
click at [1073, 47] on nav "Customer Profile Loading... Loading... Account" at bounding box center [751, 24] width 1103 height 48
click at [1080, 38] on div "Loading... Loading... Account Edit Profile Logout" at bounding box center [806, 24] width 944 height 32
click at [1083, 22] on input "text" at bounding box center [1116, 23] width 144 height 29
paste input "MSPdddc2379353253d"
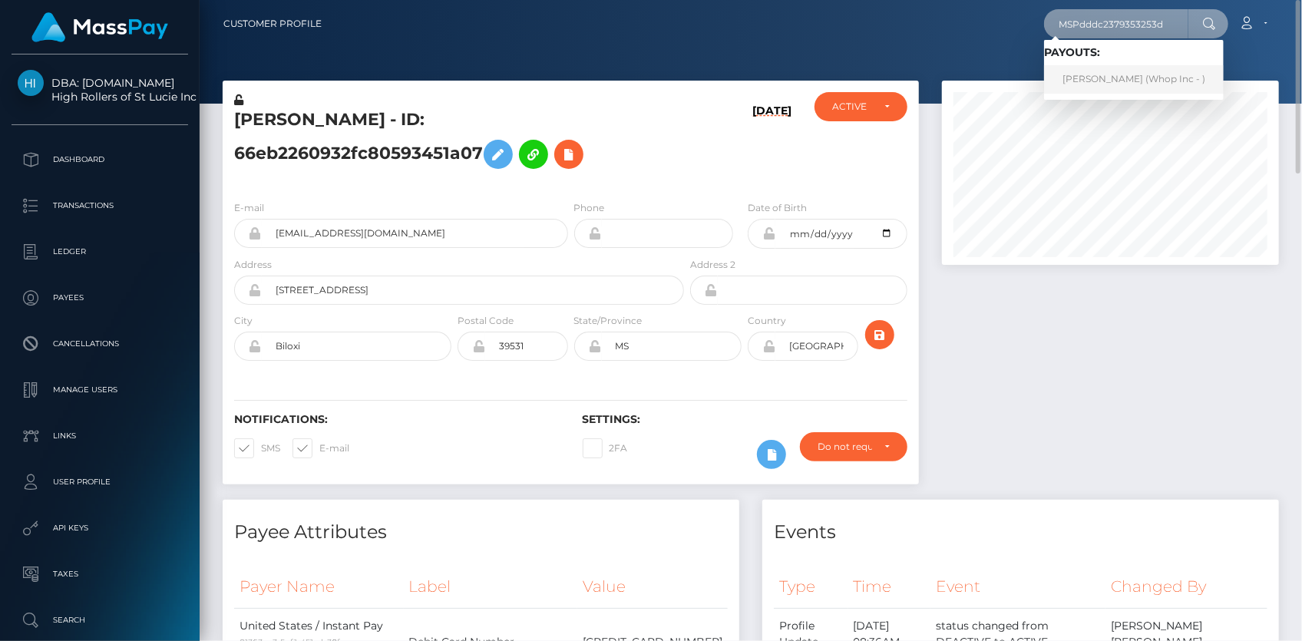
type input "MSPdddc2379353253d"
click at [1093, 83] on link "SYED FAHAD fahadp (Whop Inc - )" at bounding box center [1134, 79] width 180 height 28
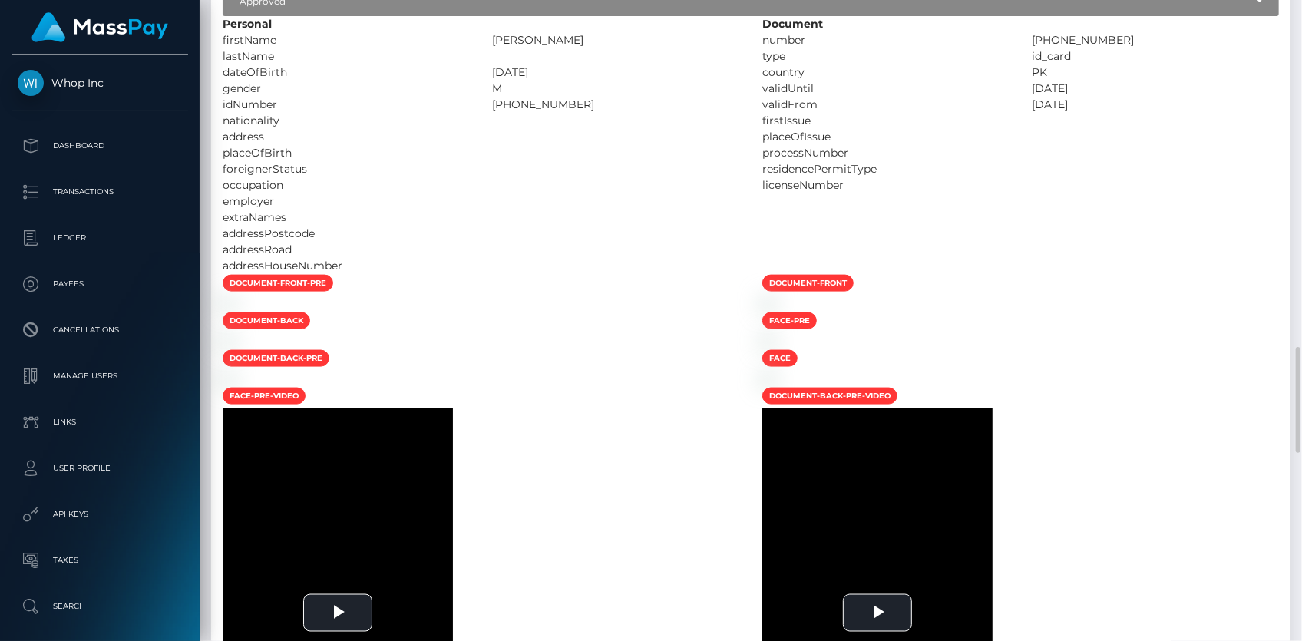
scroll to position [1256, 0]
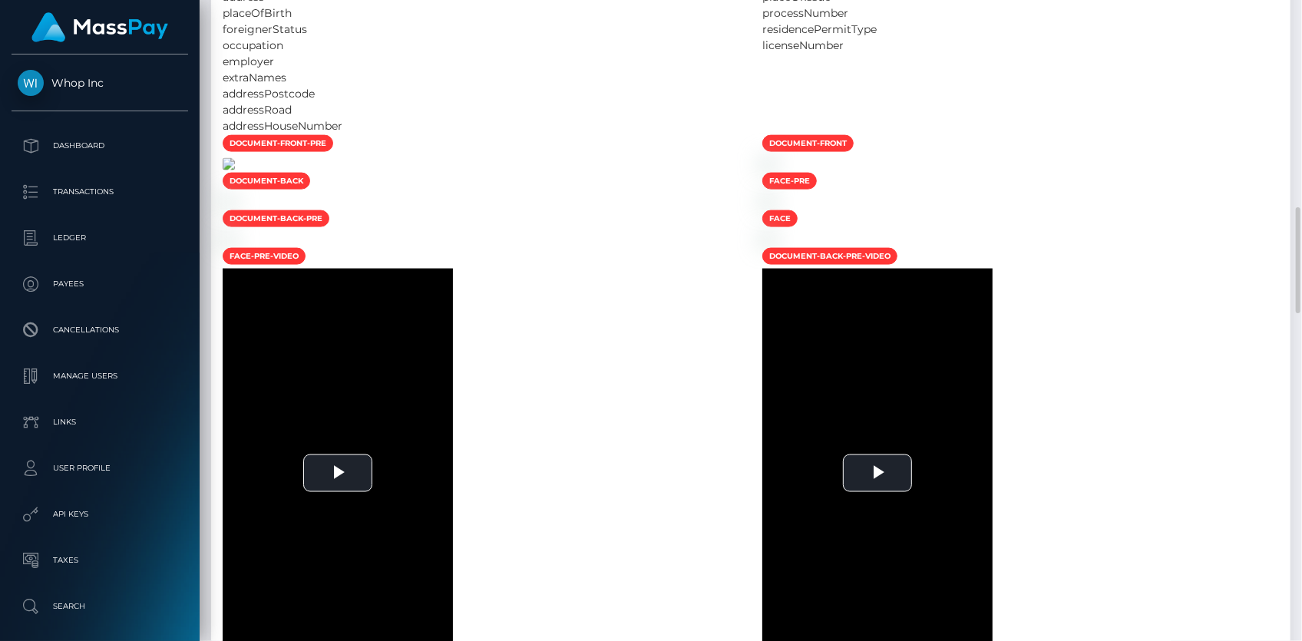
click at [235, 170] on img at bounding box center [229, 164] width 12 height 12
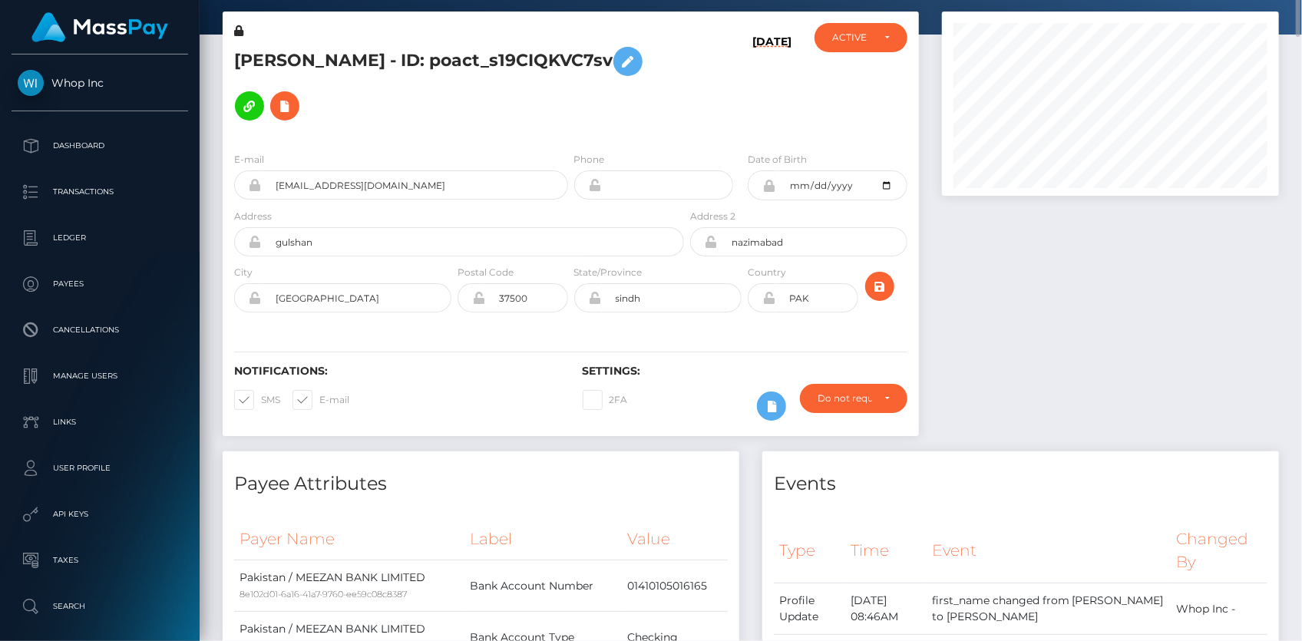
scroll to position [0, 0]
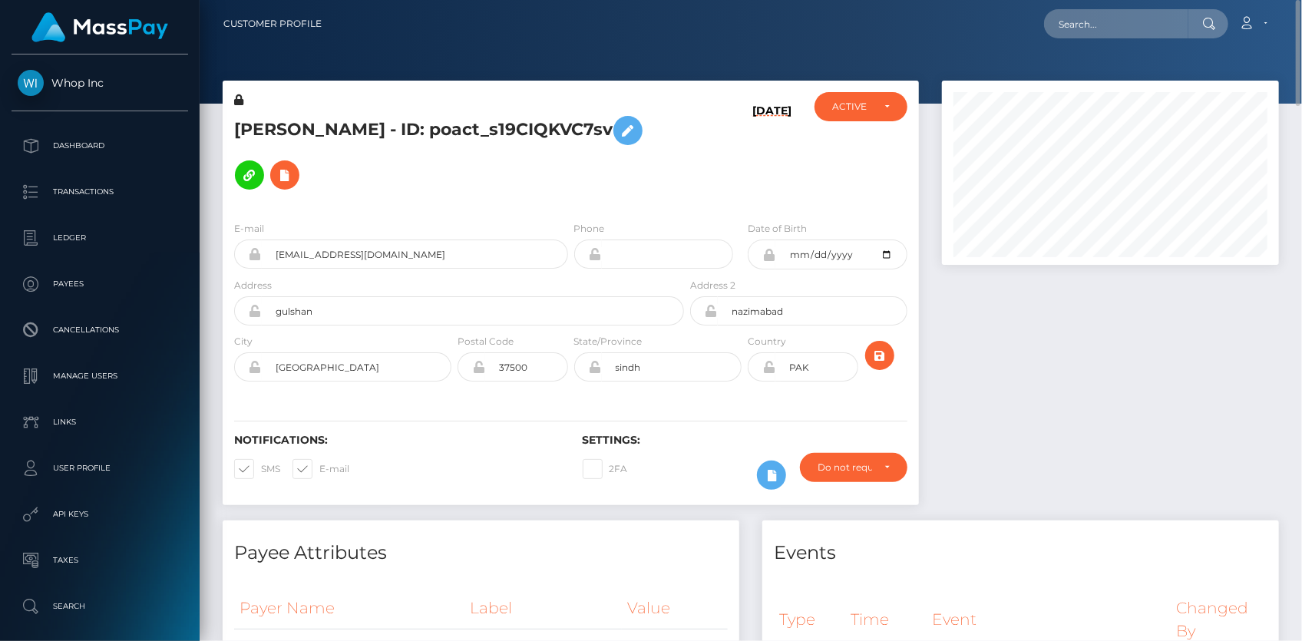
click at [381, 116] on h5 "[PERSON_NAME] - ID: poact_s19CIQKVC7sv" at bounding box center [455, 152] width 442 height 89
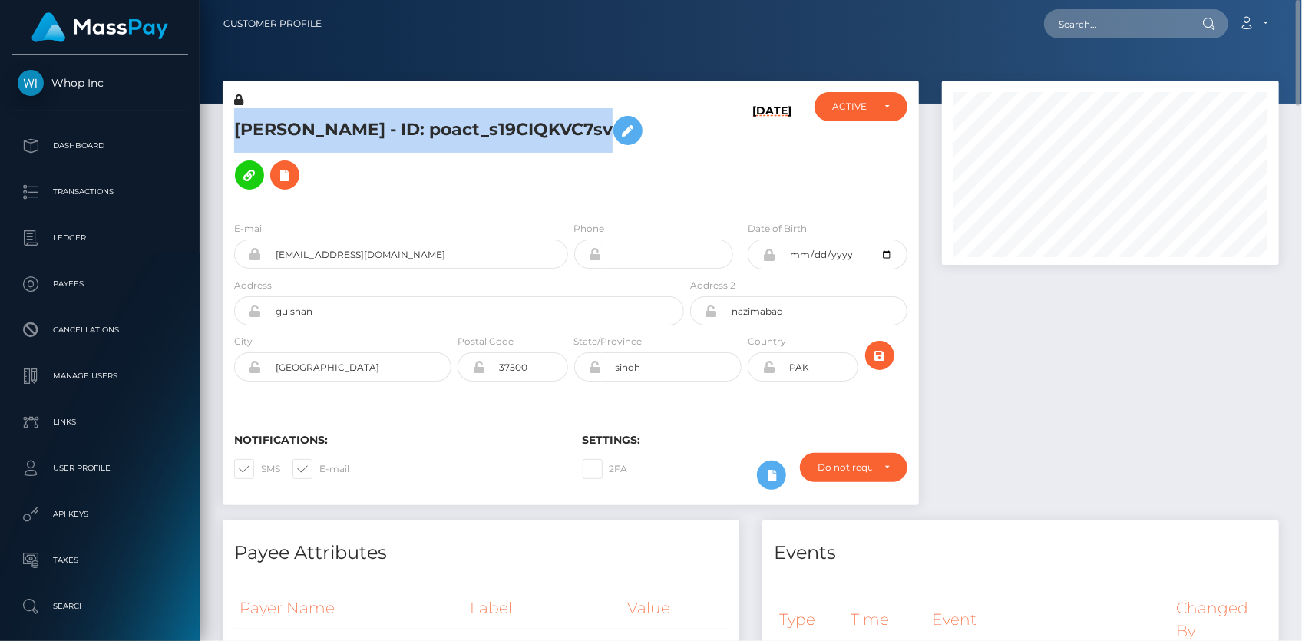
click at [381, 116] on h5 "SYED FAHAD fahadp - ID: poact_s19CIQKVC7sv" at bounding box center [455, 152] width 442 height 89
copy h5 "SYED FAHAD fahadp - ID: poact_s19CIQKVC7sv"
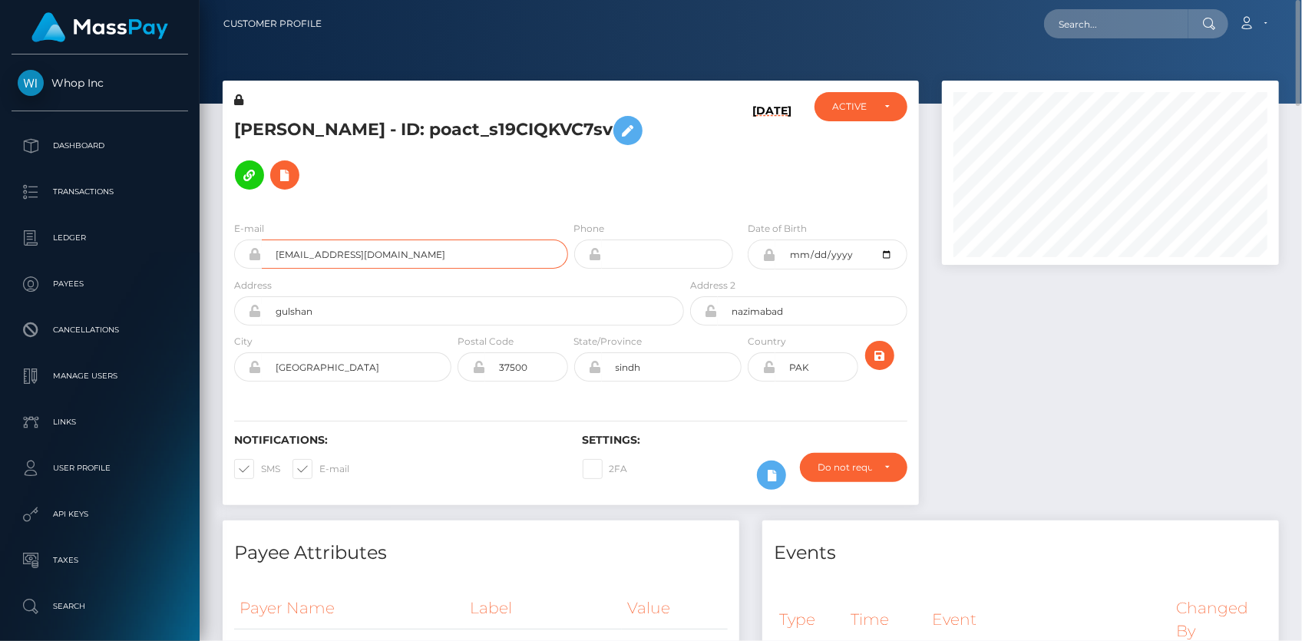
click at [306, 240] on input "syedfadi2021+a3e49708de@gmail.com" at bounding box center [415, 254] width 306 height 29
click at [1063, 36] on input "text" at bounding box center [1116, 23] width 144 height 29
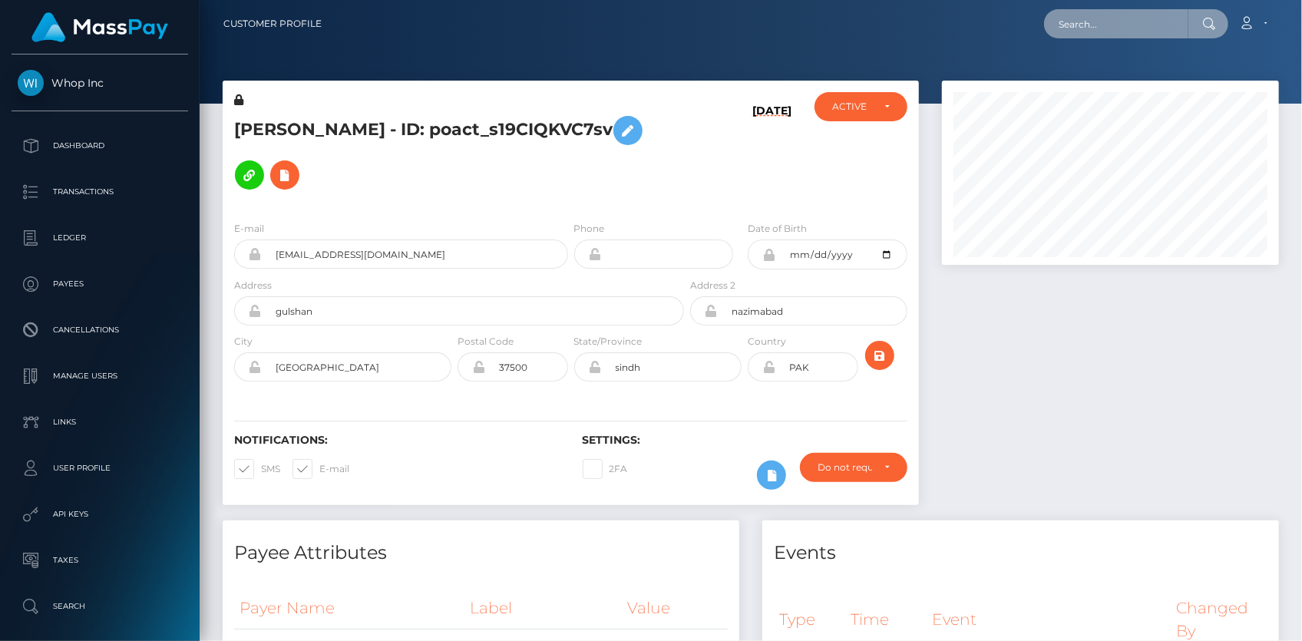
paste input "aa10ee65-80a7-4132-9854-b34f010feecf"
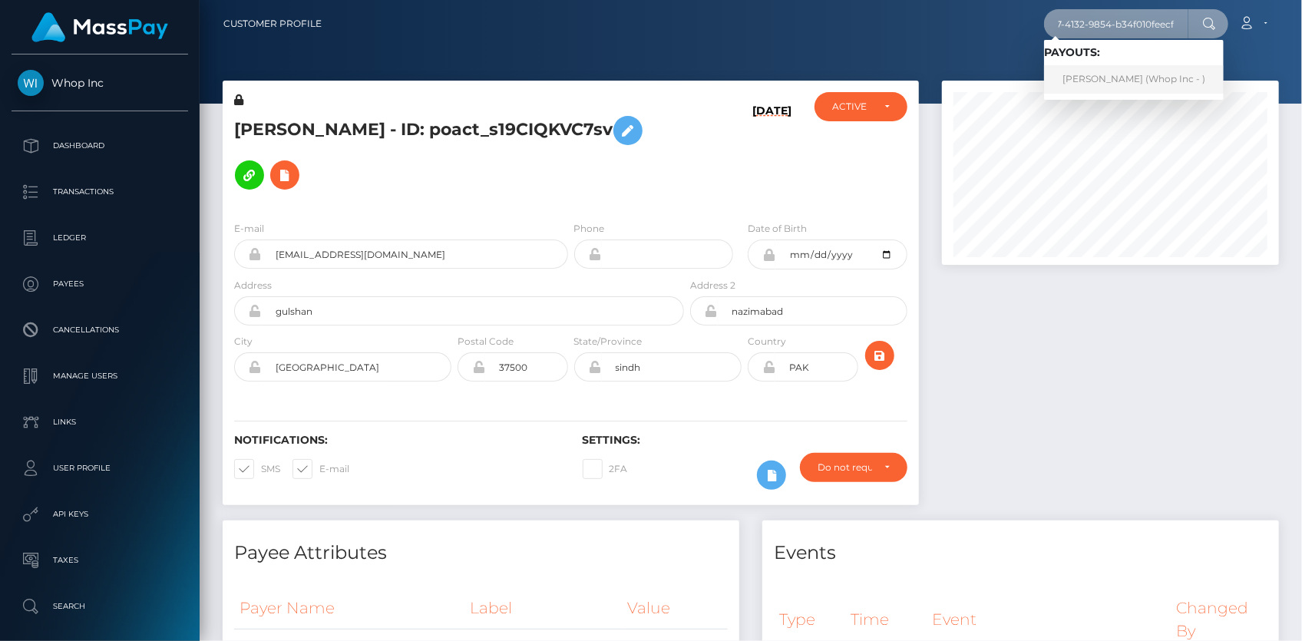
type input "aa10ee65-80a7-4132-9854-b34f010feecf"
click at [1101, 78] on link "TRISTIAN DEVONE DILDAY (Whop Inc - )" at bounding box center [1134, 79] width 180 height 28
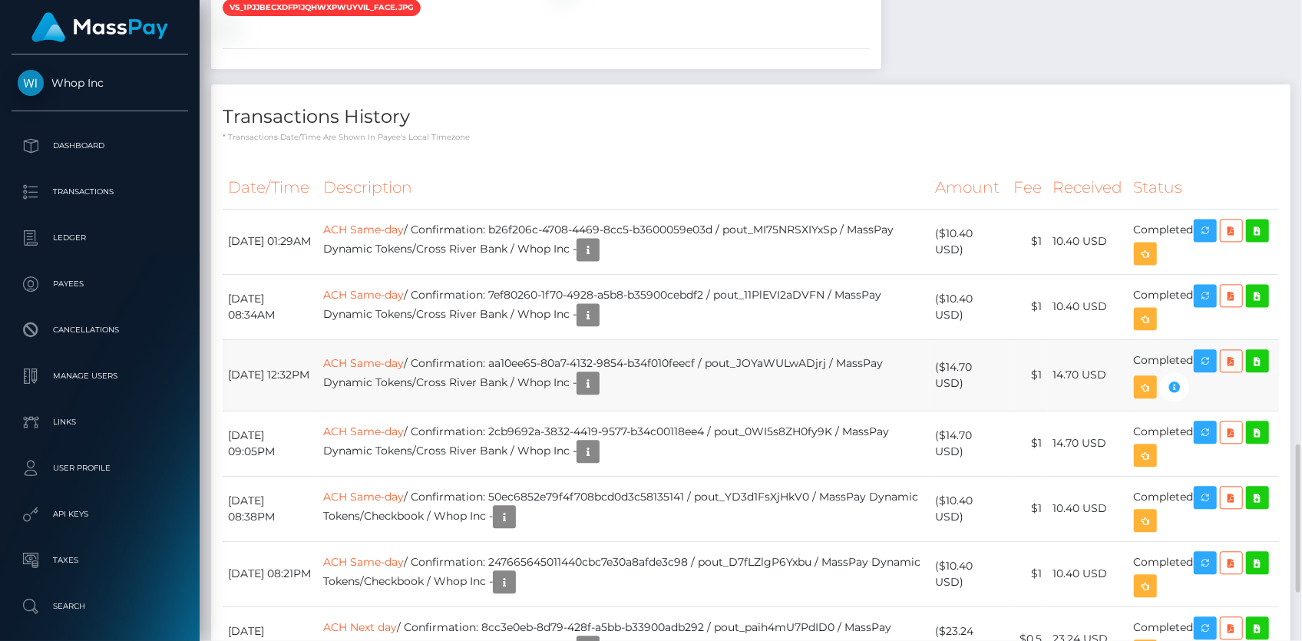
scroll to position [184, 336]
drag, startPoint x: 226, startPoint y: 233, endPoint x: 1197, endPoint y: 218, distance: 971.4
click at [1197, 339] on tr "[DATE] 12:32PM ACH Same-day / Confirmation: aa10ee65-80a7-4132-9854-b34f010feec…" at bounding box center [751, 374] width 1057 height 71
copy tr "[DATE] 12:32PM ACH Same-day / Confirmation: aa10ee65-80a7-4132-9854-b34f010feec…"
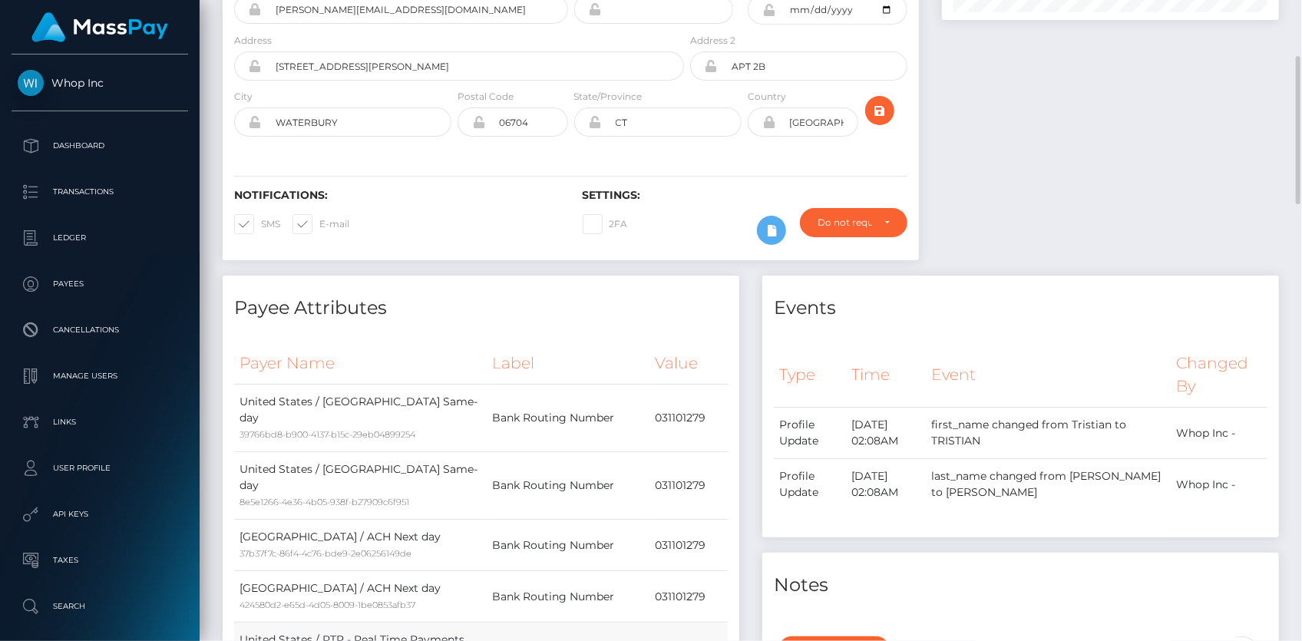
scroll to position [0, 0]
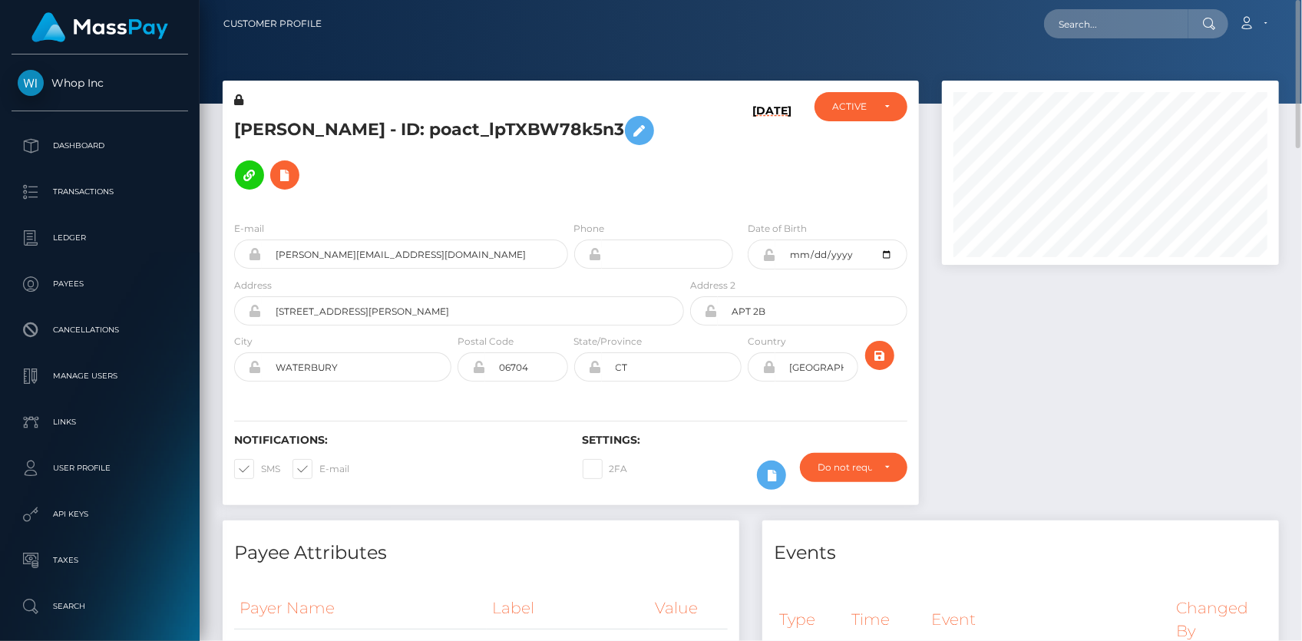
click at [345, 111] on h5 "[PERSON_NAME] - ID: poact_lpTXBW78k5n3" at bounding box center [455, 152] width 442 height 89
click at [345, 111] on h5 "TRISTIAN DEVONE DILDAY - ID: poact_lpTXBW78k5n3" at bounding box center [455, 152] width 442 height 89
copy h5 "TRISTIAN DEVONE DILDAY - ID: poact_lpTXBW78k5n3"
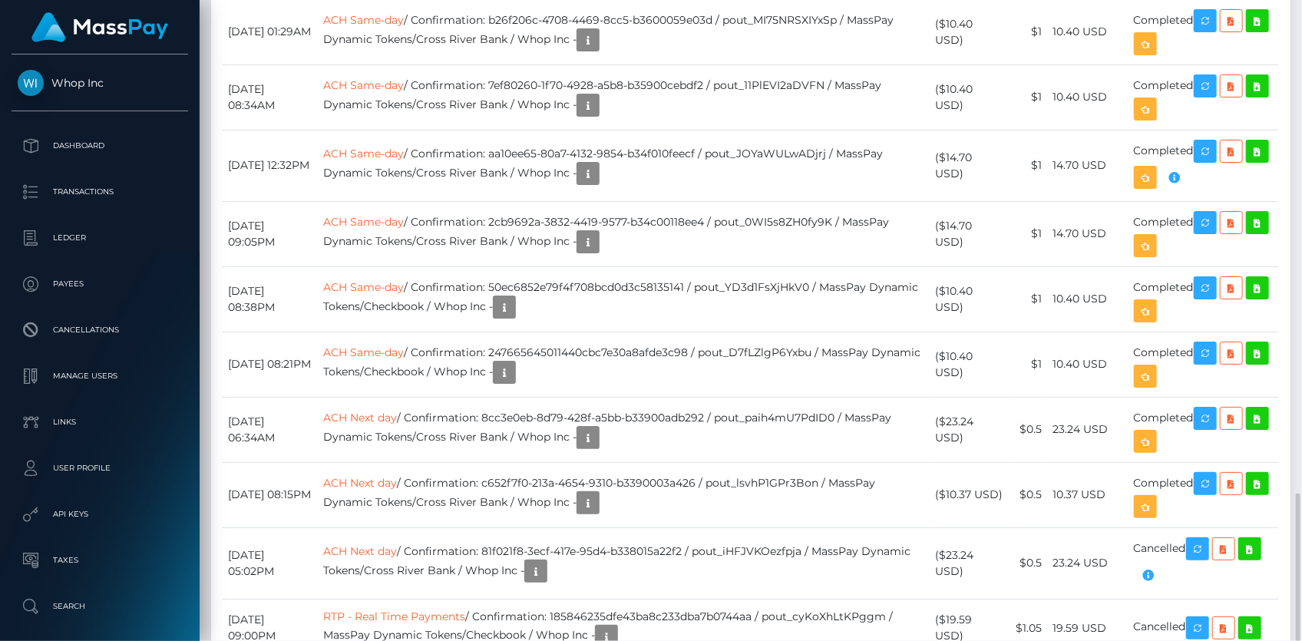
scroll to position [1711, 0]
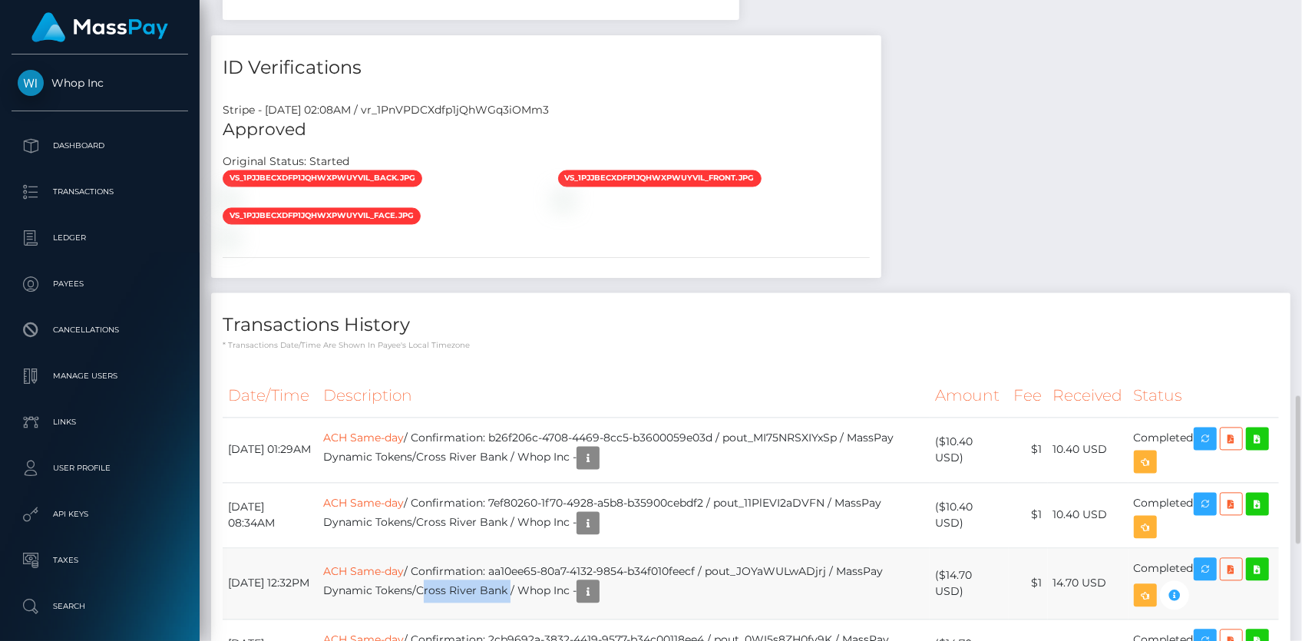
drag, startPoint x: 452, startPoint y: 456, endPoint x: 542, endPoint y: 458, distance: 89.9
click at [542, 548] on td "ACH Same-day / Confirmation: aa10ee65-80a7-4132-9854-b34f010feecf / pout_JOYaWU…" at bounding box center [624, 583] width 612 height 71
copy td "Cross River Bank"
click at [399, 548] on td "ACH Same-day / Confirmation: aa10ee65-80a7-4132-9854-b34f010feecf / pout_JOYaWU…" at bounding box center [624, 583] width 612 height 71
click at [399, 565] on link "ACH Same-day" at bounding box center [363, 572] width 81 height 14
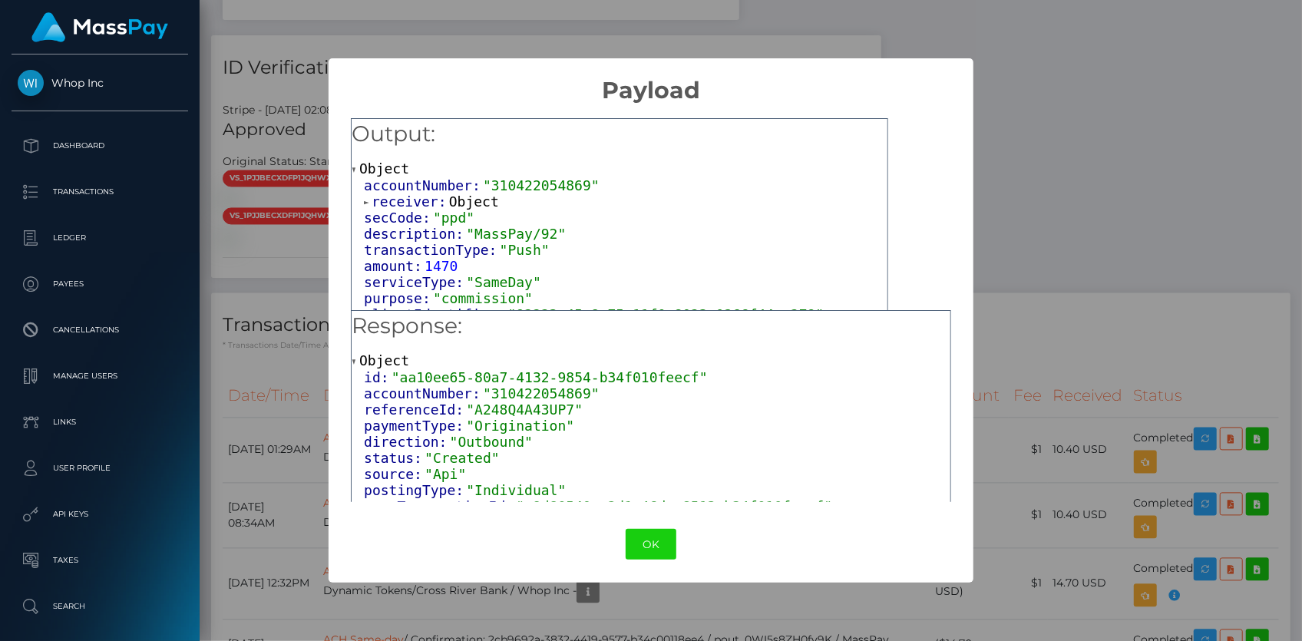
click at [449, 197] on span "Object" at bounding box center [474, 201] width 50 height 16
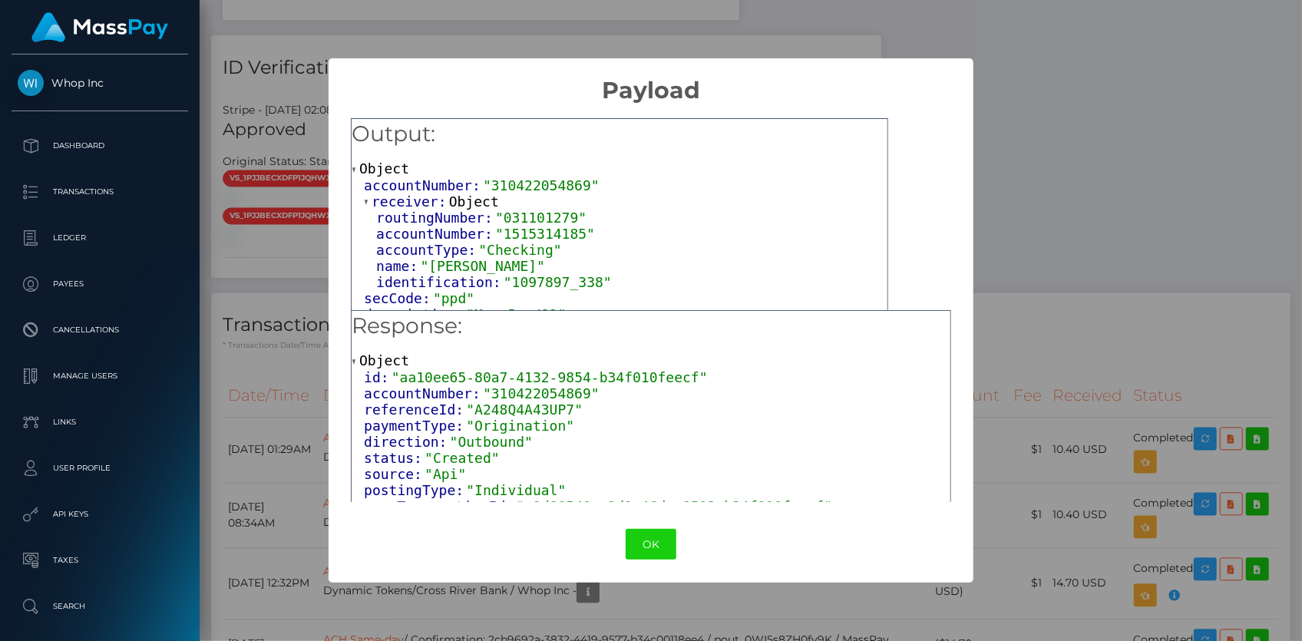
click at [495, 233] on span ""1515314185"" at bounding box center [545, 234] width 100 height 16
copy span "1515314185"
click at [270, 319] on div "× Payload Output: Object accountNumber: "310422054869" receiver: Object routing…" at bounding box center [651, 320] width 1302 height 641
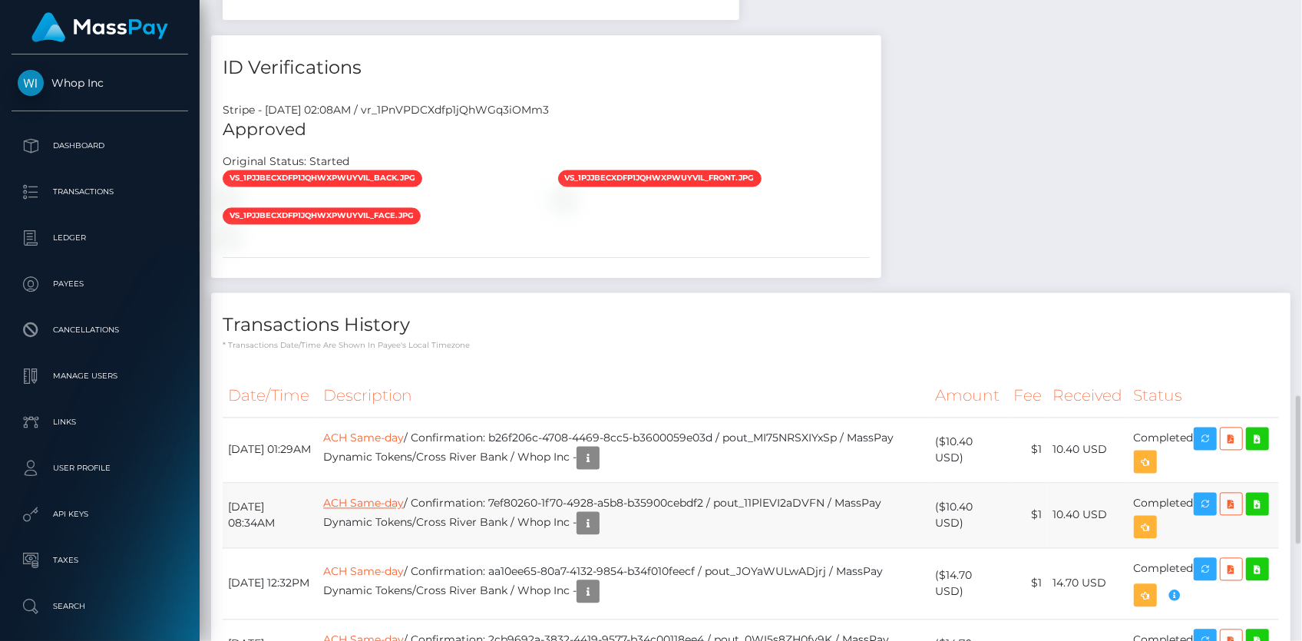
click at [385, 497] on link "ACH Same-day" at bounding box center [363, 504] width 81 height 14
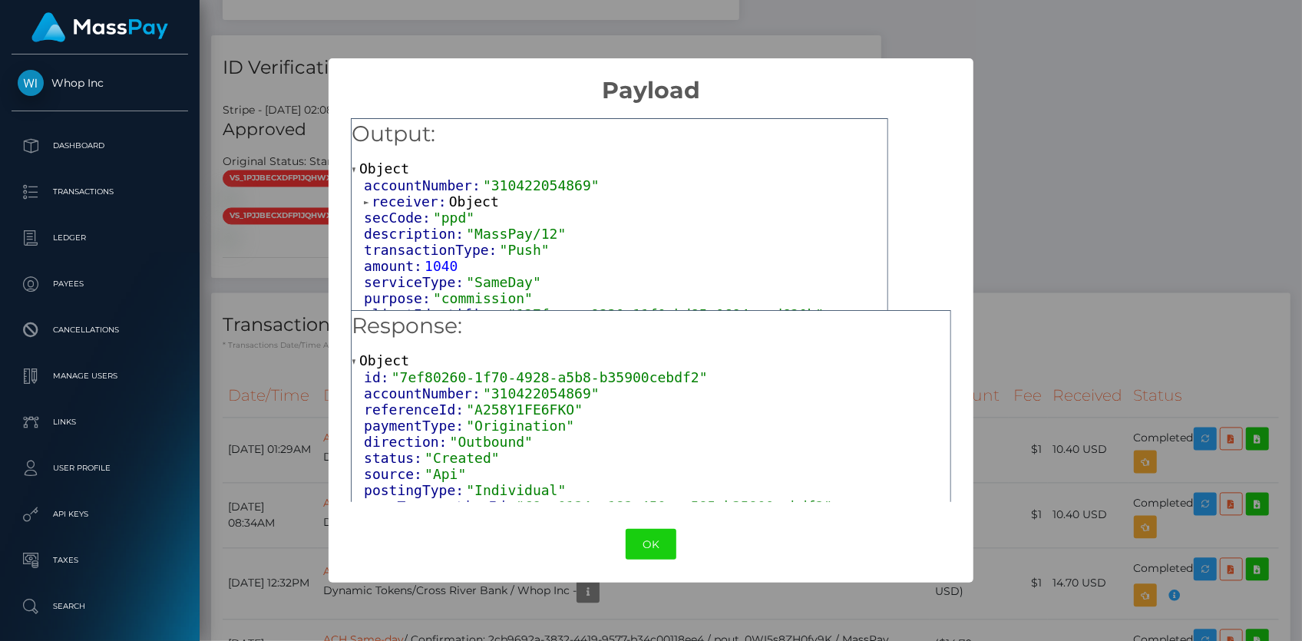
click at [436, 202] on span "receiver:" at bounding box center [411, 201] width 78 height 16
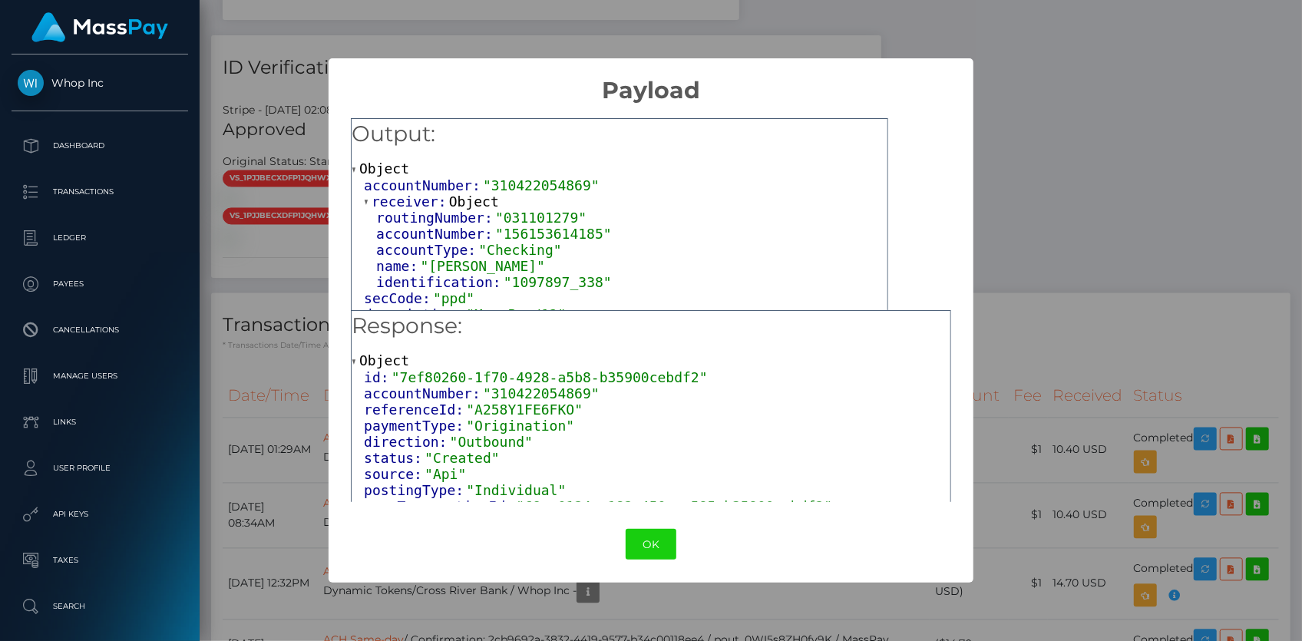
click at [653, 524] on div "OK No Cancel" at bounding box center [651, 544] width 644 height 47
click at [651, 537] on button "OK" at bounding box center [651, 544] width 51 height 31
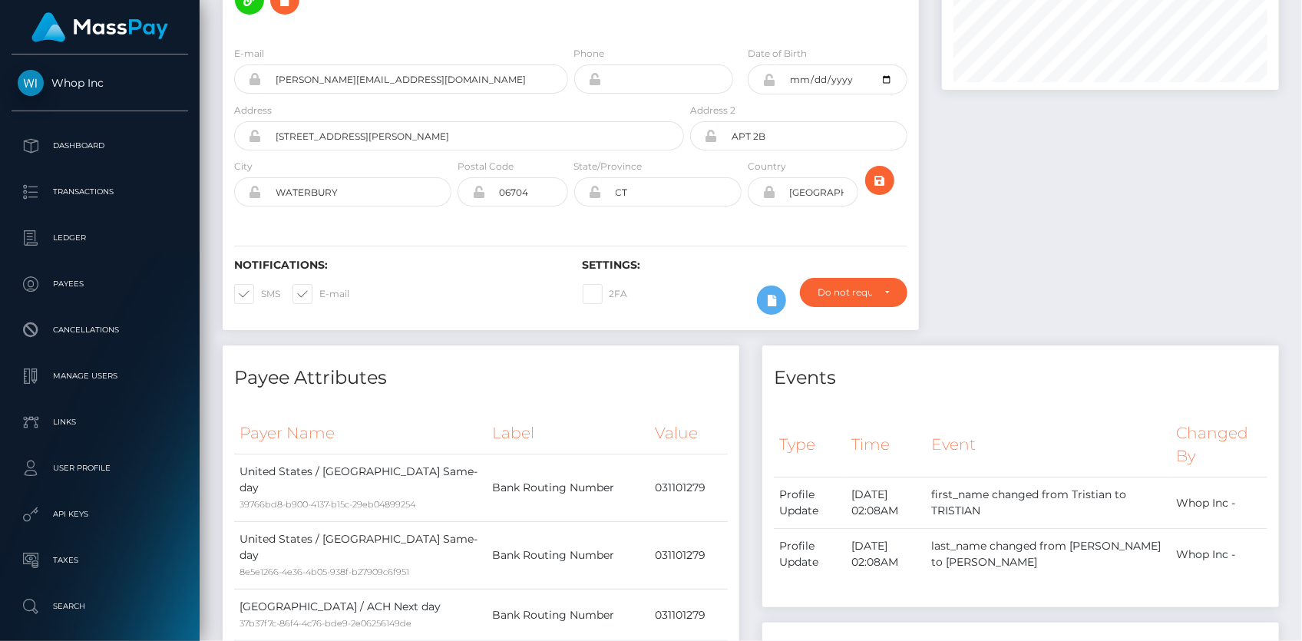
scroll to position [0, 0]
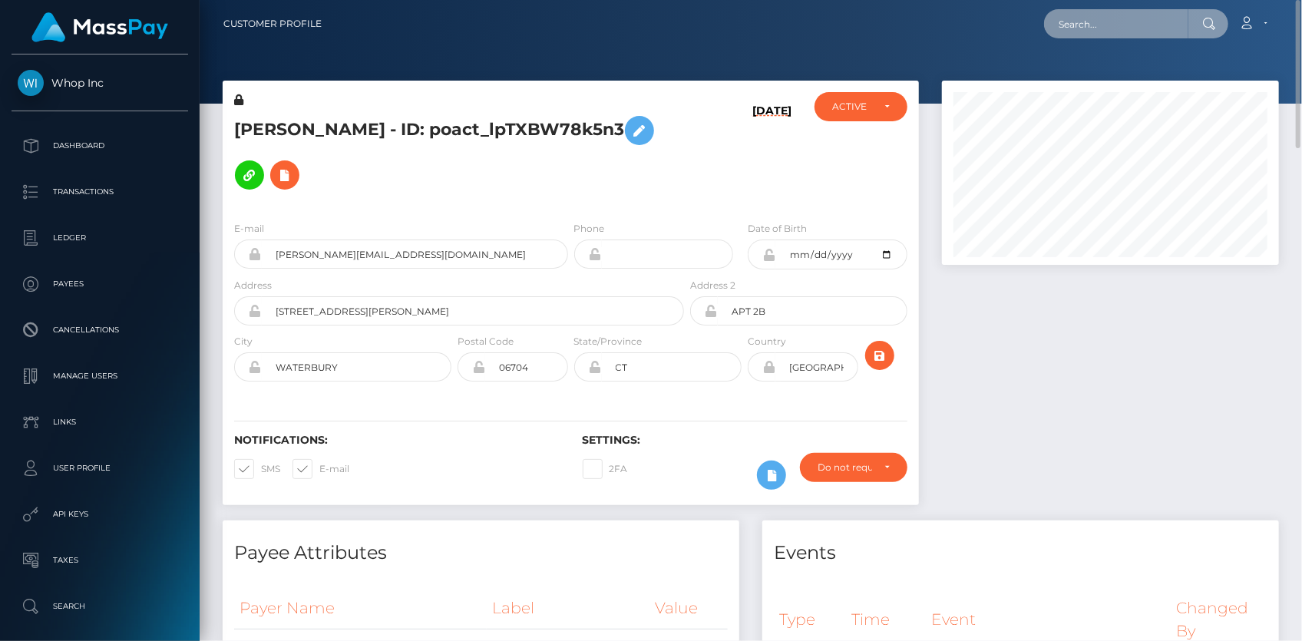
click at [1122, 25] on input "text" at bounding box center [1116, 23] width 144 height 29
paste input "pout_bhUMUmWzaxkTw"
type input "pout_bhUMUmWzaxkTw"
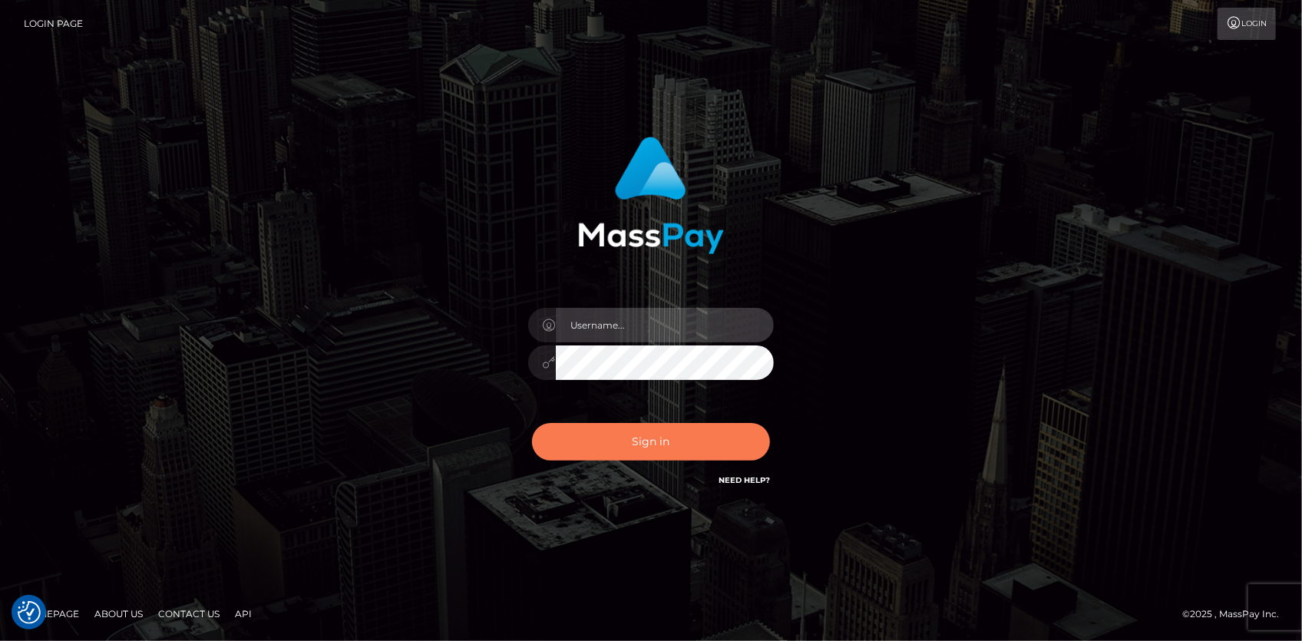
type input "[PERSON_NAME]"
click at [635, 423] on button "Sign in" at bounding box center [651, 442] width 238 height 38
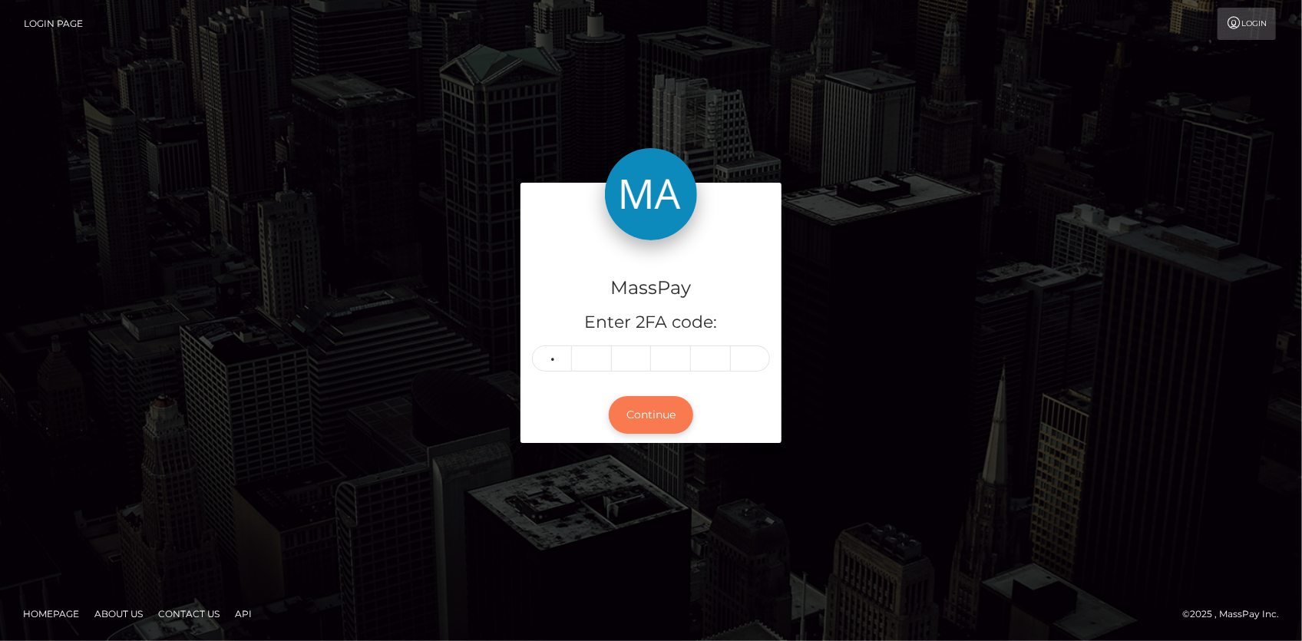
type input "5"
type input "8"
type input "2"
type input "5"
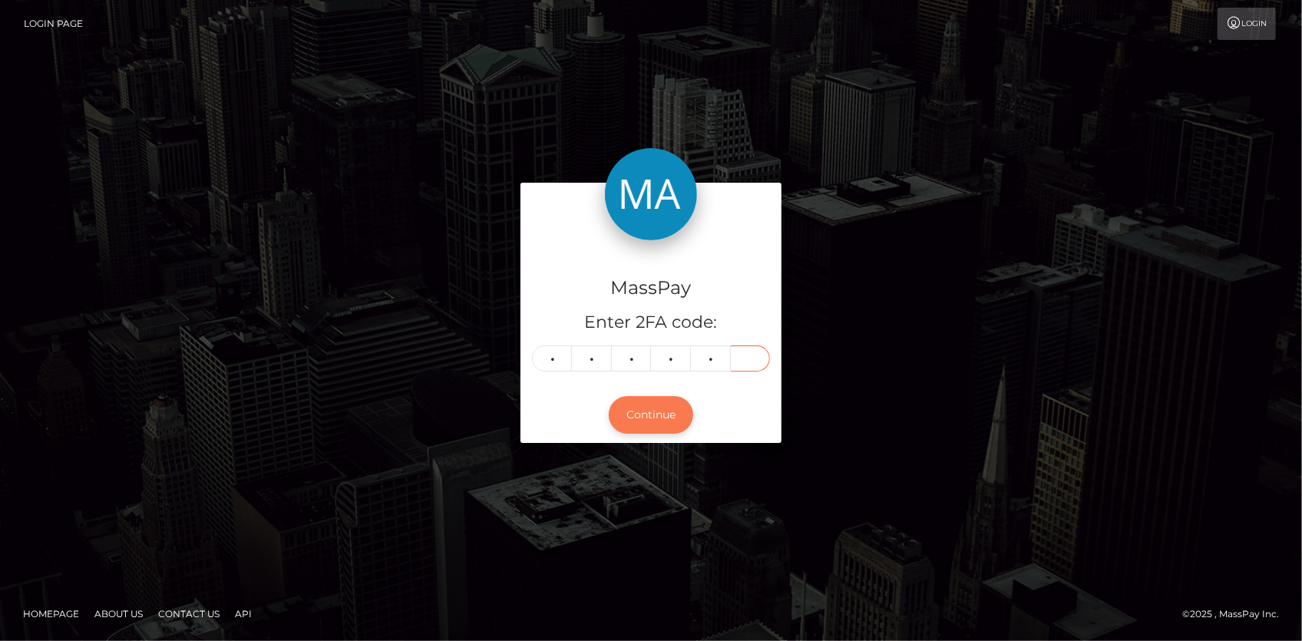
type input "0"
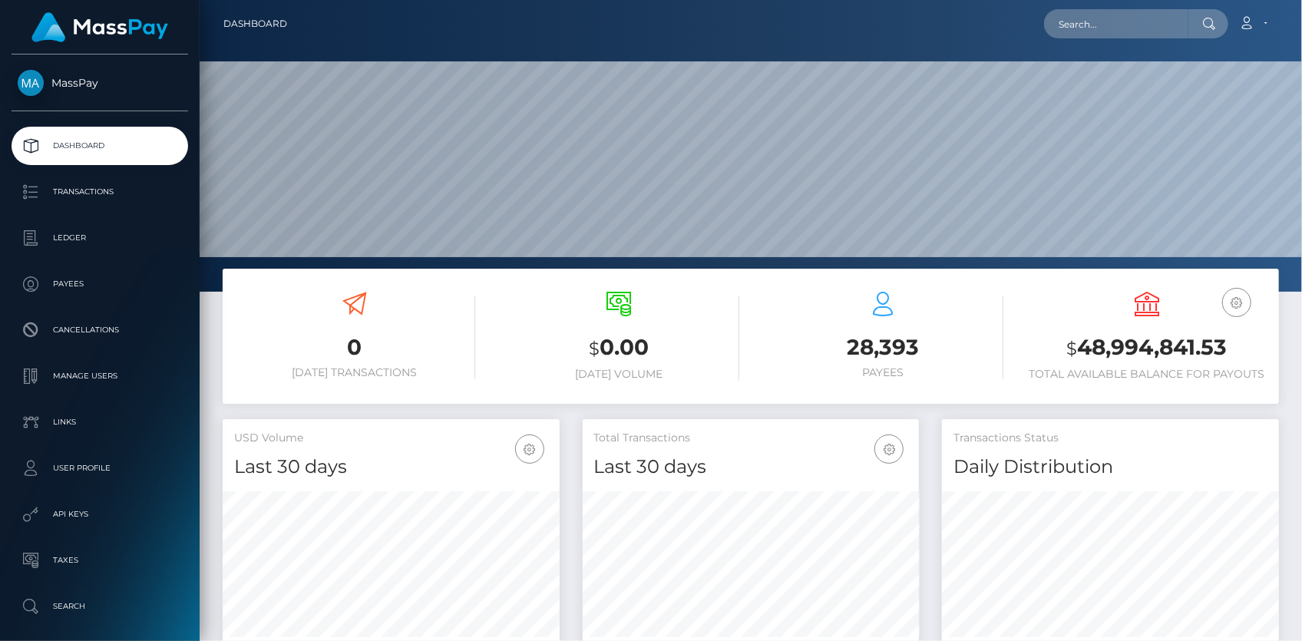
scroll to position [272, 336]
click at [1123, 29] on input "text" at bounding box center [1116, 23] width 144 height 29
paste input "pout_bhUMUmWzaxkTw"
drag, startPoint x: 1144, startPoint y: 23, endPoint x: 971, endPoint y: 18, distance: 173.6
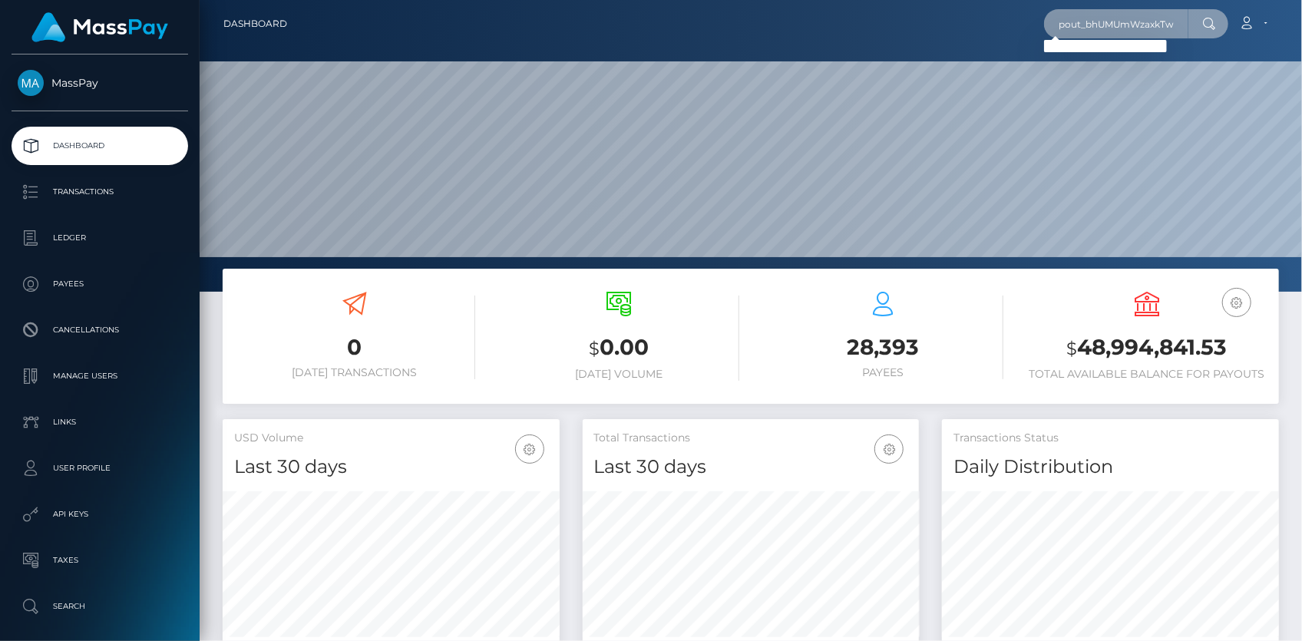
click at [971, 18] on div "pout_bhUMUmWzaxkTw Loading... Loading... Account Edit Profile Logout" at bounding box center [788, 24] width 979 height 32
paste input "[EMAIL_ADDRESS][DOMAIN_NAME]"
type input "[EMAIL_ADDRESS][DOMAIN_NAME]"
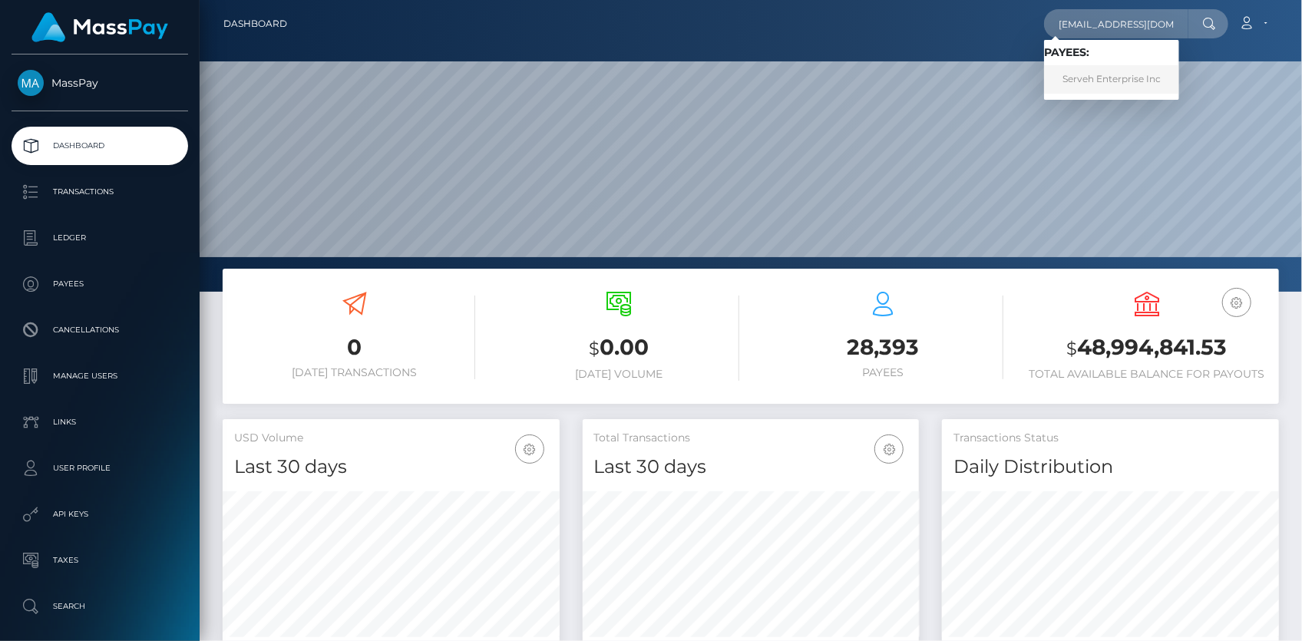
click at [1096, 78] on link "Serveh Enterprise Inc" at bounding box center [1111, 79] width 135 height 28
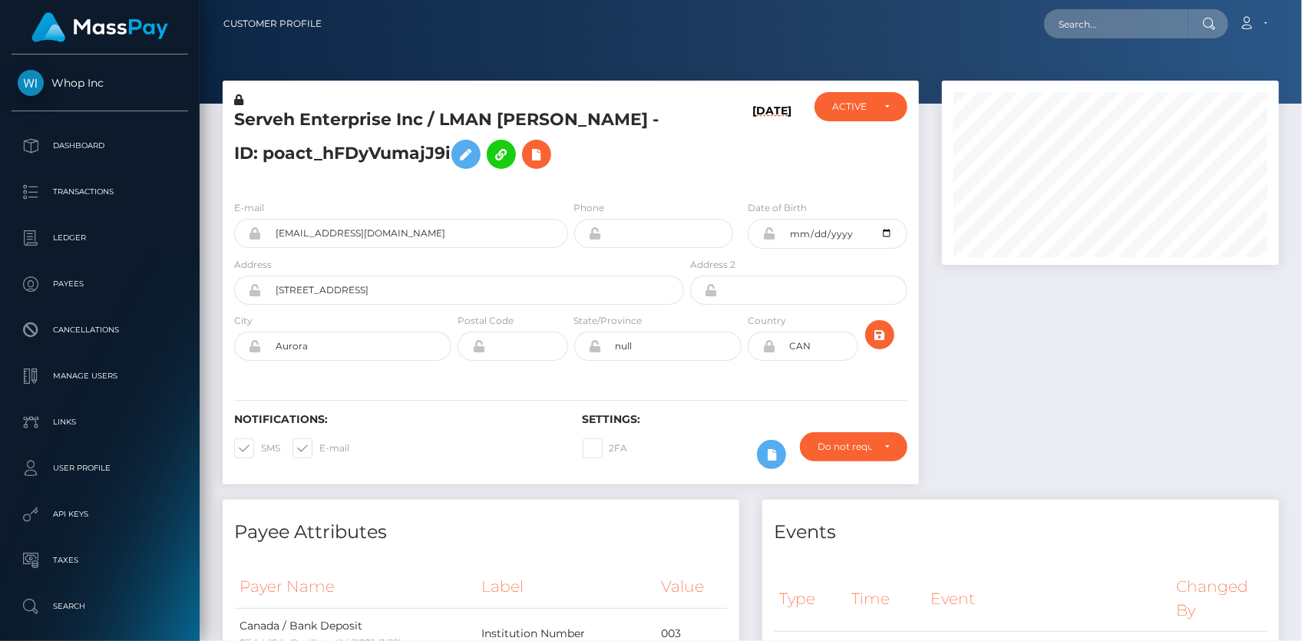
scroll to position [184, 336]
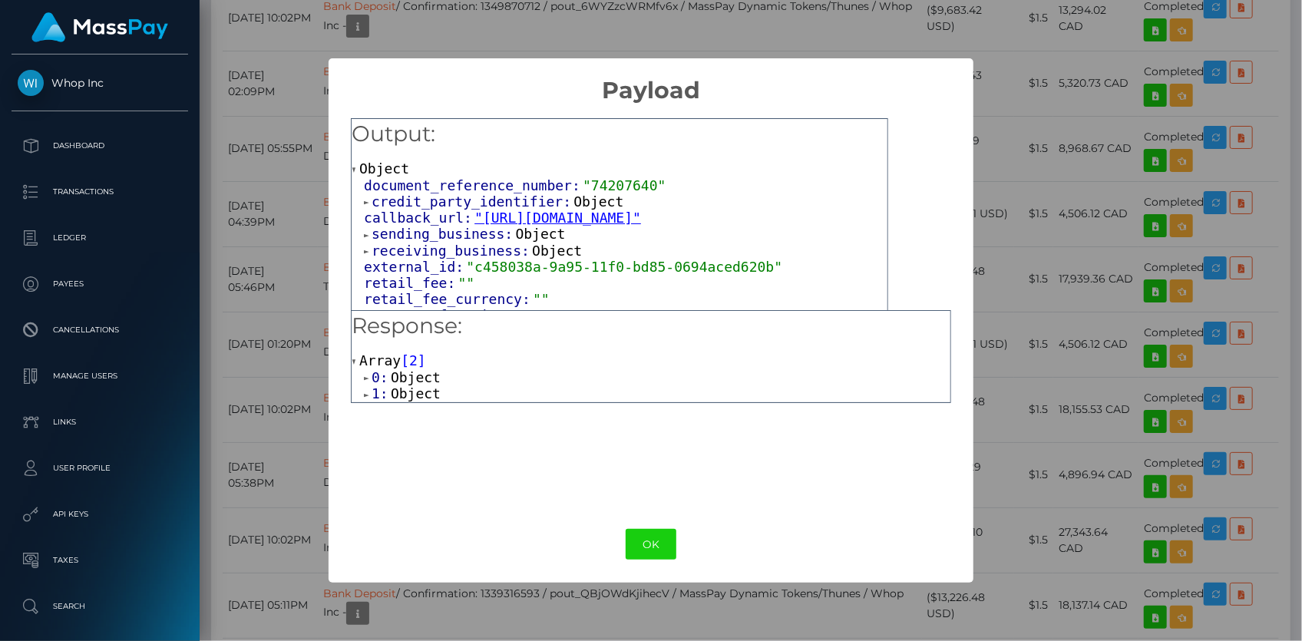
click at [438, 191] on span "document_reference_number:" at bounding box center [473, 185] width 219 height 16
click at [438, 194] on span "credit_party_identifier:" at bounding box center [473, 201] width 202 height 16
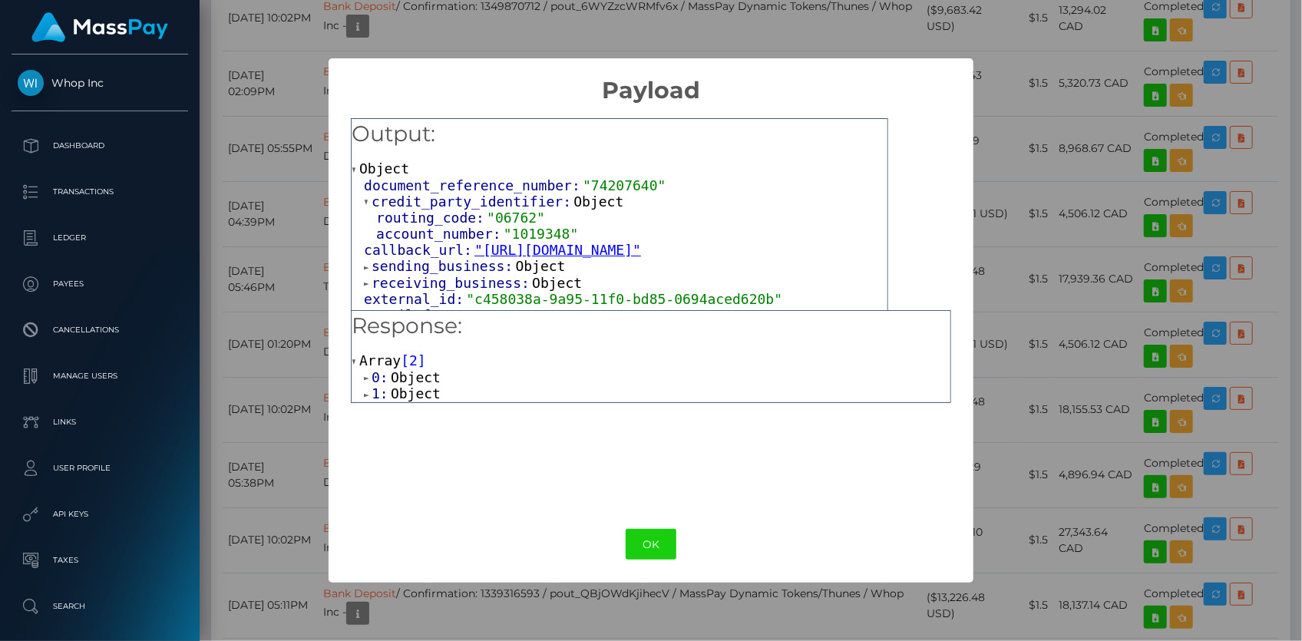
click at [531, 240] on span ""1019348"" at bounding box center [541, 234] width 75 height 16
copy span "1019348"
click at [629, 543] on button "OK" at bounding box center [651, 544] width 51 height 31
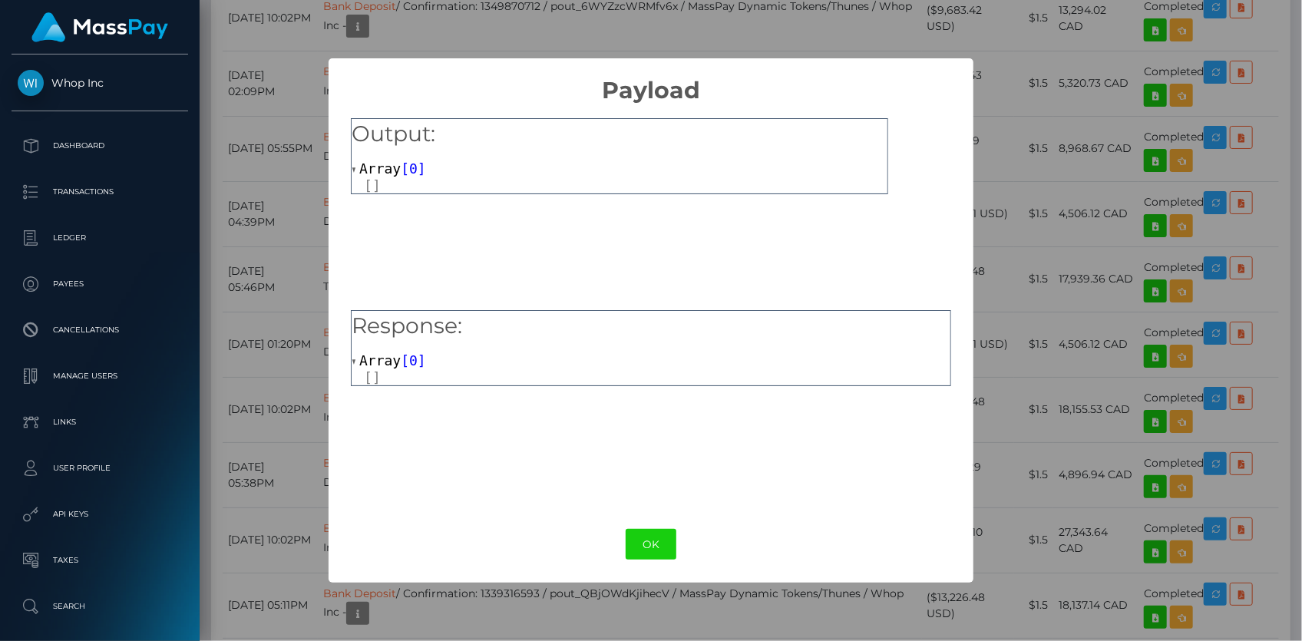
click at [373, 184] on div at bounding box center [626, 185] width 524 height 16
click at [378, 161] on span "Array" at bounding box center [379, 168] width 41 height 16
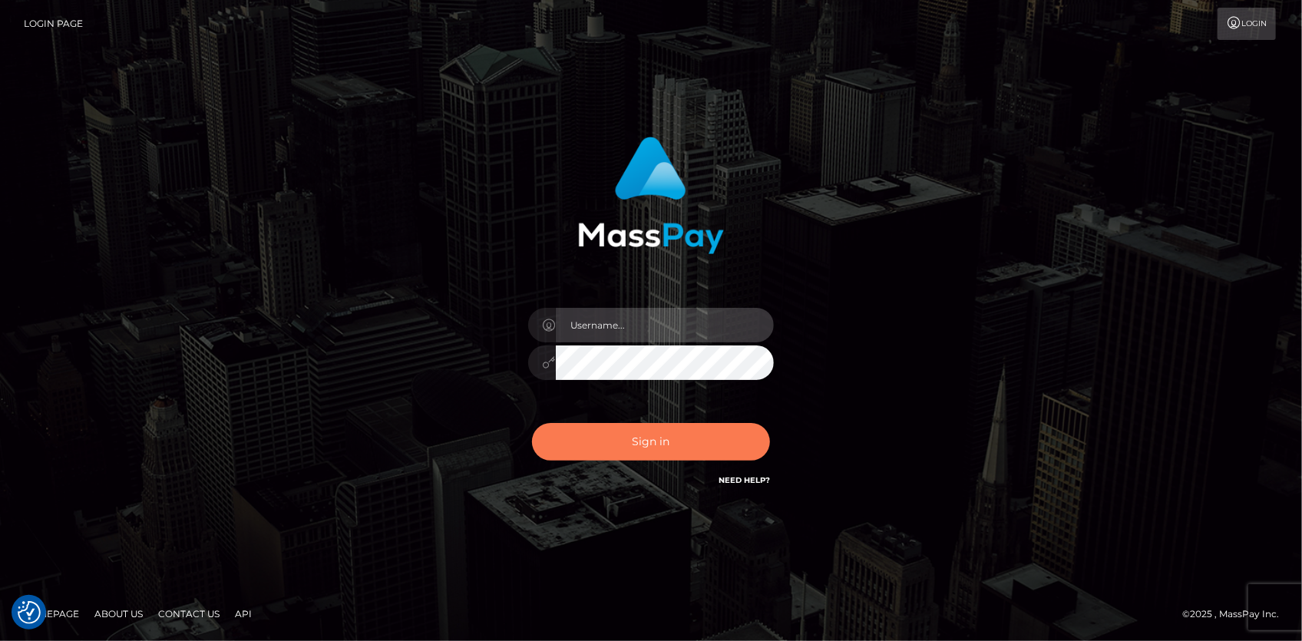
type input "[PERSON_NAME]"
click at [618, 430] on button "Sign in" at bounding box center [651, 442] width 238 height 38
type input "[PERSON_NAME]"
click at [683, 441] on button "Sign in" at bounding box center [651, 442] width 238 height 38
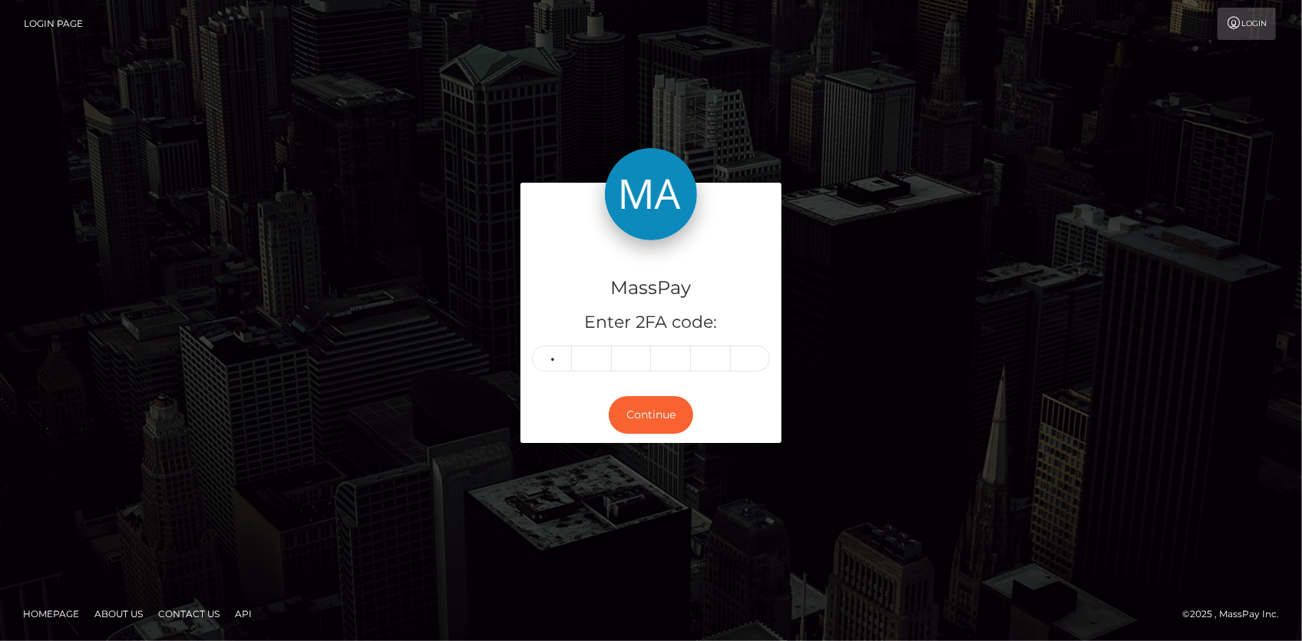
type input "5"
type input "9"
type input "1"
type input "8"
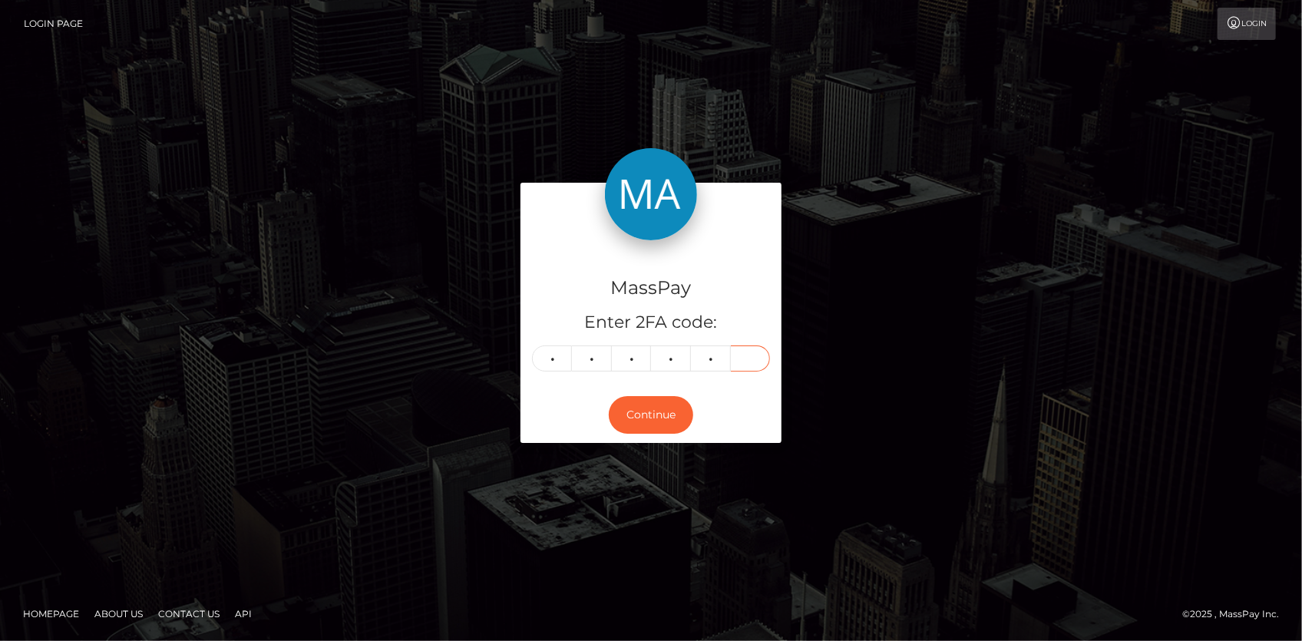
type input "8"
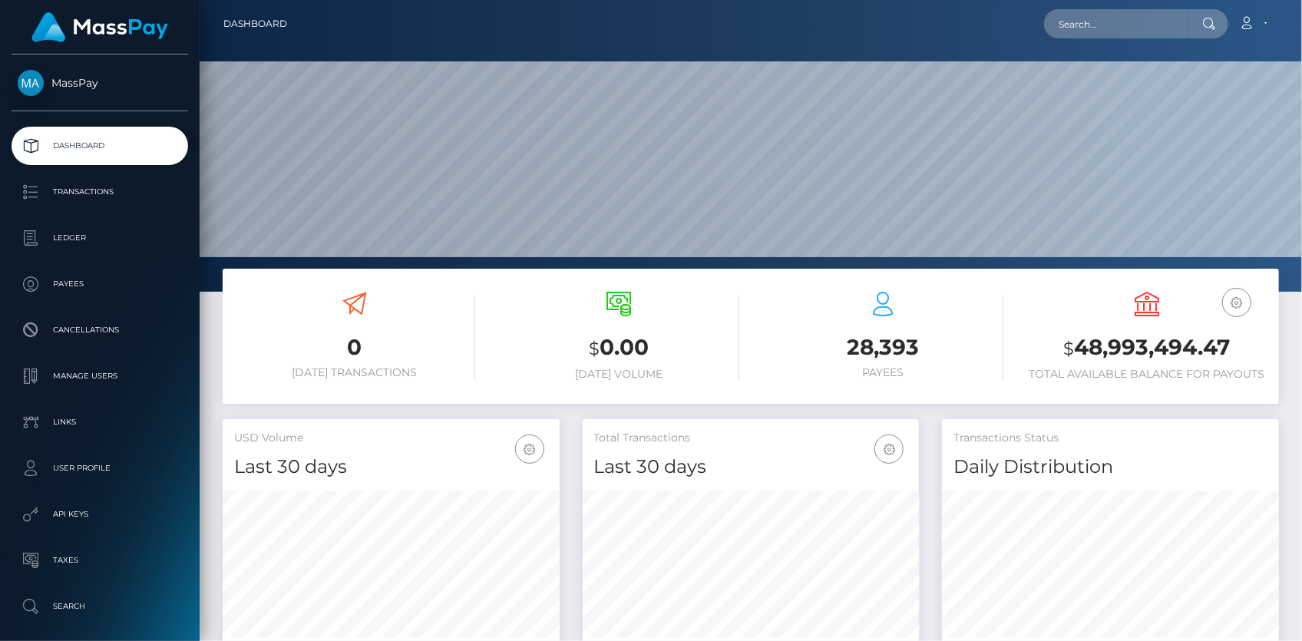
scroll to position [272, 336]
click at [1117, 21] on input "text" at bounding box center [1116, 23] width 144 height 29
paste input "txn canceled due to non existent bank account"
type input "txn canceled due to non existent bank account"
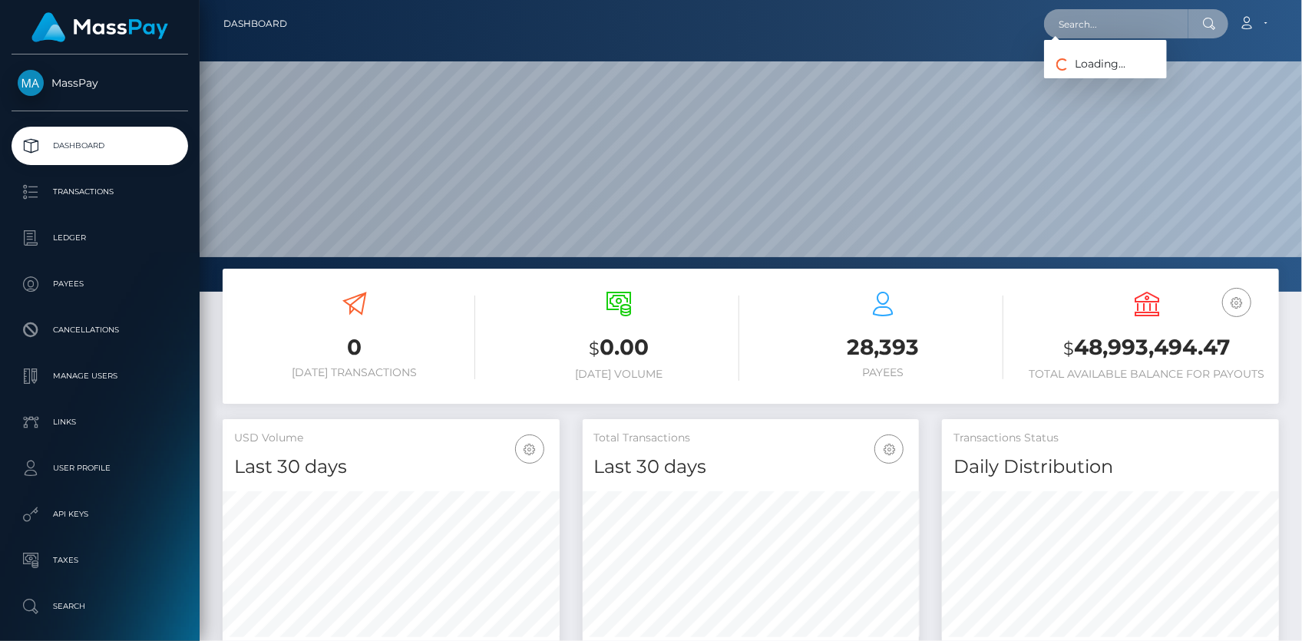
scroll to position [0, 0]
paste input "iman@odinsezc.com"
type input "iman@odinsezc.com"
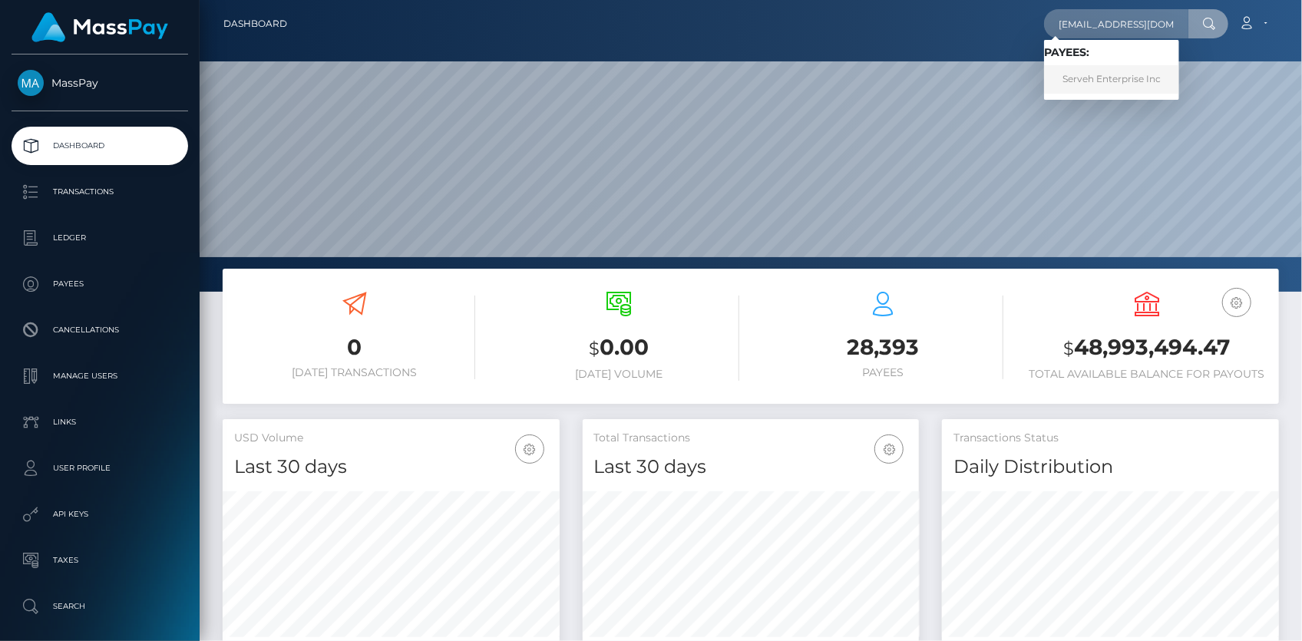
click at [1088, 80] on link "Serveh Enterprise Inc" at bounding box center [1111, 79] width 135 height 28
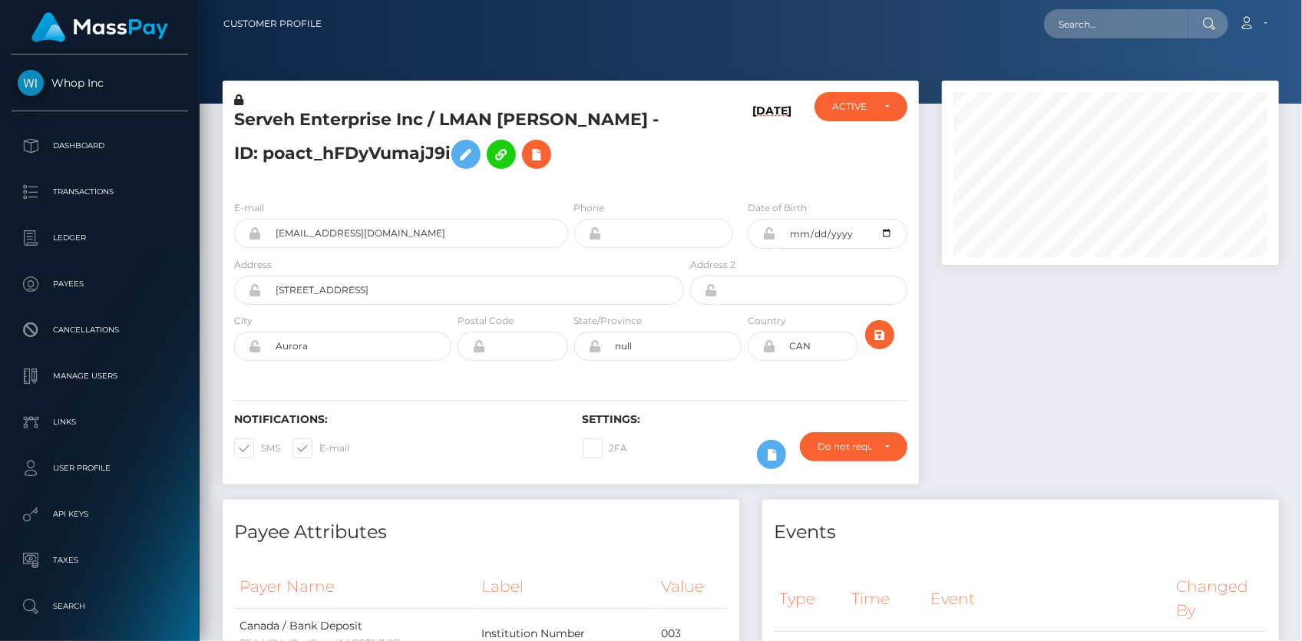
scroll to position [184, 336]
